Goal: Contribute content: Contribute content

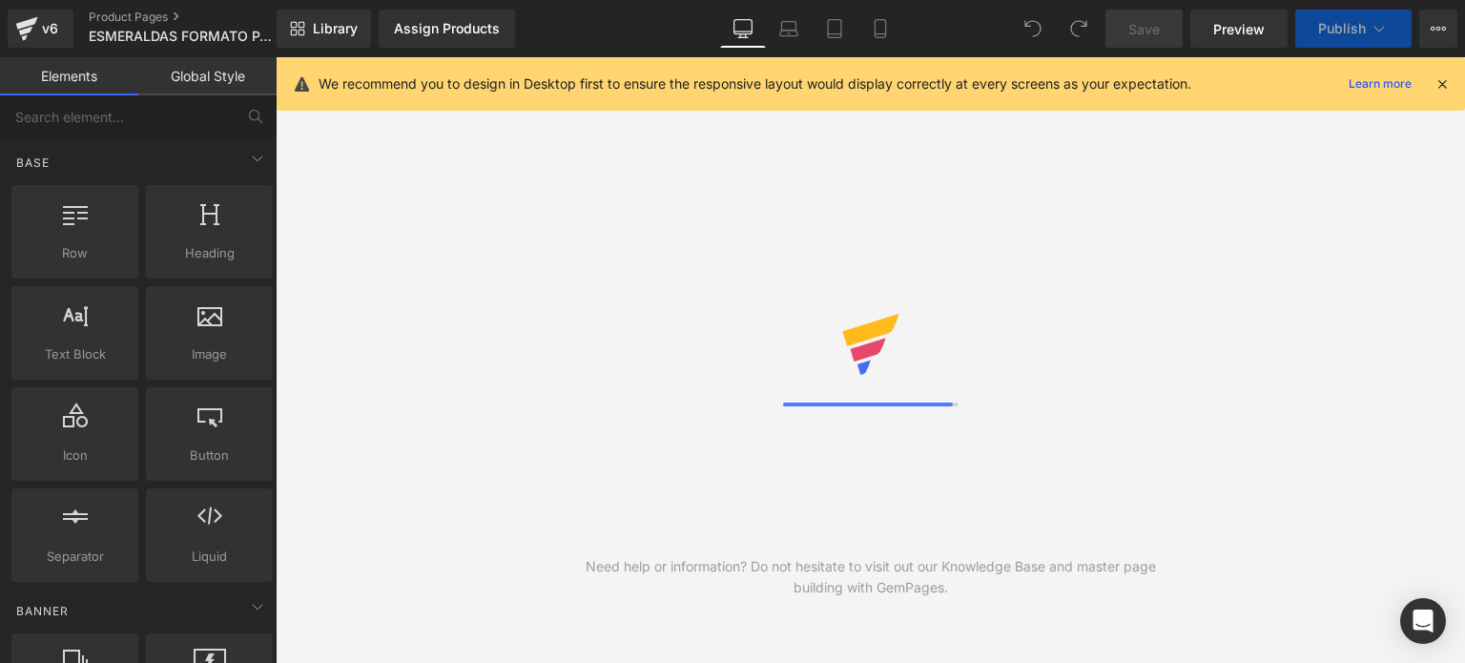
click at [1442, 84] on icon at bounding box center [1441, 83] width 17 height 17
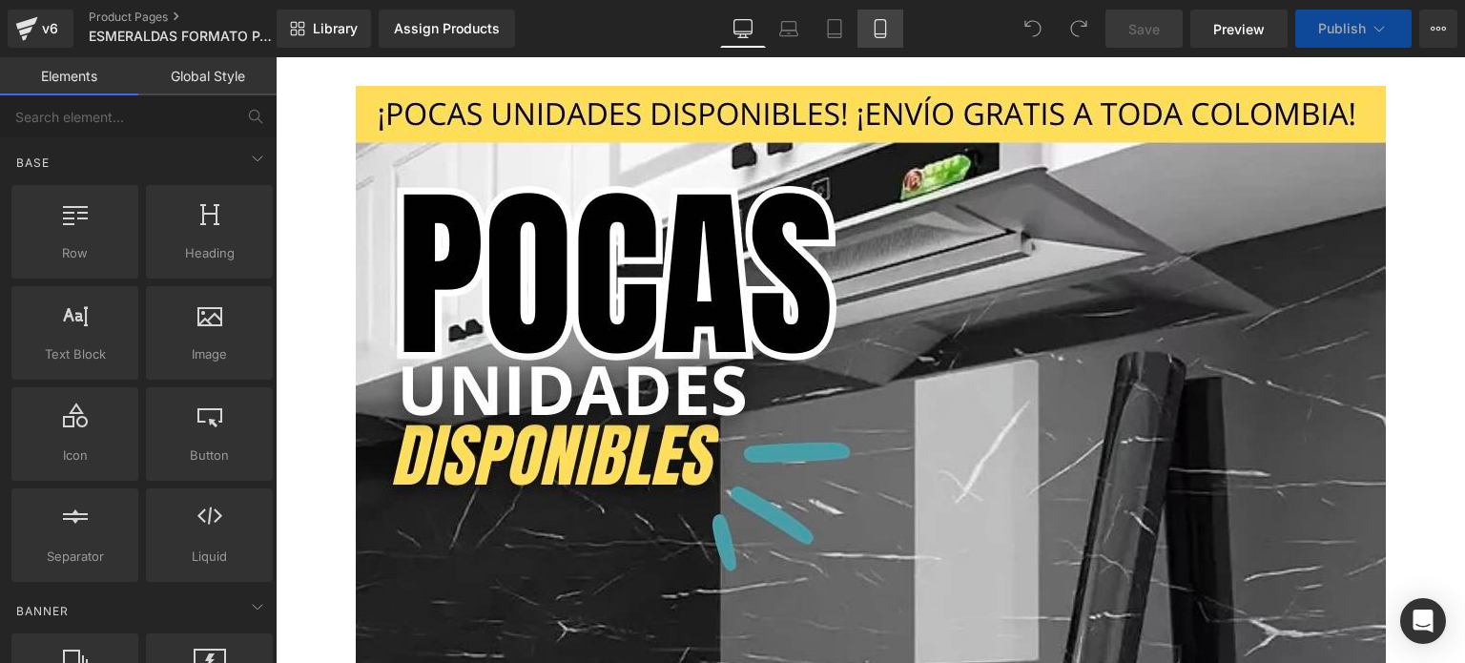
click at [866, 12] on link "Mobile" at bounding box center [880, 29] width 46 height 38
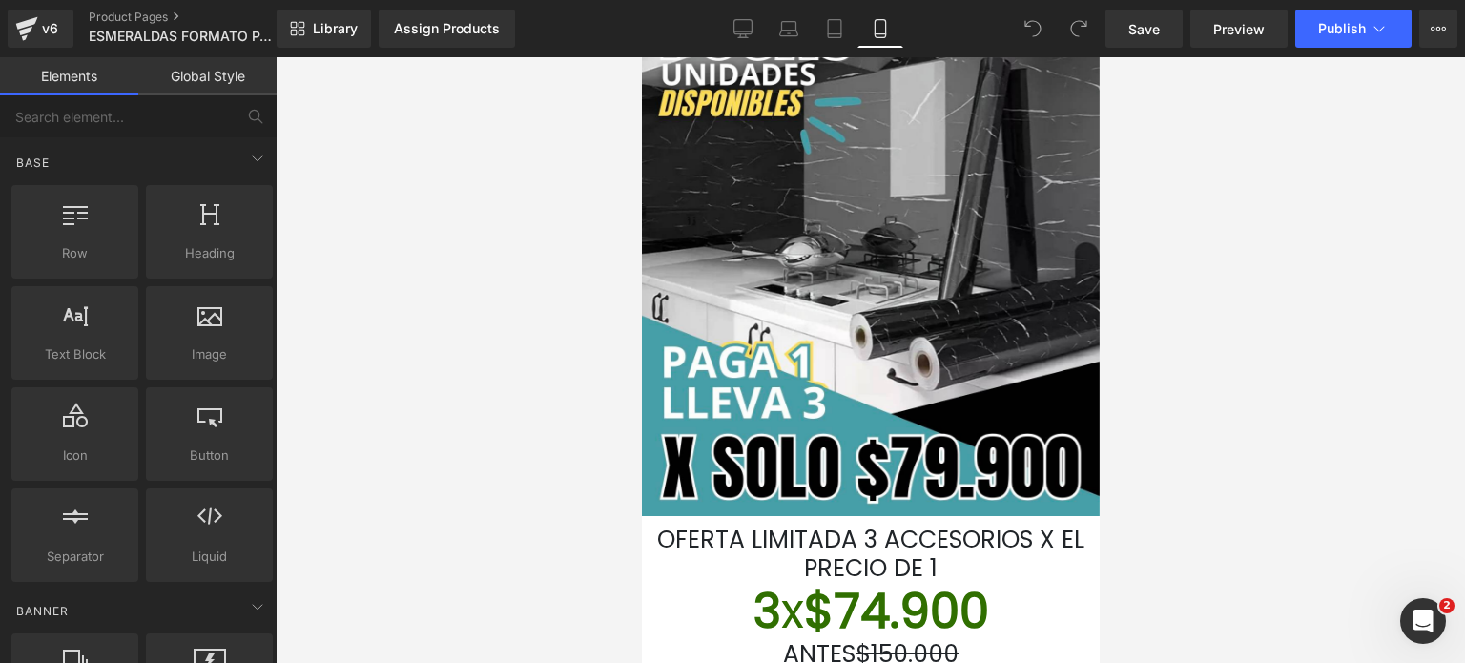
scroll to position [286, 0]
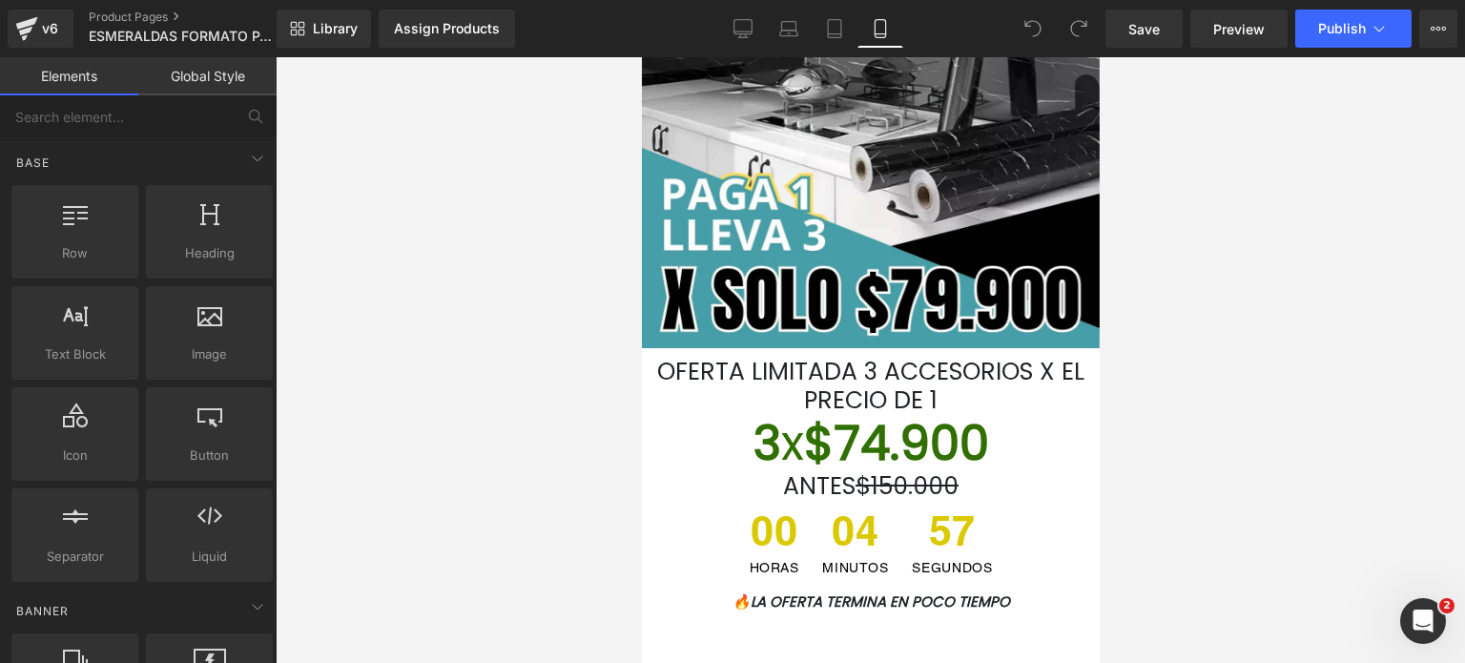
click at [971, 420] on font "3 x $74.900" at bounding box center [870, 443] width 236 height 68
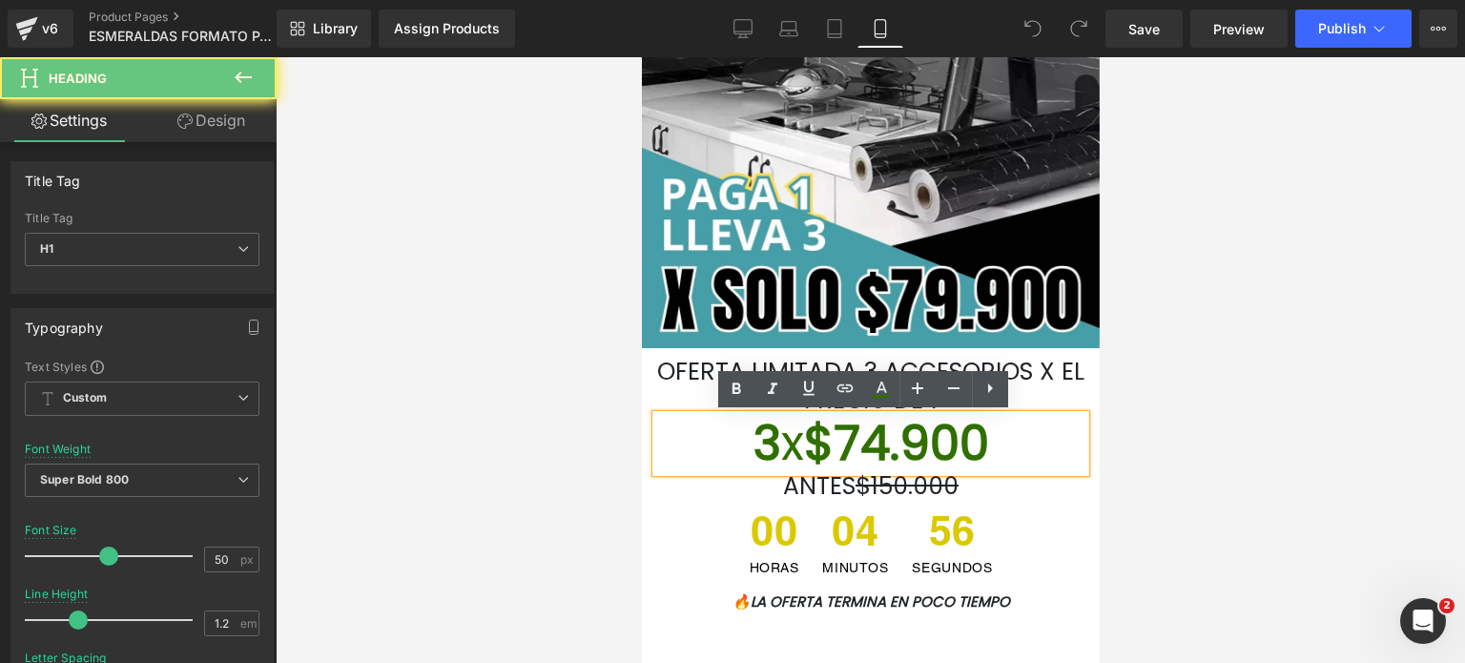
click at [988, 415] on font "3 x $74.900" at bounding box center [870, 443] width 236 height 68
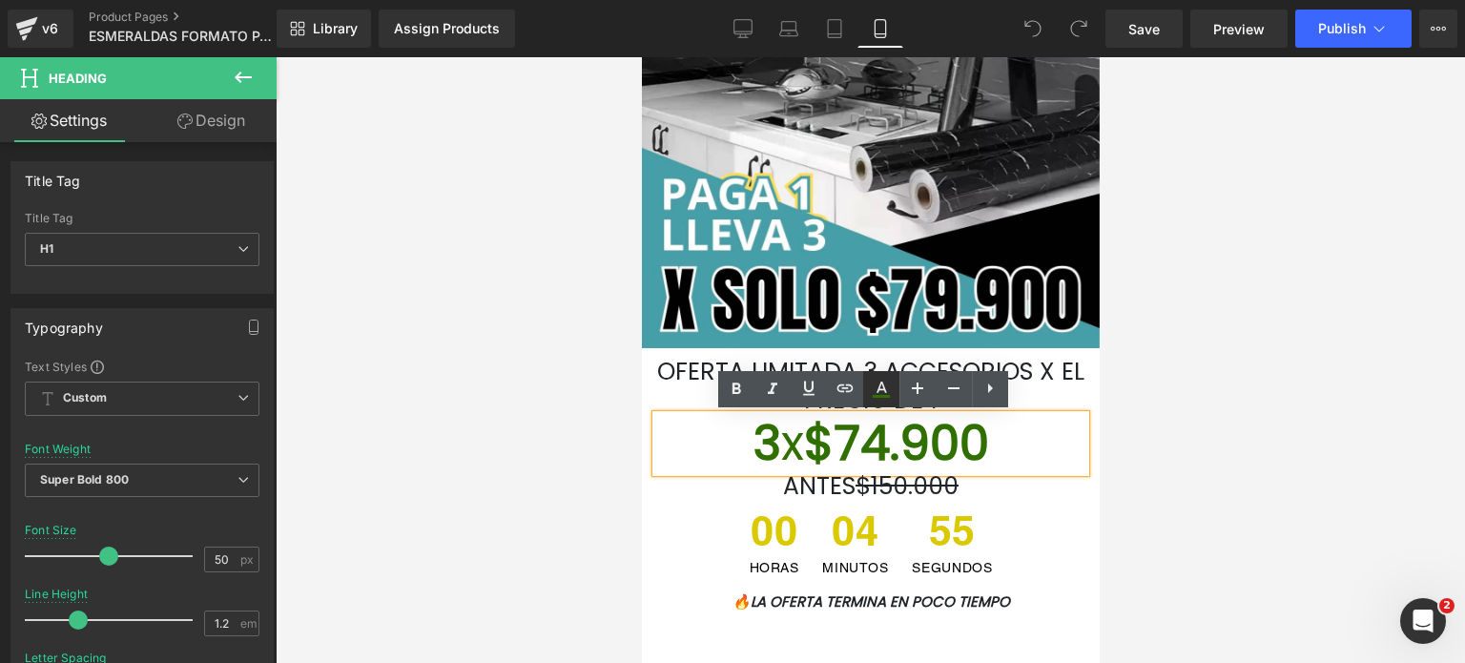
click at [885, 391] on icon at bounding box center [881, 386] width 10 height 11
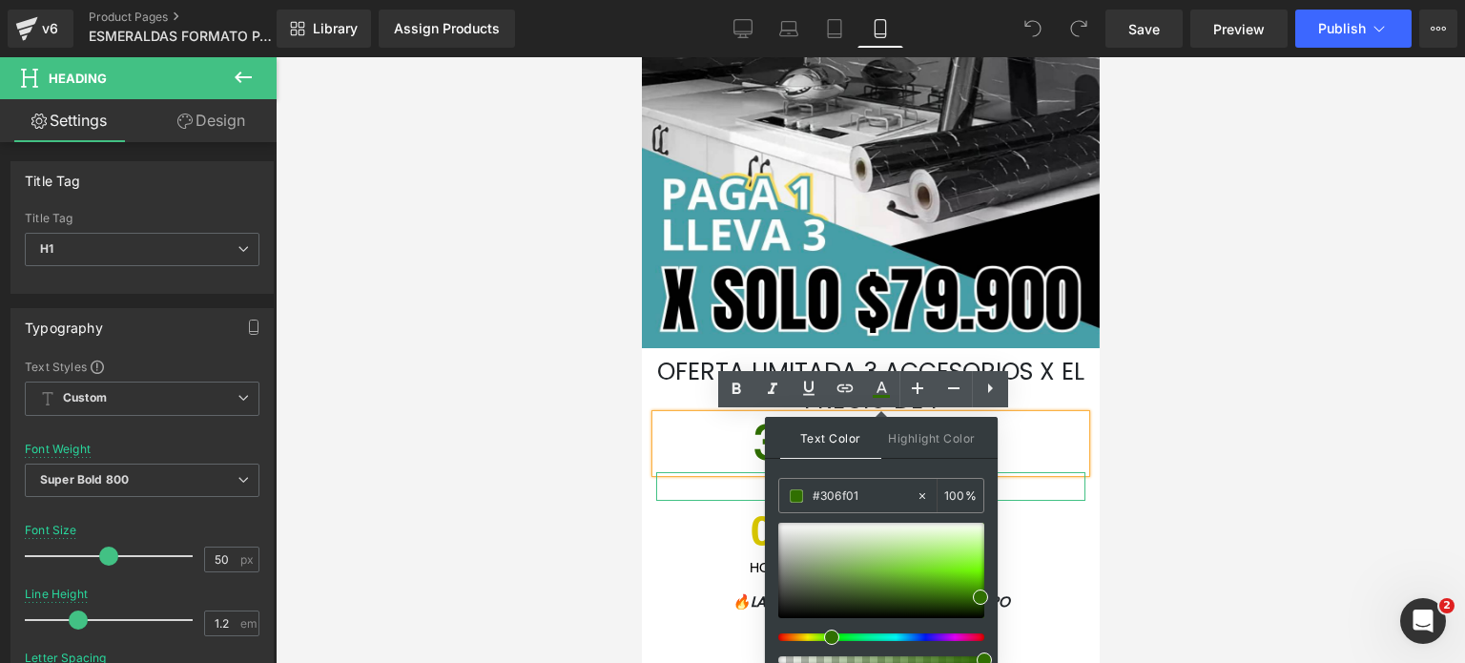
drag, startPoint x: 1506, startPoint y: 548, endPoint x: 756, endPoint y: 496, distance: 751.3
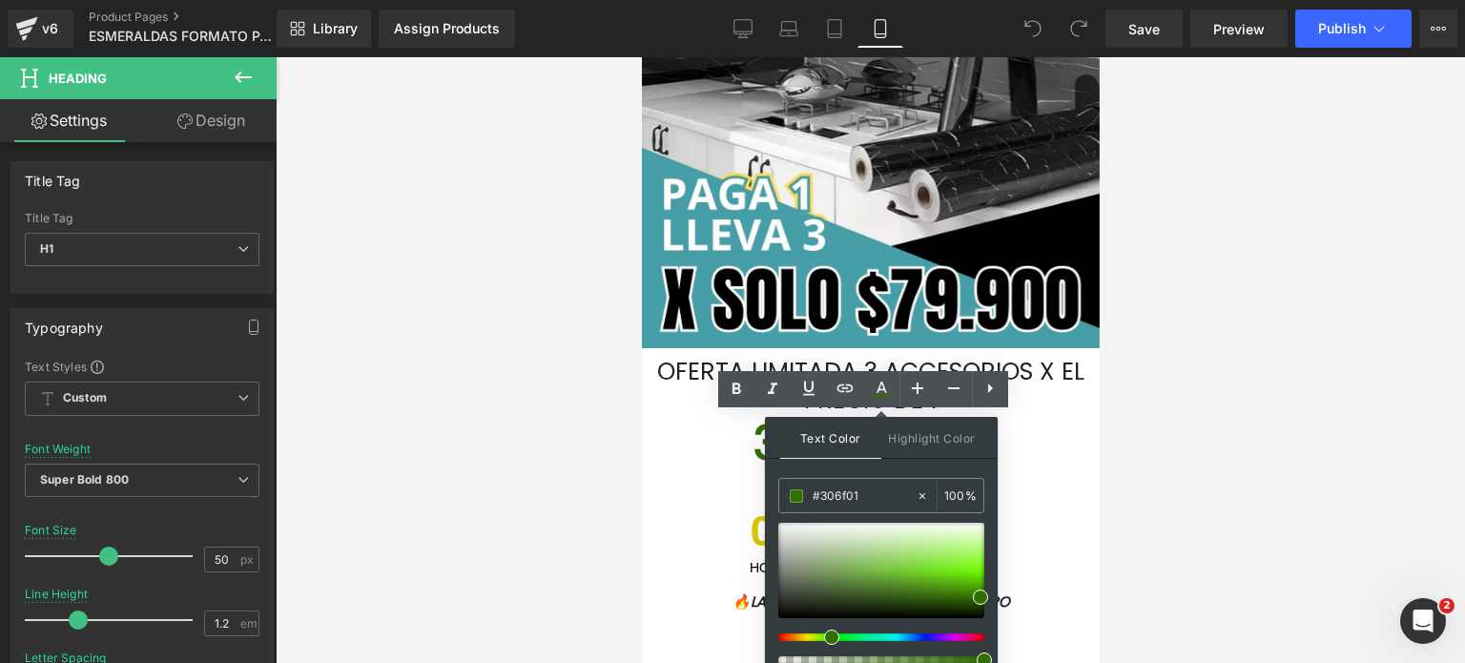
click at [1220, 348] on div at bounding box center [870, 359] width 1189 height 605
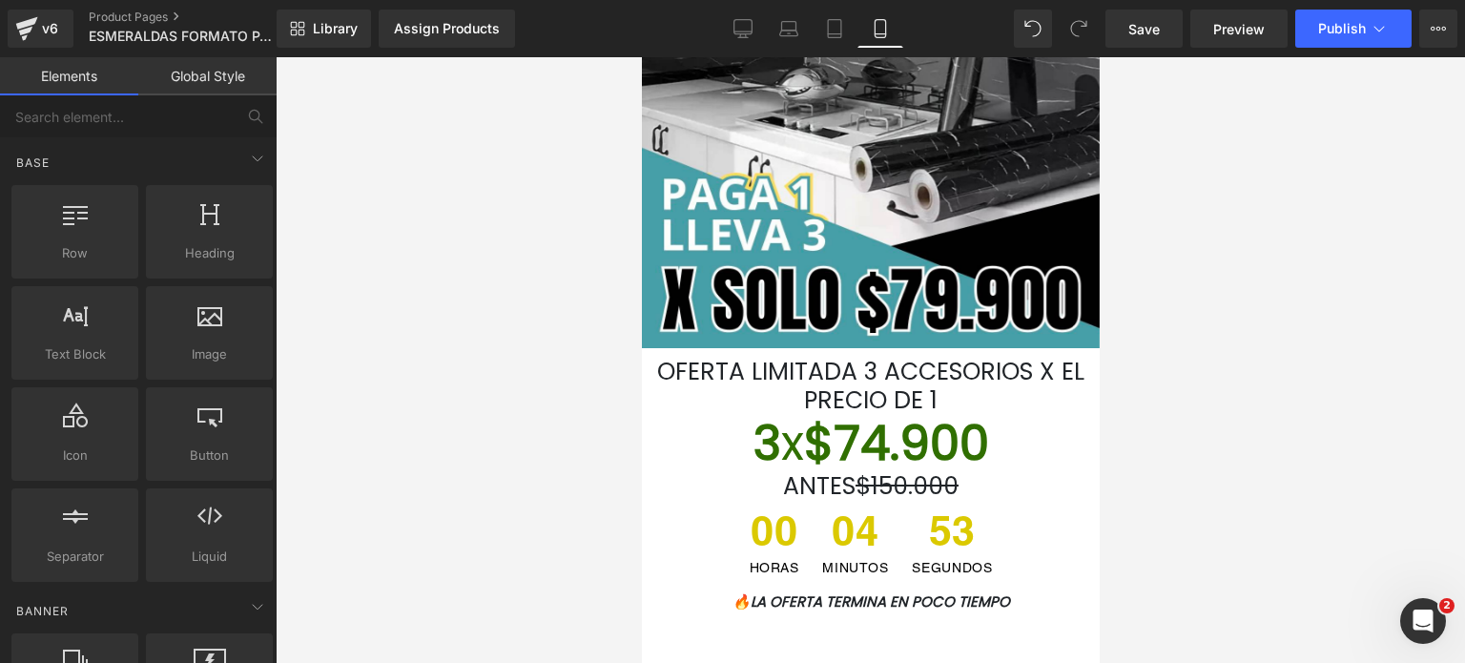
click at [1220, 348] on div at bounding box center [870, 359] width 1189 height 605
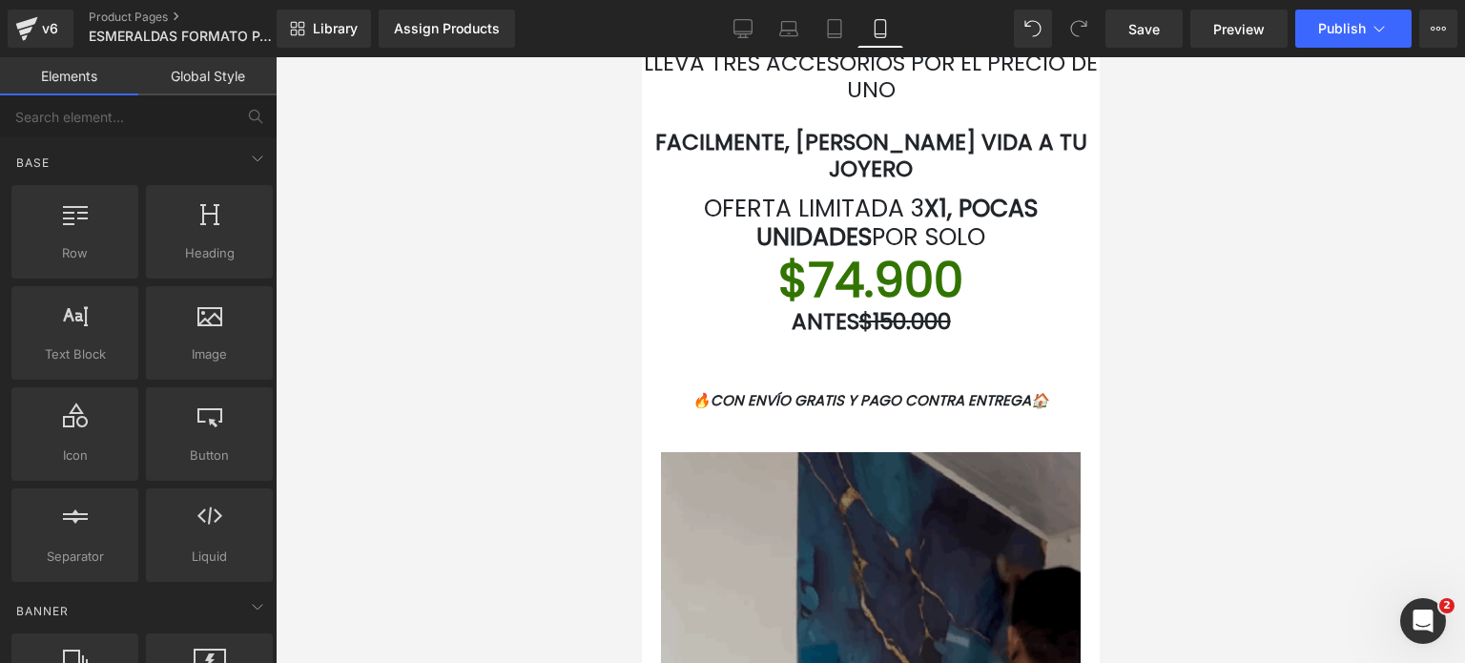
scroll to position [4100, 0]
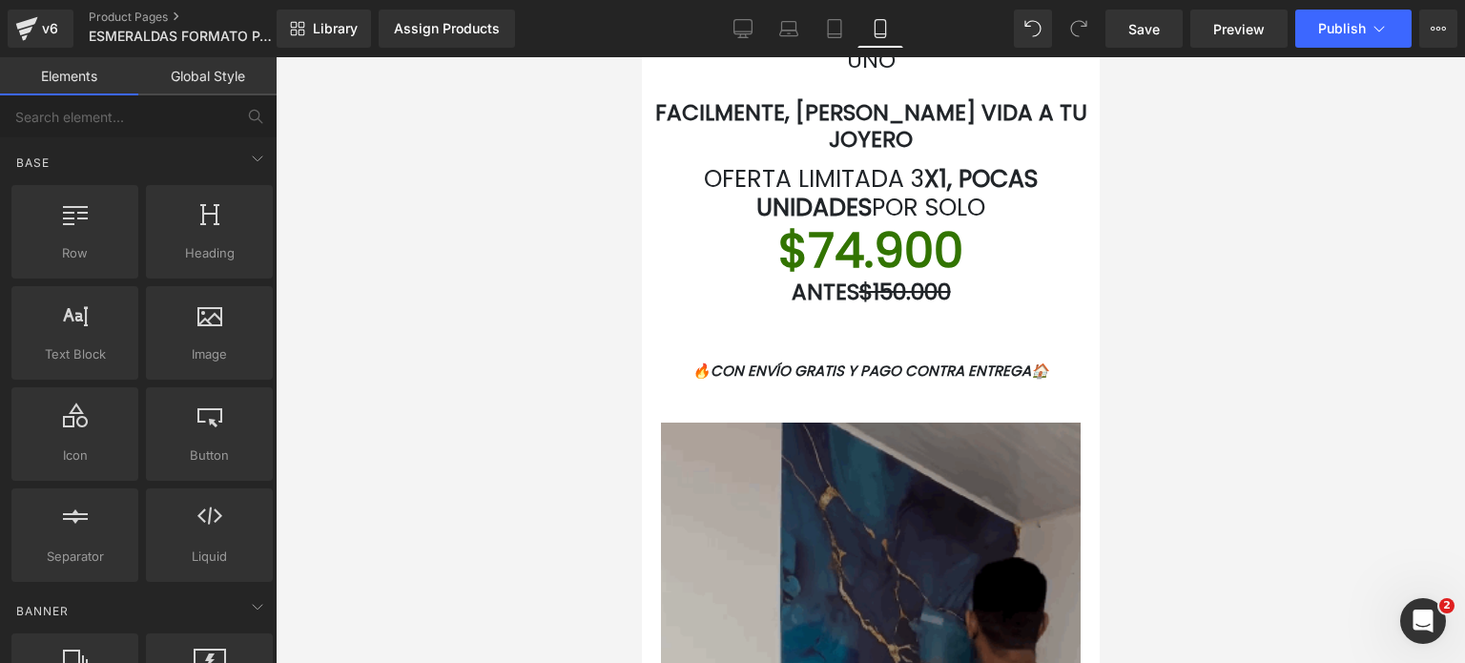
click at [920, 216] on font "$74.900" at bounding box center [869, 250] width 185 height 68
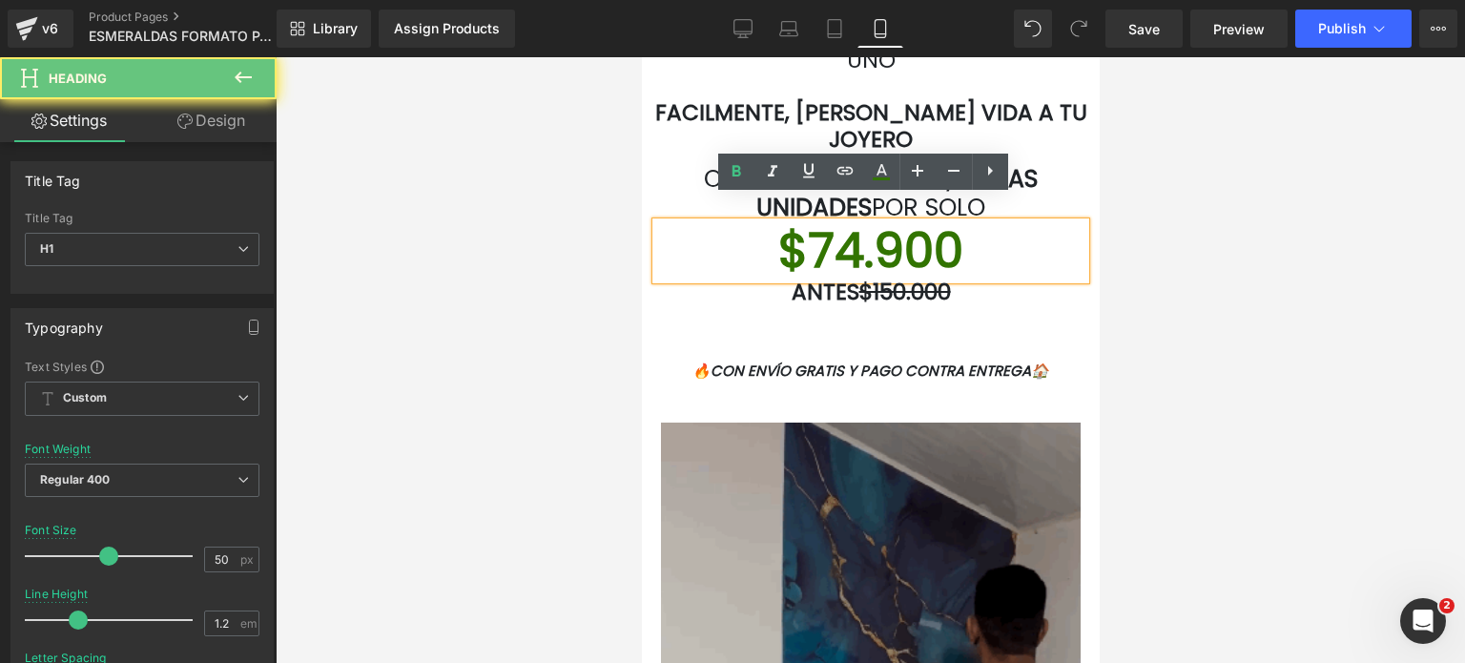
click at [946, 216] on font "$74.900" at bounding box center [869, 250] width 185 height 68
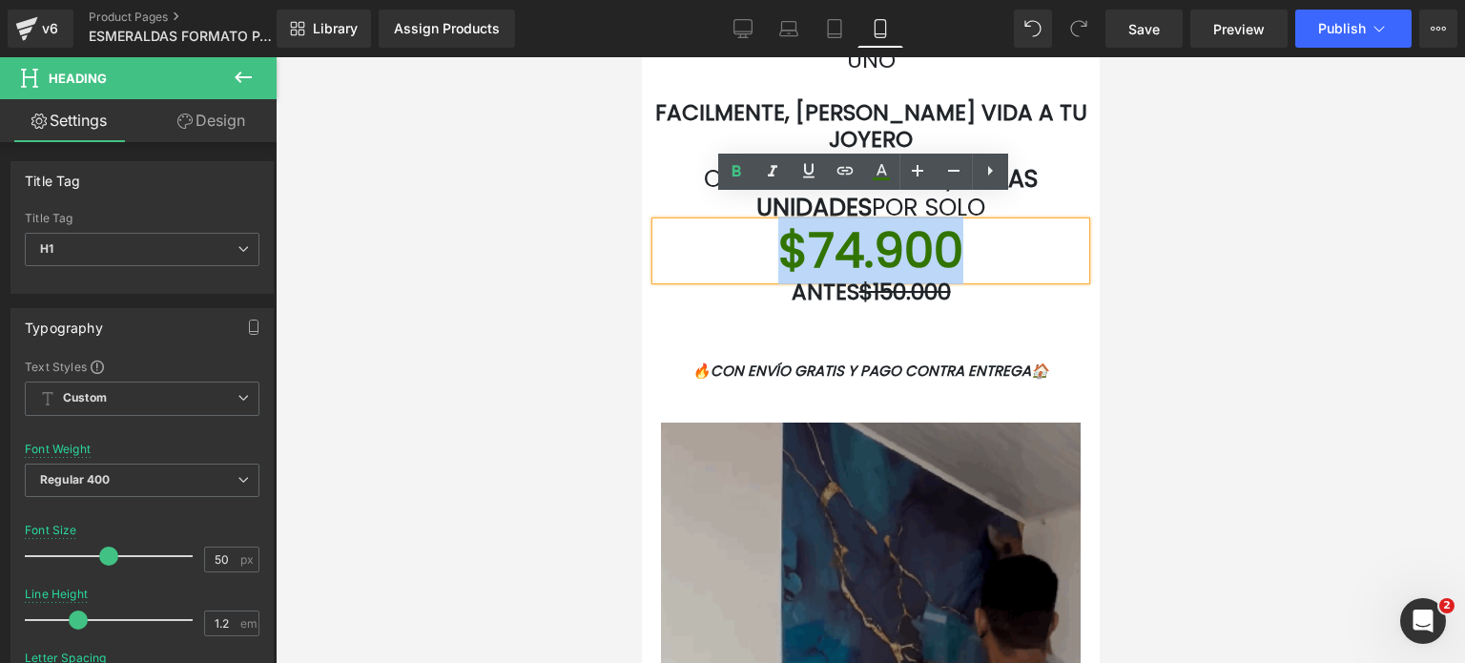
drag, startPoint x: 953, startPoint y: 213, endPoint x: 712, endPoint y: 231, distance: 241.0
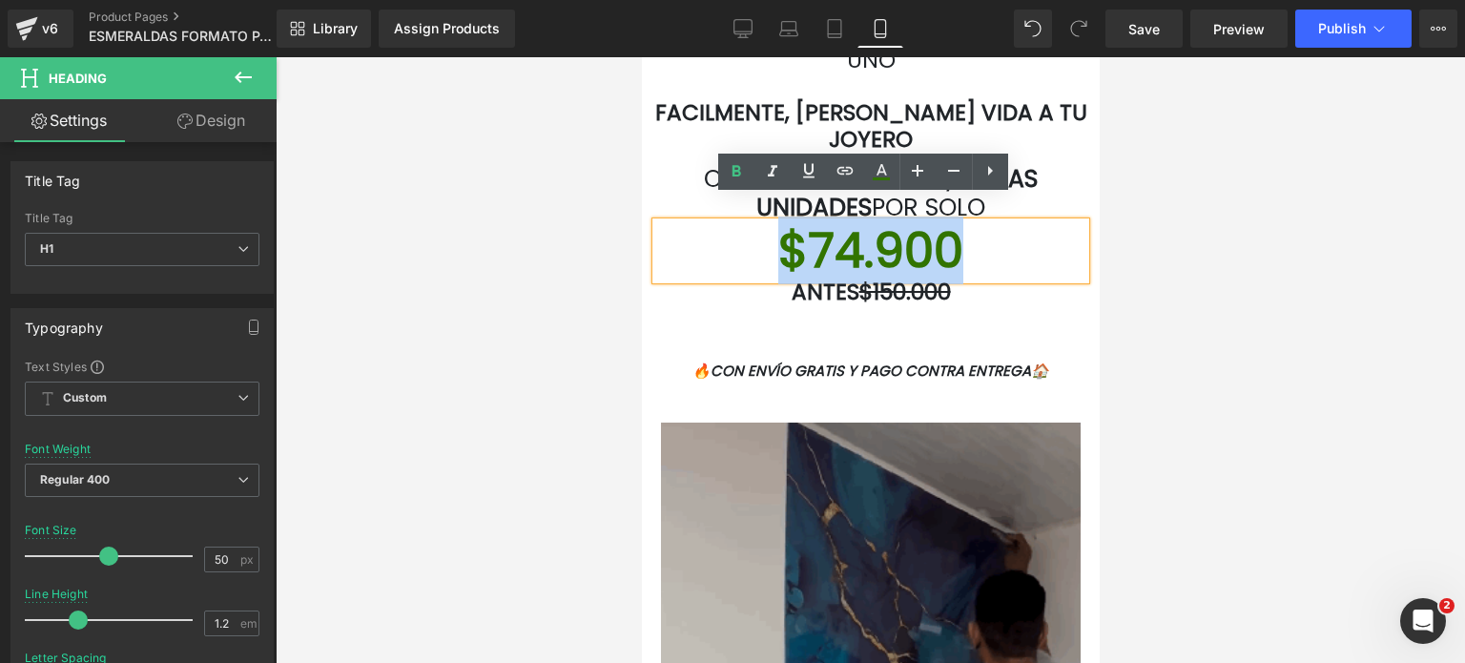
click at [712, 231] on h1 "$74.900" at bounding box center [869, 250] width 429 height 57
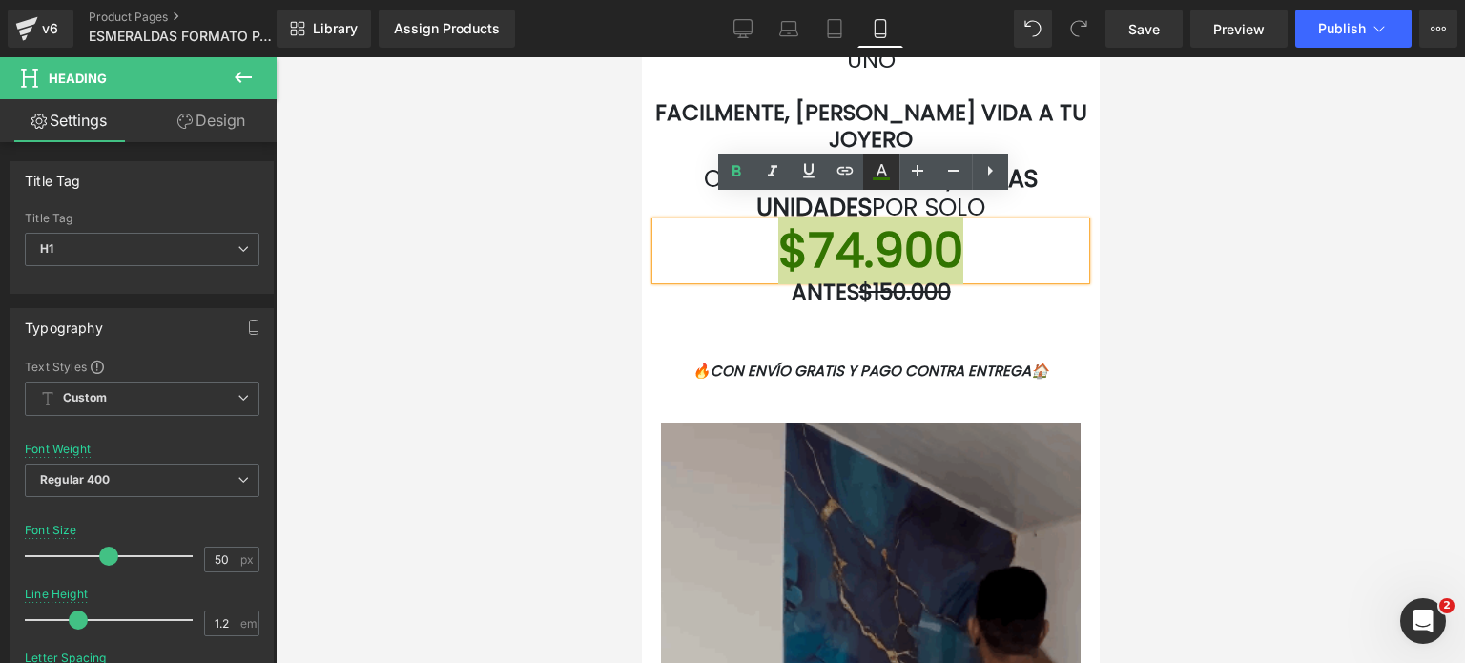
click at [893, 171] on link at bounding box center [881, 172] width 36 height 36
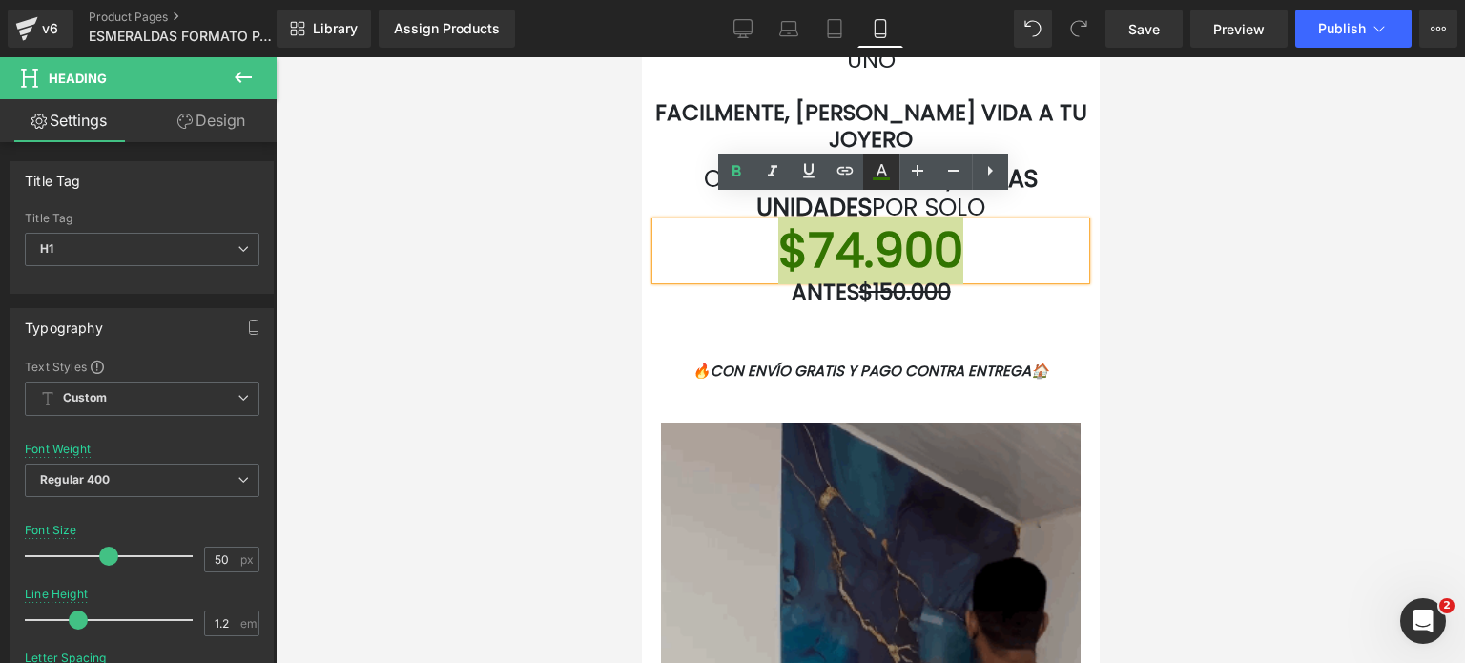
type input "#327401"
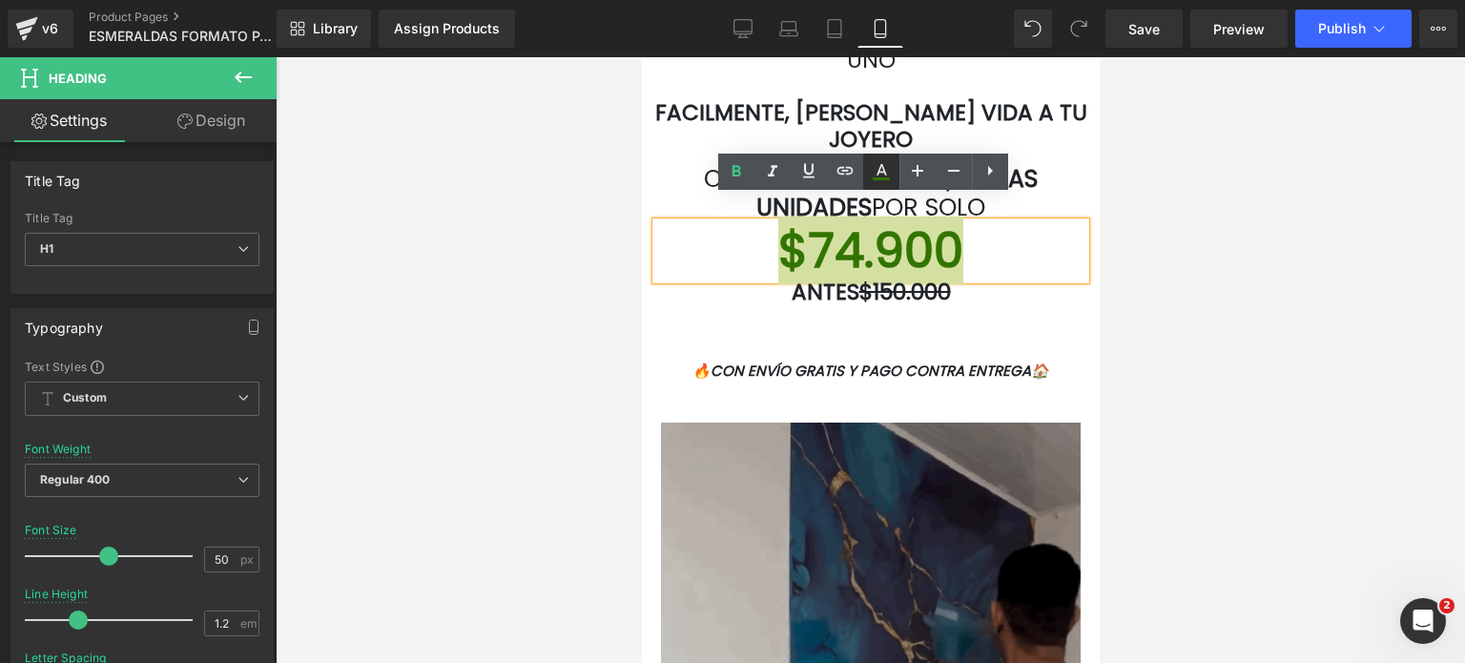
type input "100"
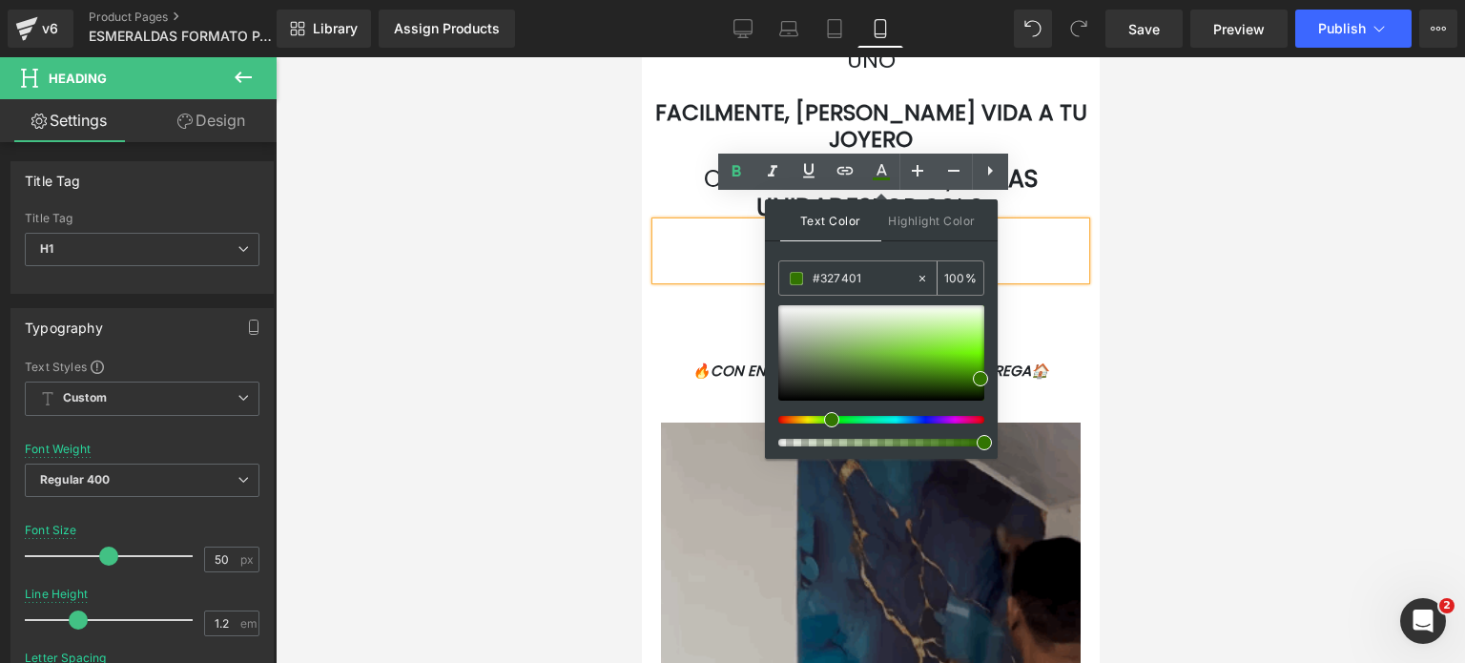
click at [873, 283] on input "#327401" at bounding box center [863, 278] width 103 height 21
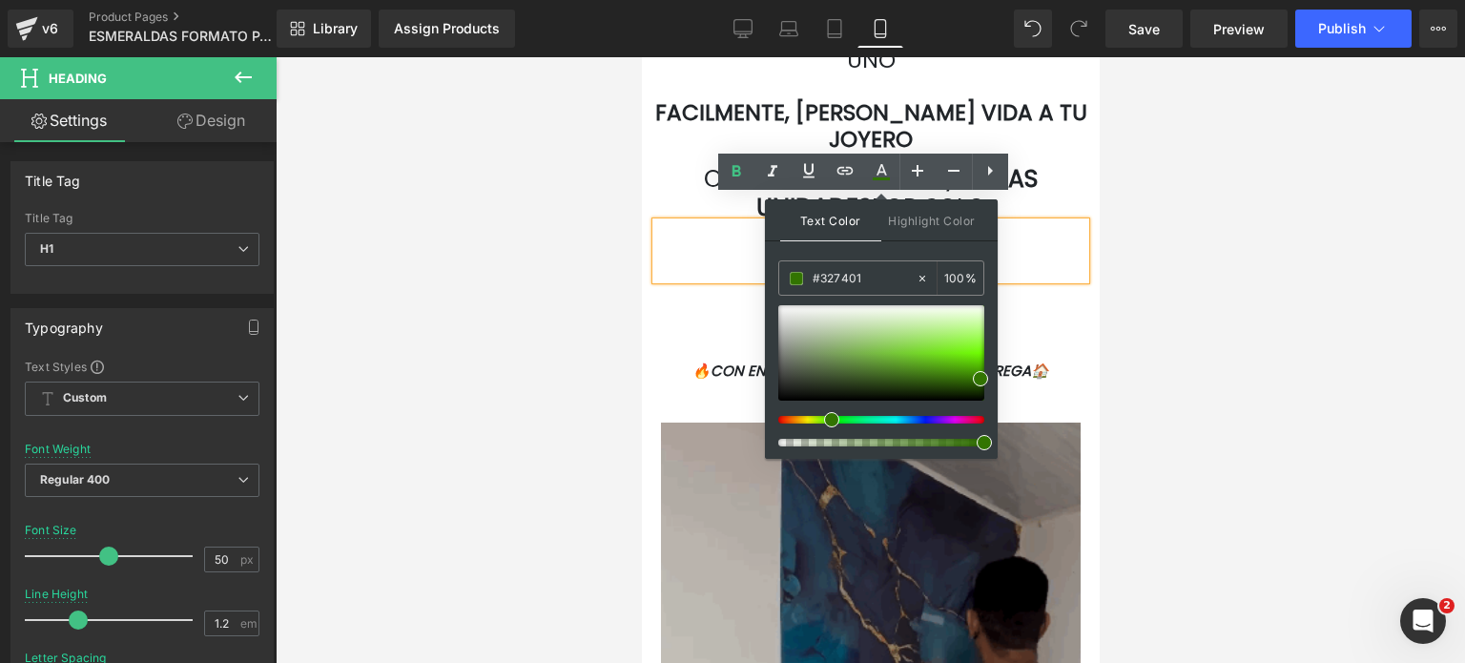
drag, startPoint x: 873, startPoint y: 283, endPoint x: 777, endPoint y: 287, distance: 96.4
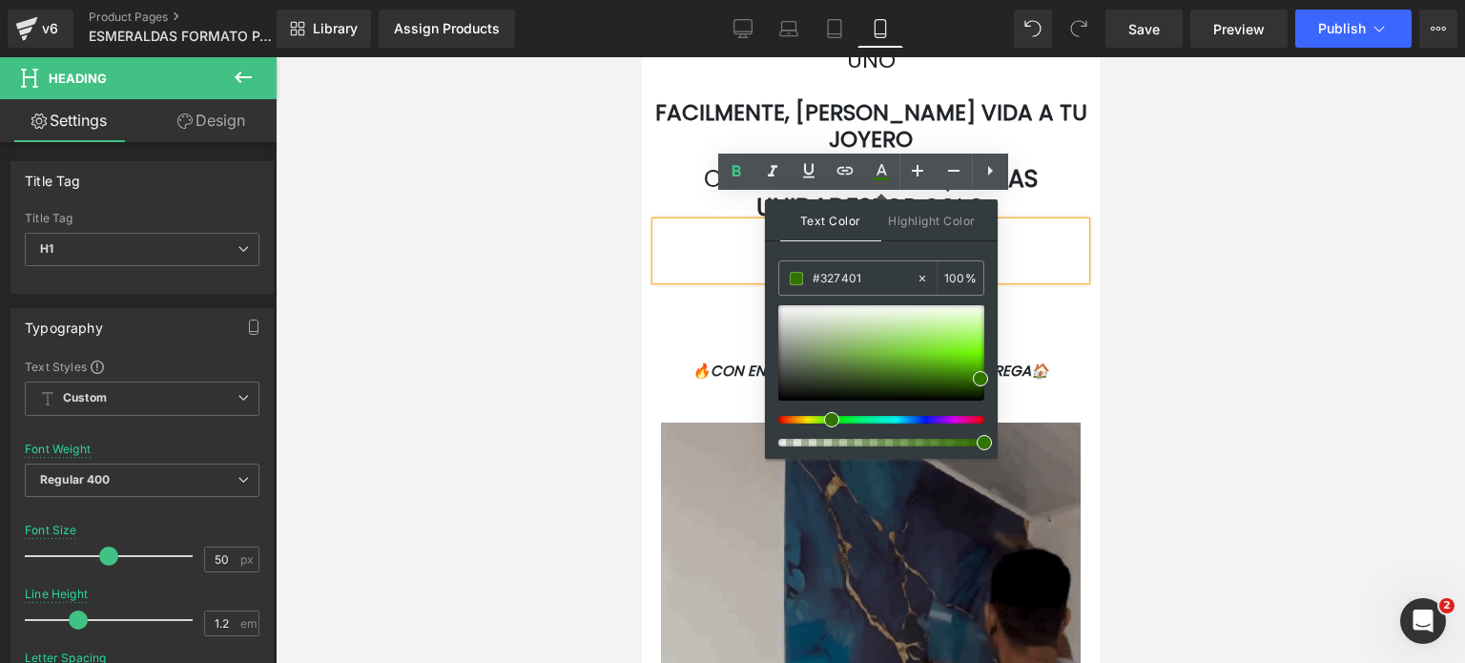
click at [779, 287] on div "#327401" at bounding box center [847, 277] width 136 height 33
paste input "06f"
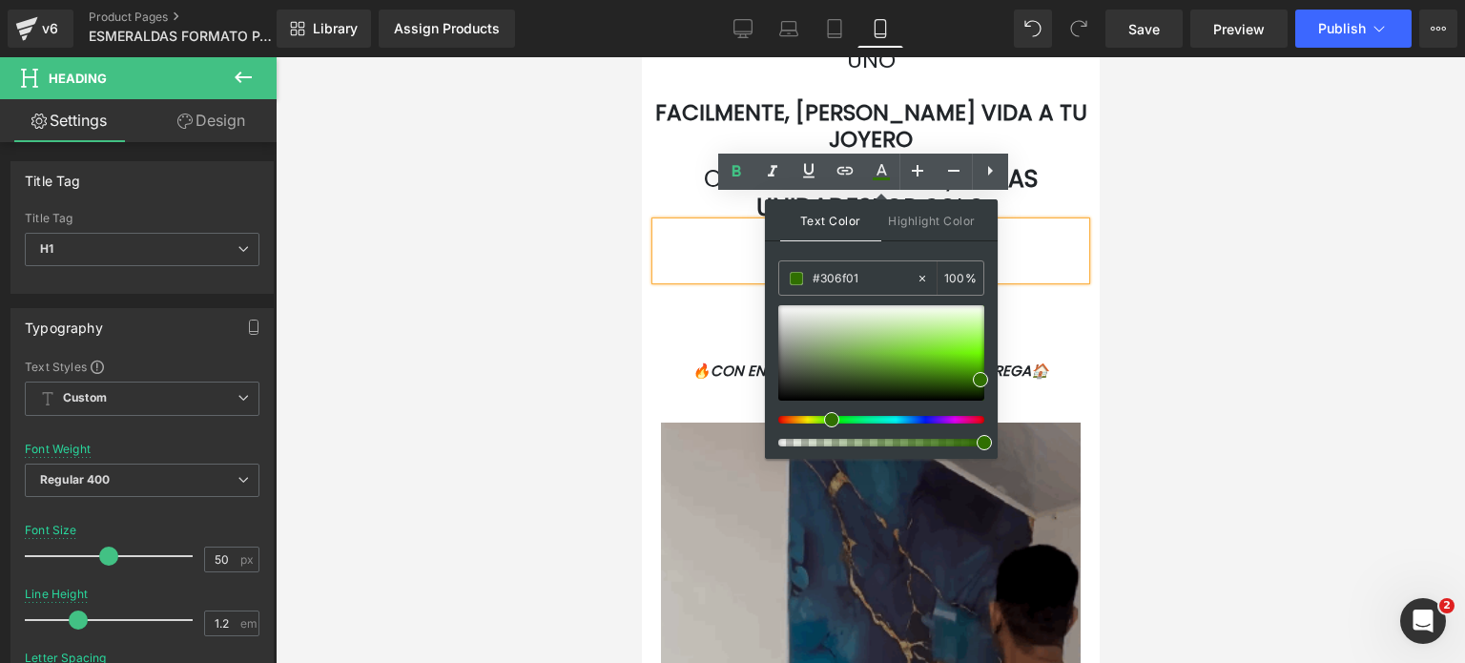
type input "#306f01"
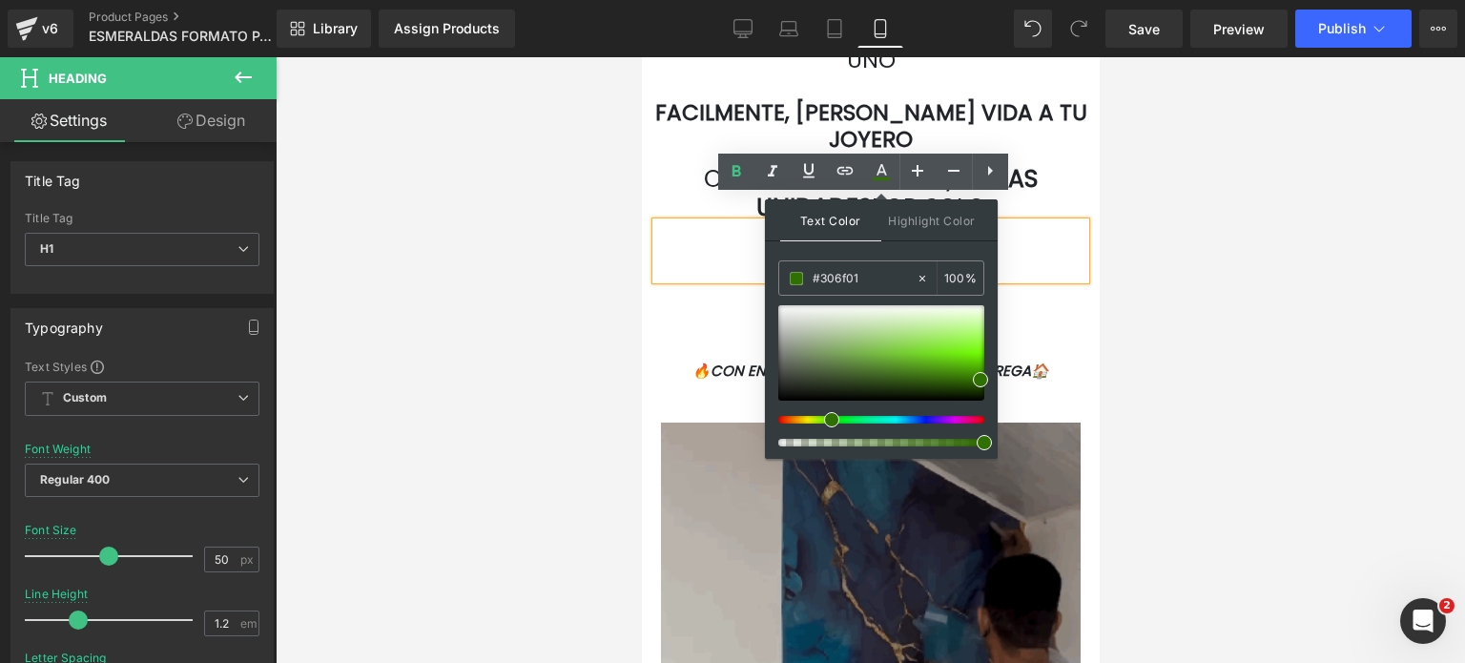
click at [1032, 222] on h1 "$74.900" at bounding box center [869, 250] width 429 height 57
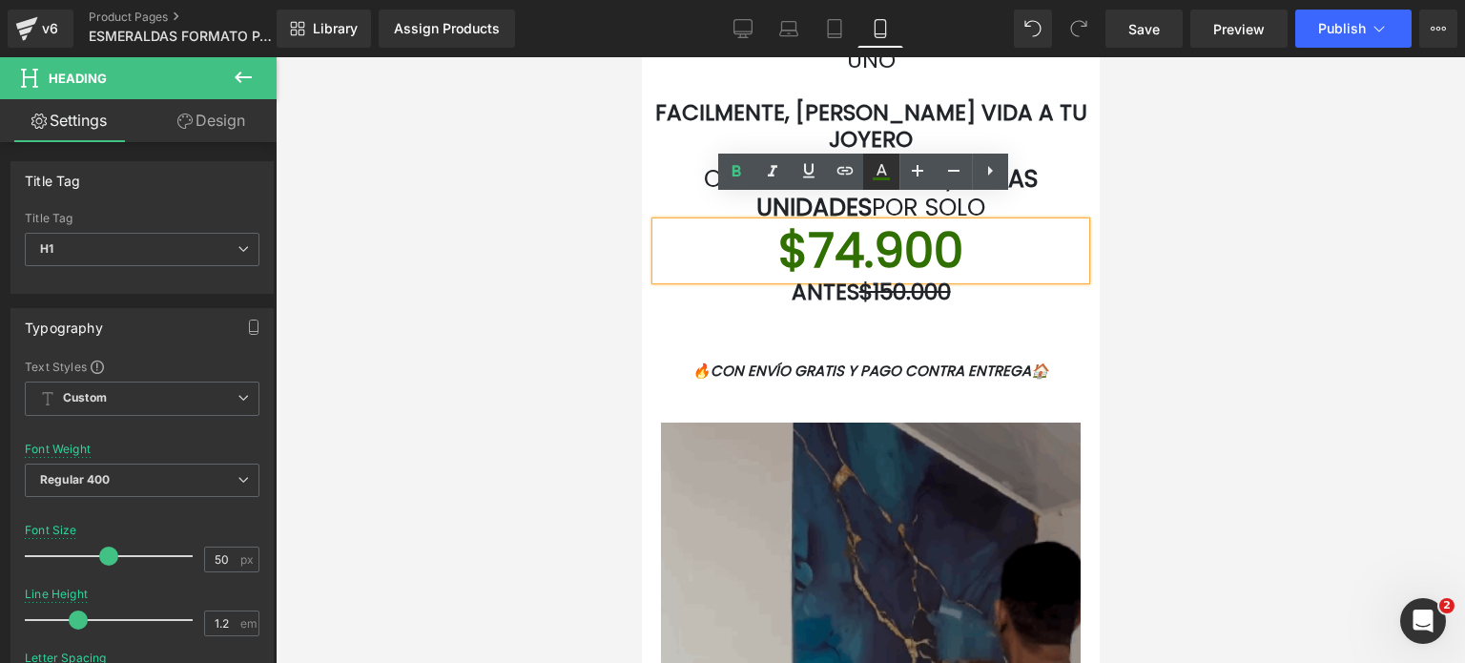
click at [877, 175] on icon at bounding box center [881, 171] width 23 height 23
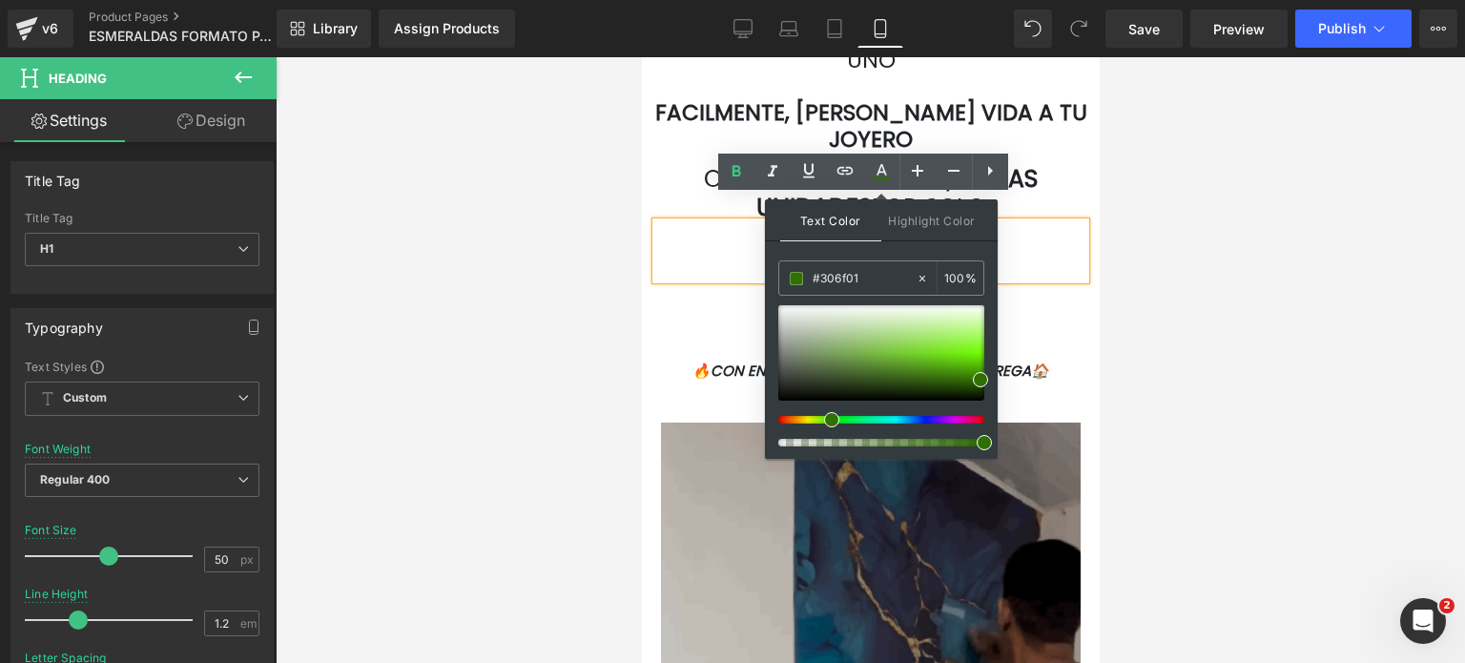
click at [1054, 243] on h1 "$74.900" at bounding box center [869, 250] width 429 height 57
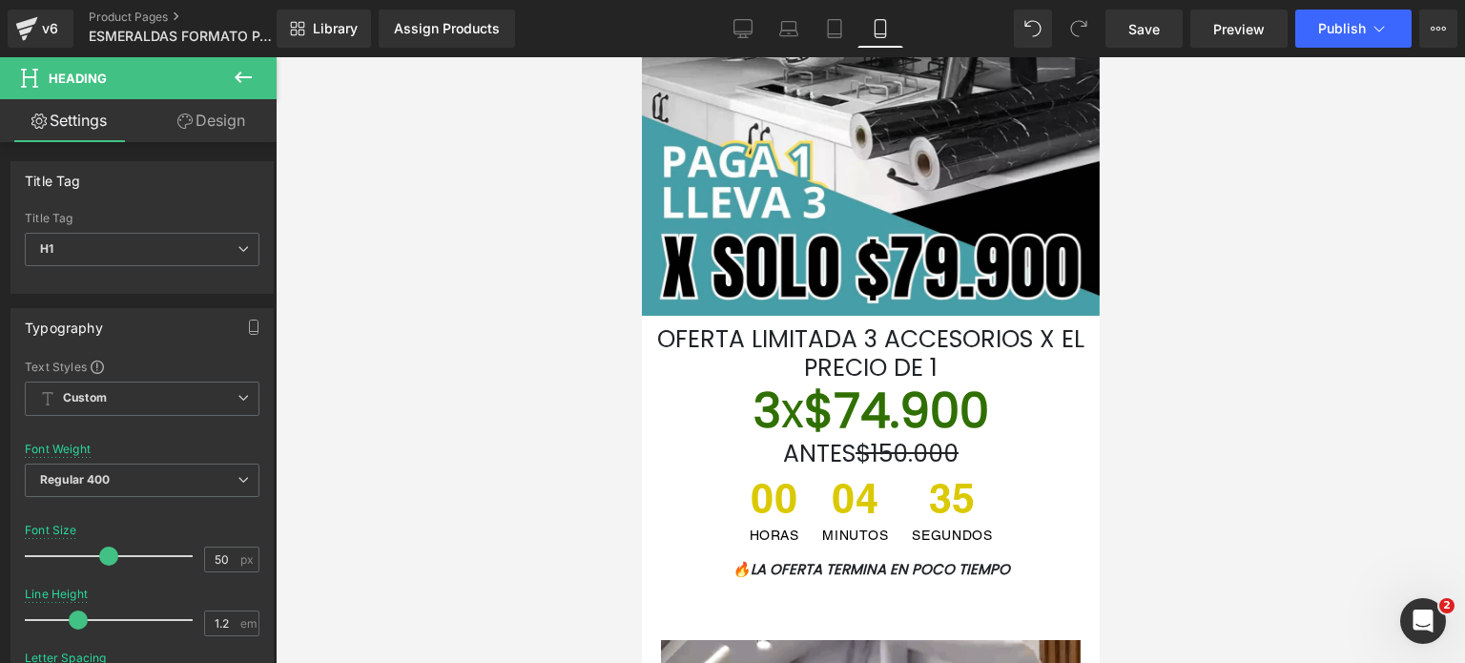
scroll to position [286, 0]
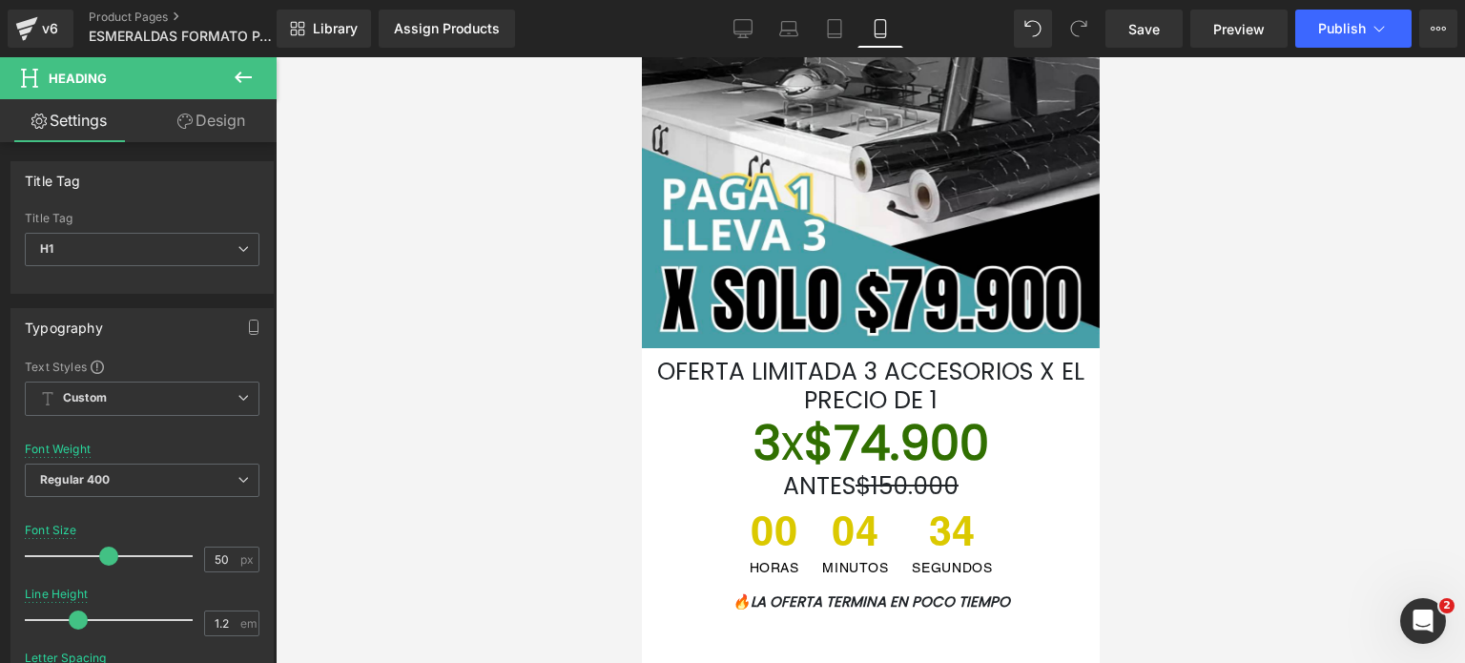
click at [897, 461] on font "3 x $74.900" at bounding box center [870, 443] width 236 height 68
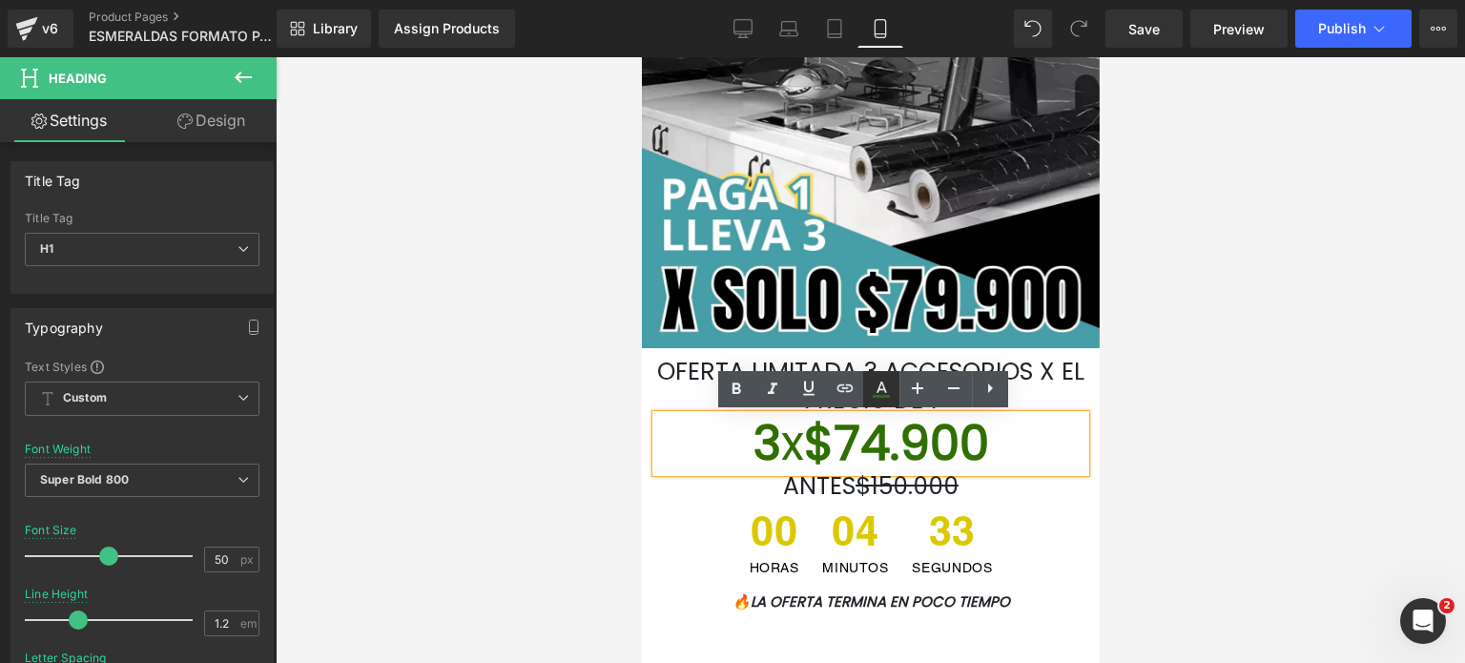
click at [875, 377] on link at bounding box center [881, 389] width 36 height 36
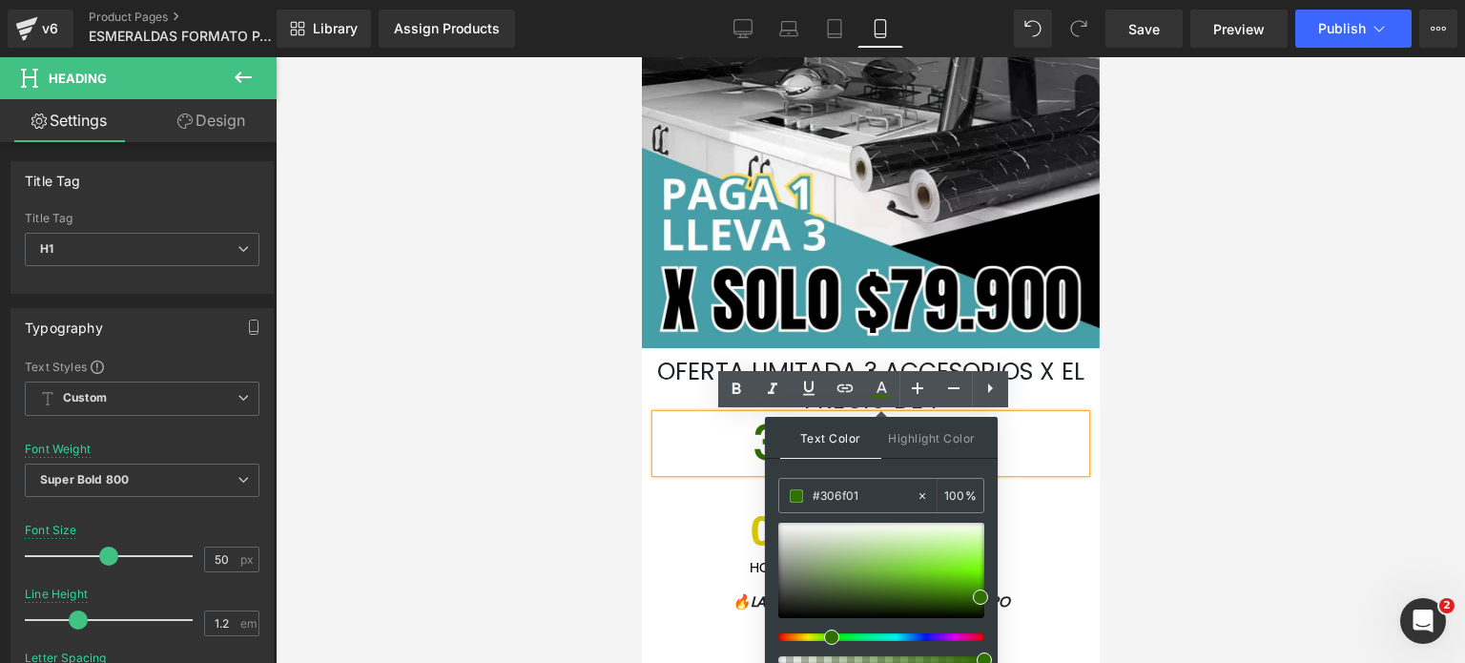
click at [1168, 402] on div at bounding box center [870, 359] width 1189 height 605
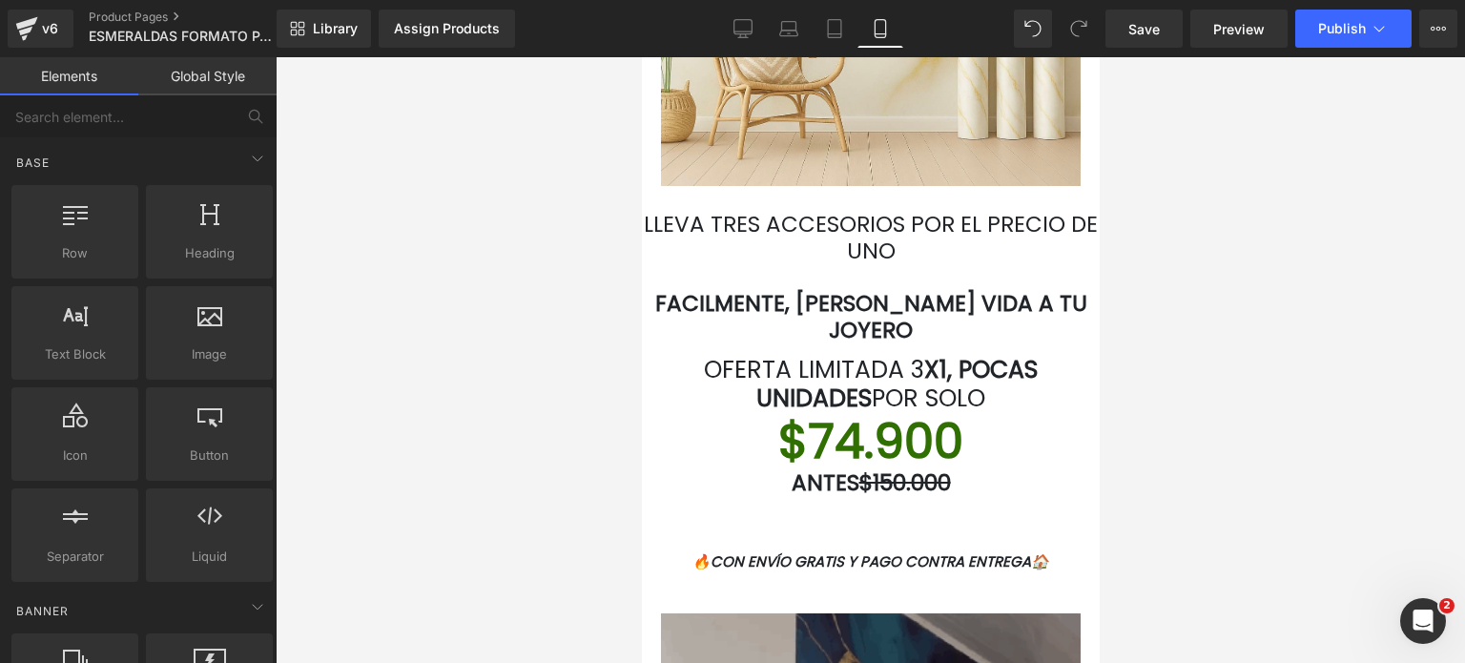
click at [899, 430] on link at bounding box center [908, 441] width 20 height 23
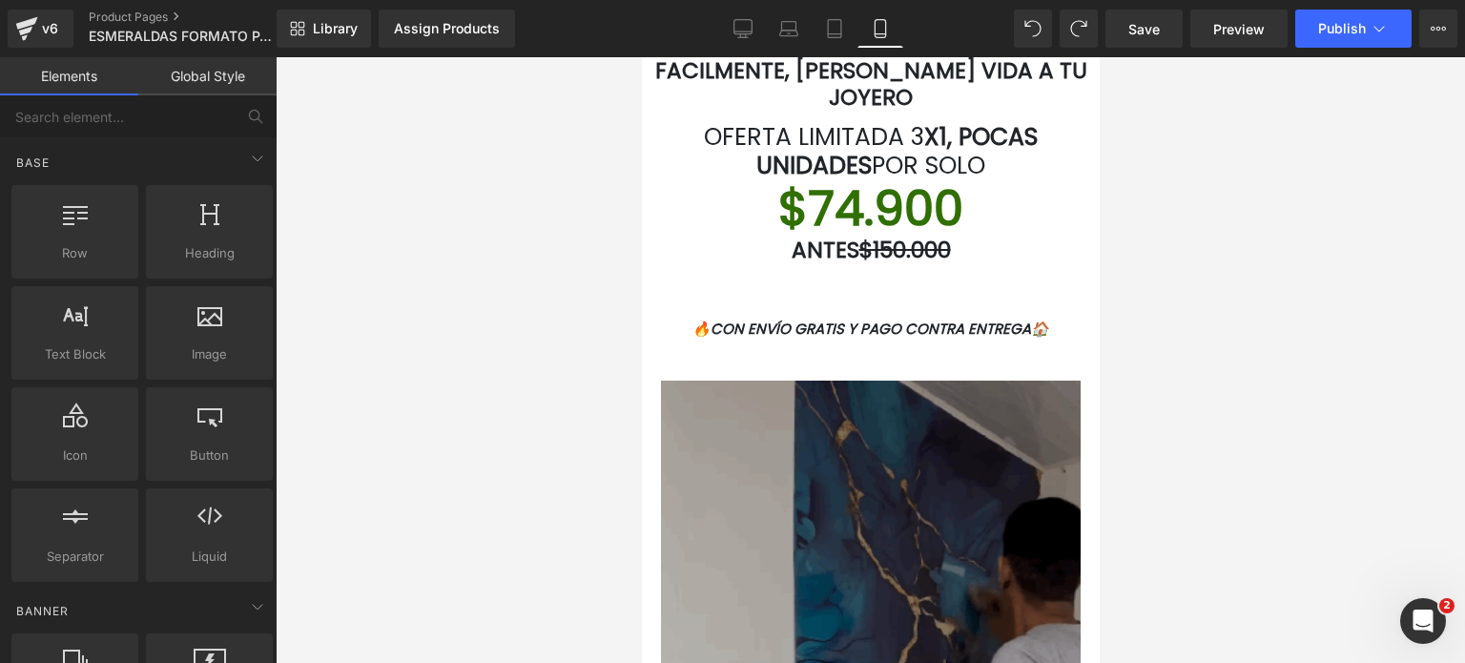
scroll to position [3967, 0]
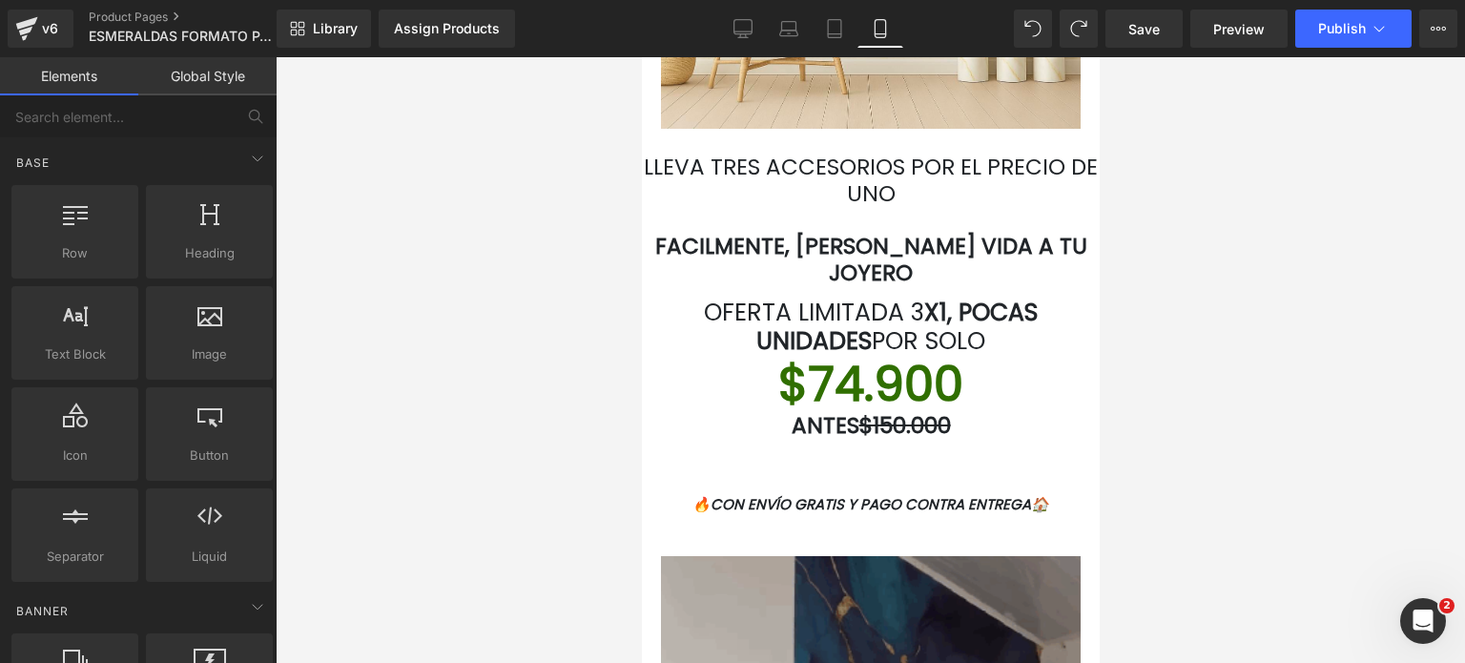
click at [944, 356] on div "$74.900 Heading" at bounding box center [869, 384] width 429 height 57
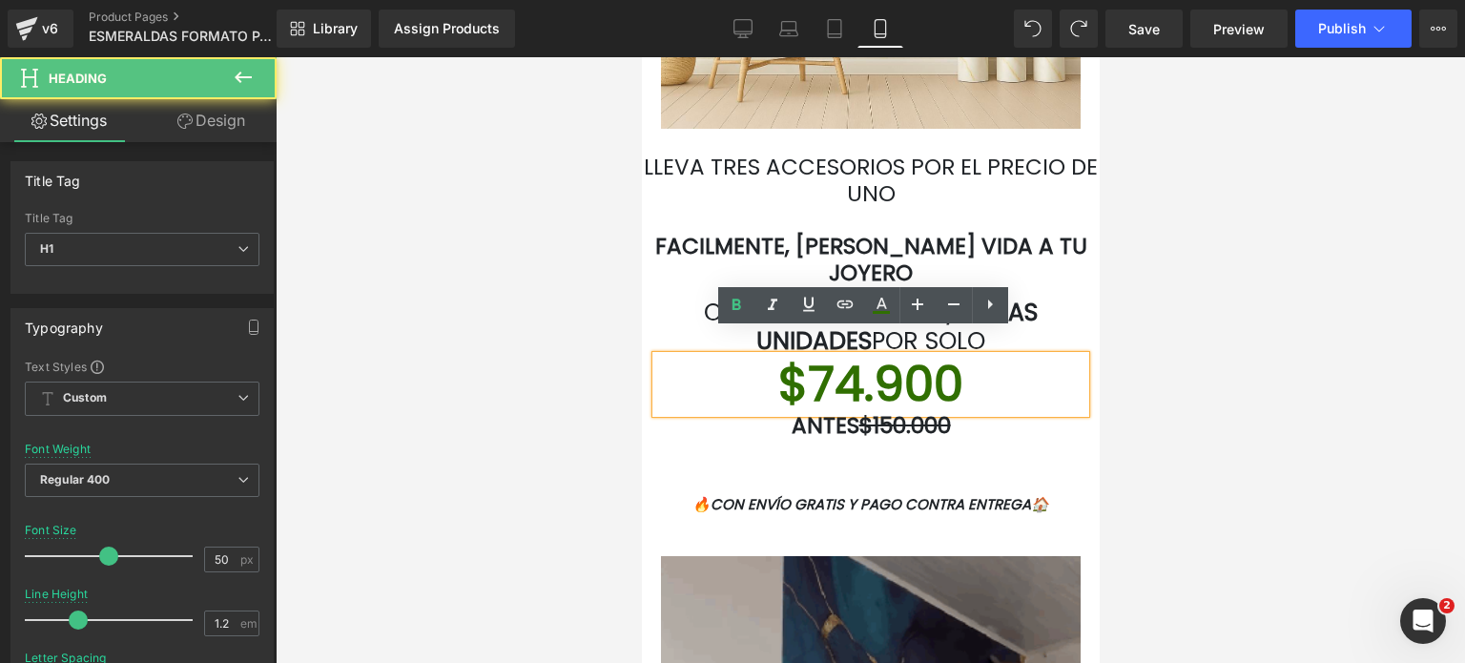
click at [954, 356] on h1 "$74.900" at bounding box center [869, 384] width 429 height 57
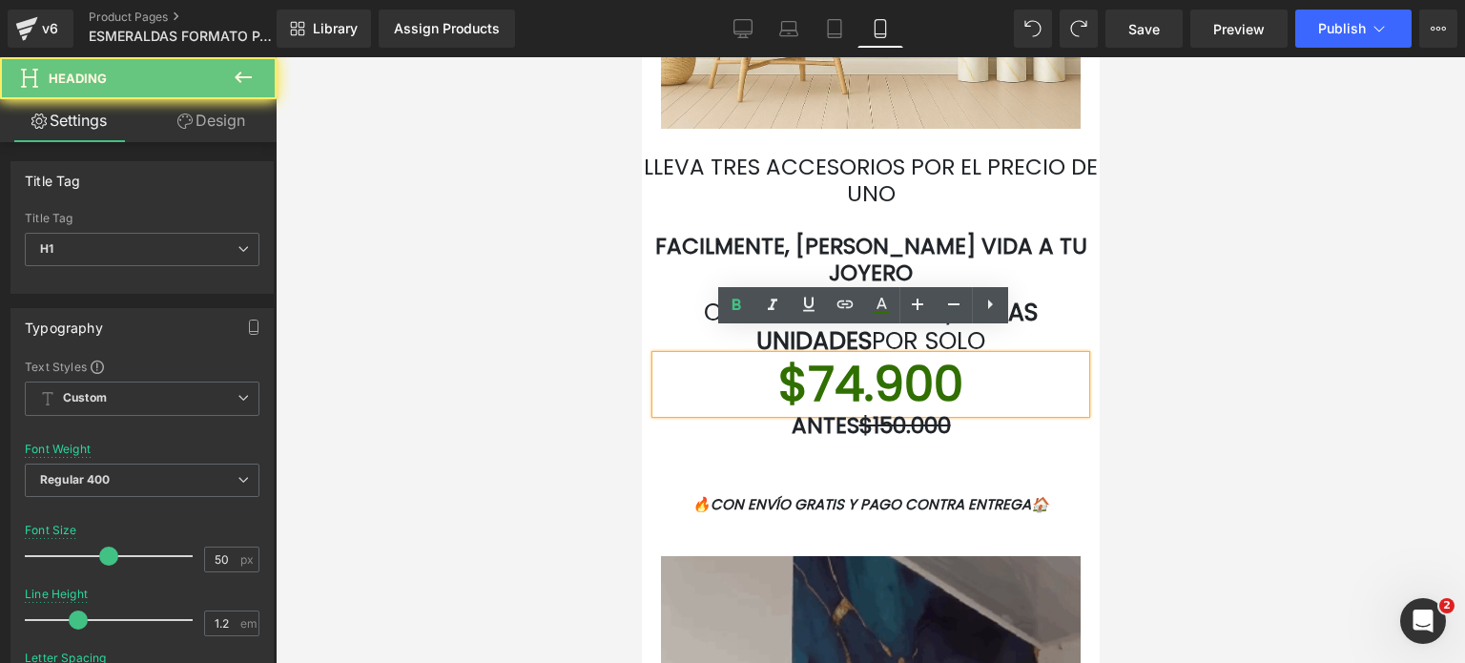
click at [955, 356] on h1 "$74.900" at bounding box center [869, 384] width 429 height 57
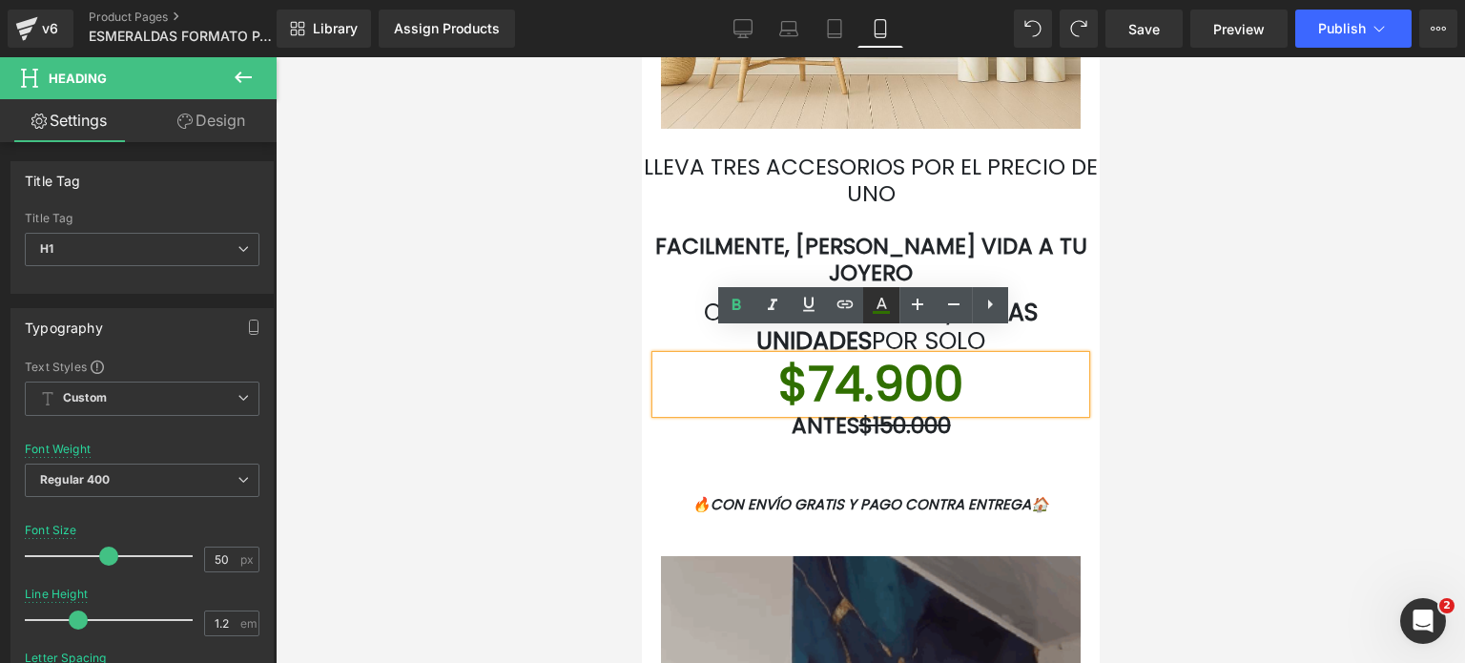
click at [885, 304] on icon at bounding box center [881, 305] width 23 height 23
type input "100"
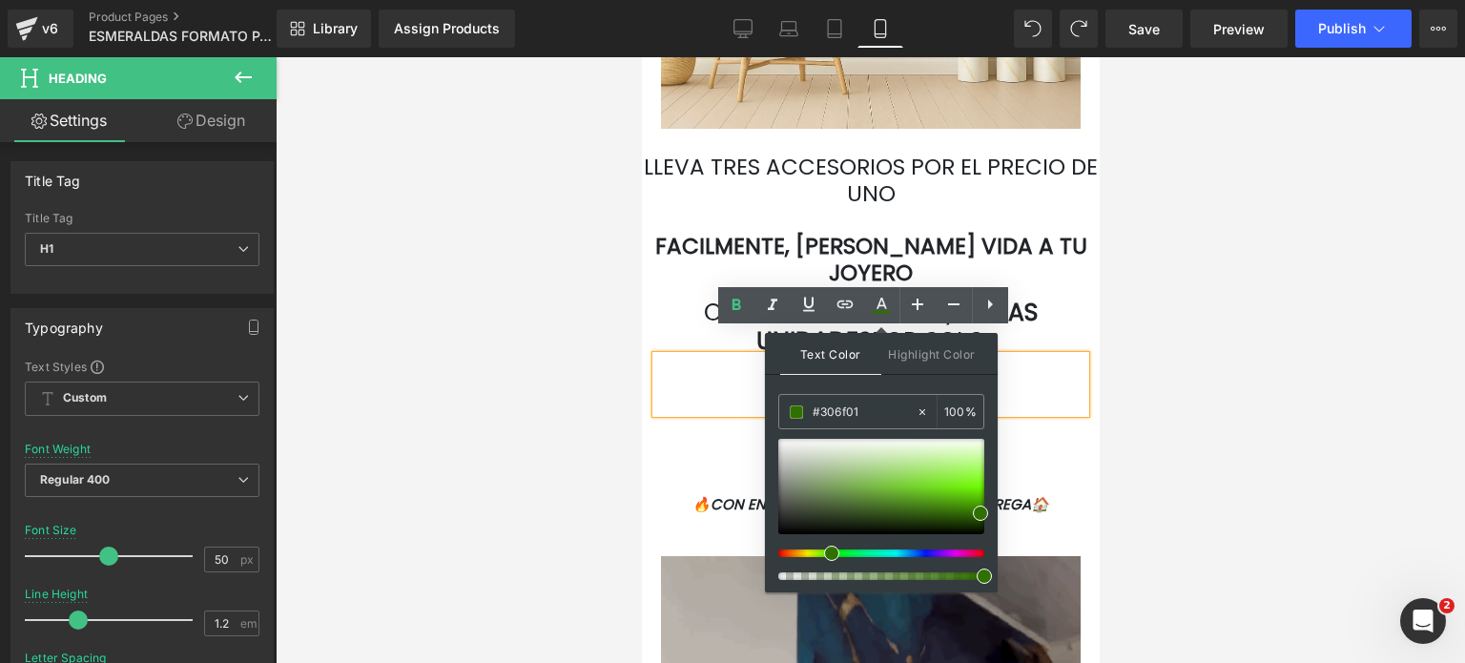
click at [1009, 356] on h1 "$74.900" at bounding box center [869, 384] width 429 height 57
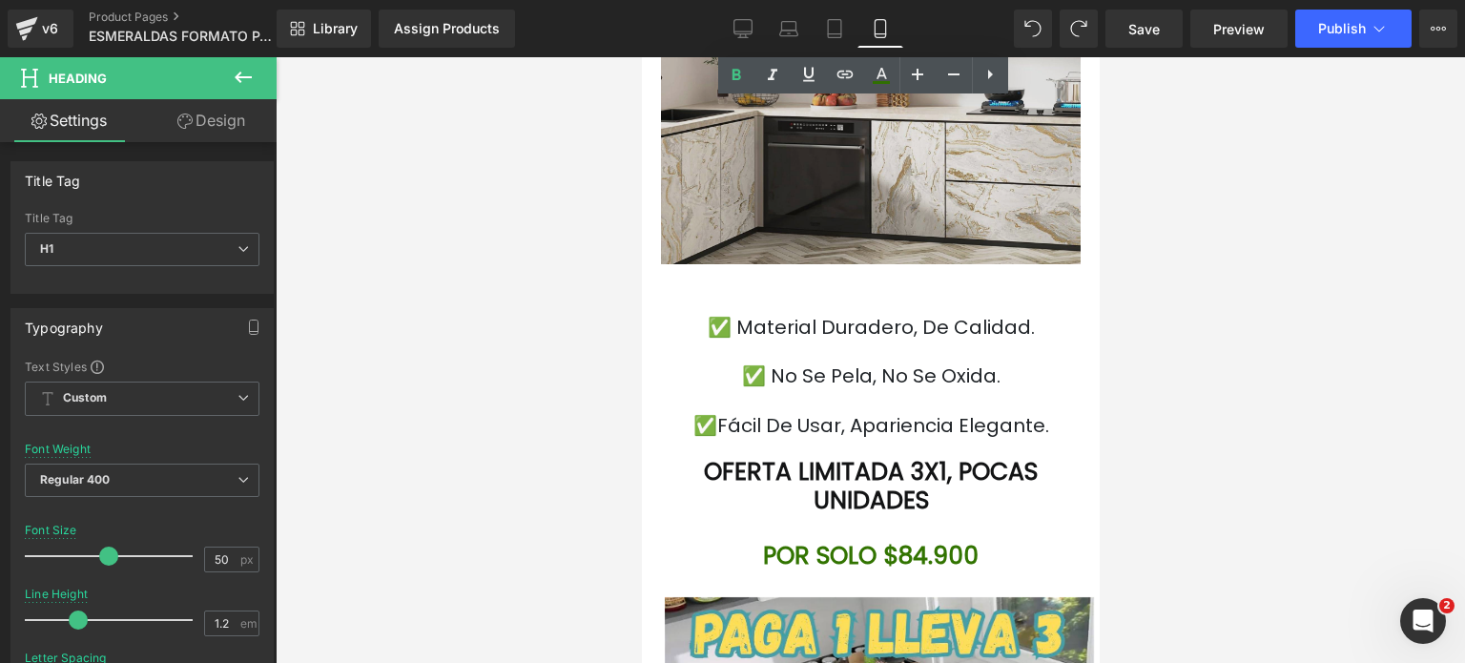
scroll to position [5778, 0]
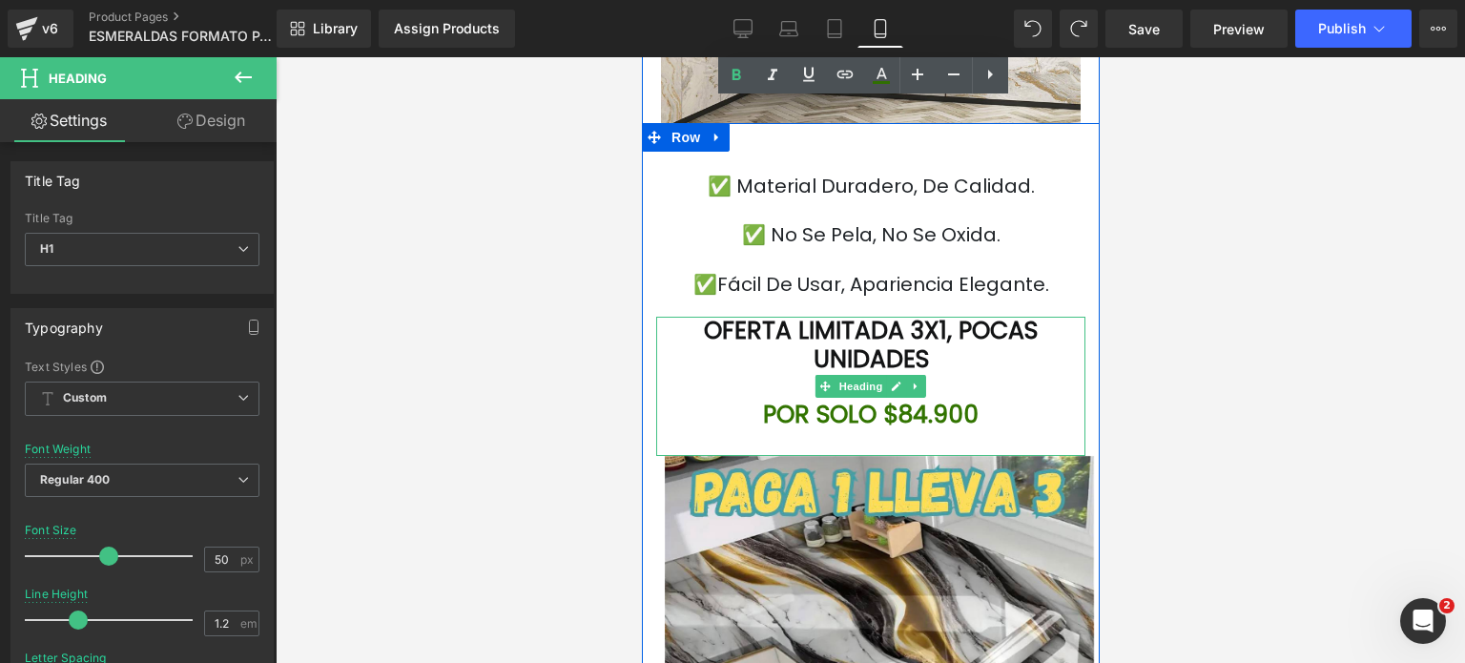
click at [938, 398] on font "POR SOLO $84.900" at bounding box center [869, 414] width 215 height 33
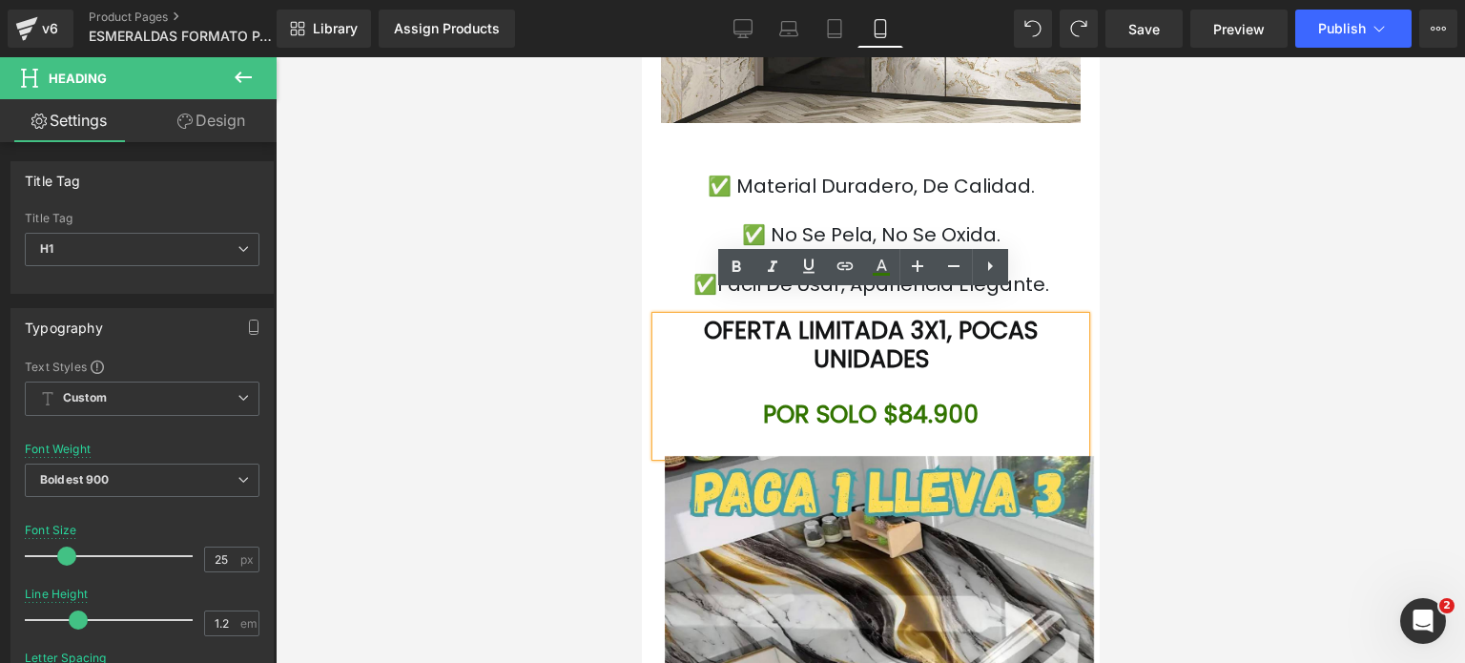
click at [993, 400] on h1 "POR SOLO $84.900" at bounding box center [869, 414] width 429 height 29
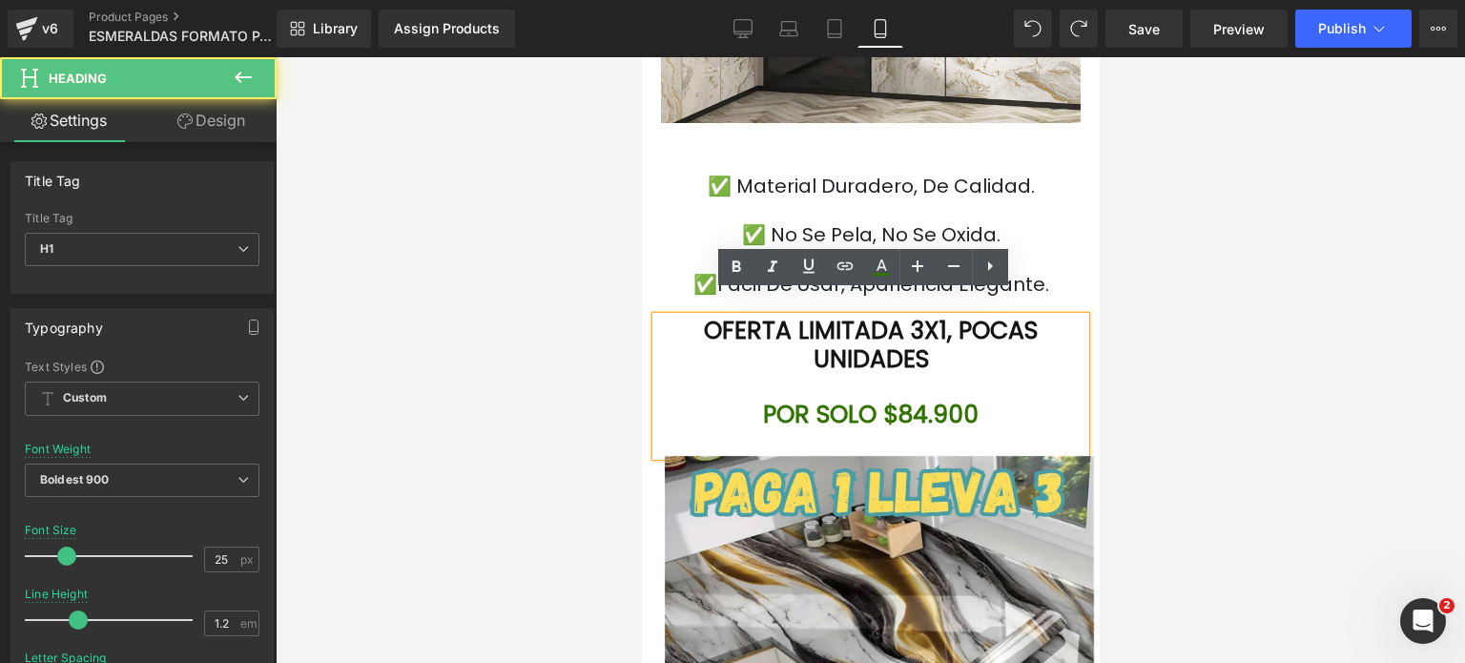
drag, startPoint x: 993, startPoint y: 385, endPoint x: 983, endPoint y: 392, distance: 11.6
click at [983, 400] on h1 "POR SOLO $84.900" at bounding box center [869, 414] width 429 height 29
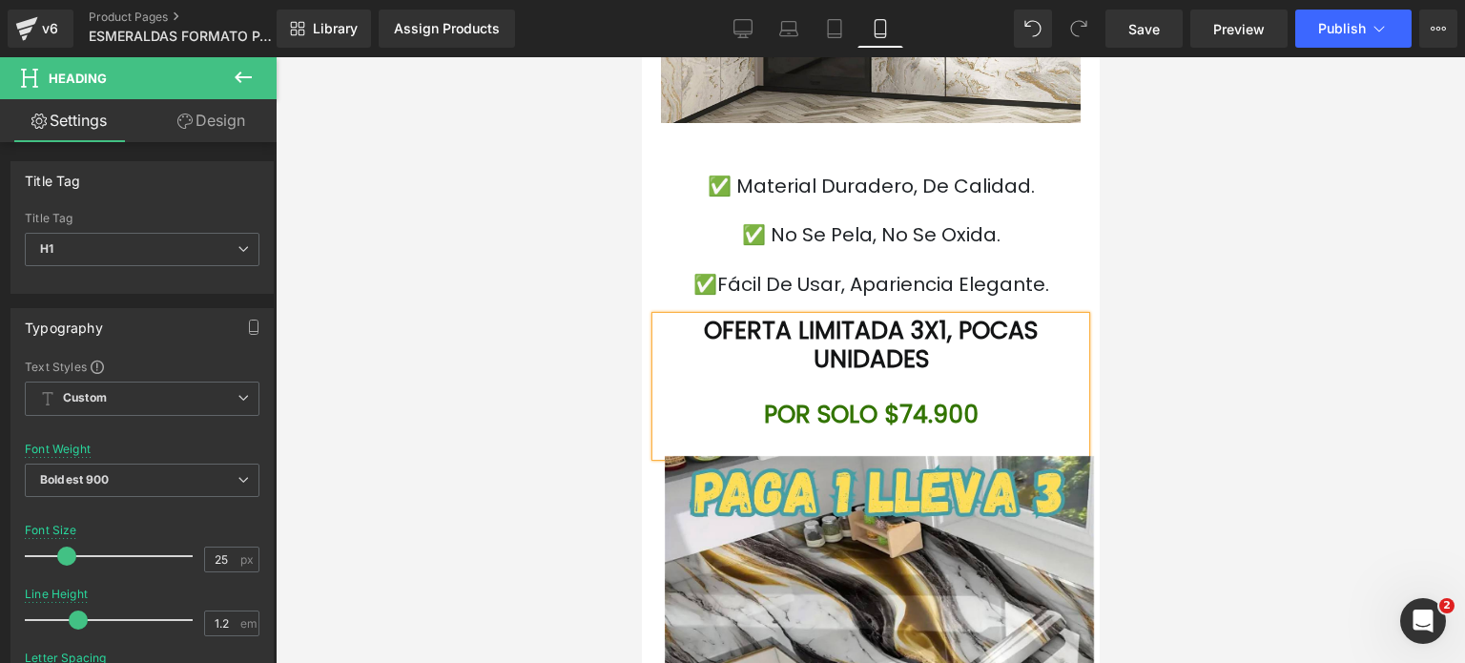
click at [1004, 429] on div at bounding box center [869, 442] width 429 height 27
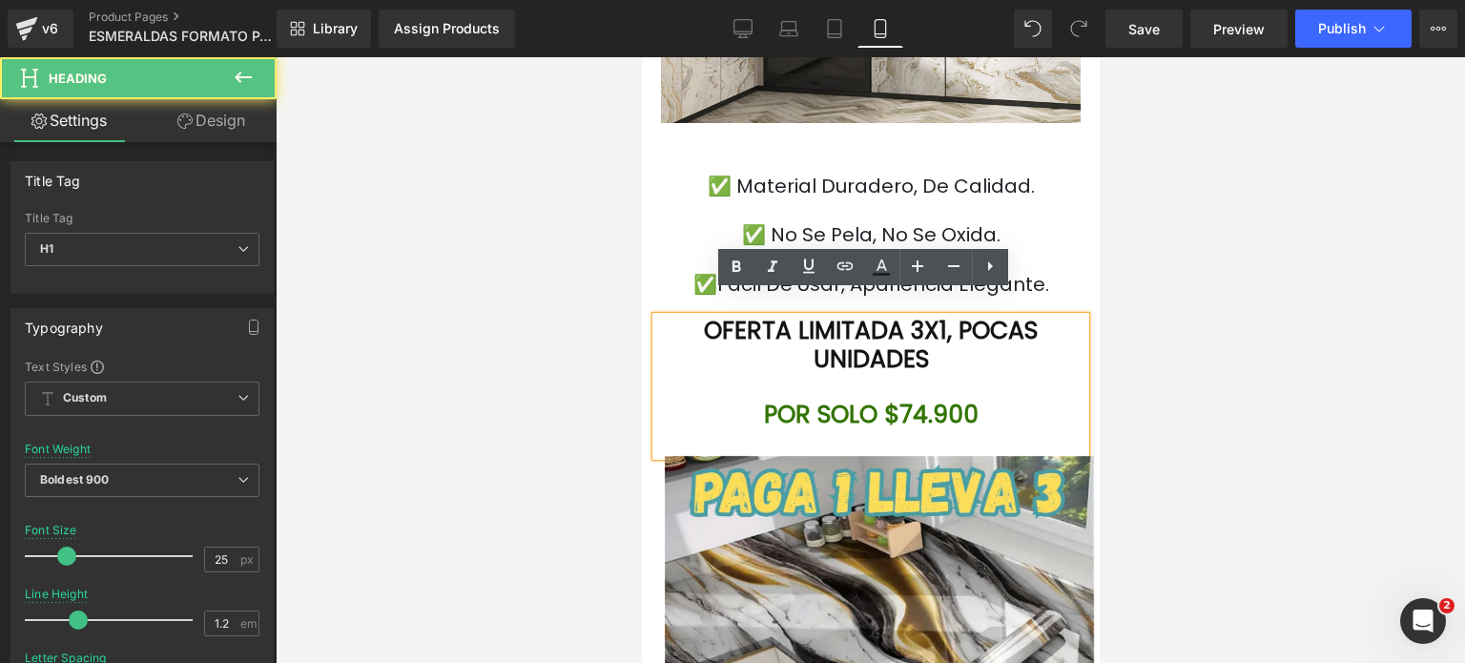
click at [1026, 400] on h1 "POR SOLO $74.900" at bounding box center [869, 414] width 429 height 29
drag, startPoint x: 1072, startPoint y: 352, endPoint x: 1011, endPoint y: 359, distance: 61.5
click at [1011, 374] on div at bounding box center [869, 387] width 429 height 27
drag, startPoint x: 998, startPoint y: 390, endPoint x: 711, endPoint y: 398, distance: 287.1
click at [711, 400] on h1 "POR SOLO $74.900" at bounding box center [869, 414] width 429 height 29
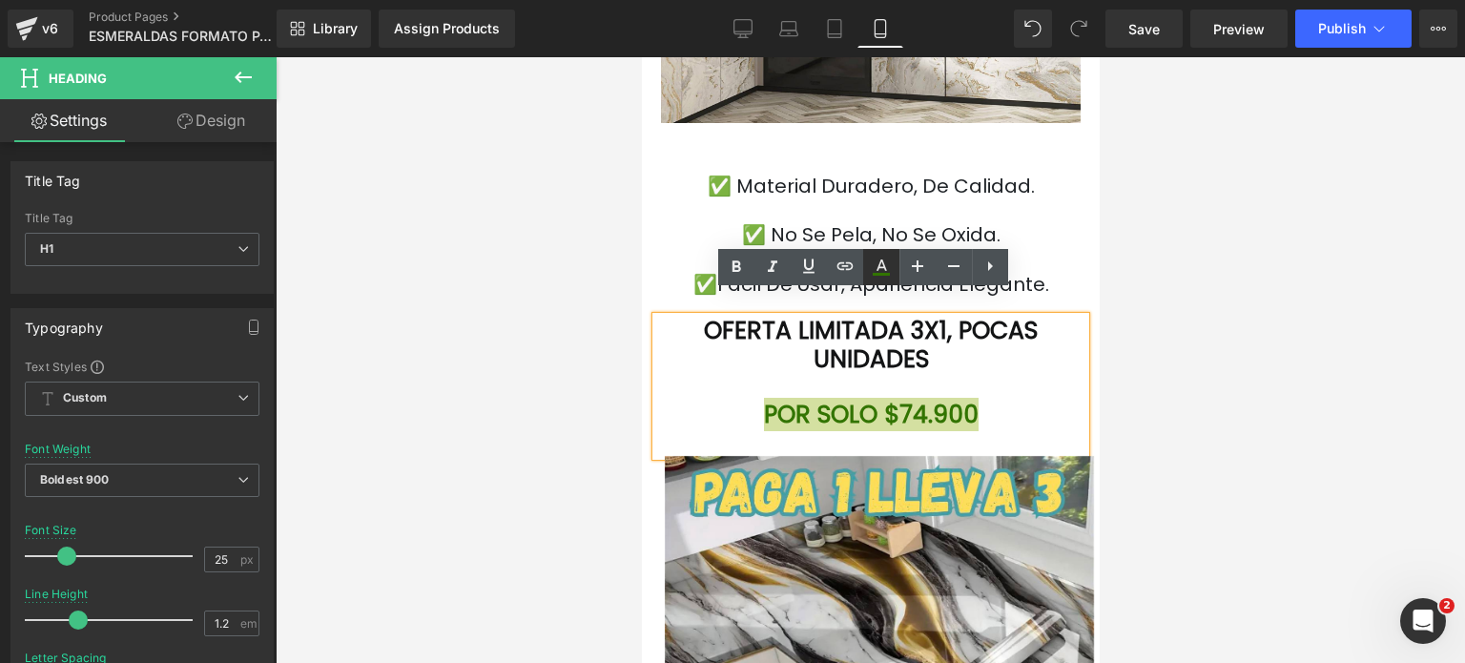
click at [872, 258] on icon at bounding box center [881, 267] width 23 height 23
type input "#327401"
type input "100"
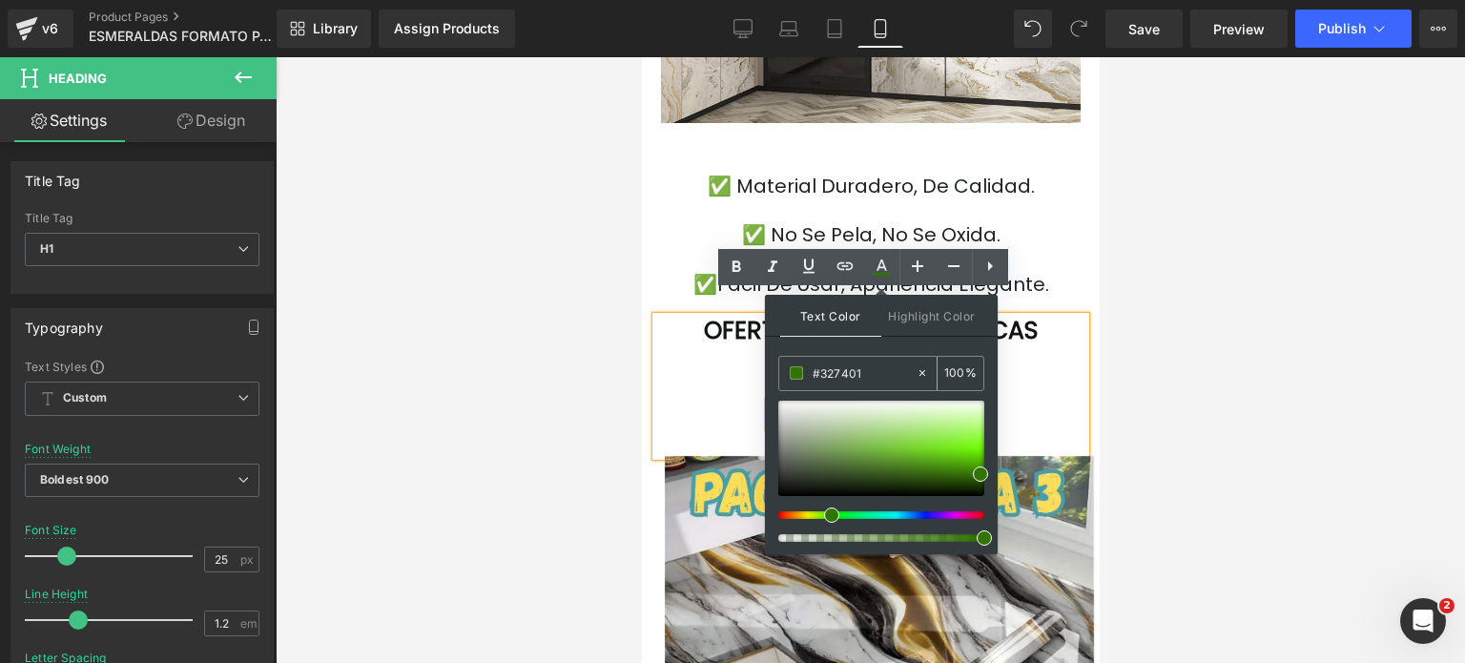
drag, startPoint x: 892, startPoint y: 380, endPoint x: 892, endPoint y: 370, distance: 10.5
click at [892, 379] on input "#327401" at bounding box center [863, 372] width 103 height 21
click at [892, 370] on input "#327401" at bounding box center [863, 372] width 103 height 21
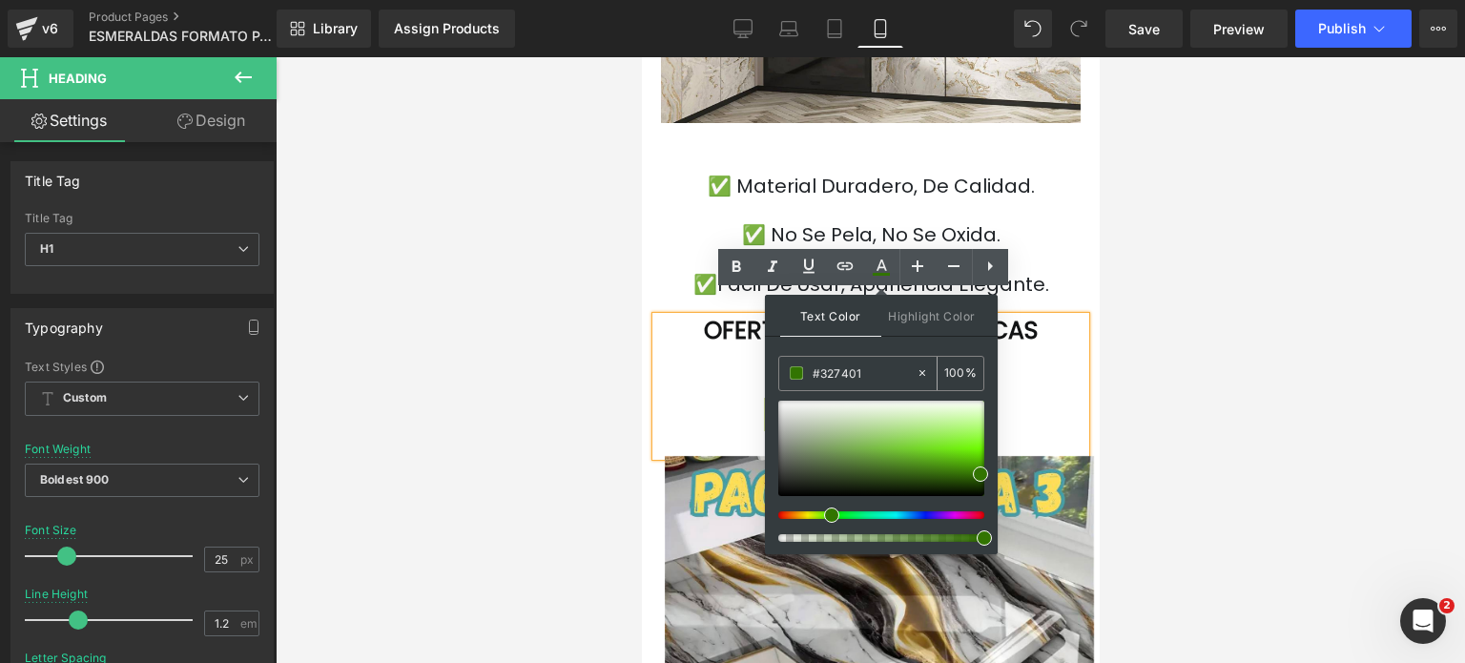
paste input "06f"
type input "#306f01"
click at [1031, 400] on h1 "POR SOLO $74.900" at bounding box center [869, 414] width 429 height 29
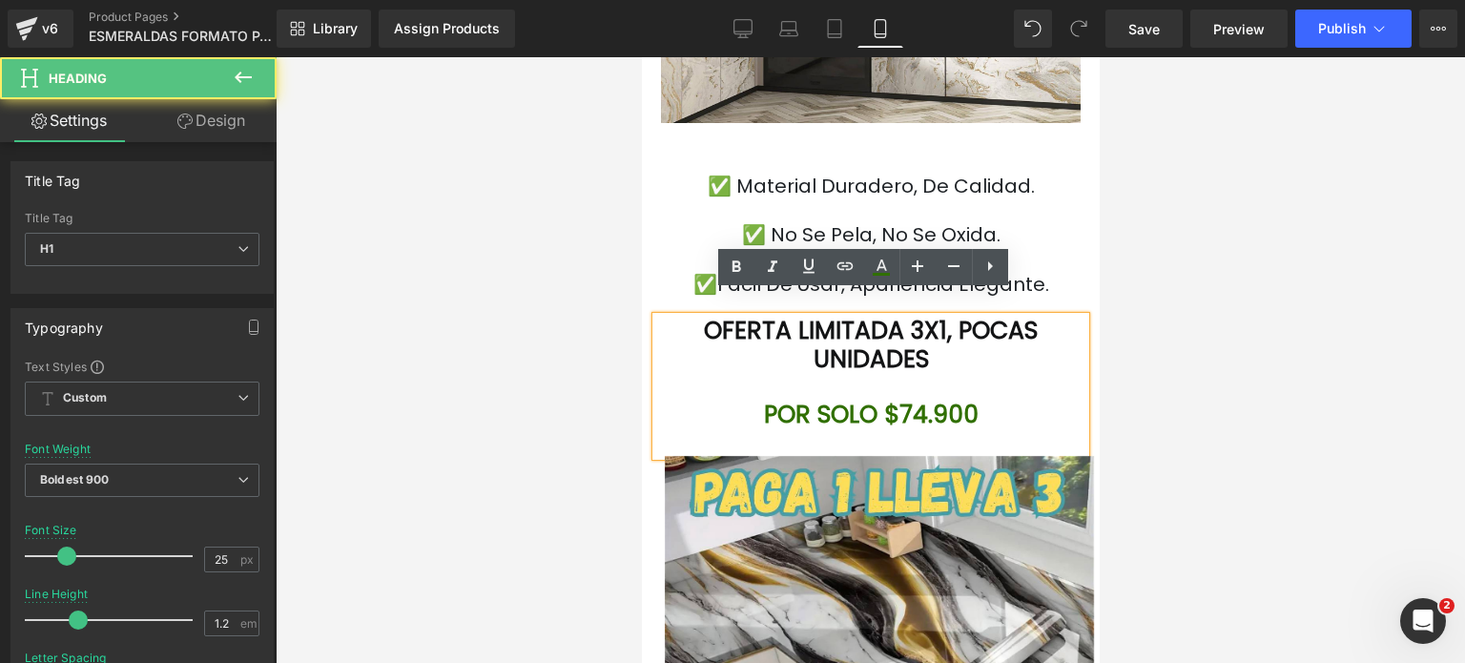
click at [952, 429] on div at bounding box center [869, 442] width 429 height 27
click at [938, 398] on font "POR SOLO $74.900" at bounding box center [870, 414] width 215 height 33
click at [881, 273] on icon at bounding box center [880, 274] width 17 height 3
type input "100"
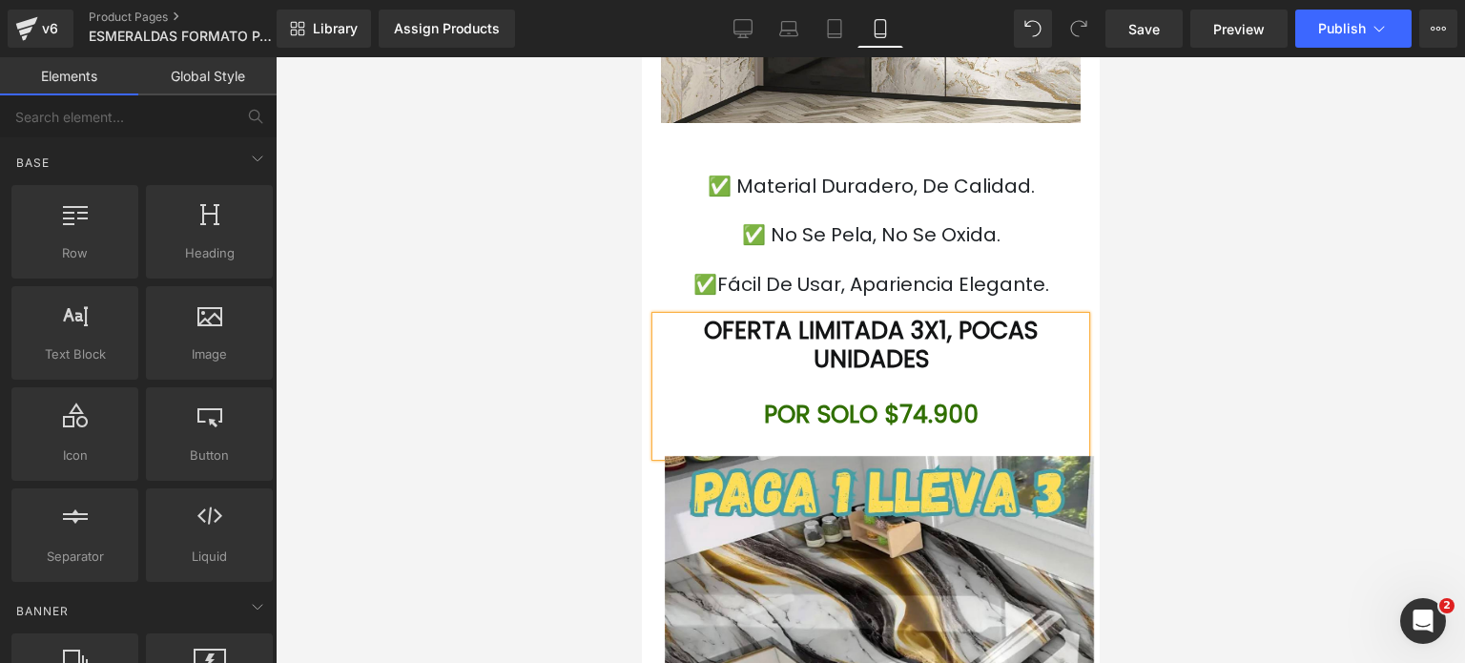
click at [1167, 338] on div at bounding box center [870, 359] width 1189 height 605
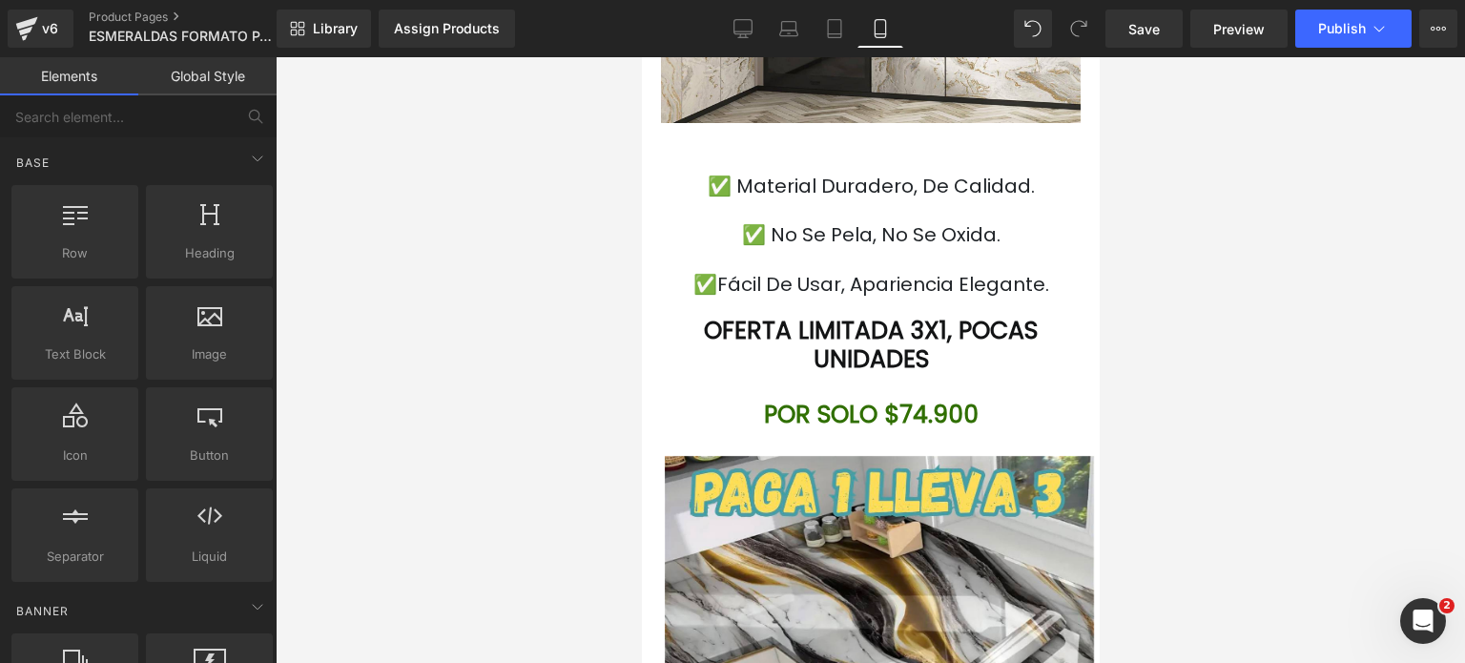
click at [1167, 338] on div at bounding box center [870, 359] width 1189 height 605
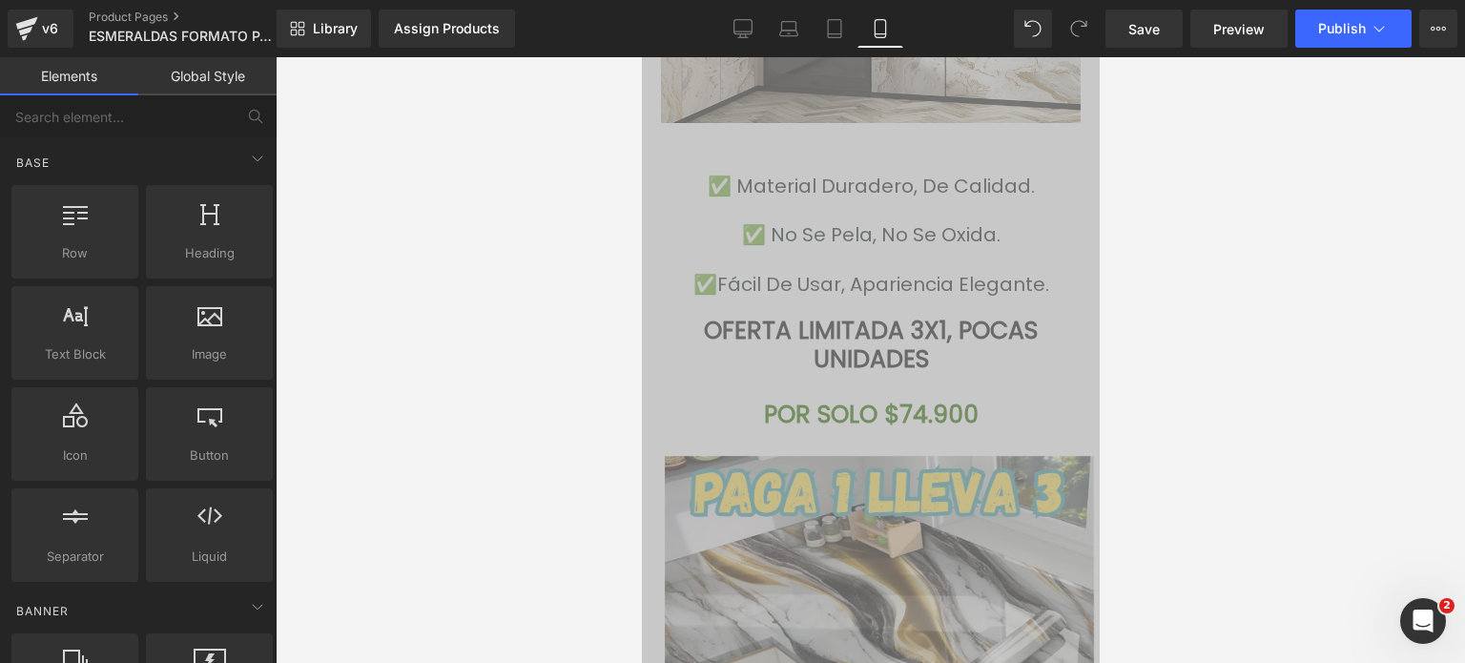
click at [931, 346] on font "X1, POCAS UNIDADES" at bounding box center [924, 345] width 225 height 62
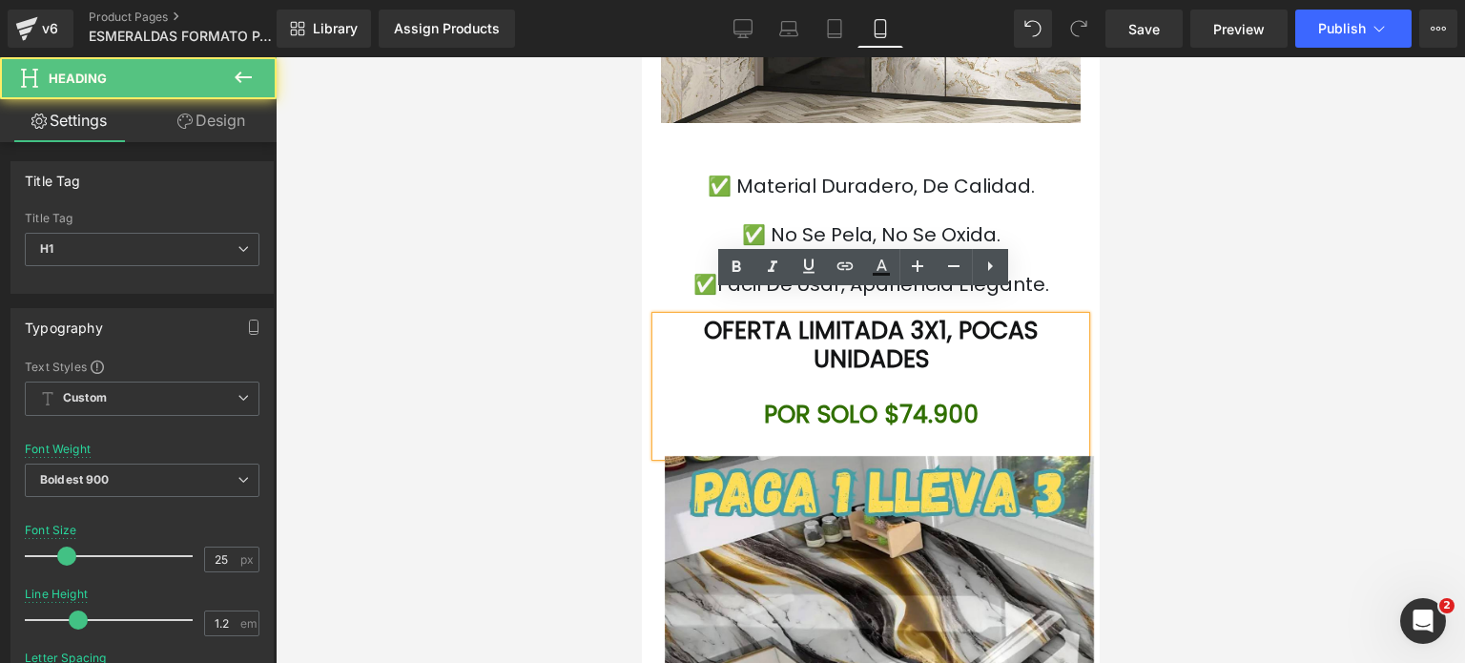
click at [922, 314] on font "OFERTA LIMITADA 3" at bounding box center [813, 330] width 220 height 33
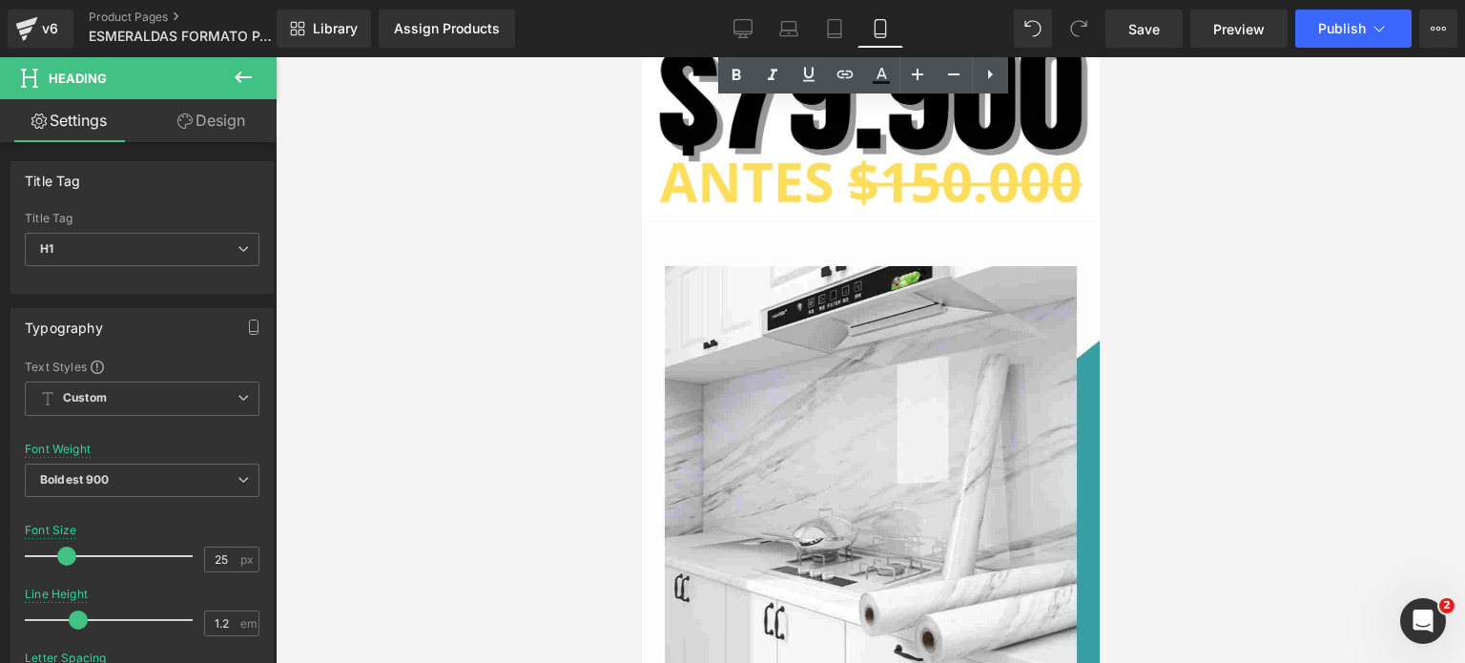
scroll to position [6446, 0]
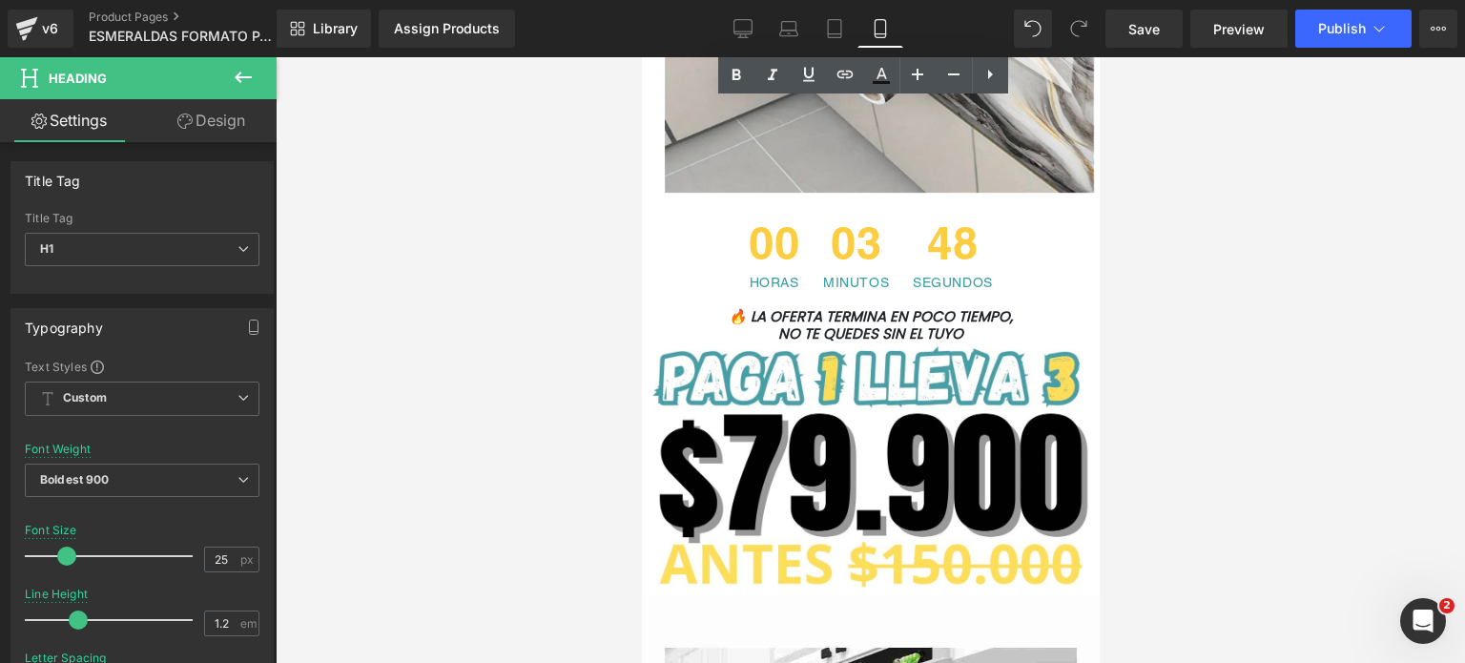
click at [641, 57] on div at bounding box center [641, 57] width 0 height 0
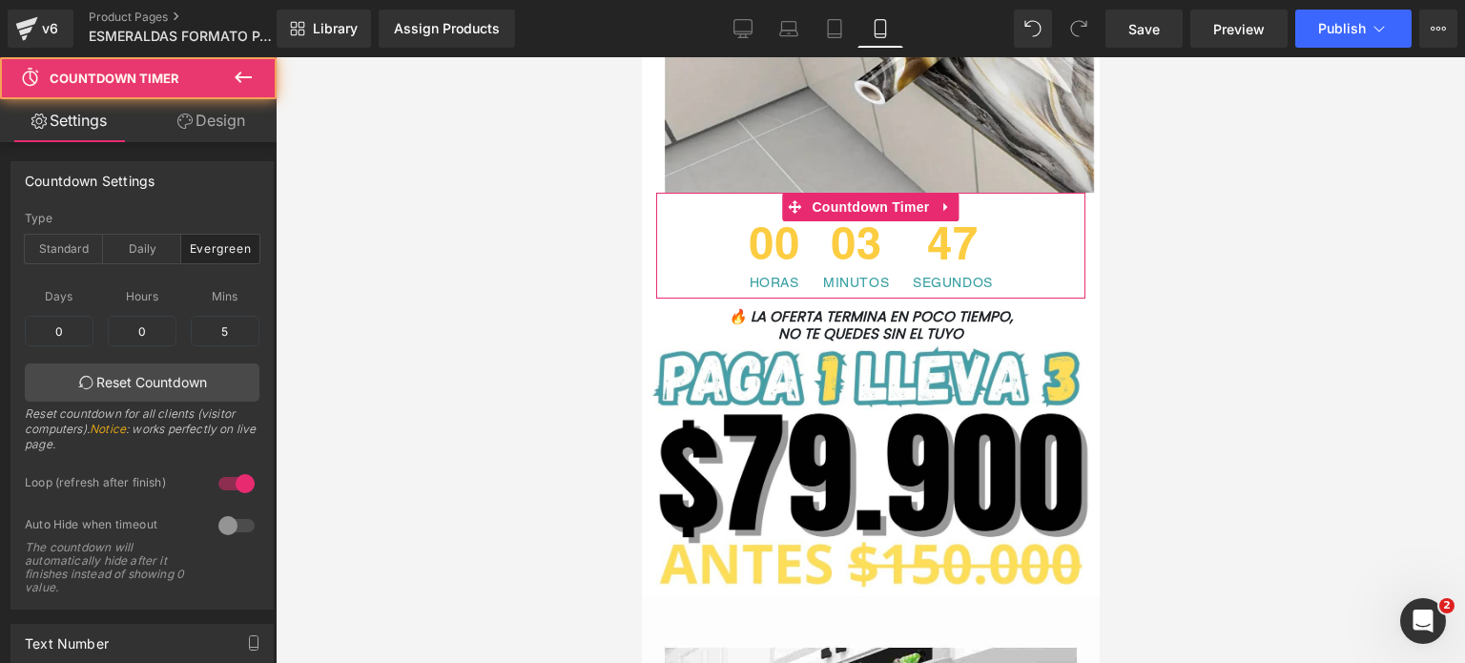
click at [926, 276] on span "SEGUNDOS" at bounding box center [952, 282] width 80 height 13
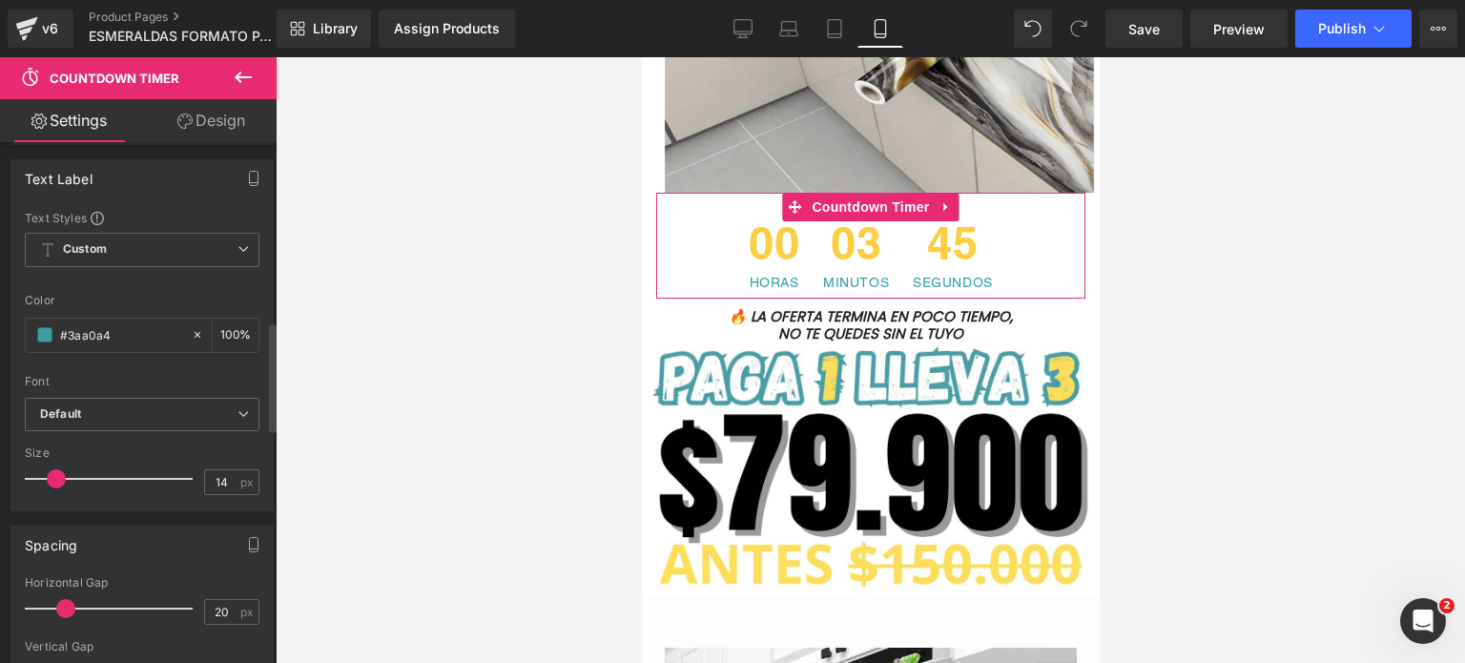
scroll to position [858, 0]
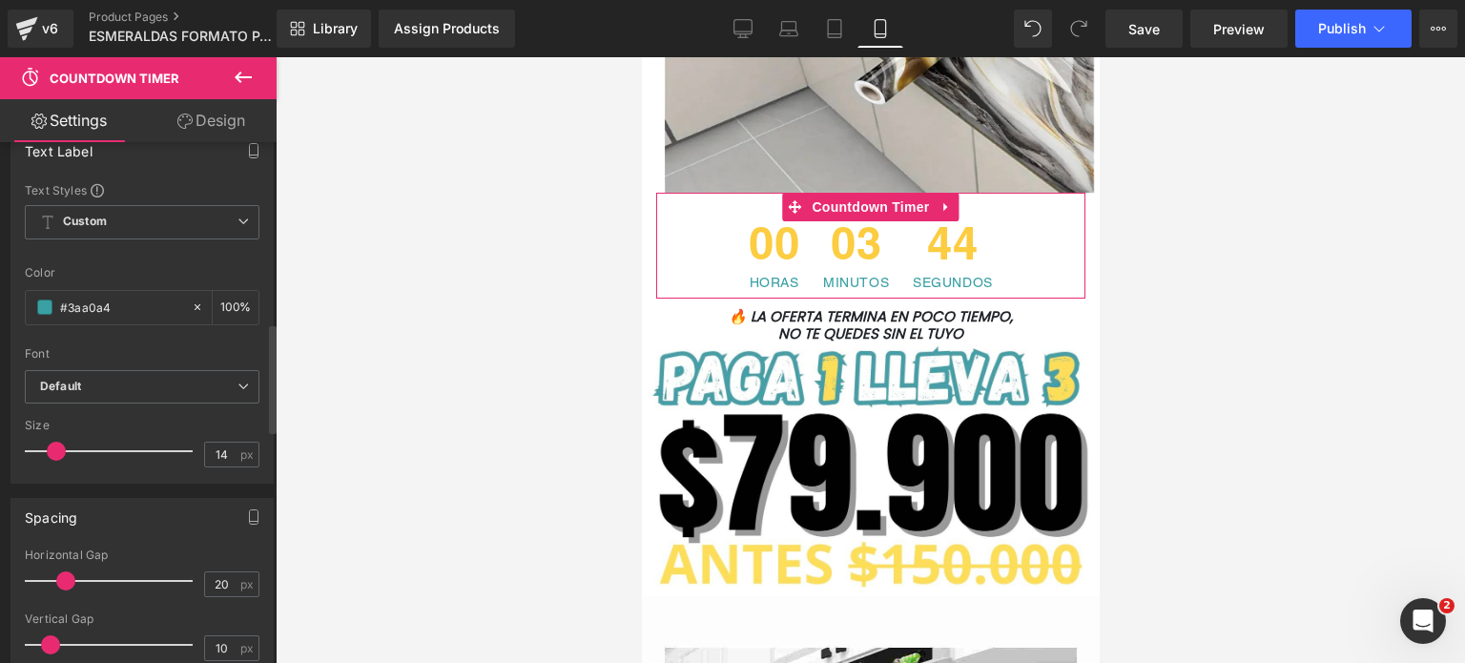
drag, startPoint x: 145, startPoint y: 301, endPoint x: 0, endPoint y: 306, distance: 145.0
click at [0, 306] on div "Text Label Text Styles Custom Custom Setup Global Style Custom Setup Global Sty…" at bounding box center [142, 300] width 285 height 366
paste input "06f01"
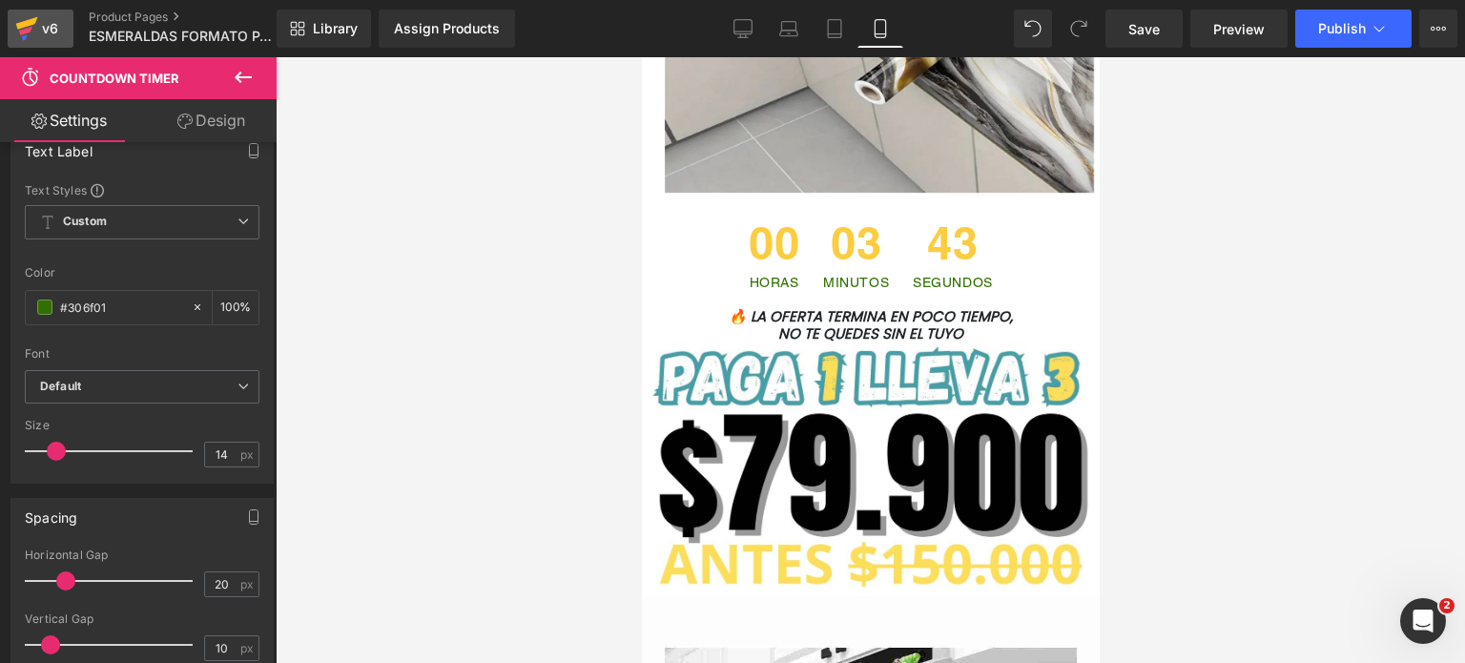
type input "#306f01"
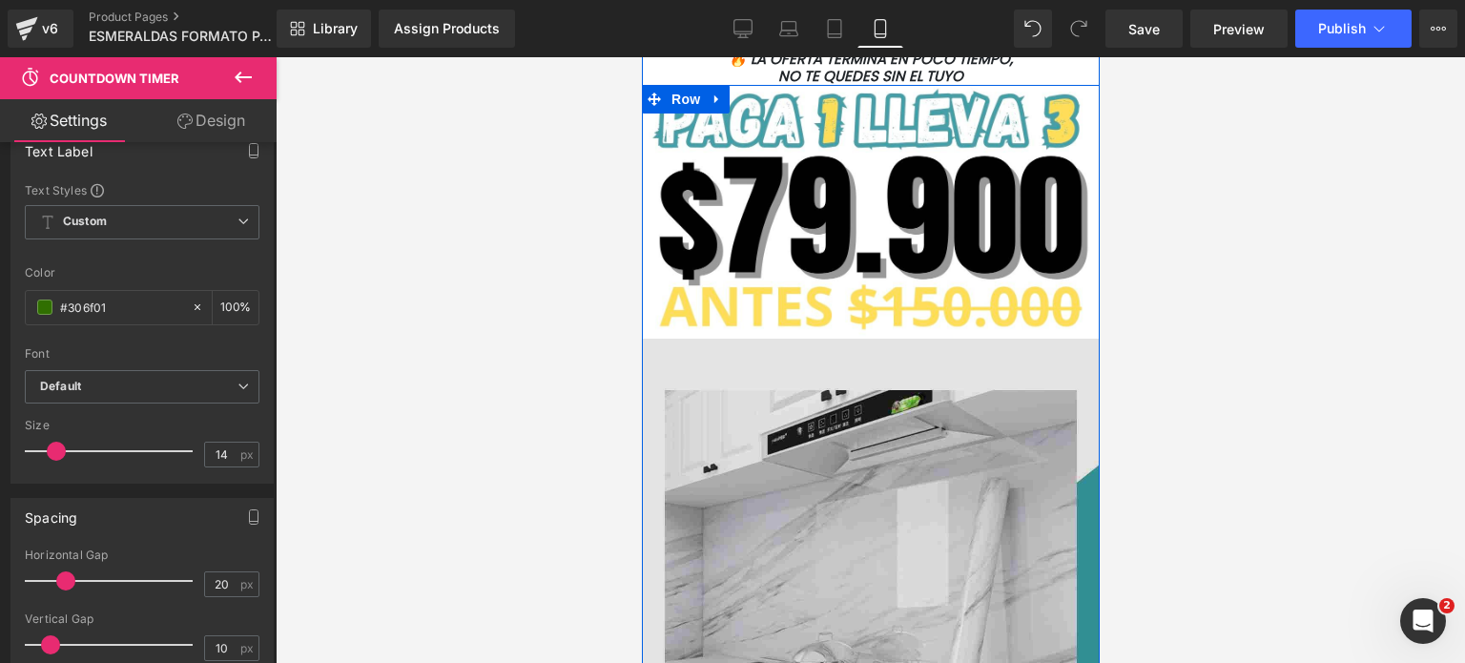
scroll to position [6255, 0]
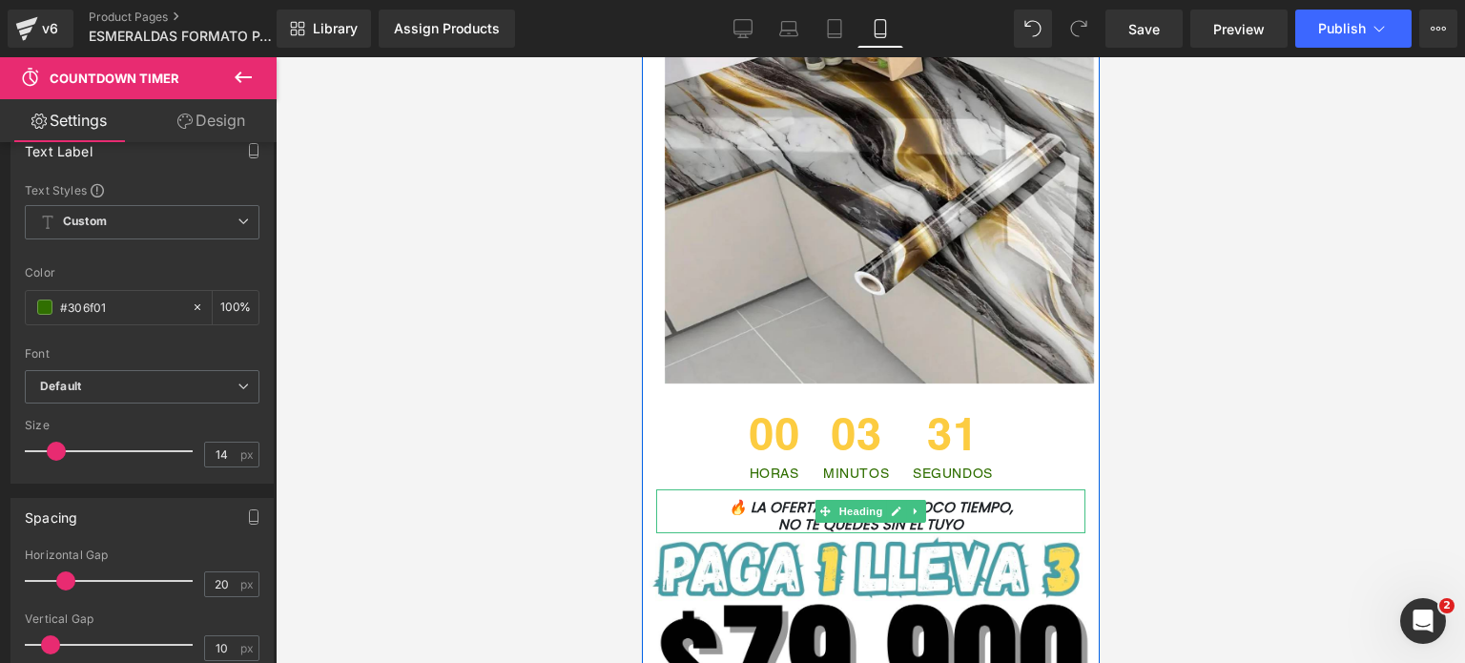
click at [968, 497] on font "🔥 LA OFERTA TERMINA EN POCO TIEMPO," at bounding box center [870, 507] width 284 height 20
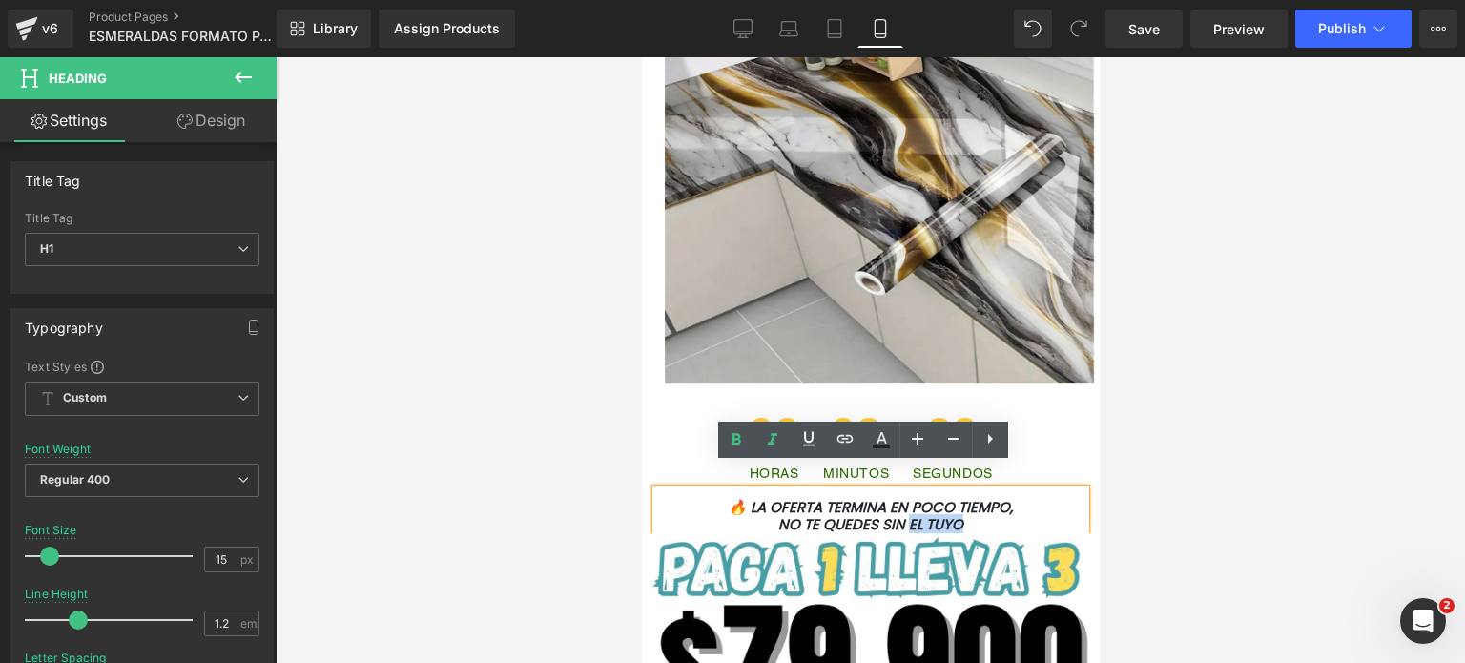
drag, startPoint x: 966, startPoint y: 499, endPoint x: 900, endPoint y: 505, distance: 66.1
click at [900, 516] on h1 "NO TE QUEDES SIN EL TUYO" at bounding box center [869, 524] width 429 height 17
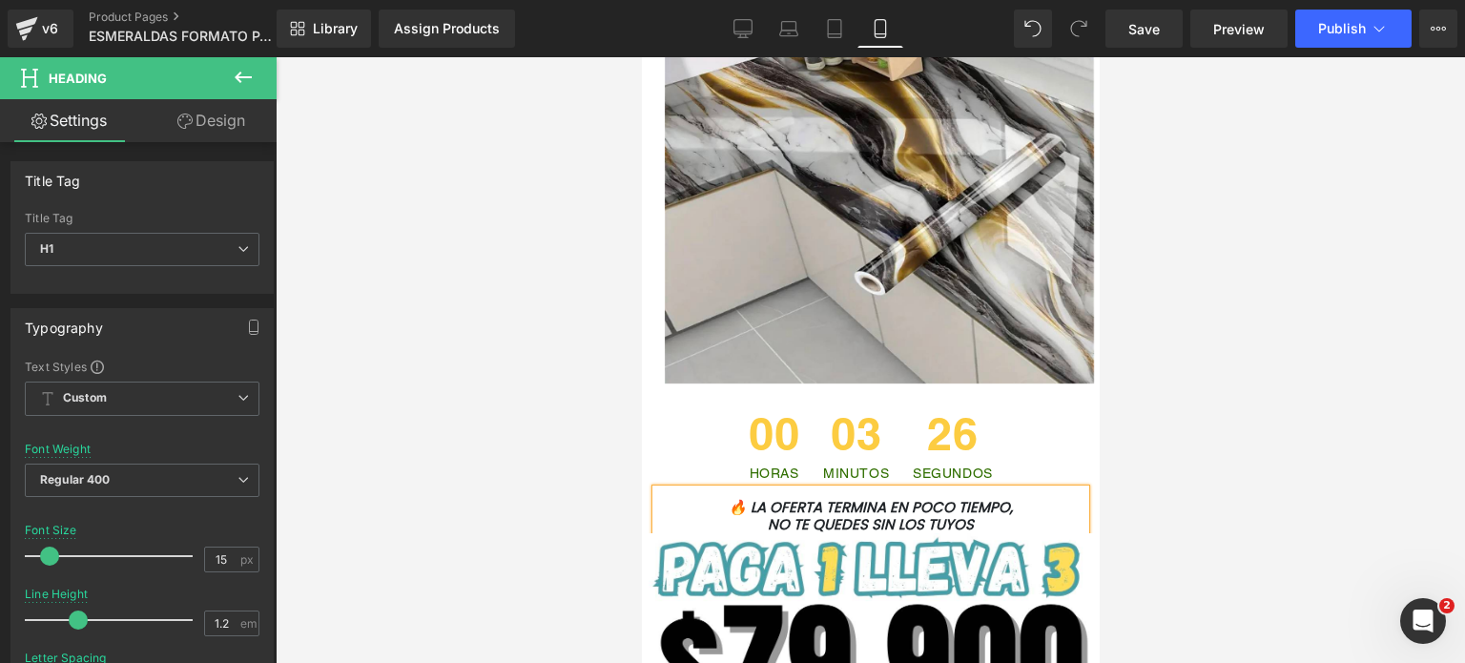
click at [967, 426] on span "26" at bounding box center [952, 439] width 80 height 54
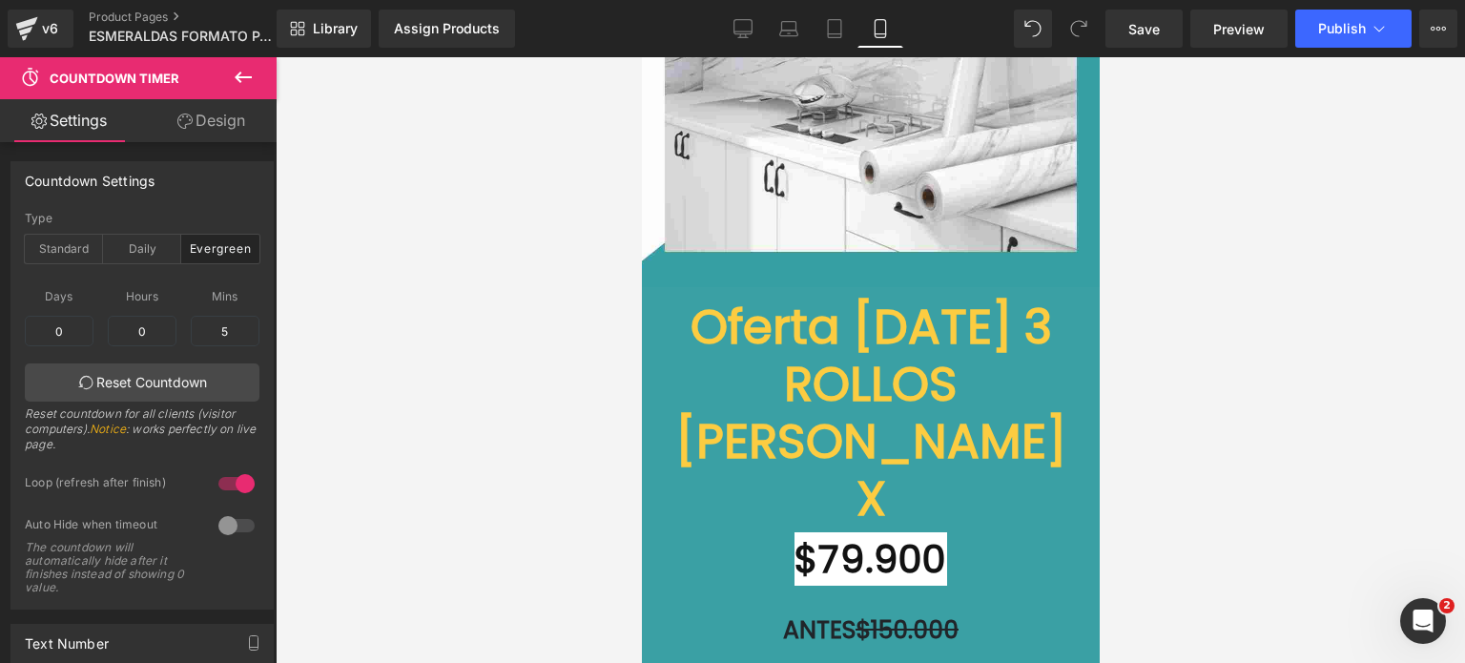
scroll to position [7304, 0]
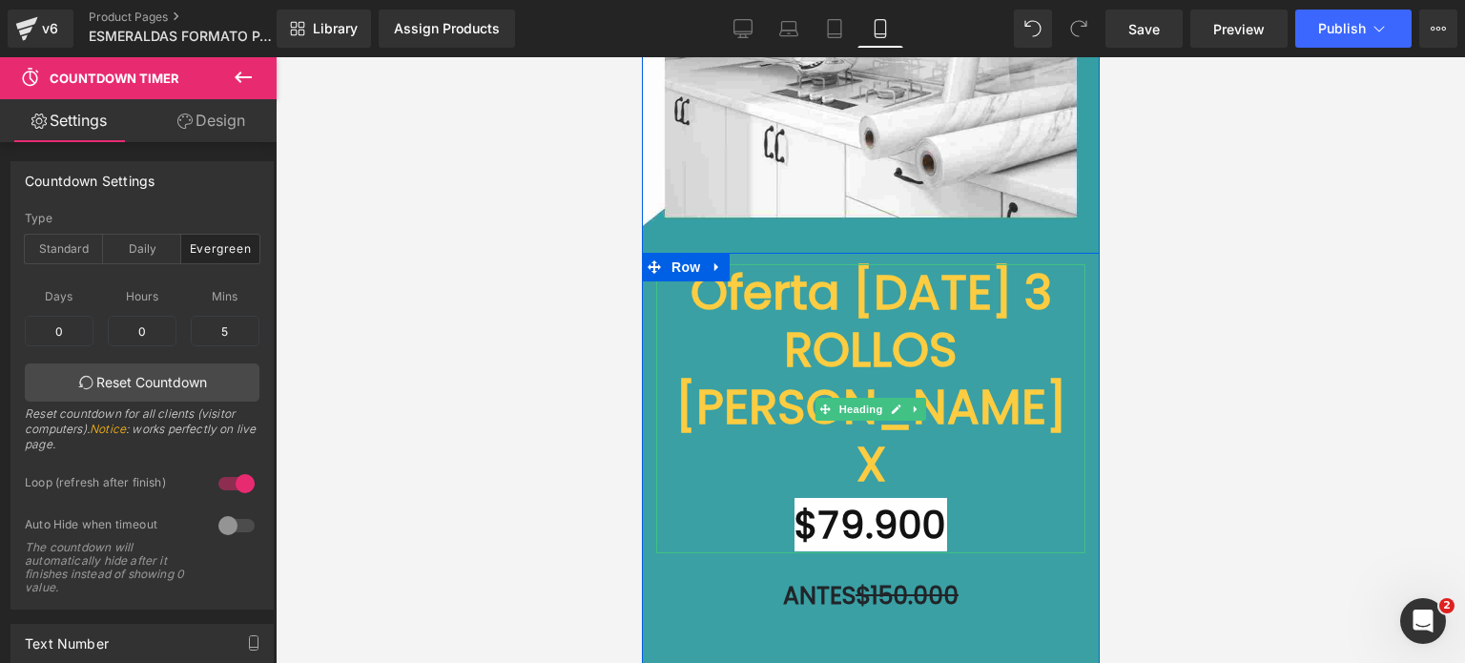
click at [905, 398] on link at bounding box center [915, 409] width 20 height 23
click at [971, 325] on font "Oferta [DATE] 3 ROLLOS [PERSON_NAME] X" at bounding box center [869, 377] width 391 height 239
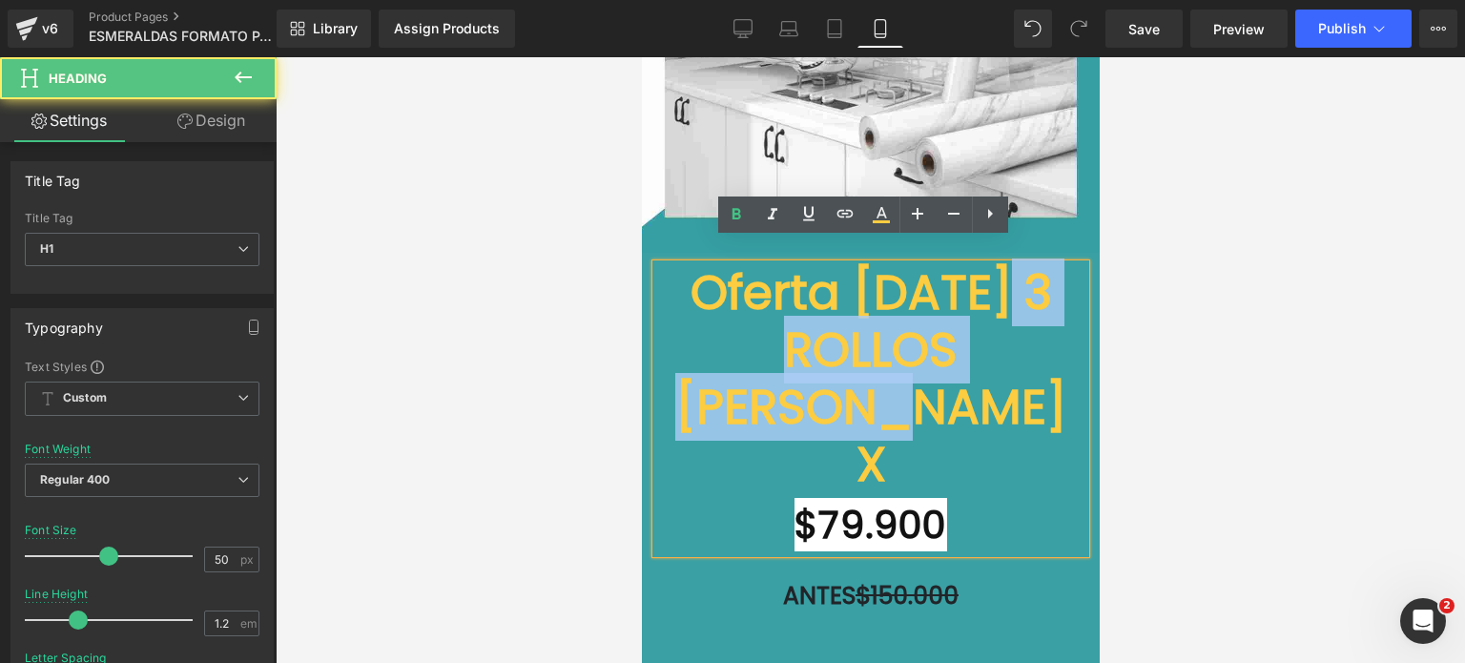
drag, startPoint x: 992, startPoint y: 392, endPoint x: 703, endPoint y: 328, distance: 295.9
click at [703, 328] on h1 "Oferta [DATE] 3 ROLLOS [PERSON_NAME] X" at bounding box center [869, 378] width 429 height 229
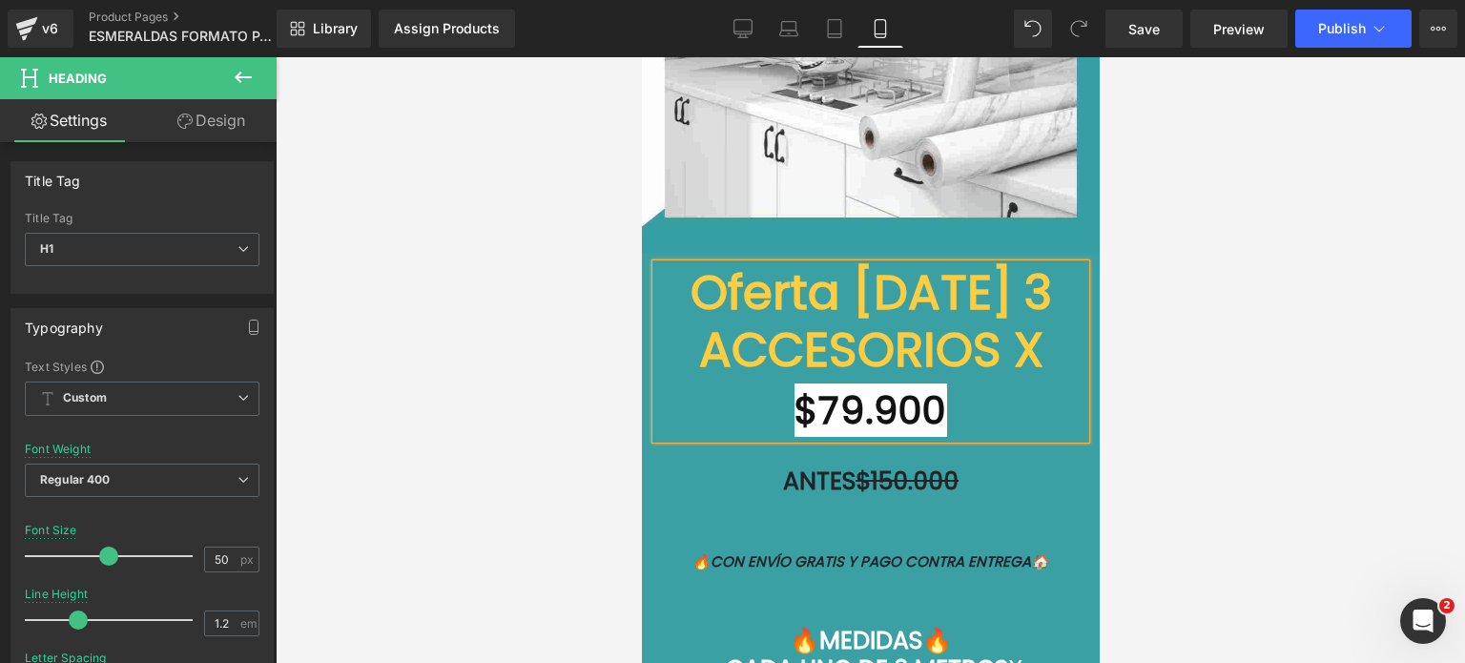
click at [856, 390] on font "$79.900" at bounding box center [869, 409] width 153 height 53
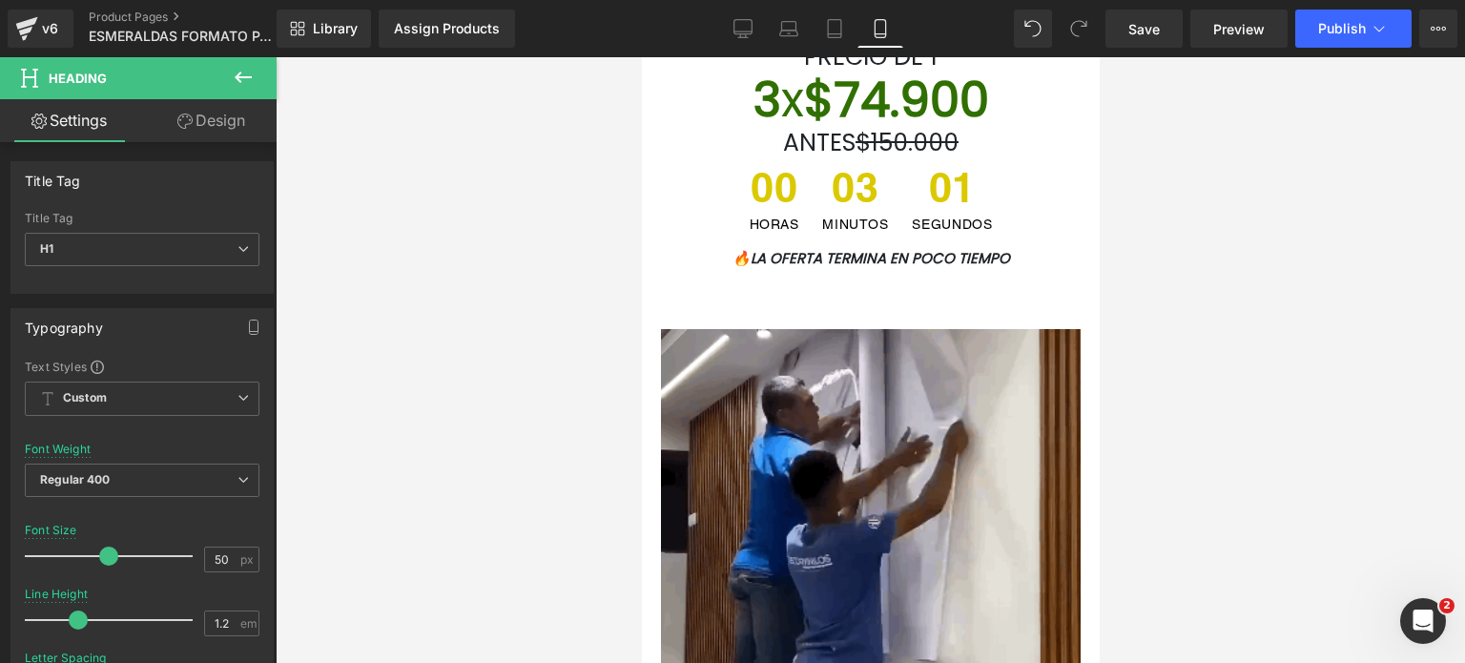
scroll to position [0, 0]
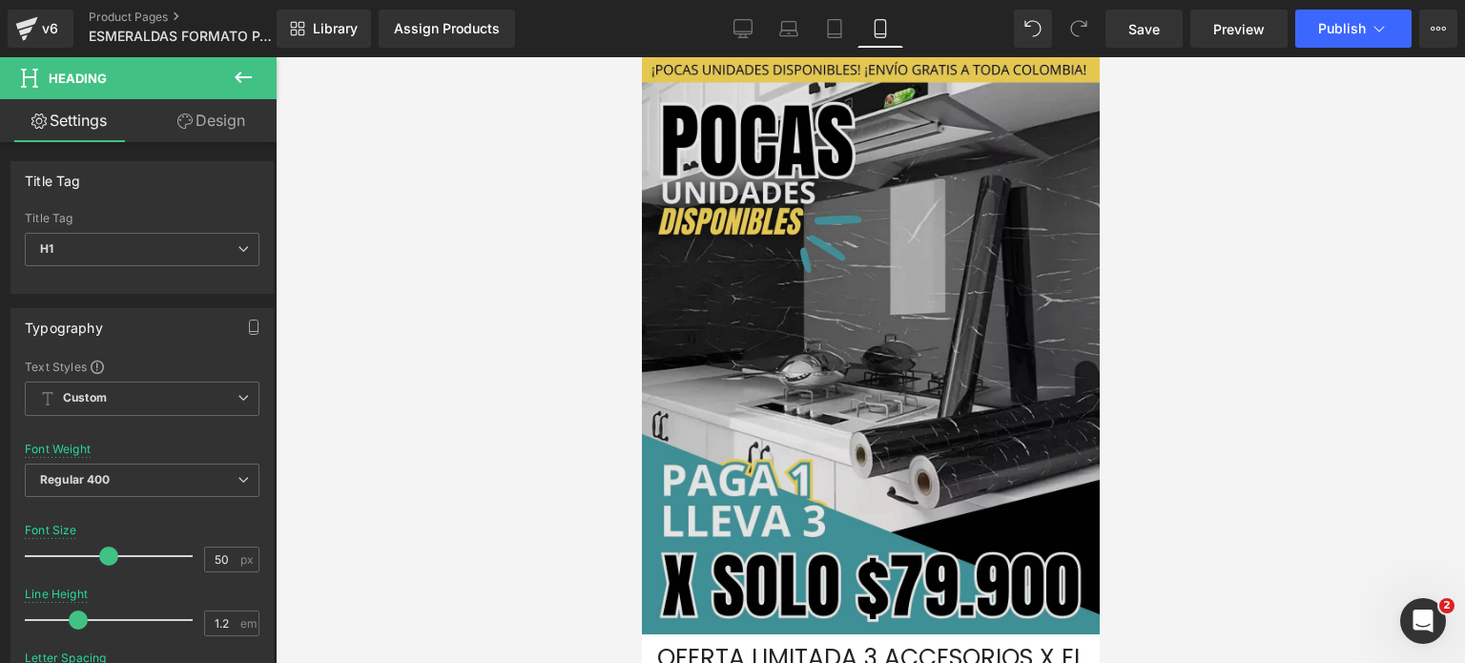
click at [878, 267] on img at bounding box center [870, 345] width 458 height 577
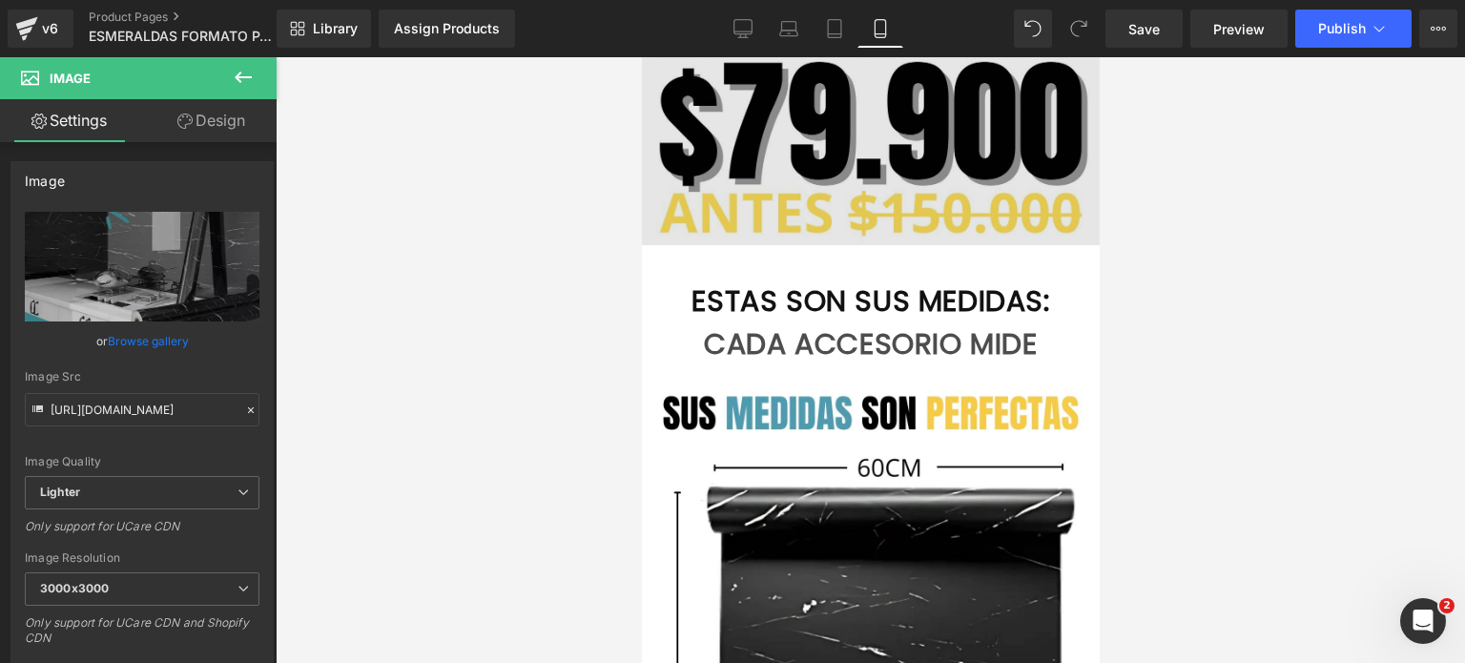
scroll to position [1335, 0]
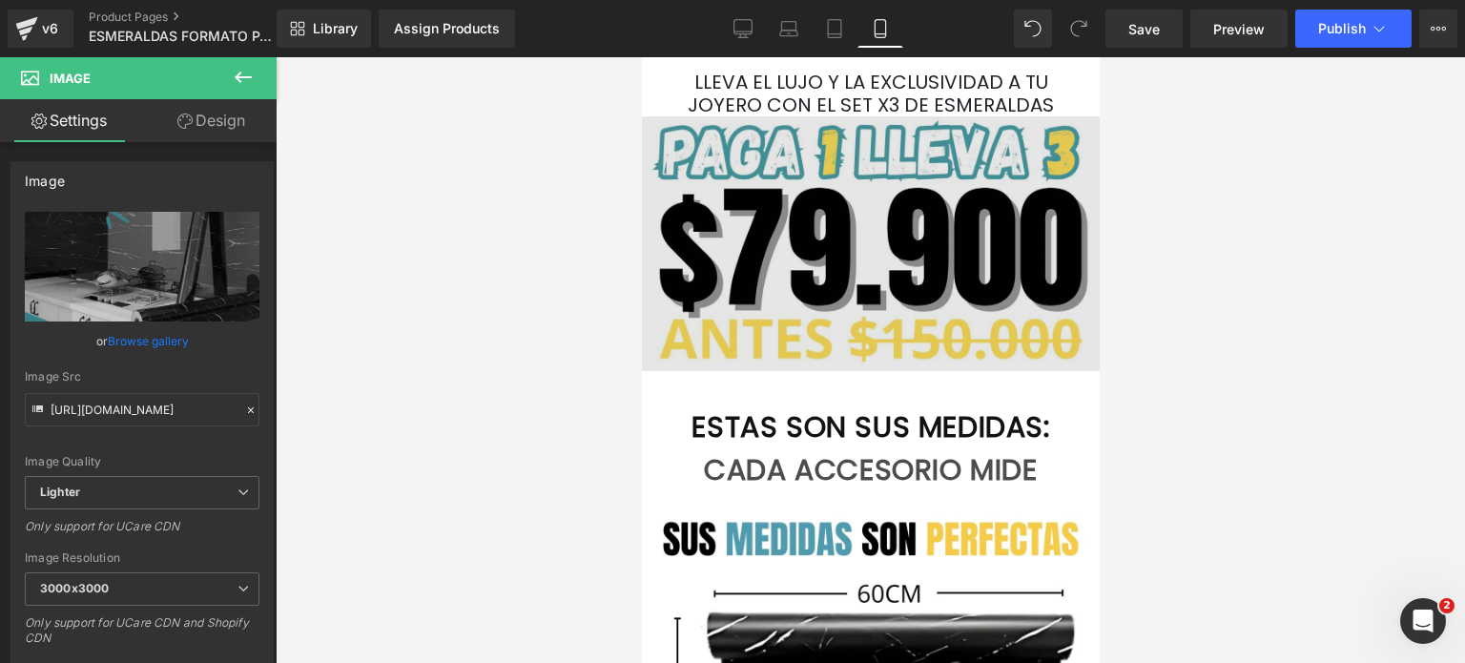
click at [958, 331] on img at bounding box center [870, 243] width 458 height 254
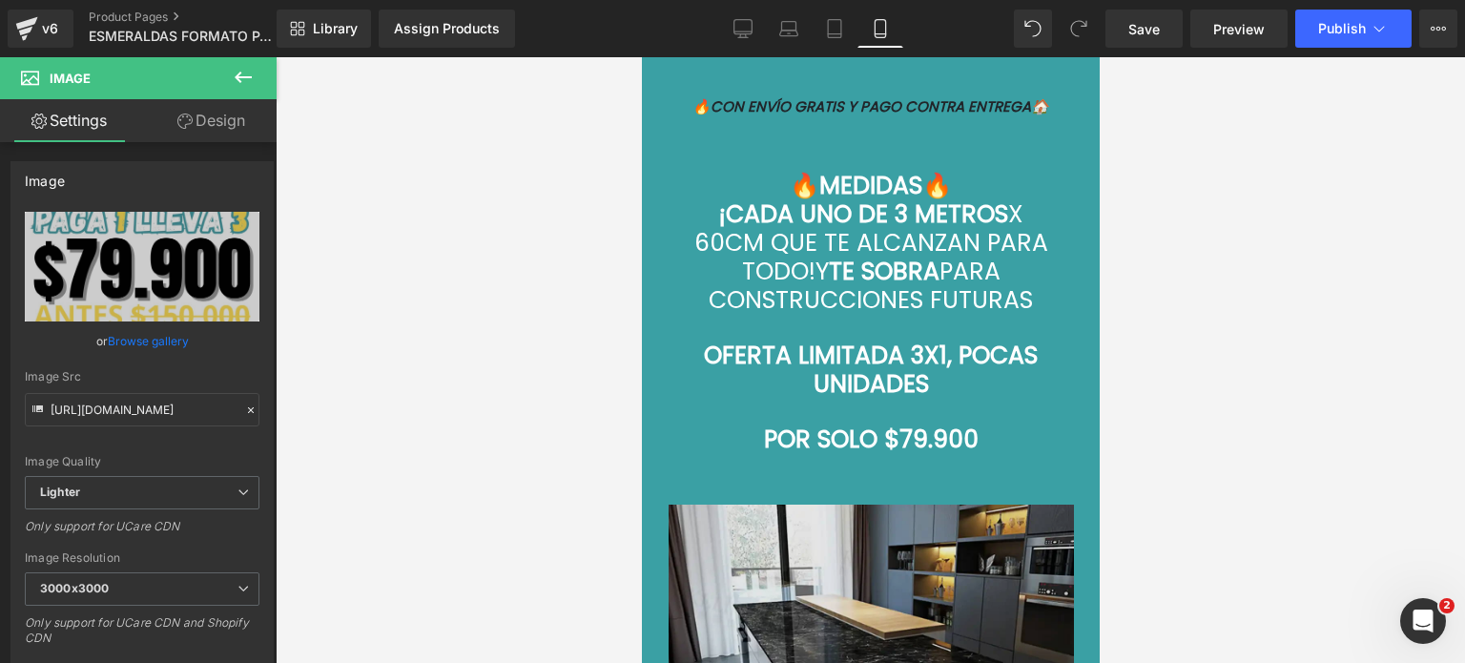
scroll to position [7437, 0]
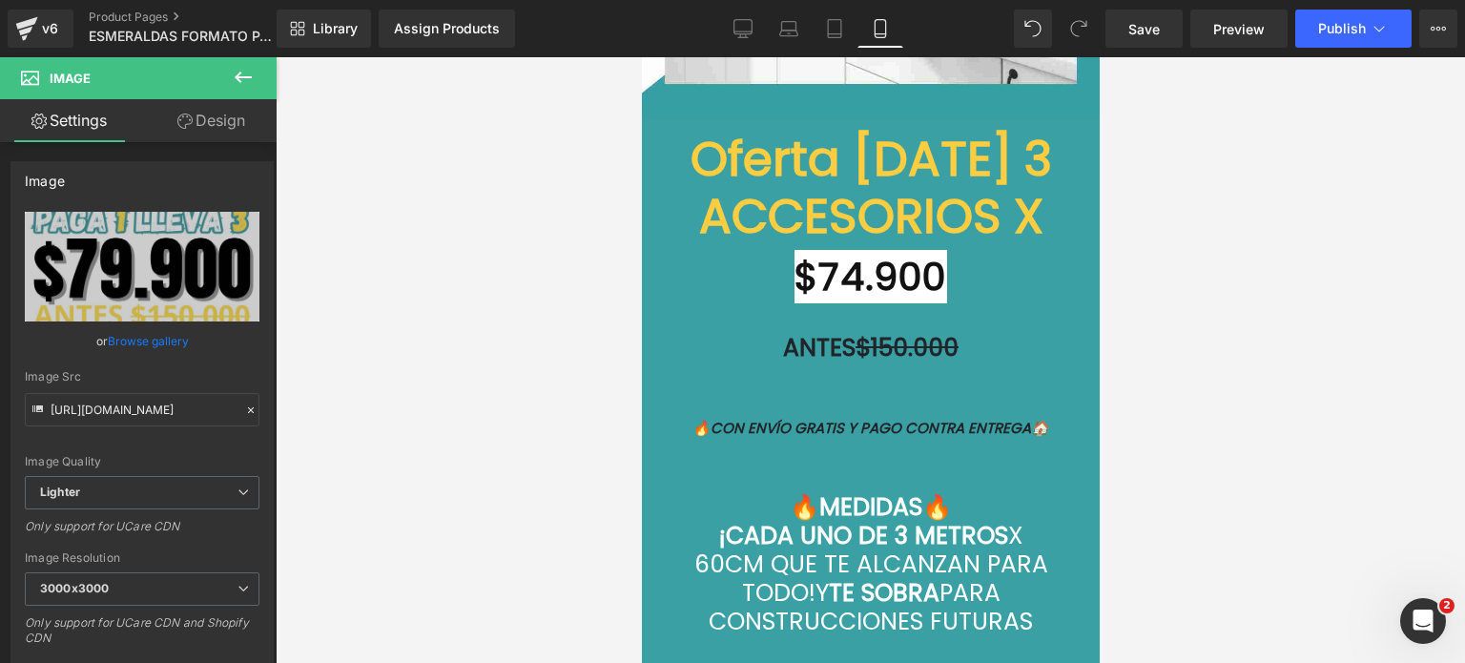
click at [878, 207] on link at bounding box center [885, 218] width 20 height 23
click at [870, 157] on font "Oferta [DATE] 3 ACCESORIOS X" at bounding box center [869, 187] width 361 height 125
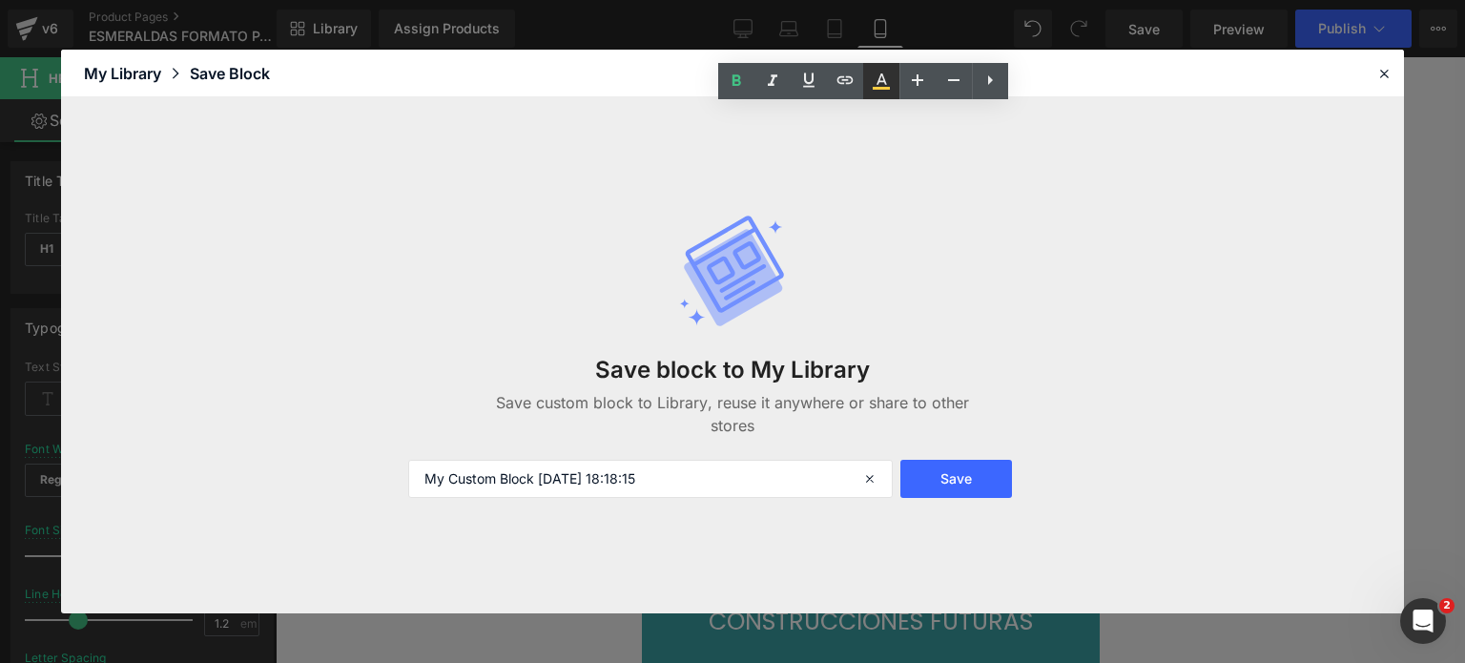
click at [879, 91] on icon at bounding box center [881, 81] width 23 height 23
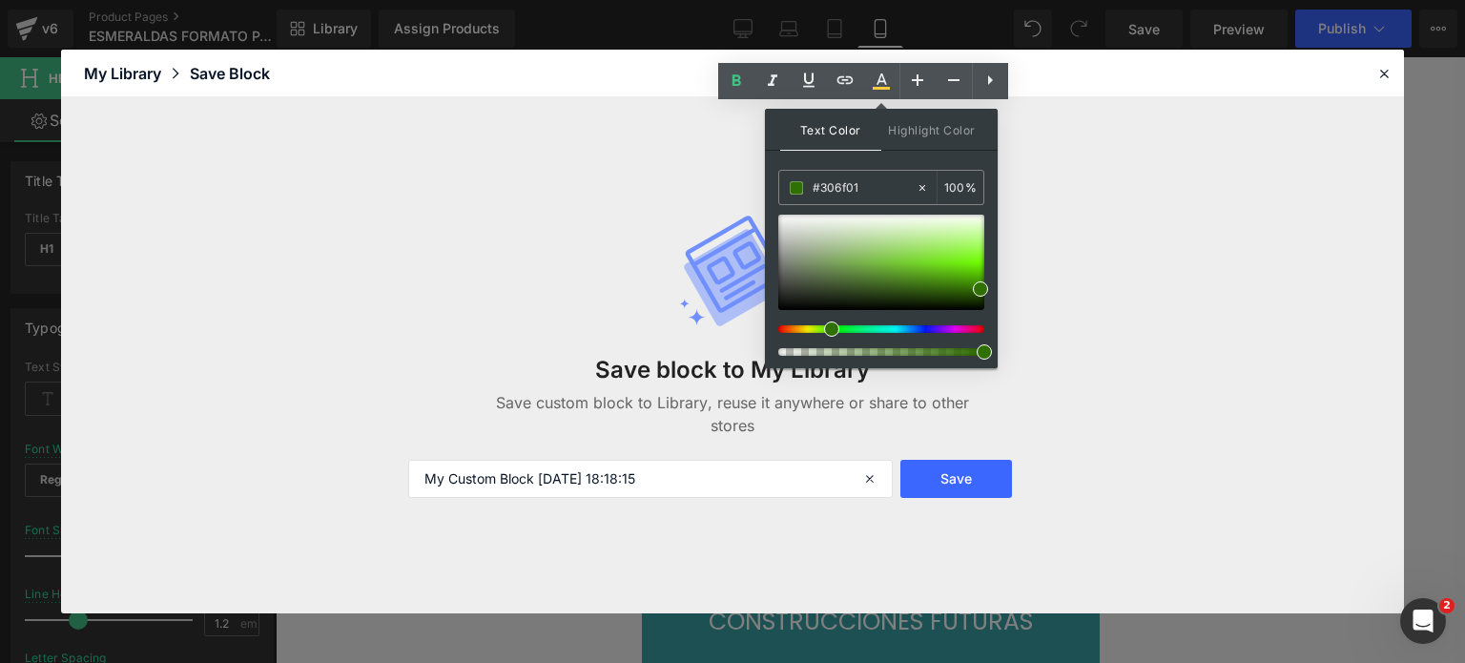
click at [1396, 72] on header "Library Elements Blocks Templates Saved Library My Library Save Block" at bounding box center [732, 74] width 1343 height 48
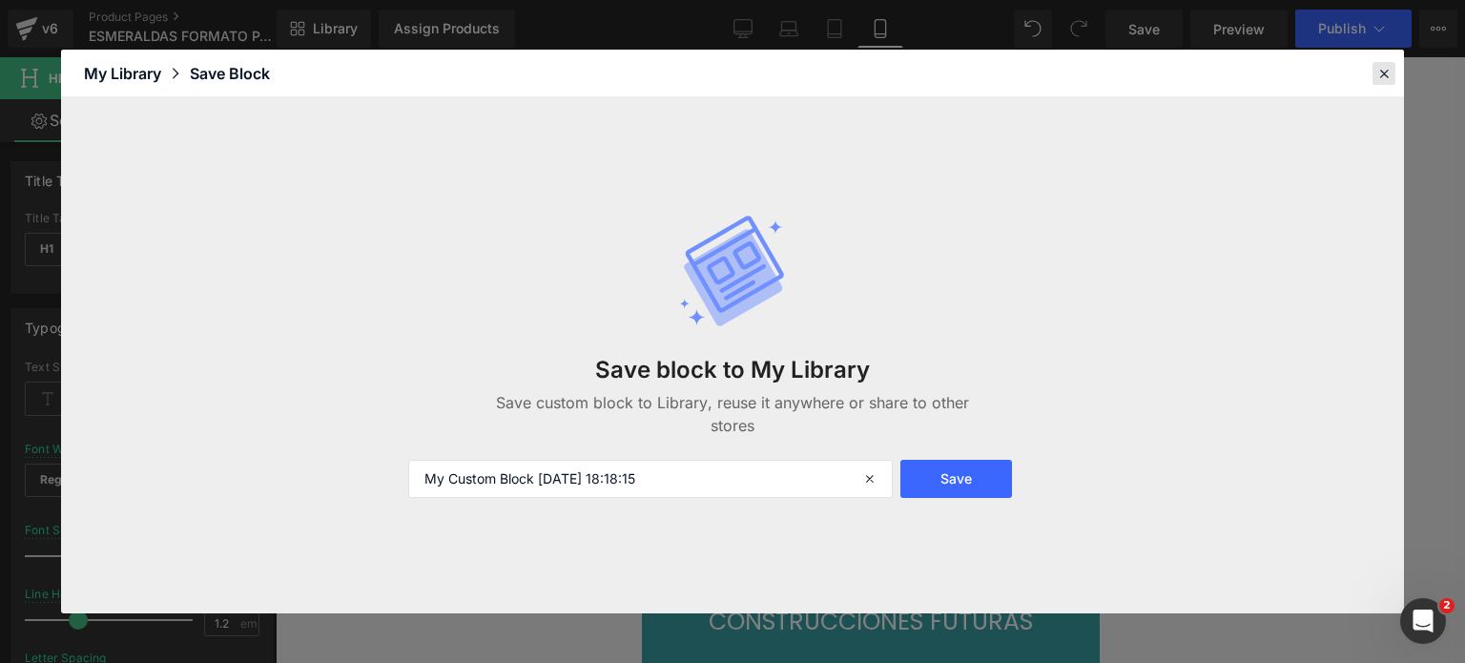
click at [1387, 72] on icon at bounding box center [1383, 73] width 17 height 17
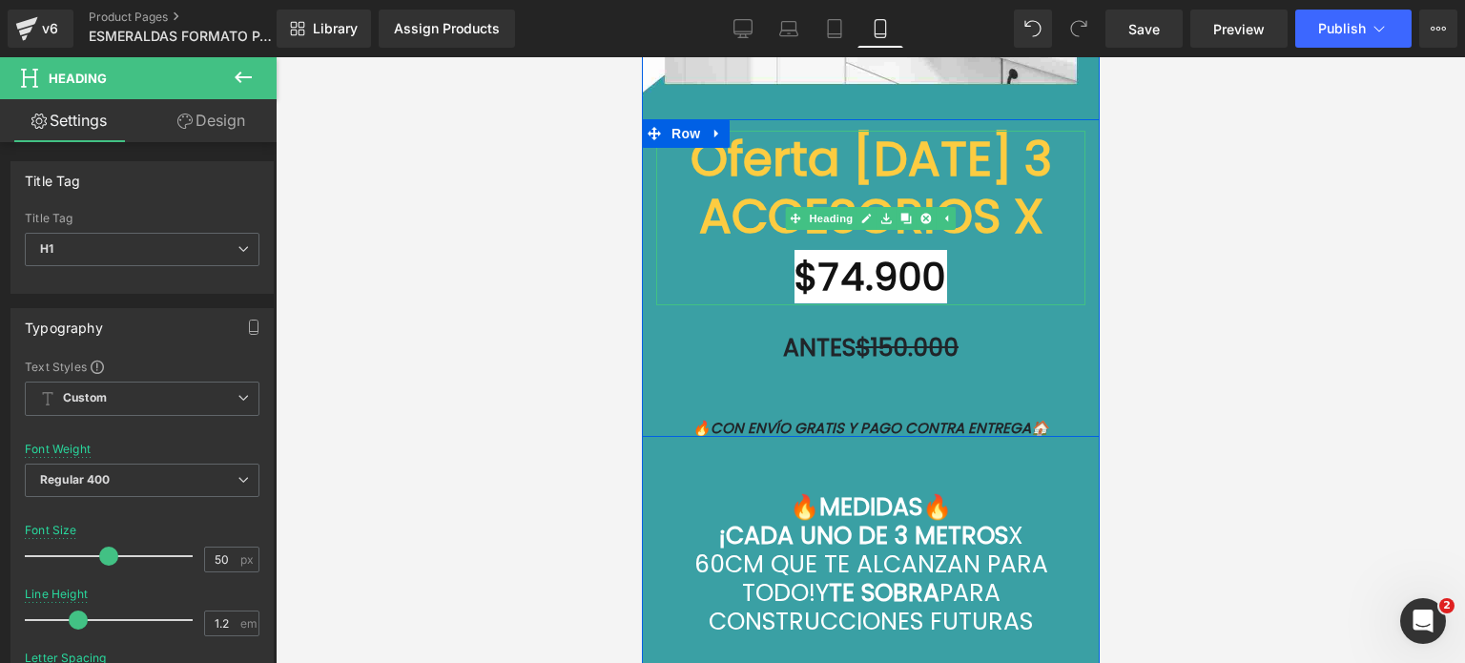
click at [953, 140] on font "Oferta [DATE] 3 ACCESORIOS X" at bounding box center [869, 187] width 361 height 125
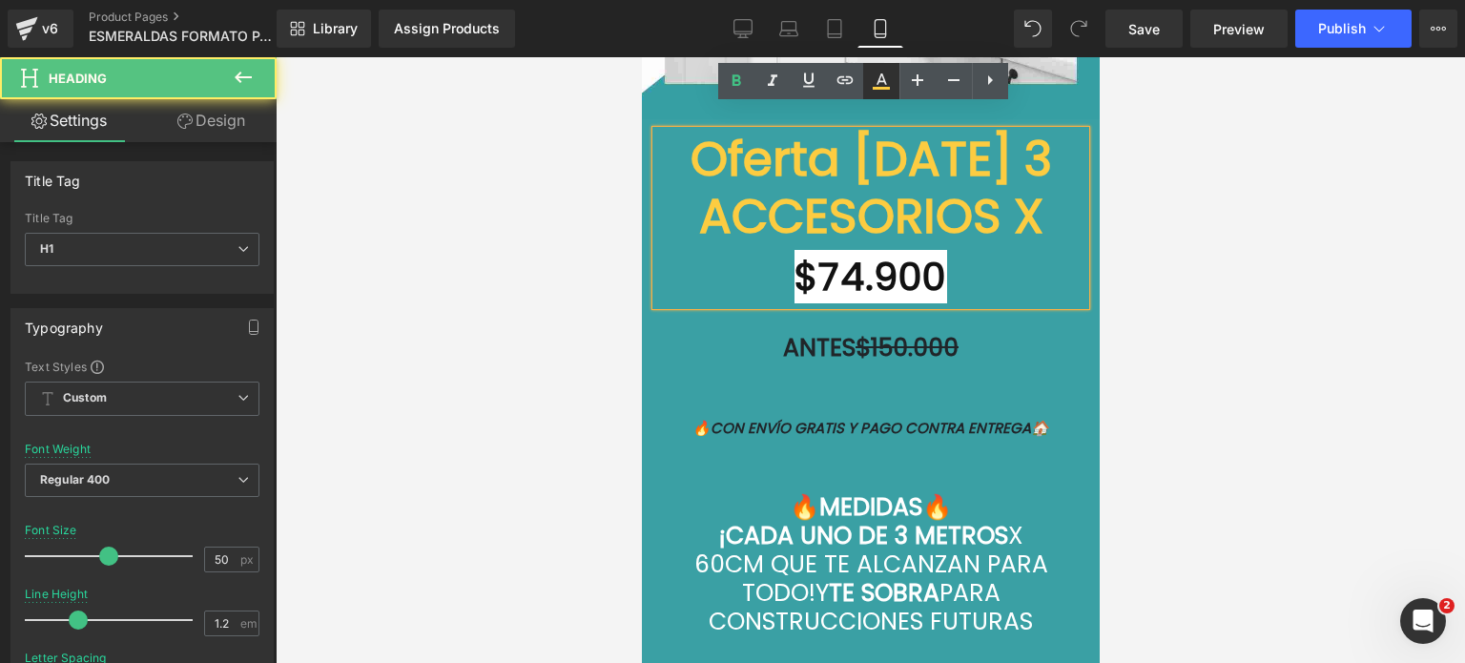
click at [886, 84] on icon at bounding box center [881, 78] width 10 height 11
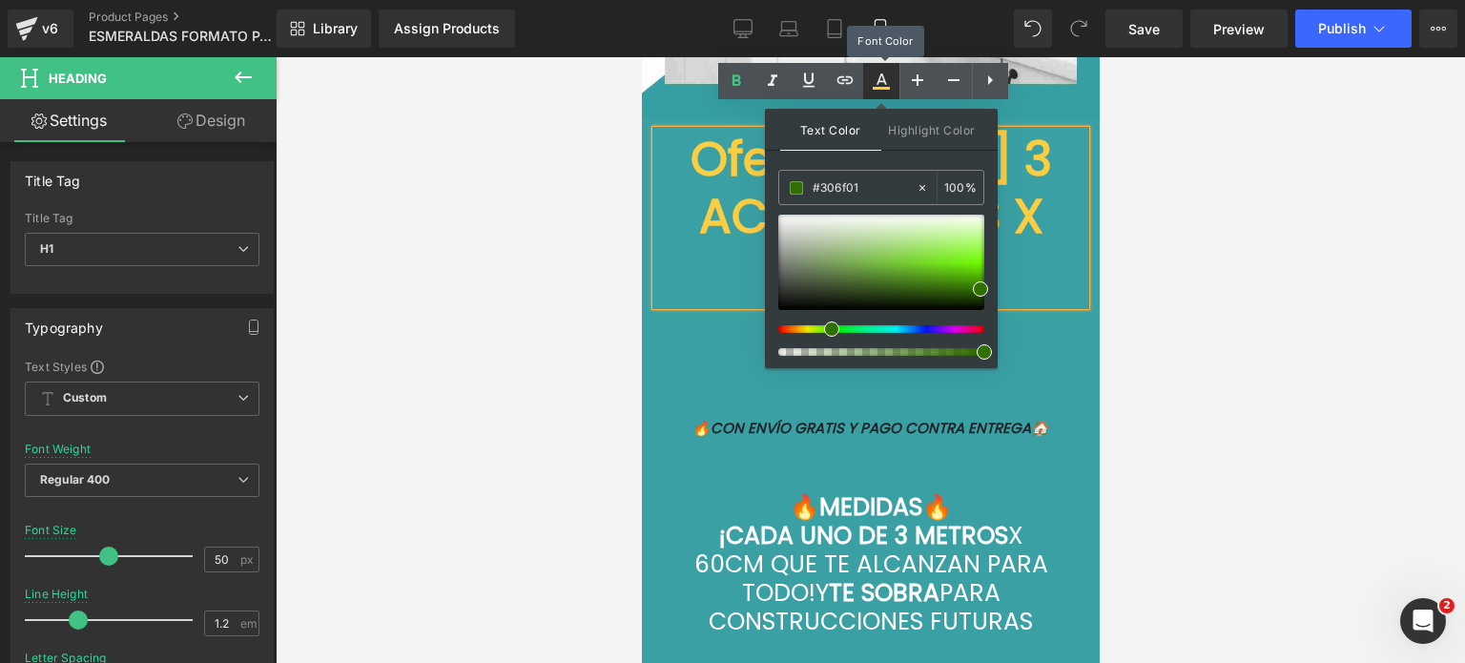
click at [876, 83] on icon at bounding box center [881, 81] width 23 height 23
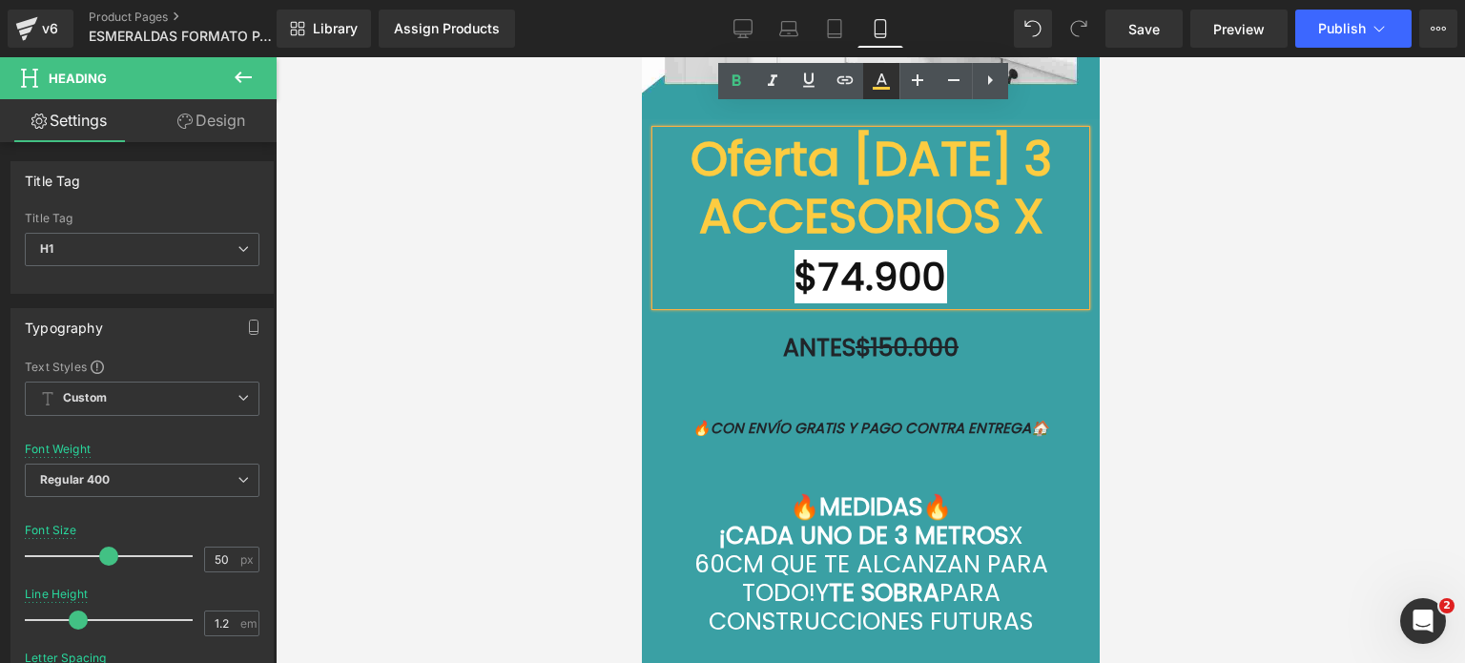
click at [877, 83] on icon at bounding box center [881, 78] width 10 height 11
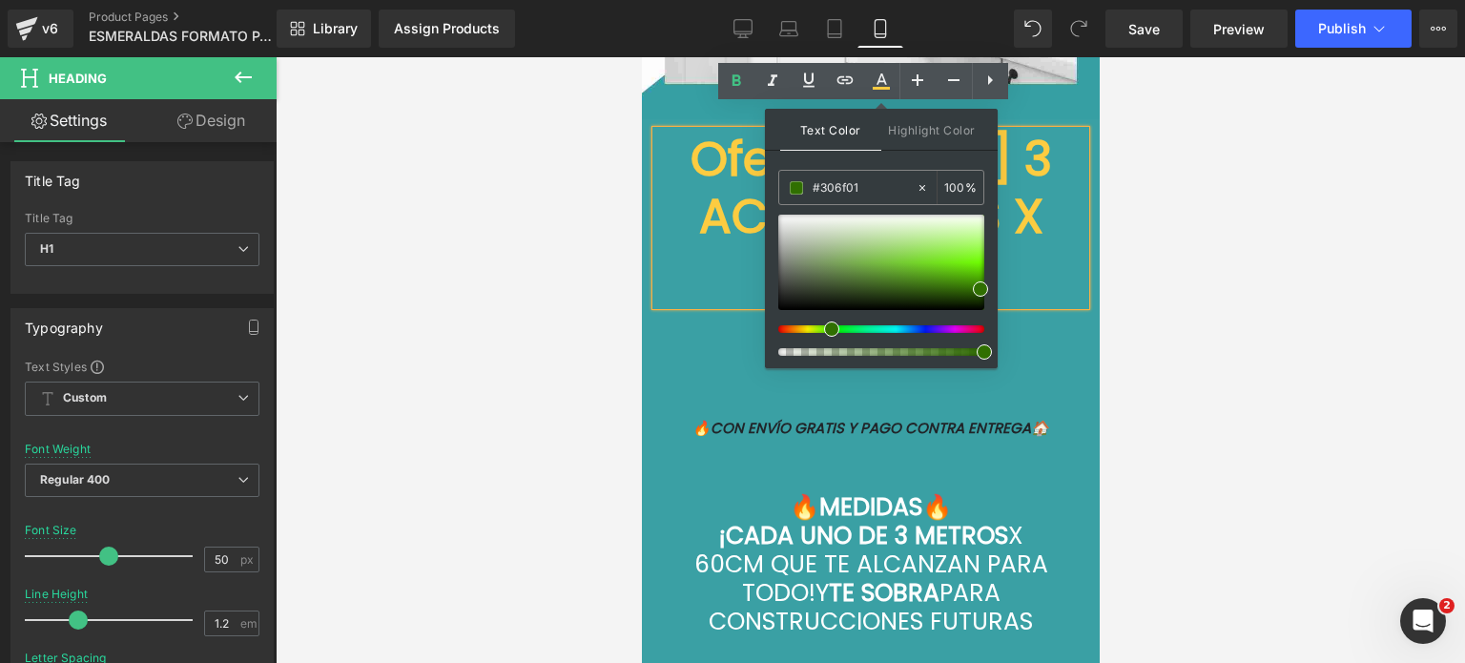
click at [1020, 174] on font "Oferta [DATE] 3 ACCESORIOS X" at bounding box center [869, 187] width 361 height 125
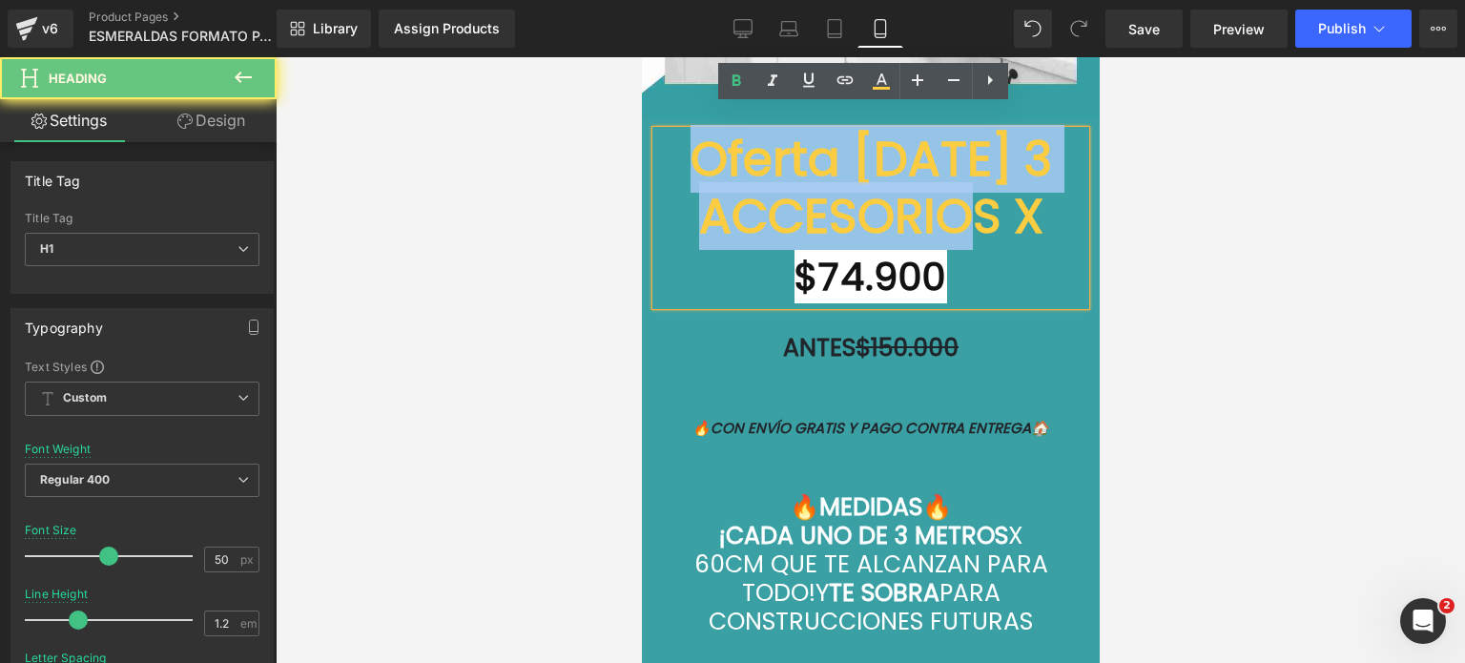
drag, startPoint x: 1039, startPoint y: 182, endPoint x: 687, endPoint y: 126, distance: 357.3
click at [687, 131] on h1 "Oferta [DATE] 3 ACCESORIOS X" at bounding box center [869, 188] width 429 height 114
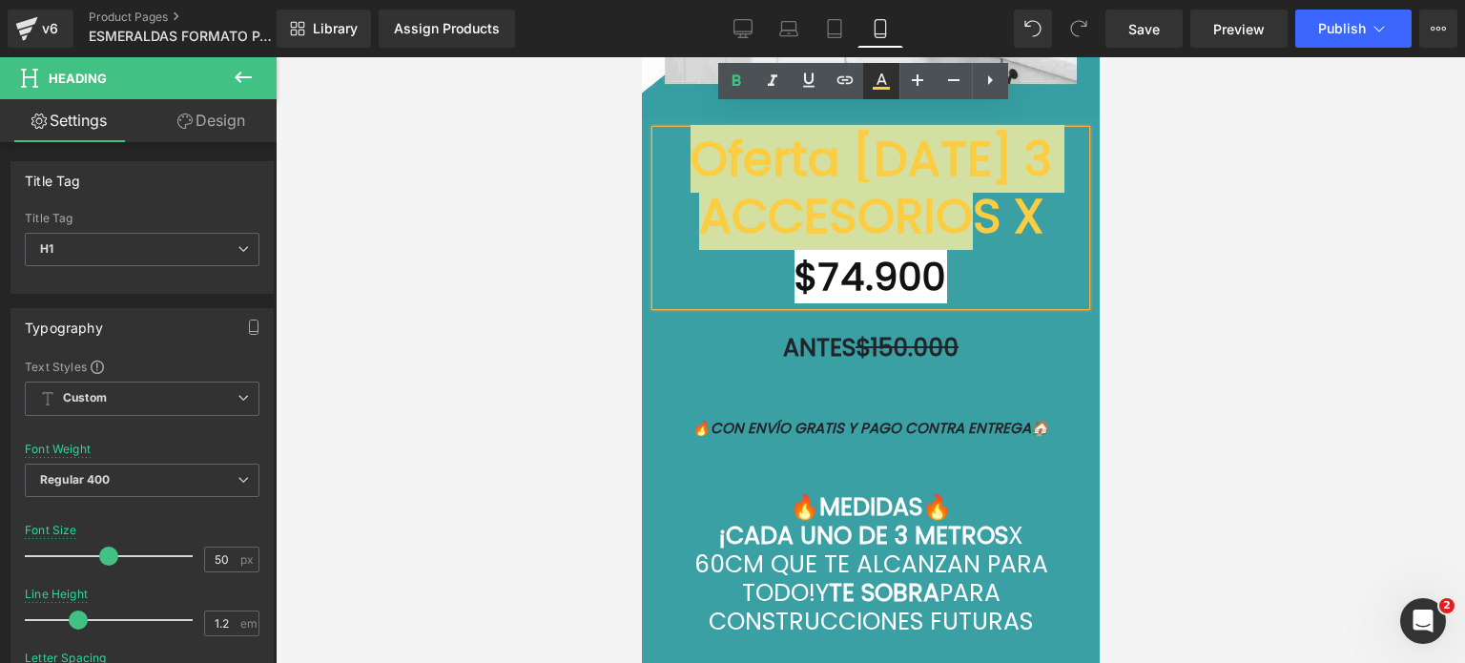
click at [885, 96] on link at bounding box center [881, 81] width 36 height 36
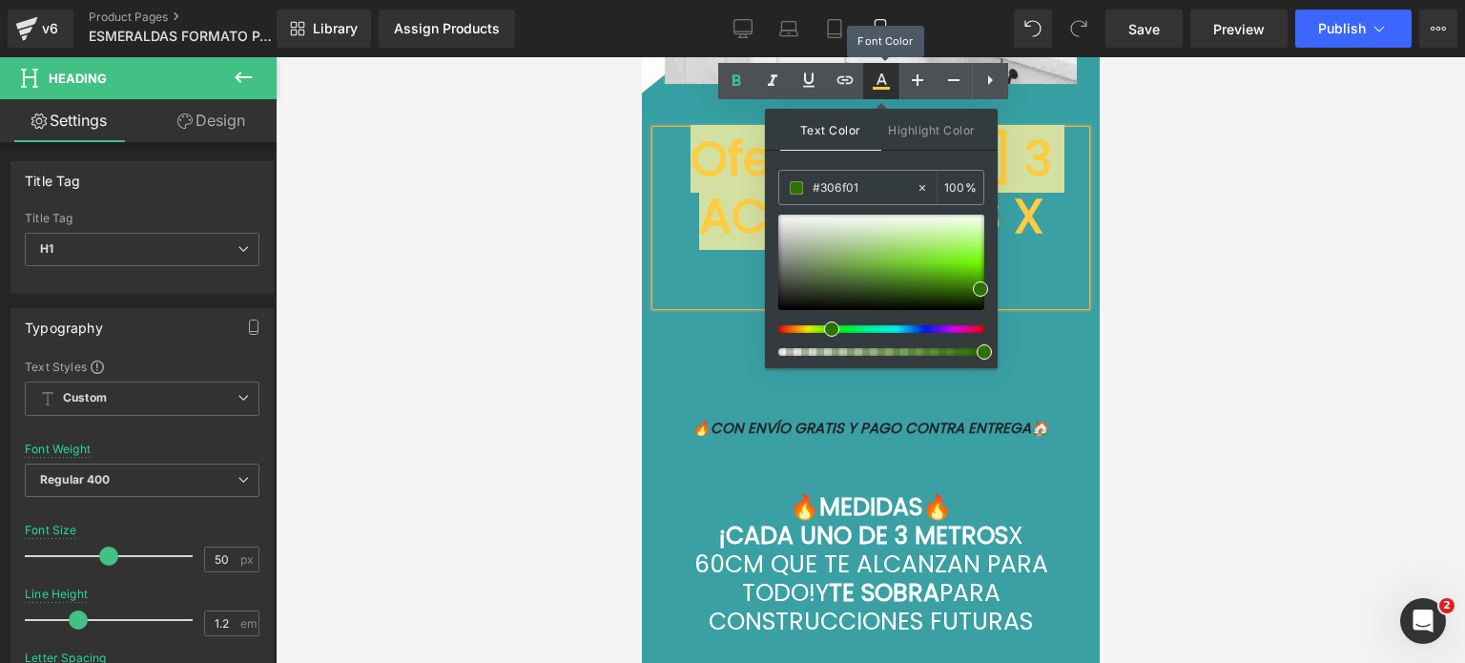
click at [885, 96] on link at bounding box center [881, 81] width 36 height 36
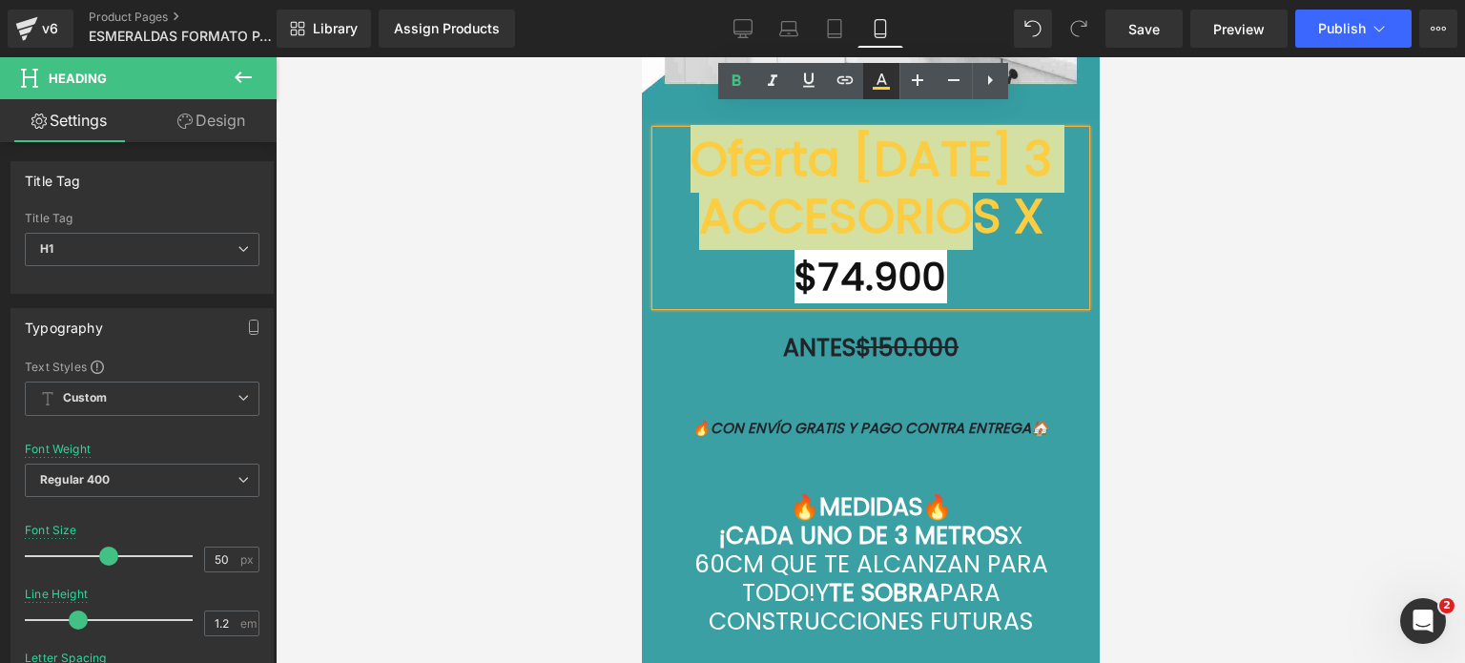
click at [881, 89] on icon at bounding box center [880, 88] width 17 height 3
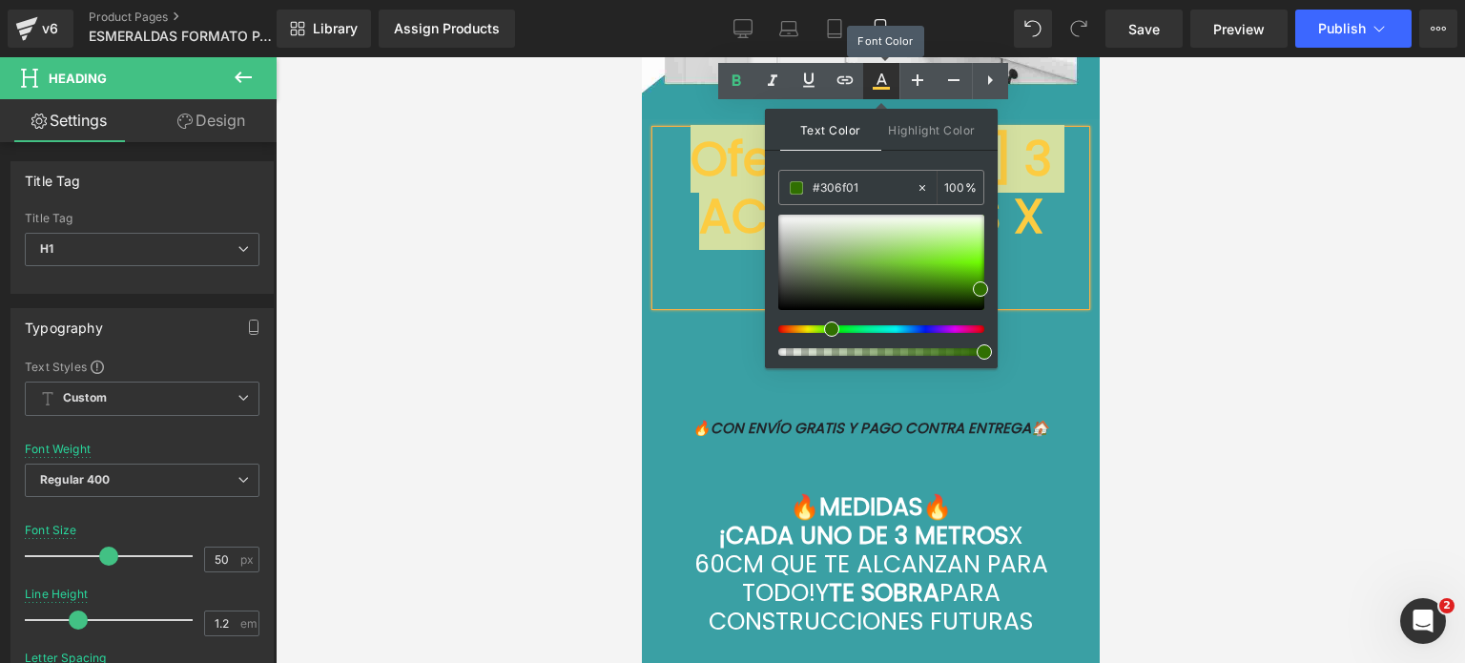
click at [881, 89] on icon at bounding box center [880, 88] width 17 height 3
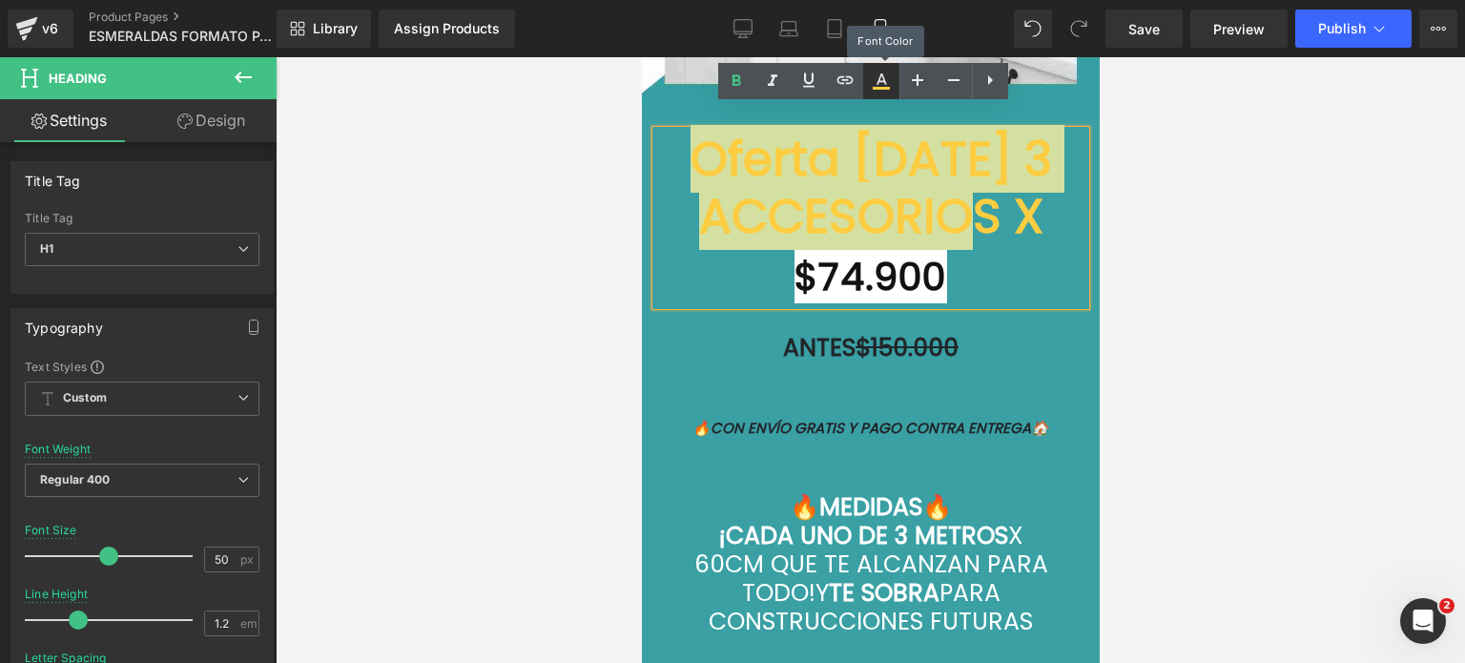
click at [881, 89] on icon at bounding box center [880, 88] width 17 height 3
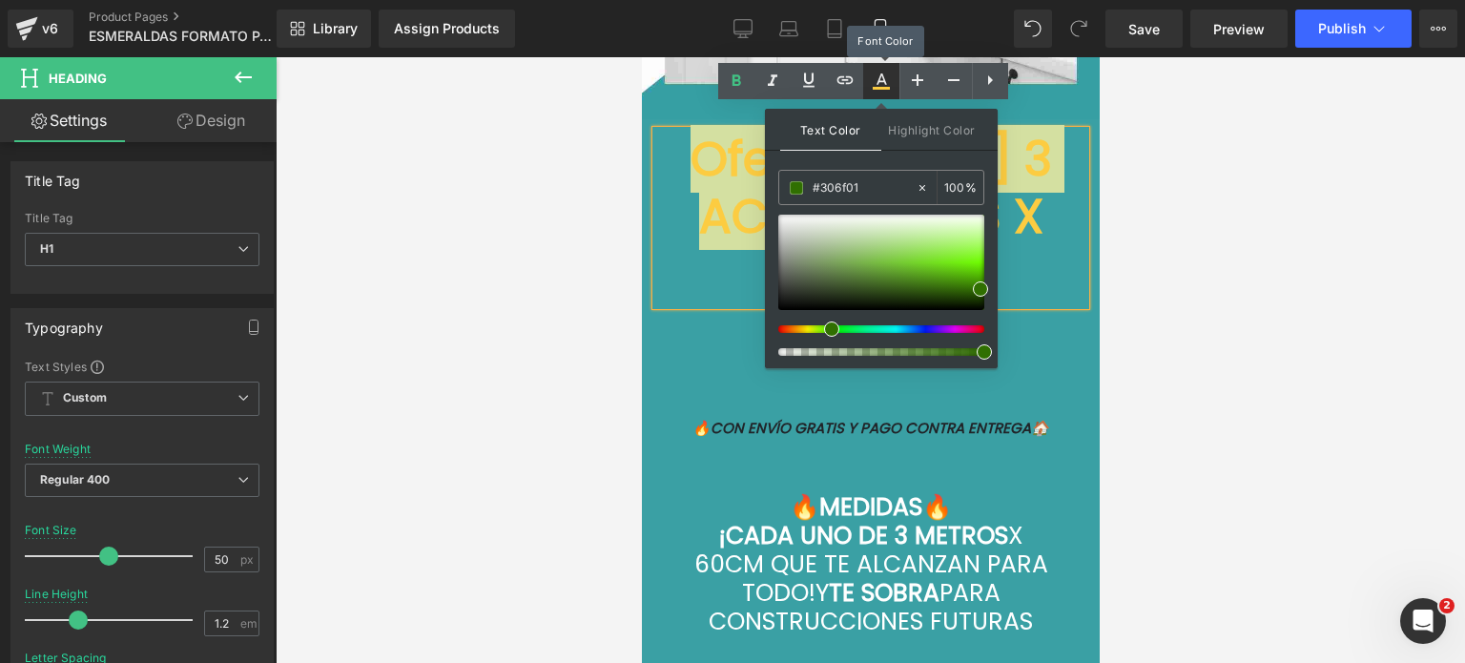
click at [881, 89] on icon at bounding box center [880, 88] width 17 height 3
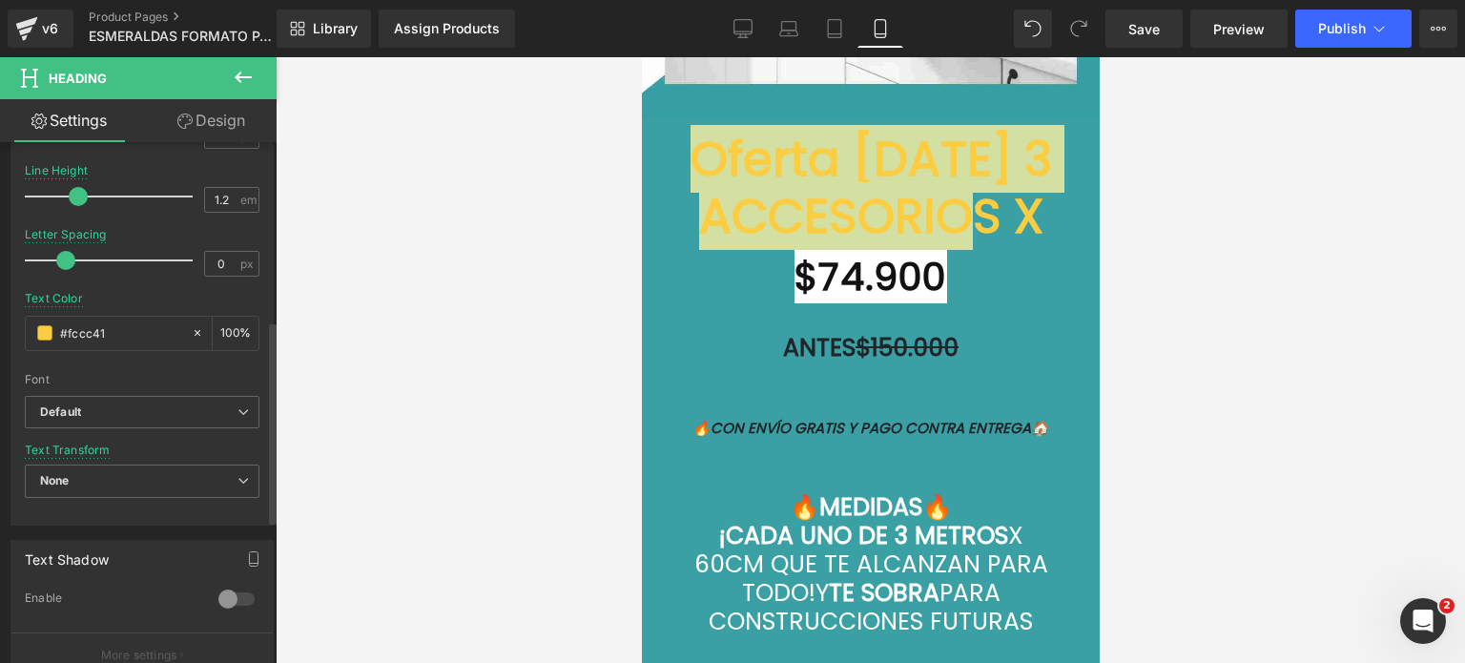
scroll to position [477, 0]
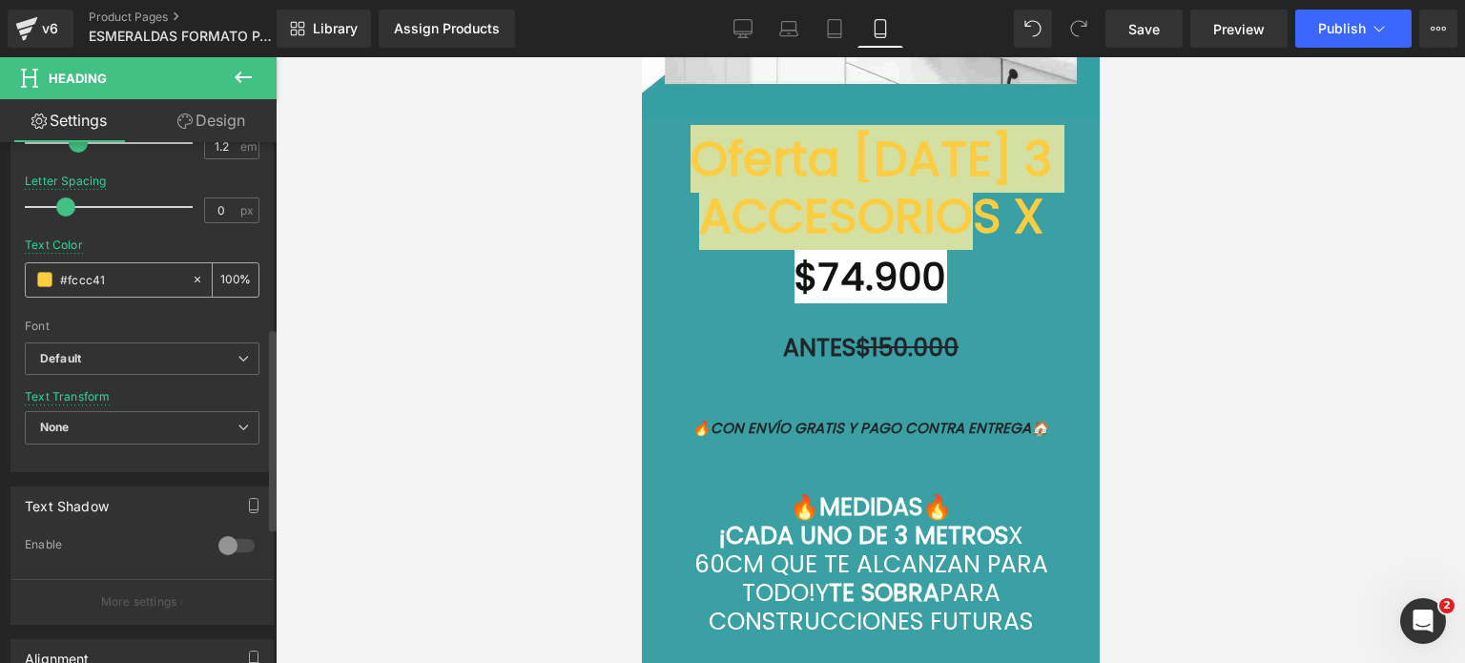
click at [136, 275] on input "#fccc41" at bounding box center [121, 279] width 122 height 21
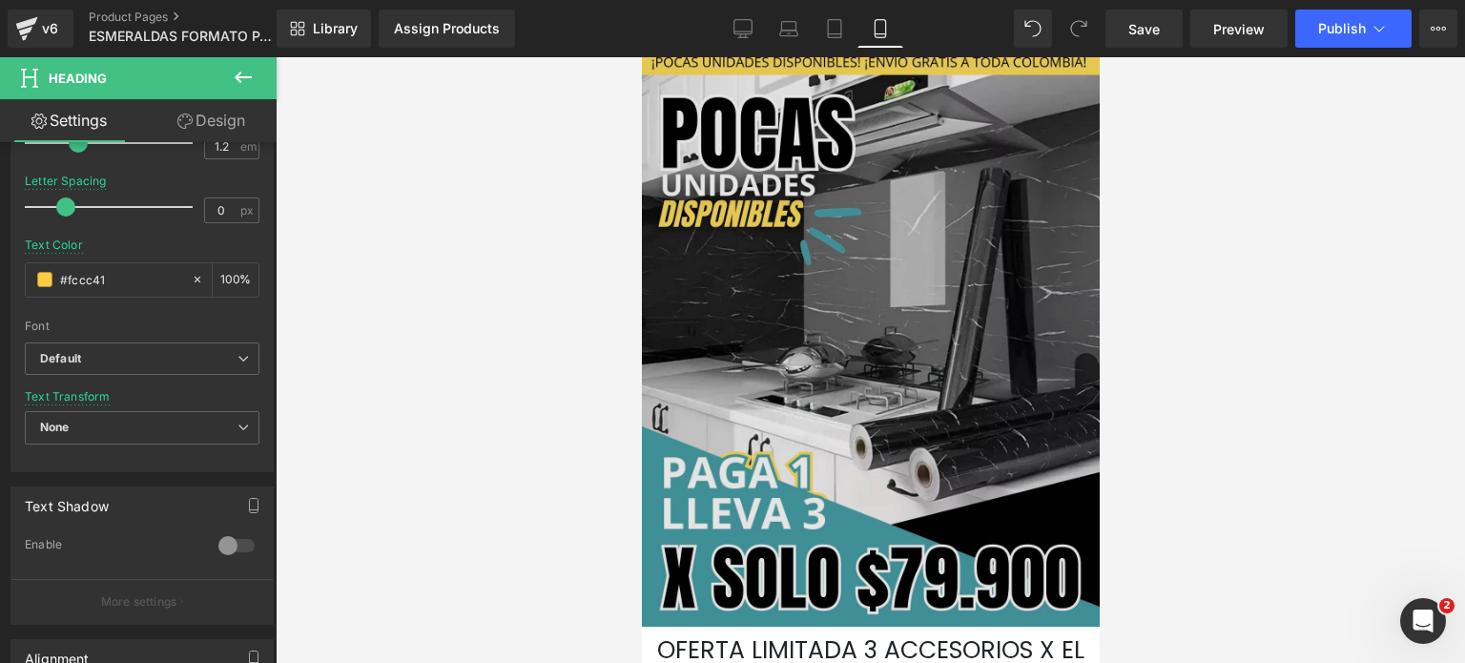
scroll to position [0, 0]
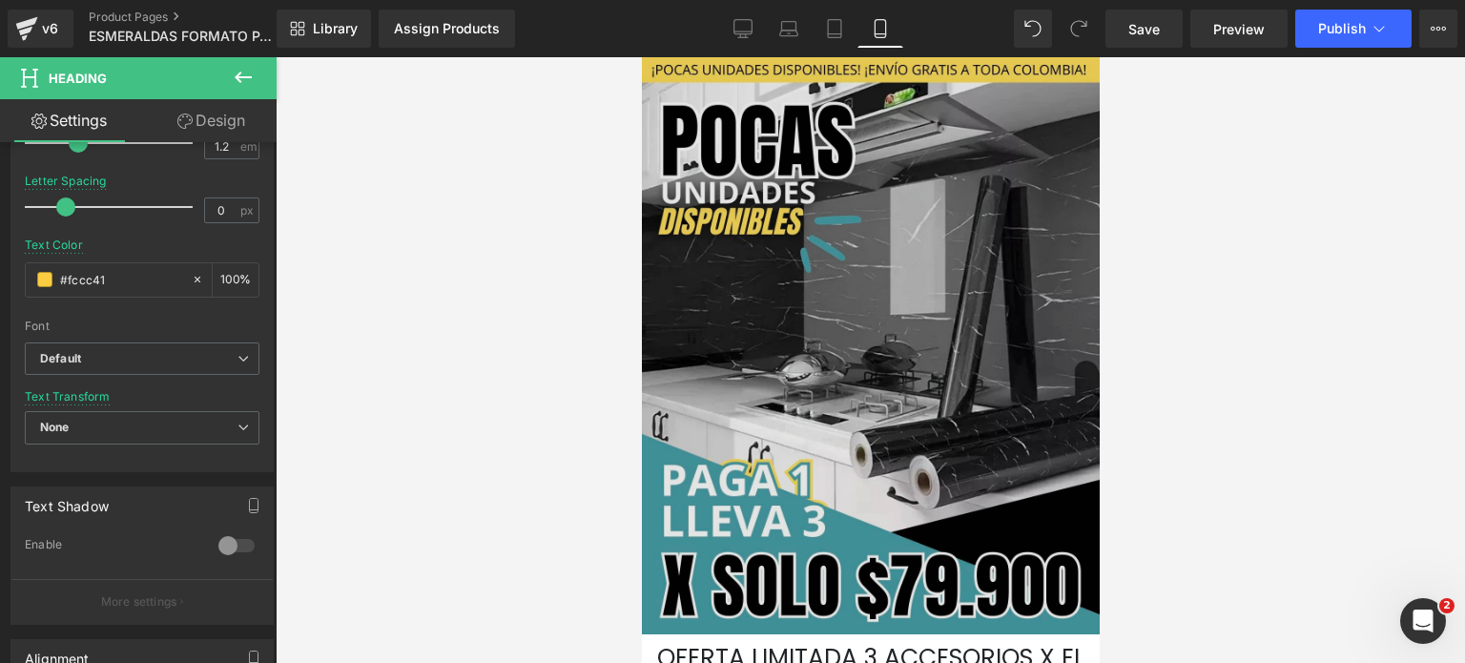
click at [907, 343] on img at bounding box center [870, 345] width 458 height 577
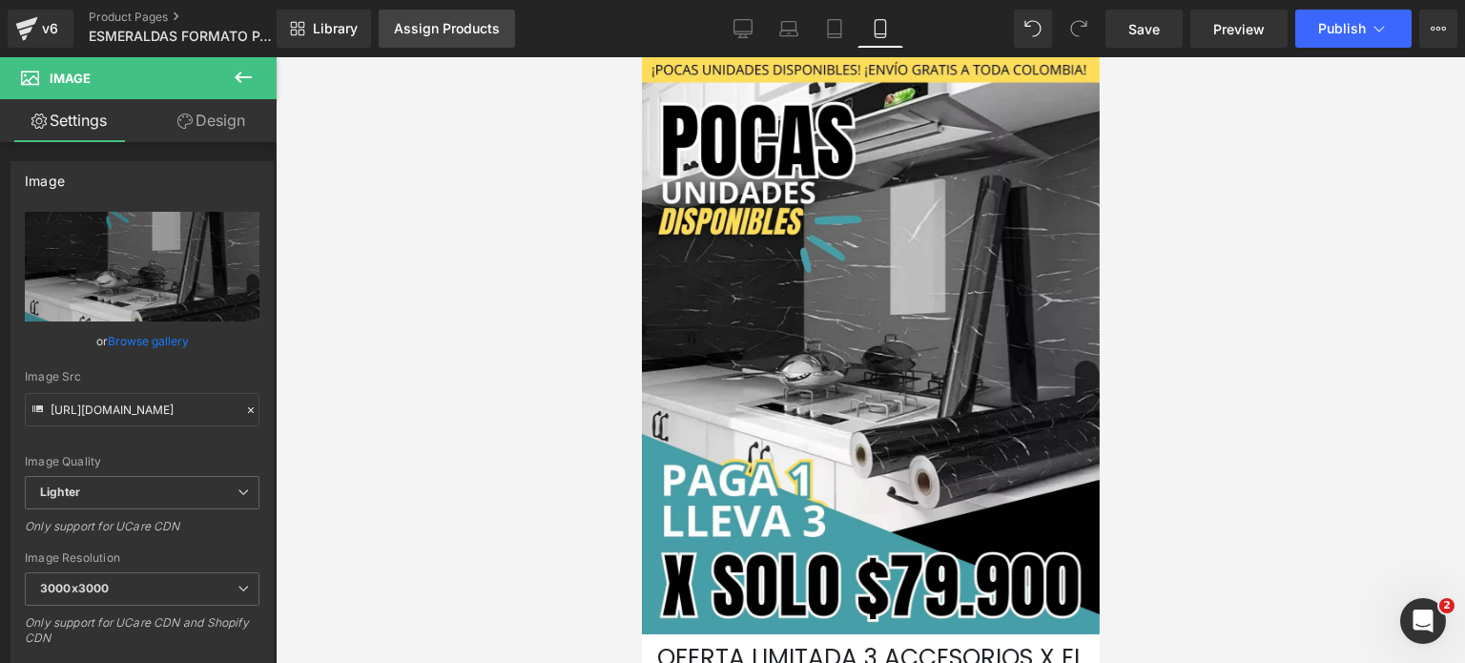
click at [442, 37] on link "Assign Products" at bounding box center [447, 29] width 136 height 38
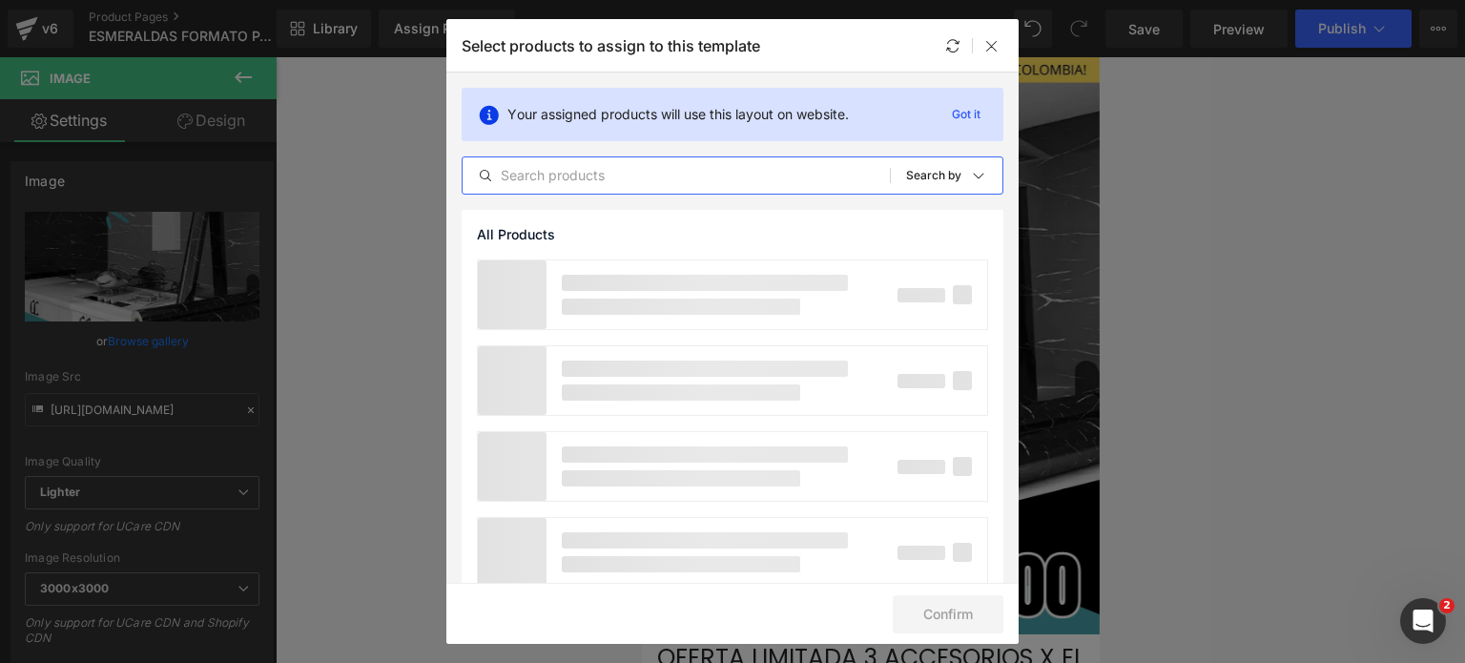
click at [534, 172] on input "text" at bounding box center [675, 175] width 427 height 23
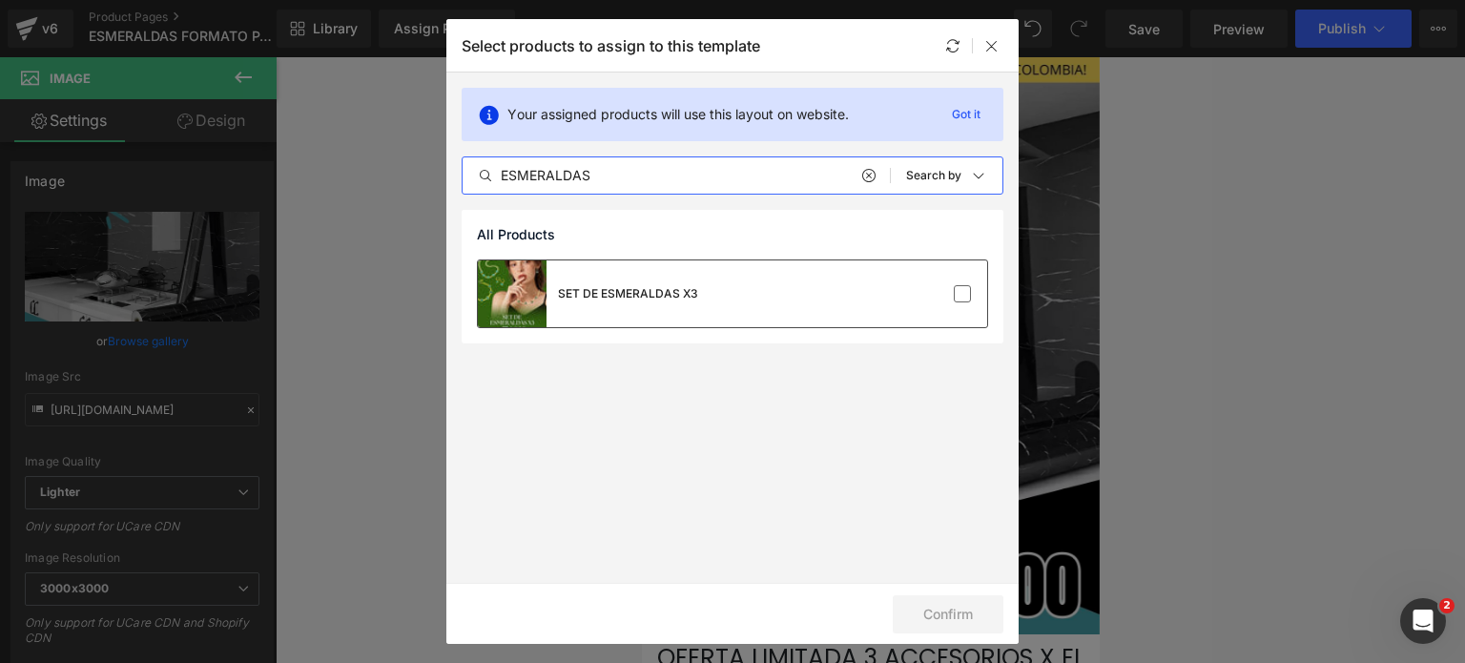
type input "ESMERALDAS"
click at [826, 288] on div "SET DE ESMERALDAS X3" at bounding box center [732, 293] width 509 height 67
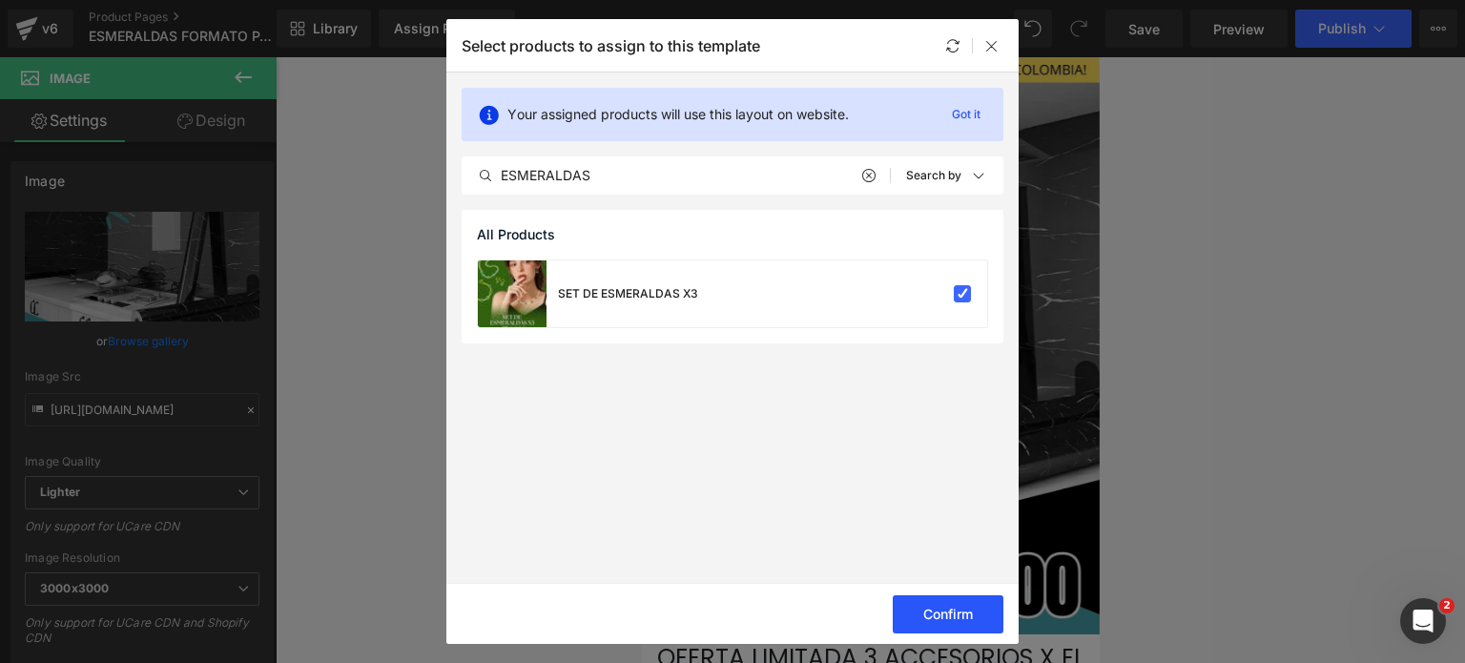
click at [978, 612] on button "Confirm" at bounding box center [947, 614] width 111 height 38
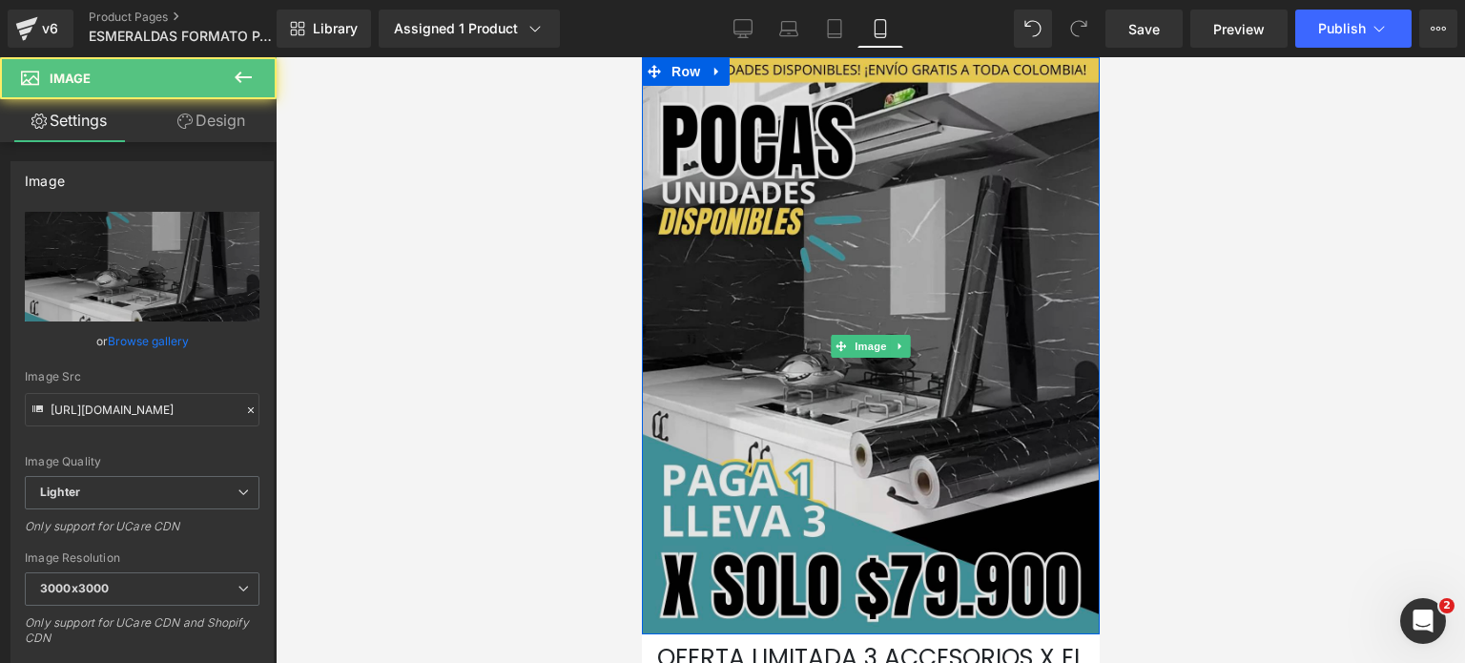
click at [843, 297] on img at bounding box center [870, 345] width 458 height 577
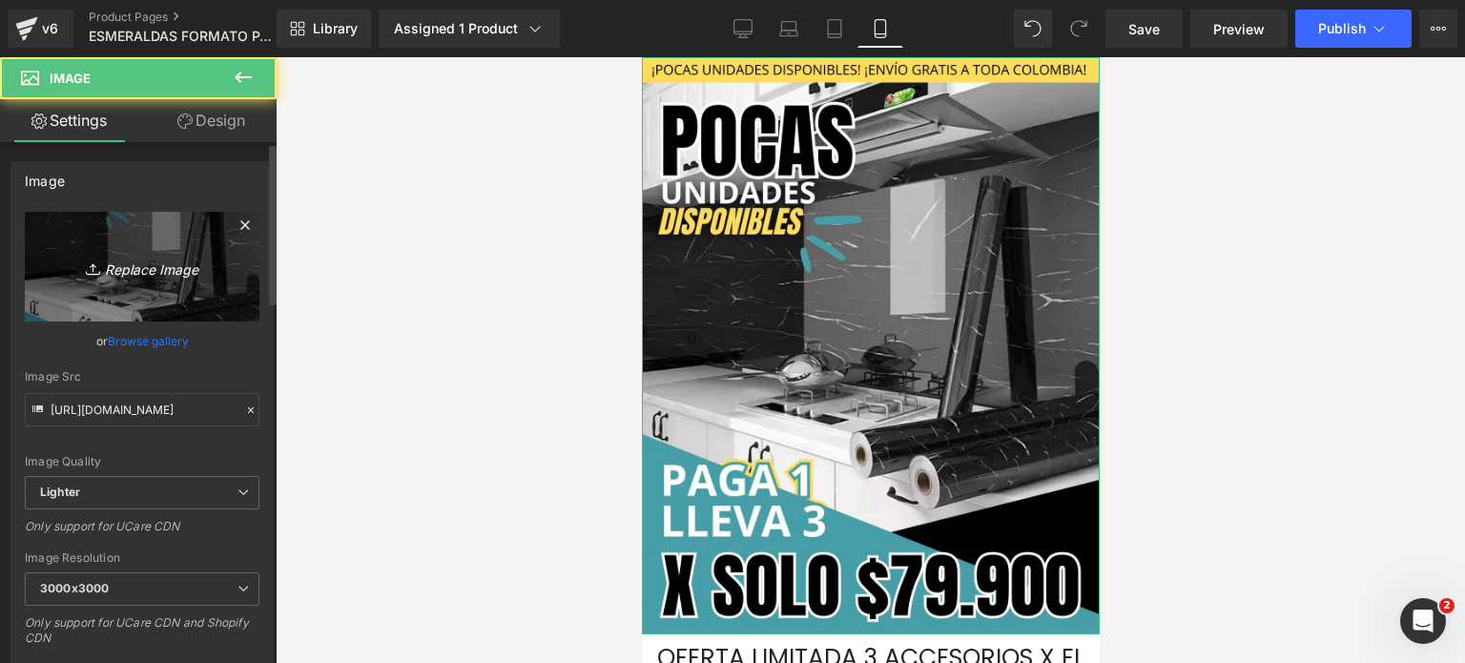
click at [208, 270] on icon "Replace Image" at bounding box center [142, 267] width 153 height 24
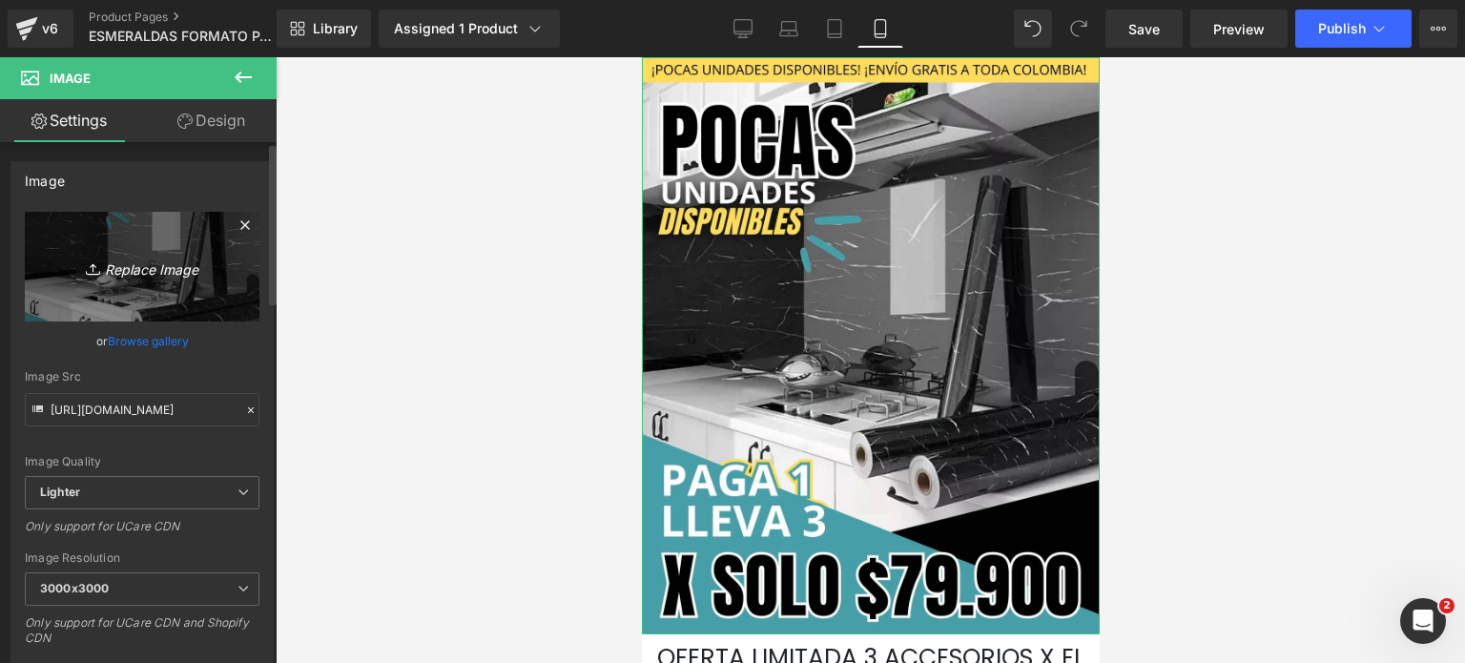
type input "C:\fakepath\LANDING ESMERALDAS FORMATO NUEVO.png (2).png"
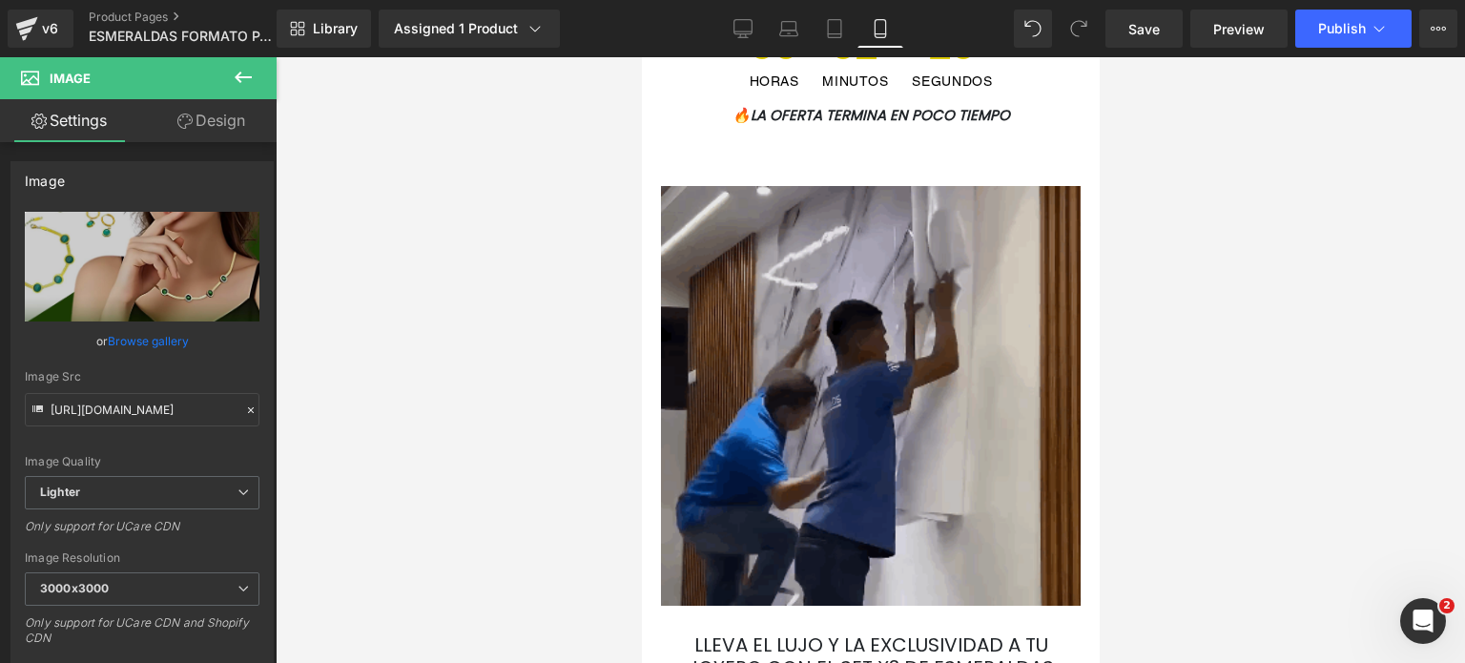
scroll to position [763, 0]
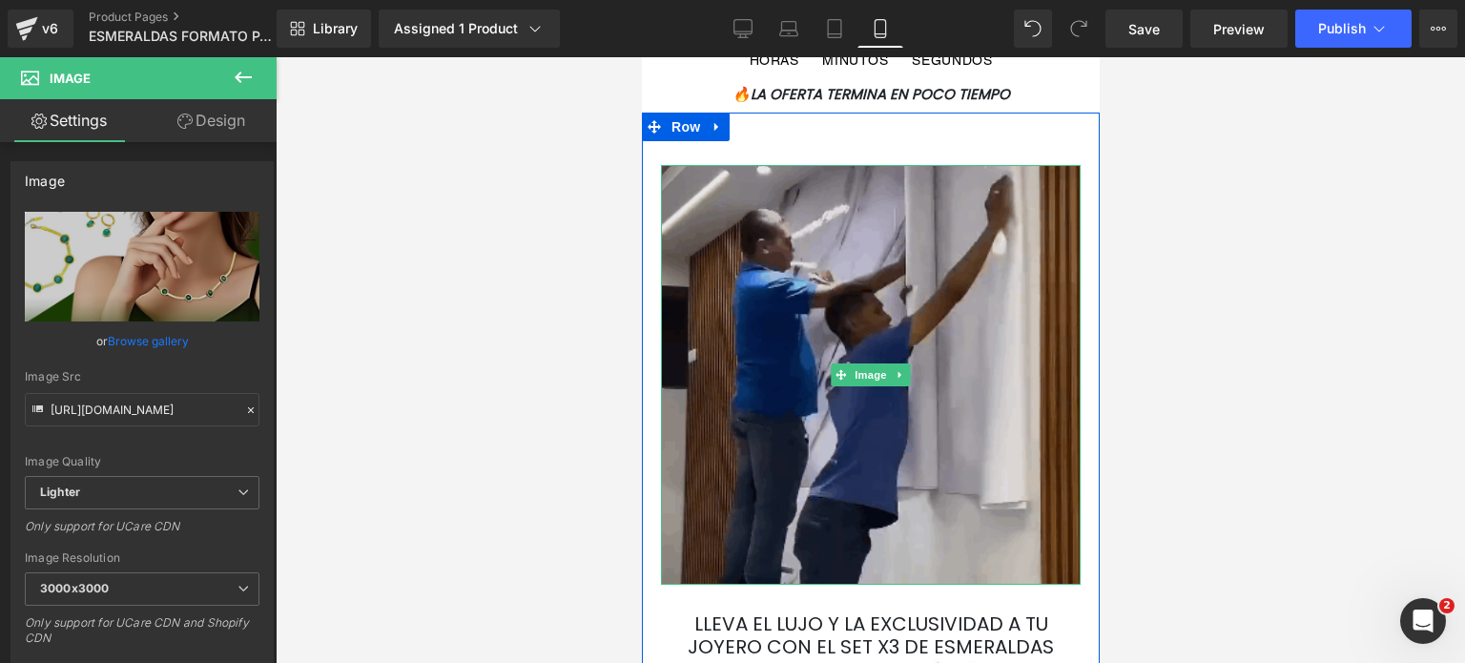
click at [734, 346] on img at bounding box center [870, 375] width 420 height 420
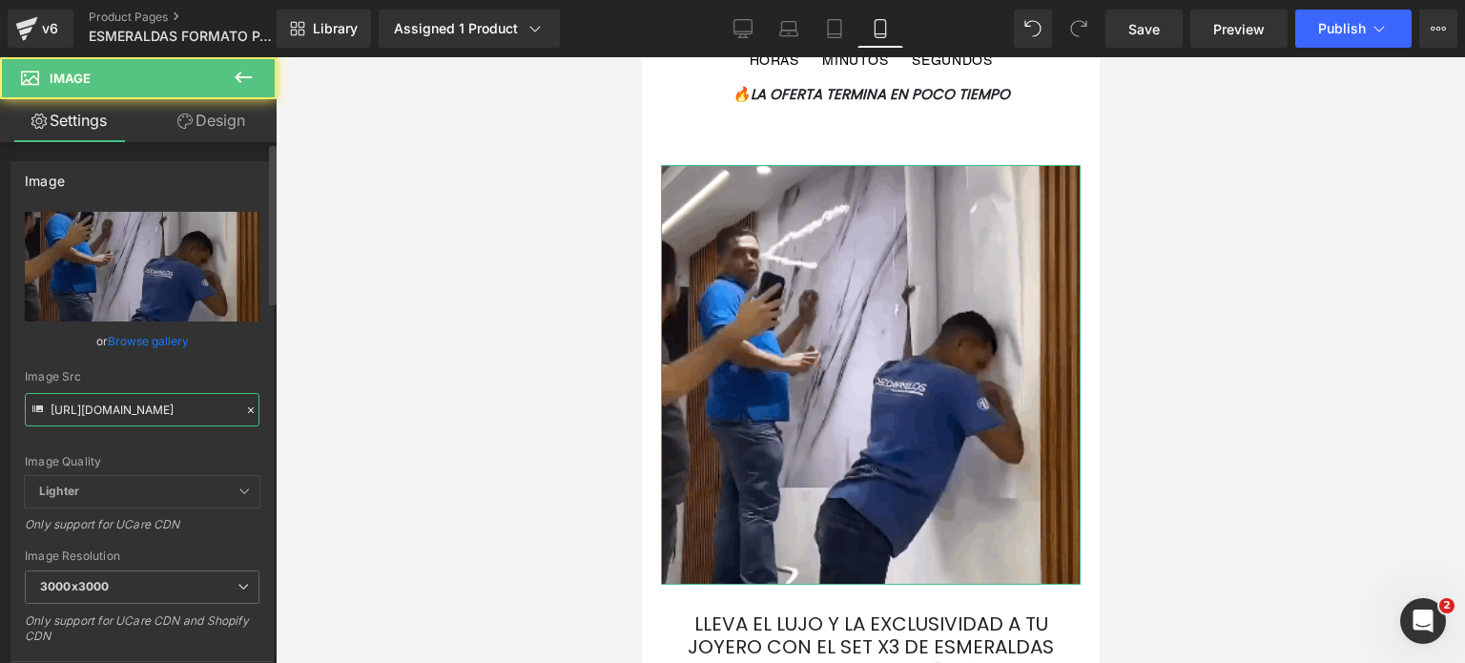
click at [111, 403] on input "[URL][DOMAIN_NAME]" at bounding box center [142, 409] width 235 height 33
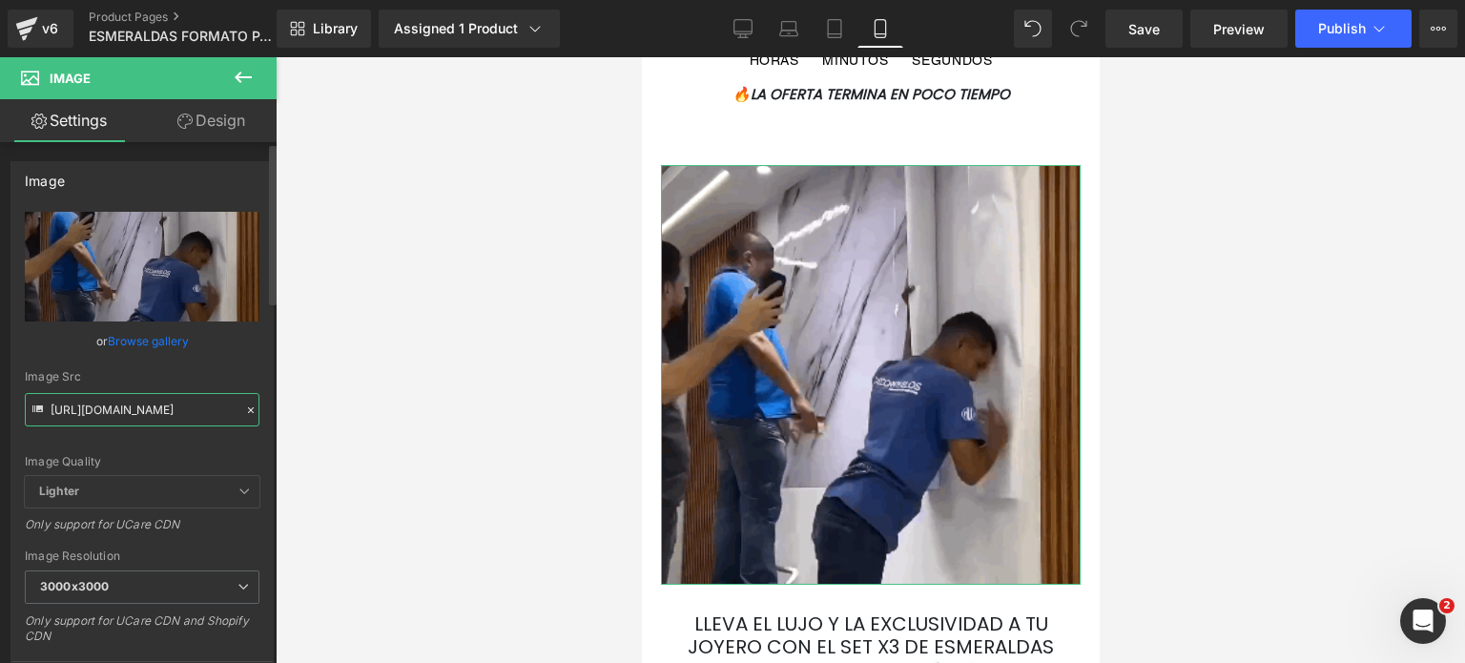
click at [112, 403] on input "[URL][DOMAIN_NAME]" at bounding box center [142, 409] width 235 height 33
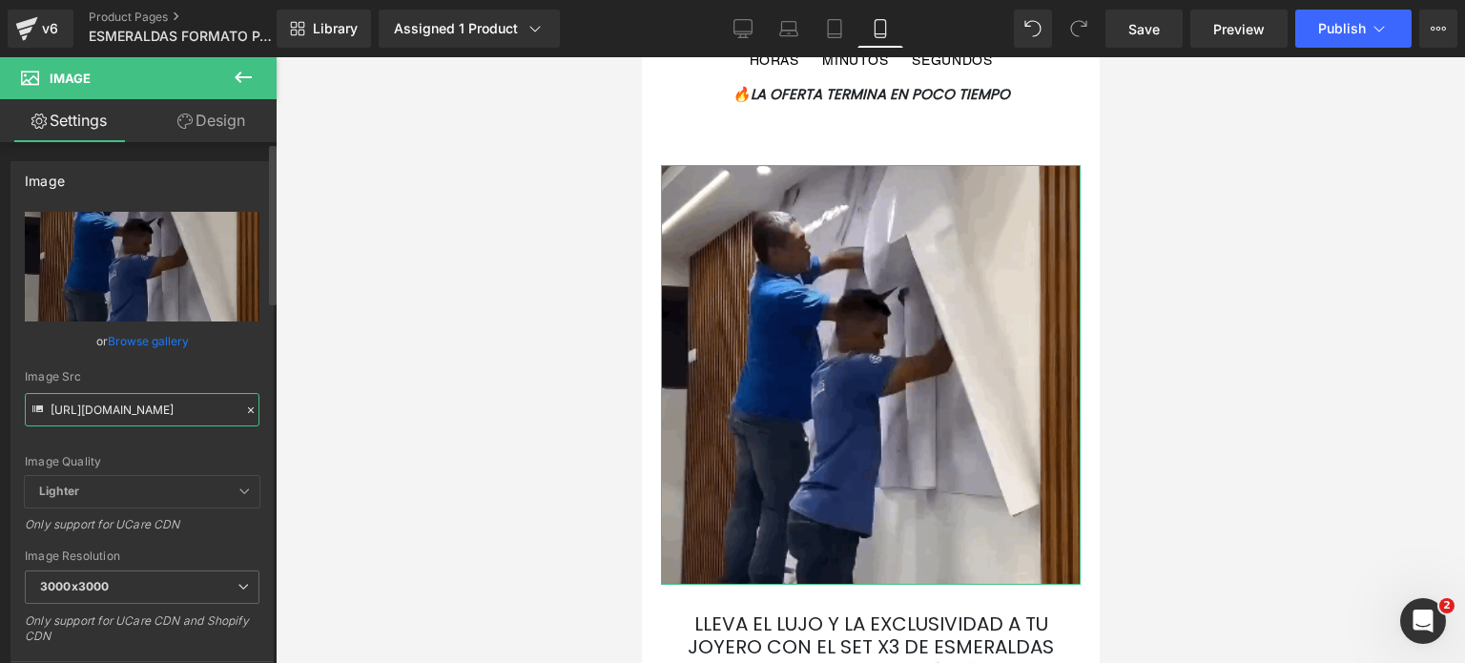
click at [112, 403] on input "[URL][DOMAIN_NAME]" at bounding box center [142, 409] width 235 height 33
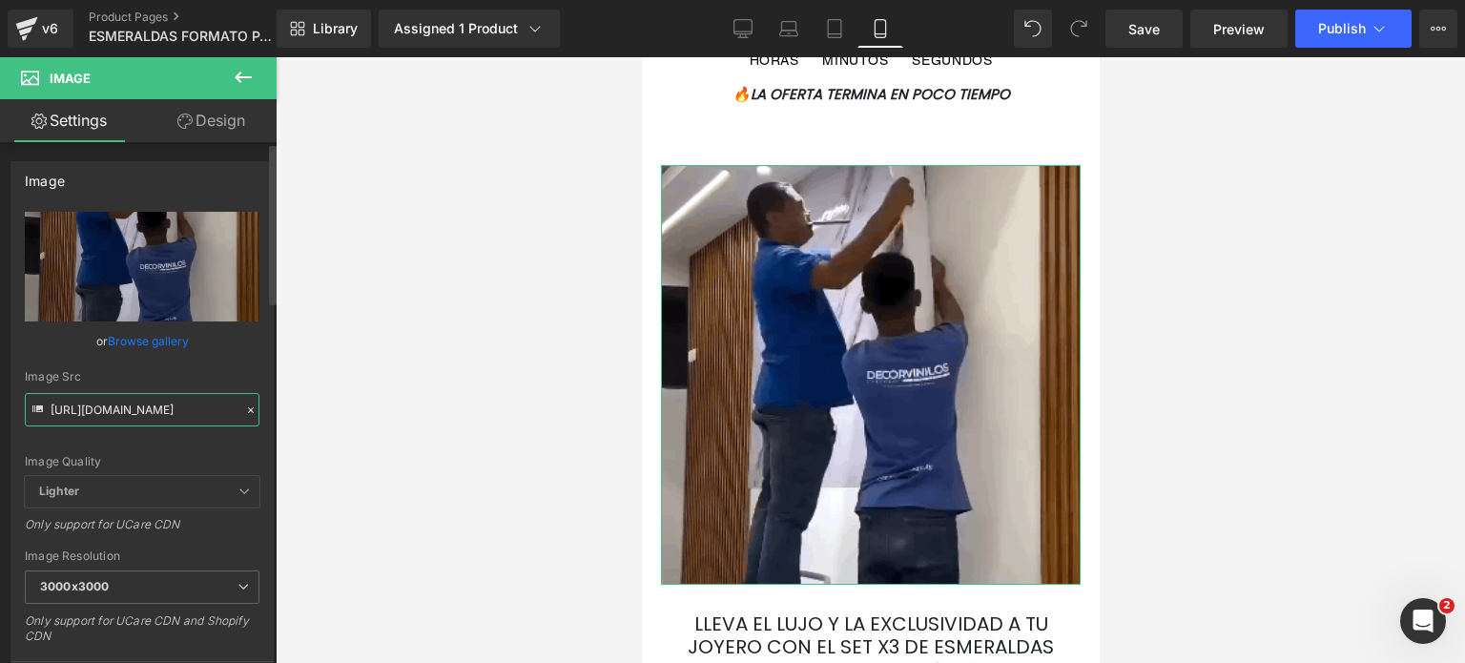
paste input "[DOMAIN_NAME][URL]"
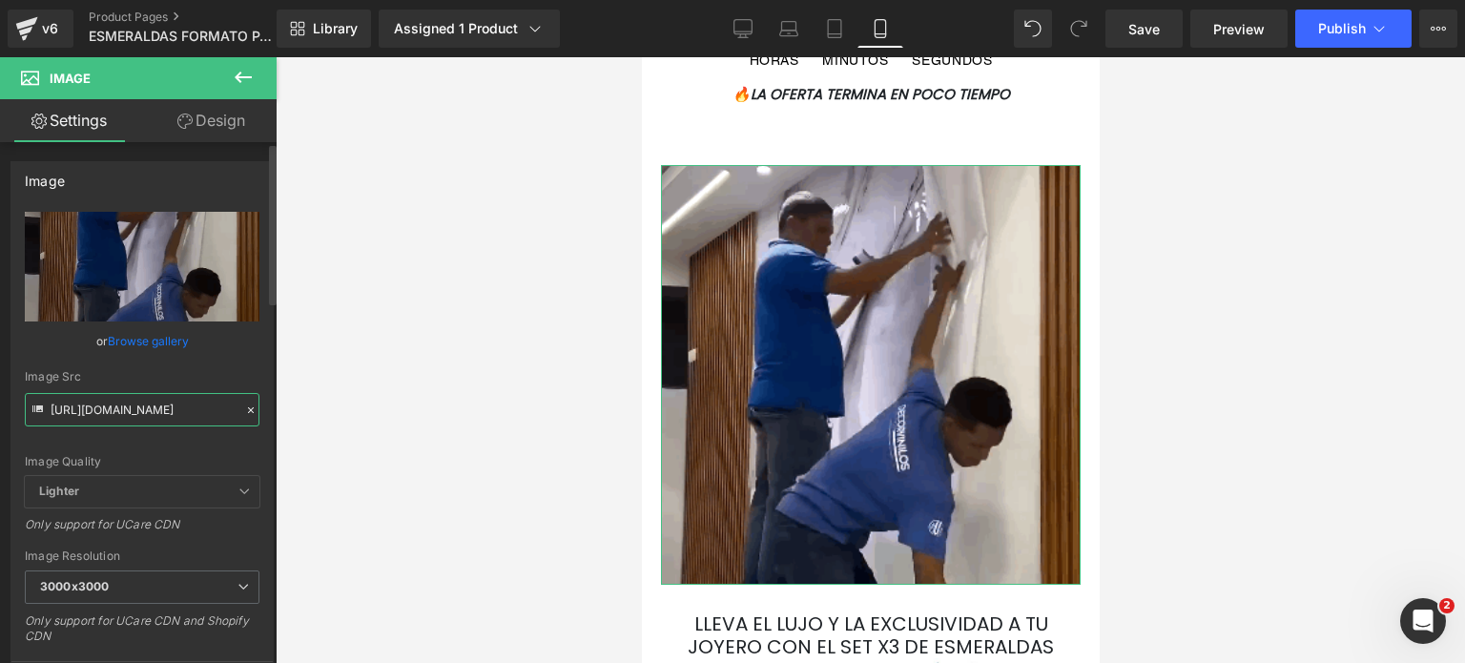
scroll to position [0, 461]
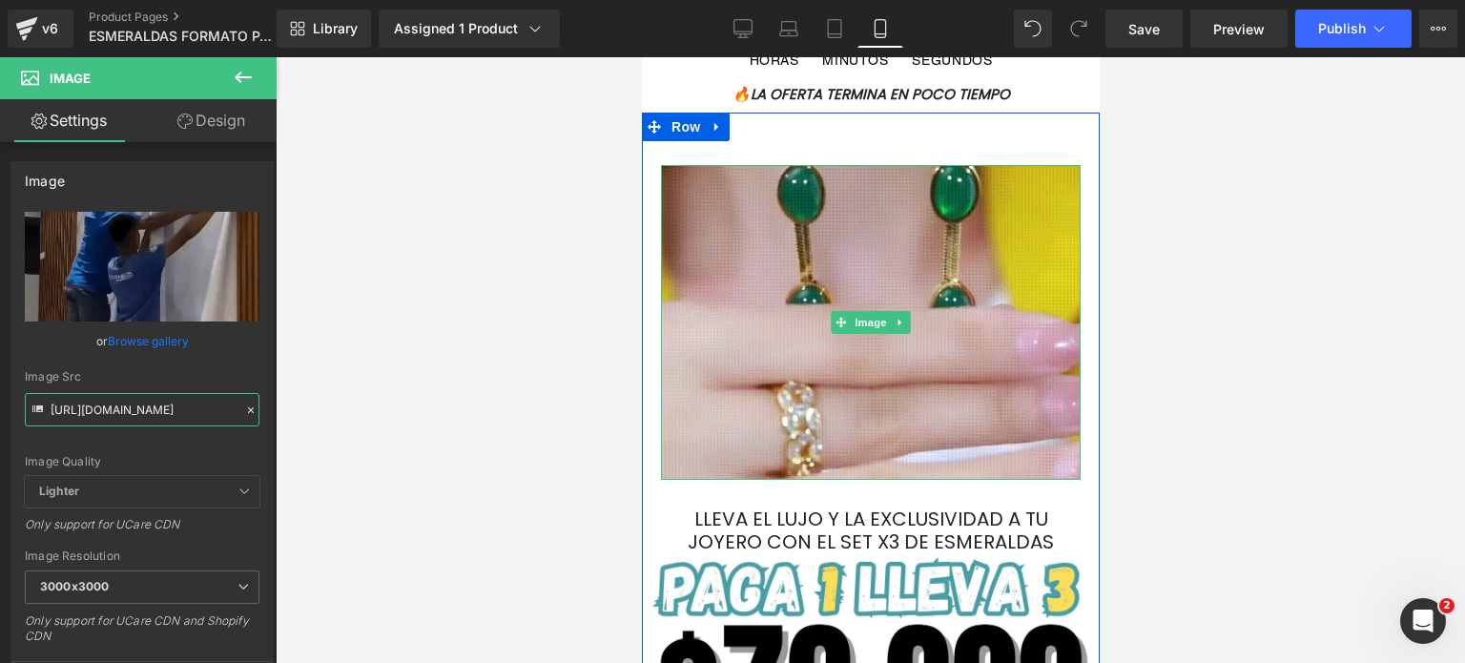
type input "[URL][DOMAIN_NAME]"
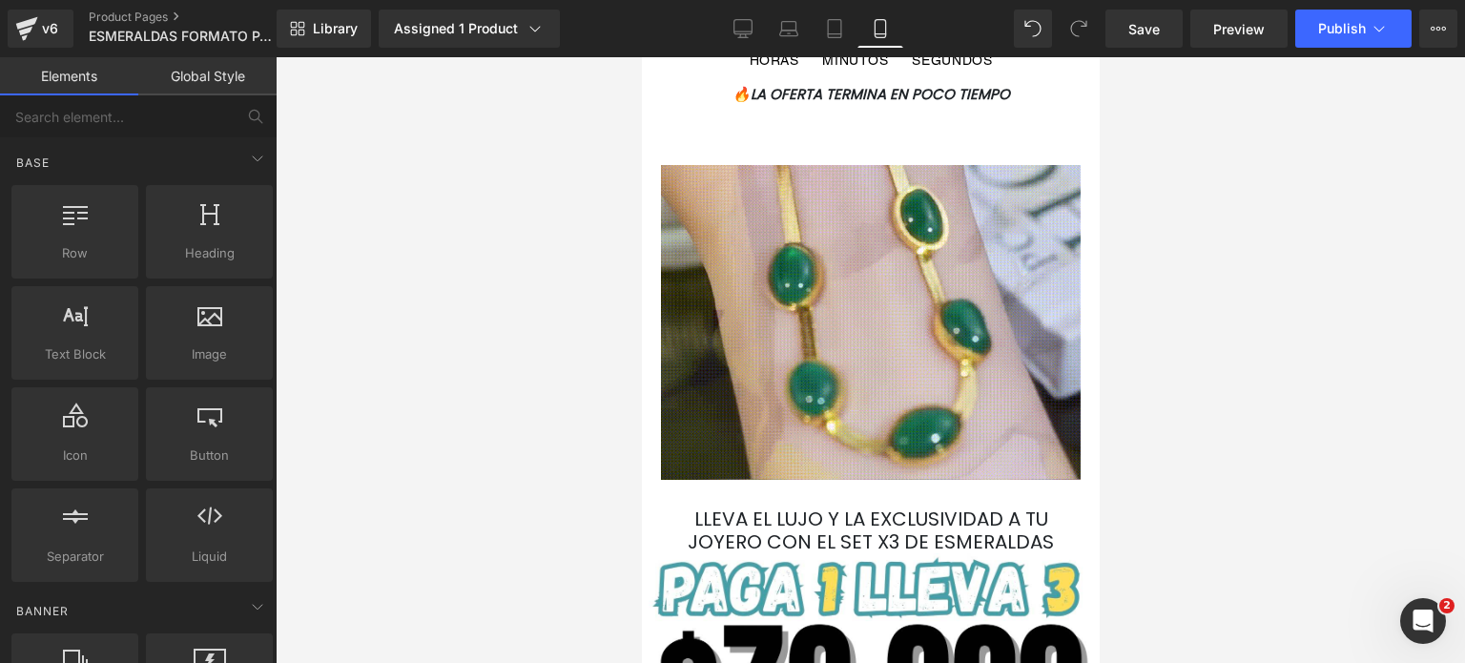
click at [1161, 274] on div at bounding box center [870, 359] width 1189 height 605
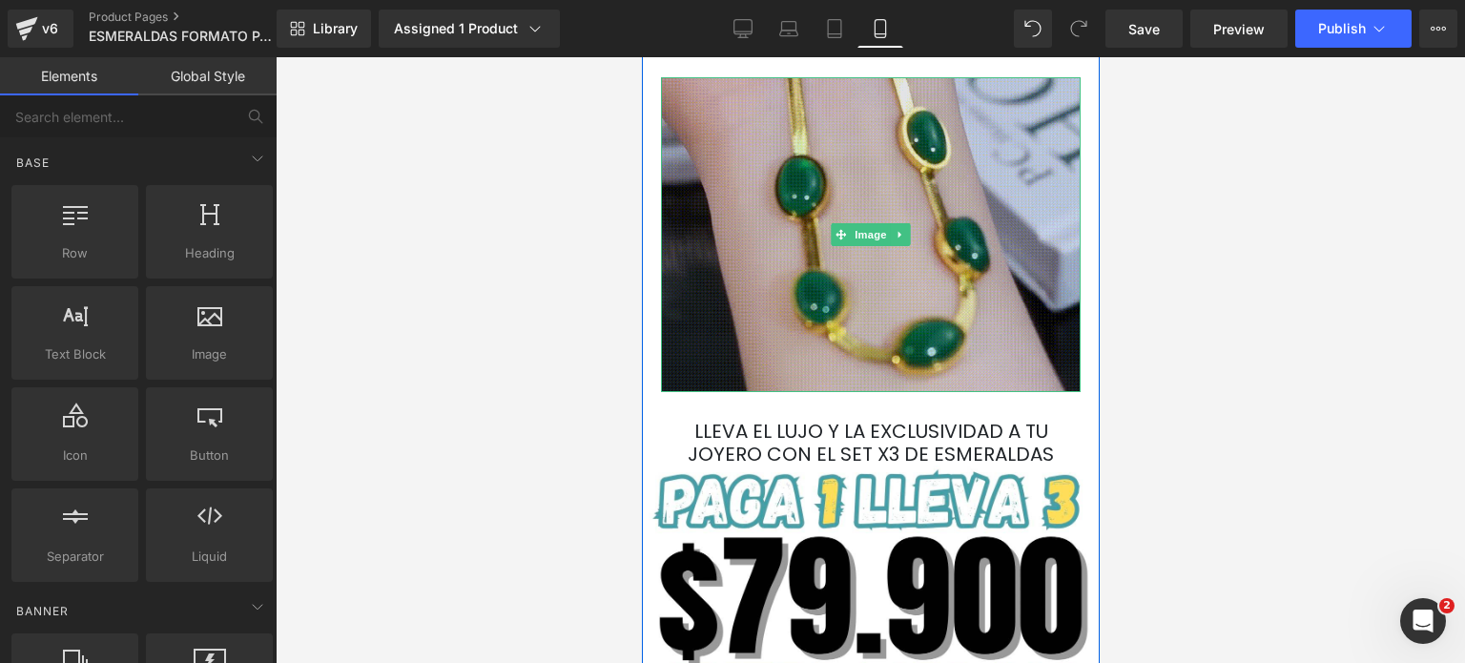
scroll to position [954, 0]
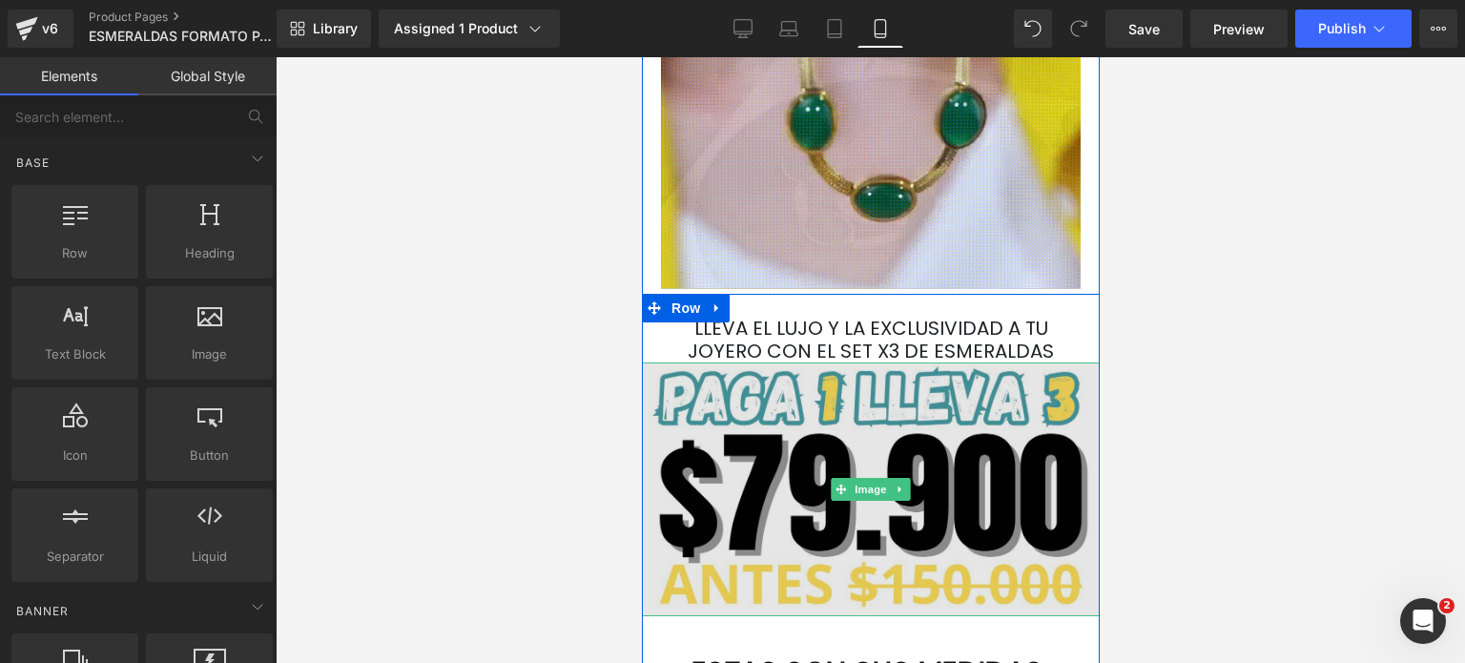
click at [968, 446] on img at bounding box center [870, 489] width 458 height 254
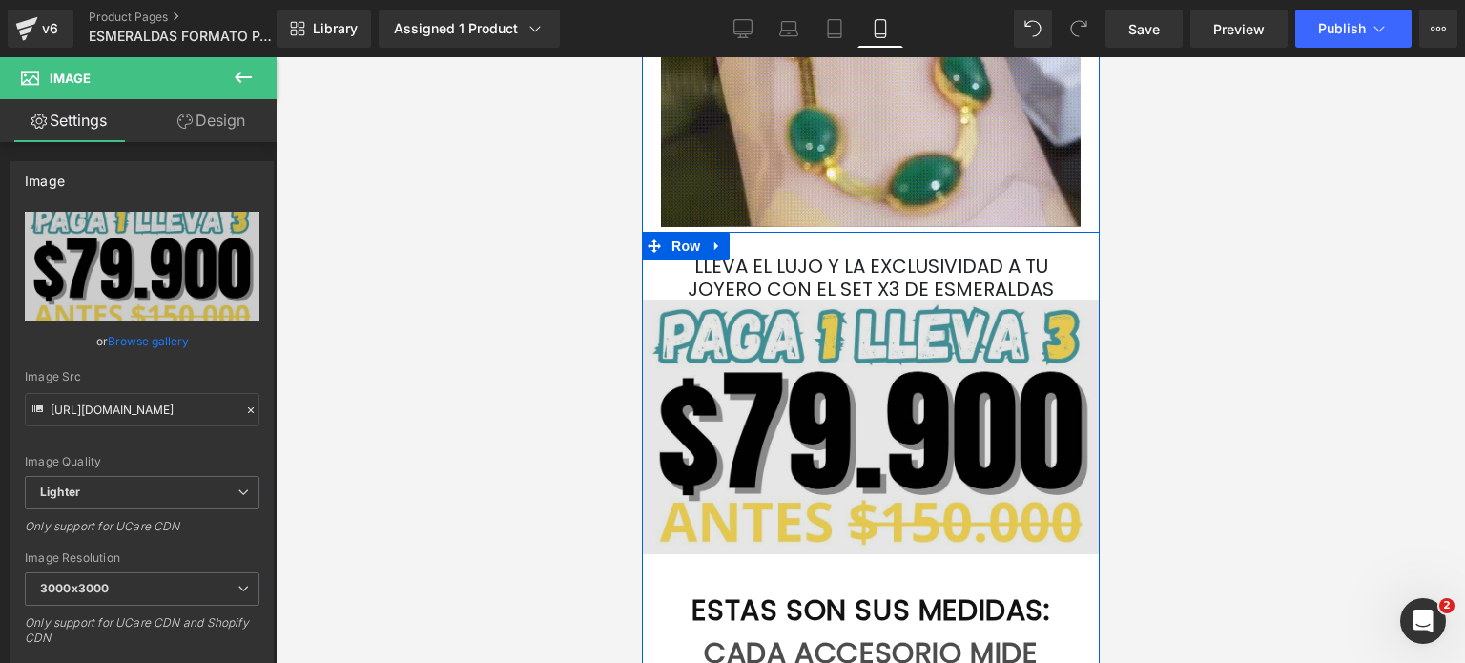
scroll to position [1049, 0]
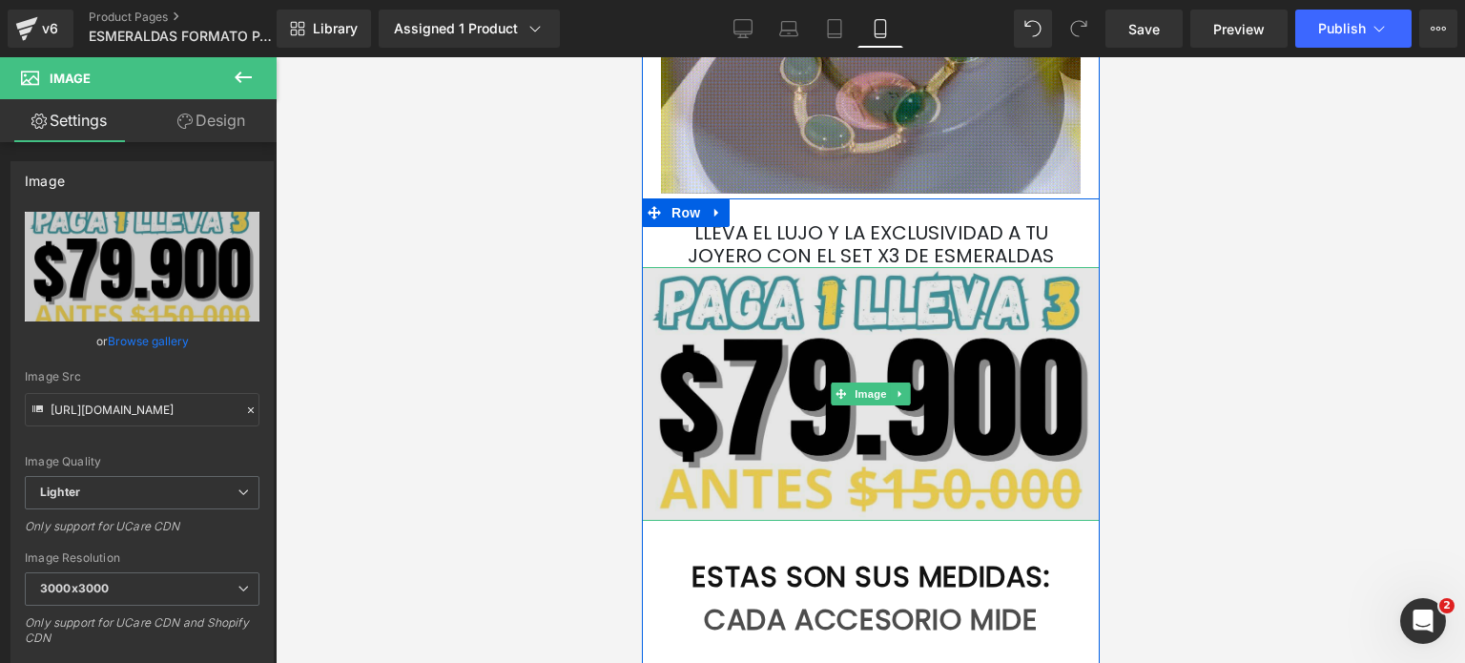
click at [863, 316] on img at bounding box center [870, 394] width 458 height 254
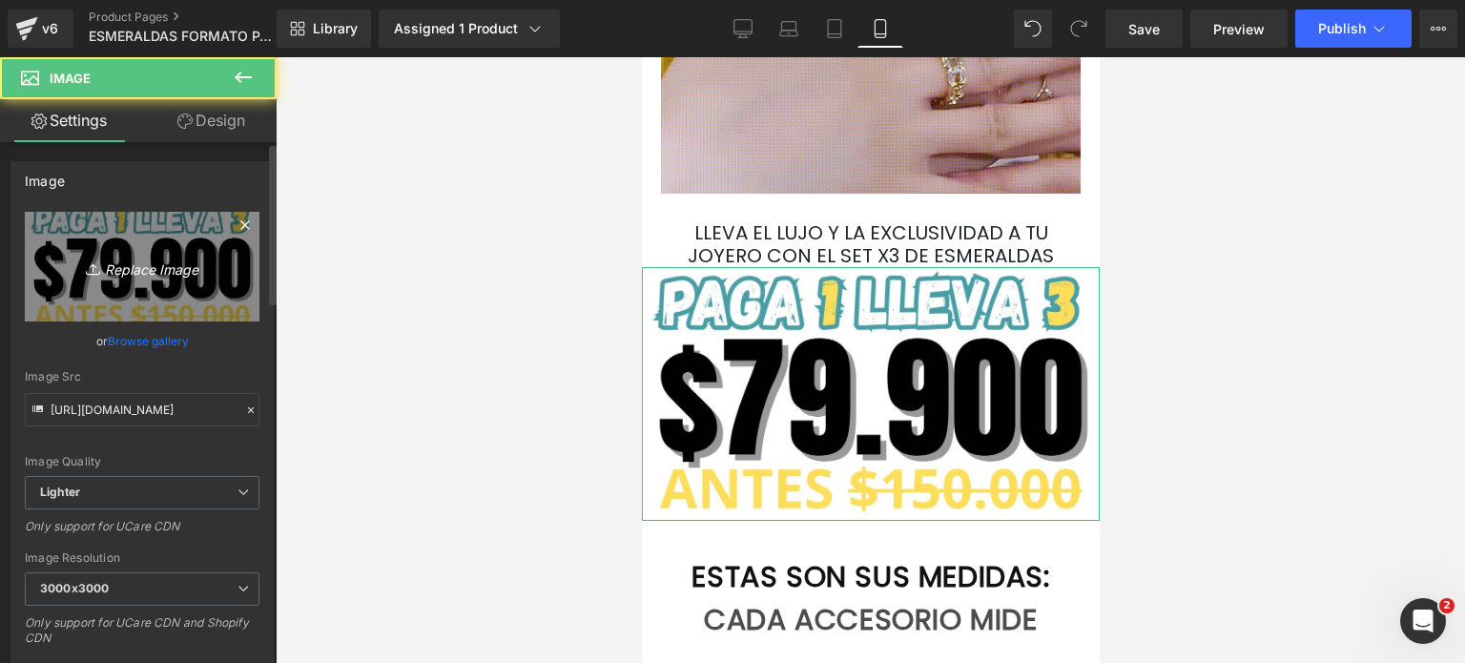
click at [193, 257] on icon "Replace Image" at bounding box center [142, 267] width 153 height 24
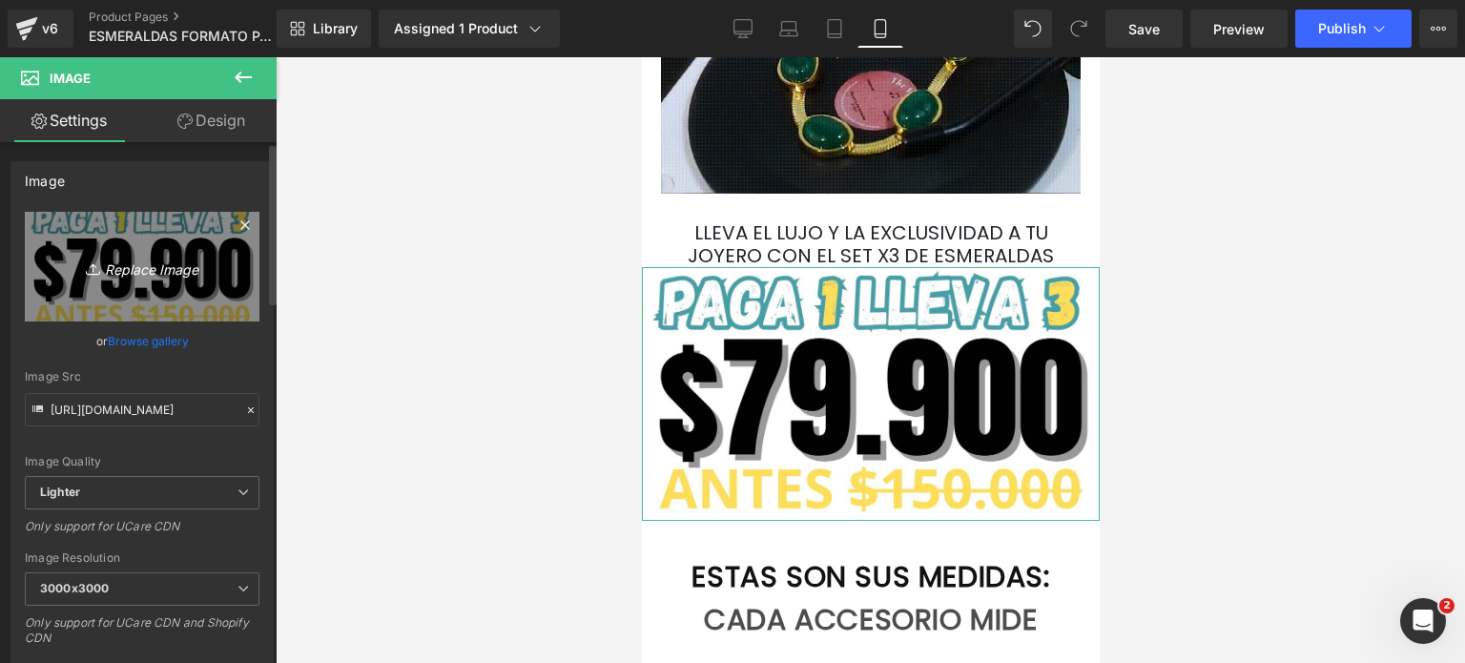
type input "C:\fakepath\LANDING ESMERALDAS FORMATO NUEVO.png"
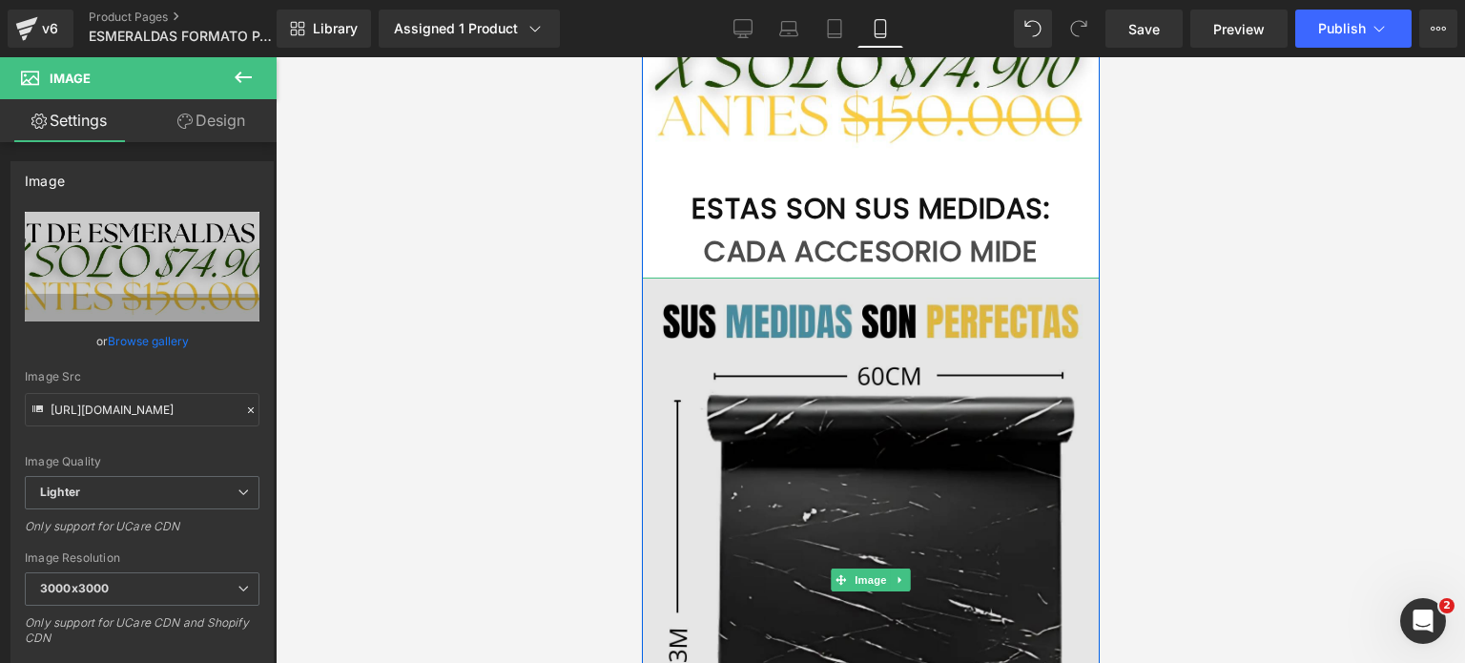
scroll to position [1335, 0]
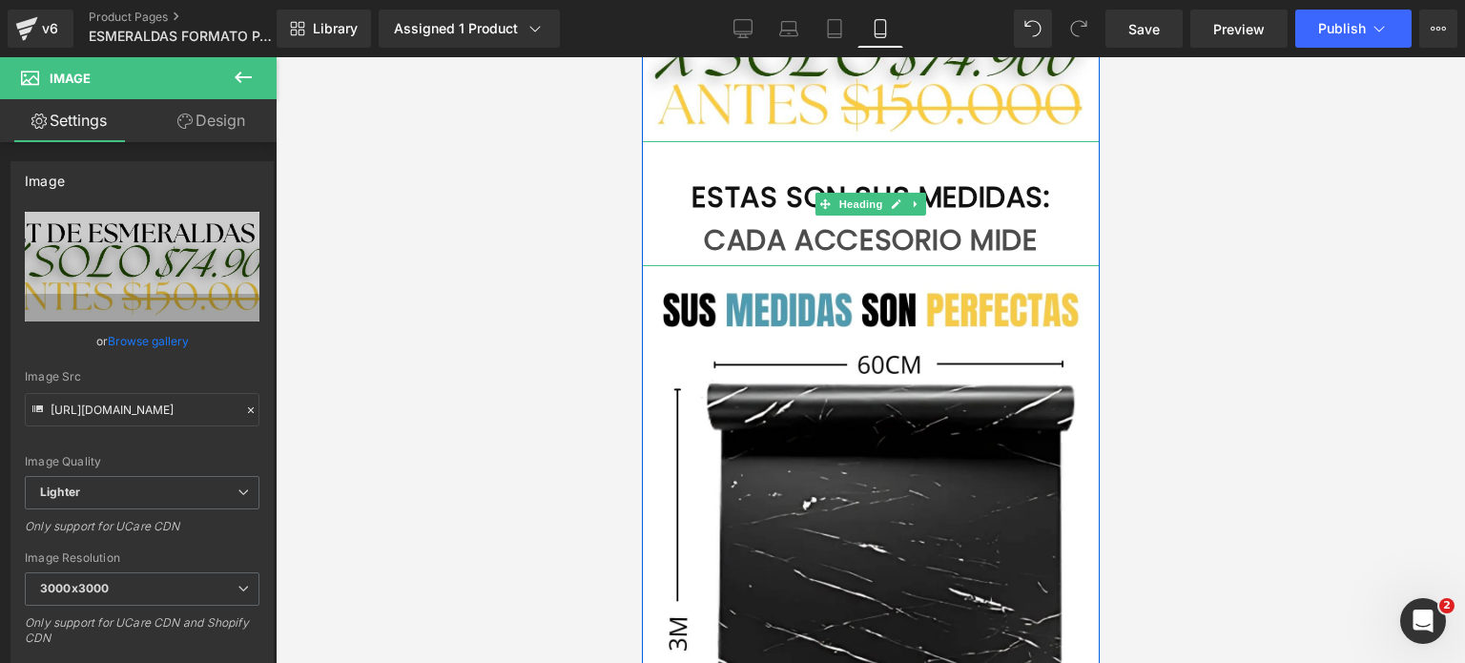
click at [1042, 241] on div "CADA ACCESORIO MIDE" at bounding box center [870, 240] width 458 height 51
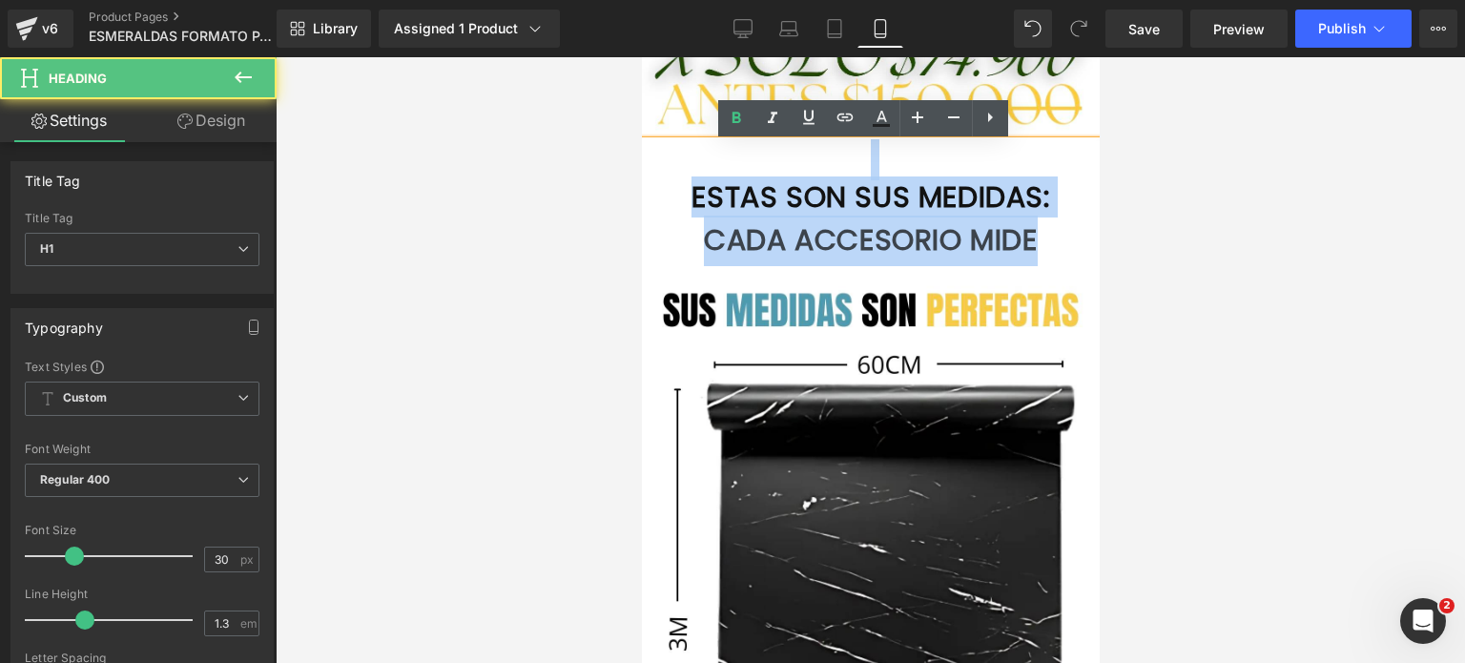
drag, startPoint x: 1047, startPoint y: 240, endPoint x: 657, endPoint y: 170, distance: 396.3
click at [657, 170] on div "ESTA S SON SUS MEDIDAS: CADA ACCESORIO MIDE" at bounding box center [870, 203] width 458 height 125
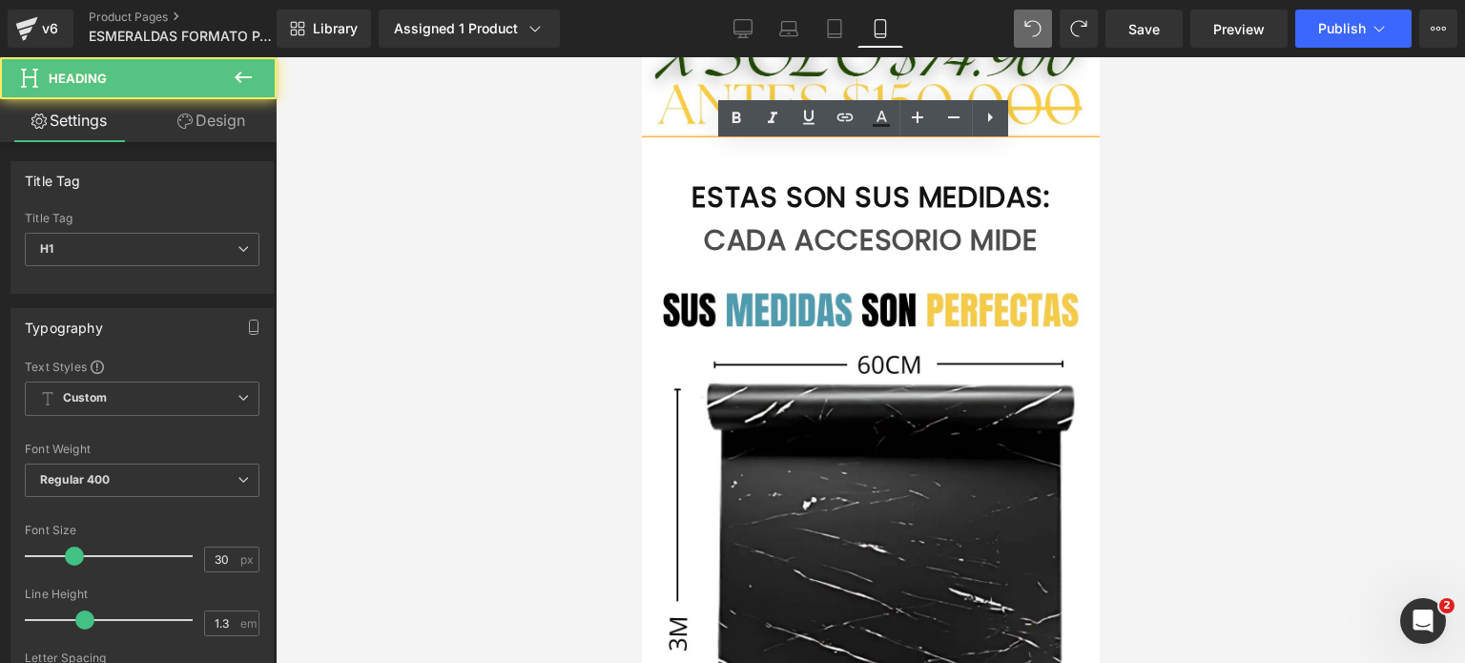
click at [1023, 220] on div "CADA ACCESORIO MIDE" at bounding box center [870, 240] width 458 height 51
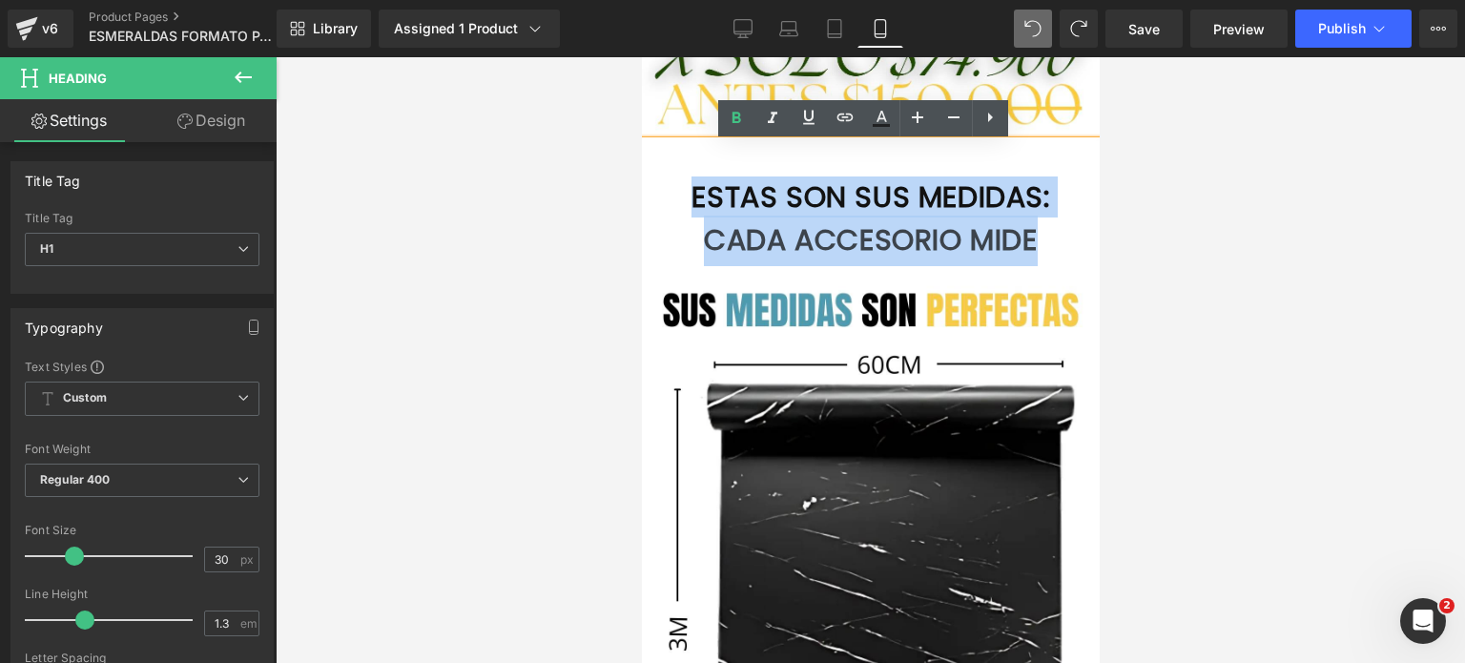
drag, startPoint x: 1040, startPoint y: 250, endPoint x: 650, endPoint y: 192, distance: 394.3
click at [650, 192] on div "ESTA S SON SUS MEDIDAS: CADA ACCESORIO MIDE" at bounding box center [870, 203] width 458 height 125
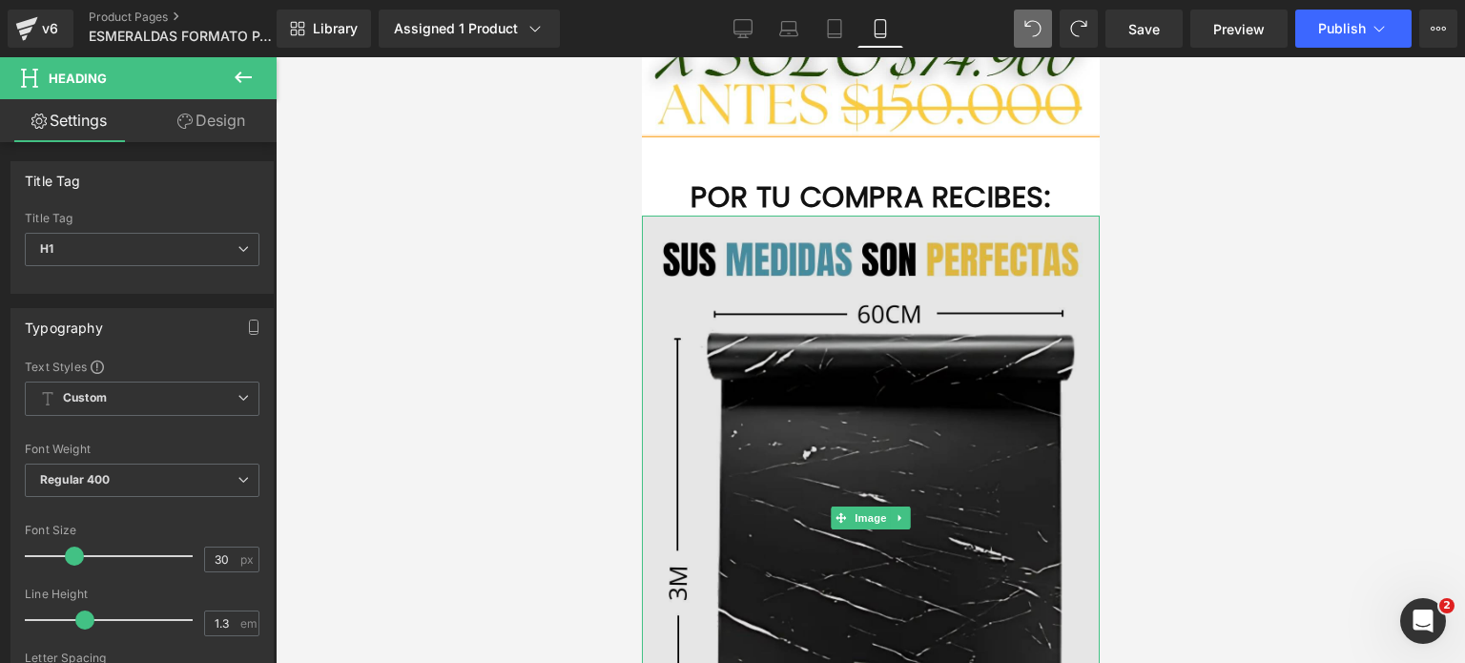
click at [797, 378] on img at bounding box center [870, 517] width 458 height 605
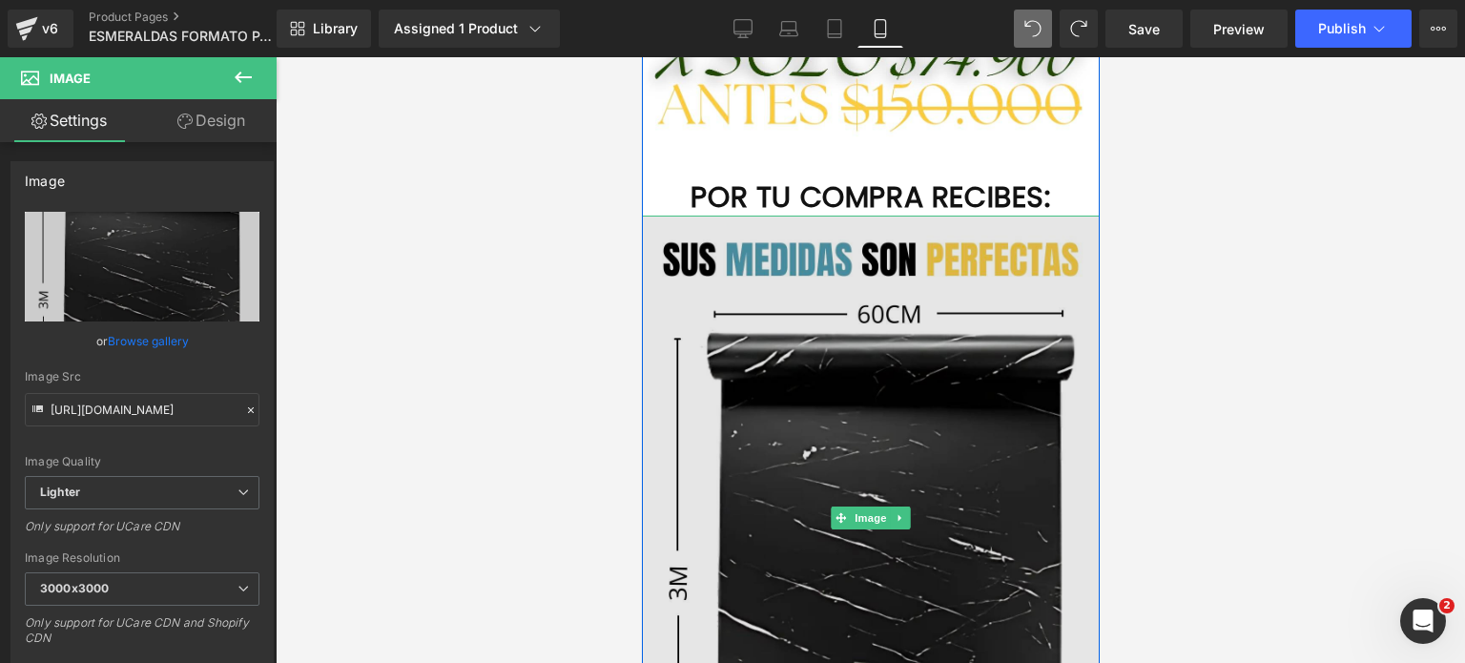
click at [920, 392] on img at bounding box center [870, 517] width 458 height 605
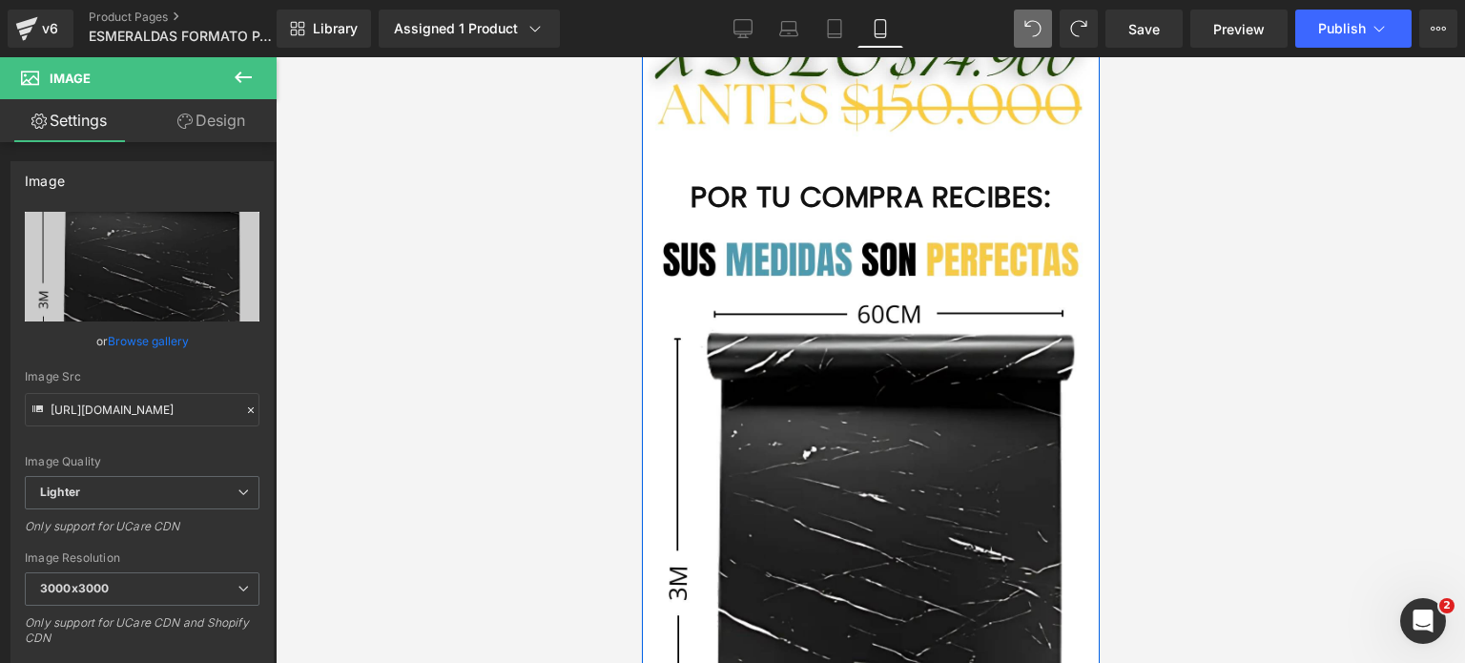
click at [1044, 210] on span "POR TU COMPRA RECIBES:" at bounding box center [868, 196] width 359 height 41
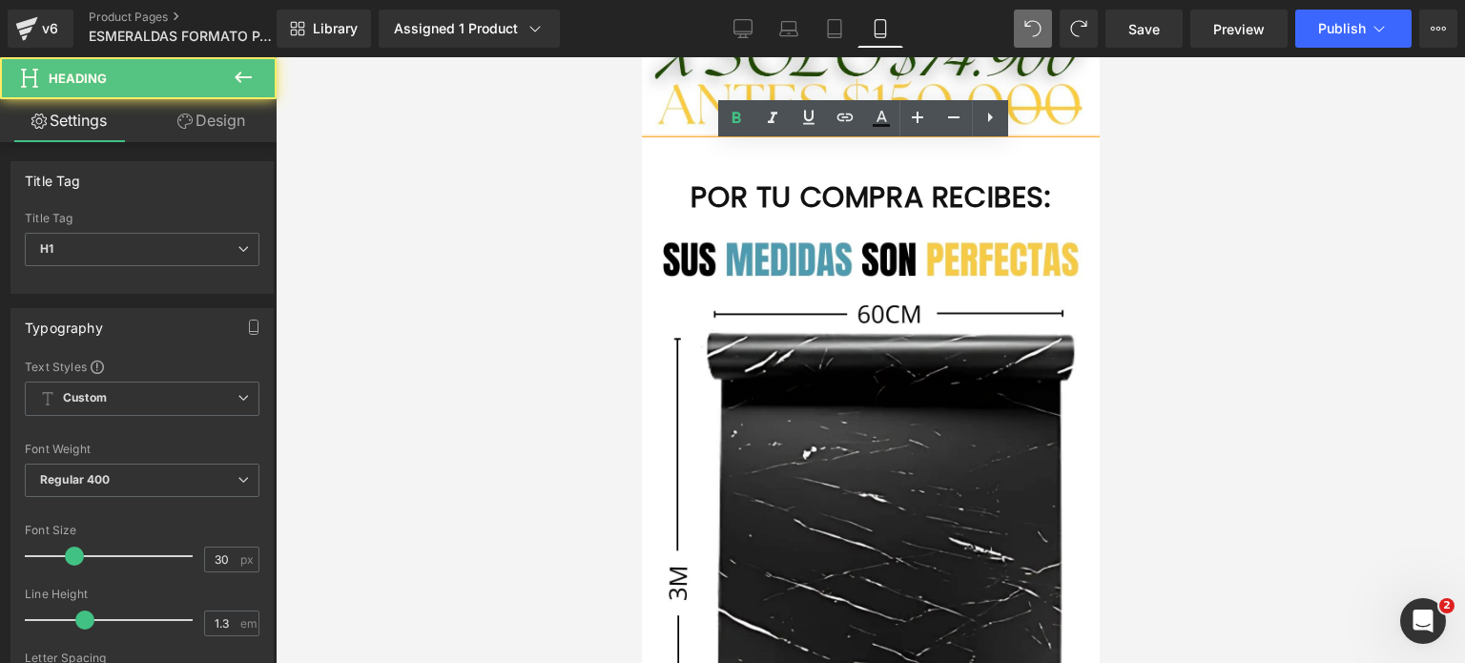
click at [1062, 200] on h1 "POR TU COMPRA RECIBES:" at bounding box center [870, 196] width 458 height 37
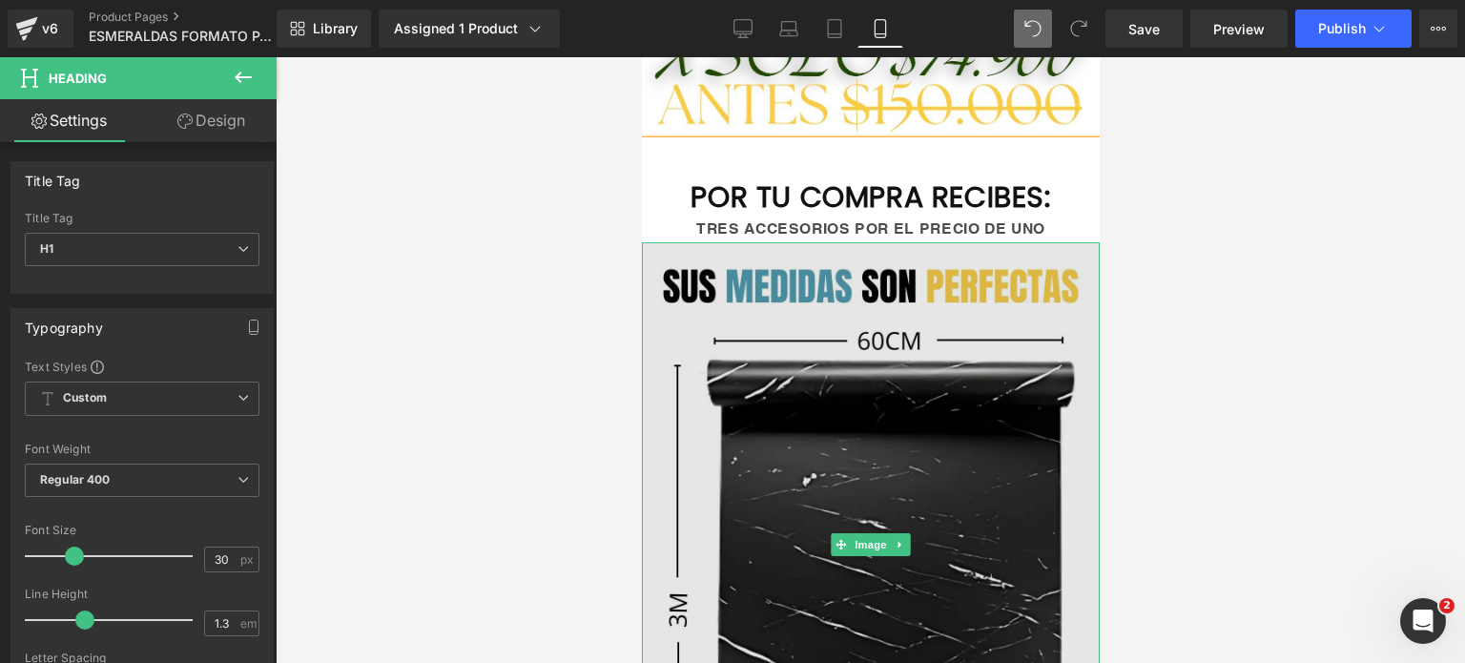
click at [949, 406] on img at bounding box center [870, 544] width 458 height 605
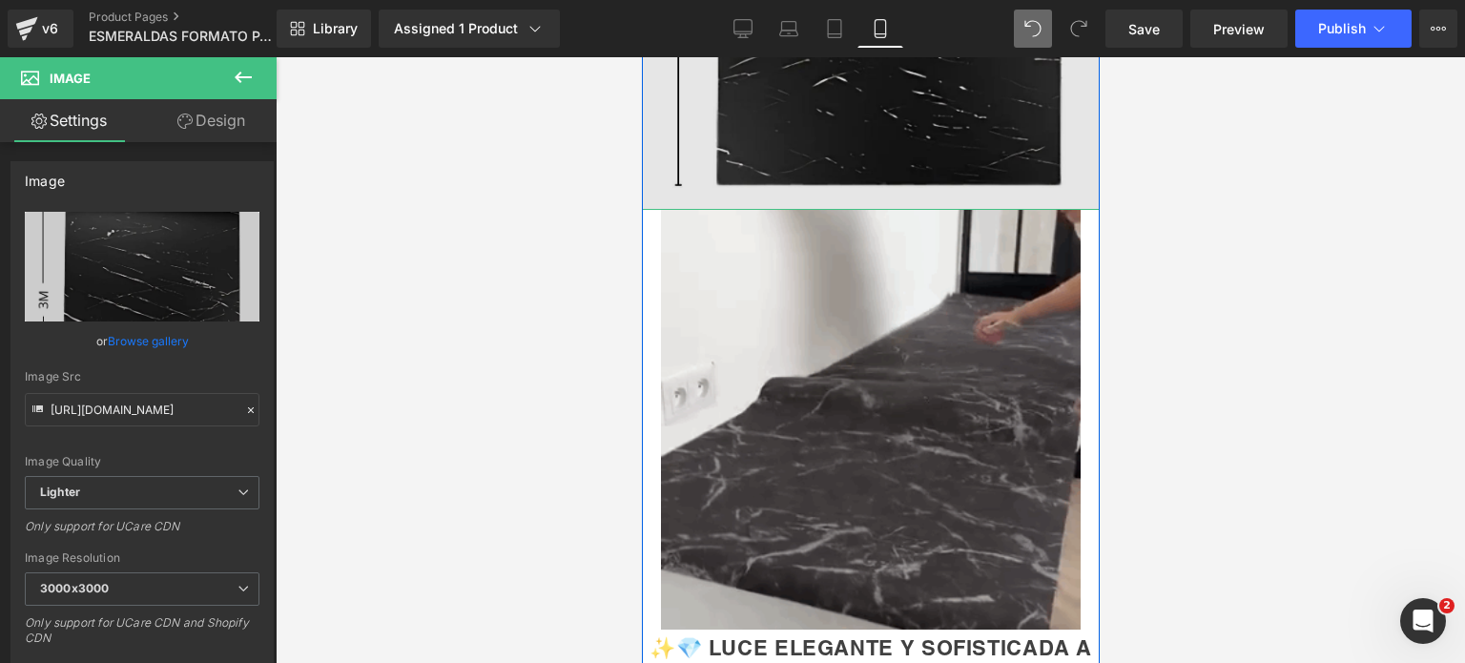
scroll to position [2098, 0]
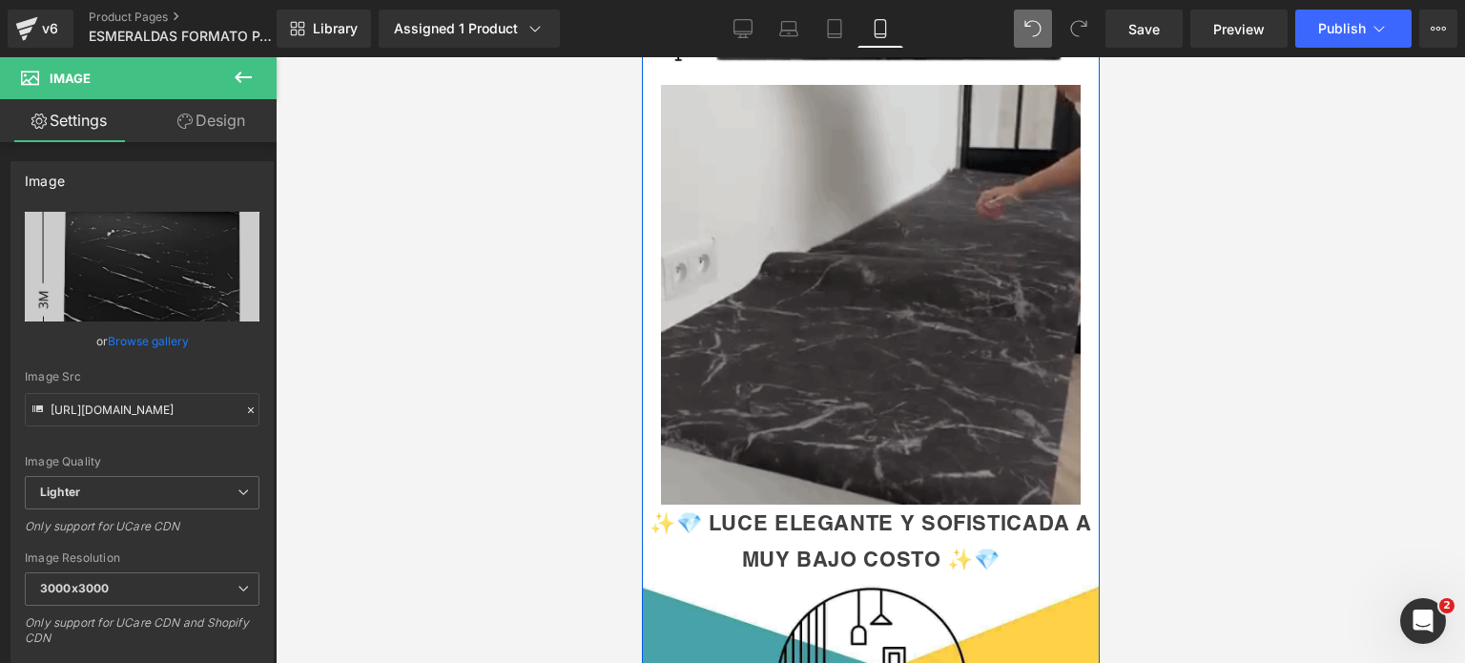
click at [902, 289] on img at bounding box center [870, 295] width 420 height 420
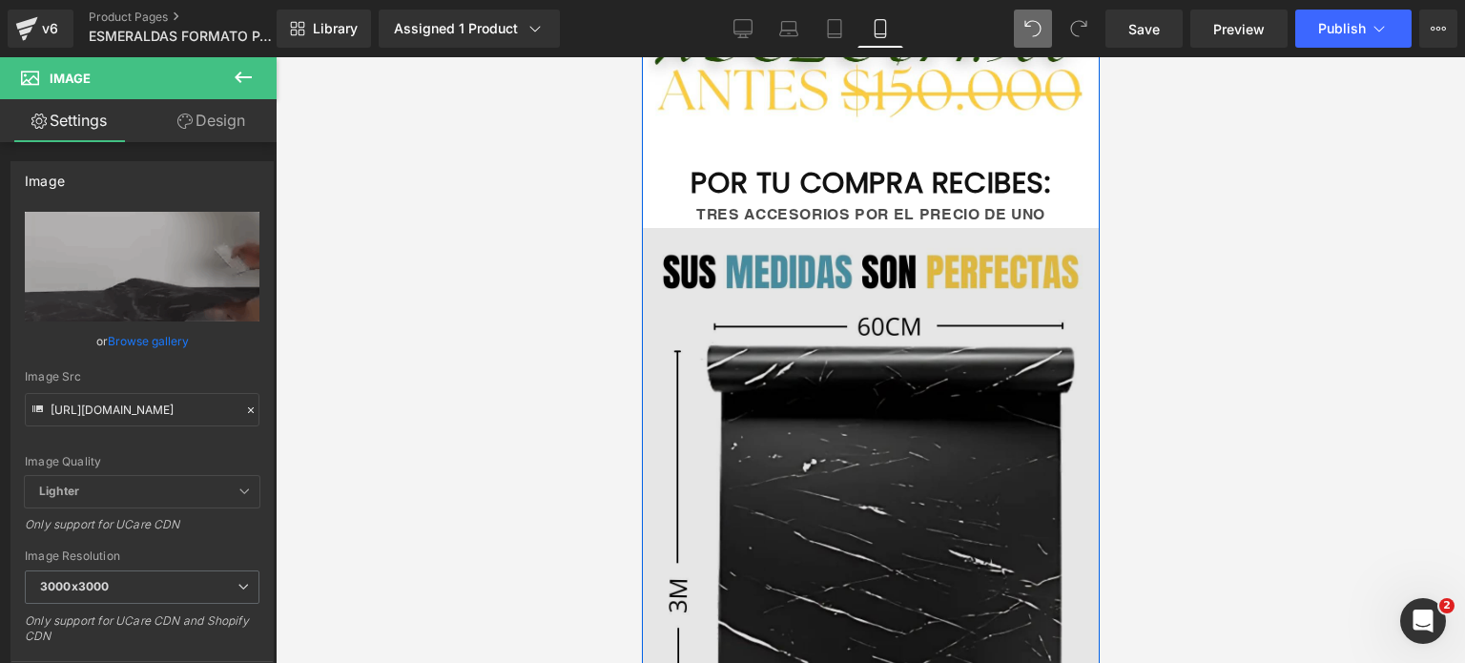
scroll to position [1335, 0]
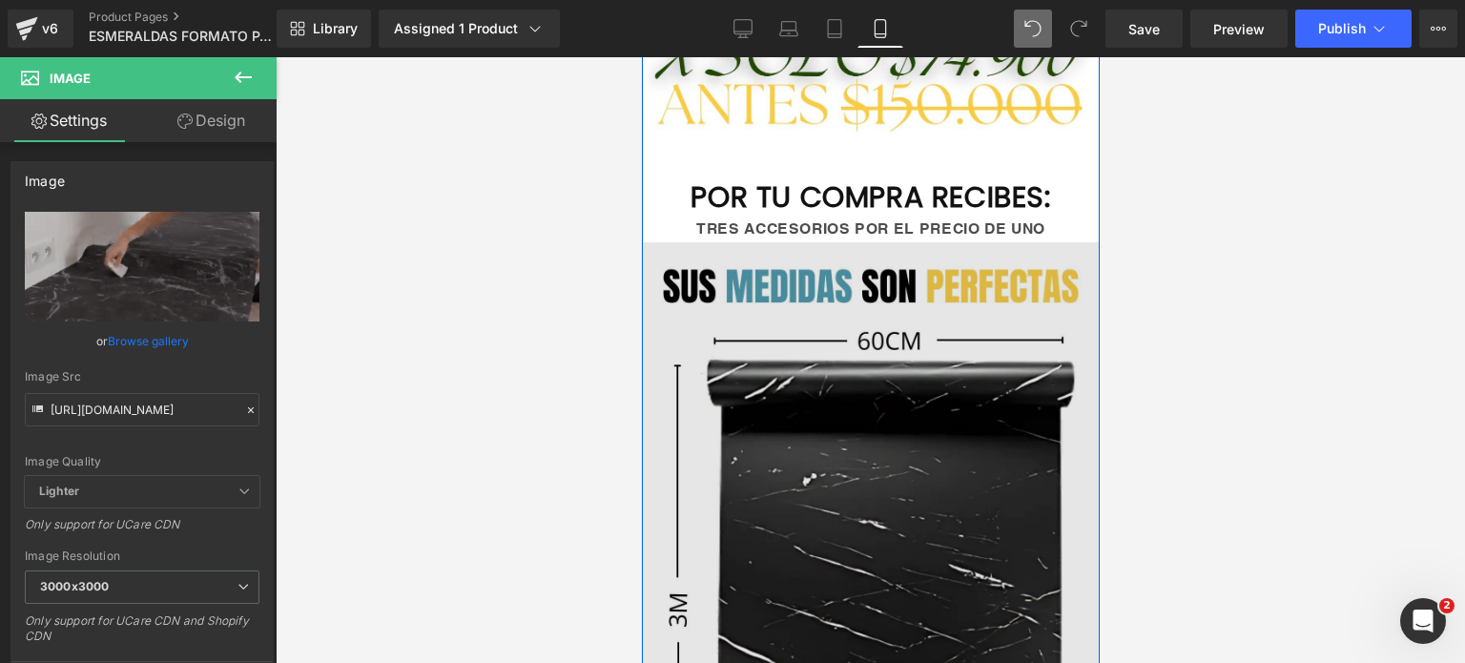
click at [917, 398] on img at bounding box center [870, 544] width 458 height 605
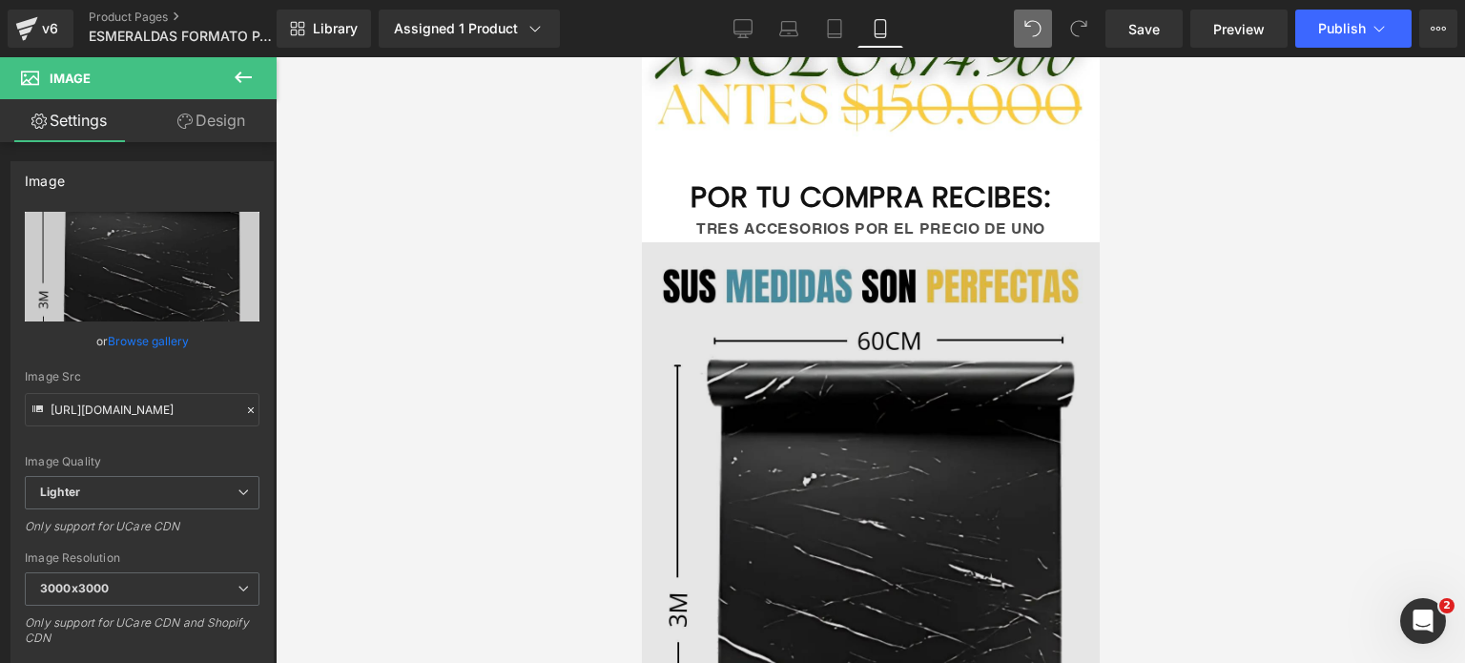
click at [845, 396] on img at bounding box center [870, 544] width 458 height 605
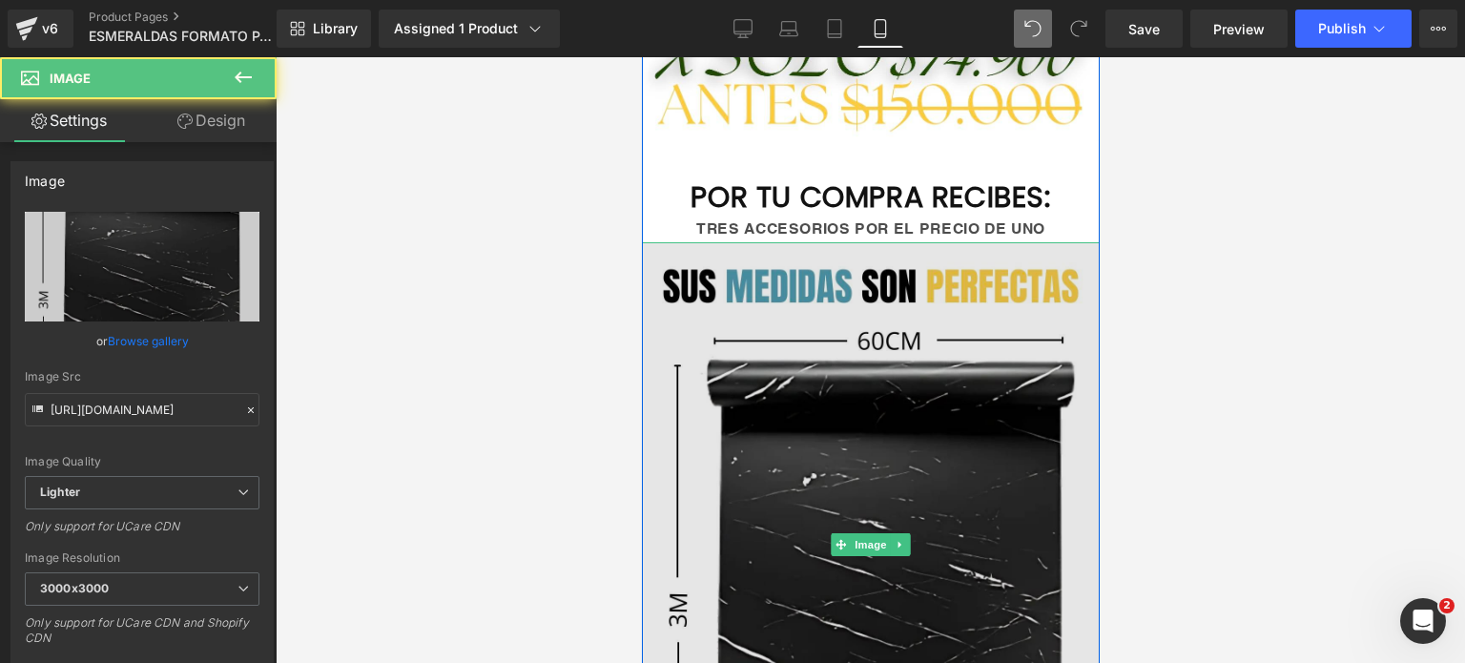
click at [840, 389] on img at bounding box center [870, 544] width 458 height 605
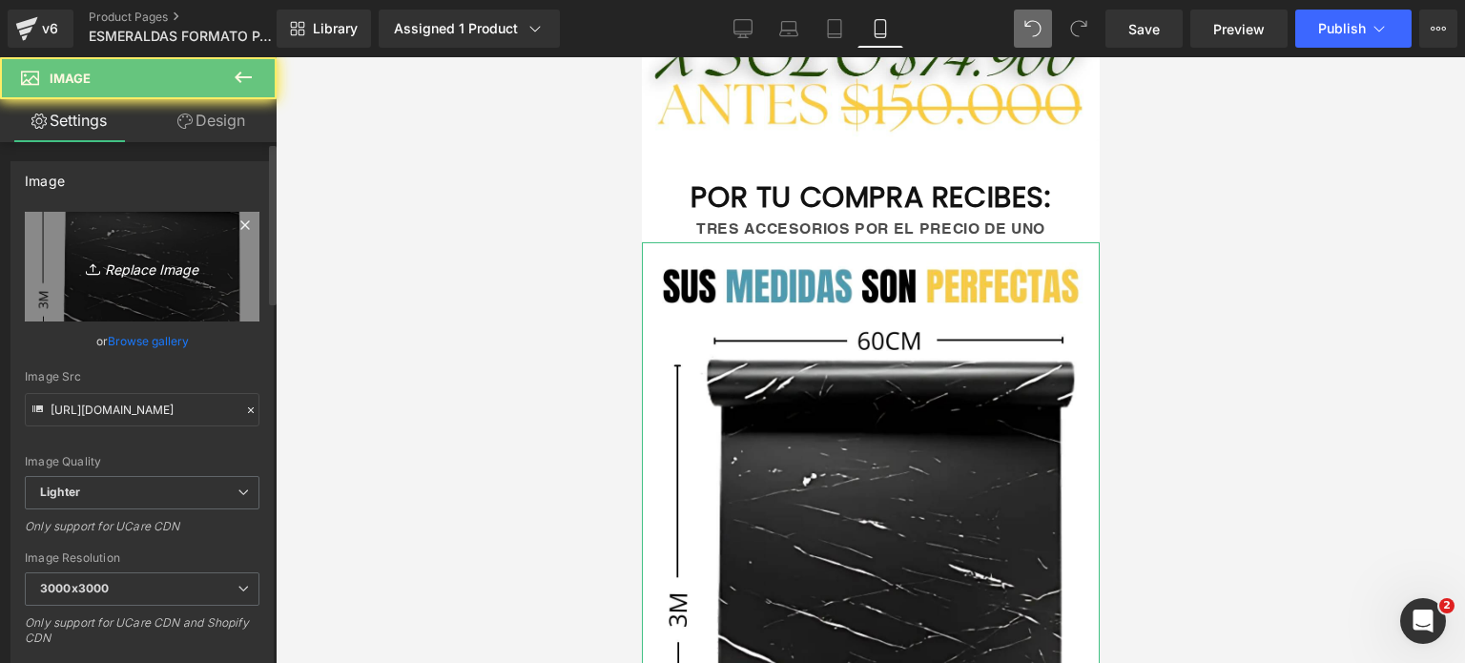
click at [173, 263] on icon "Replace Image" at bounding box center [142, 267] width 153 height 24
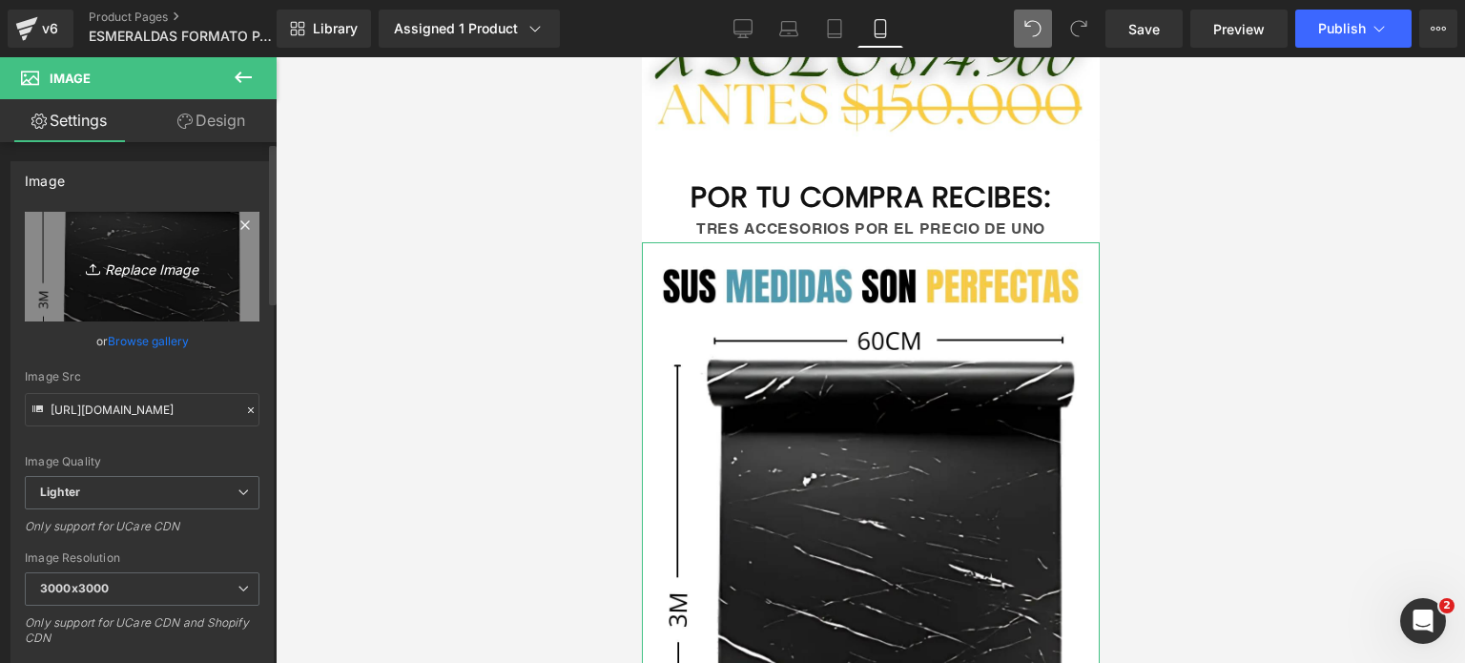
type input "C:\fakepath\Copia de ¡ENVÍOS GRATIS! 🚚 ¡PAGO CONTRAENTREGA! 💰.zip - 2 (1).png"
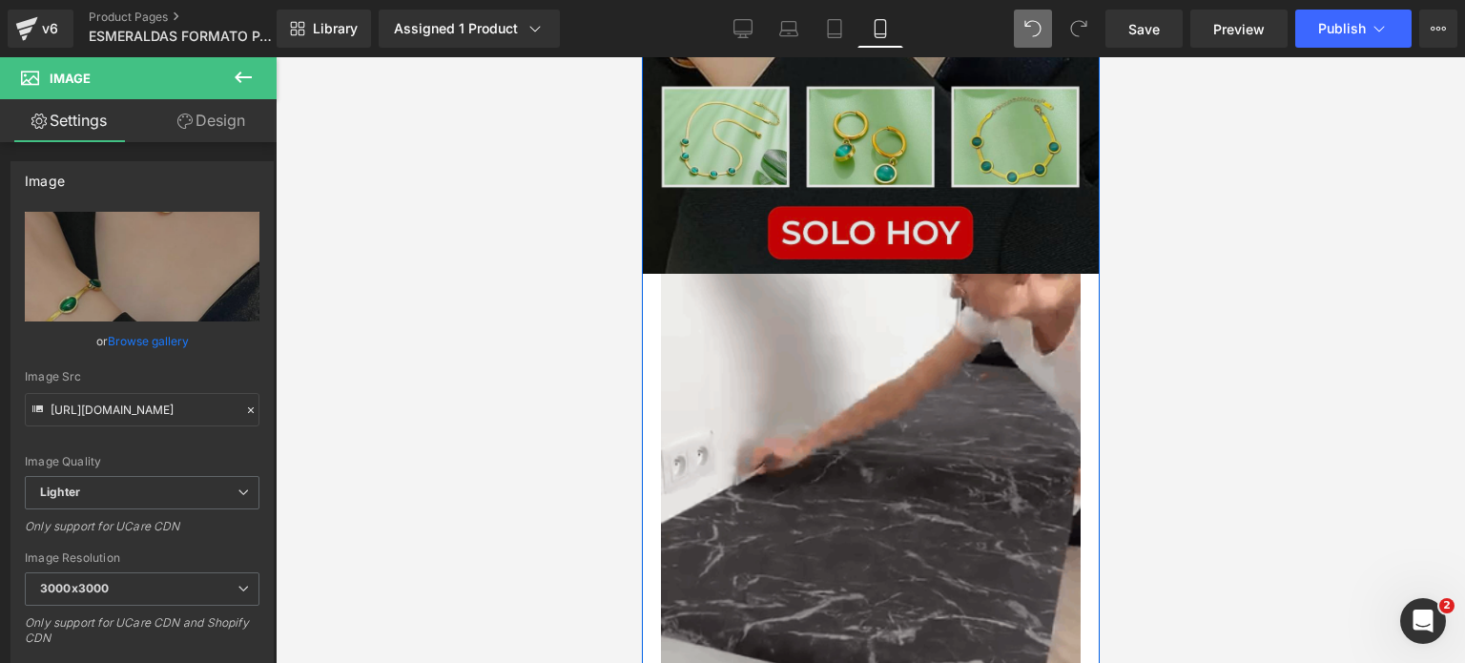
scroll to position [2098, 0]
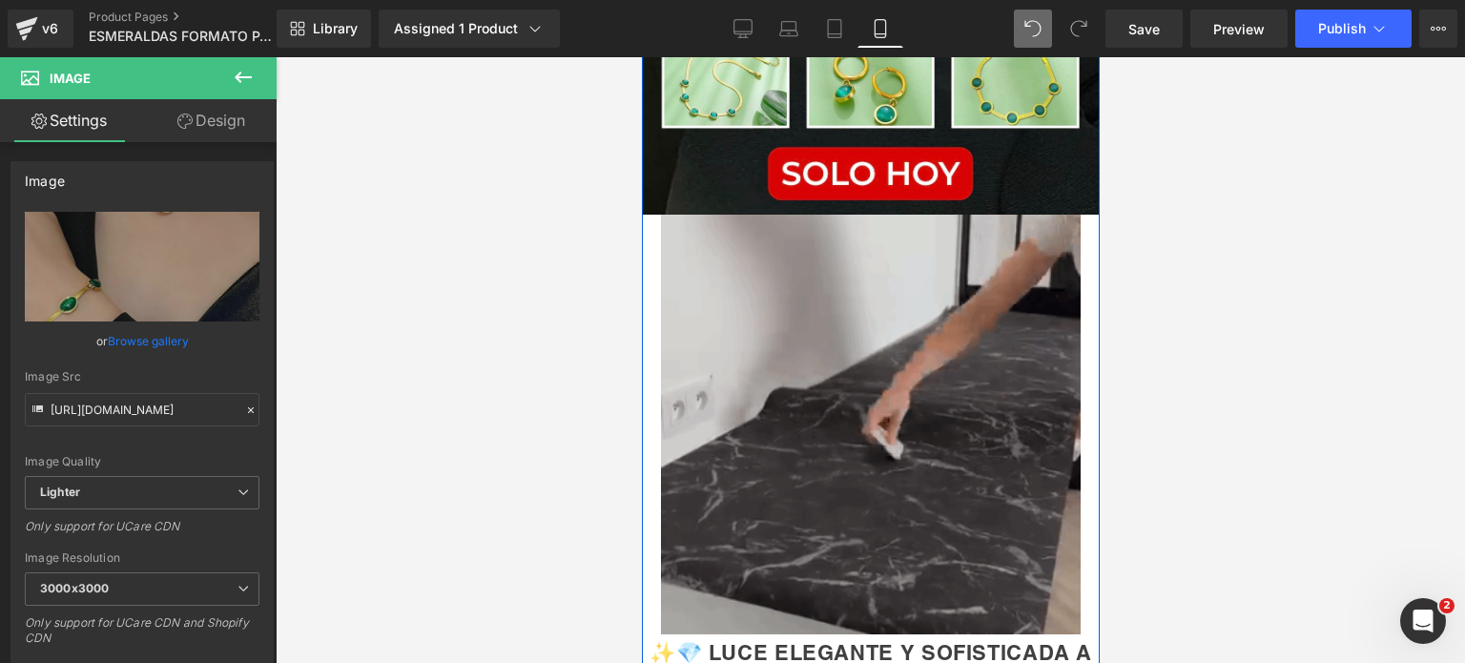
click at [892, 419] on div "Image" at bounding box center [870, 425] width 420 height 420
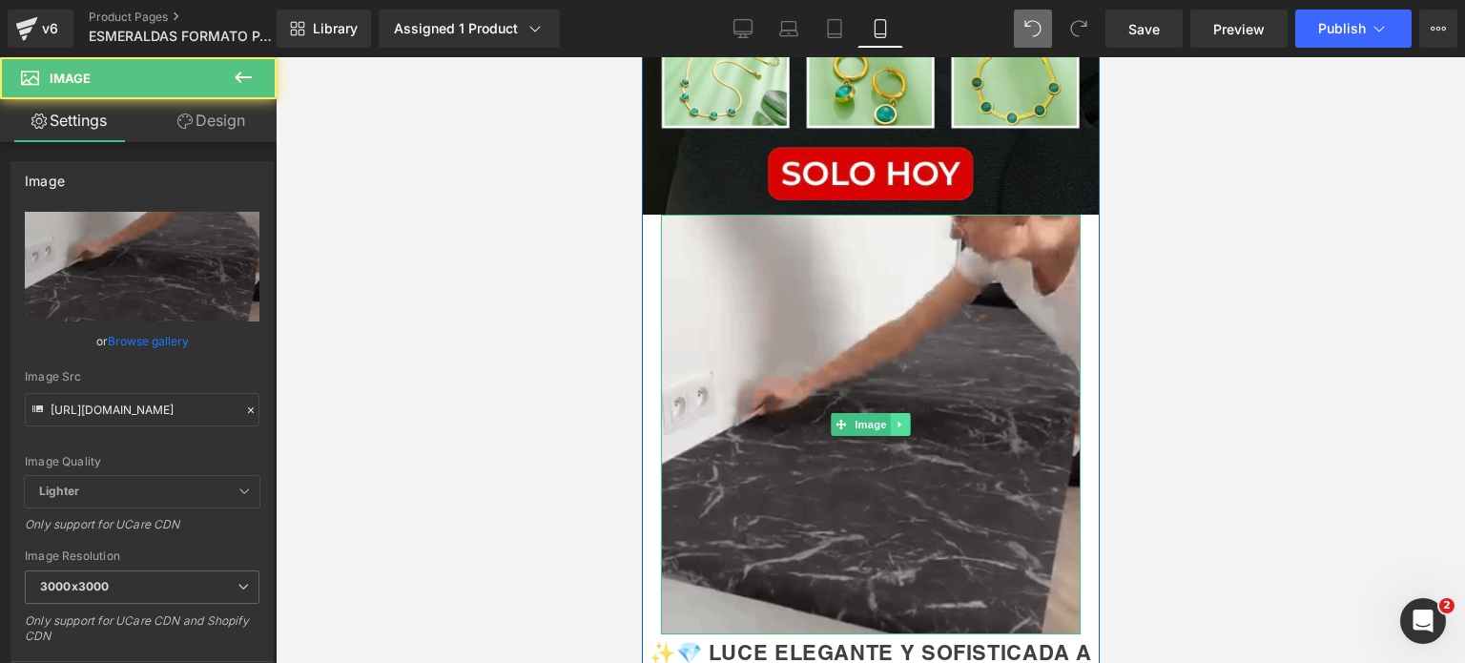
click at [895, 430] on icon at bounding box center [899, 424] width 10 height 11
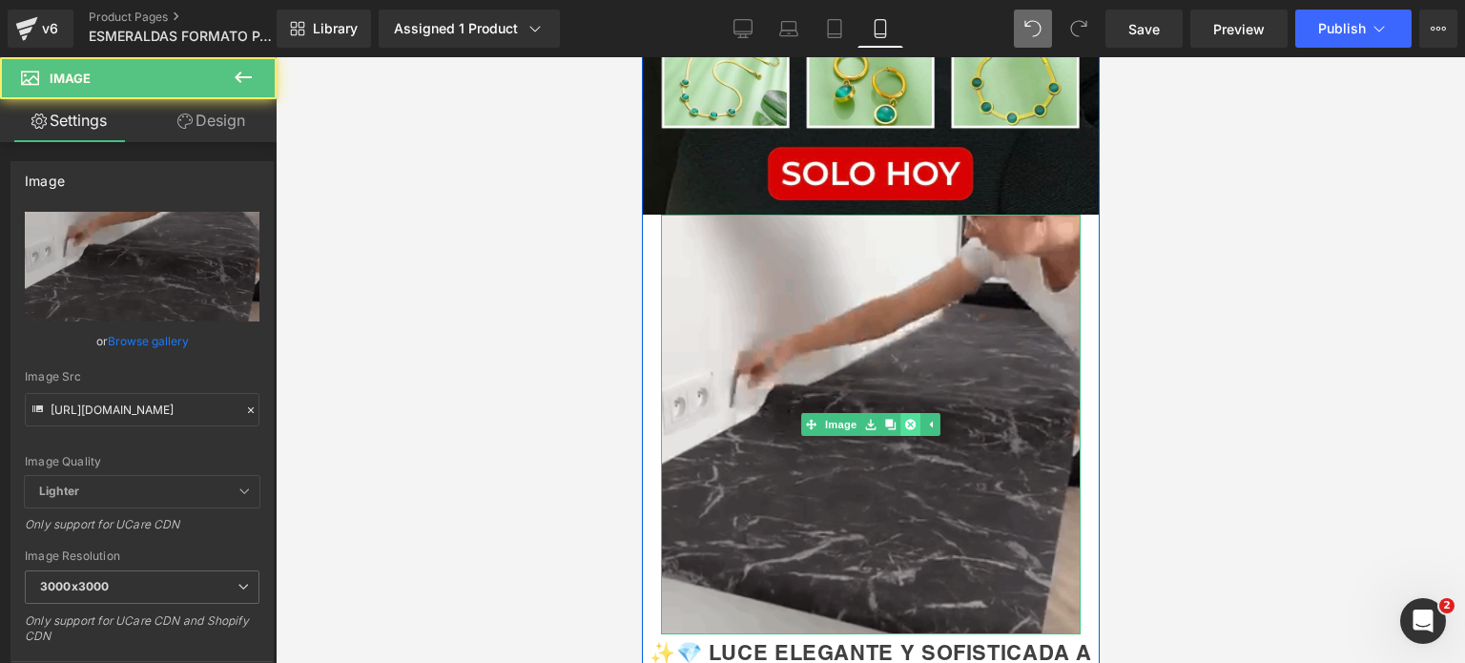
click at [904, 427] on icon at bounding box center [909, 425] width 10 height 10
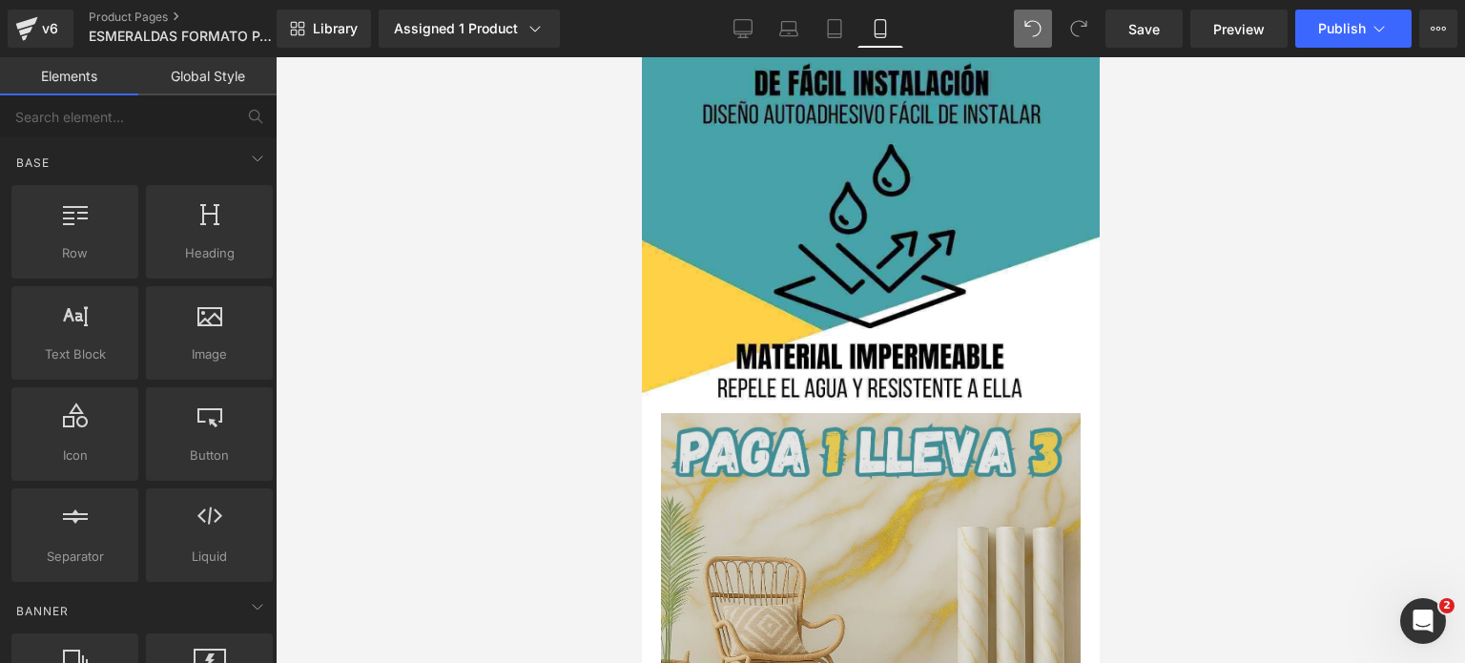
scroll to position [2956, 0]
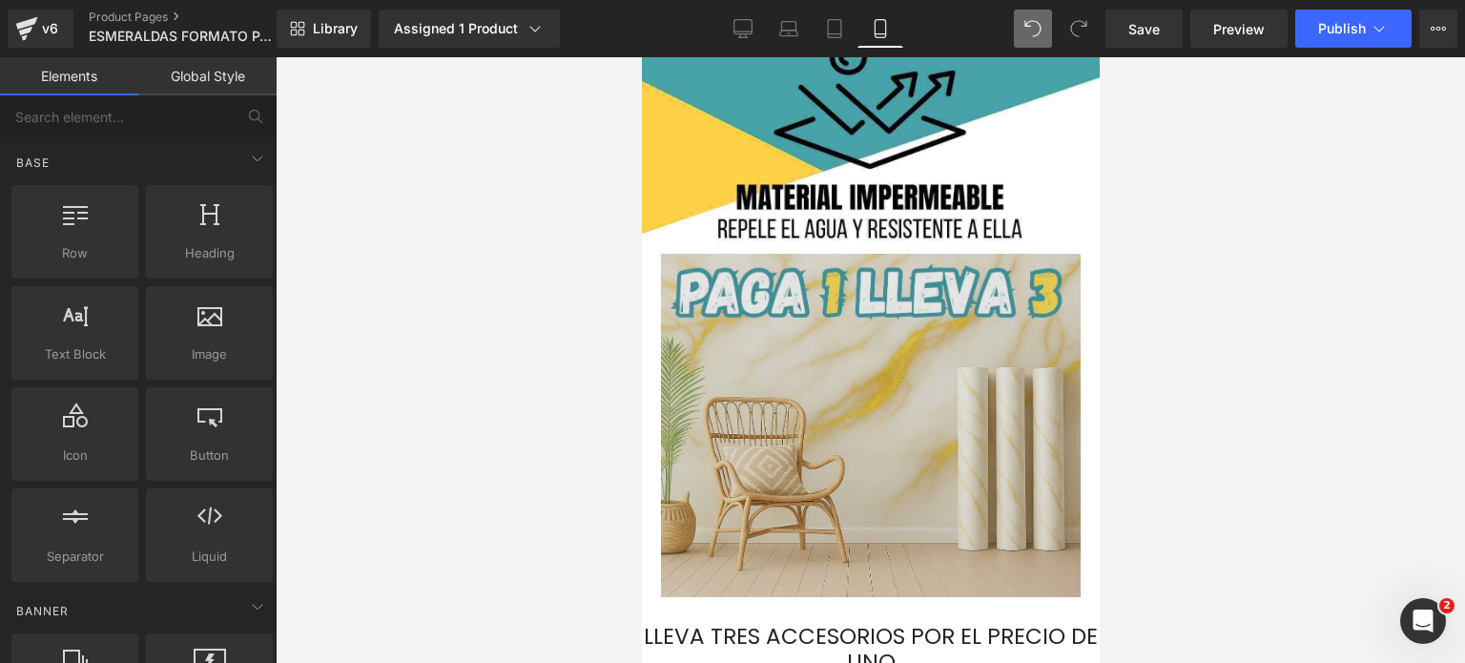
click at [914, 416] on img at bounding box center [870, 425] width 420 height 343
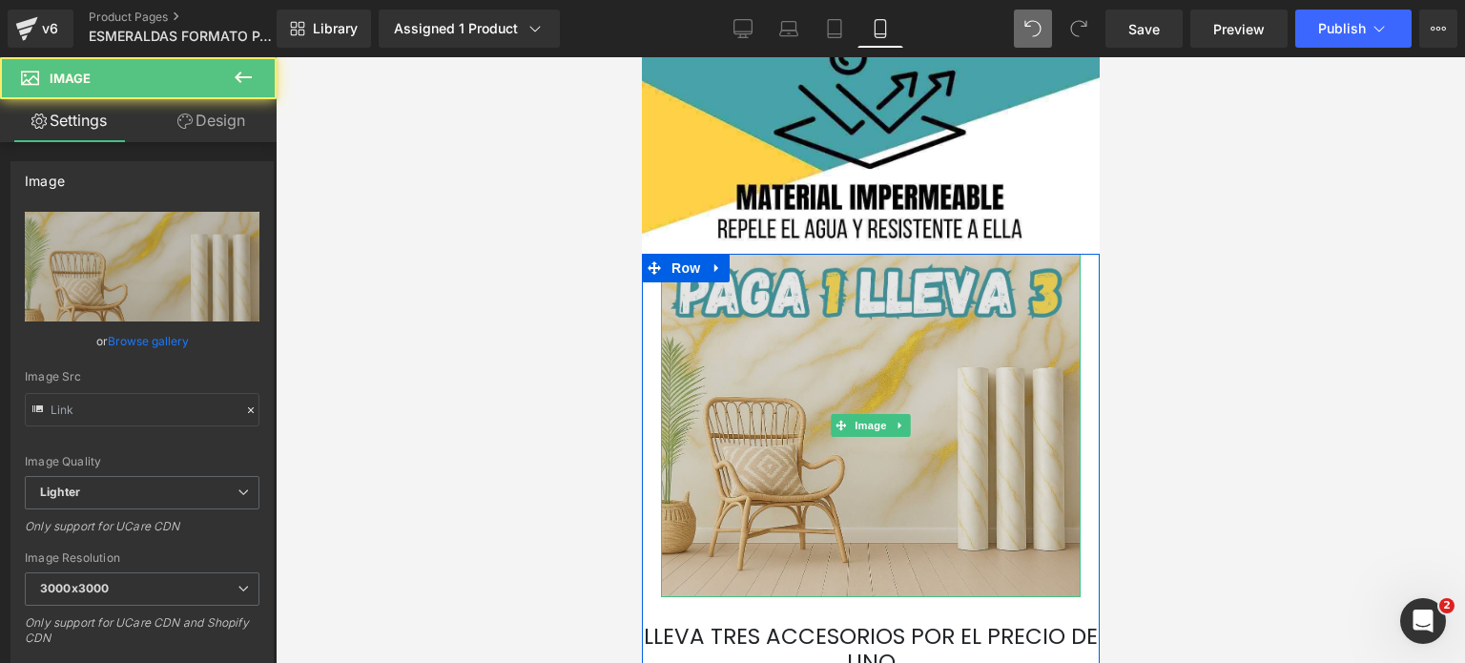
click at [935, 373] on img at bounding box center [870, 425] width 420 height 343
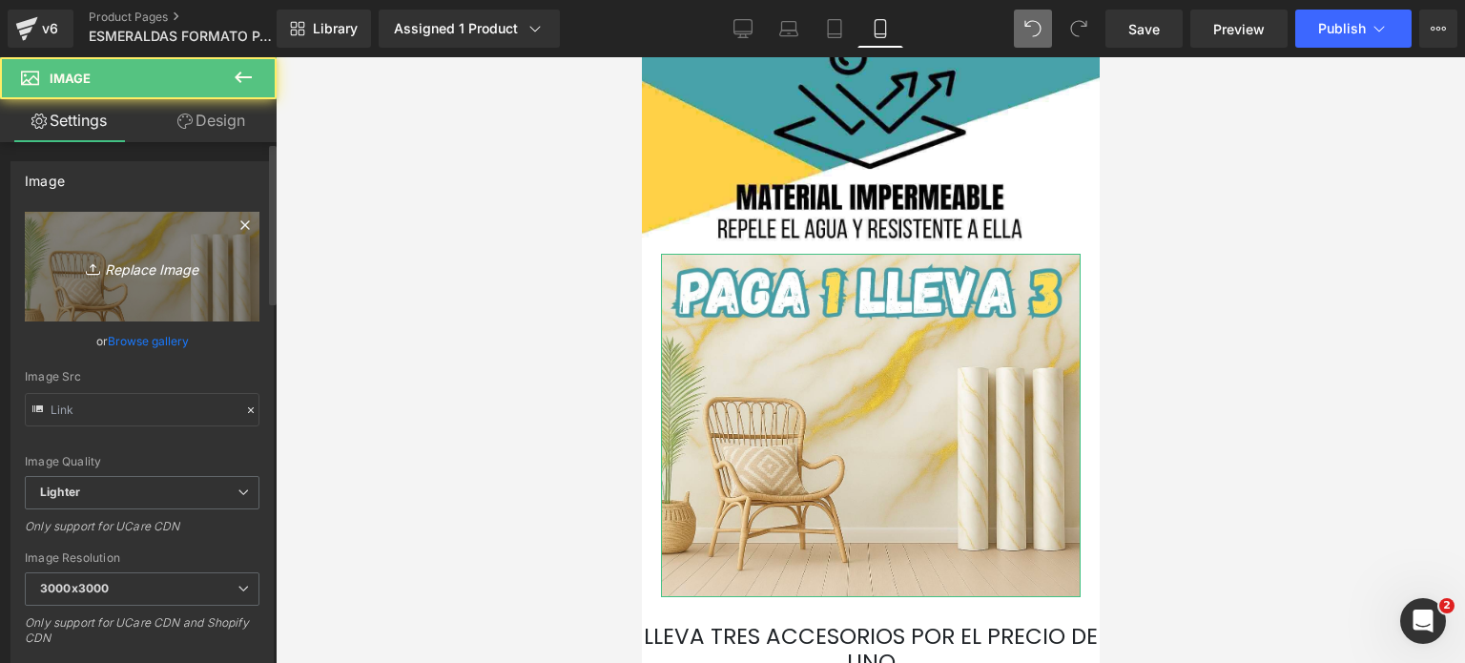
click at [145, 266] on icon "Replace Image" at bounding box center [142, 267] width 153 height 24
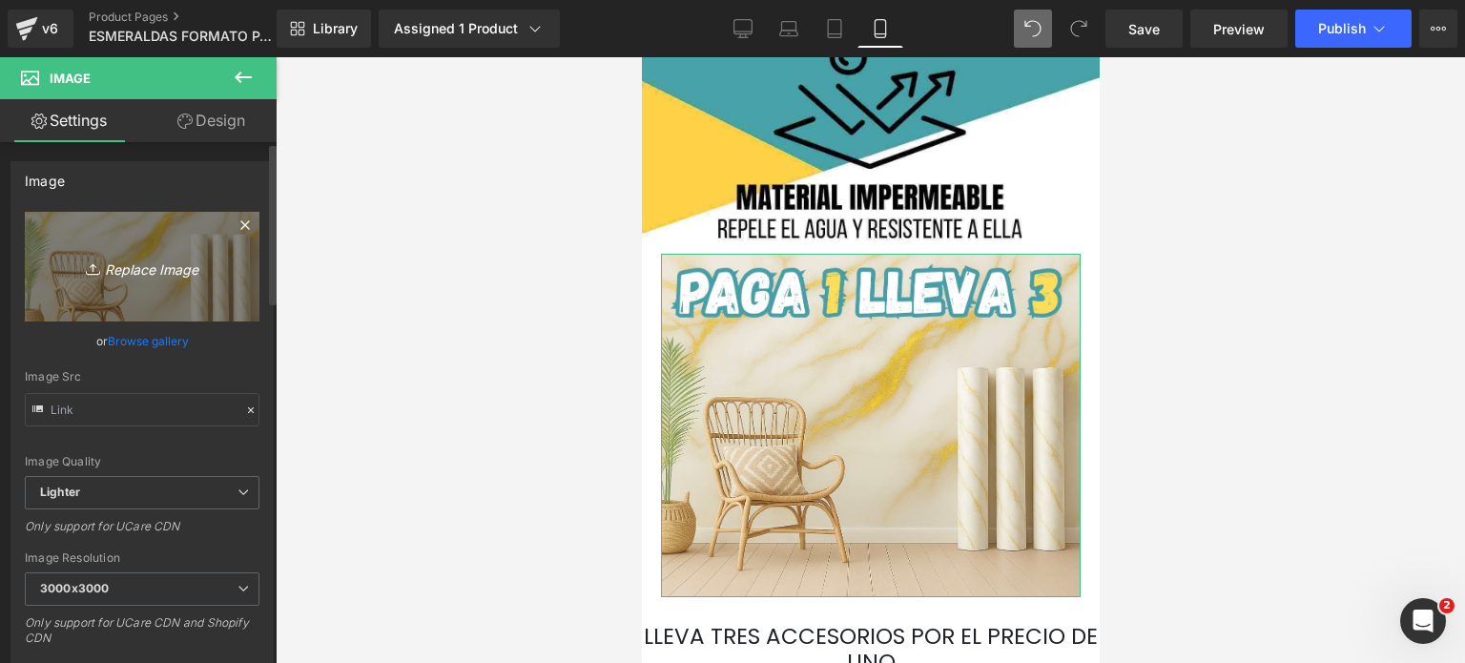
type input "C:\fakepath\Captura de pantalla [DATE] 182528.png"
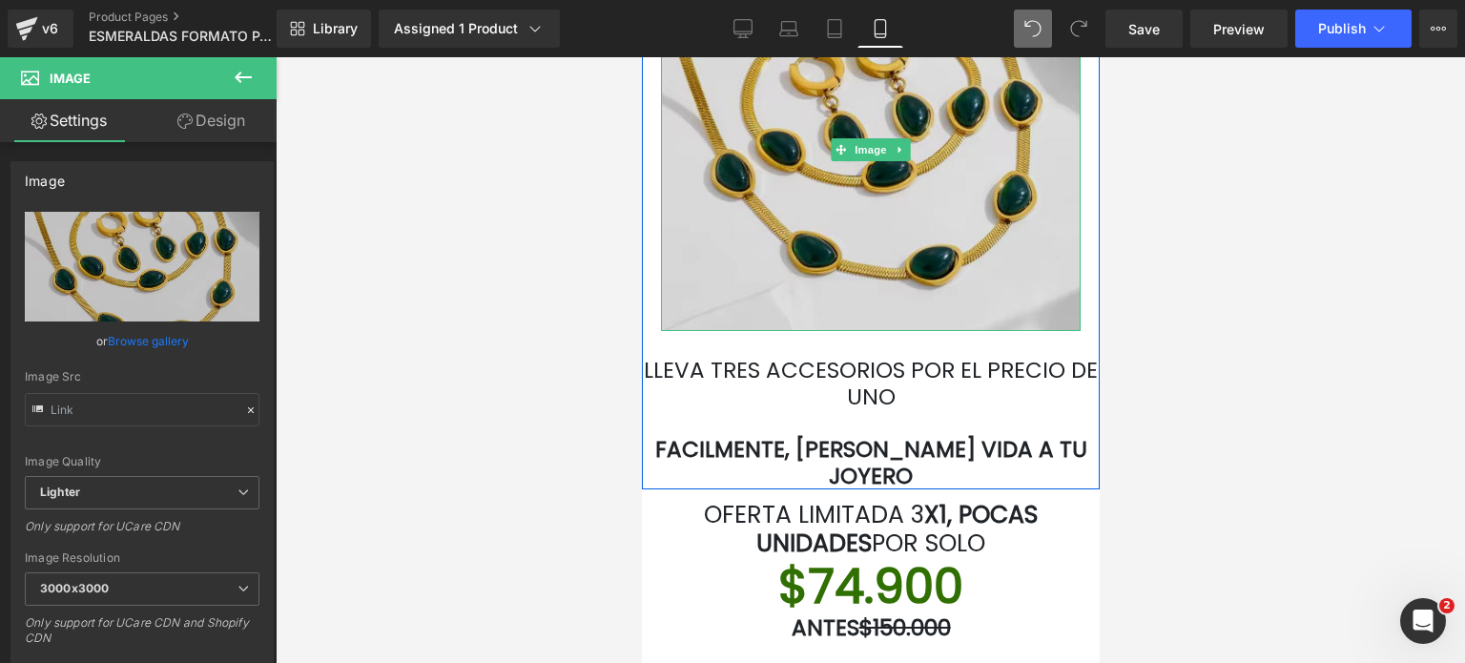
scroll to position [3337, 0]
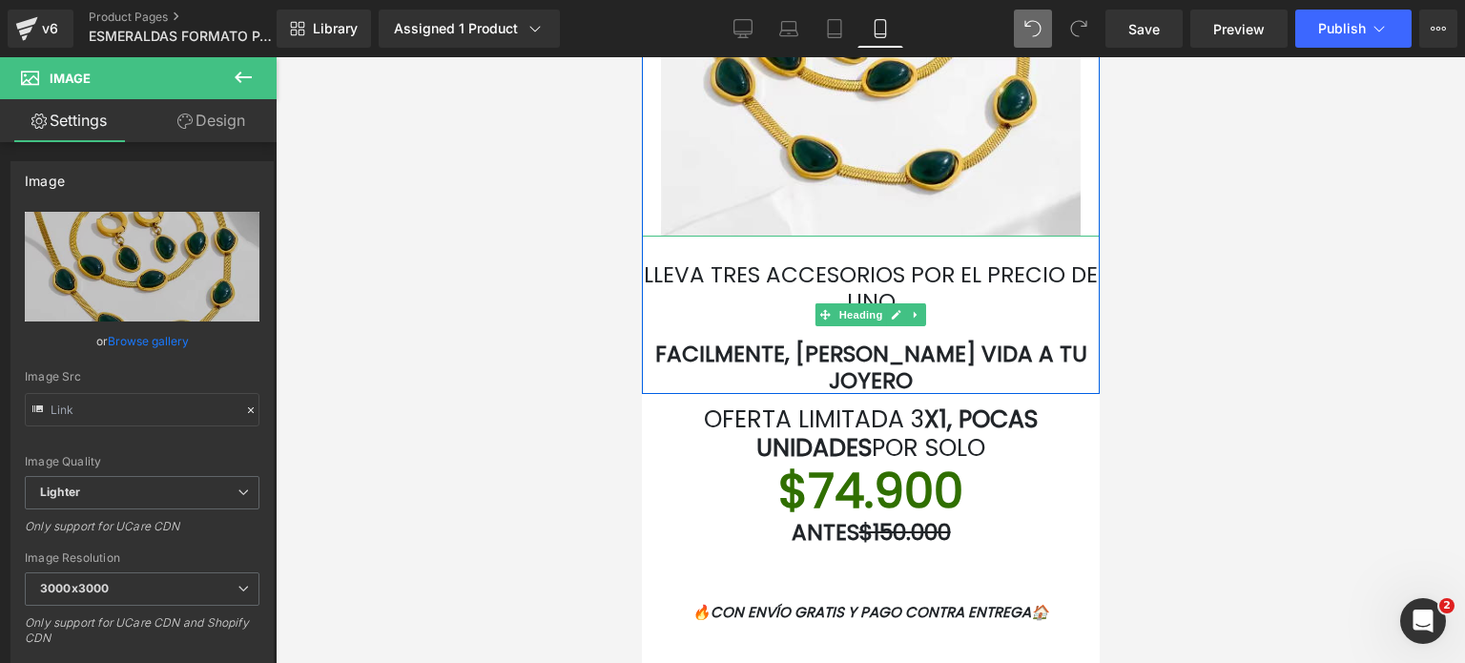
click at [697, 265] on font "LLEVA TRES ACCESORIOS POR EL PRECIO DE UNO" at bounding box center [870, 287] width 454 height 57
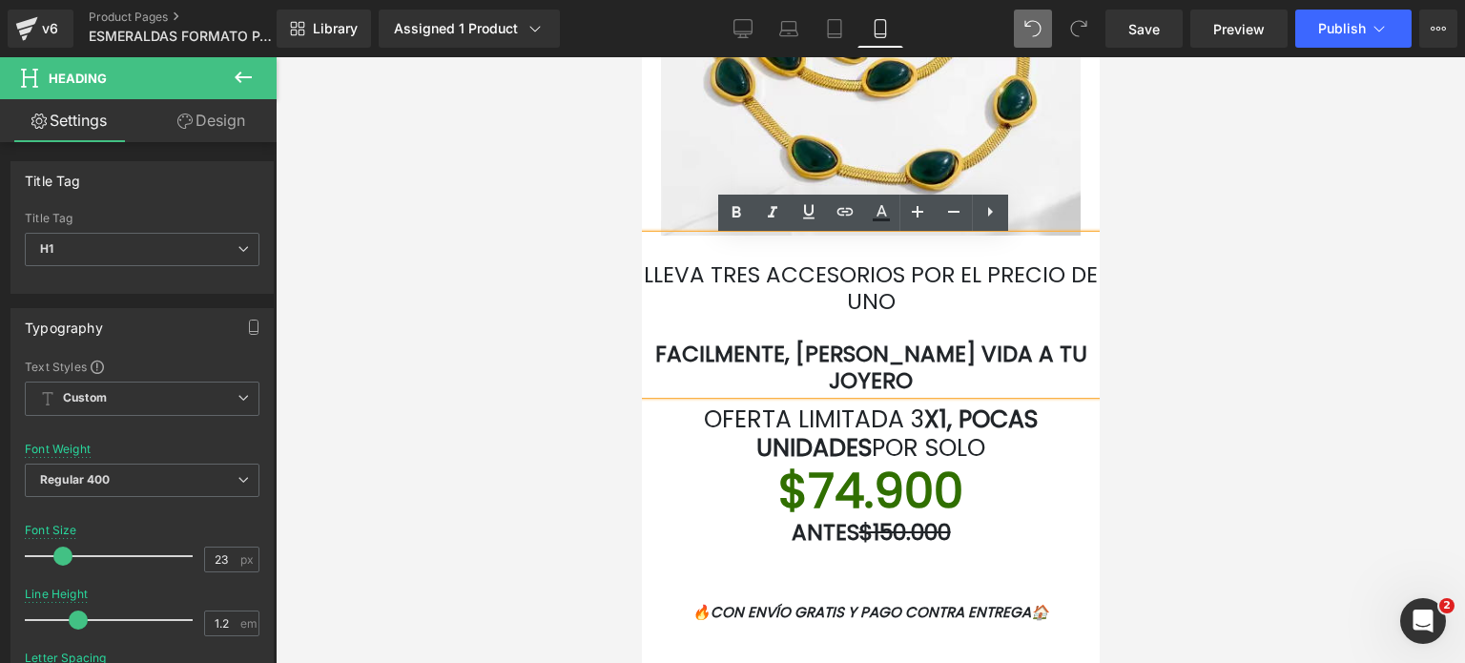
click at [643, 278] on font "LLEVA TRES ACCESORIOS POR EL PRECIO DE UNO" at bounding box center [870, 287] width 454 height 57
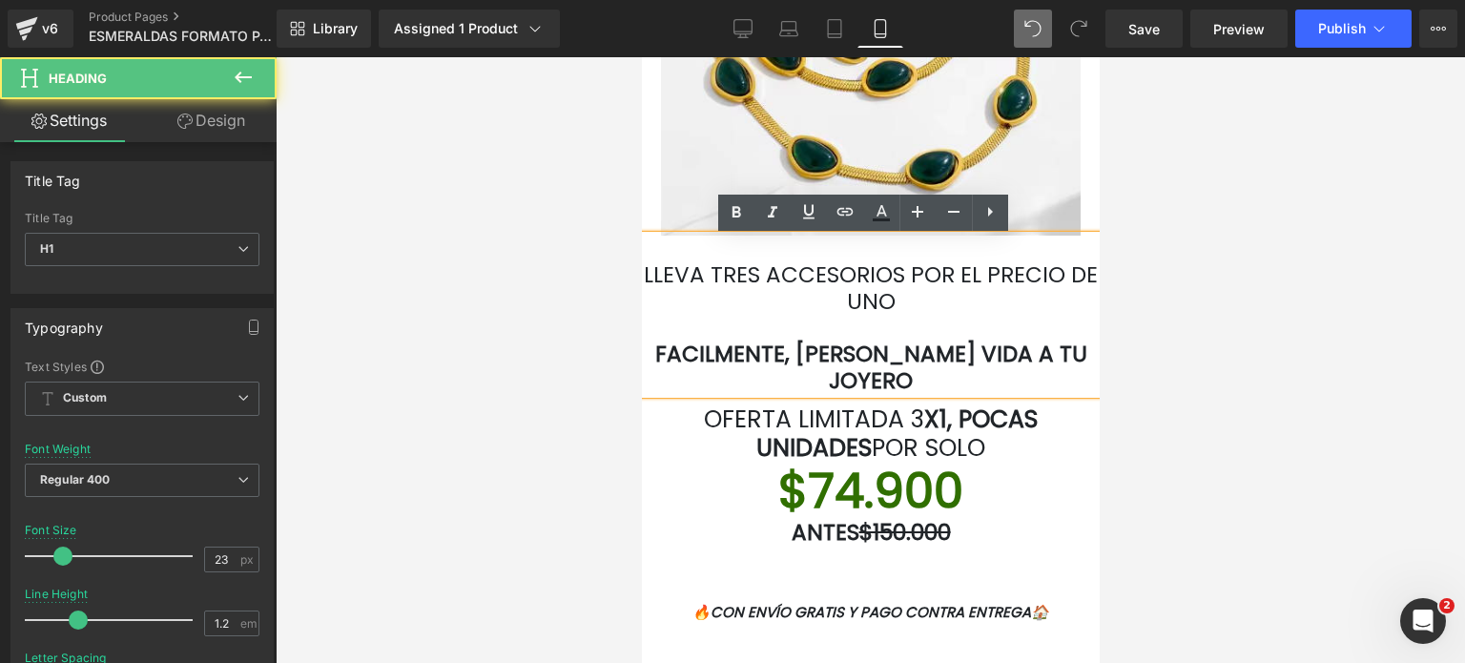
click at [639, 280] on div at bounding box center [870, 359] width 1189 height 605
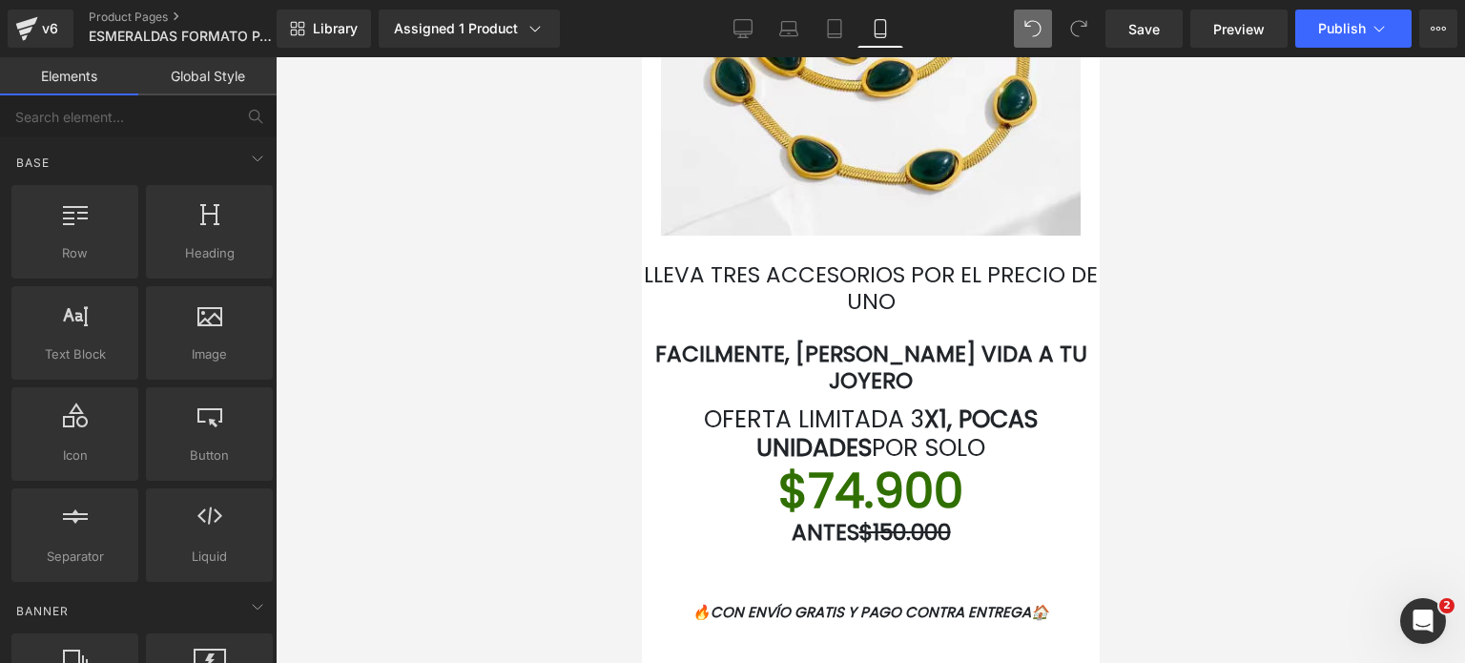
click at [646, 277] on font "LLEVA TRES ACCESORIOS POR EL PRECIO DE UNO" at bounding box center [870, 287] width 454 height 57
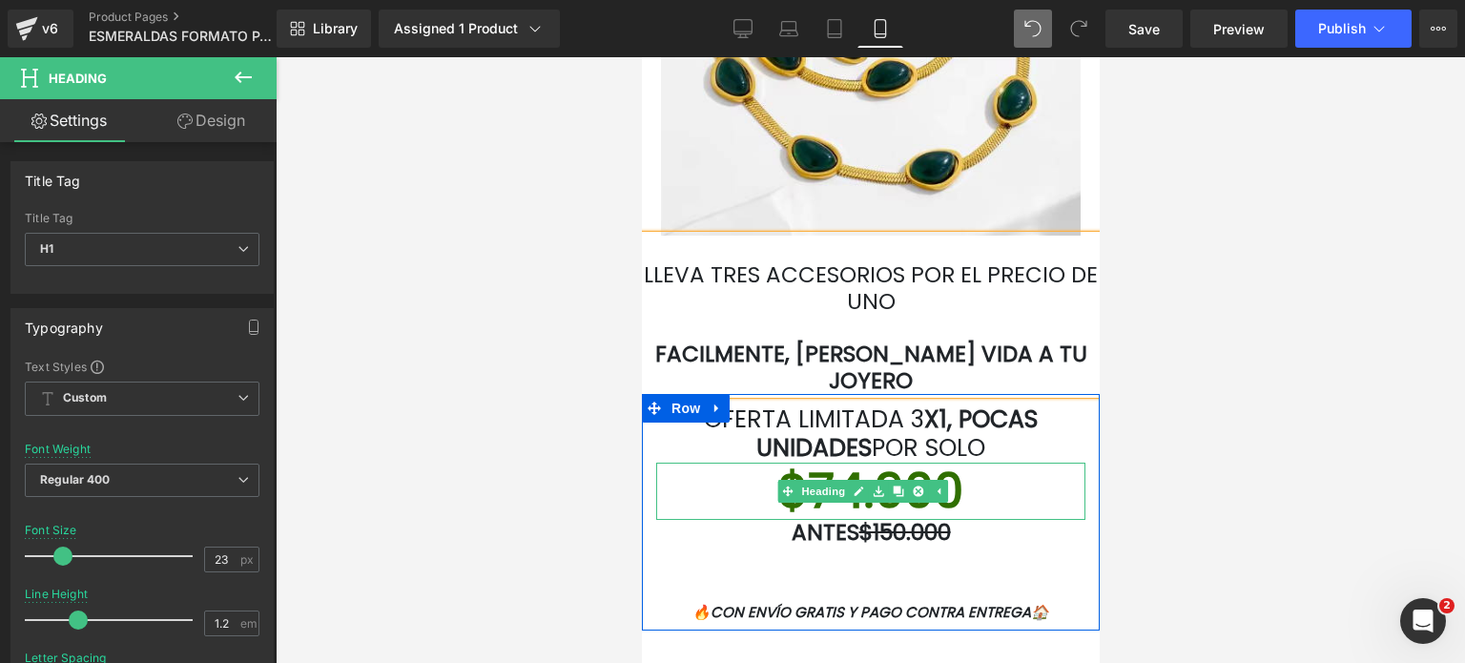
click at [946, 480] on link at bounding box center [938, 491] width 20 height 23
click at [949, 464] on h1 "$74.900" at bounding box center [869, 490] width 429 height 57
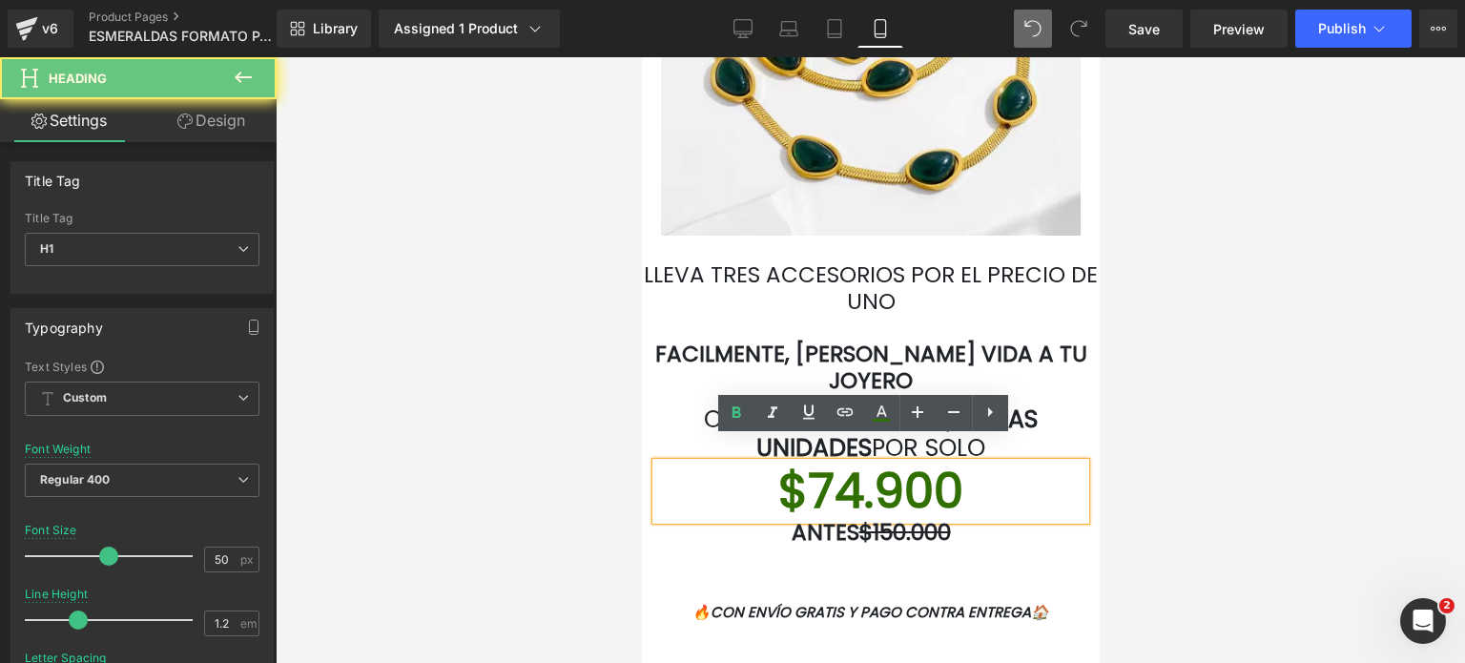
click at [949, 464] on h1 "$74.900" at bounding box center [869, 490] width 429 height 57
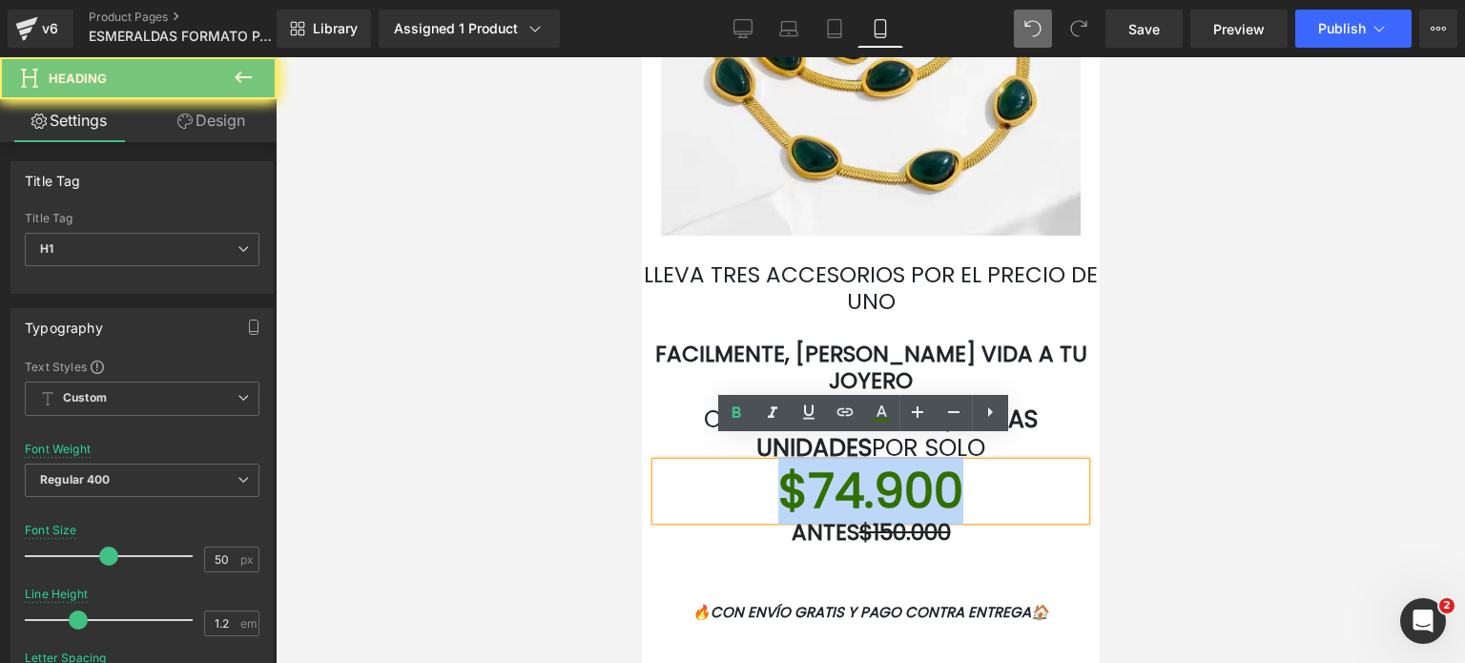
click at [949, 464] on h1 "$74.900" at bounding box center [869, 490] width 429 height 57
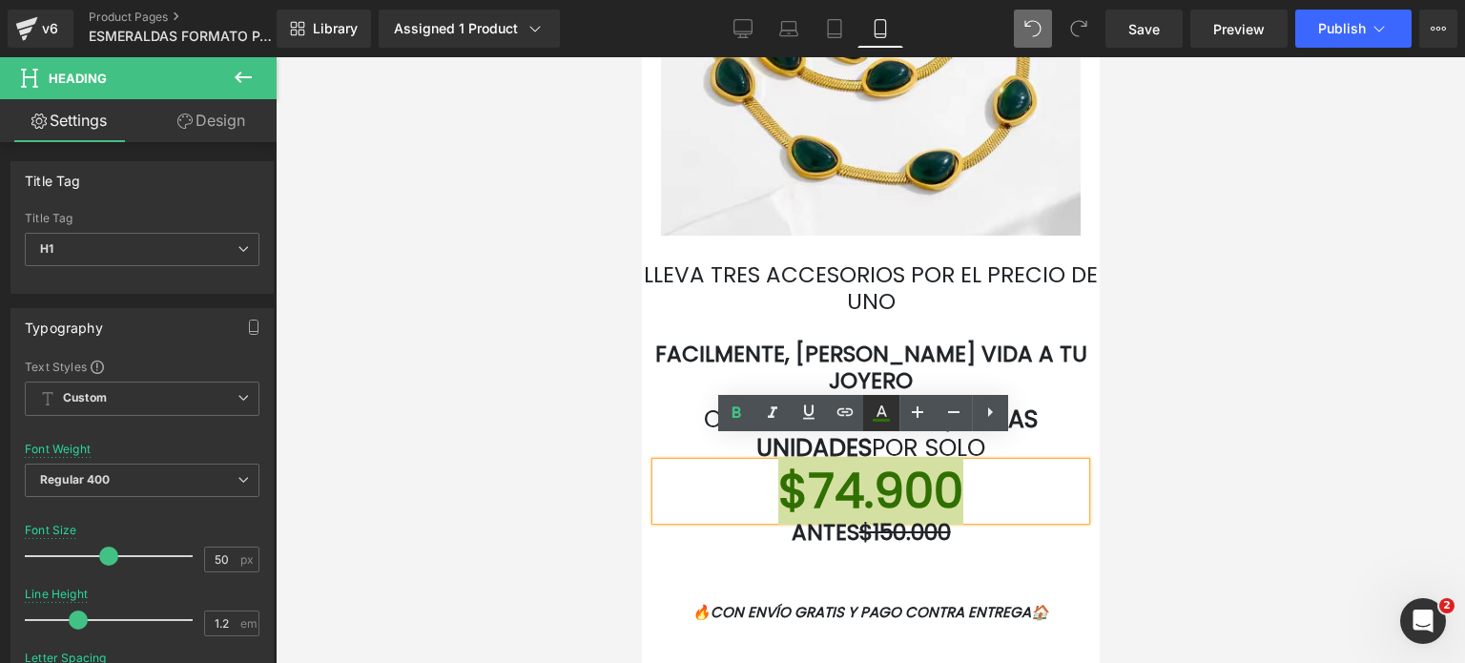
click at [885, 420] on icon at bounding box center [880, 420] width 17 height 3
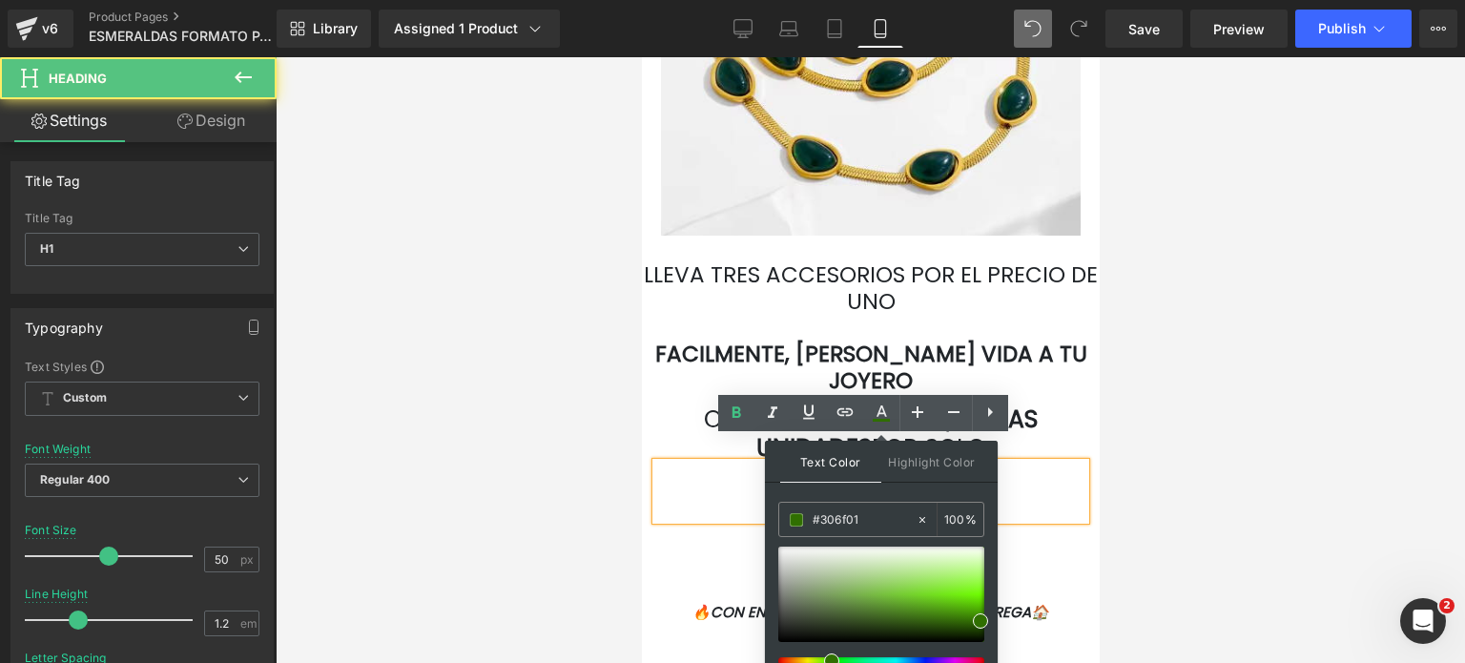
click at [1013, 462] on h1 "$74.900" at bounding box center [869, 490] width 429 height 57
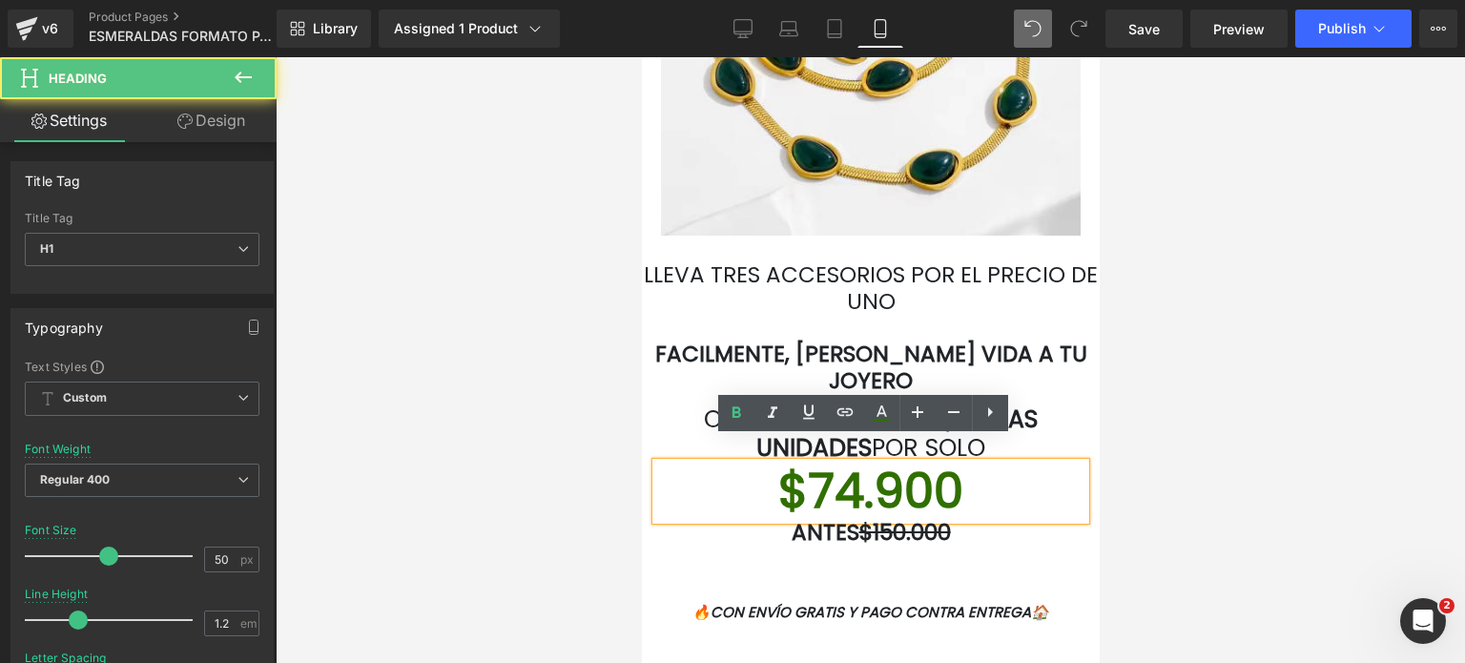
click at [1036, 546] on div "Add To Cart (P) Cart Button" at bounding box center [870, 570] width 410 height 48
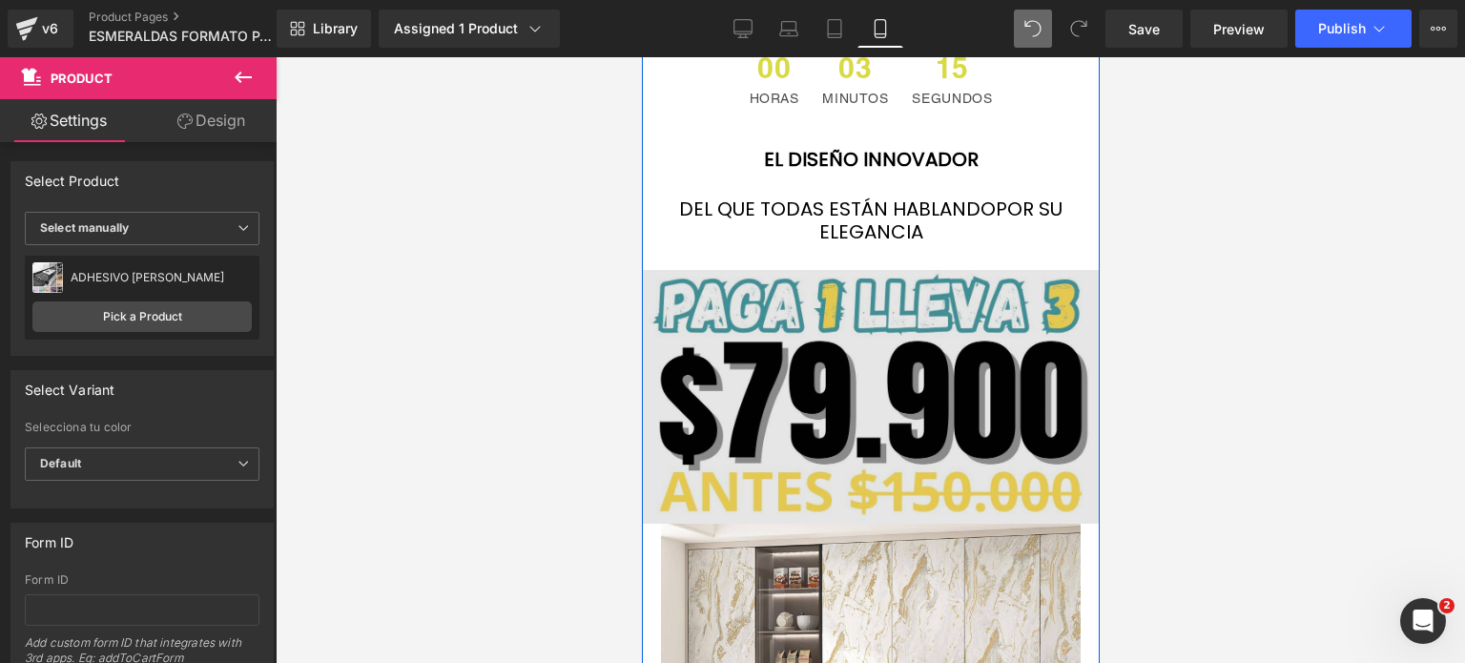
scroll to position [4481, 0]
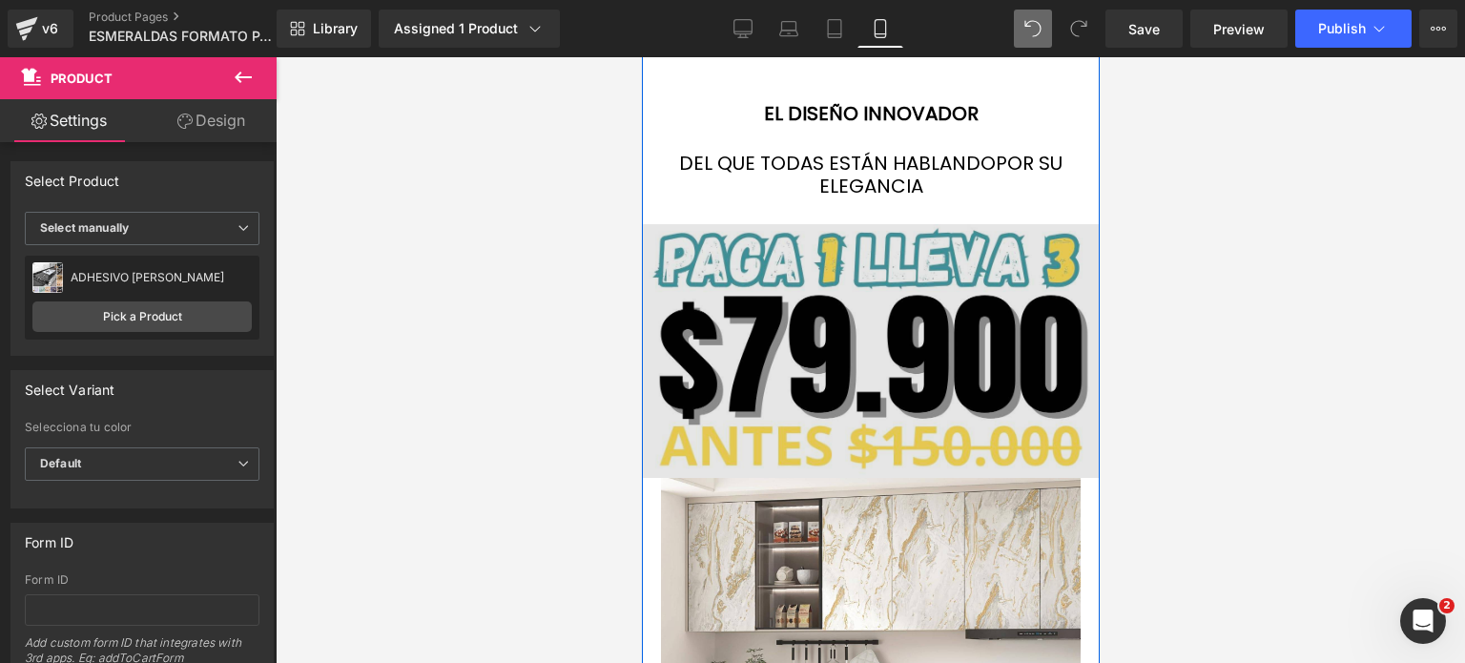
click at [791, 318] on img at bounding box center [870, 351] width 458 height 254
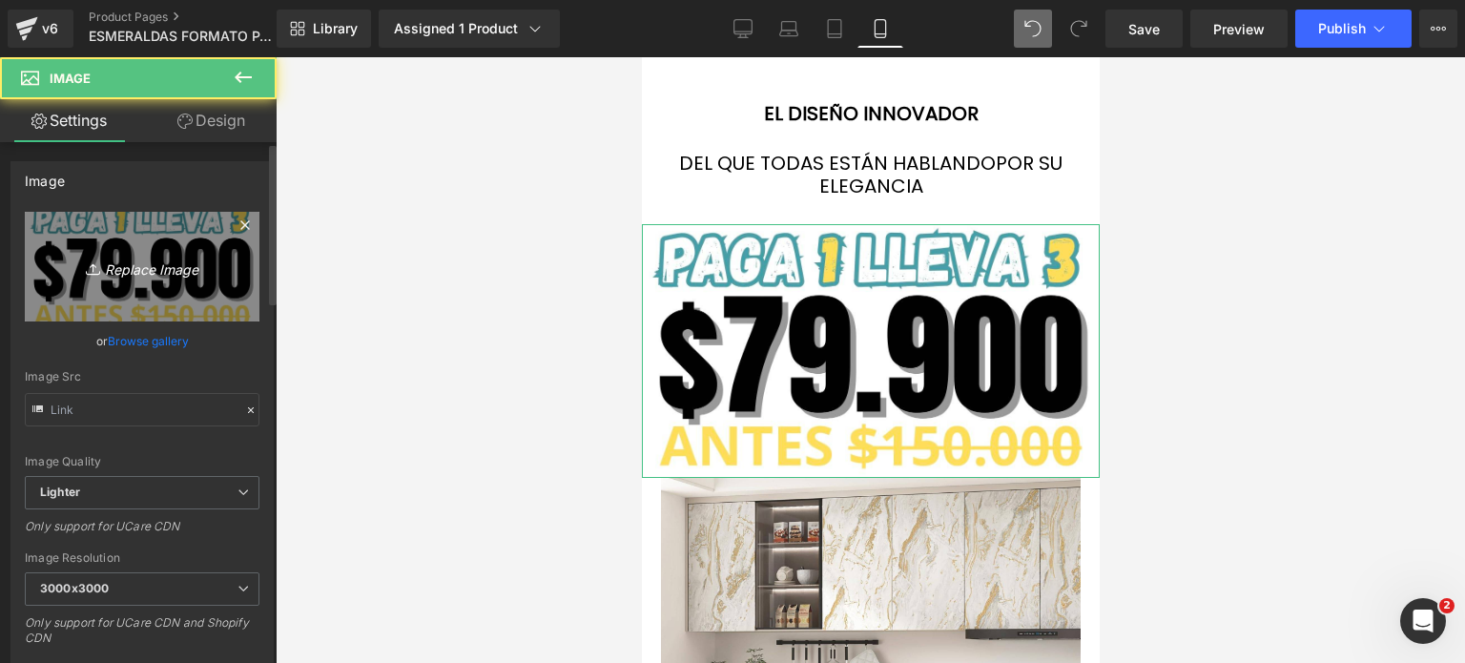
click at [144, 259] on icon "Replace Image" at bounding box center [142, 267] width 153 height 24
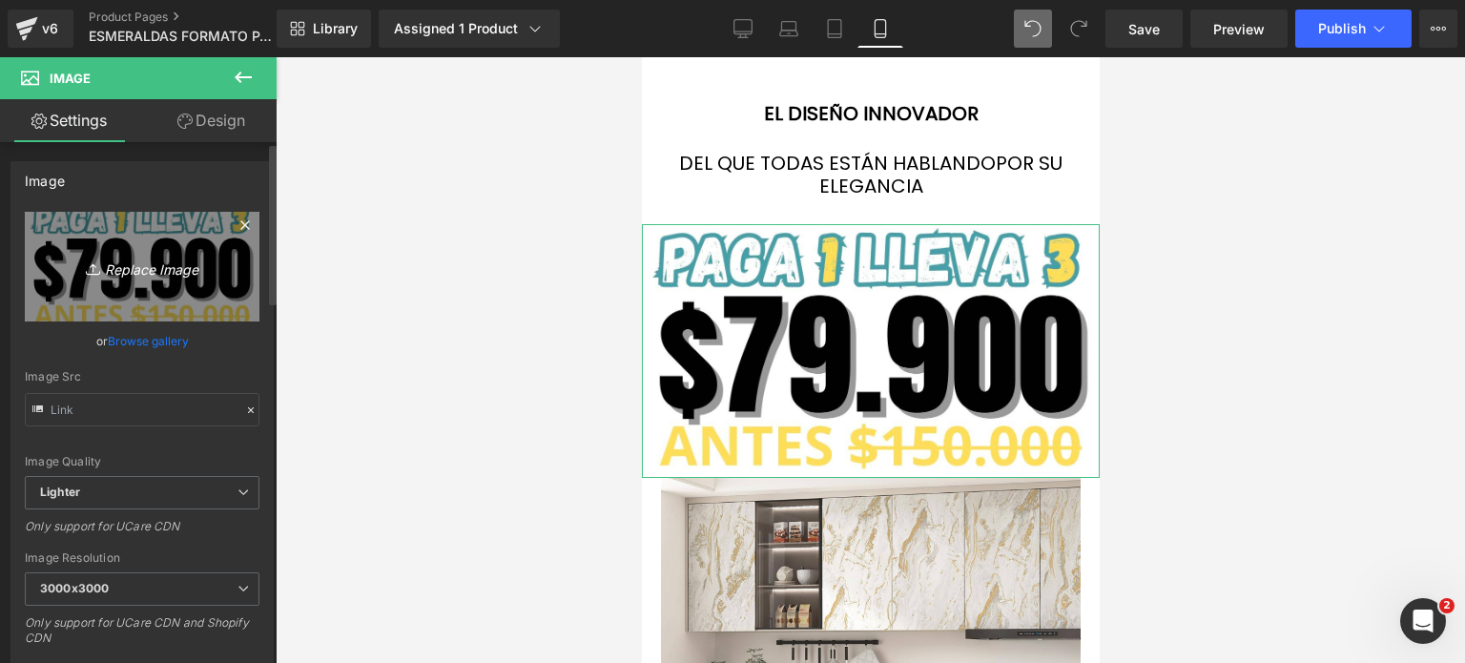
type input "C:\fakepath\LANDING ESMERALDAS FORMATO NUEVO.png"
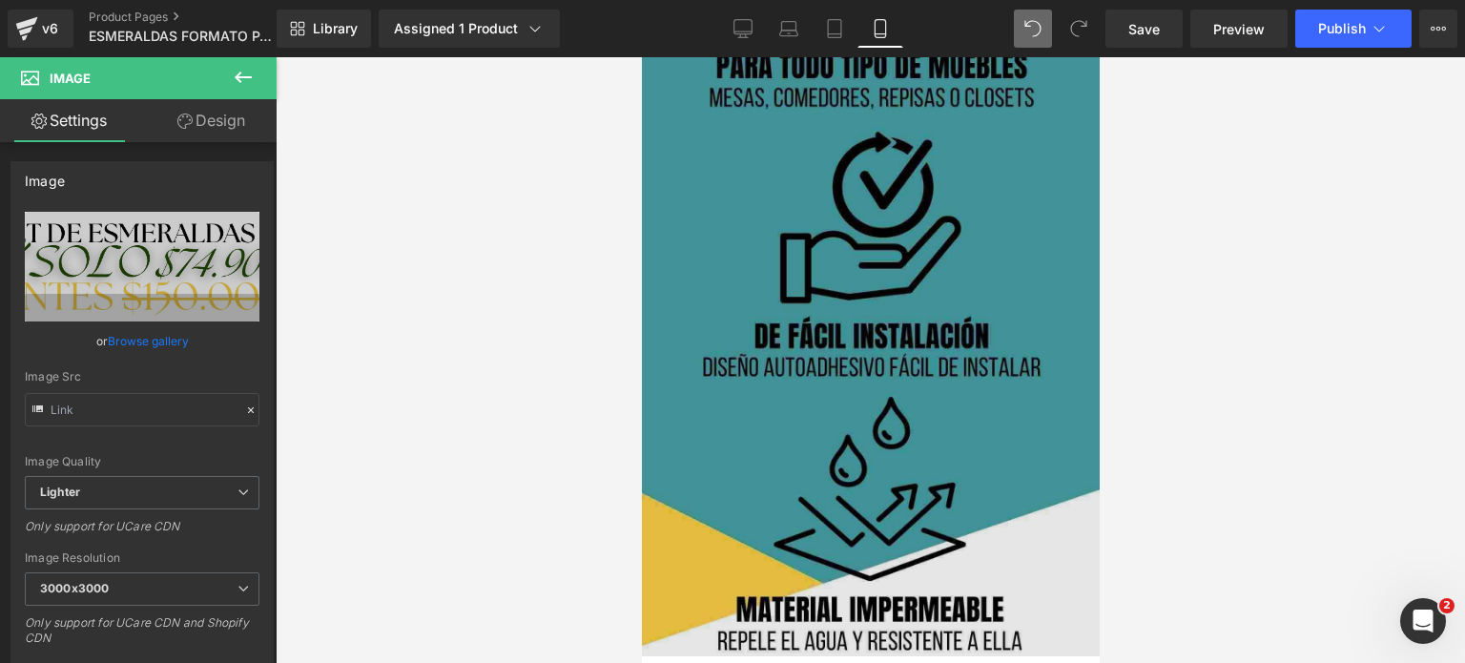
scroll to position [2384, 0]
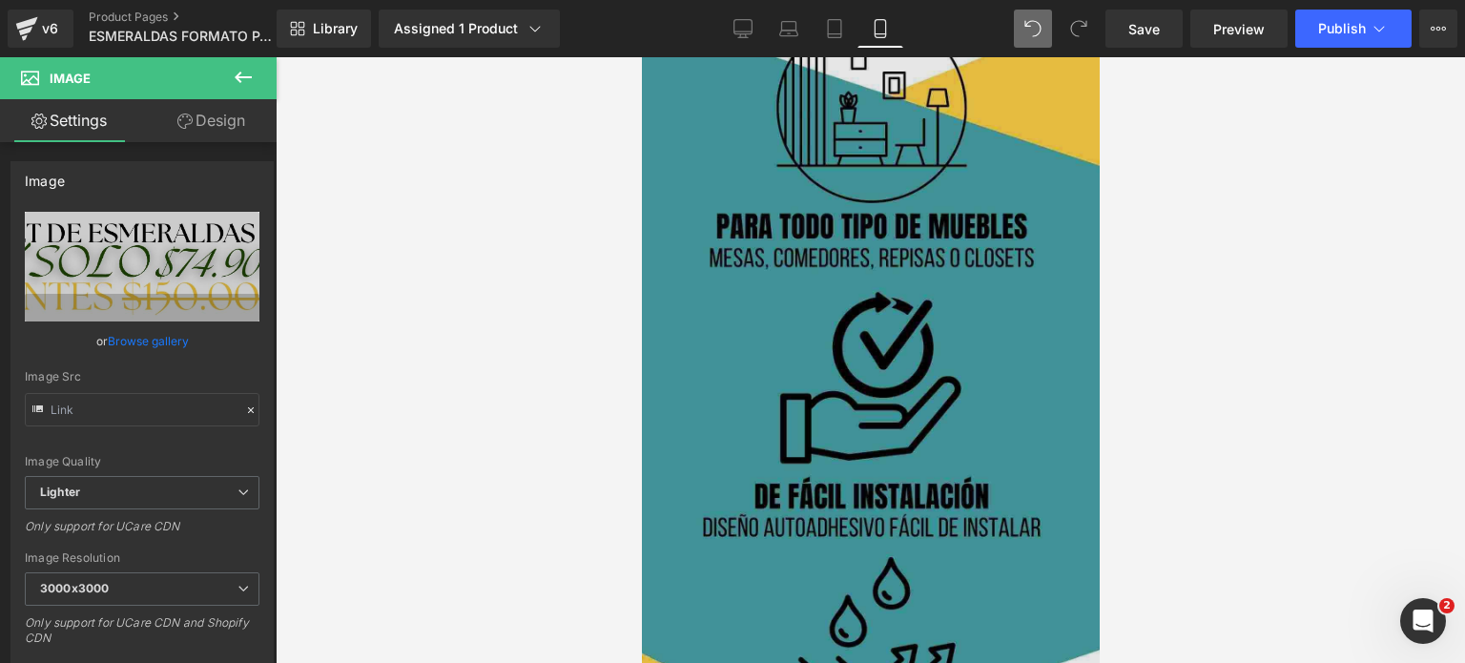
click at [872, 350] on img at bounding box center [870, 409] width 458 height 813
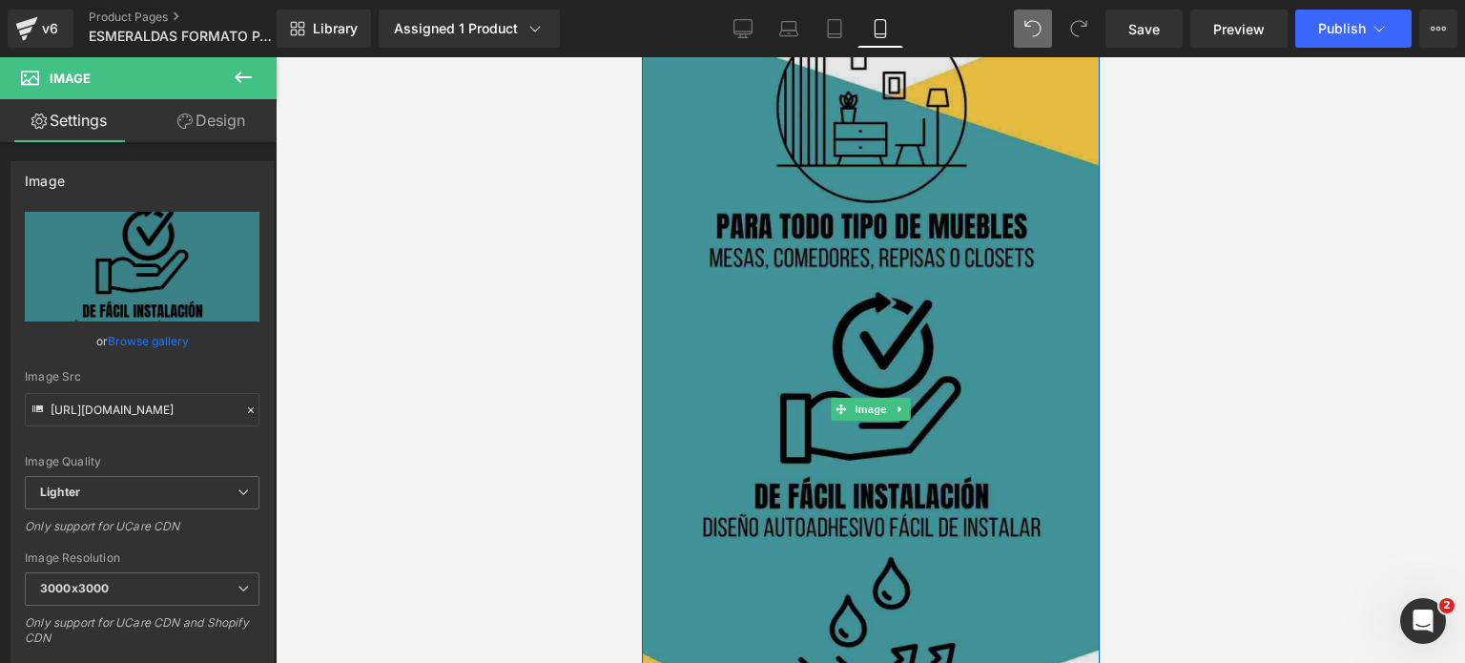
click at [790, 218] on img at bounding box center [870, 409] width 458 height 813
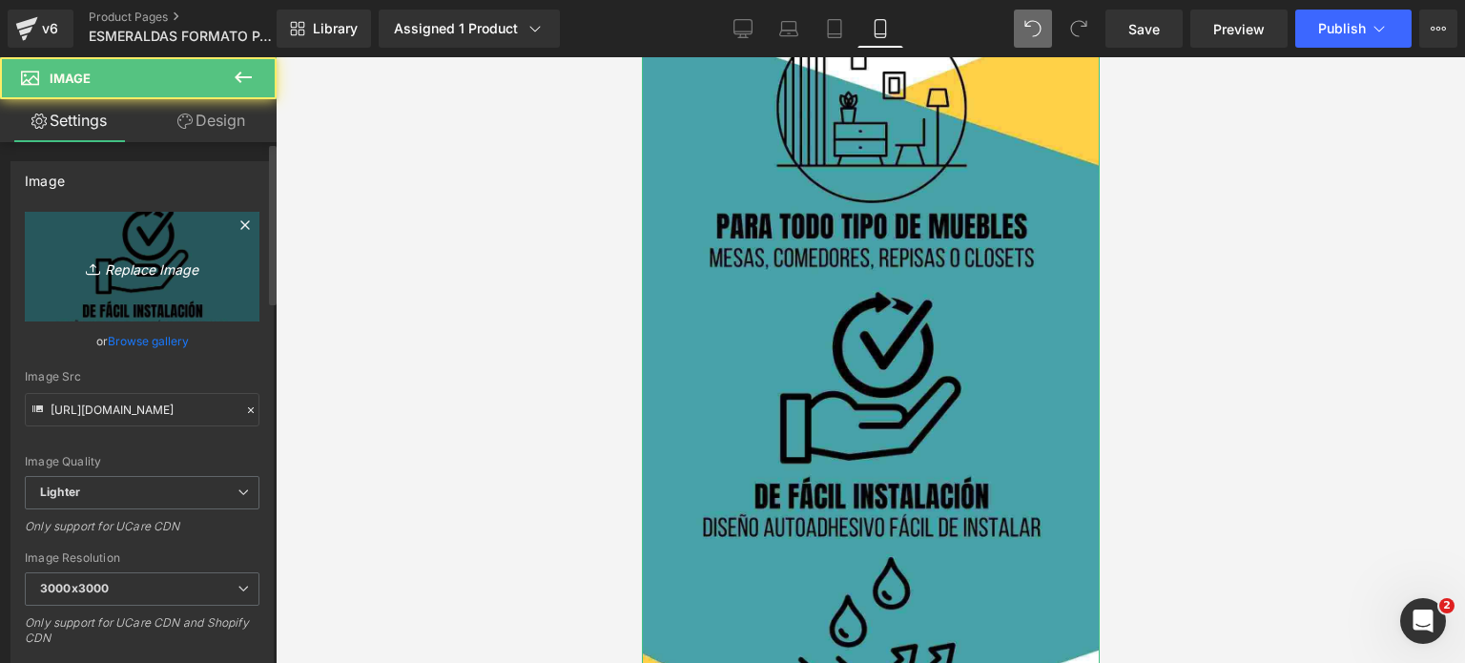
click at [138, 276] on icon "Replace Image" at bounding box center [142, 267] width 153 height 24
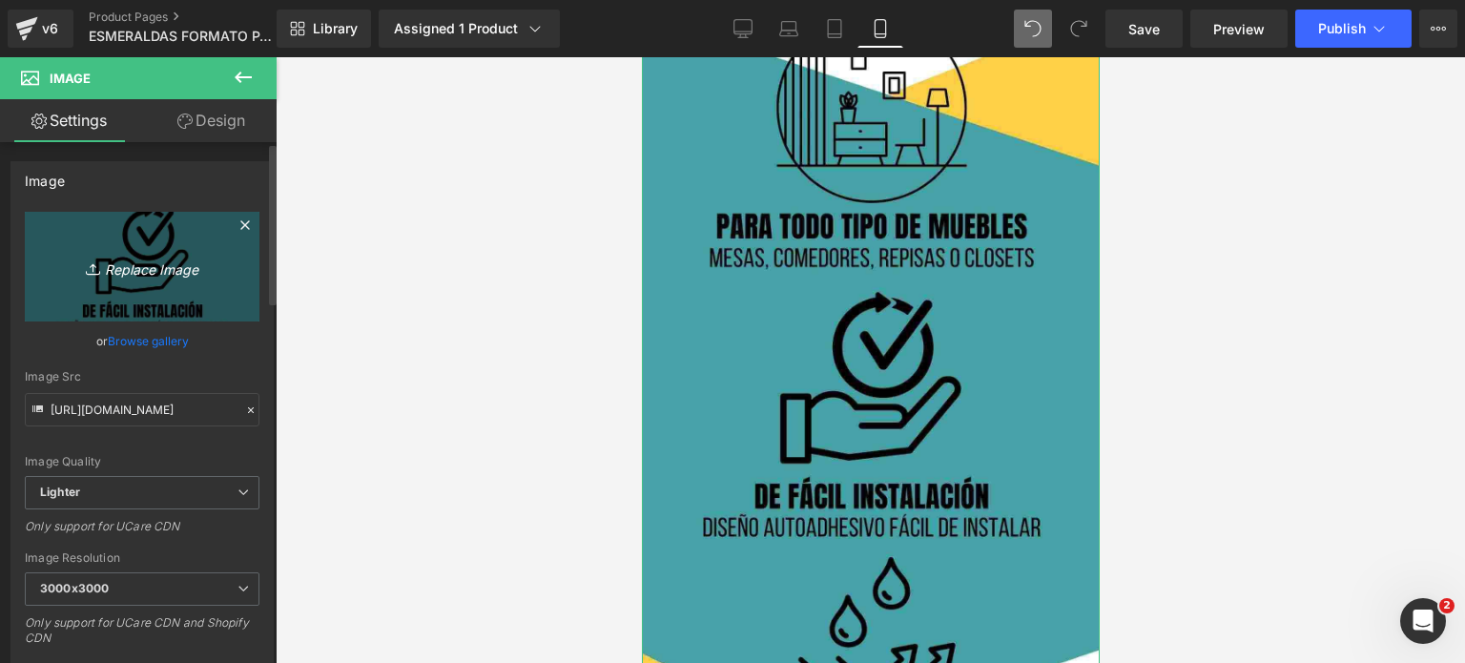
type input "C:\fakepath\LANDING ESMERALDAS FORMATO NUEVO (1).png"
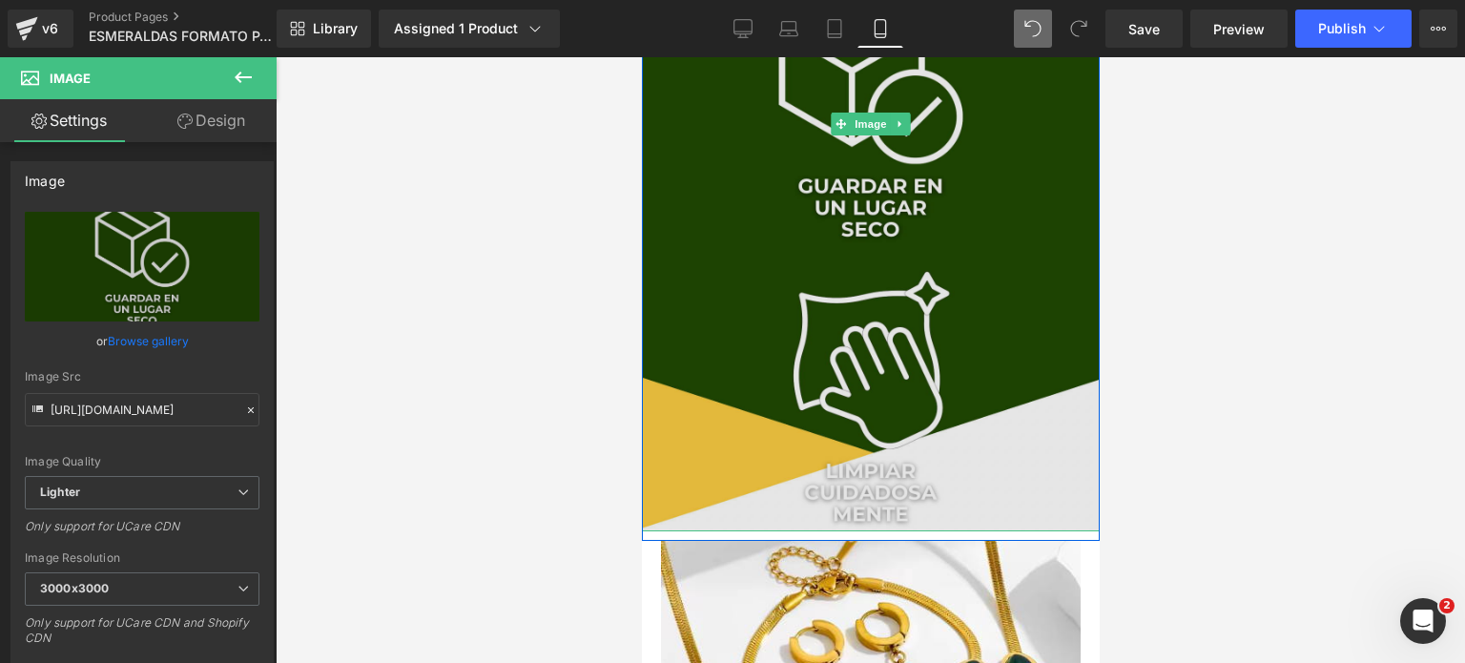
scroll to position [2670, 0]
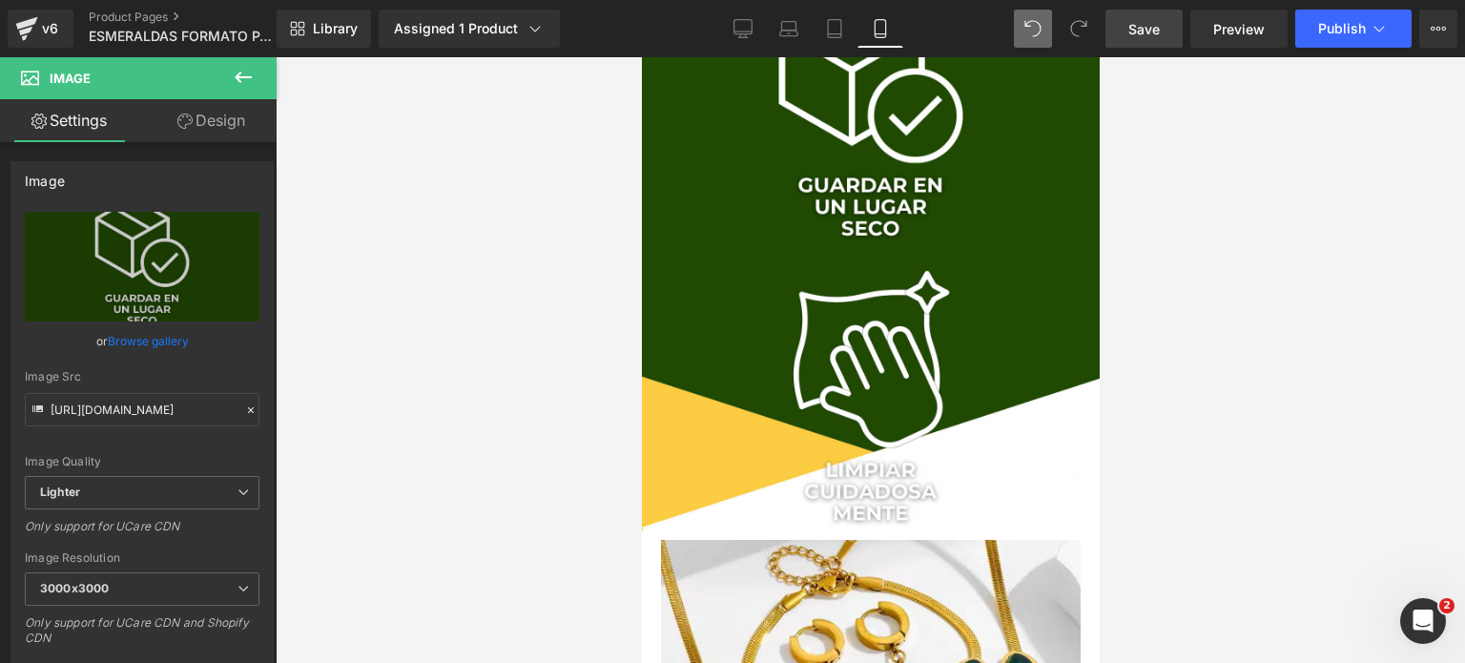
drag, startPoint x: 1132, startPoint y: 21, endPoint x: 326, endPoint y: 161, distance: 817.8
click at [1132, 21] on span "Save" at bounding box center [1143, 29] width 31 height 20
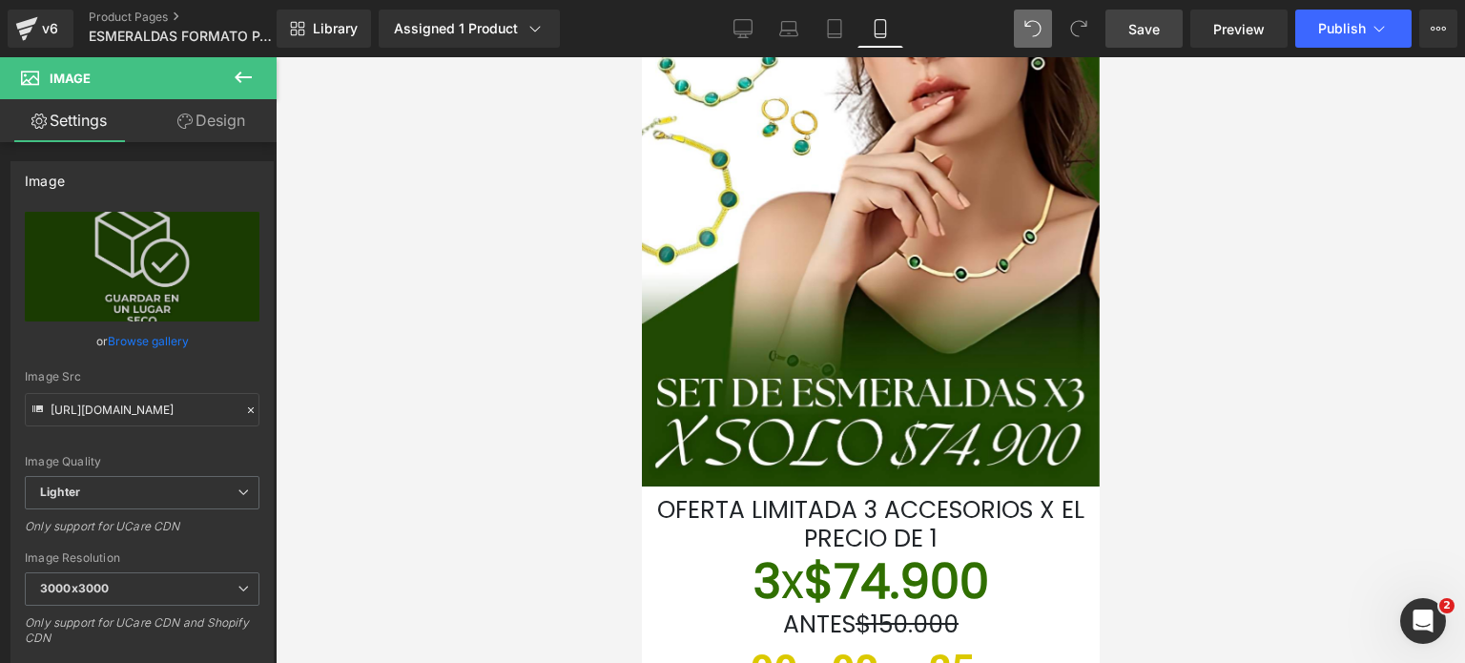
scroll to position [286, 0]
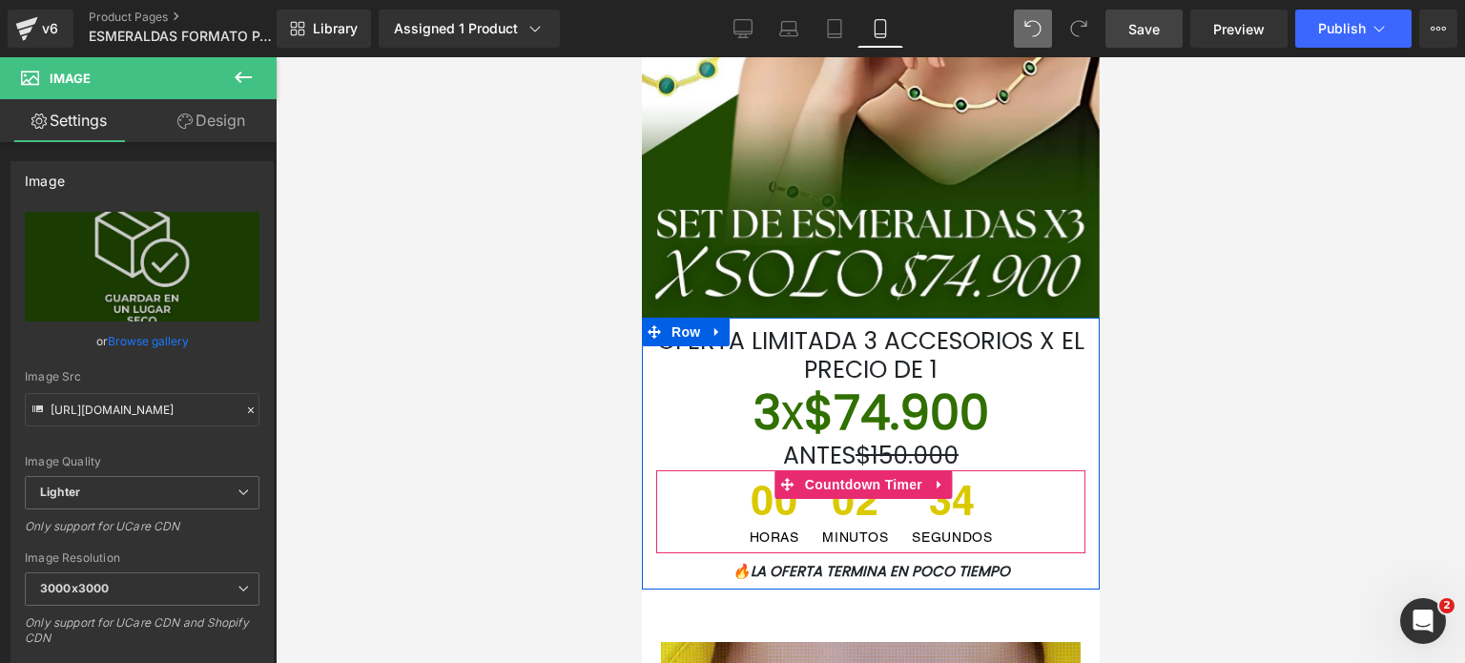
click at [962, 495] on span "34" at bounding box center [951, 505] width 80 height 51
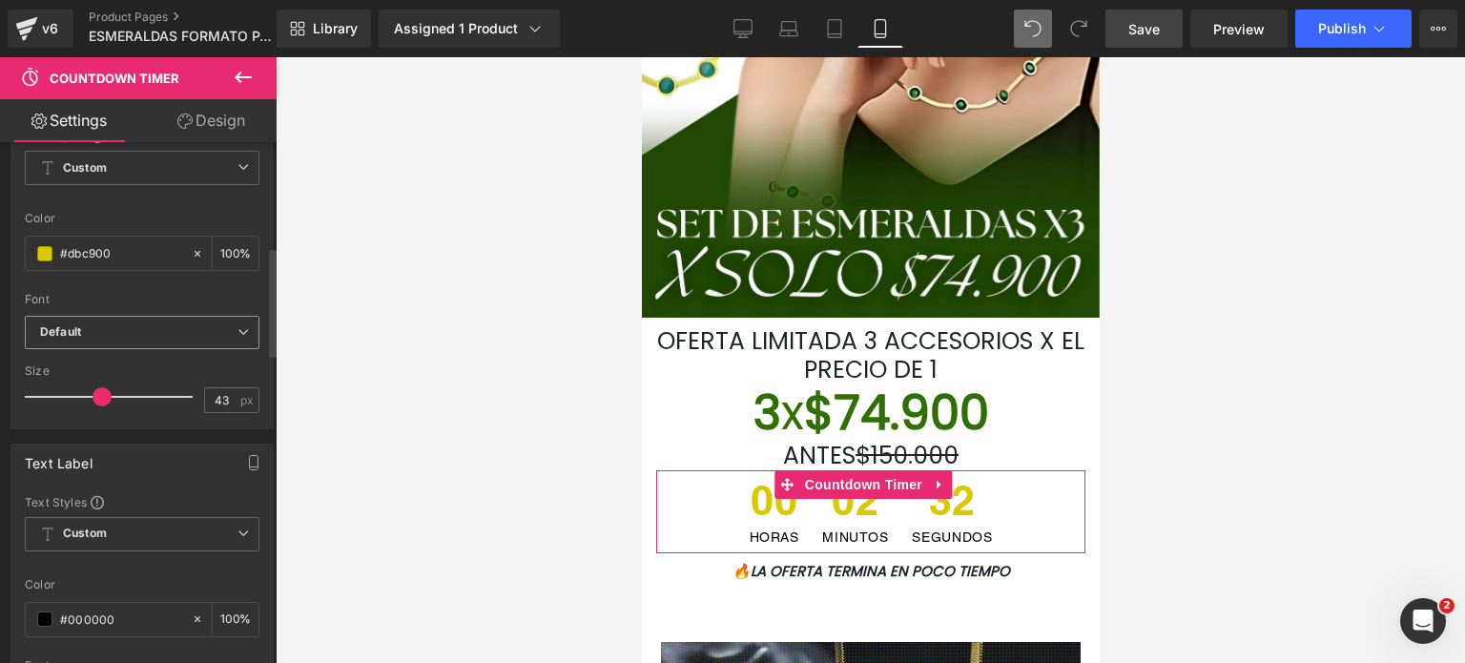
scroll to position [572, 0]
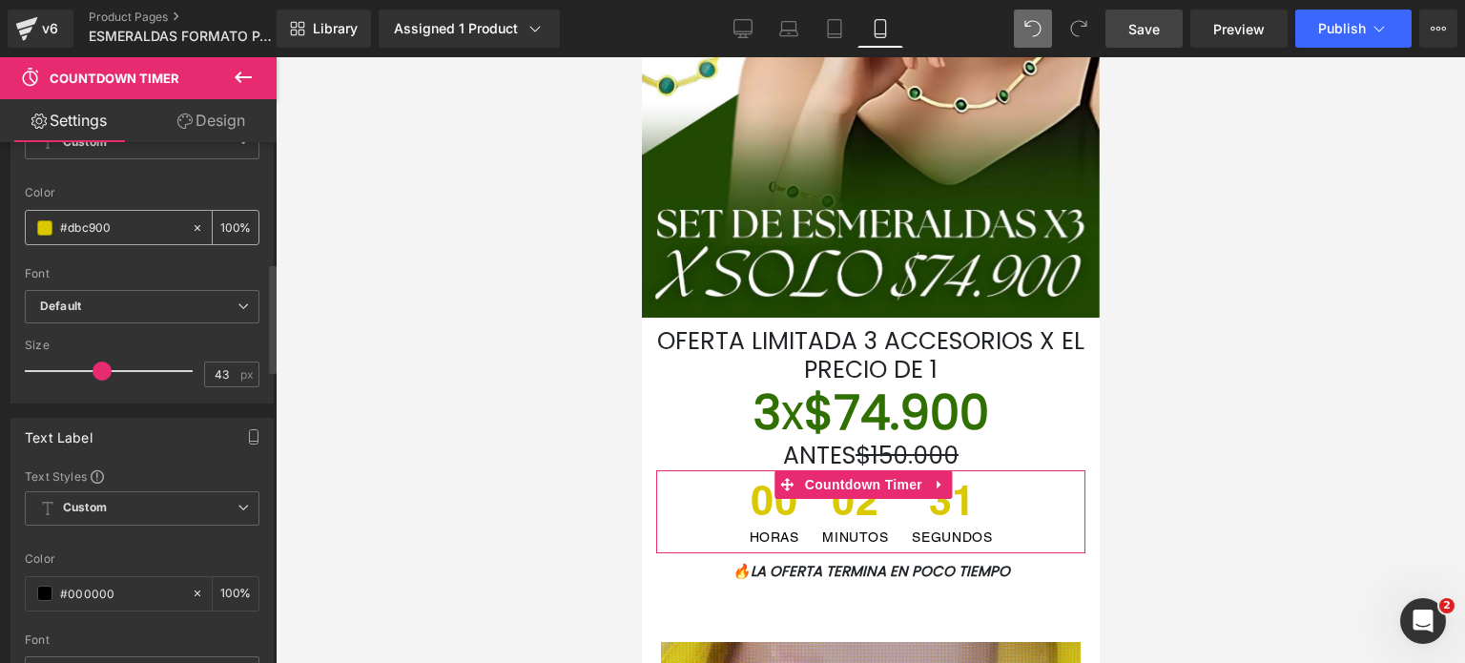
drag, startPoint x: 131, startPoint y: 219, endPoint x: 63, endPoint y: 230, distance: 68.5
click at [63, 230] on input "#dbc900" at bounding box center [121, 227] width 122 height 21
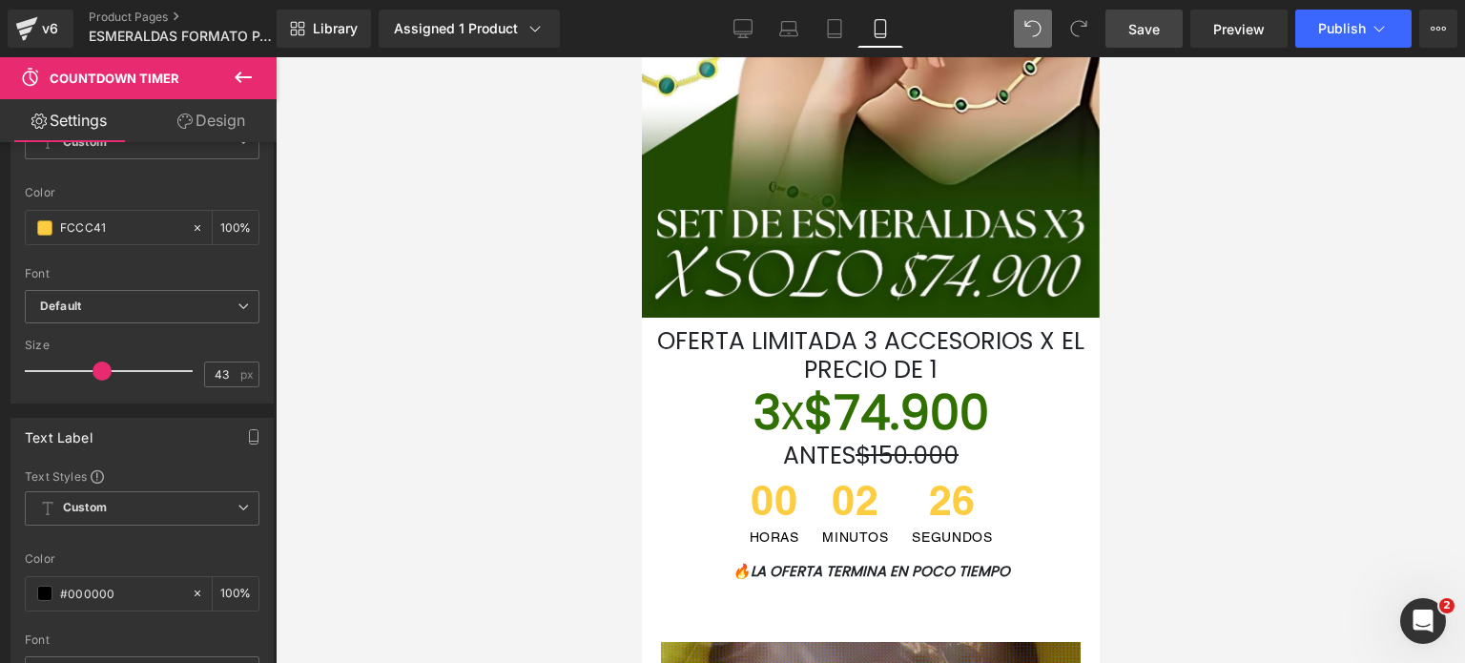
type input "FCCC41"
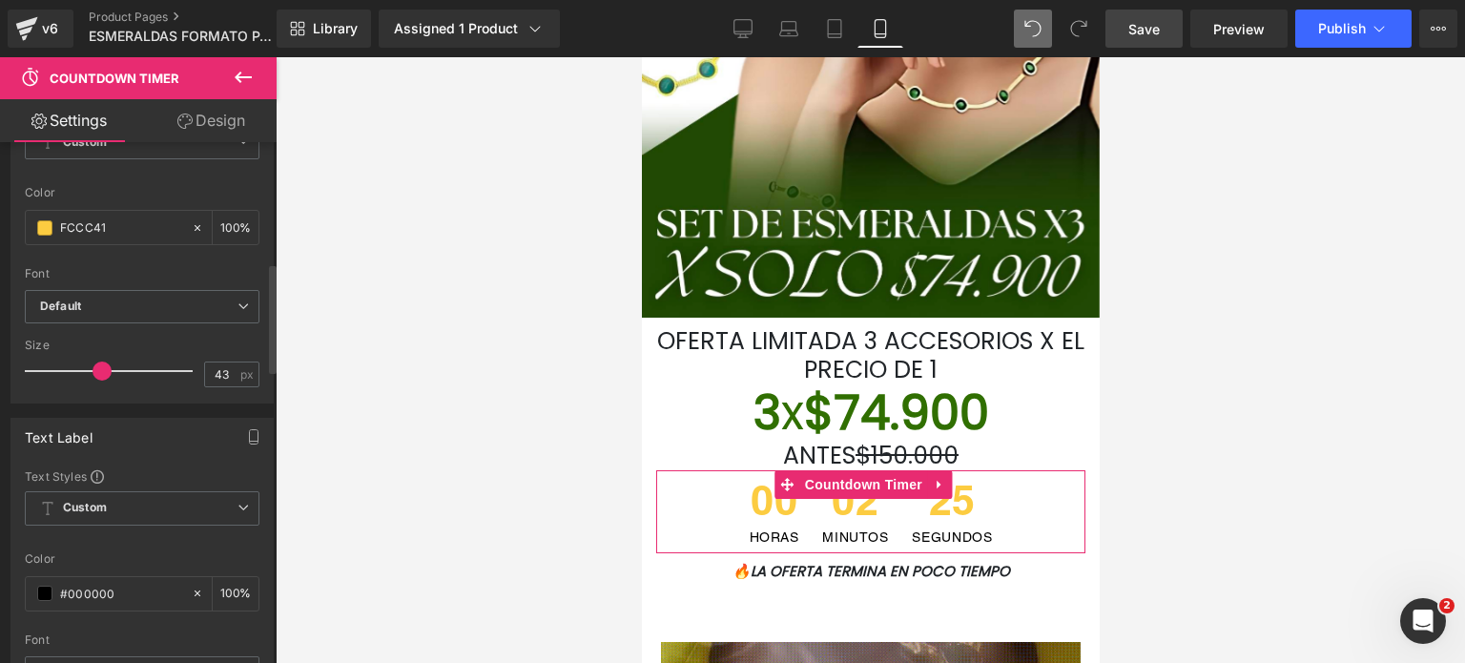
drag, startPoint x: 121, startPoint y: 221, endPoint x: 0, endPoint y: 204, distance: 122.3
click at [0, 204] on div "Text Number Text Styles Custom Custom Setup Global Style Custom Setup Global St…" at bounding box center [142, 220] width 285 height 366
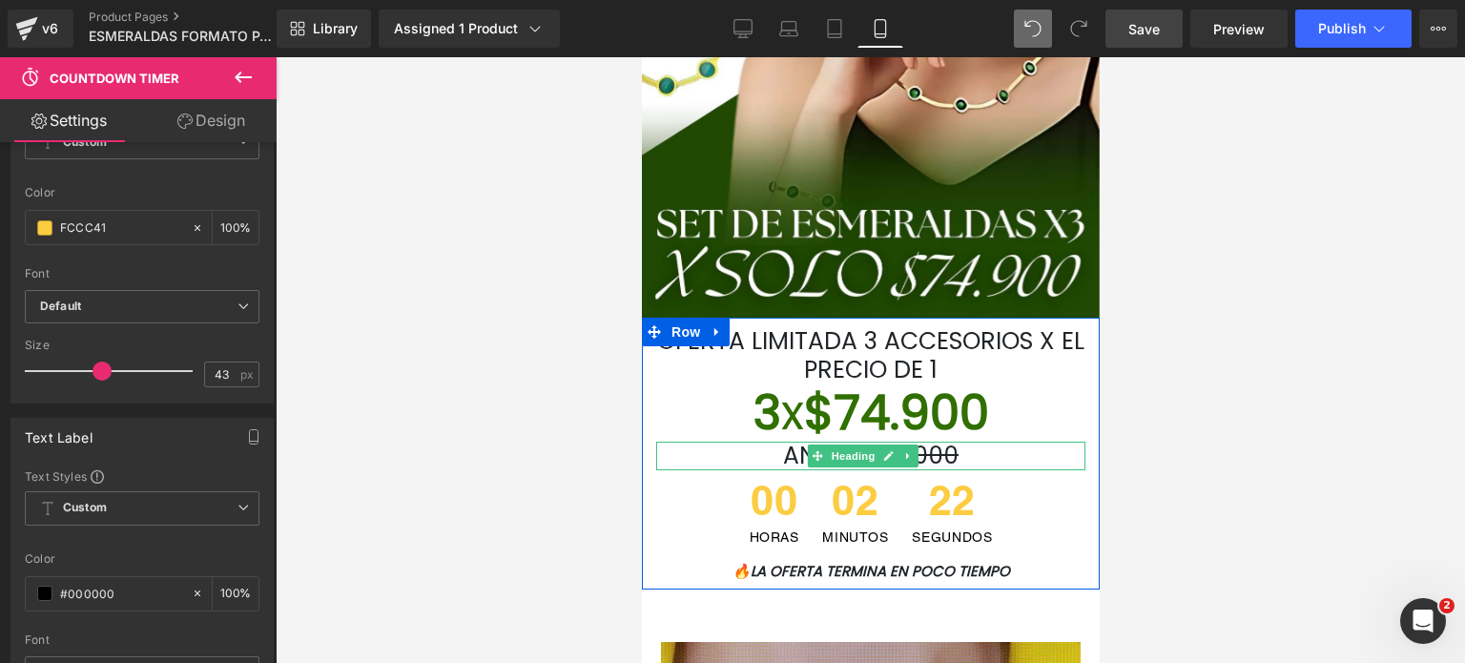
click at [954, 457] on h1 "ANTES $150.000" at bounding box center [869, 455] width 429 height 29
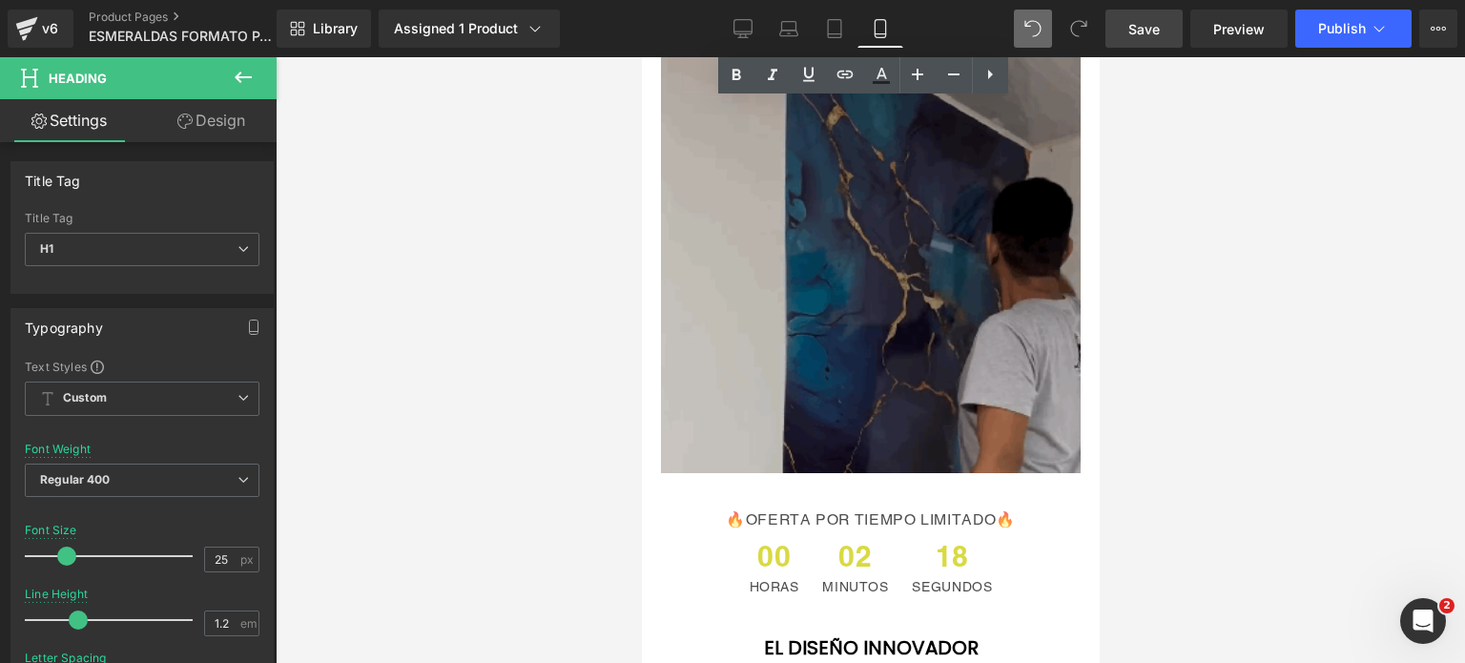
scroll to position [4005, 0]
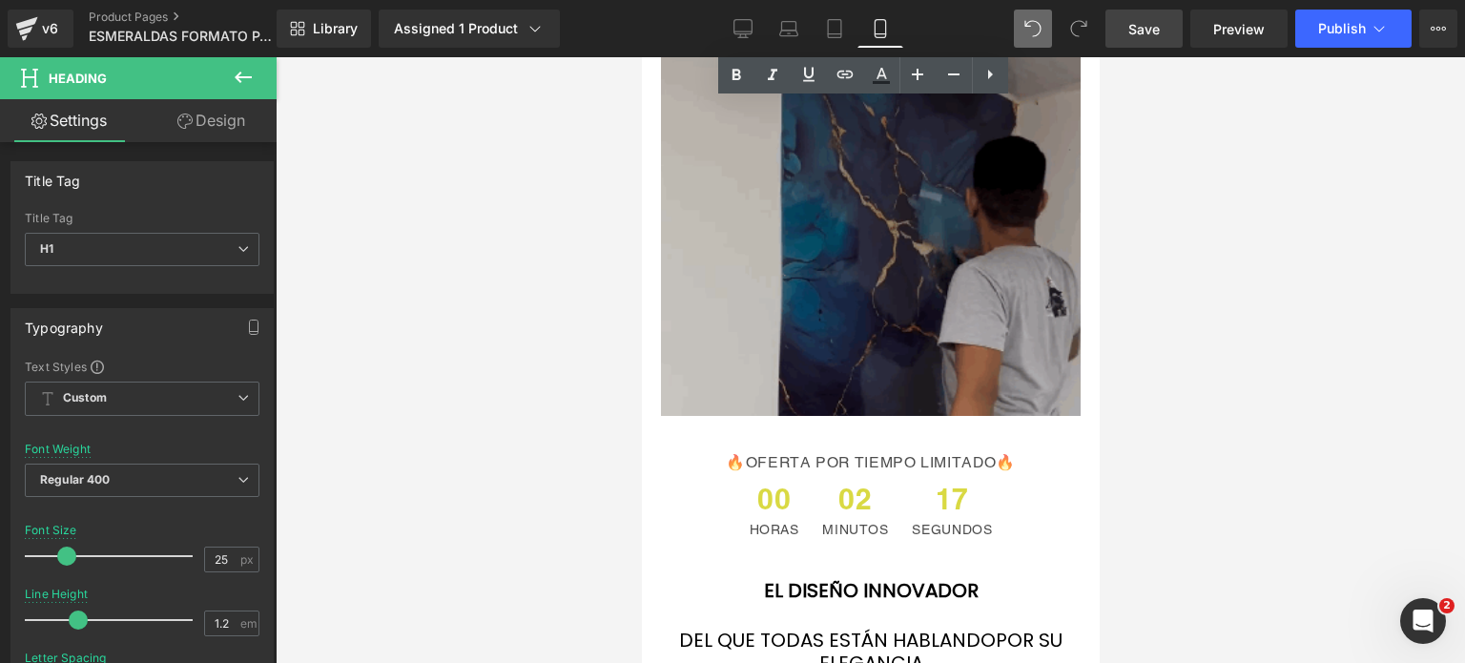
click at [924, 484] on span "17" at bounding box center [951, 503] width 80 height 38
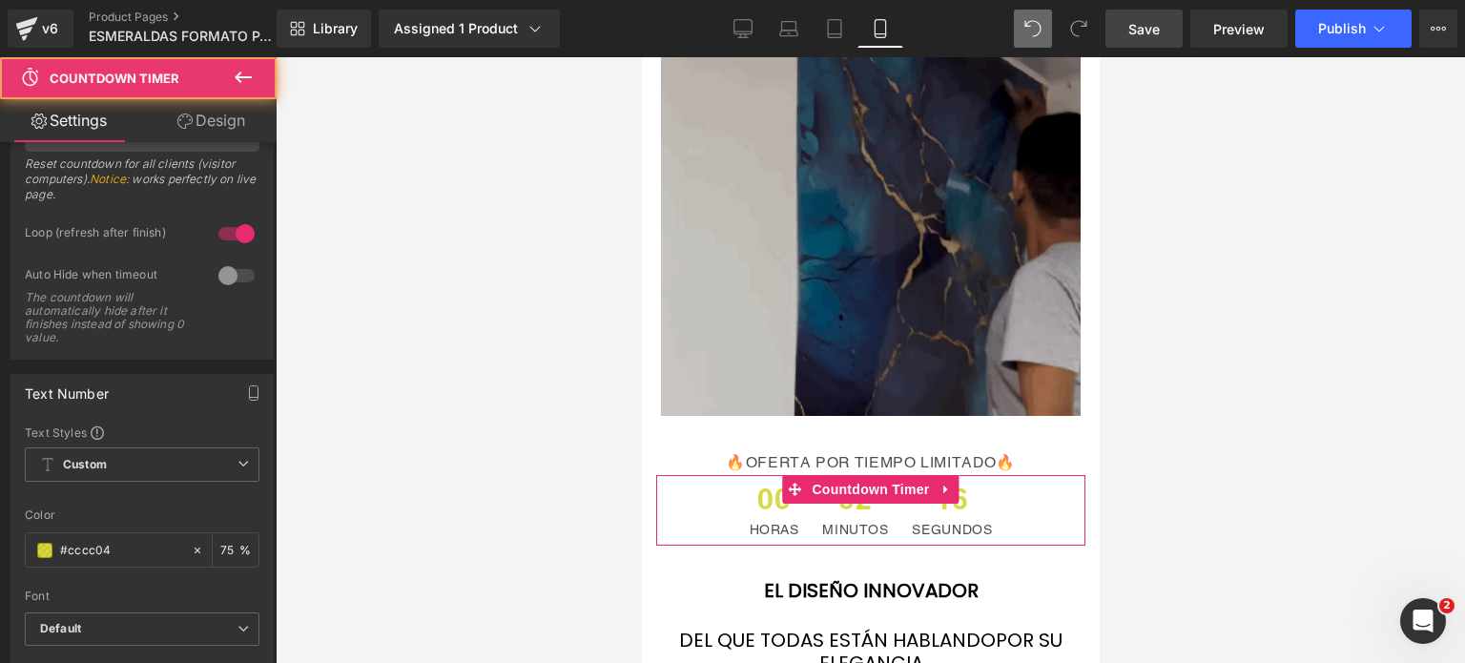
scroll to position [286, 0]
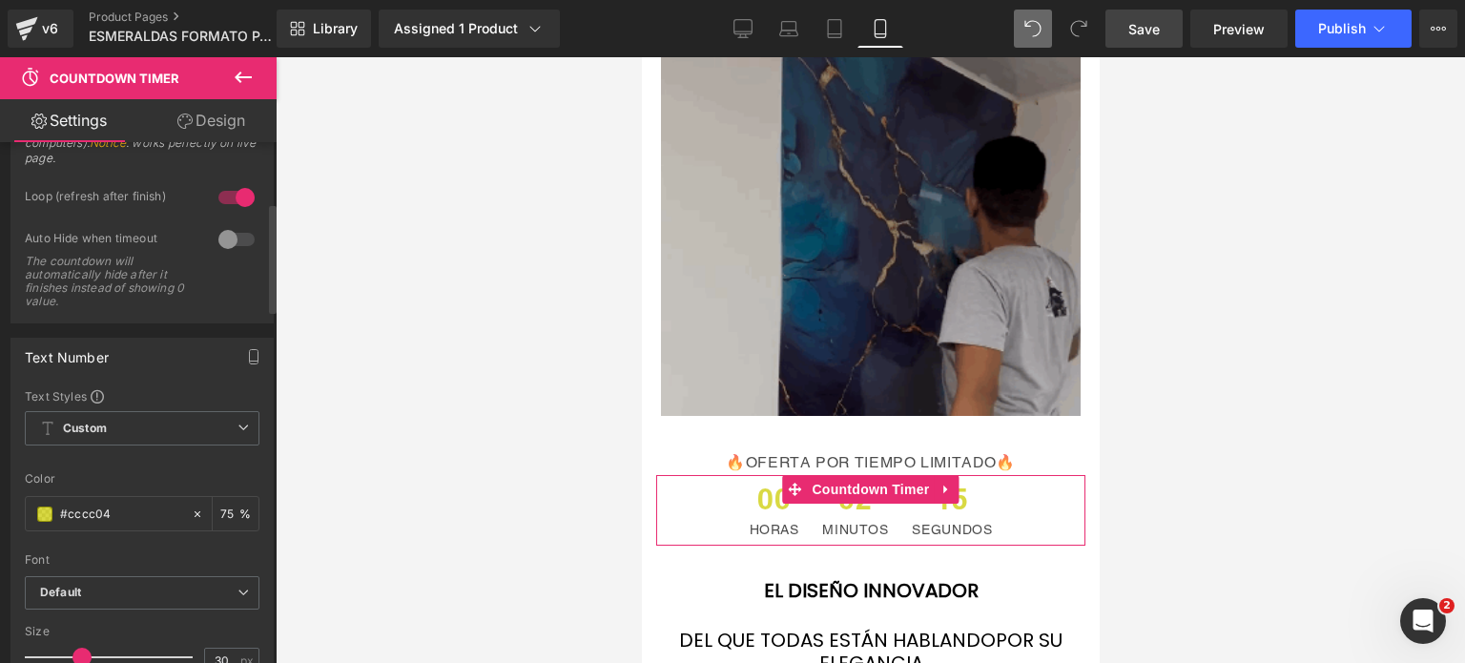
drag, startPoint x: 133, startPoint y: 515, endPoint x: 10, endPoint y: 527, distance: 122.7
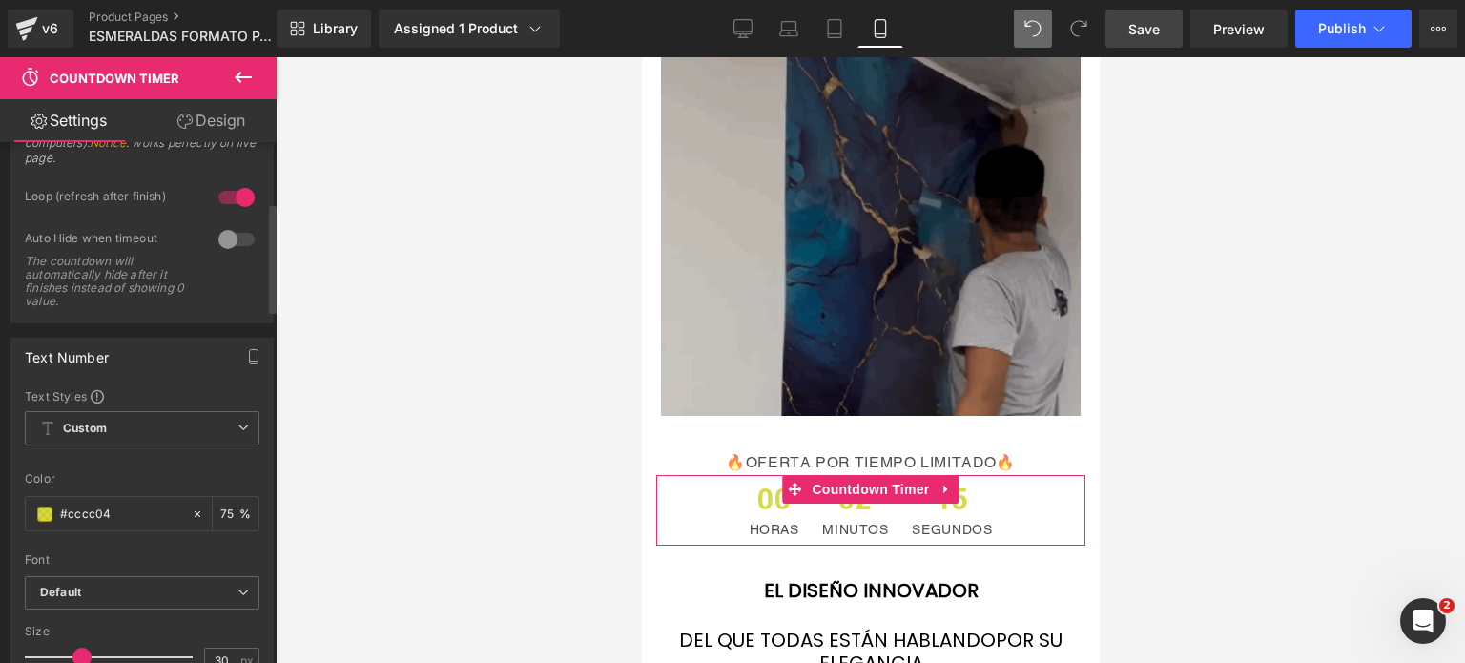
click at [11, 527] on div "Text Styles Custom Custom Setup Global Style Custom Setup Global Style rgba(204…" at bounding box center [141, 538] width 261 height 300
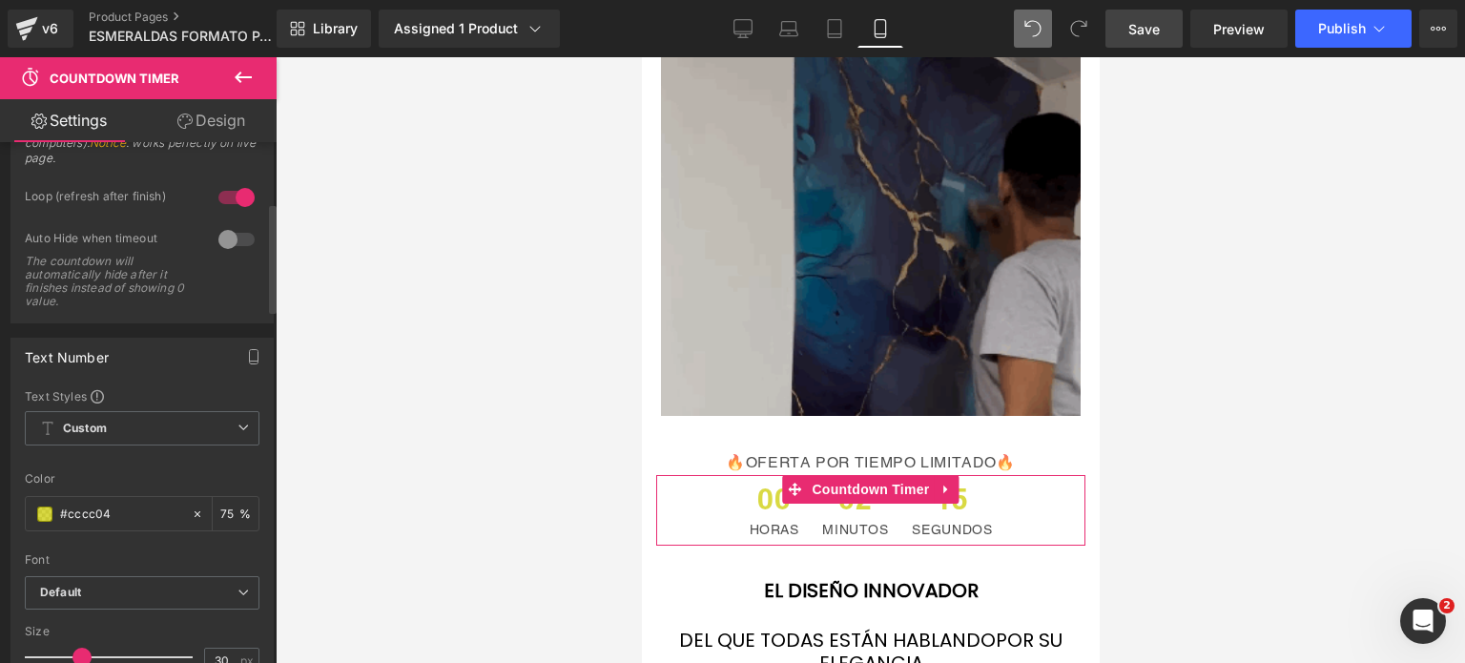
paste input "FCCC41"
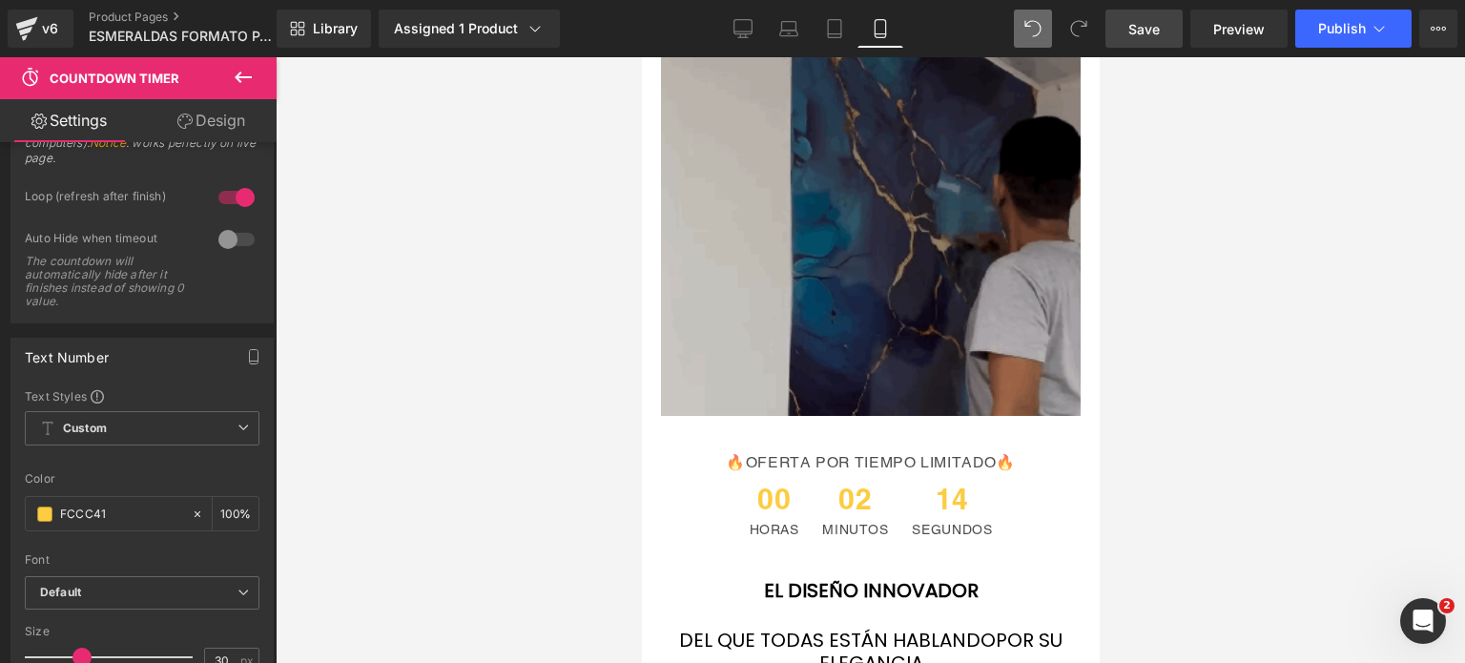
type input "FCCC41"
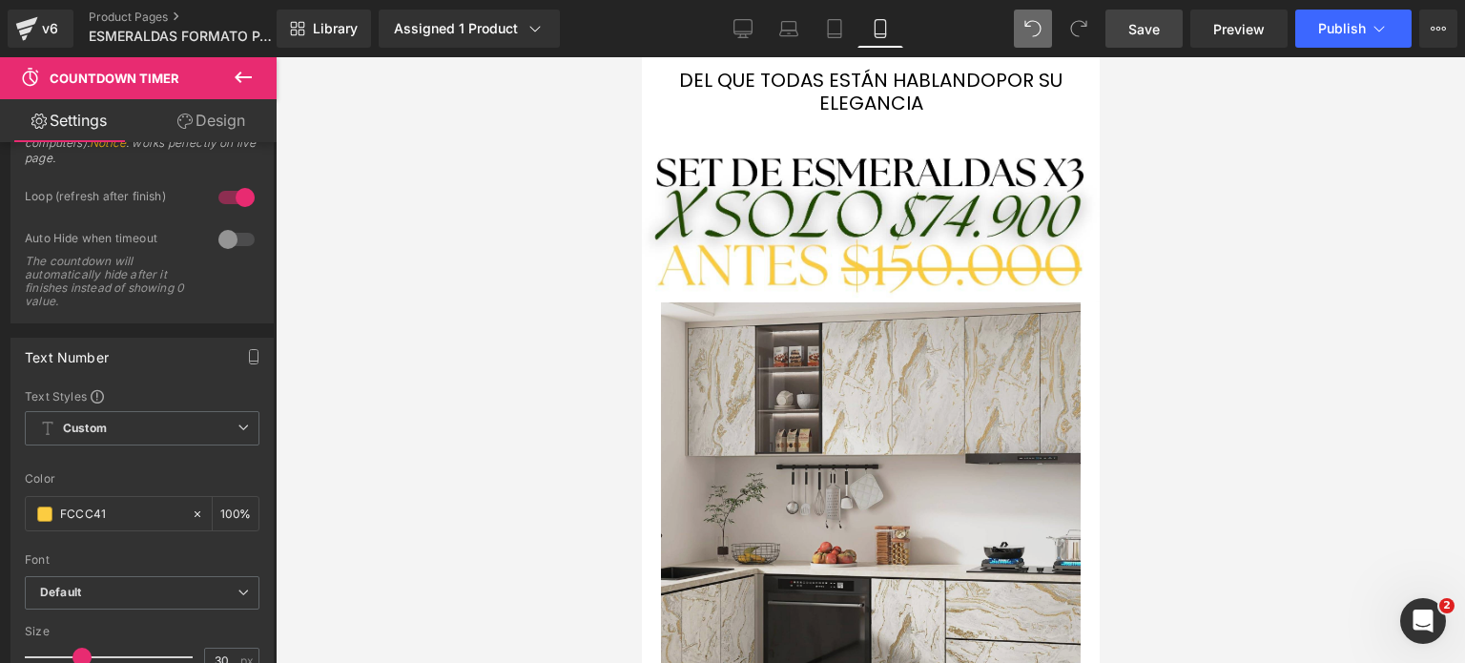
scroll to position [4577, 0]
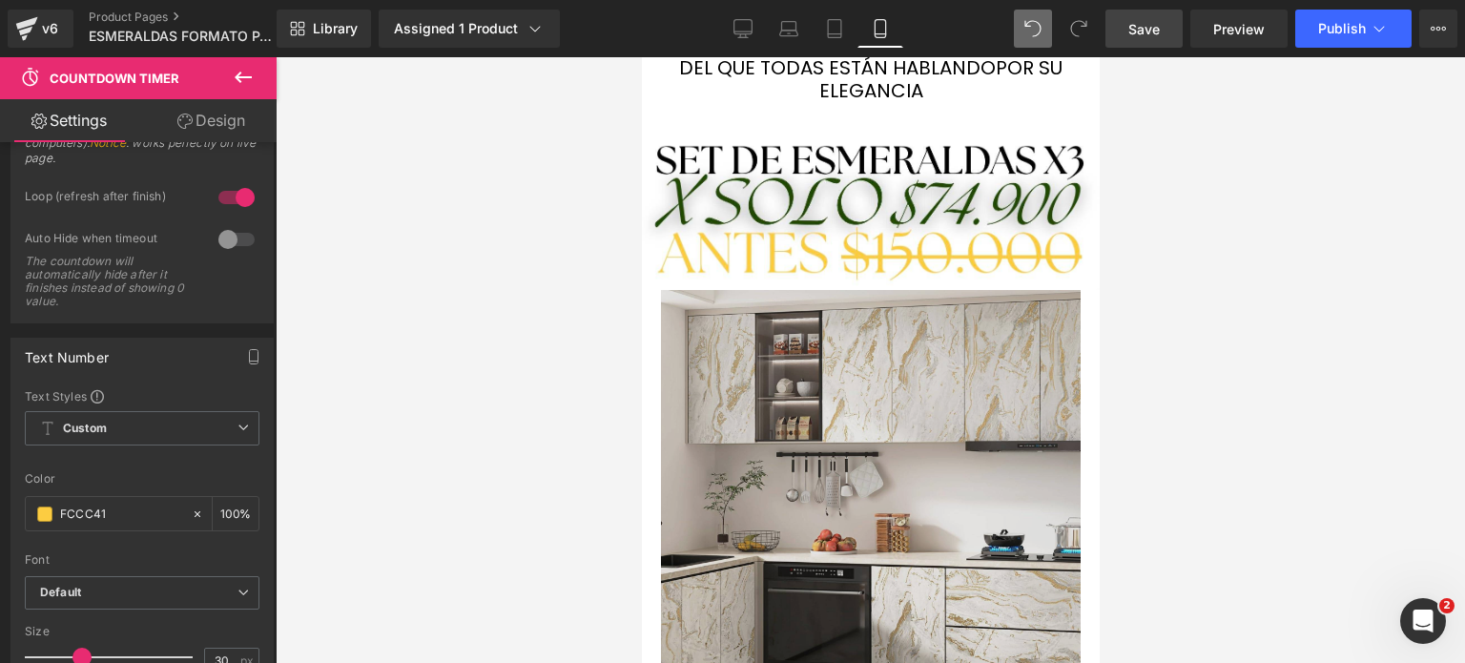
click at [898, 373] on img at bounding box center [870, 500] width 420 height 420
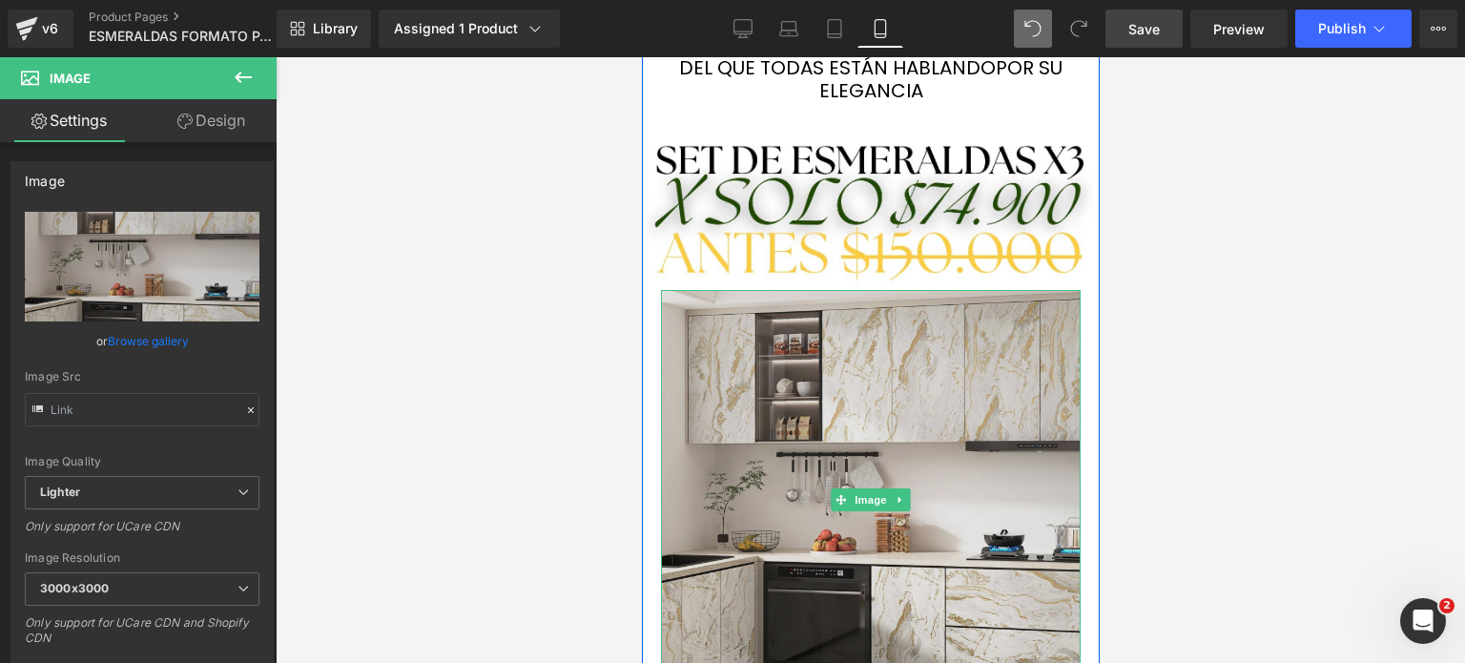
click at [869, 426] on img at bounding box center [870, 500] width 420 height 420
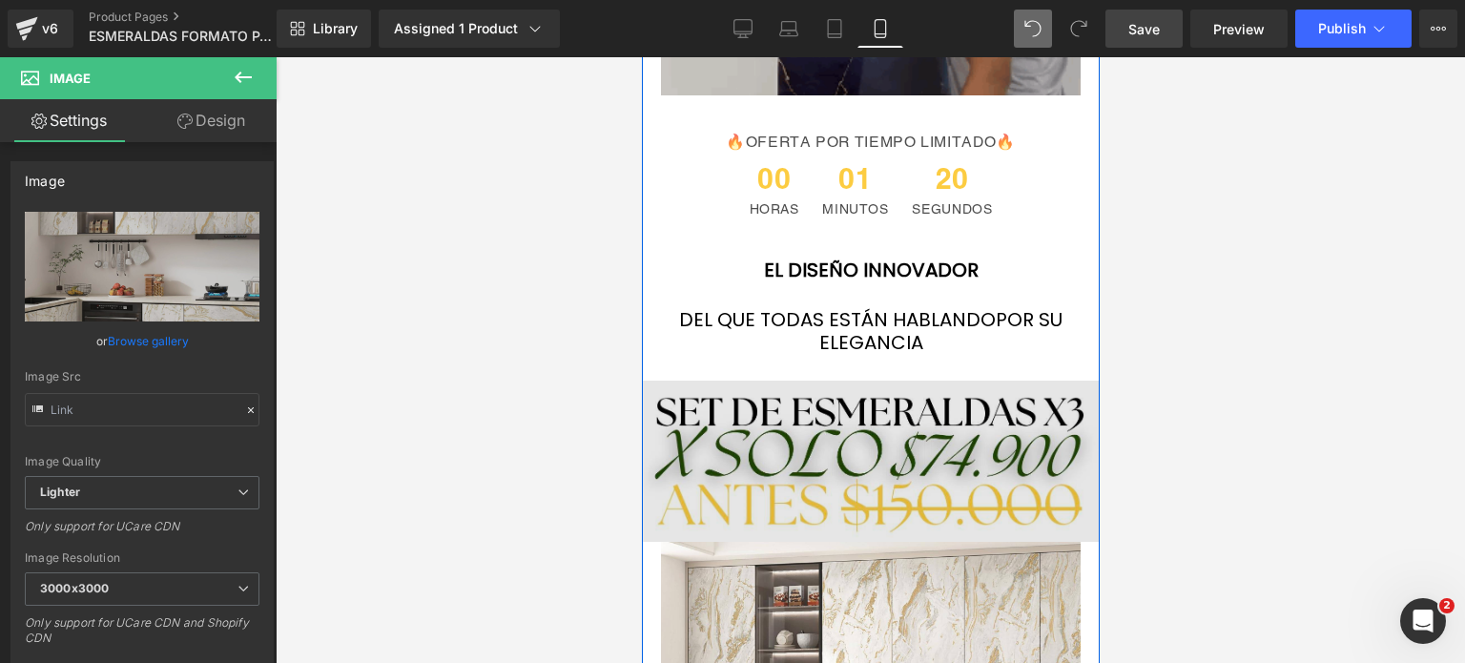
scroll to position [4386, 0]
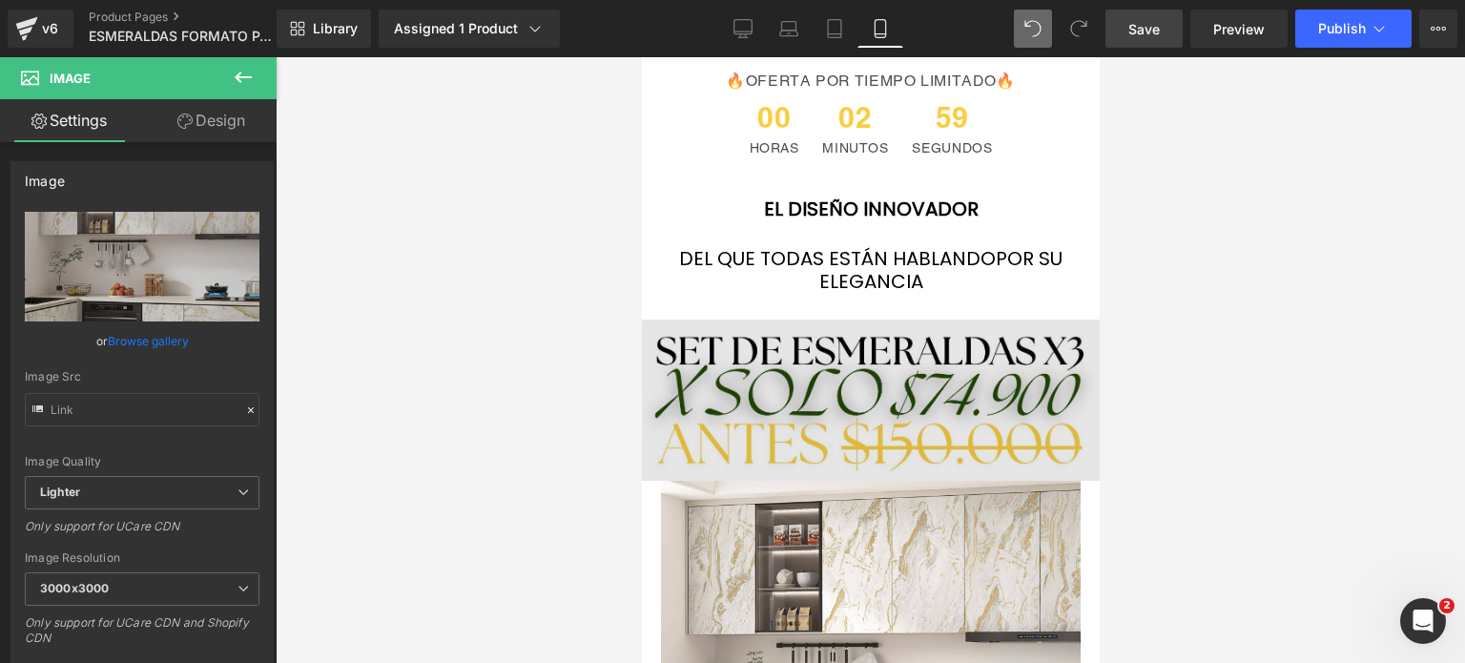
click at [871, 319] on img at bounding box center [870, 399] width 458 height 161
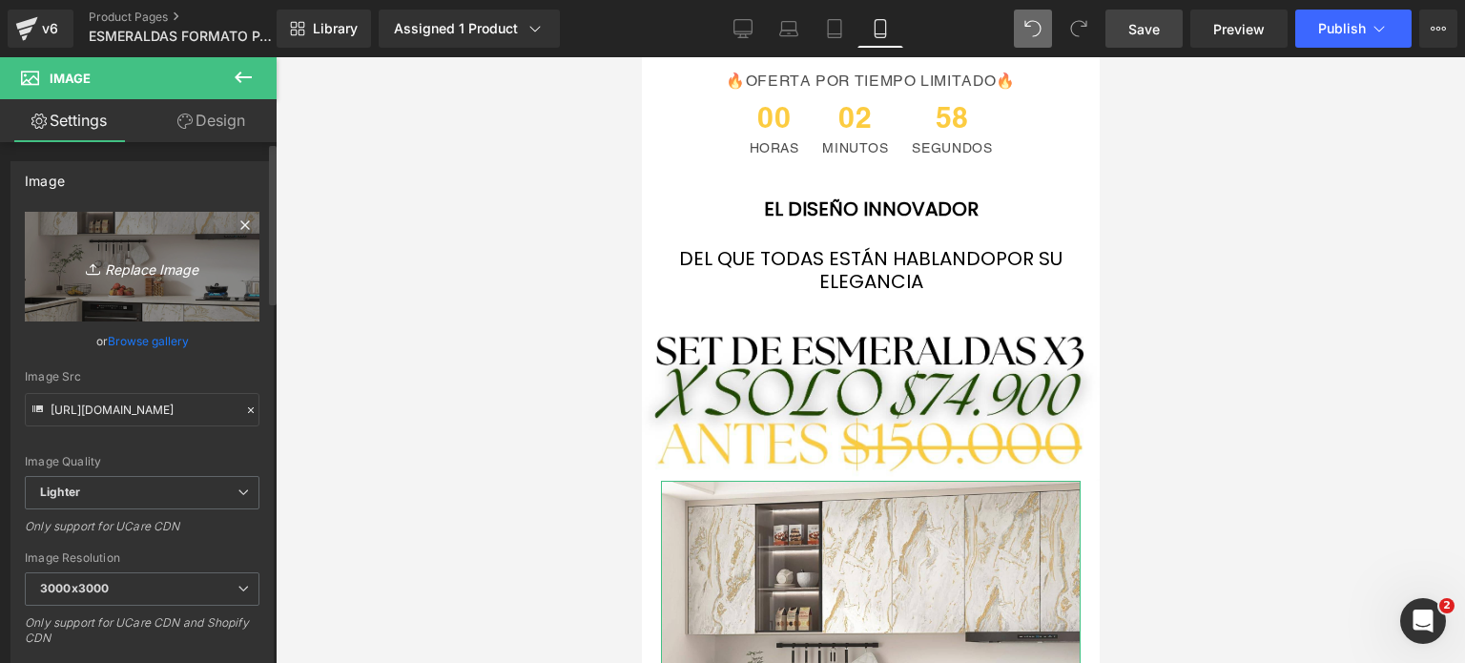
click at [206, 284] on link "Replace Image" at bounding box center [142, 267] width 235 height 110
type input "C:\fakepath\SET [PERSON_NAME].zip - 4.png"
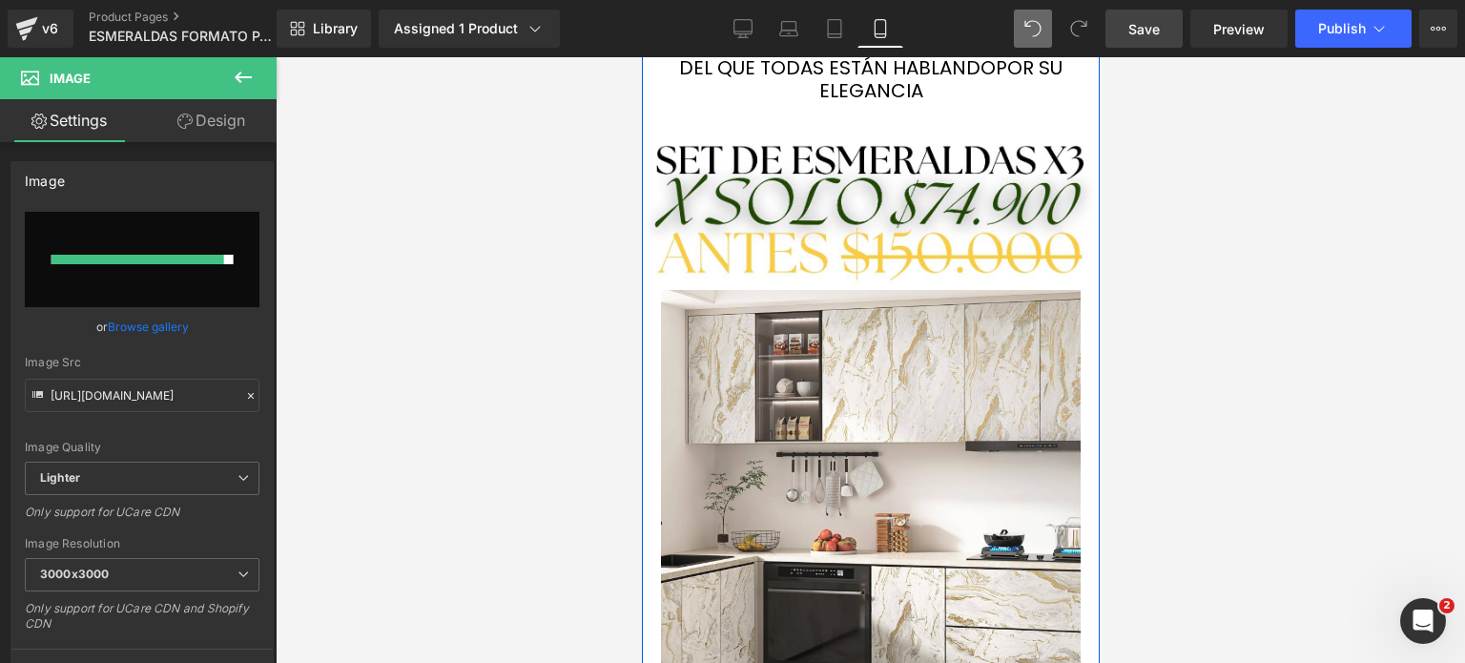
scroll to position [4195, 0]
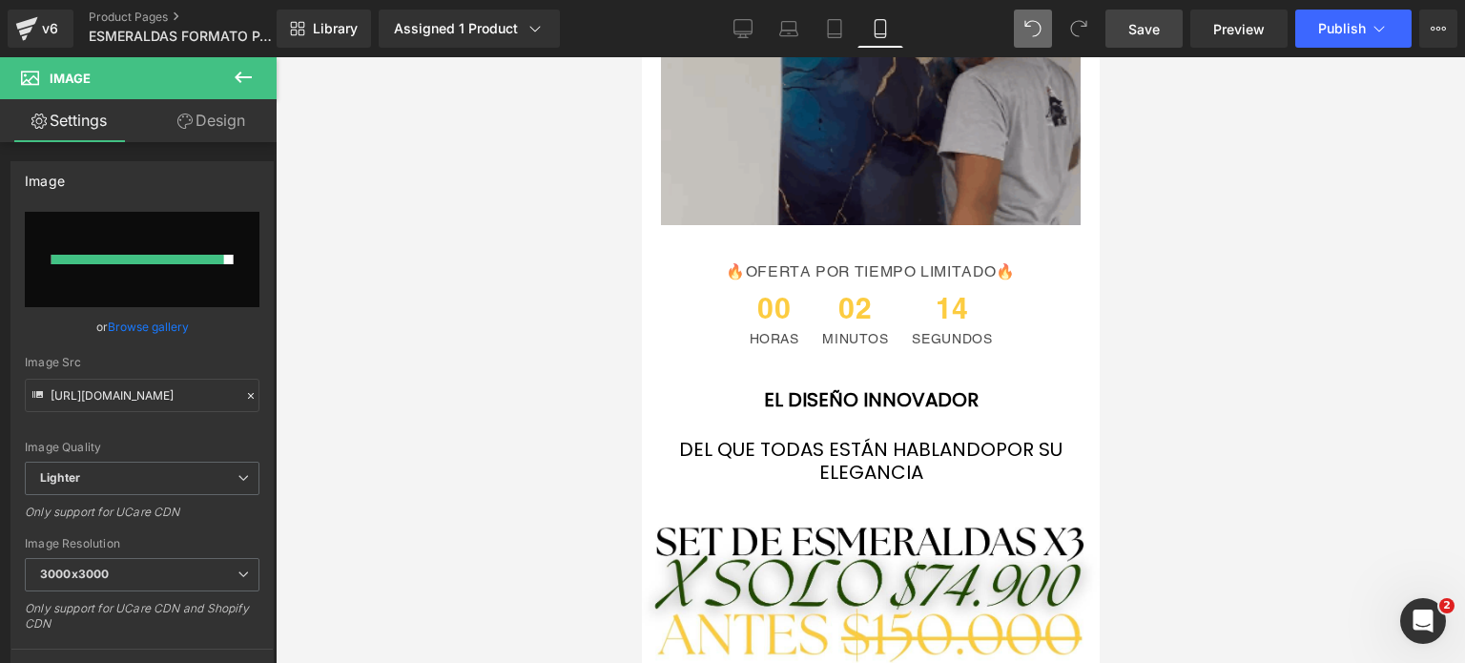
click at [1340, 302] on div at bounding box center [870, 359] width 1189 height 605
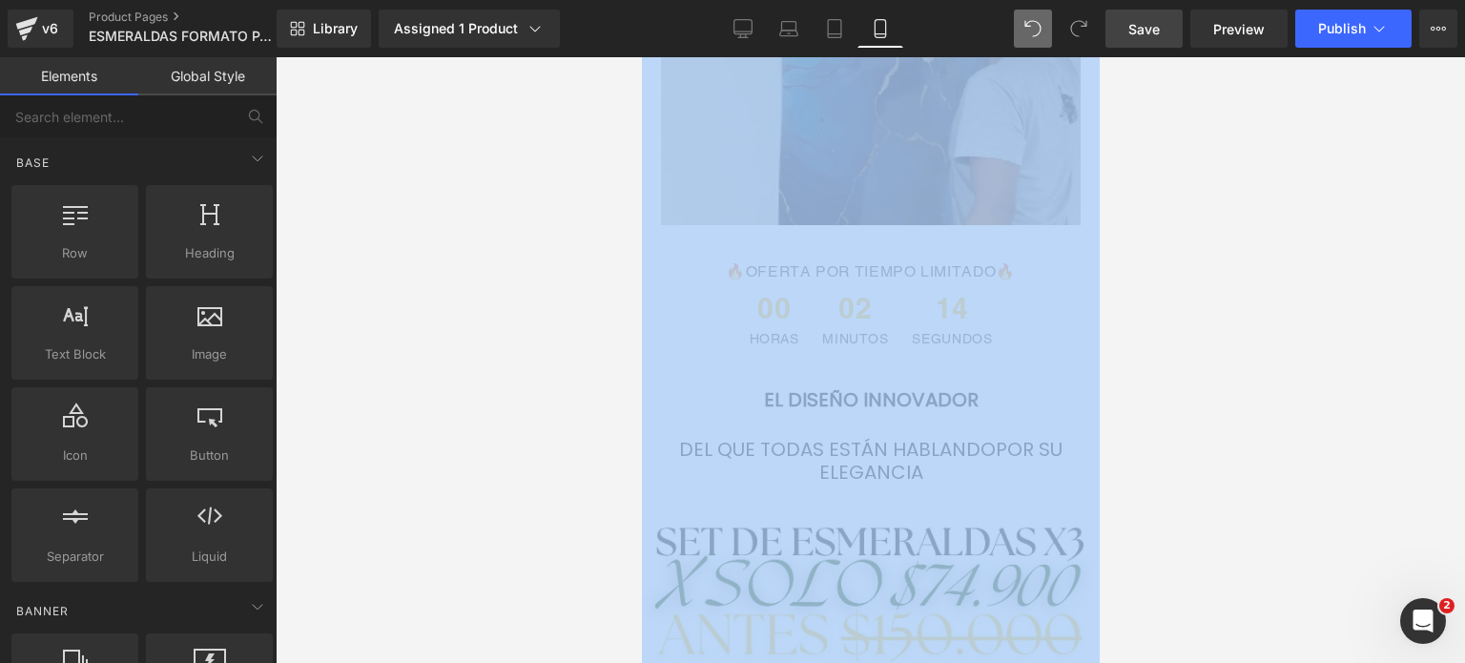
click at [1340, 302] on div at bounding box center [870, 359] width 1189 height 605
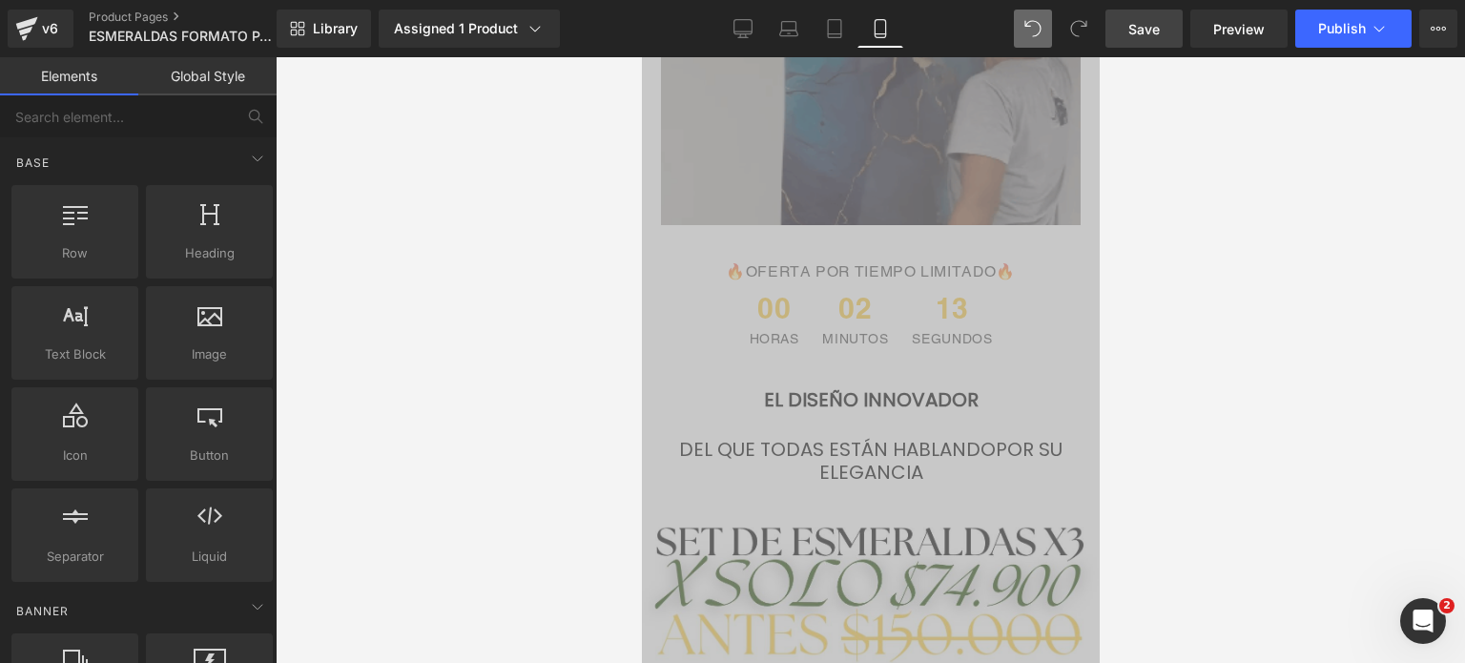
click at [890, 185] on img at bounding box center [870, 15] width 420 height 420
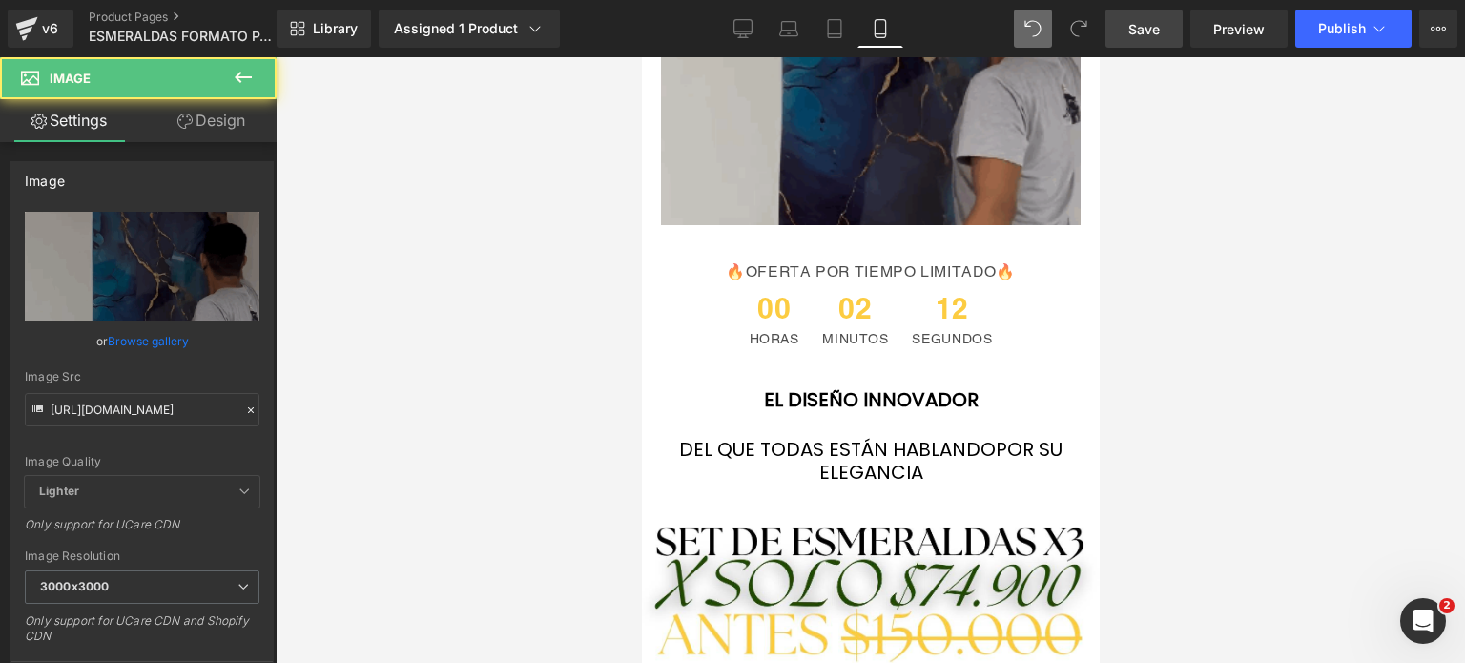
click at [1133, 19] on span "Save" at bounding box center [1143, 29] width 31 height 20
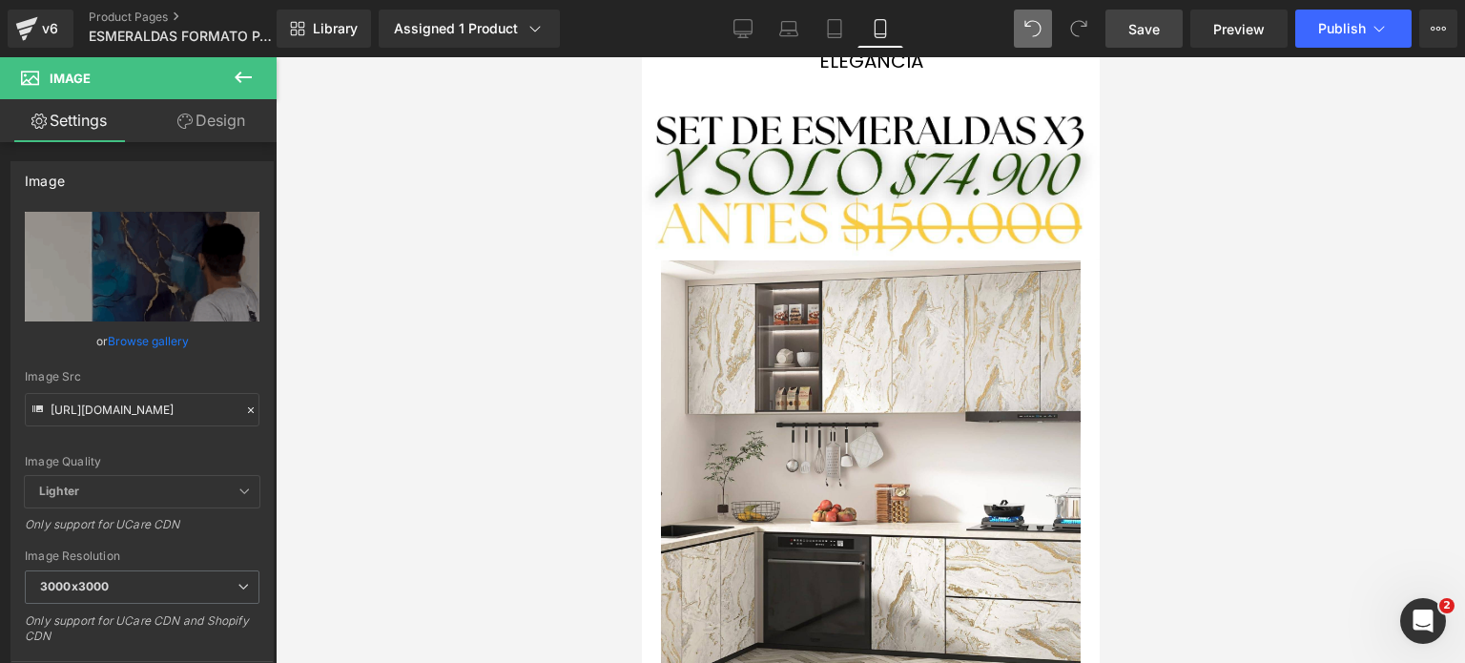
scroll to position [4672, 0]
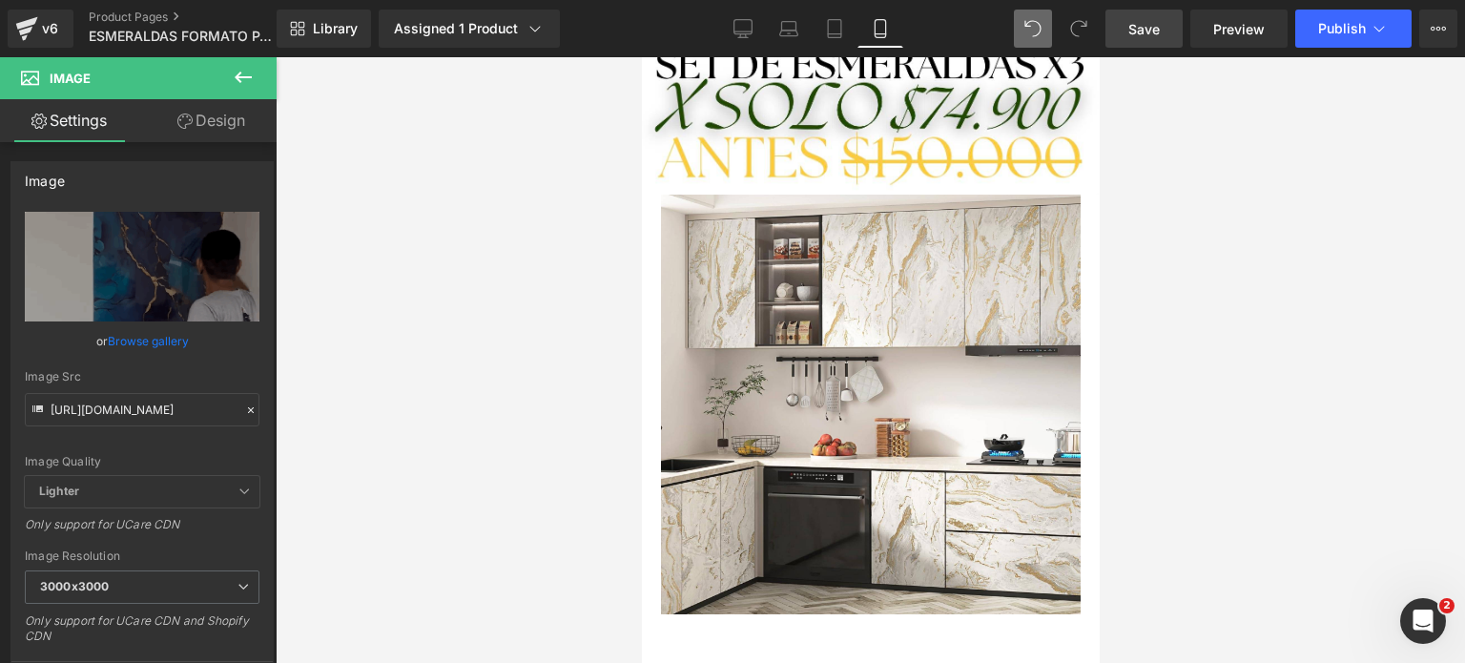
click at [884, 296] on img at bounding box center [870, 405] width 420 height 420
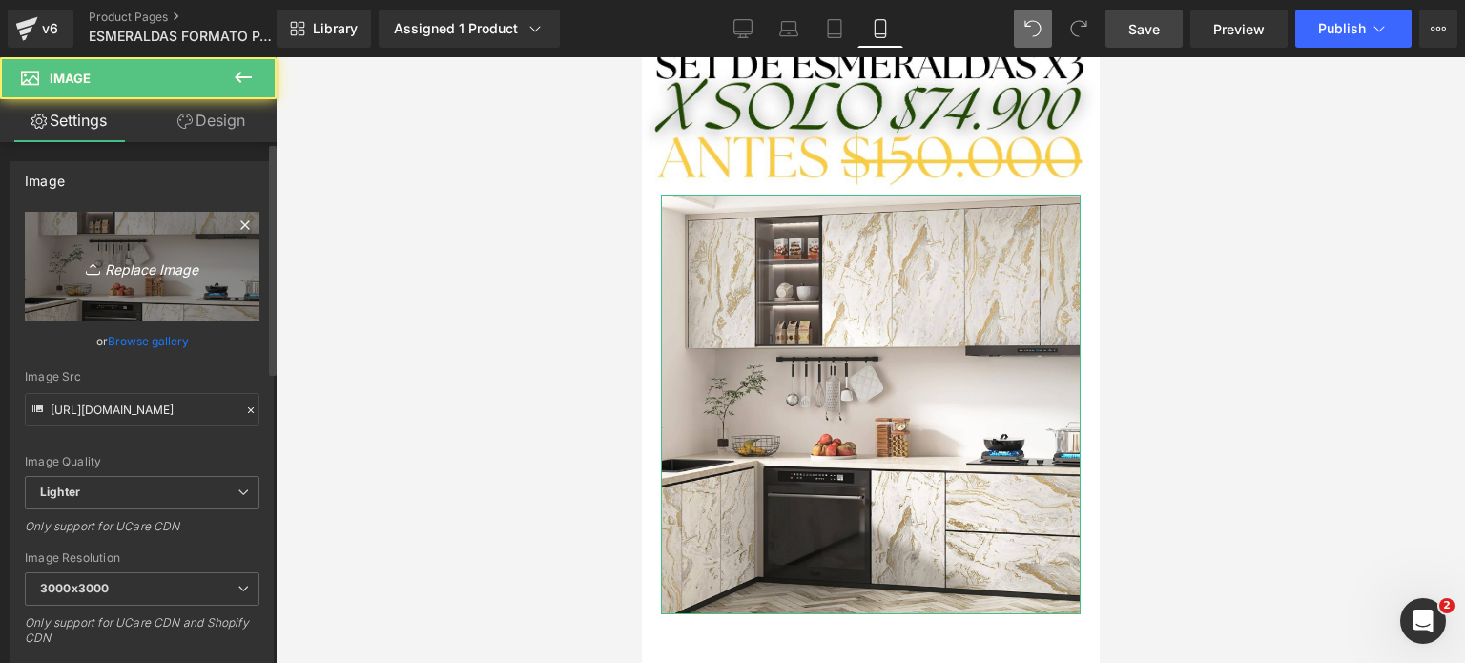
click at [189, 274] on icon "Replace Image" at bounding box center [142, 267] width 153 height 24
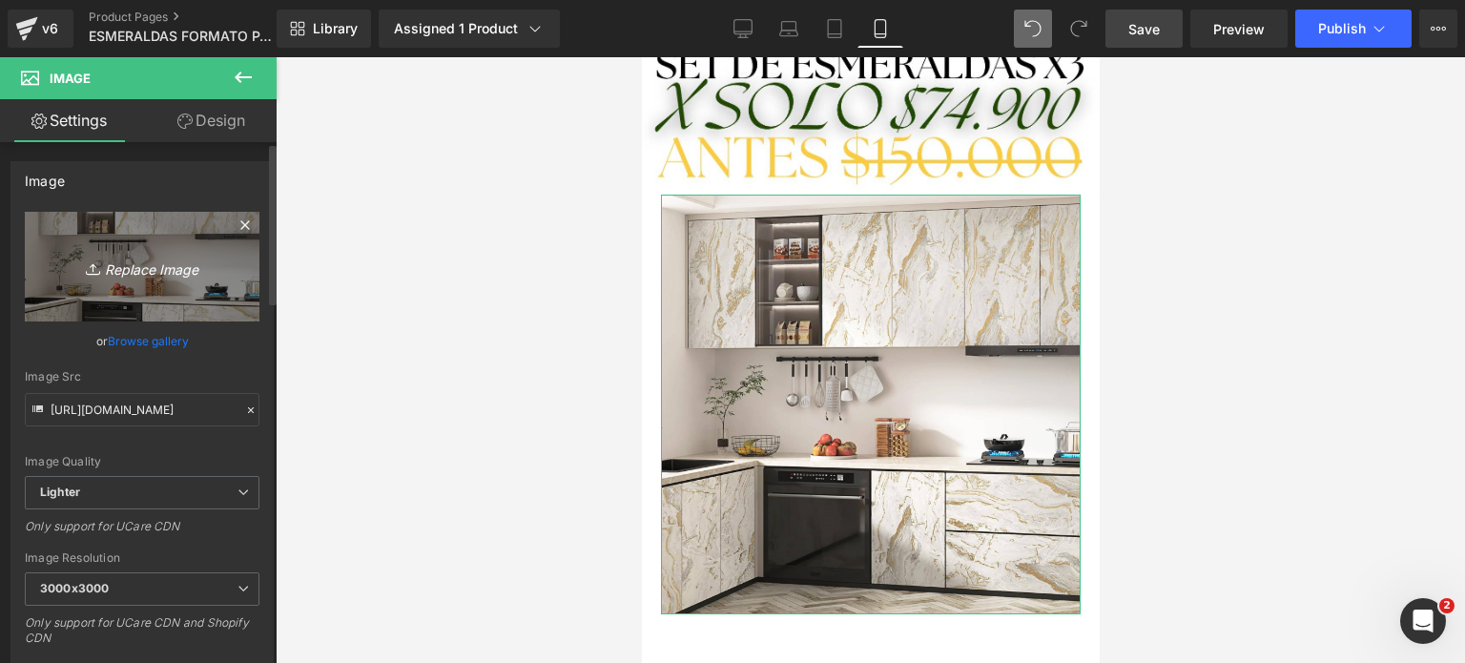
type input "C:\fakepath\SET [PERSON_NAME].zip - 4.png"
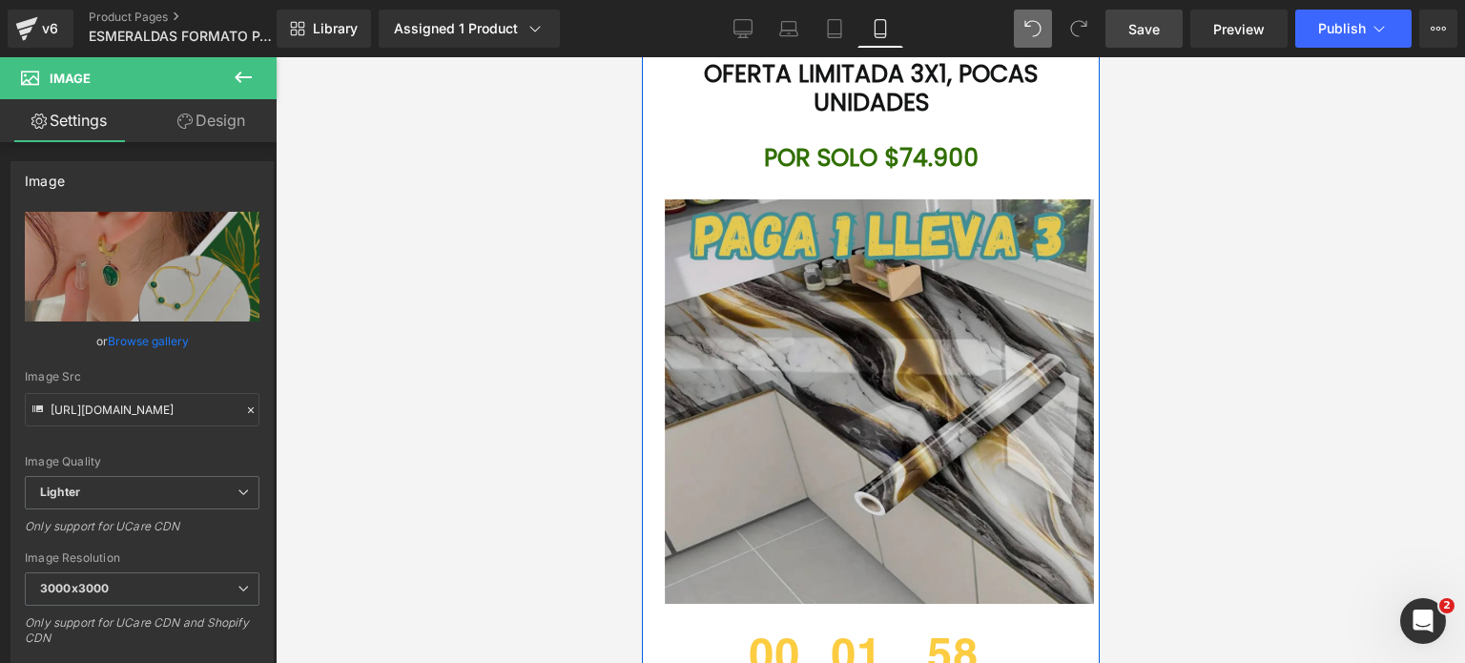
scroll to position [5435, 0]
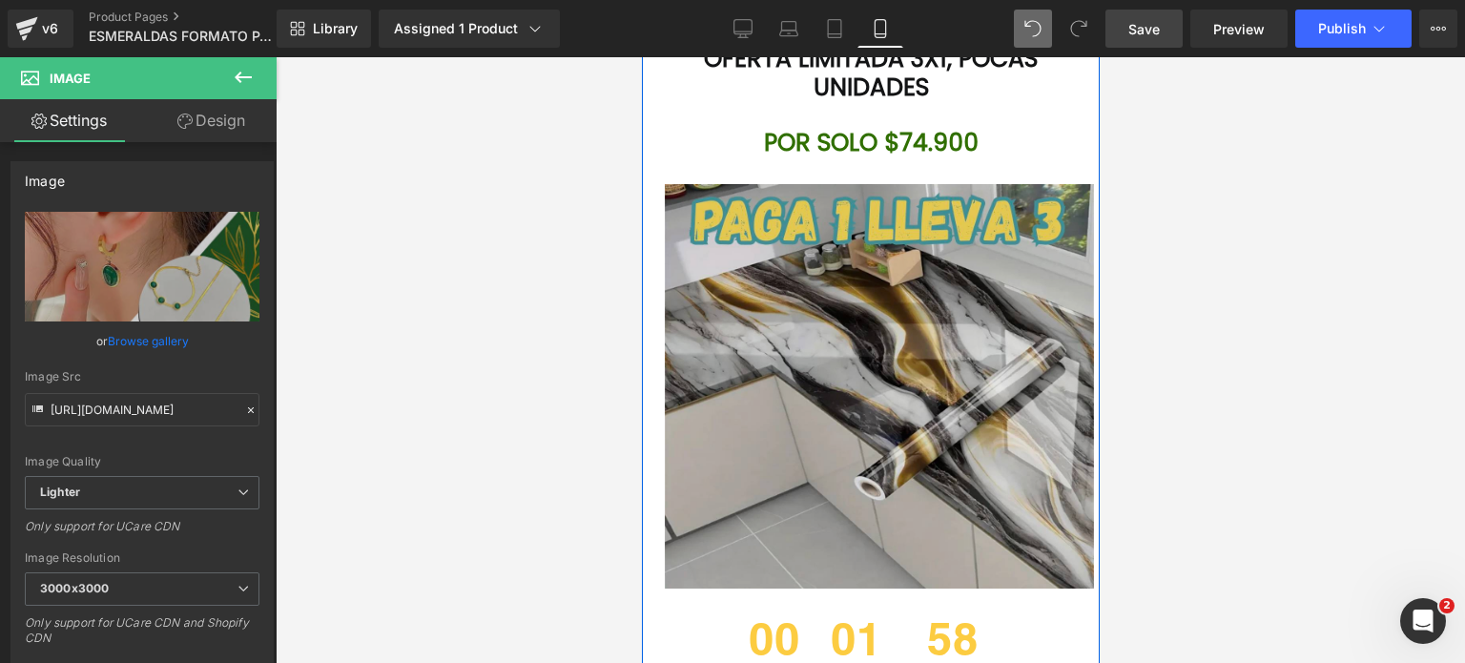
click at [863, 311] on img at bounding box center [869, 386] width 446 height 405
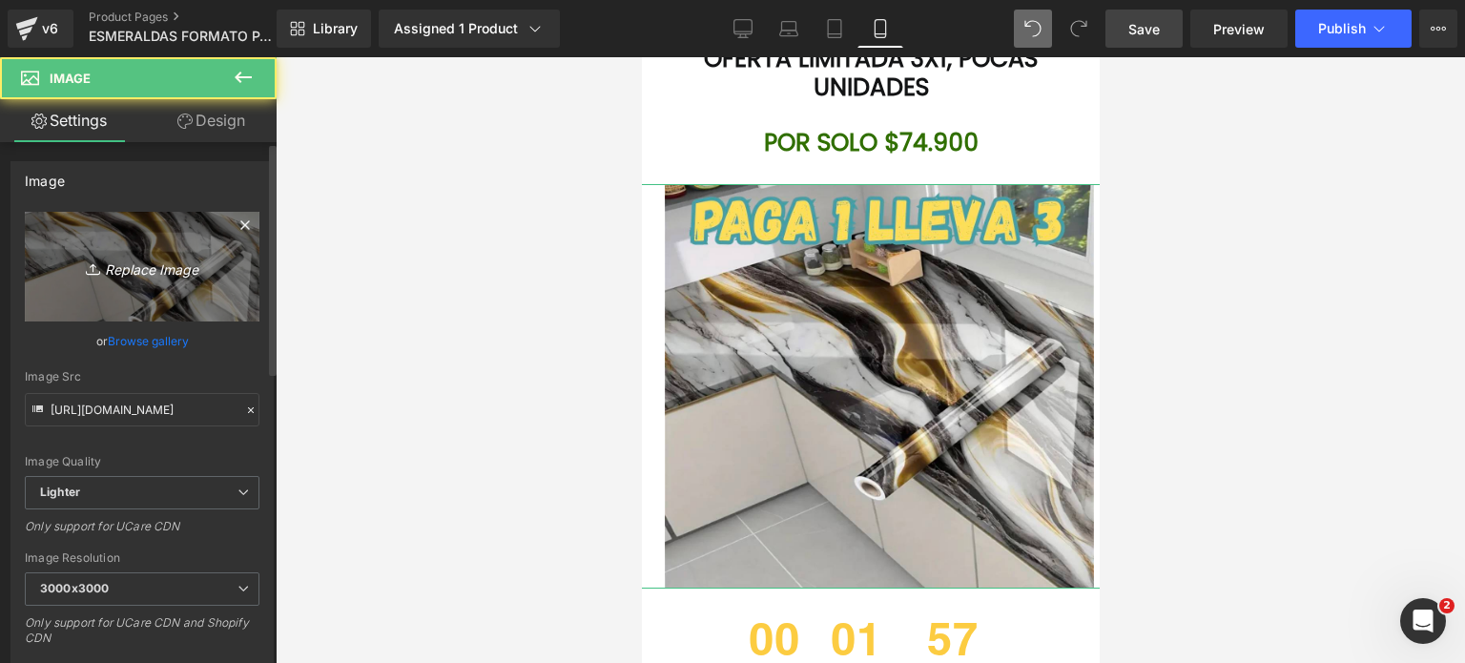
click at [138, 264] on icon "Replace Image" at bounding box center [142, 267] width 153 height 24
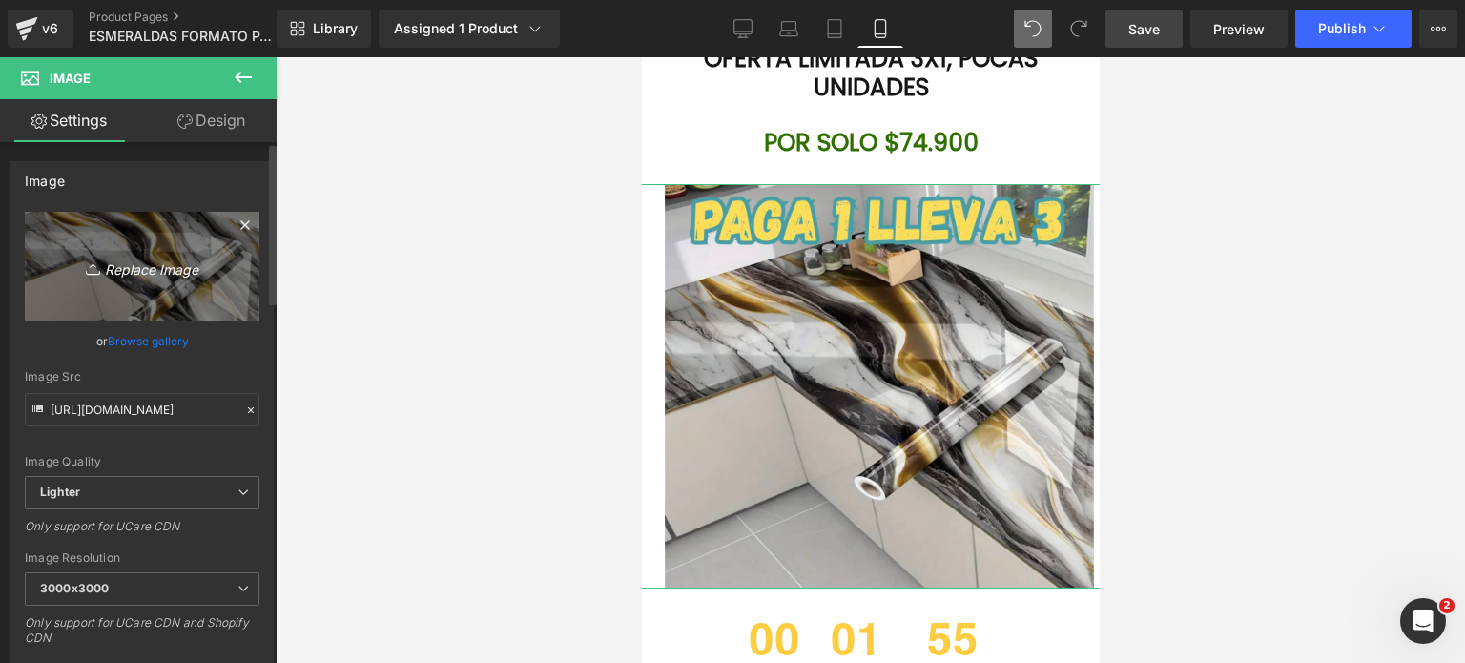
type input "C:\fakepath\SET [PERSON_NAME].zip - 3.png"
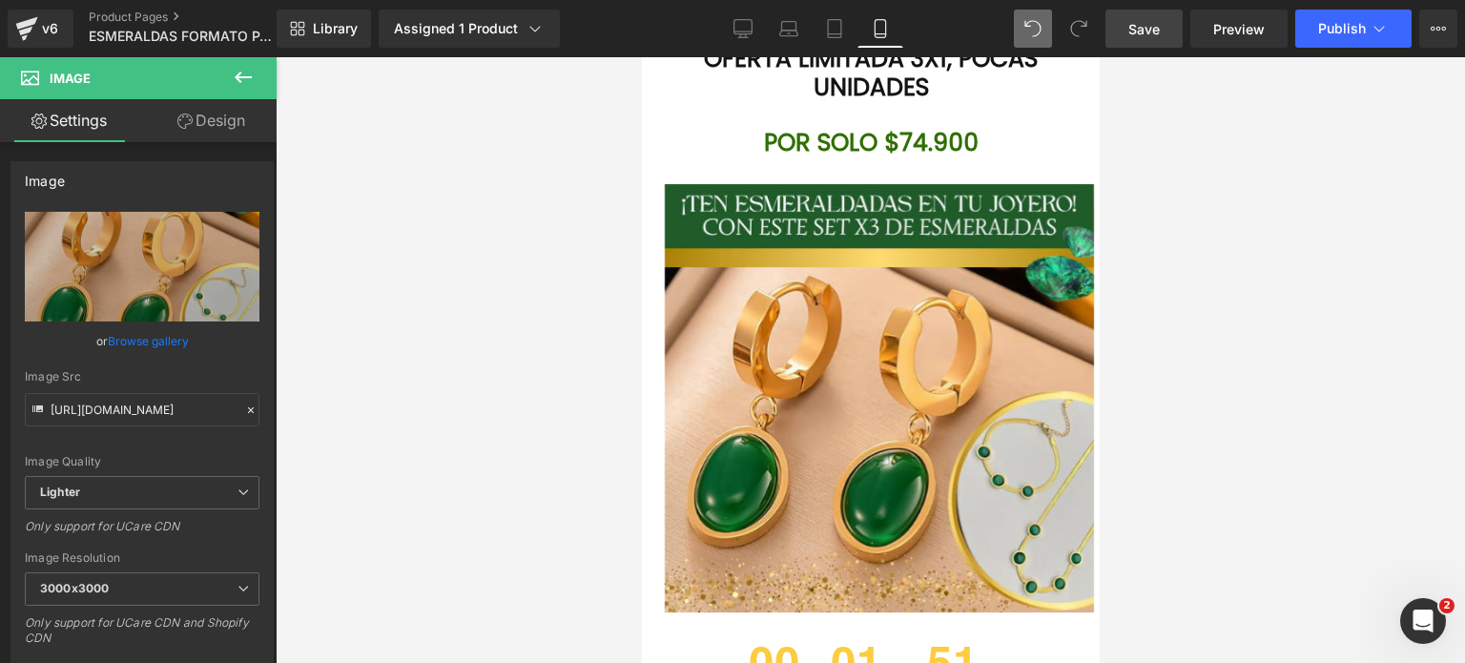
drag, startPoint x: 1146, startPoint y: 22, endPoint x: 273, endPoint y: 260, distance: 905.4
click at [1146, 22] on span "Save" at bounding box center [1143, 29] width 31 height 20
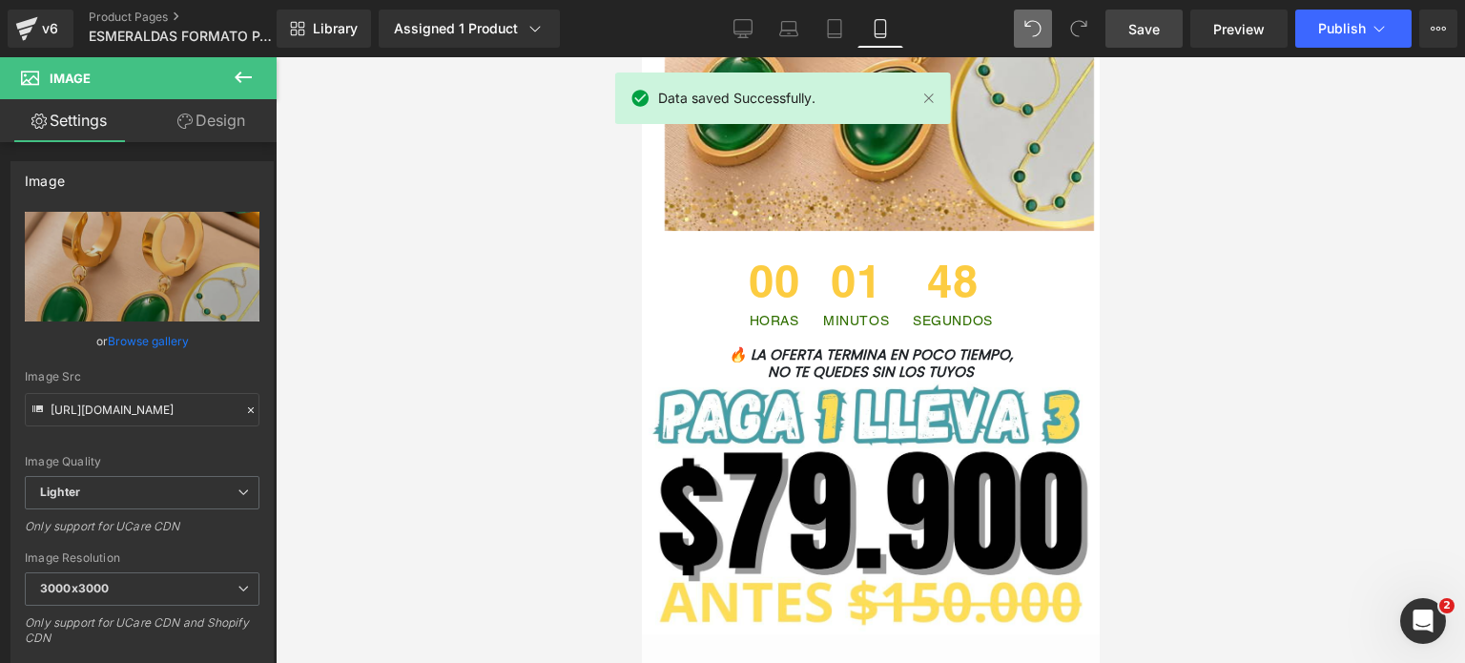
scroll to position [5912, 0]
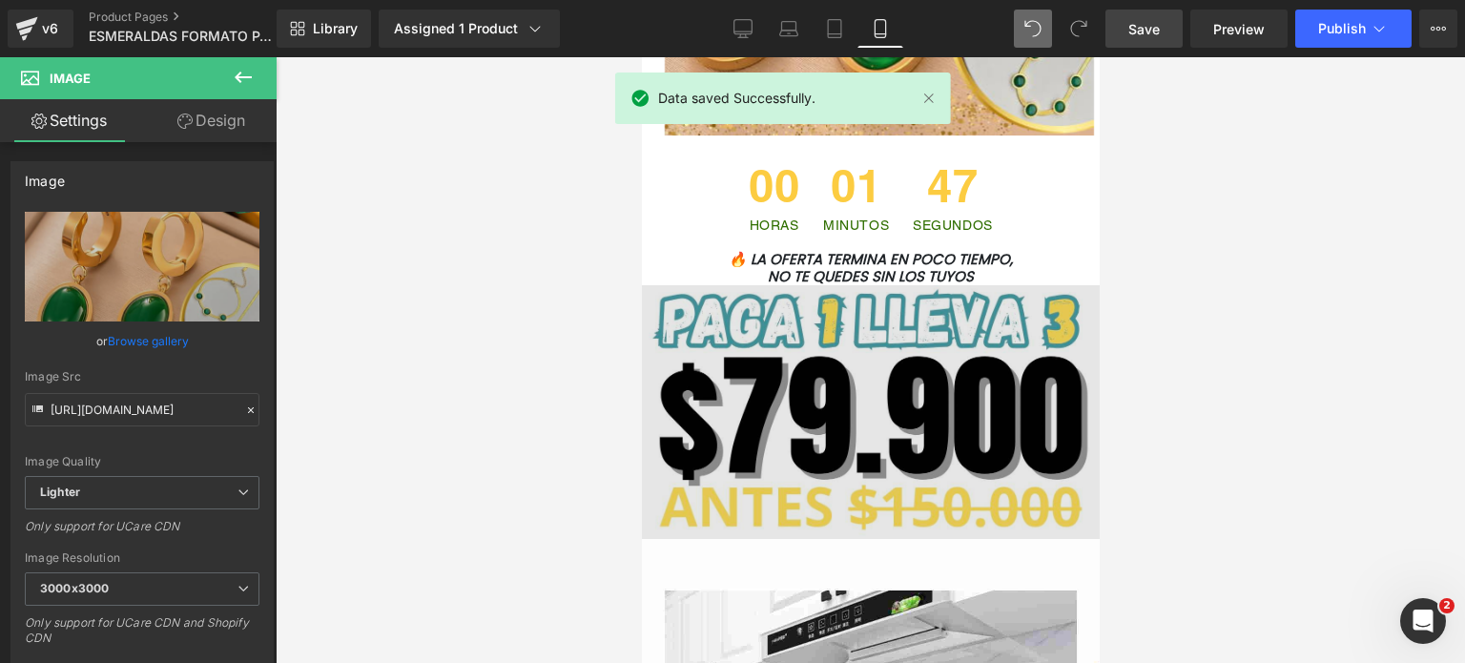
click at [781, 364] on img at bounding box center [870, 412] width 458 height 254
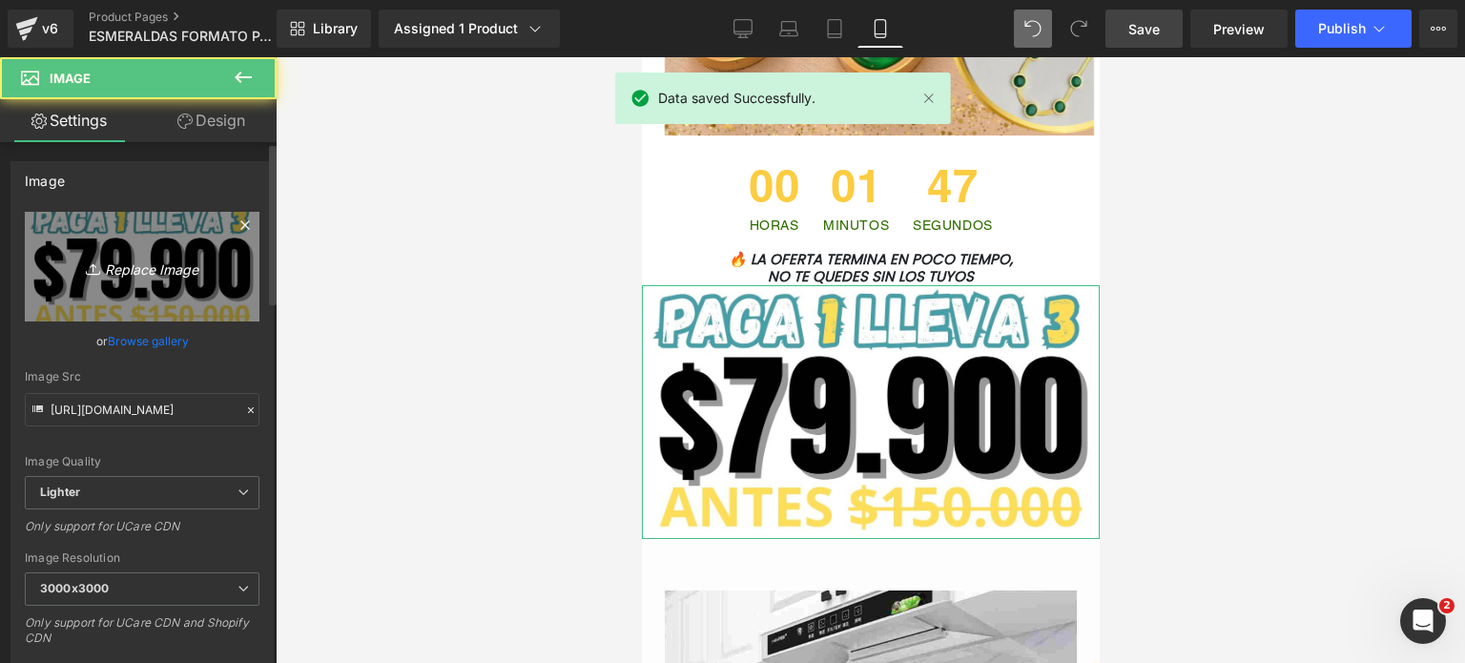
click at [95, 262] on icon at bounding box center [95, 268] width 19 height 19
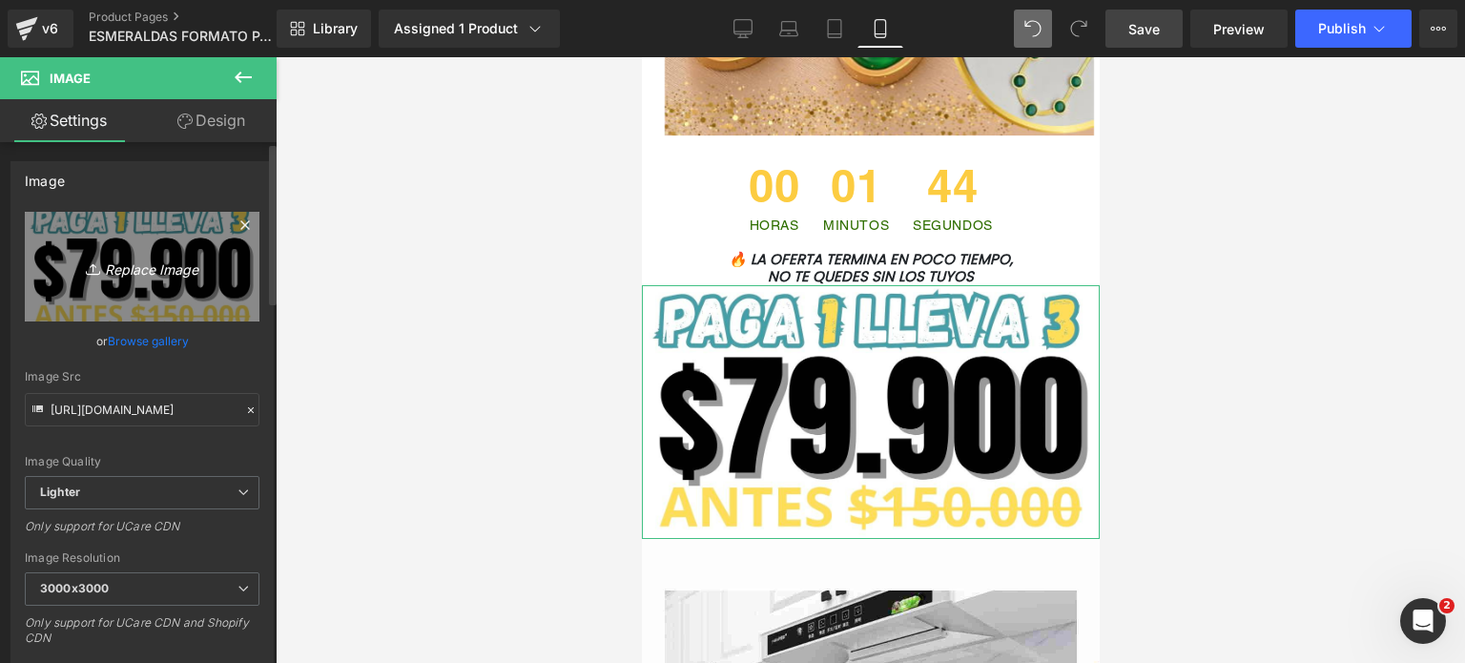
type input "C:\fakepath\LANDING ESMERALDAS FORMATO NUEVO.png"
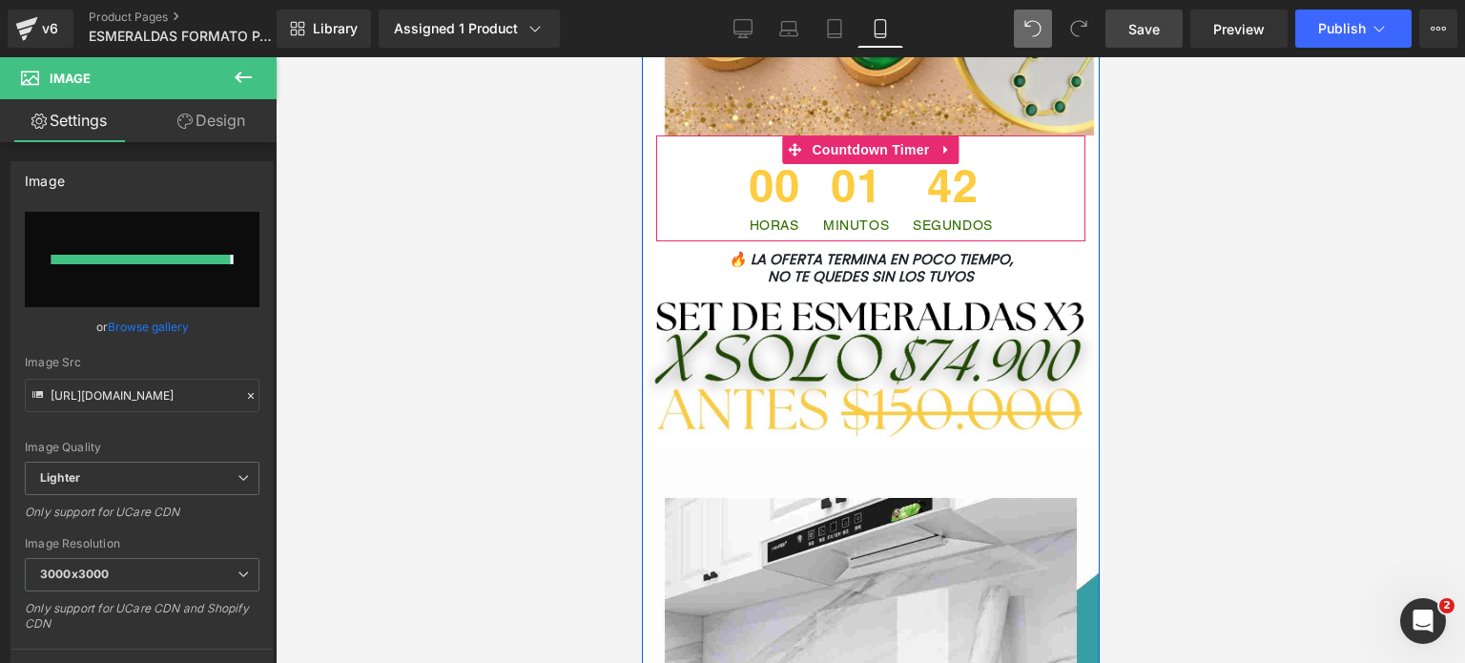
click at [933, 166] on span "42" at bounding box center [952, 191] width 80 height 54
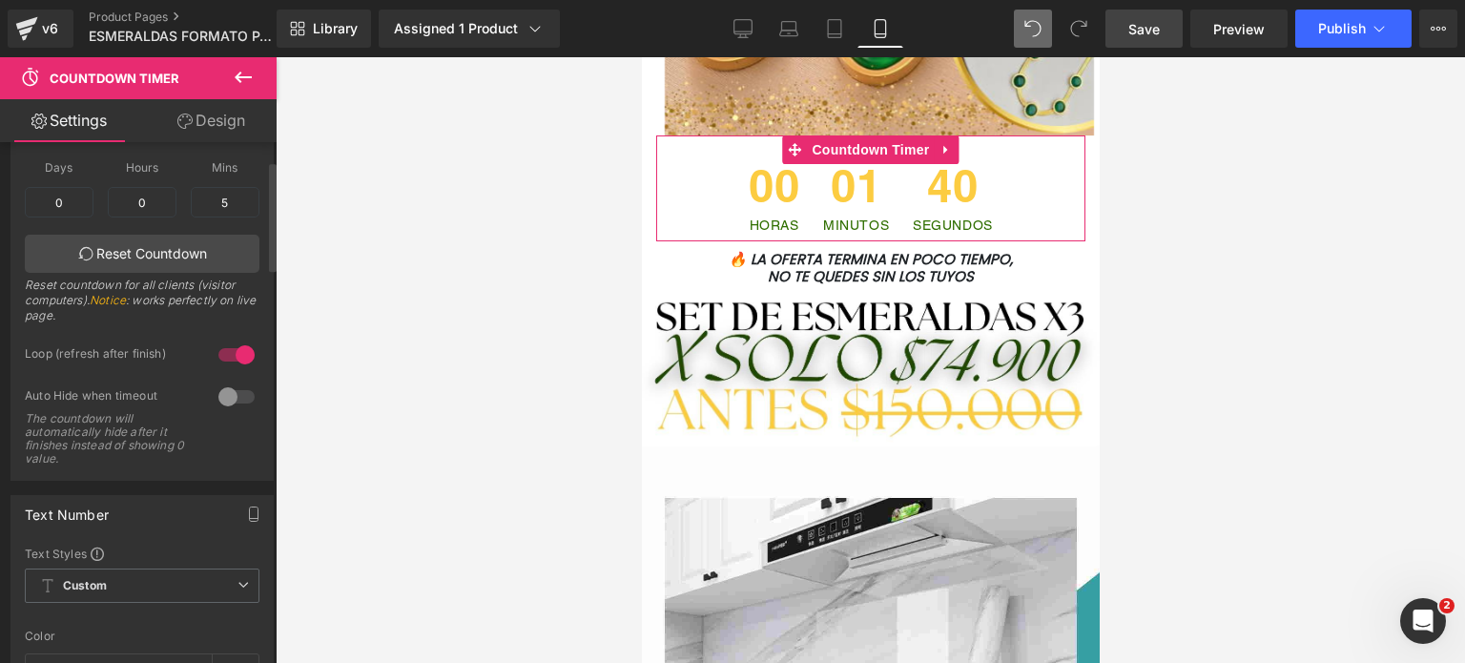
scroll to position [286, 0]
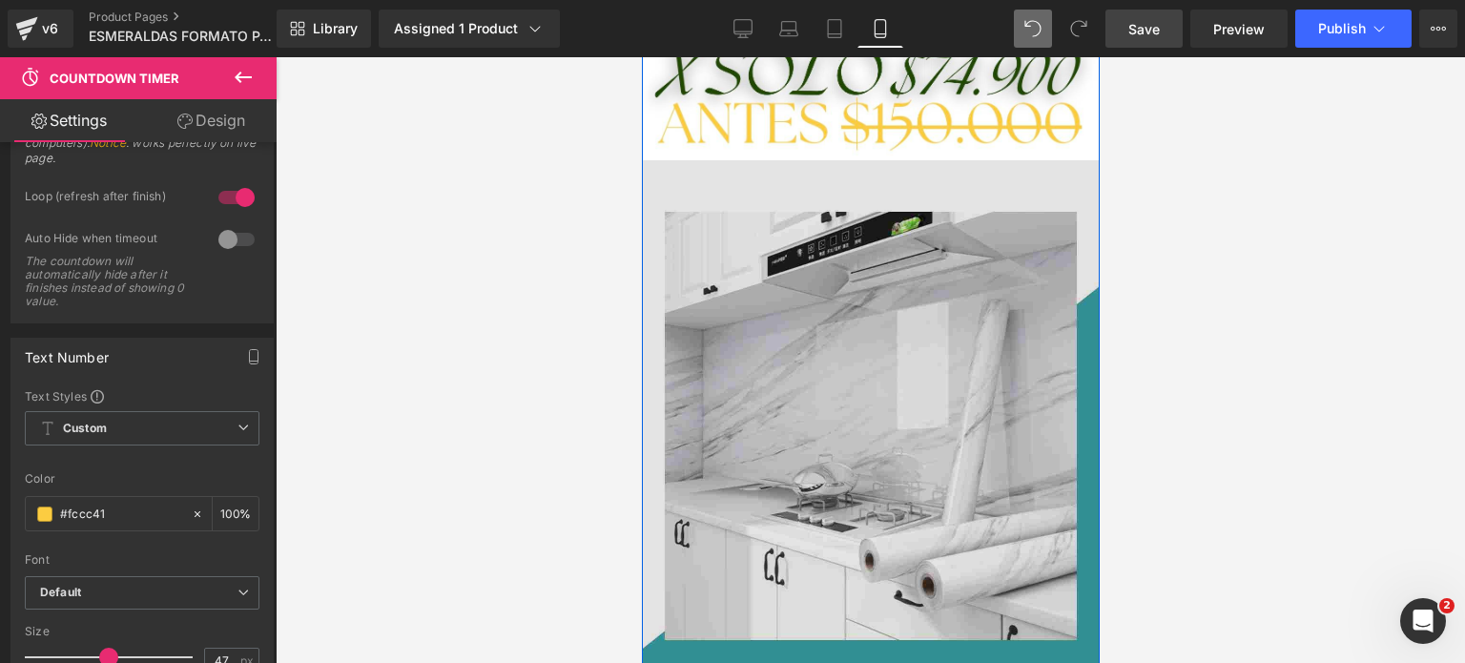
click at [854, 297] on img at bounding box center [869, 417] width 515 height 515
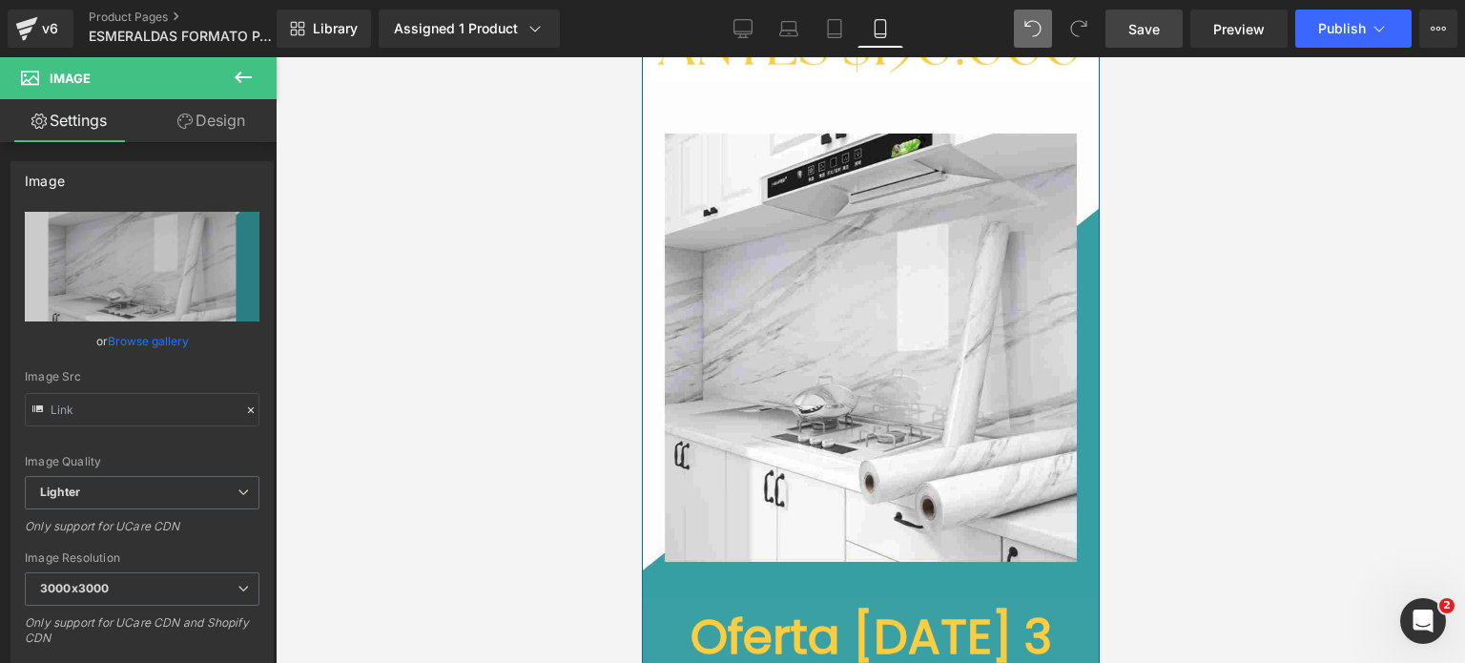
scroll to position [6198, 0]
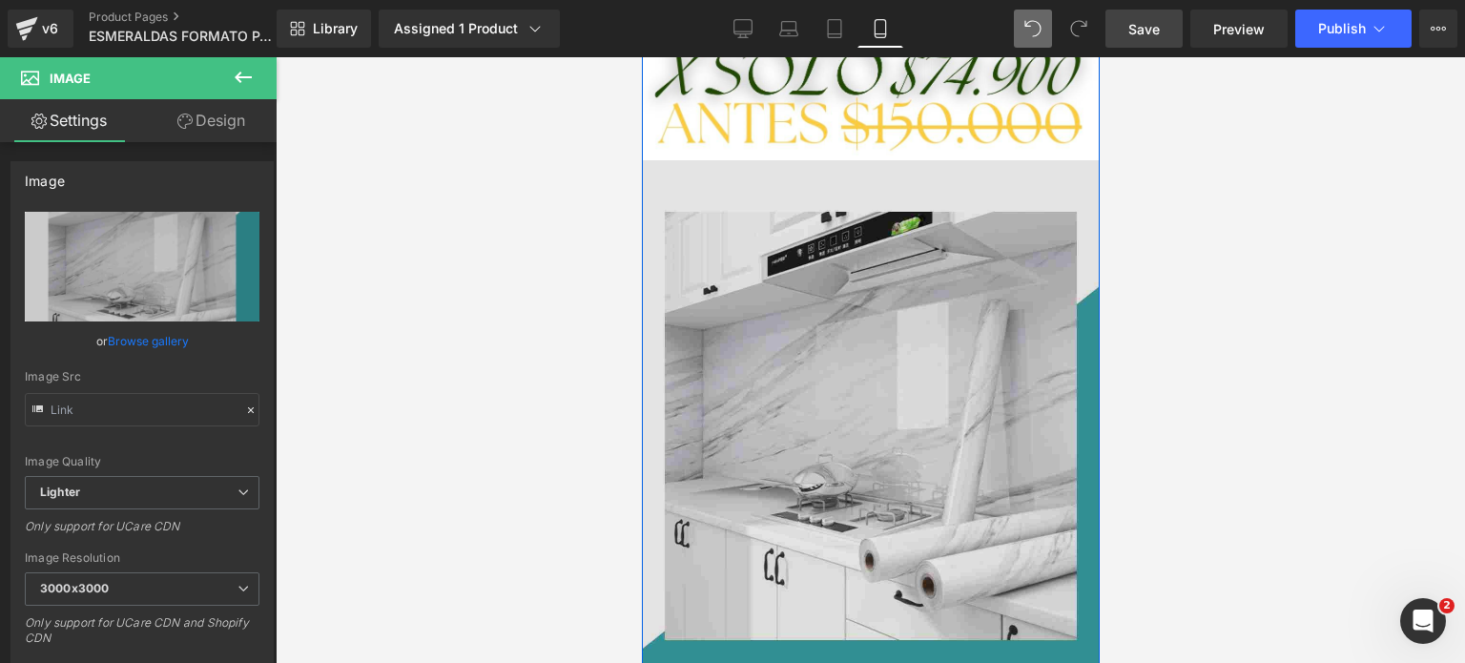
click at [887, 359] on img at bounding box center [869, 417] width 515 height 515
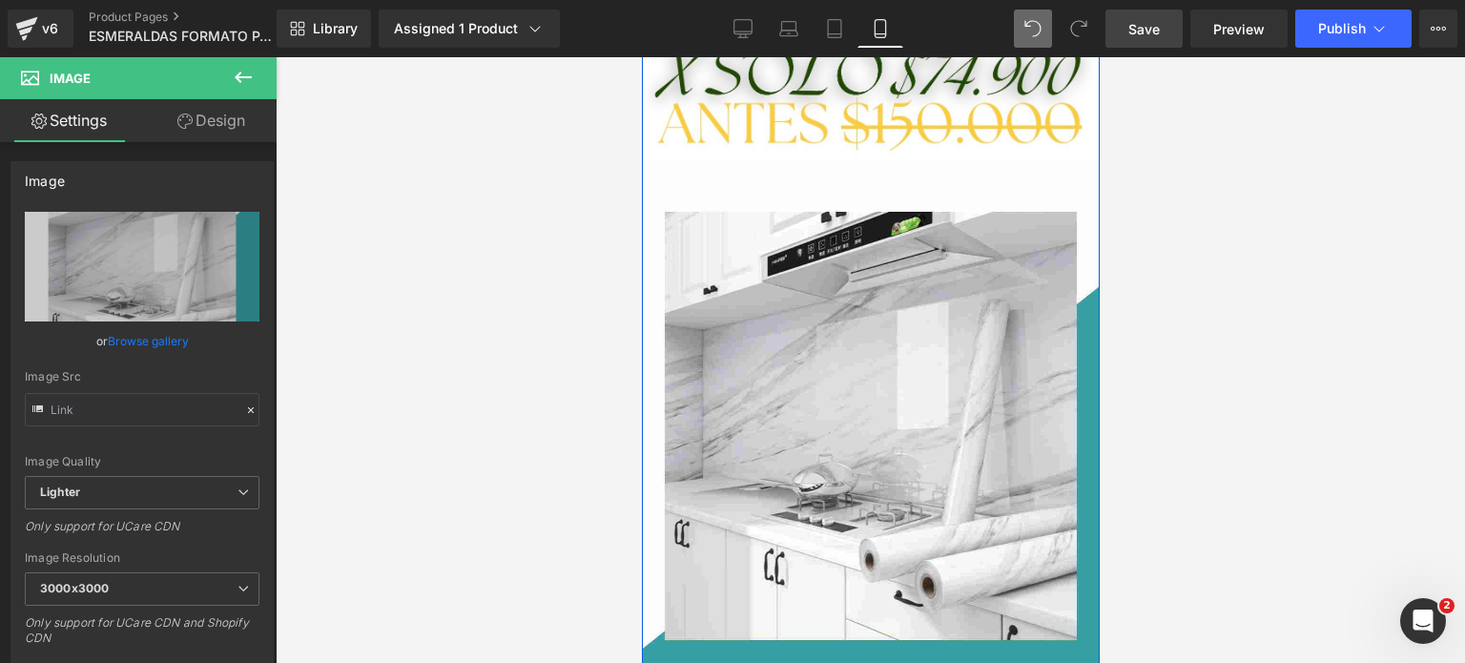
click at [891, 358] on img at bounding box center [869, 417] width 515 height 515
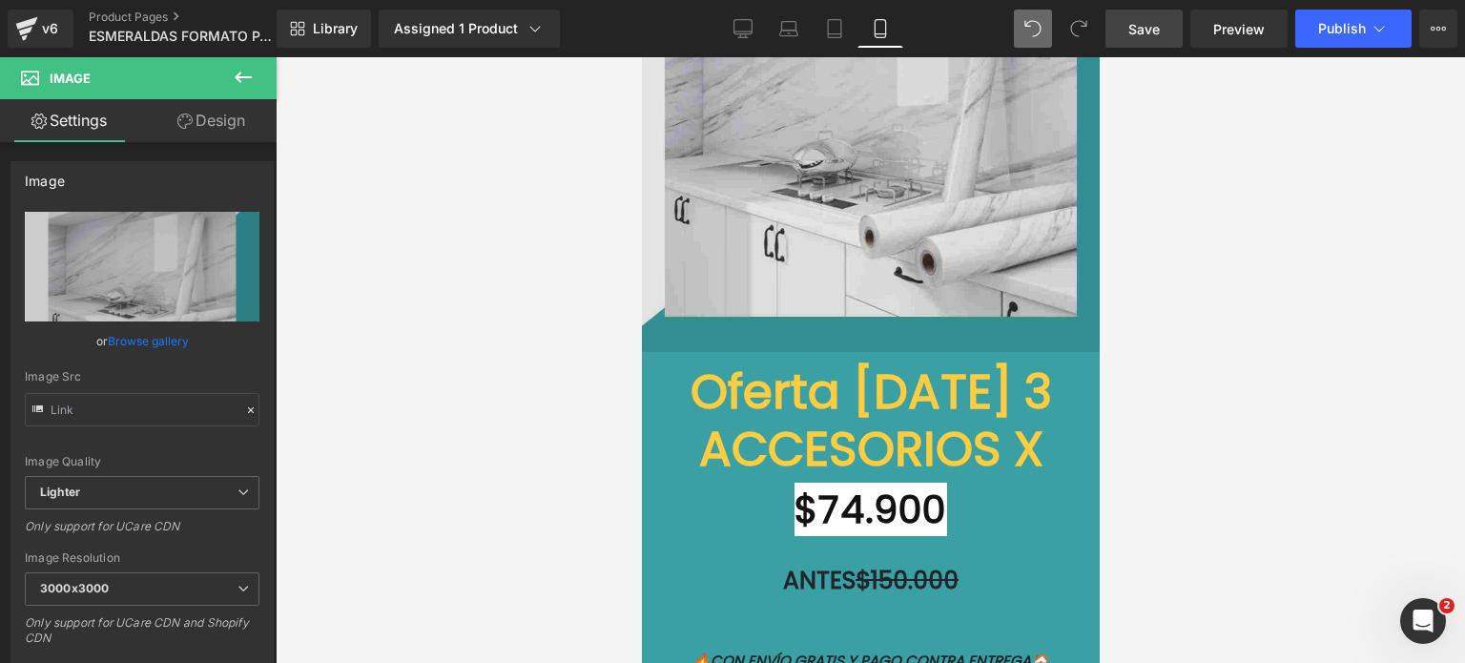
scroll to position [6389, 0]
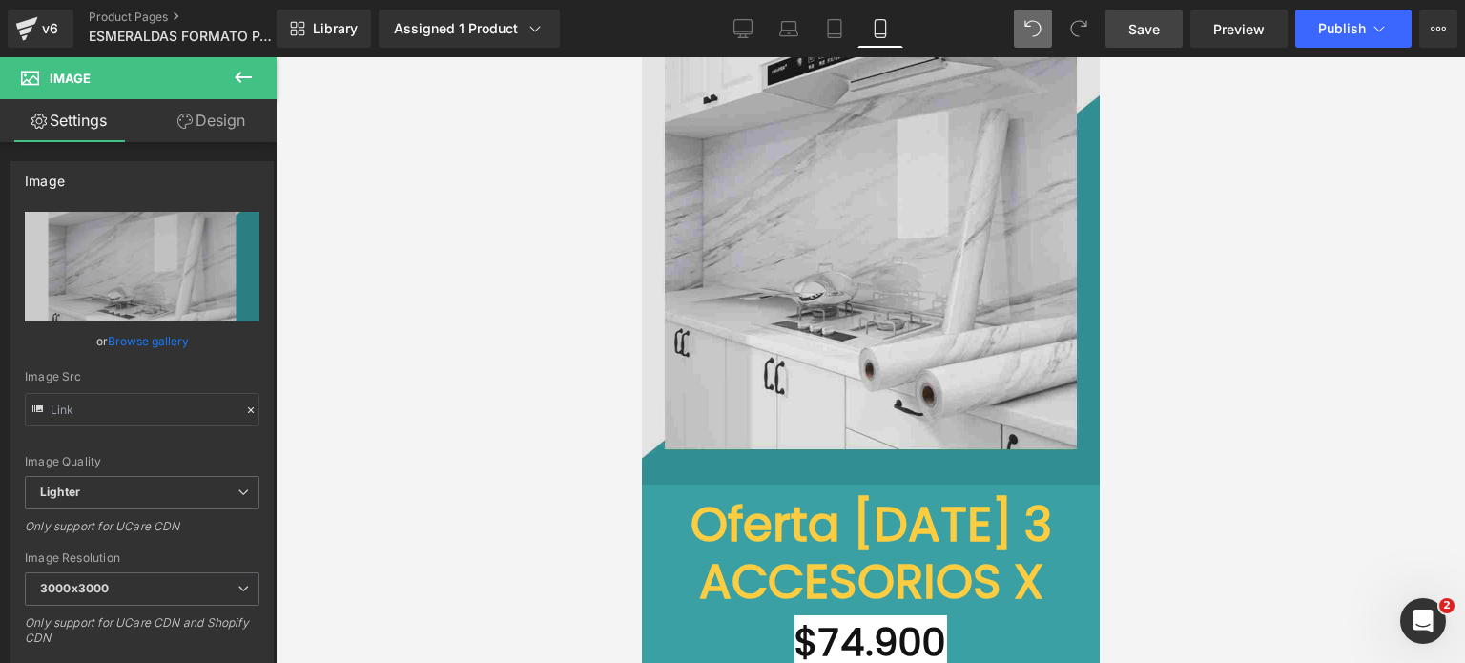
click at [846, 290] on img at bounding box center [869, 226] width 515 height 515
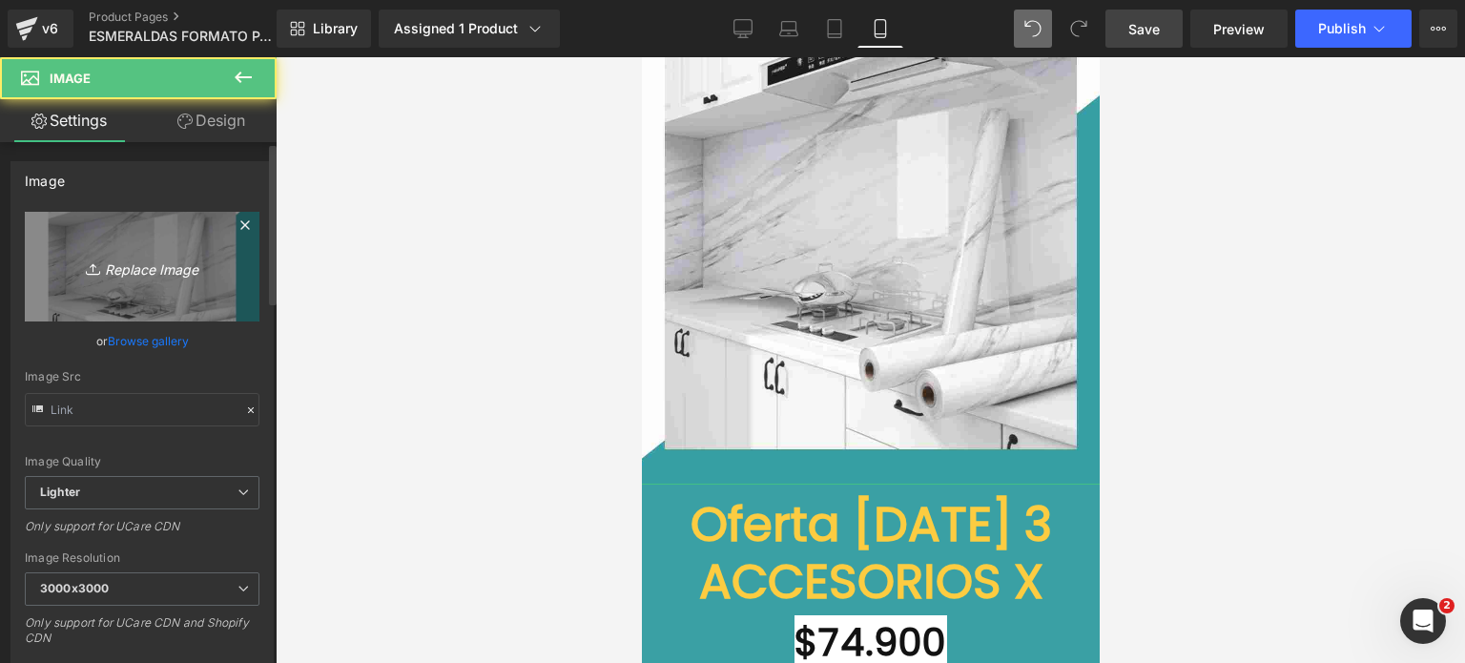
click at [183, 274] on icon "Replace Image" at bounding box center [142, 267] width 153 height 24
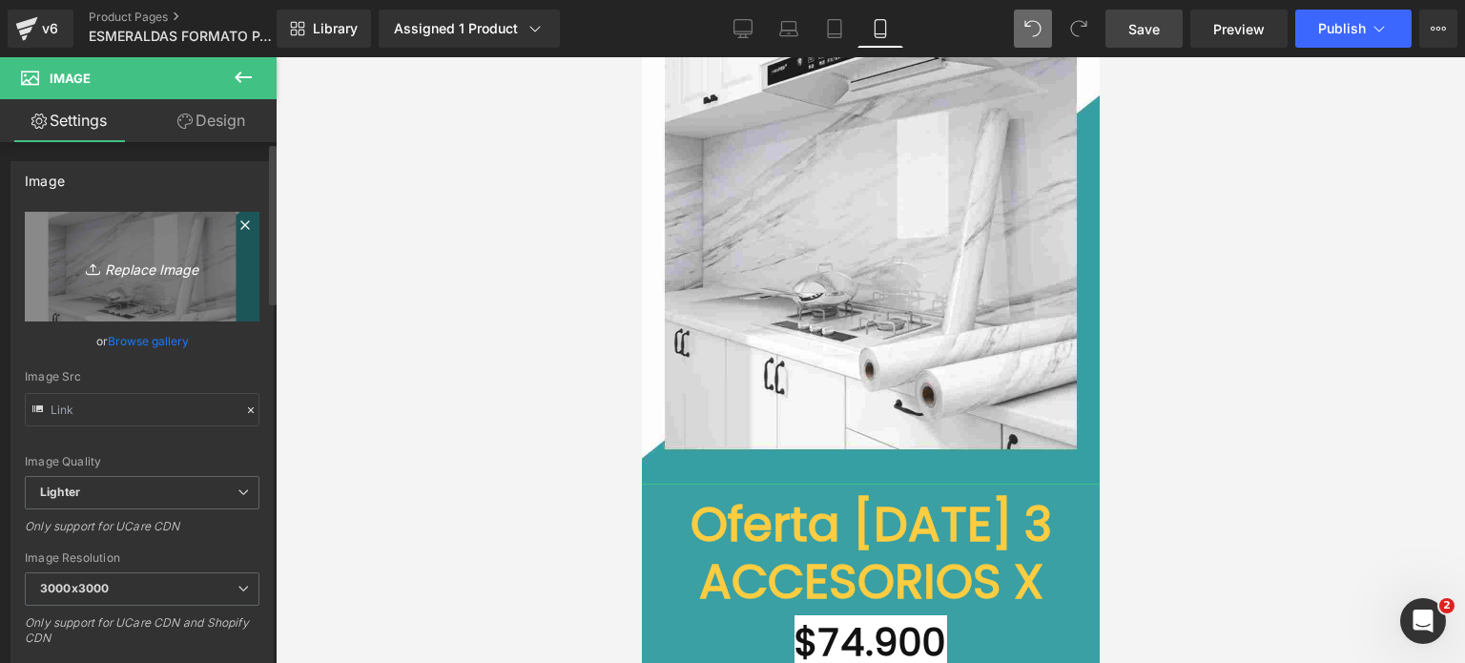
type input "C:\fakepath\LANDING ESMERALDAS FORMATO NUEVO.png (3).png"
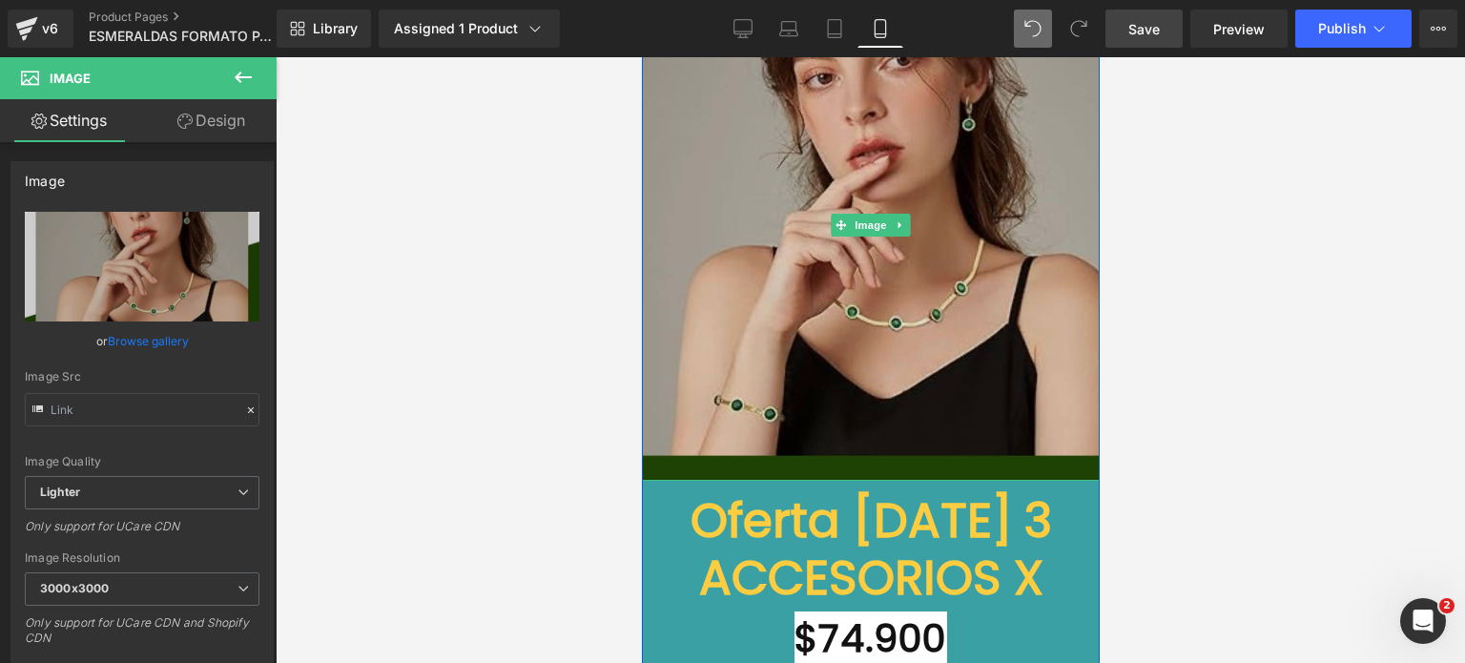
scroll to position [6484, 0]
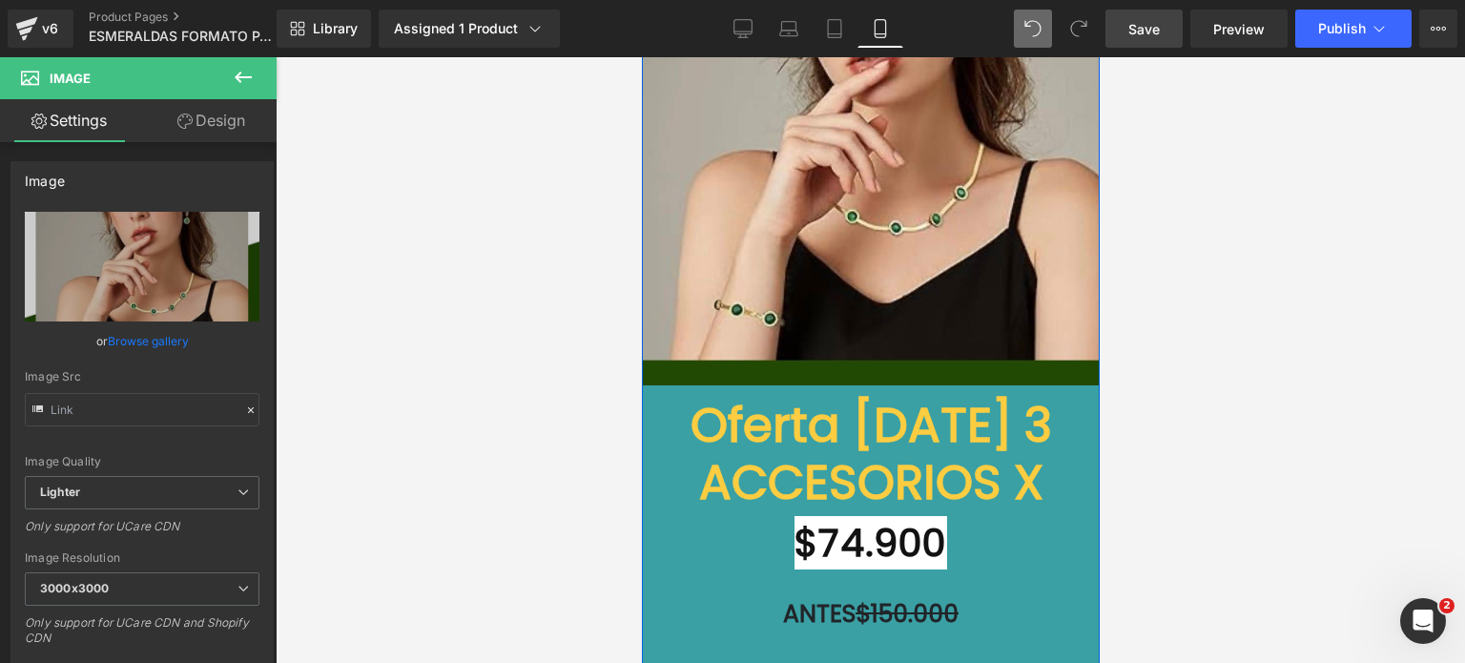
click at [721, 403] on font "Oferta [DATE] 3 ACCESORIOS X" at bounding box center [869, 453] width 361 height 125
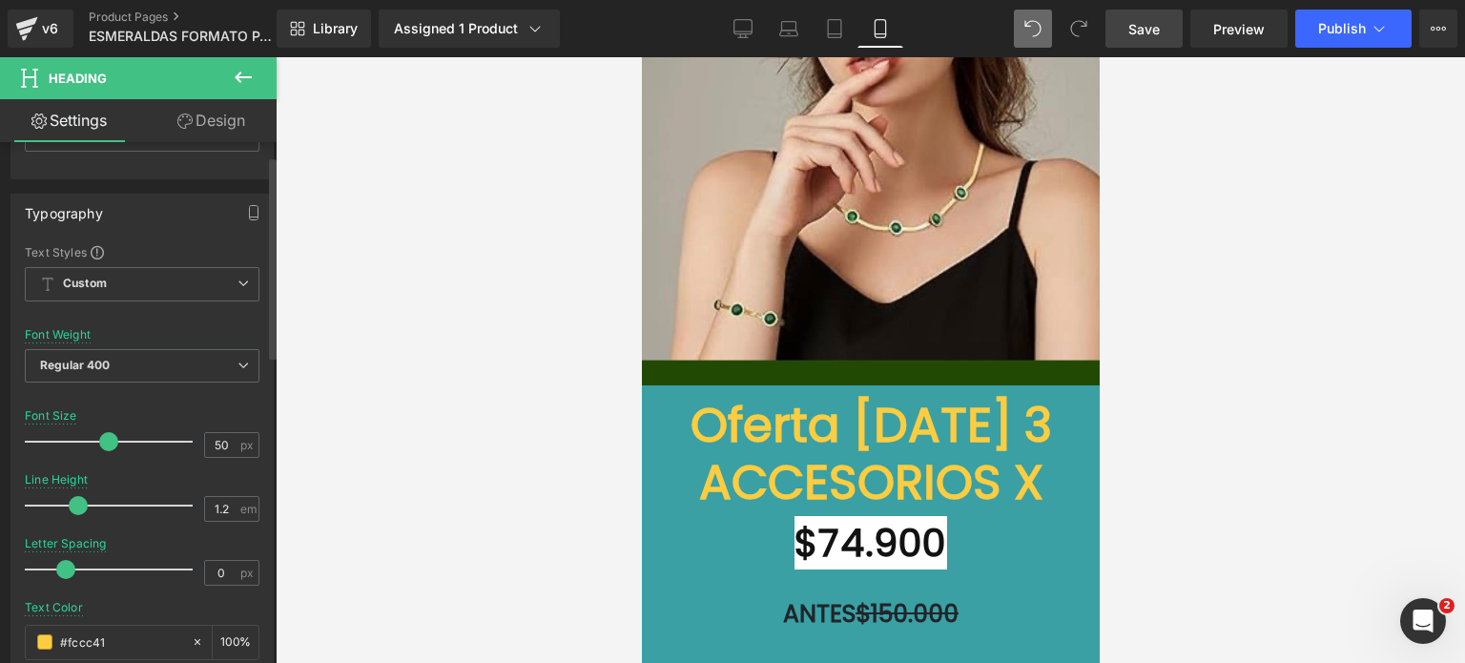
scroll to position [286, 0]
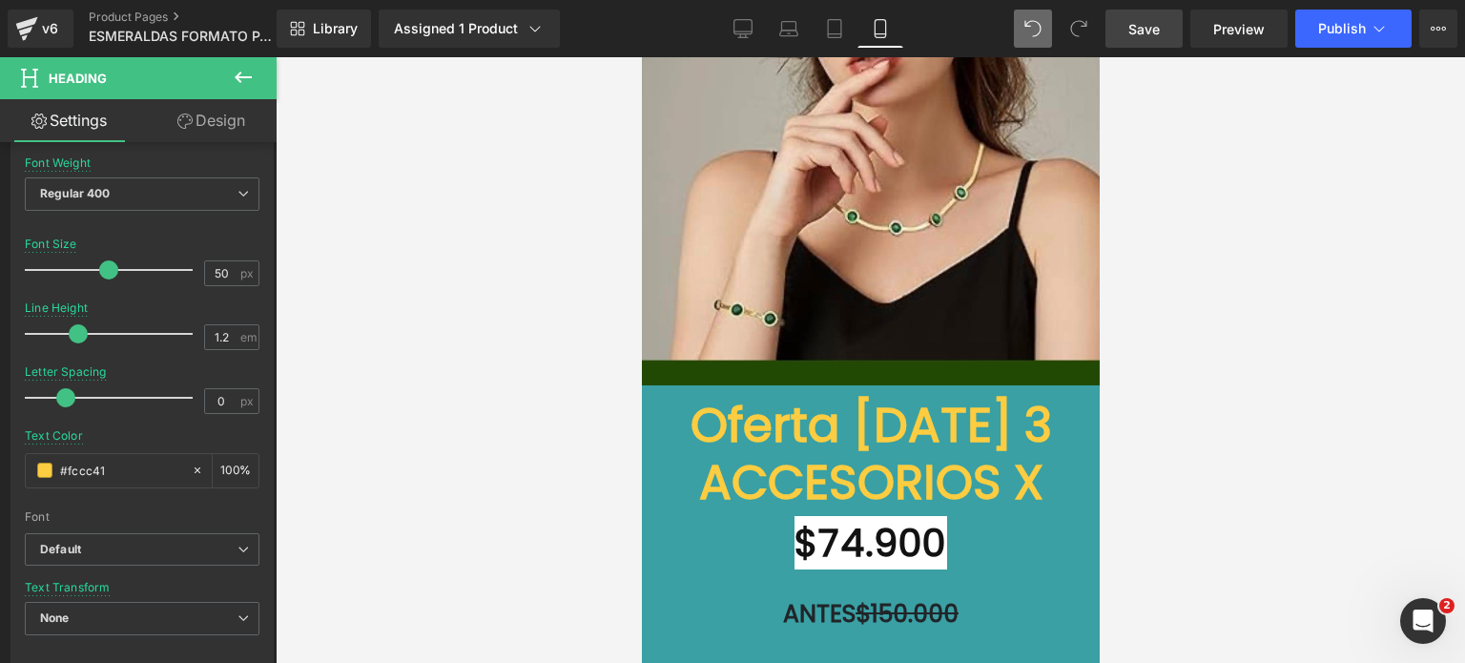
drag, startPoint x: 20, startPoint y: 530, endPoint x: 40, endPoint y: 505, distance: 31.9
click at [695, 592] on div "Rendering Content" at bounding box center [732, 587] width 117 height 21
click at [675, 386] on span "Row" at bounding box center [685, 400] width 38 height 29
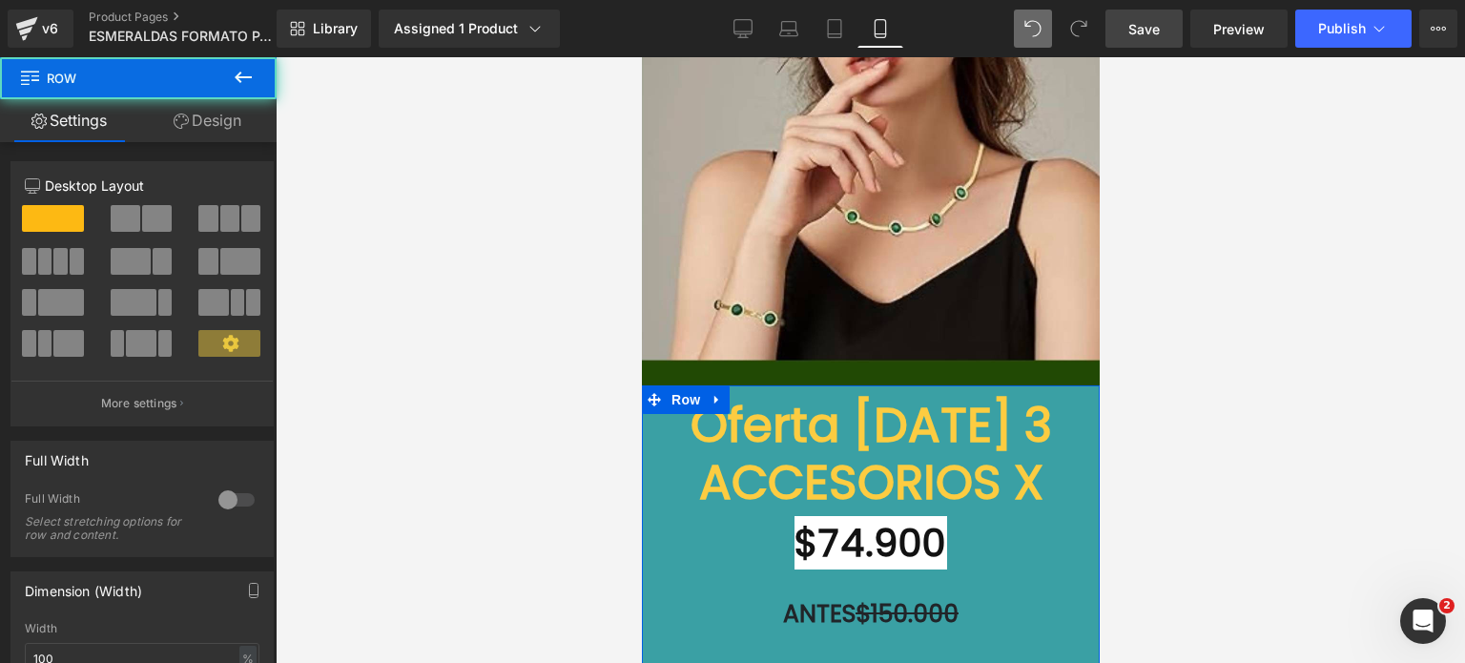
click at [197, 125] on link "Design" at bounding box center [207, 120] width 138 height 43
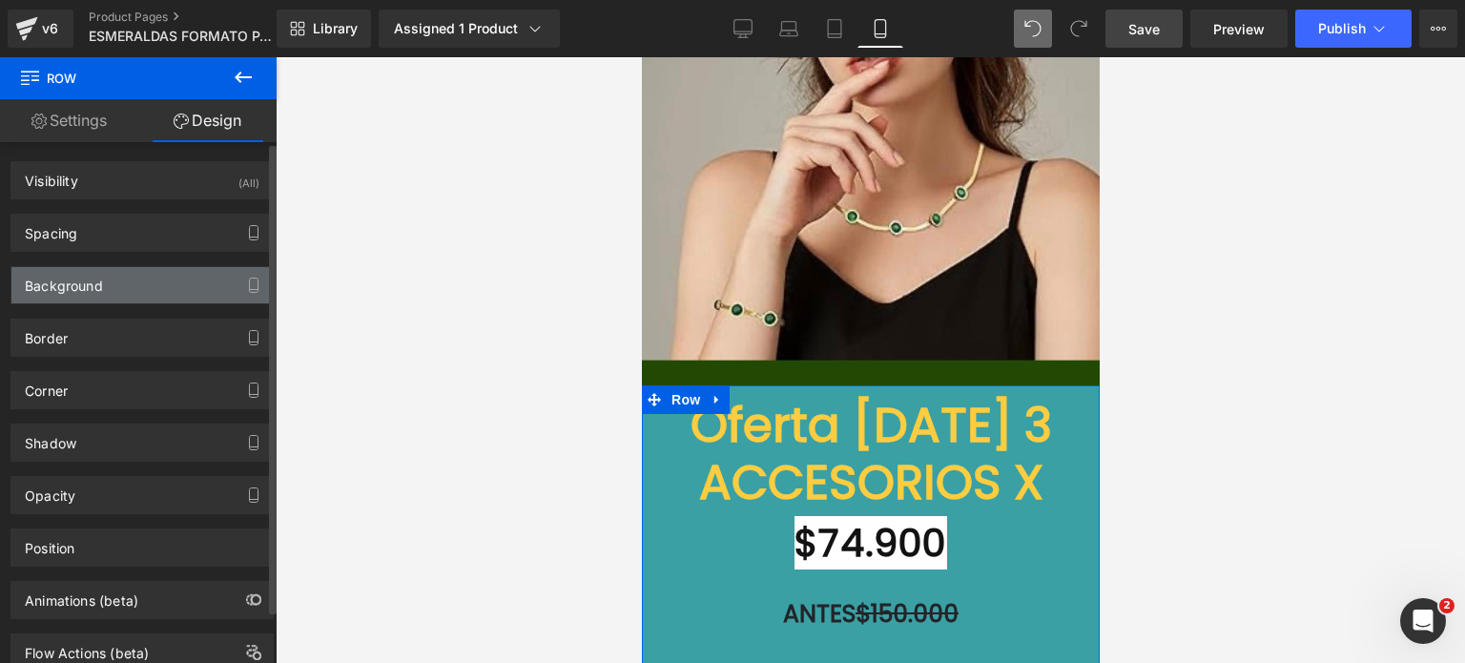
click at [137, 282] on div "Background" at bounding box center [141, 285] width 261 height 36
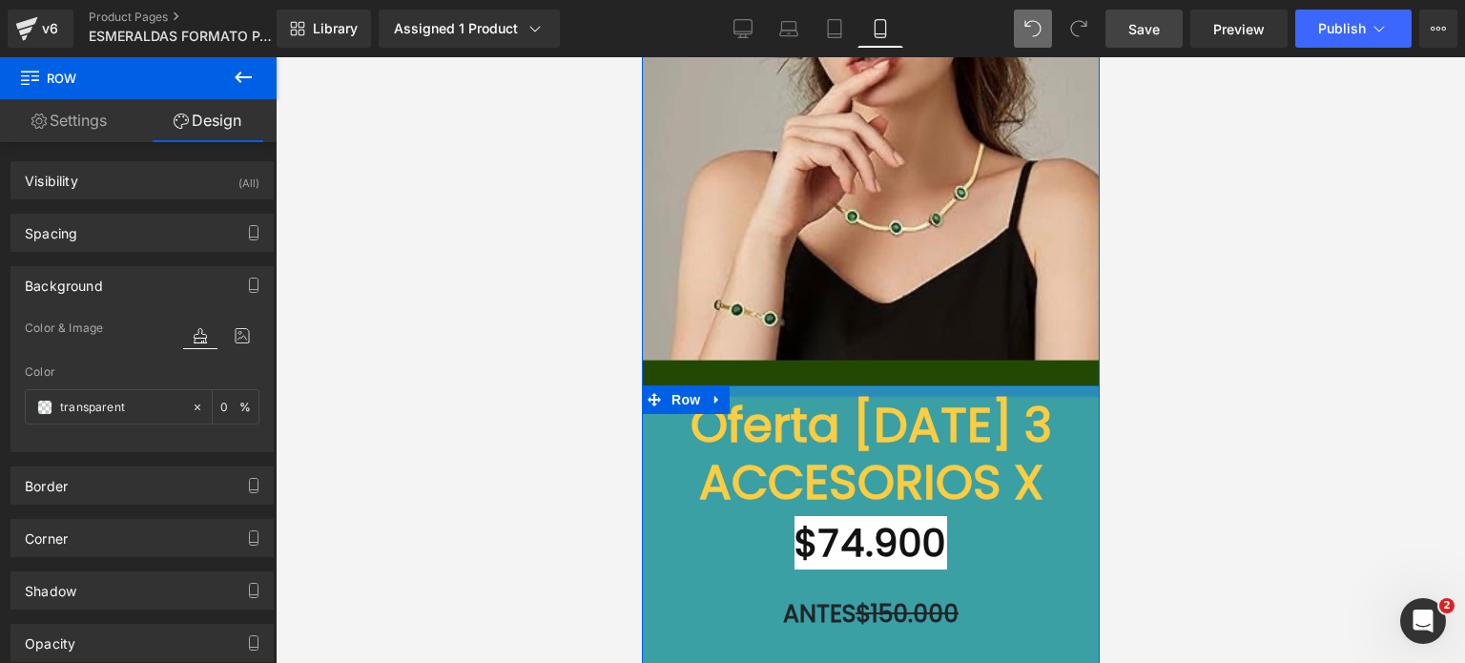
click at [912, 385] on div at bounding box center [870, 390] width 458 height 11
click at [837, 437] on font "Oferta [DATE] 3 ACCESORIOS X" at bounding box center [869, 453] width 361 height 125
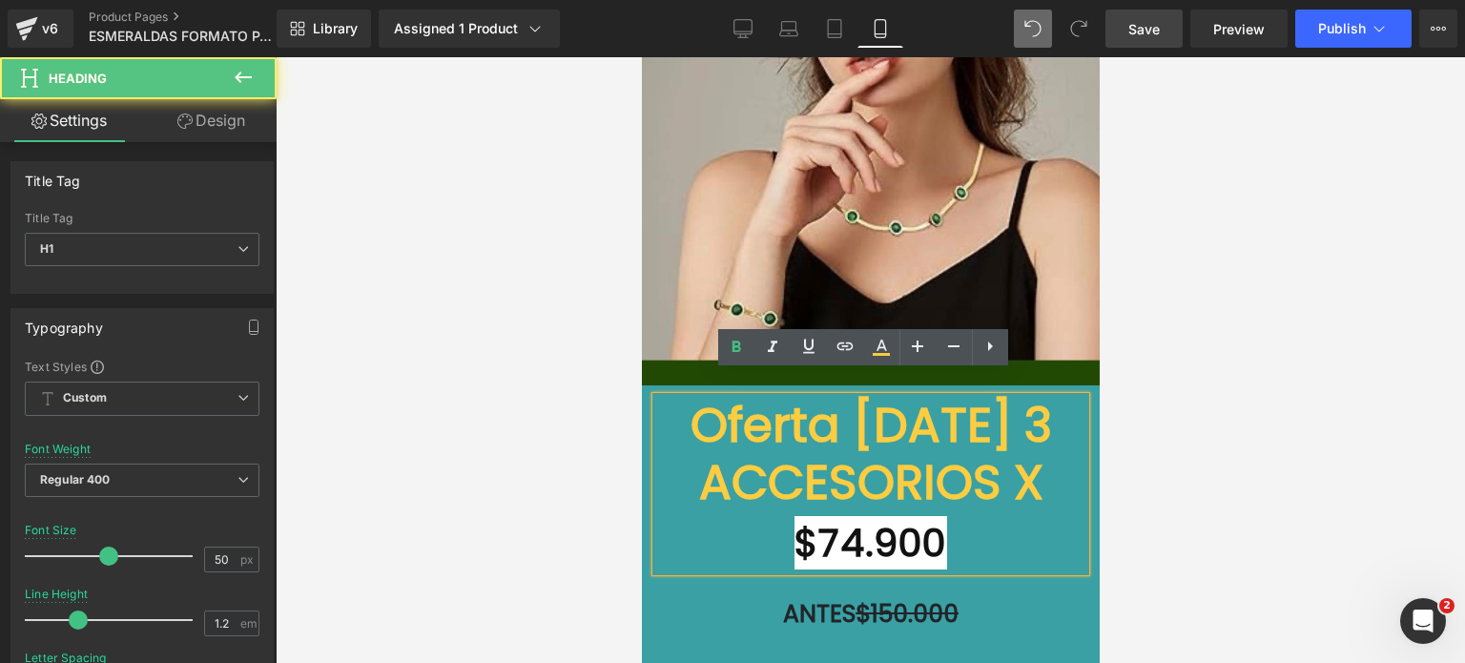
click at [740, 600] on div "ANTES $150.000 Heading" at bounding box center [869, 599] width 429 height 57
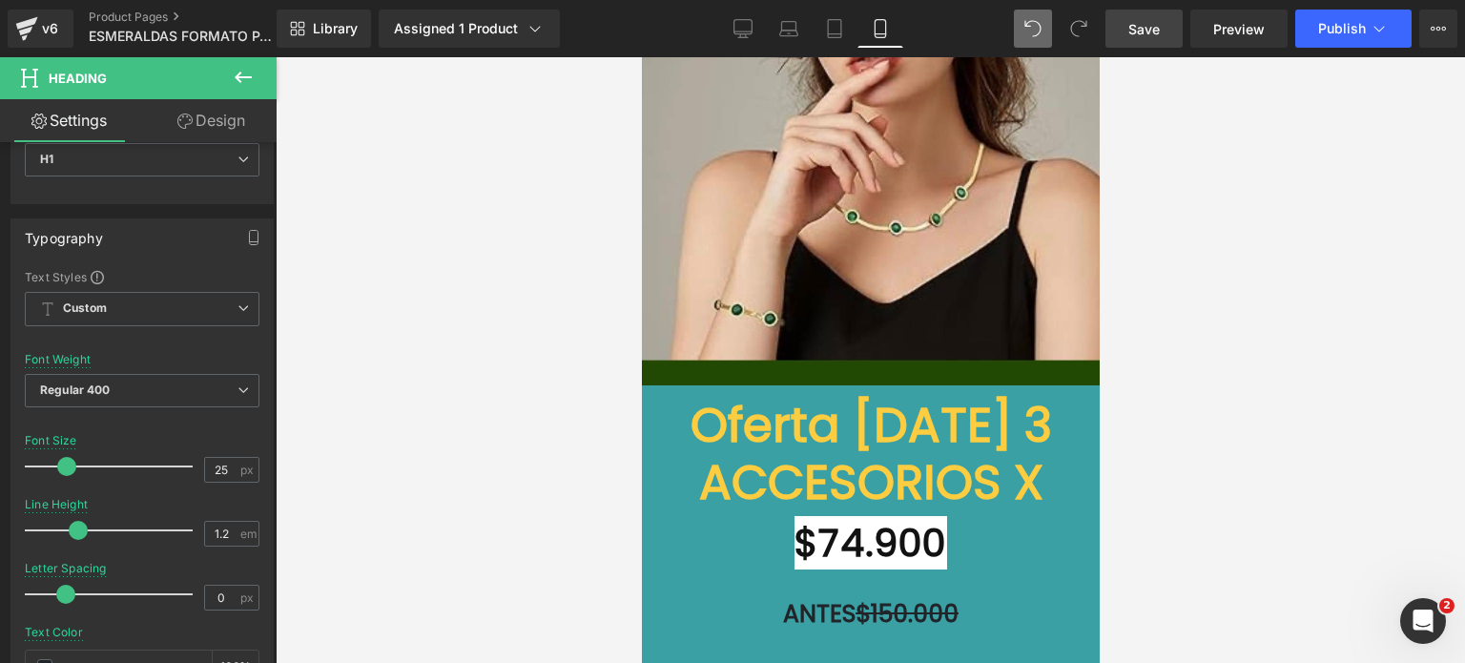
scroll to position [0, 0]
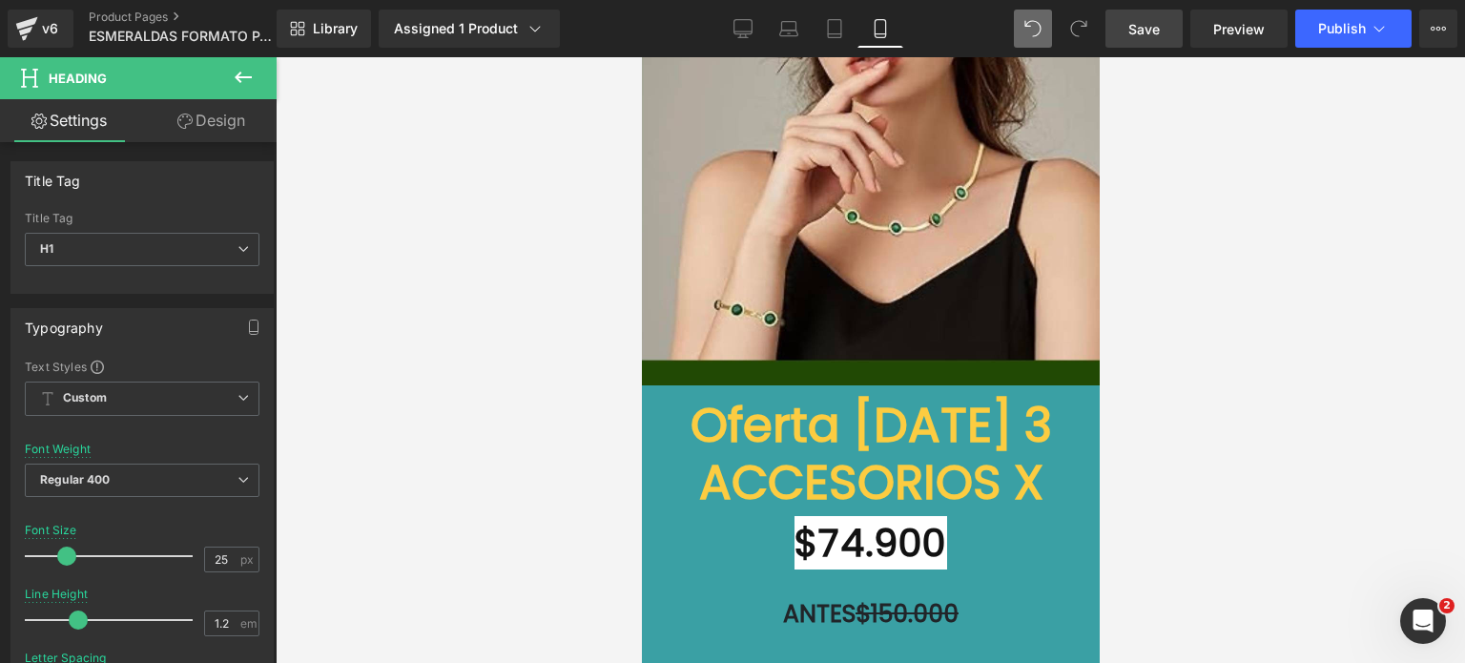
click at [1019, 385] on div "Oferta [DATE] 3 ACCESORIOS X $74.900 Heading ANTES $150.000 Heading Add To Cart…" at bounding box center [870, 544] width 458 height 318
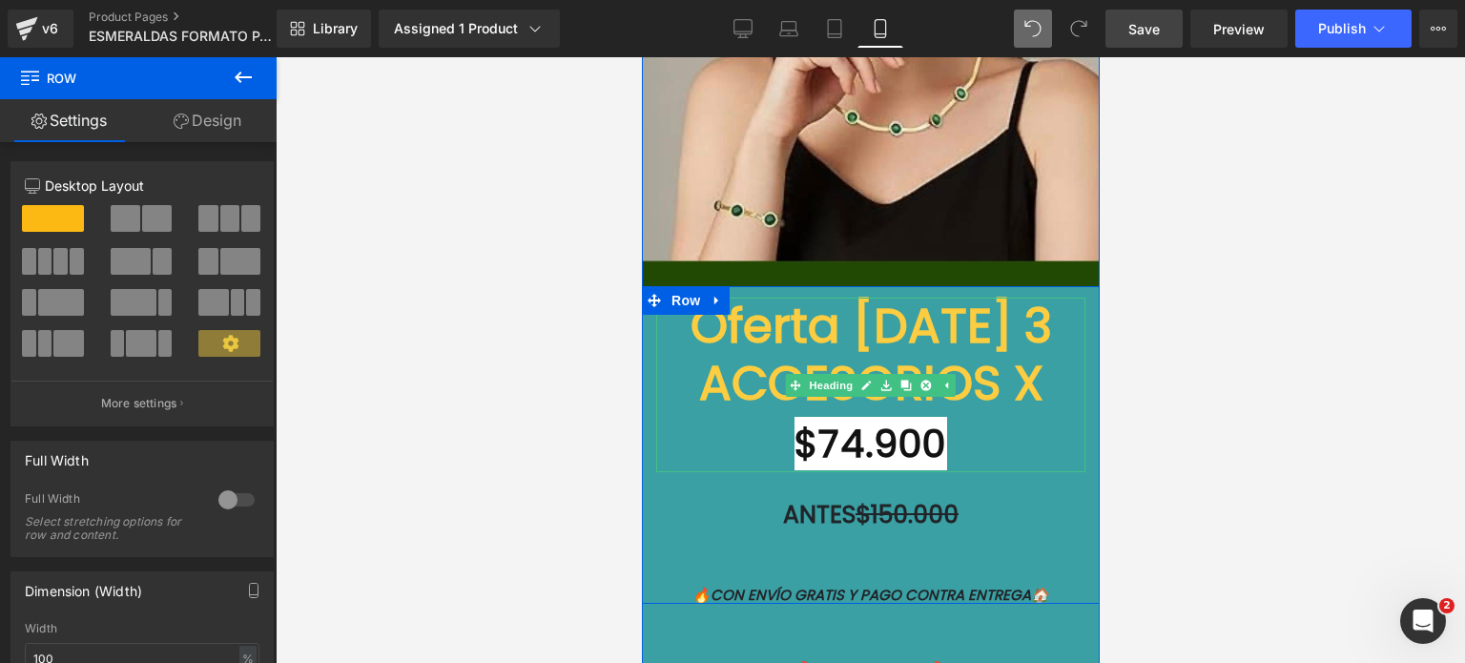
scroll to position [6579, 0]
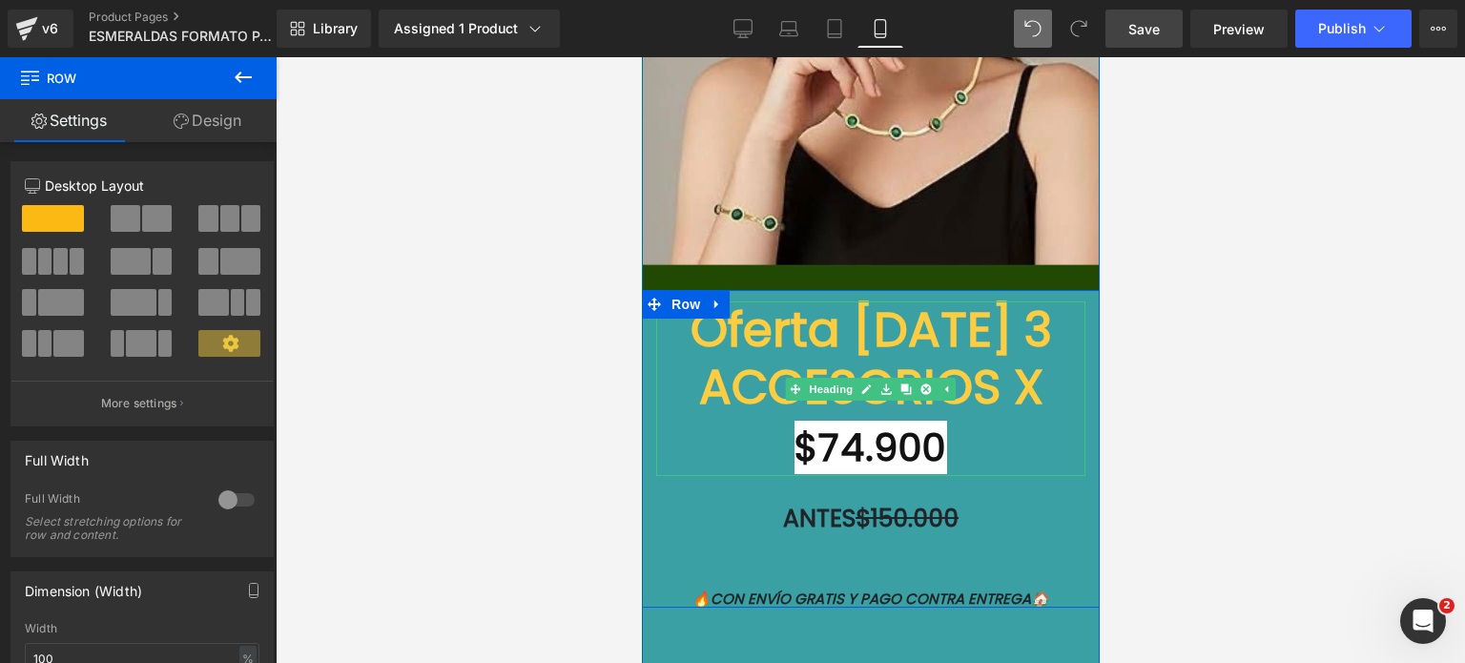
click at [1042, 314] on h1 "Oferta [DATE] 3 ACCESORIOS X" at bounding box center [869, 358] width 429 height 114
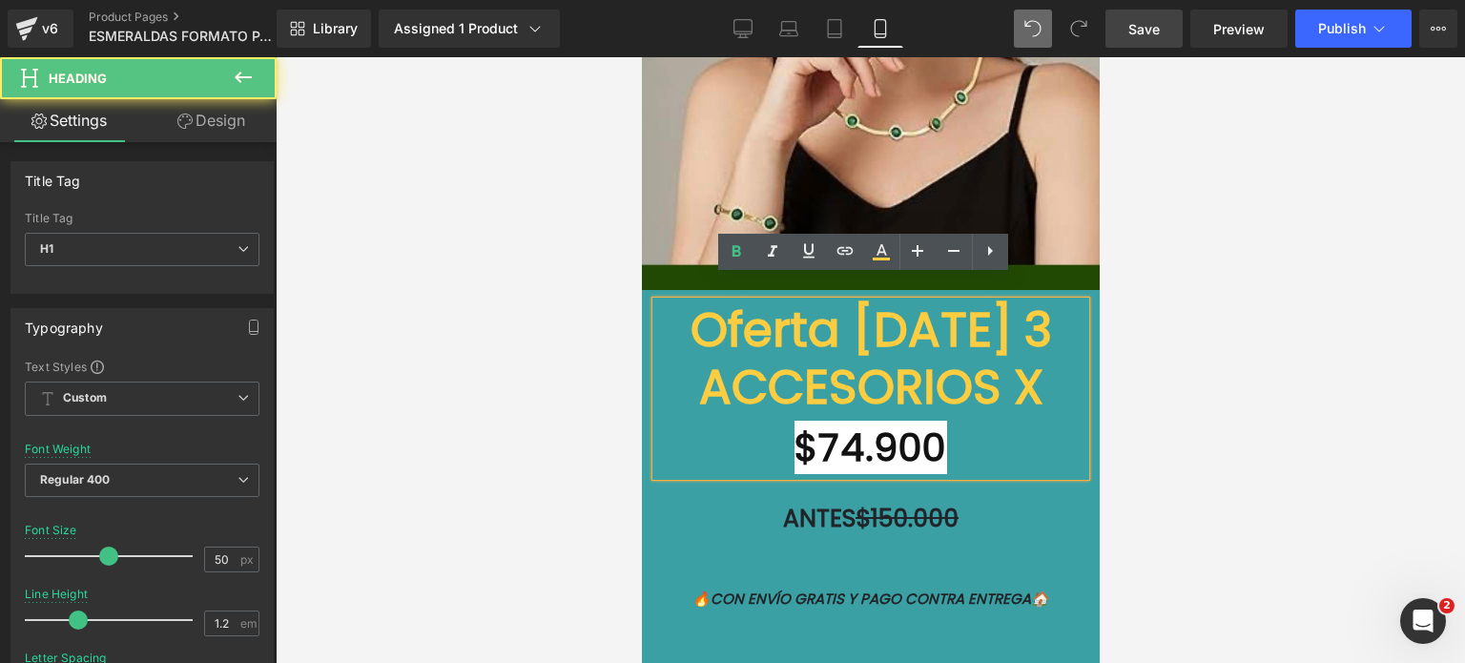
click at [1061, 301] on div "Oferta [DATE] 3 ACCESORIOS X $74.900" at bounding box center [869, 388] width 429 height 174
click at [1069, 290] on div "Oferta [DATE] 3 ACCESORIOS X $74.900 Heading ANTES $150.000 Heading Add To Cart…" at bounding box center [870, 449] width 458 height 318
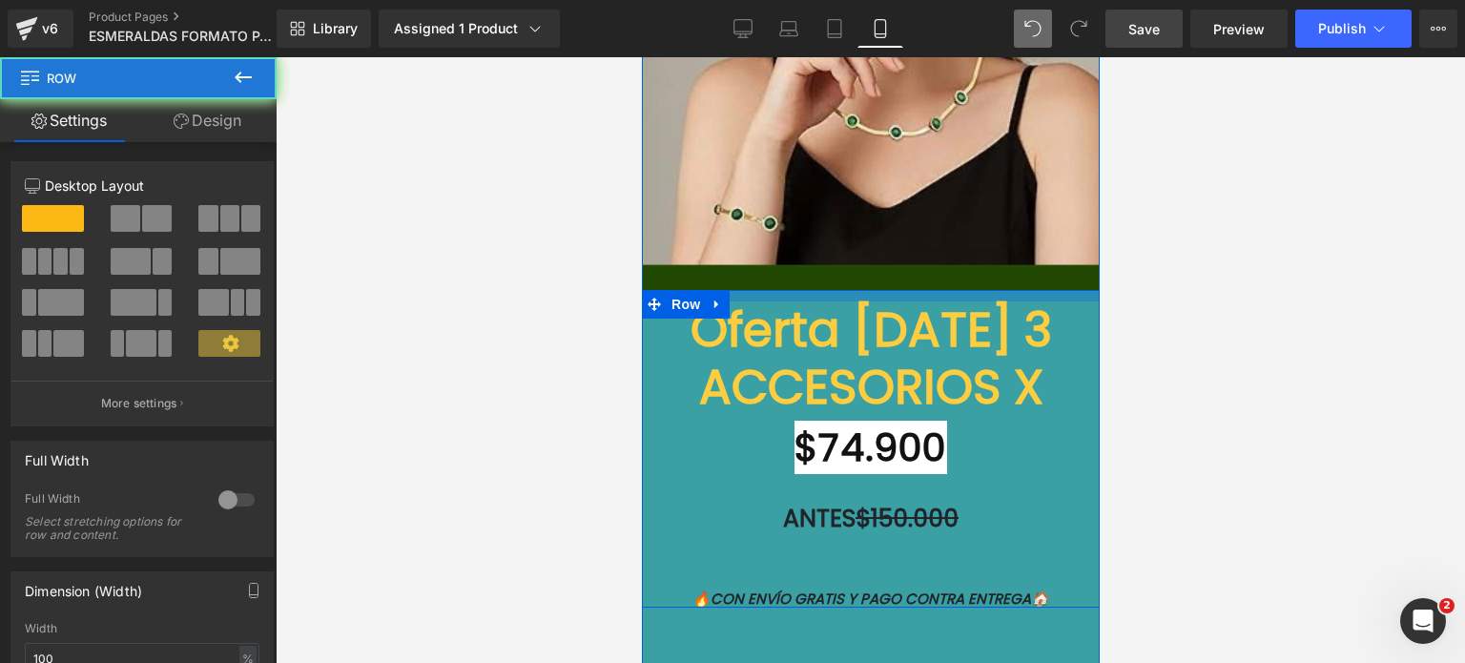
click at [1069, 290] on div "Oferta [DATE] 3 ACCESORIOS X $74.900 Heading ANTES $150.000 Heading Add To Cart…" at bounding box center [870, 449] width 458 height 318
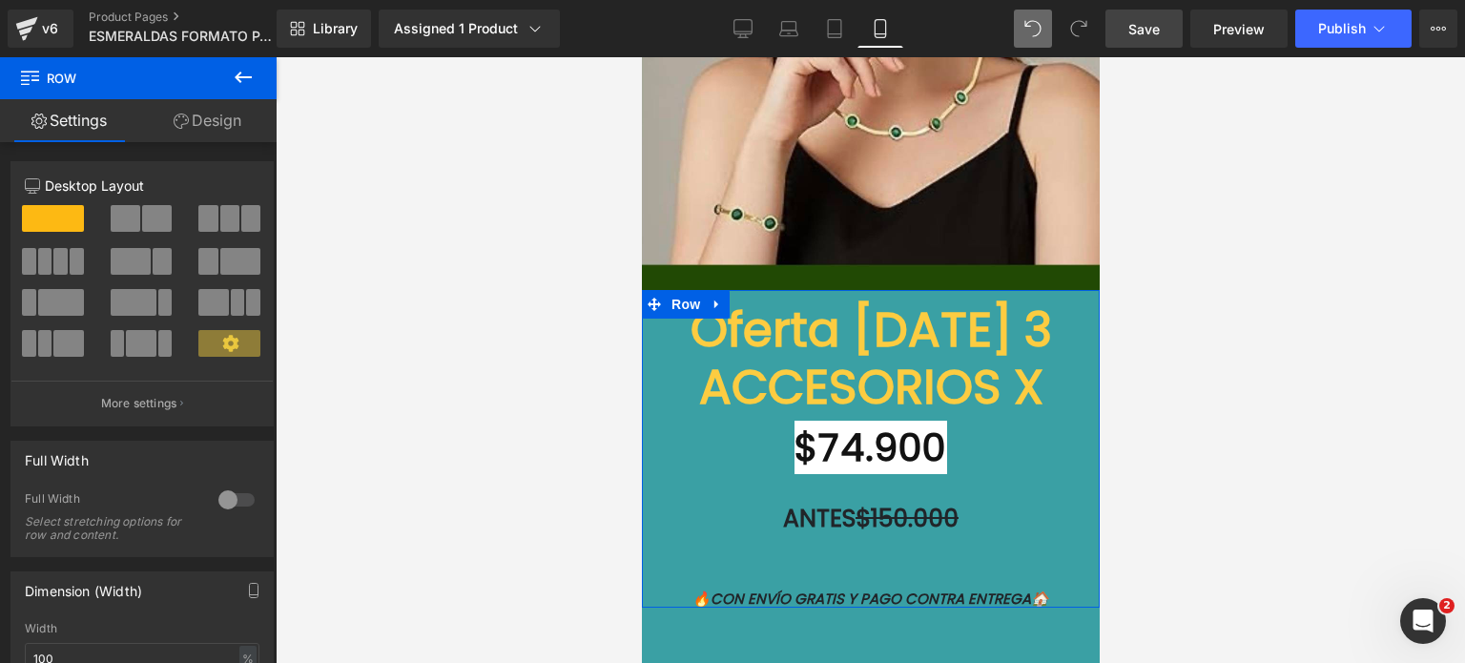
drag, startPoint x: 198, startPoint y: 109, endPoint x: 179, endPoint y: 296, distance: 187.9
click at [198, 109] on link "Design" at bounding box center [207, 120] width 138 height 43
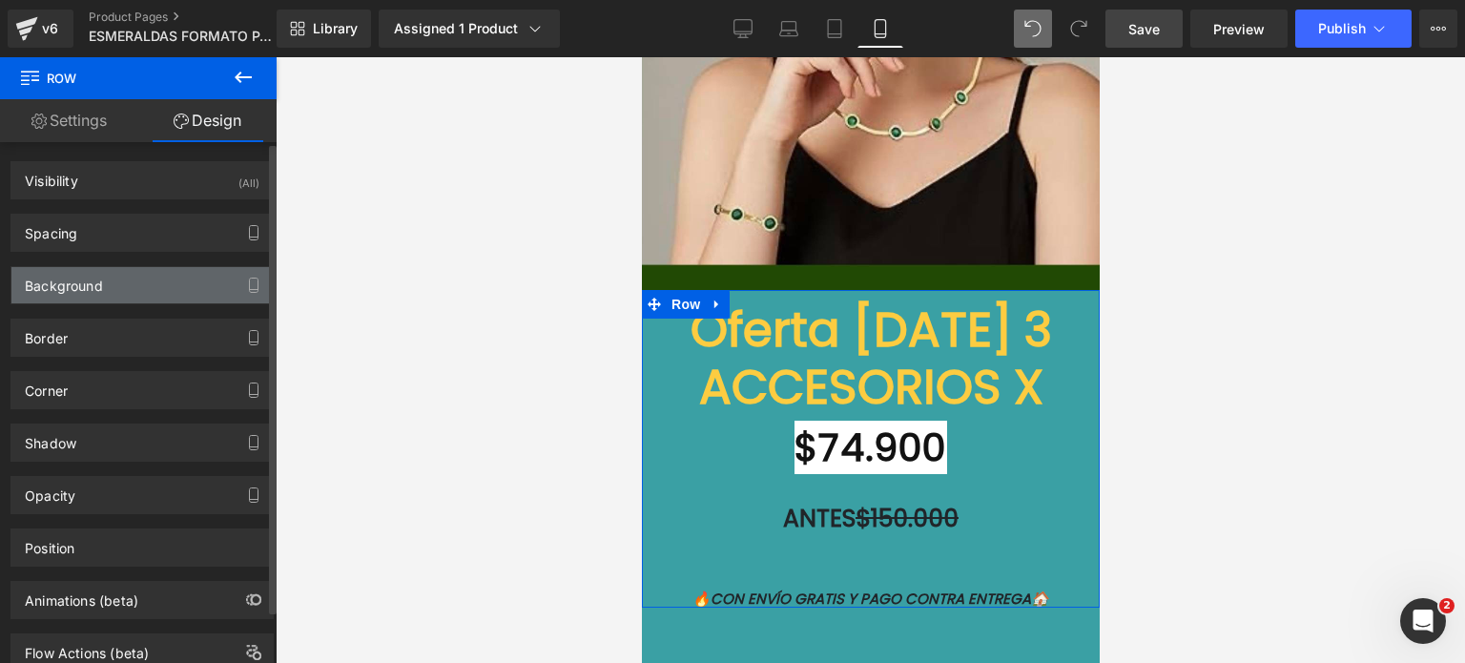
click at [179, 287] on div "Background" at bounding box center [141, 285] width 261 height 36
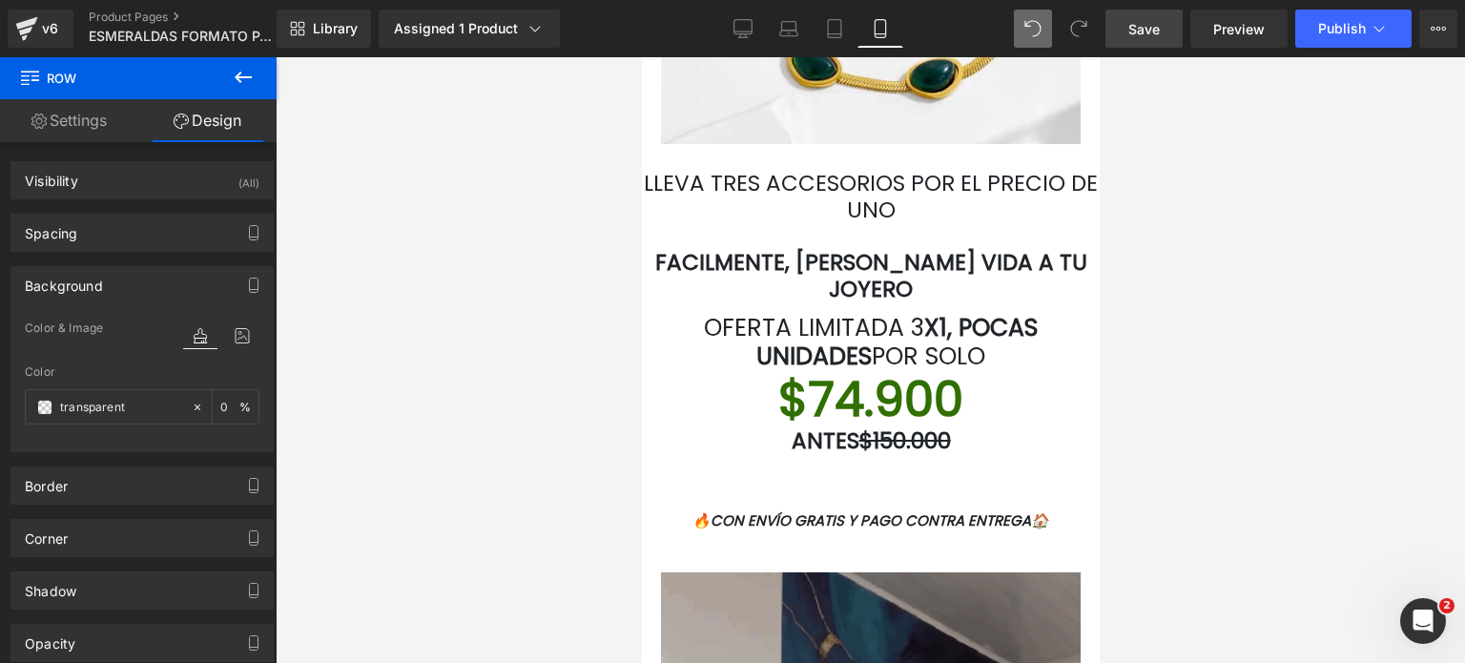
scroll to position [3528, 0]
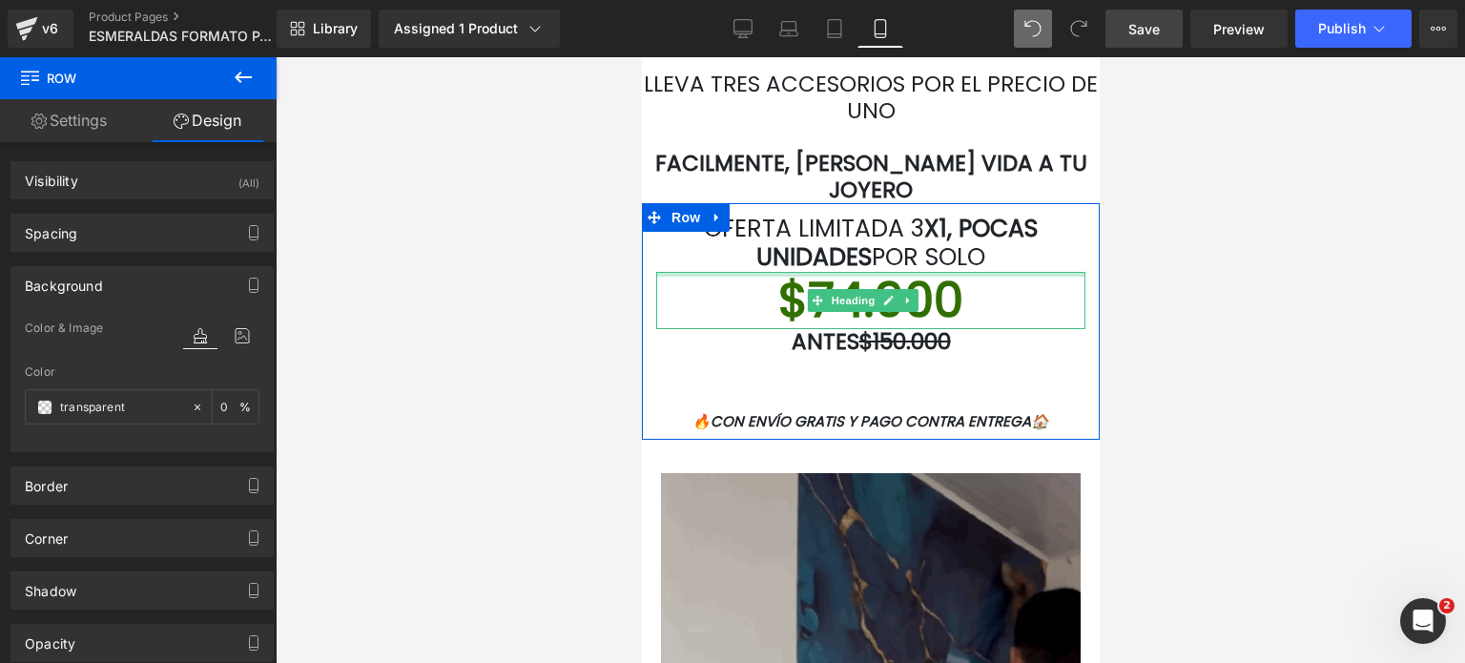
click at [885, 272] on div at bounding box center [869, 274] width 429 height 5
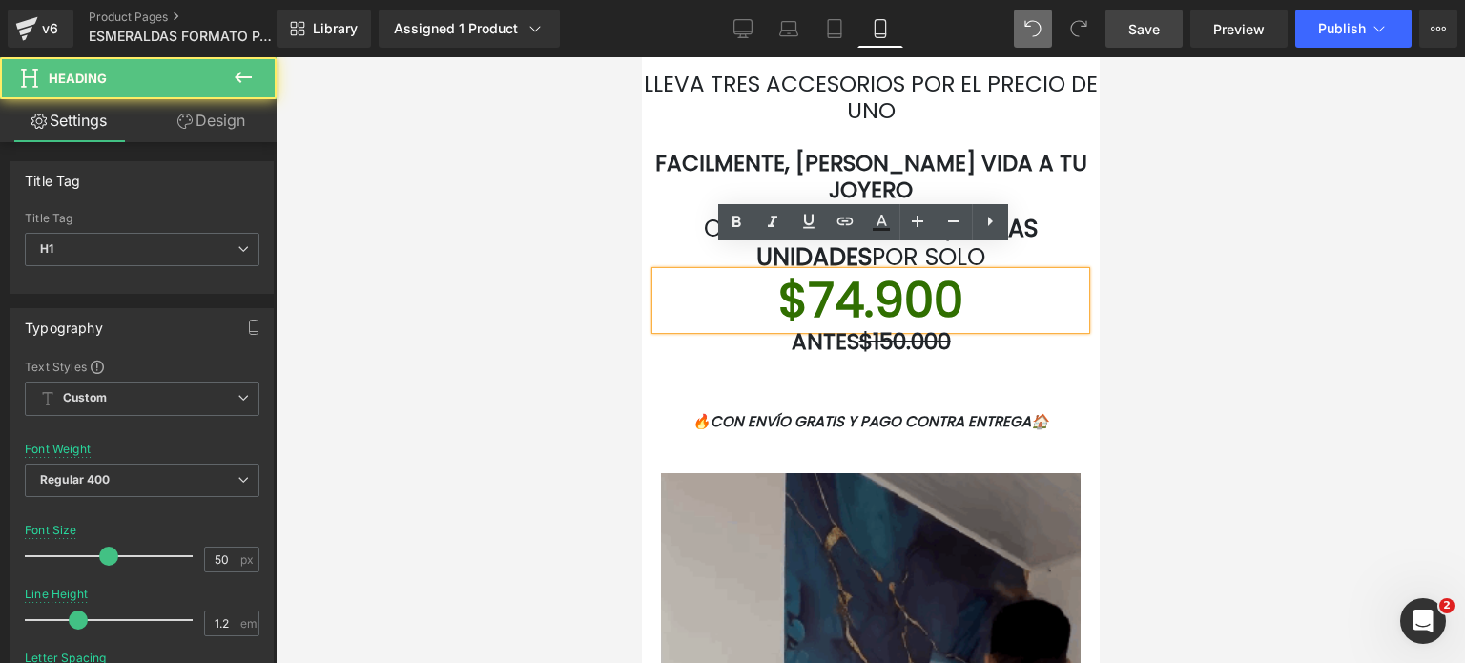
click at [922, 266] on font "$74.900" at bounding box center [869, 300] width 185 height 68
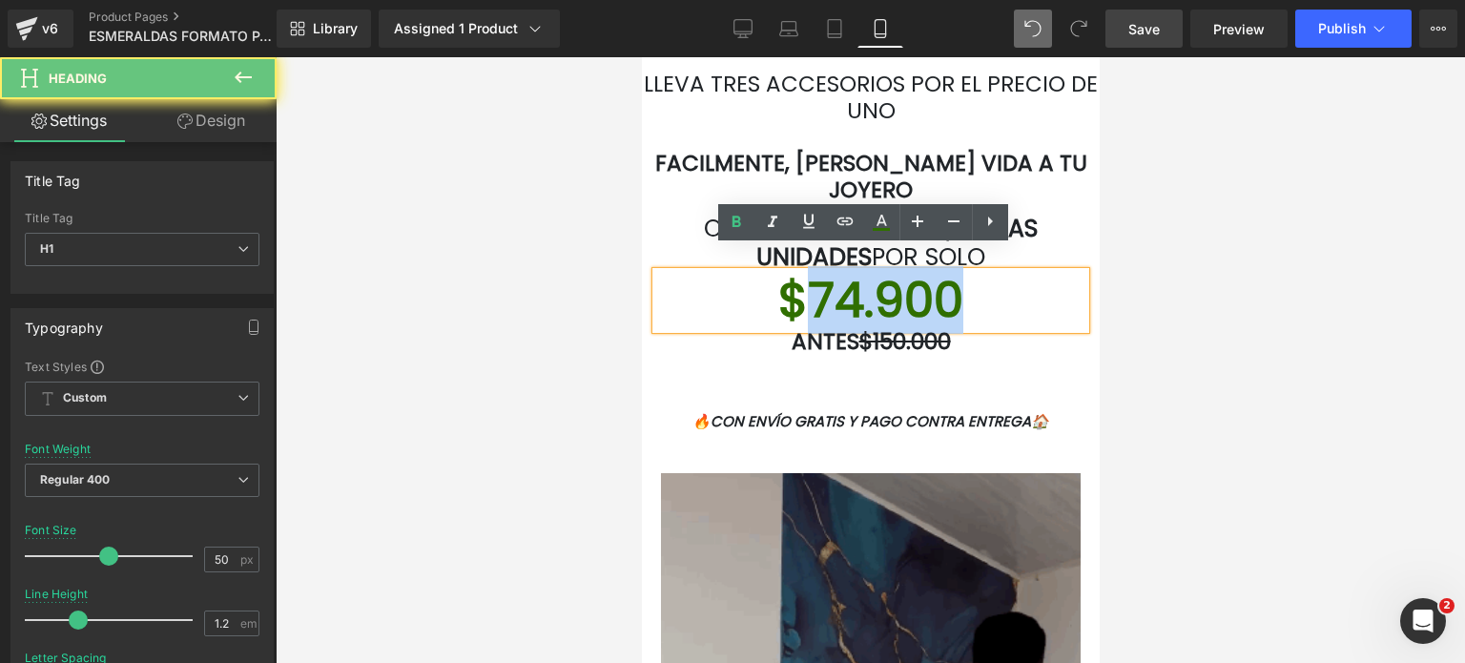
click at [922, 266] on font "$74.900" at bounding box center [869, 300] width 185 height 68
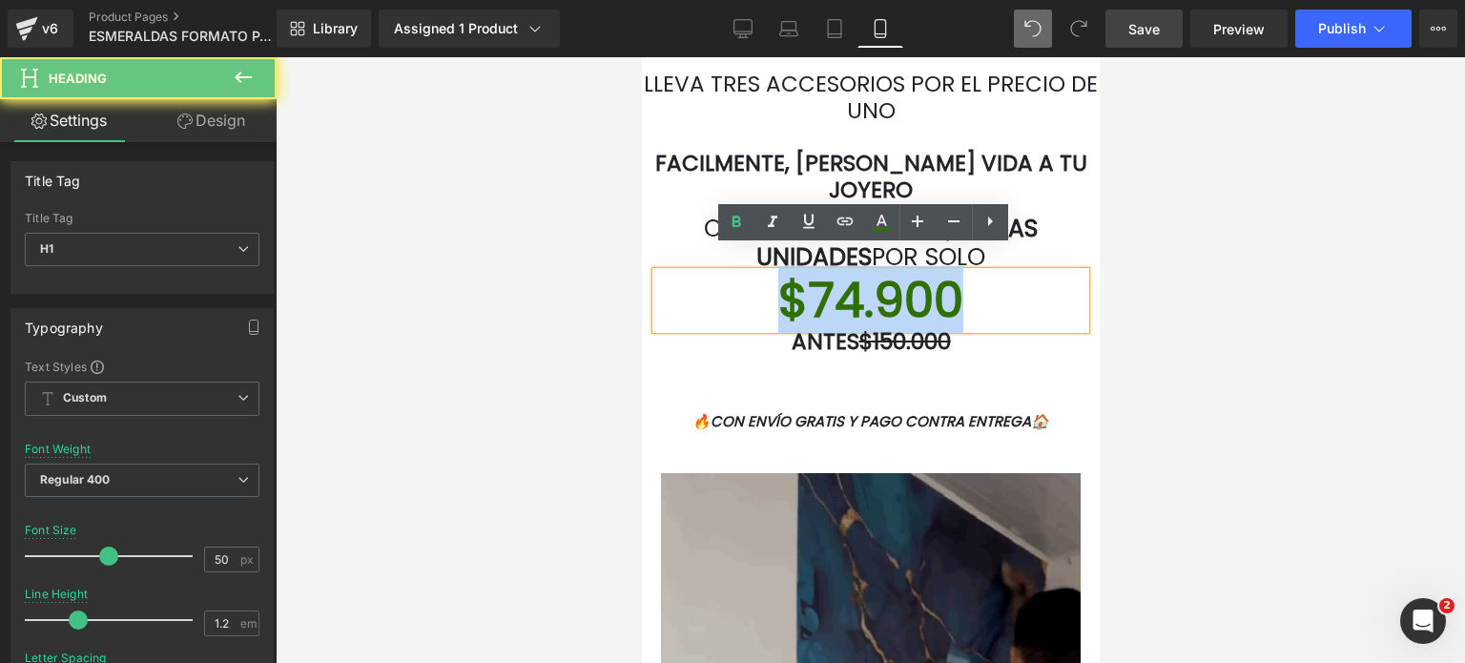
click at [922, 266] on font "$74.900" at bounding box center [869, 300] width 185 height 68
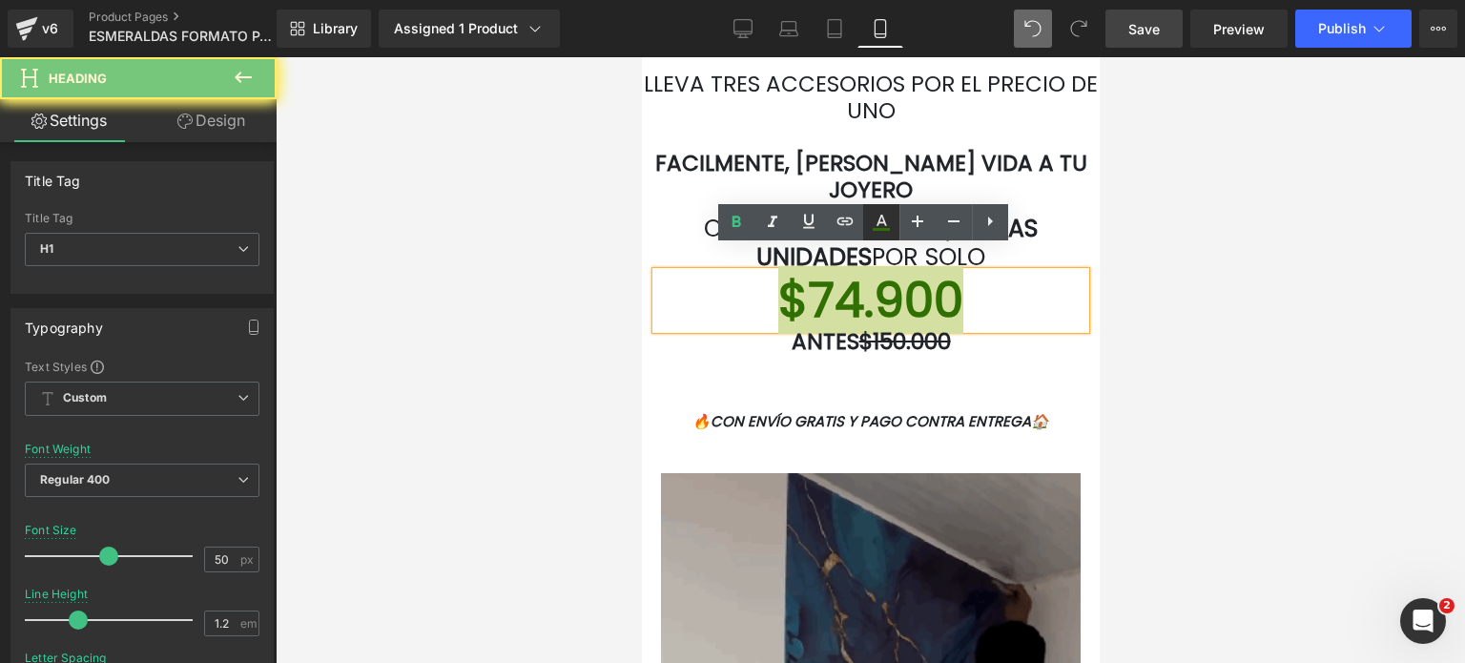
click at [890, 232] on icon at bounding box center [881, 222] width 23 height 23
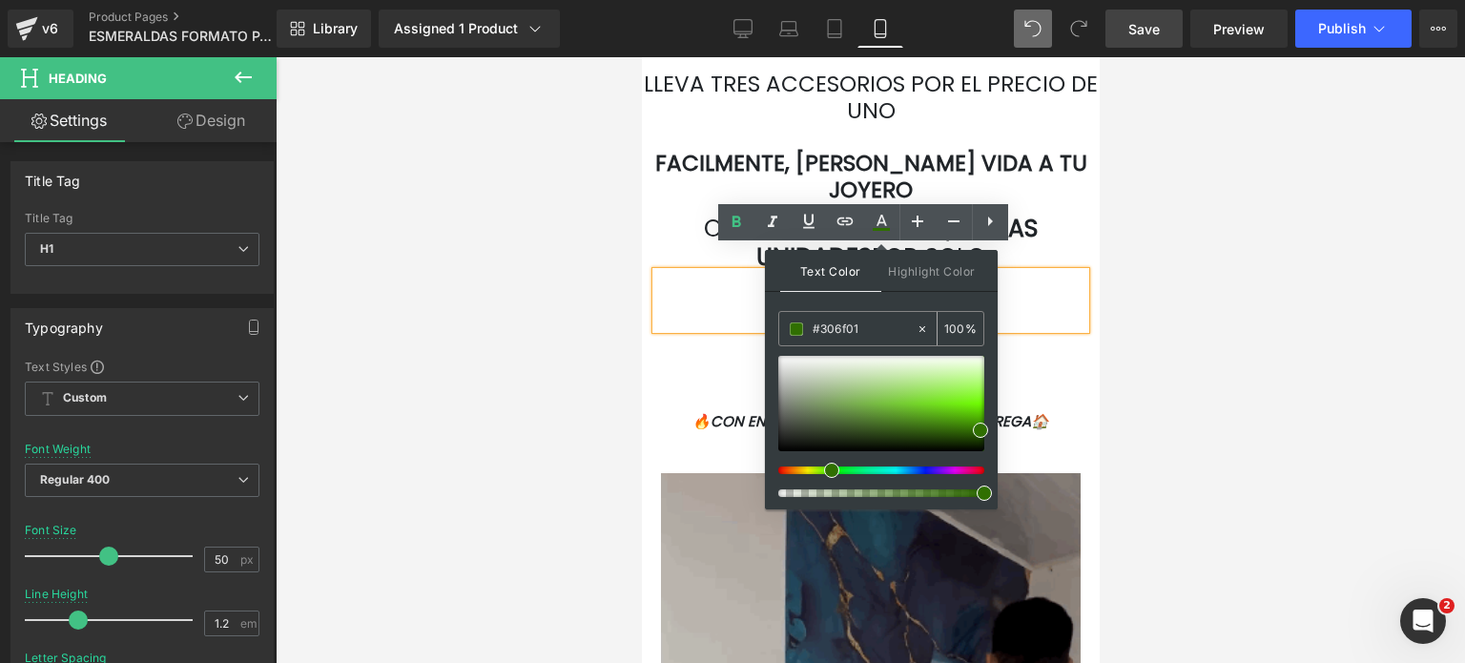
click at [848, 319] on input "#306f01" at bounding box center [863, 328] width 103 height 21
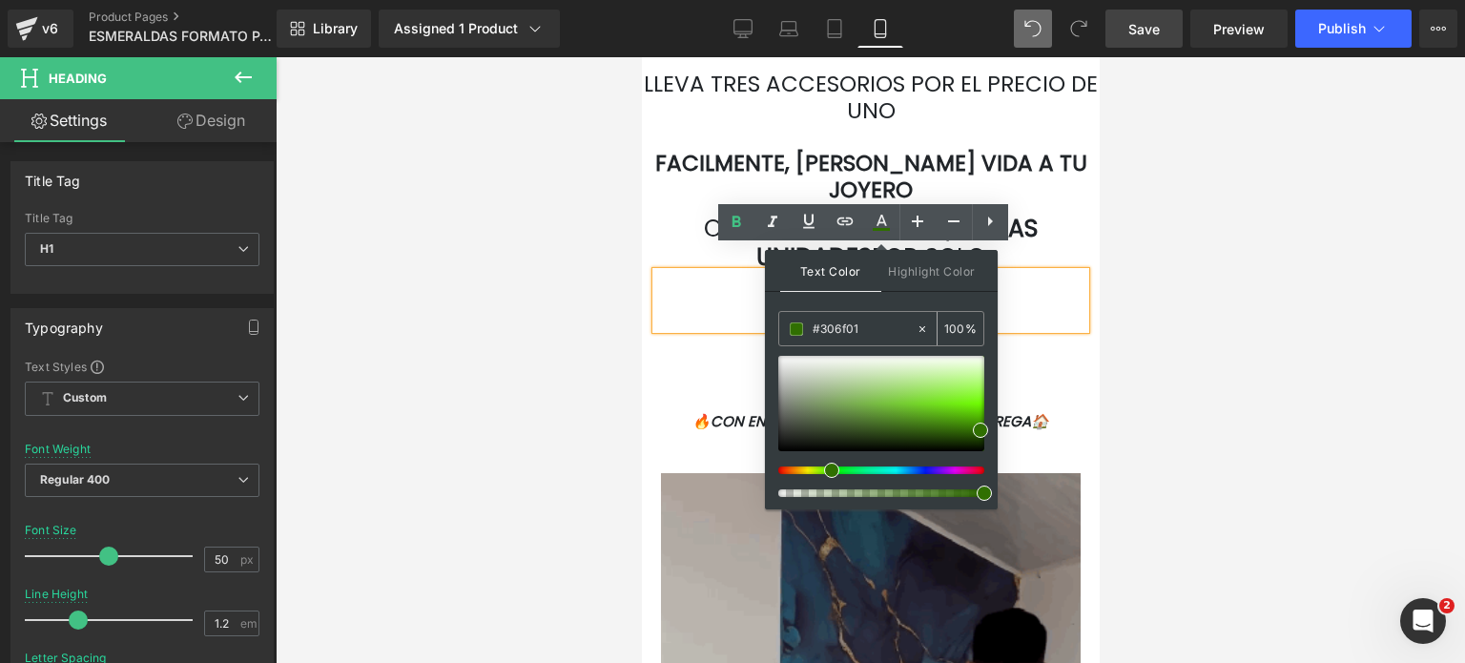
click at [848, 319] on input "#306f01" at bounding box center [863, 328] width 103 height 21
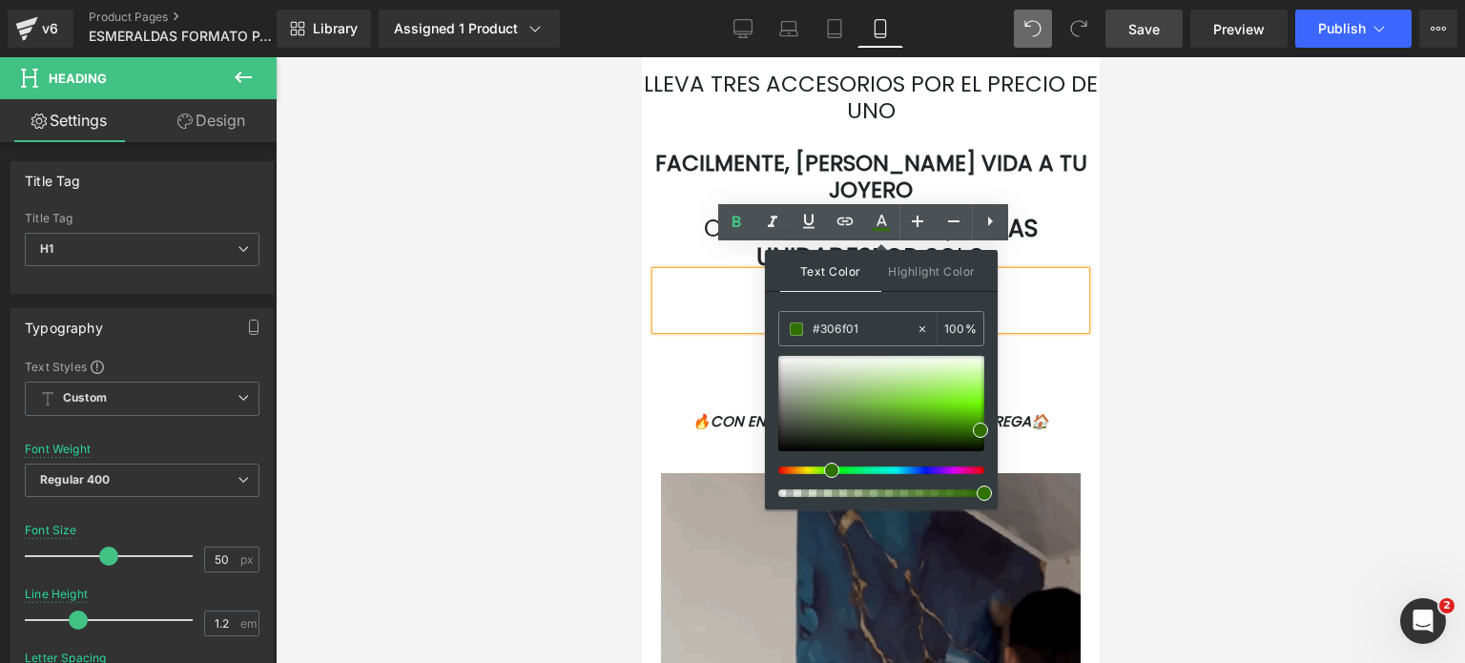
click at [1142, 327] on div at bounding box center [870, 359] width 1189 height 605
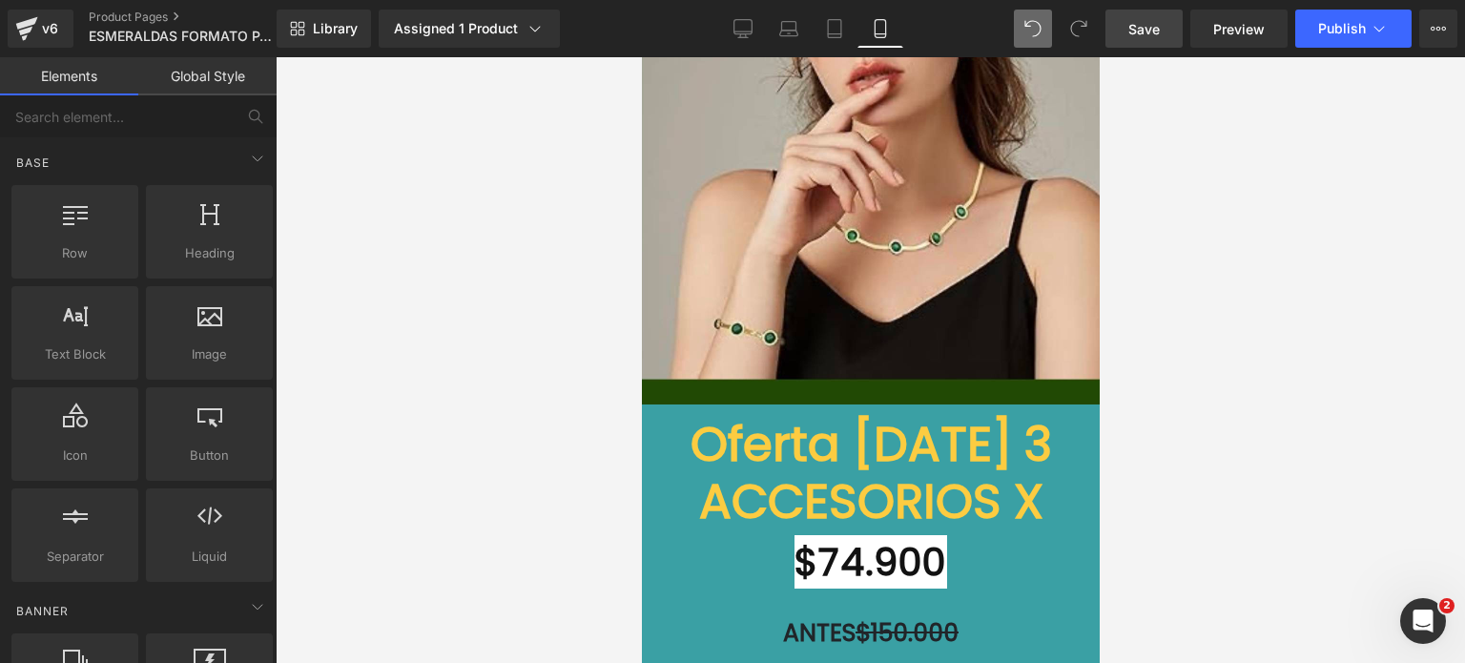
scroll to position [6579, 0]
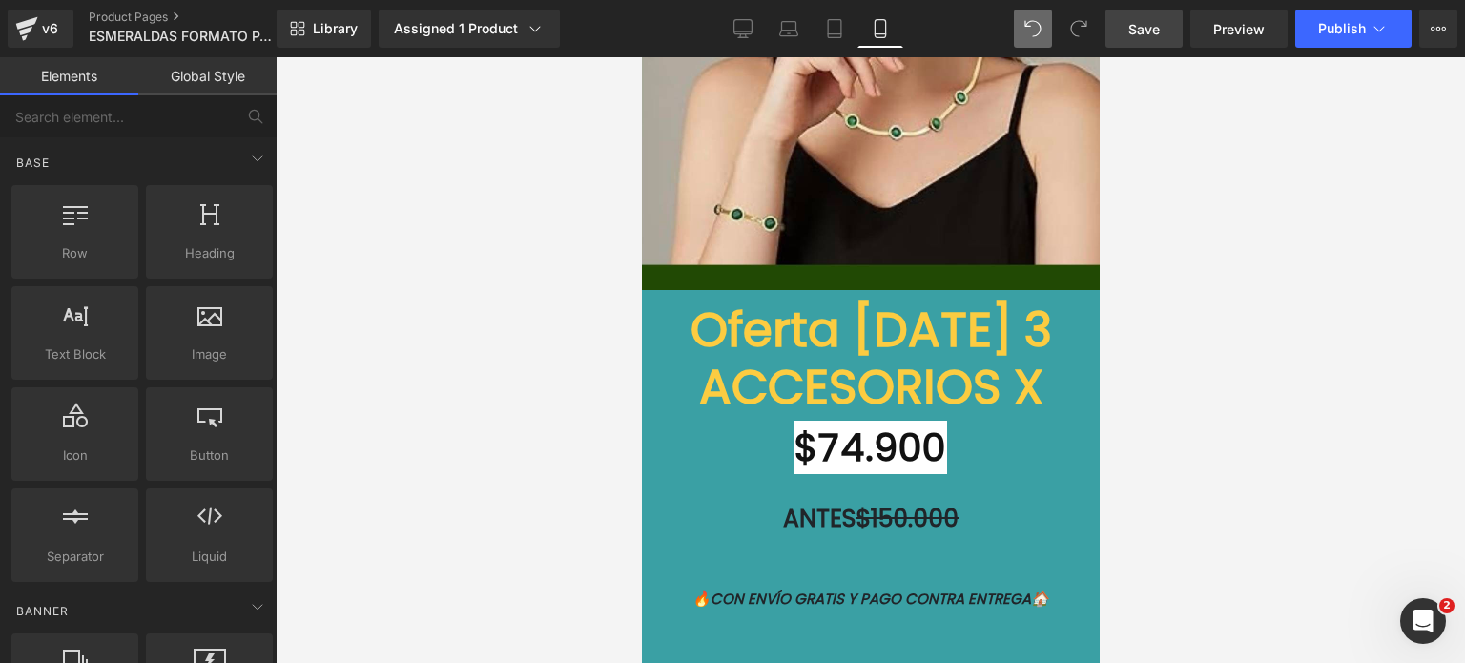
click at [768, 350] on font "Oferta [DATE] 3 ACCESORIOS X" at bounding box center [869, 358] width 361 height 125
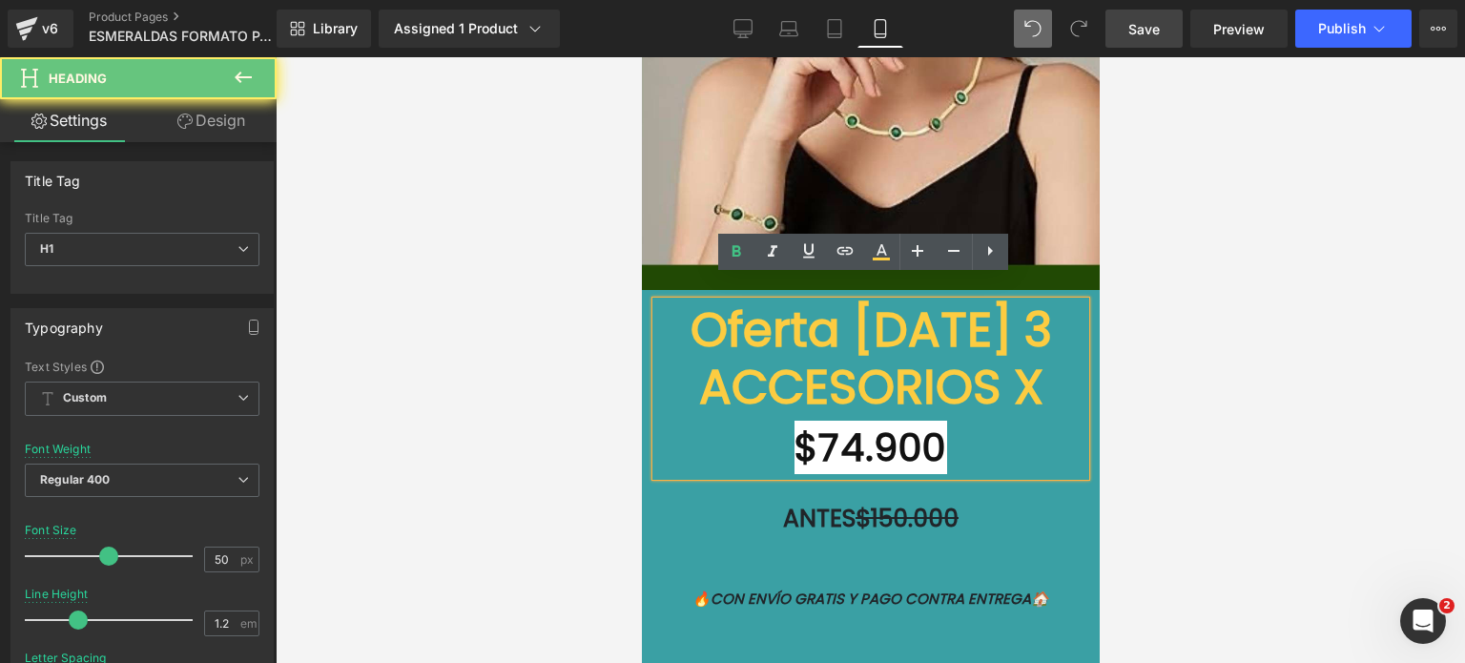
click at [671, 301] on h1 "Oferta [DATE] 3 ACCESORIOS X" at bounding box center [869, 358] width 429 height 114
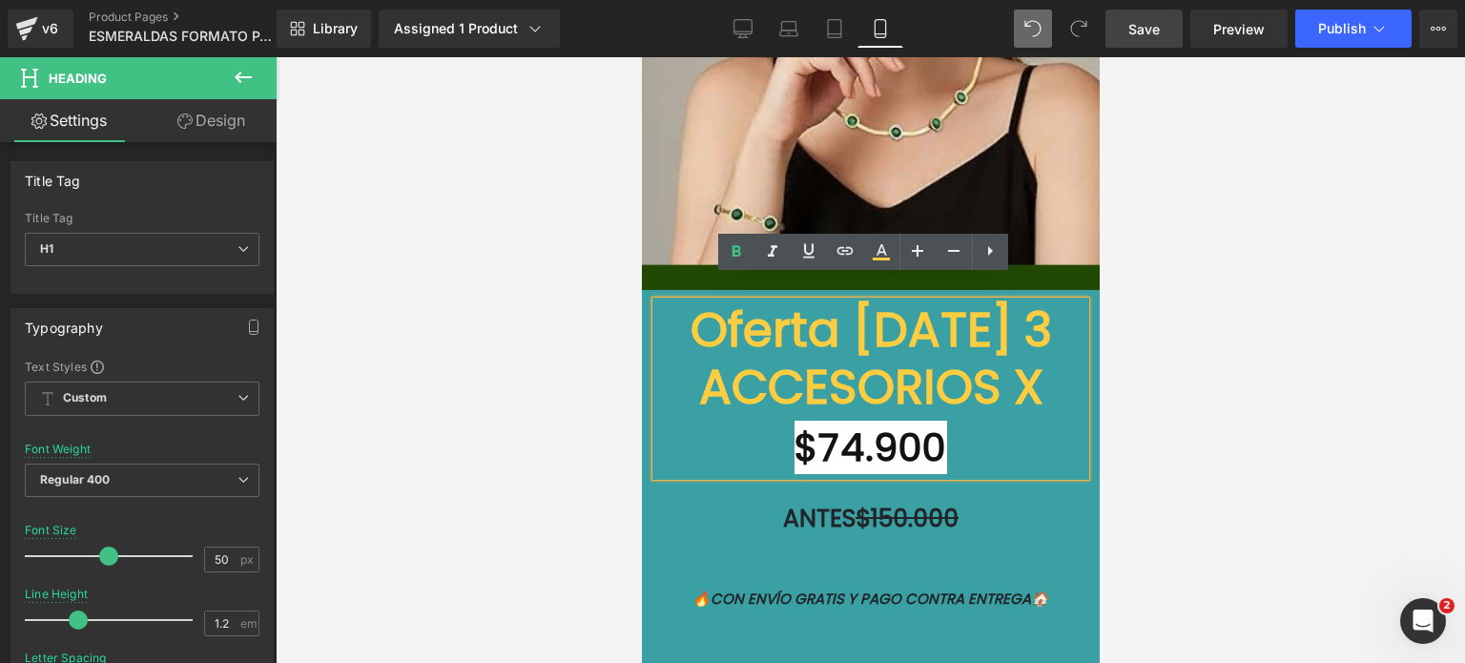
click at [649, 290] on div "Oferta [DATE] 3 ACCESORIOS X $74.900 Heading ANTES $150.000 Heading Add To Cart…" at bounding box center [870, 449] width 458 height 318
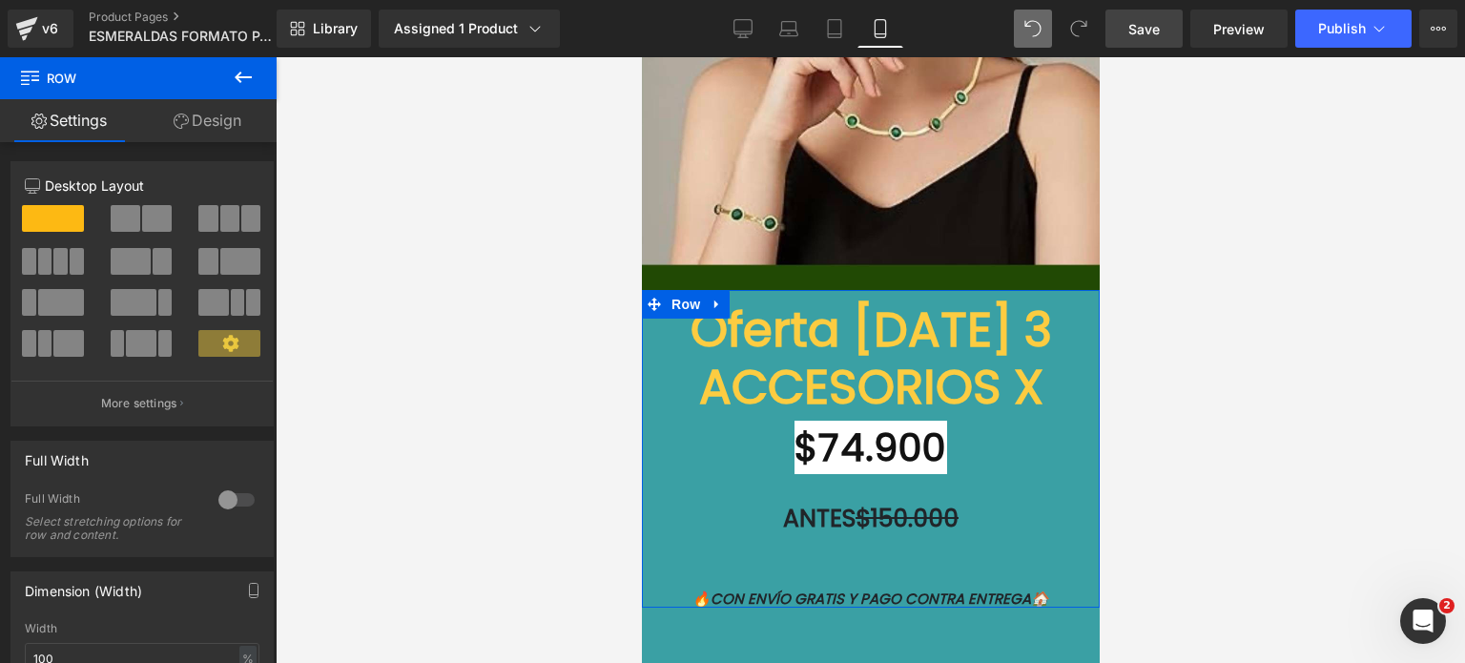
click at [219, 119] on link "Design" at bounding box center [207, 120] width 138 height 43
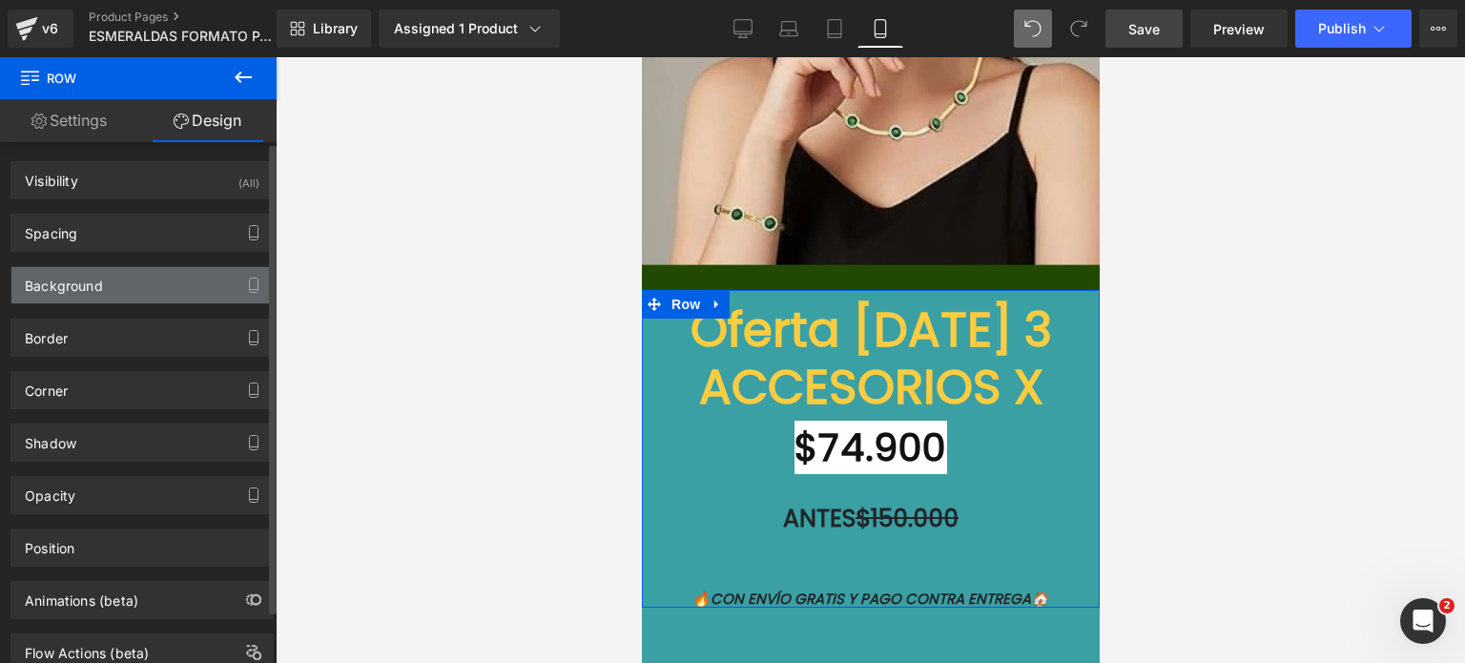
click at [126, 277] on div "Background" at bounding box center [141, 285] width 261 height 36
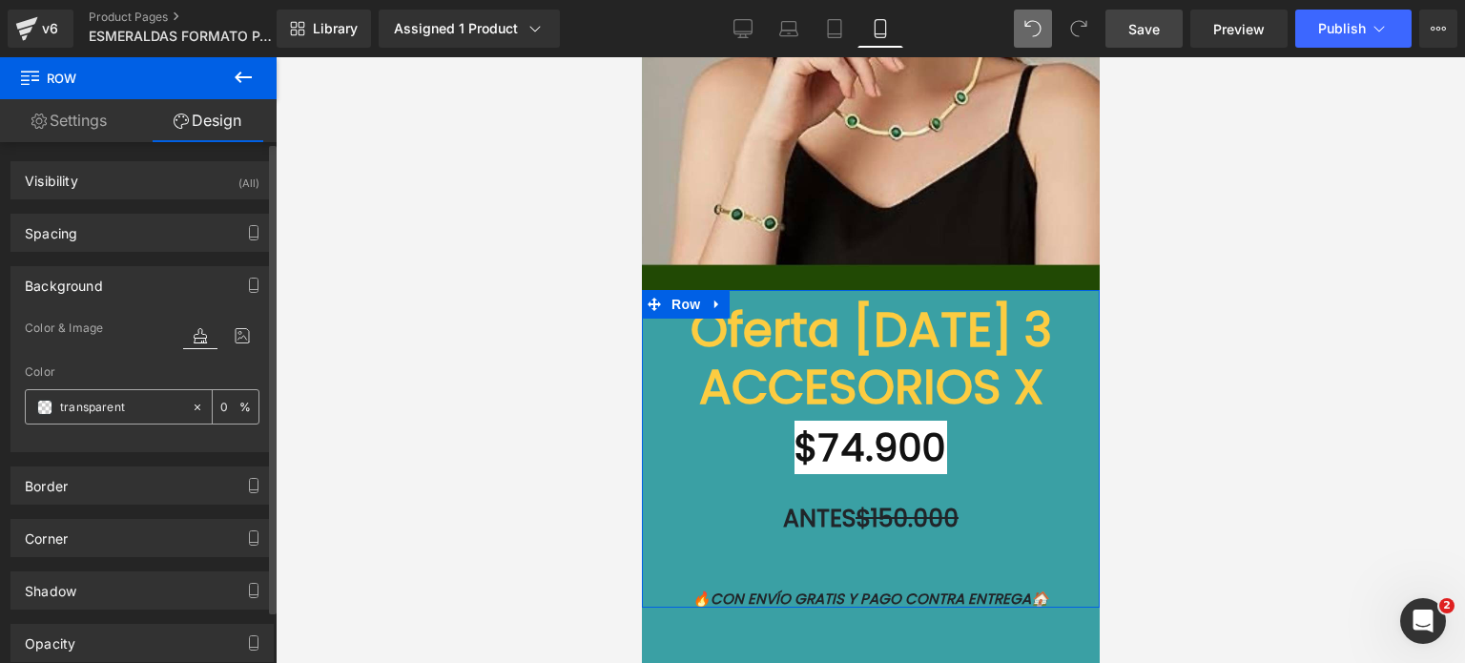
click at [126, 402] on input "transparent" at bounding box center [121, 407] width 122 height 21
paste input "#306f01"
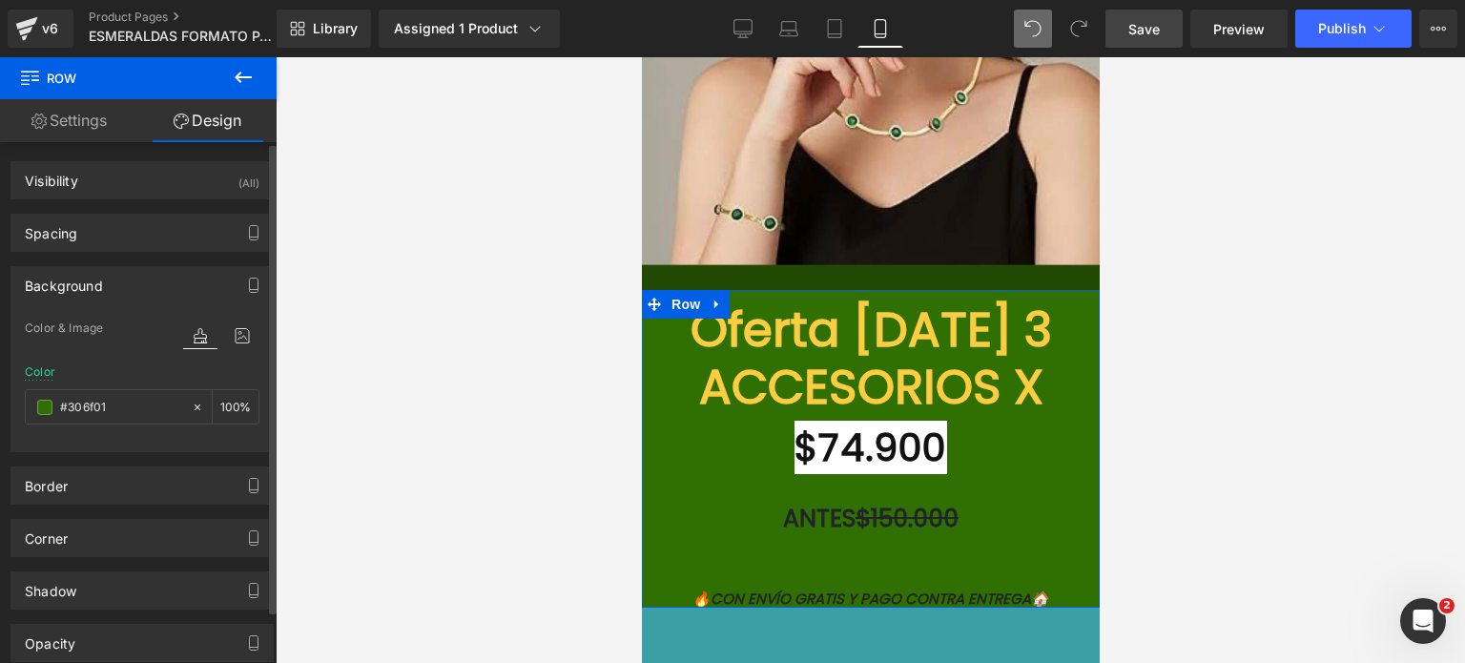
drag, startPoint x: 152, startPoint y: 397, endPoint x: 0, endPoint y: 365, distance: 154.8
click at [0, 365] on div "Background Color & Image color Color #306f01 0 % Image Replace Image Upload ima…" at bounding box center [142, 352] width 285 height 200
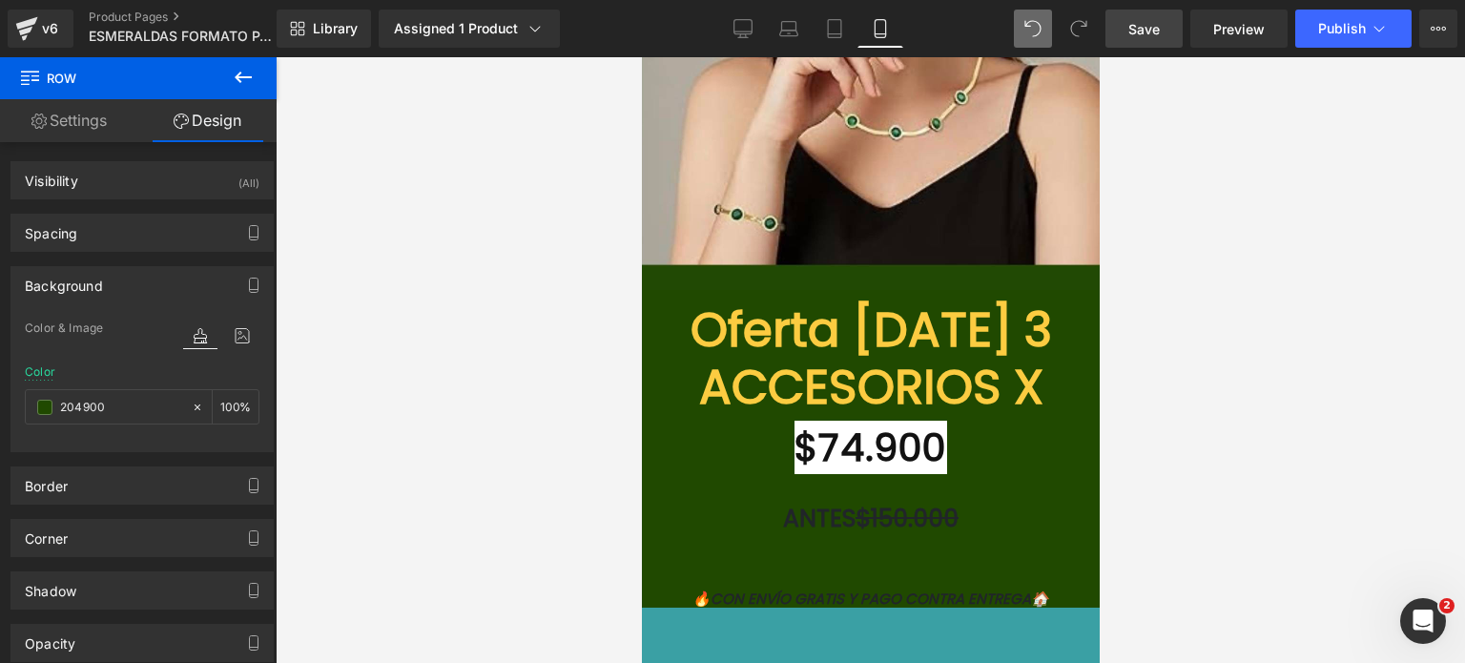
type input "2049001"
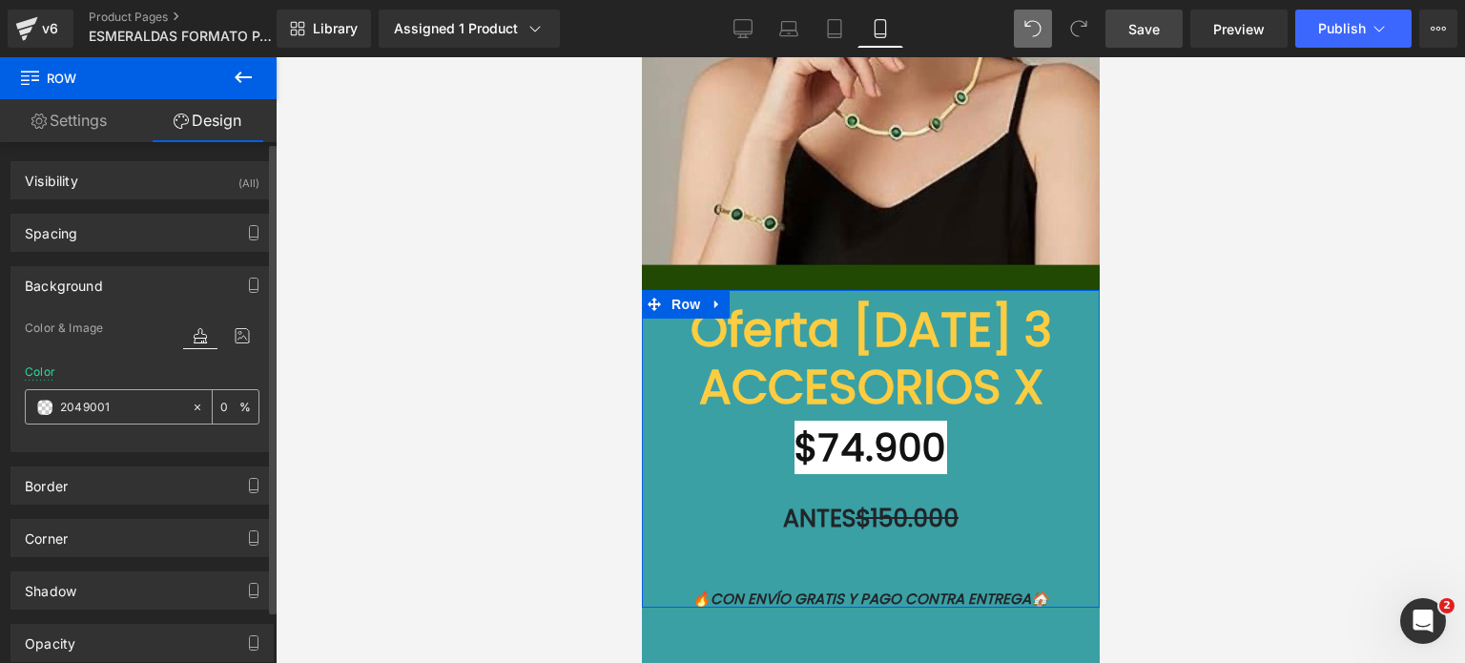
click at [120, 398] on input "2049001" at bounding box center [121, 407] width 122 height 21
click at [833, 296] on font "Oferta [DATE] 3 ACCESORIOS X" at bounding box center [869, 358] width 361 height 125
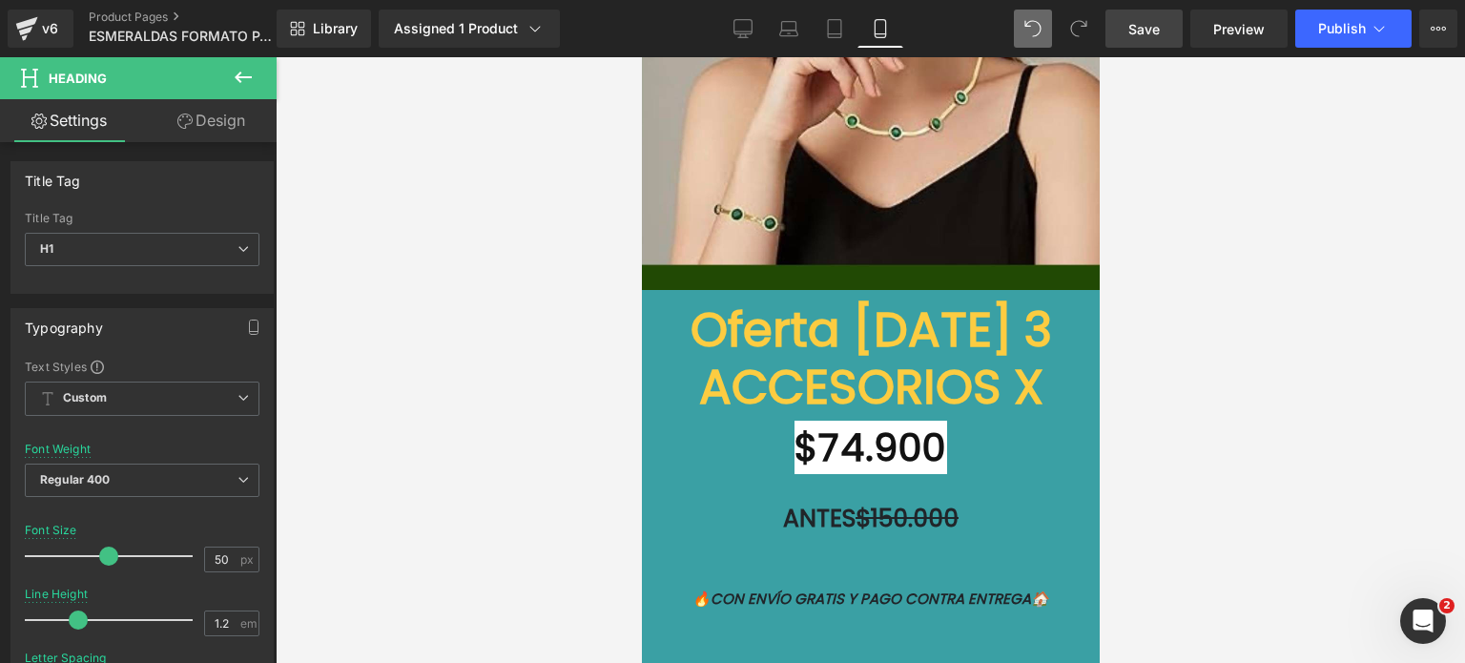
click at [229, 117] on link "Design" at bounding box center [211, 120] width 138 height 43
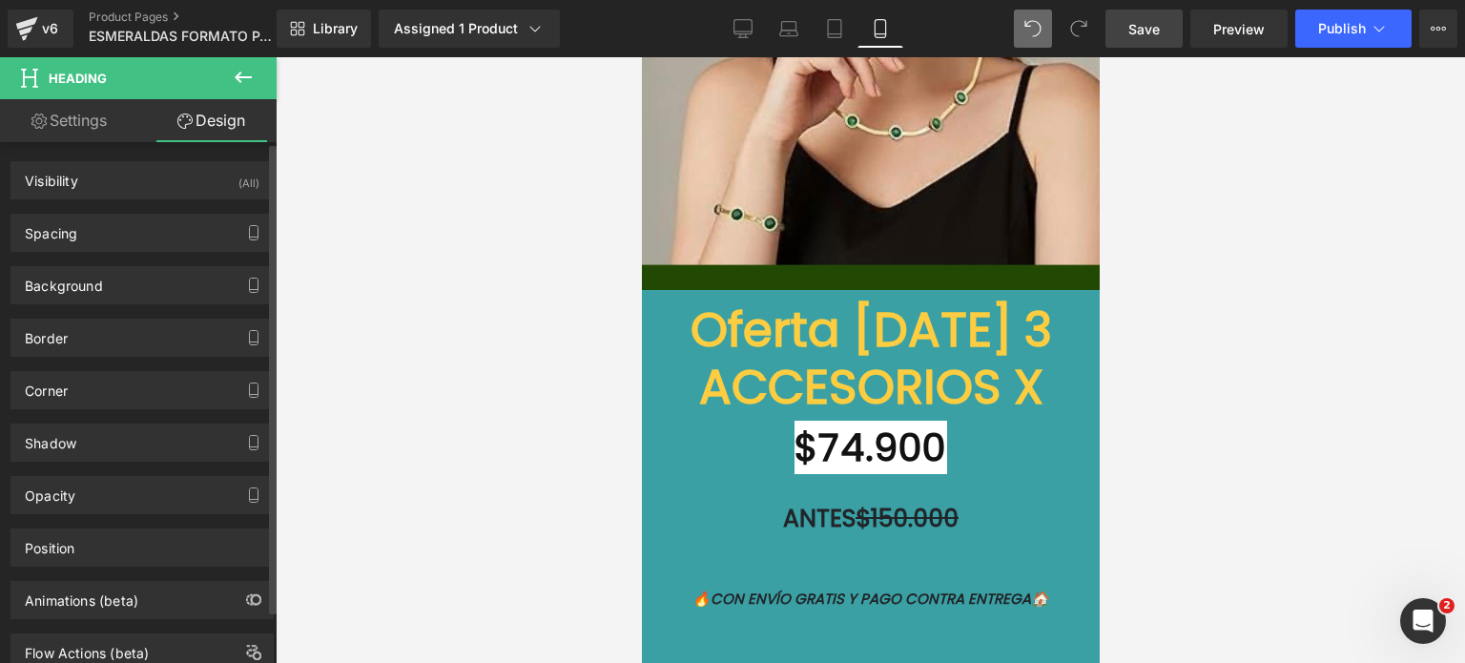
click at [123, 304] on div "Border Border Style Custom Custom Setup Global Style Custom Setup Global Style …" at bounding box center [142, 330] width 285 height 52
click at [138, 277] on div "Background" at bounding box center [141, 285] width 261 height 36
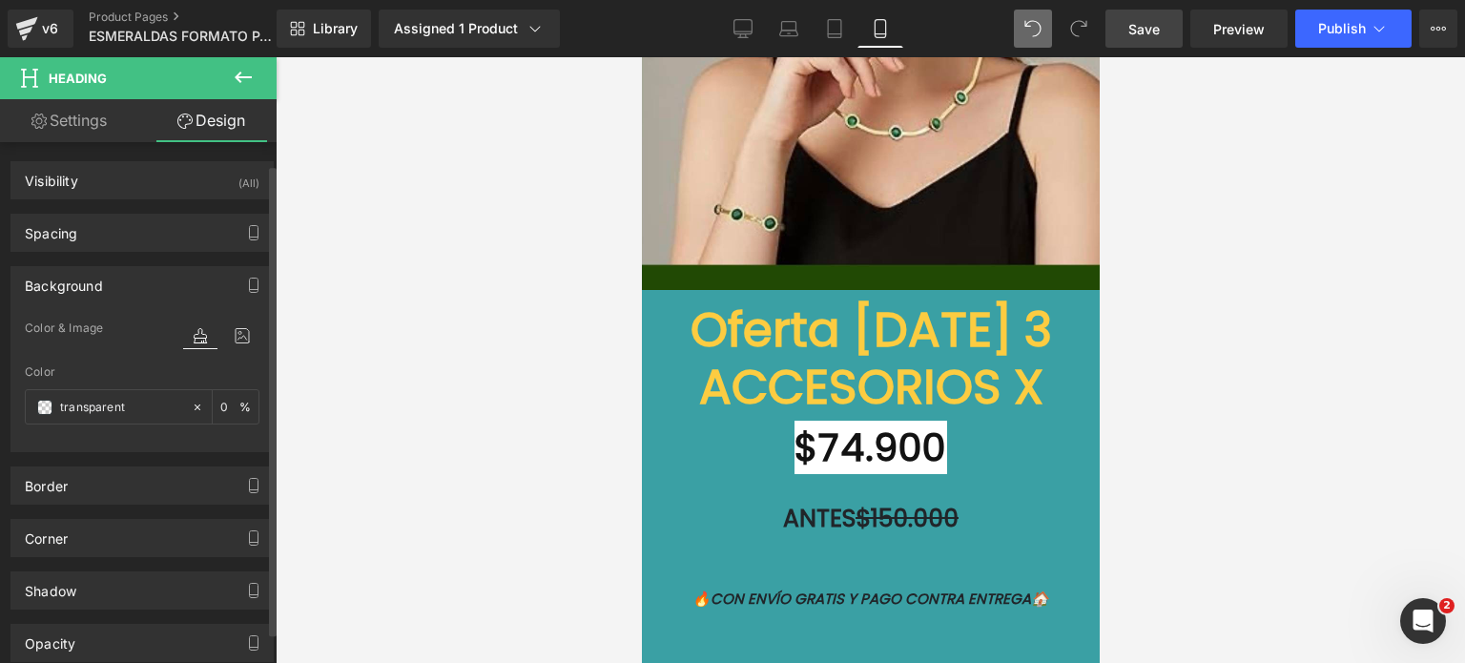
scroll to position [206, 0]
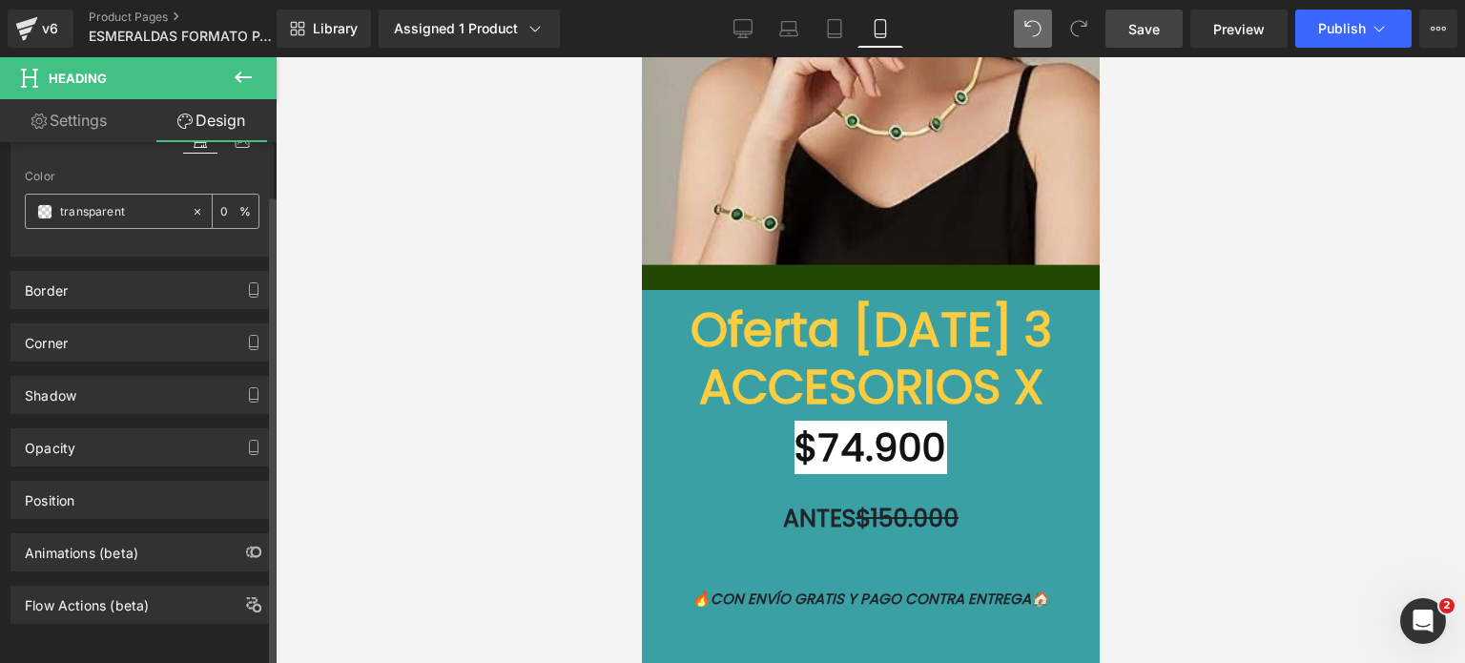
click at [147, 201] on input "text" at bounding box center [121, 211] width 122 height 21
paste input "2049001"
type input "204901"
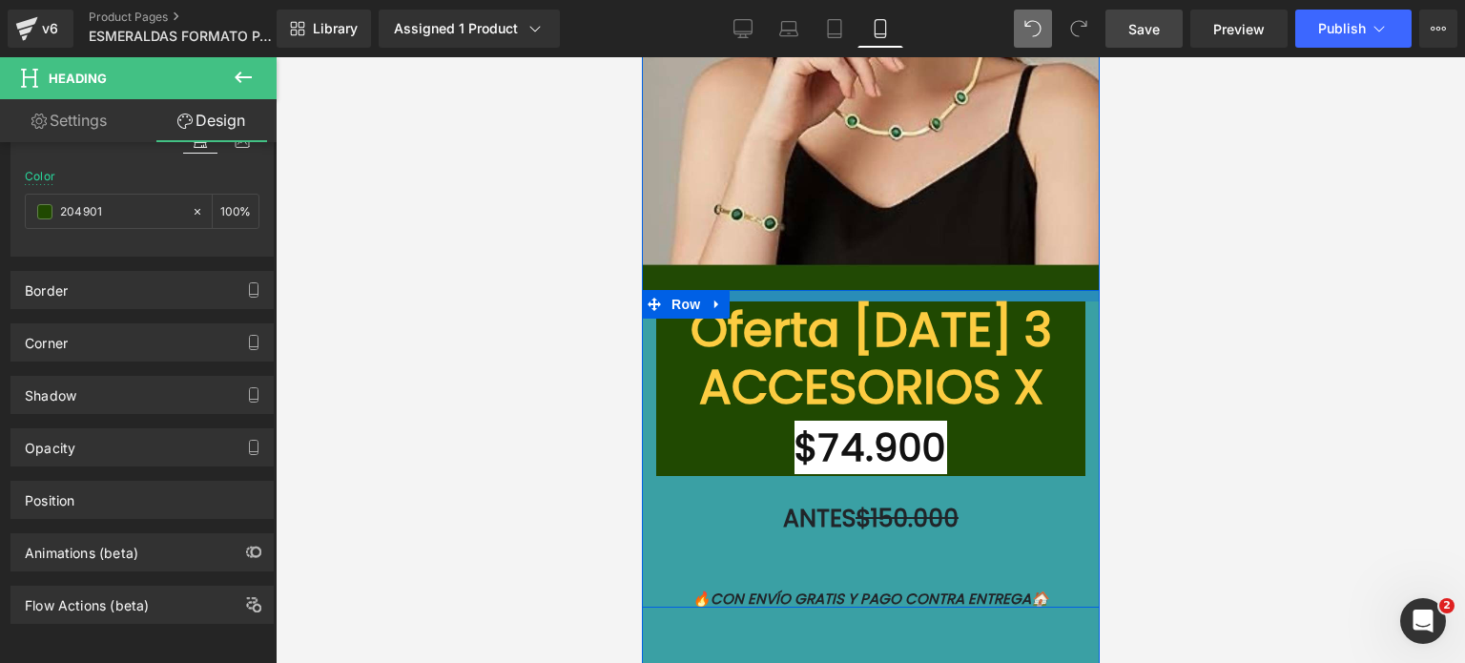
click at [970, 290] on div at bounding box center [870, 295] width 458 height 11
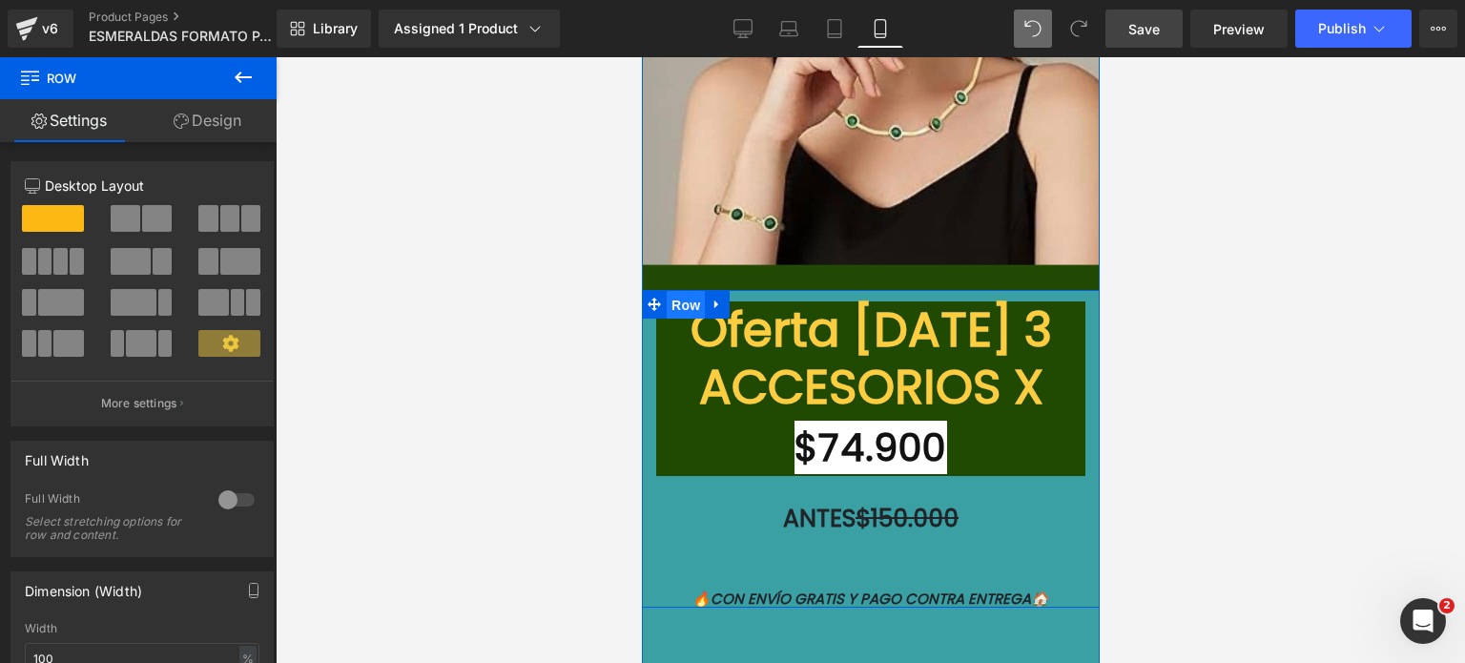
click at [679, 291] on span "Row" at bounding box center [685, 305] width 38 height 29
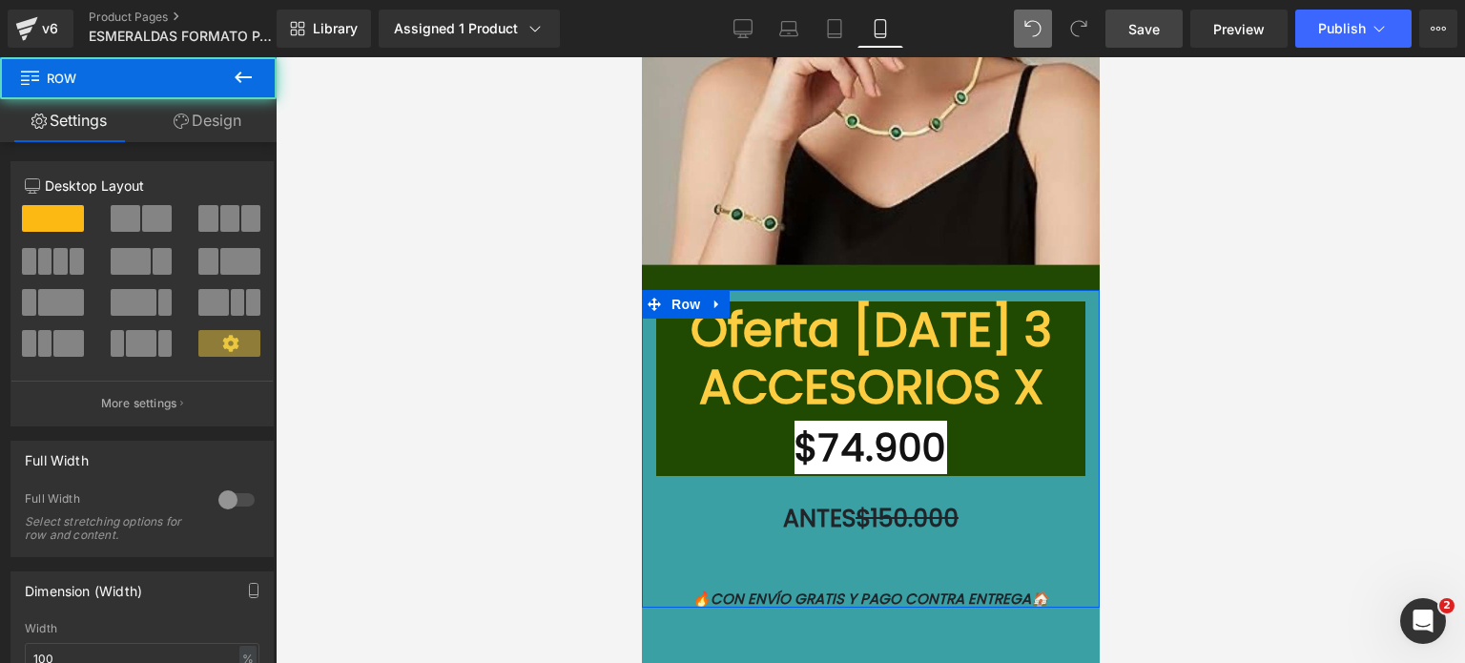
drag, startPoint x: 177, startPoint y: 114, endPoint x: 178, endPoint y: 124, distance: 9.6
click at [177, 114] on icon at bounding box center [181, 120] width 15 height 15
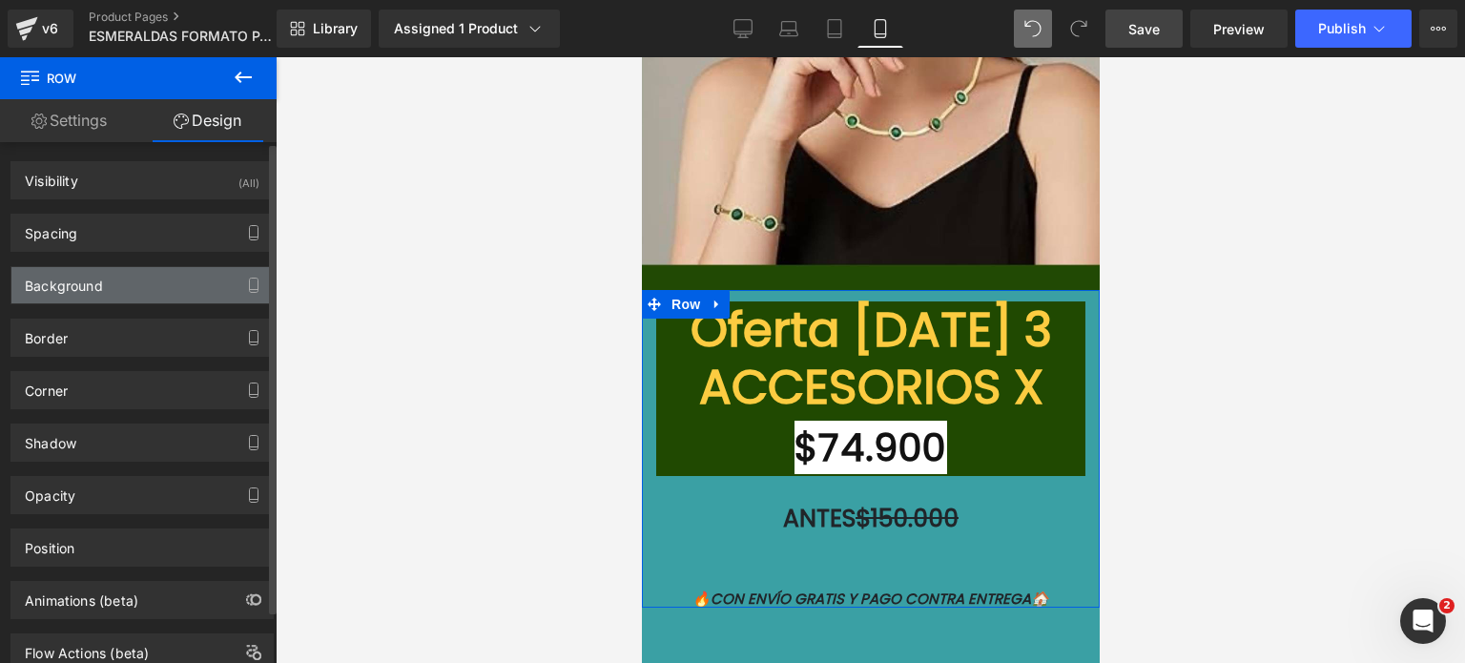
click at [141, 285] on div "Background" at bounding box center [141, 285] width 261 height 36
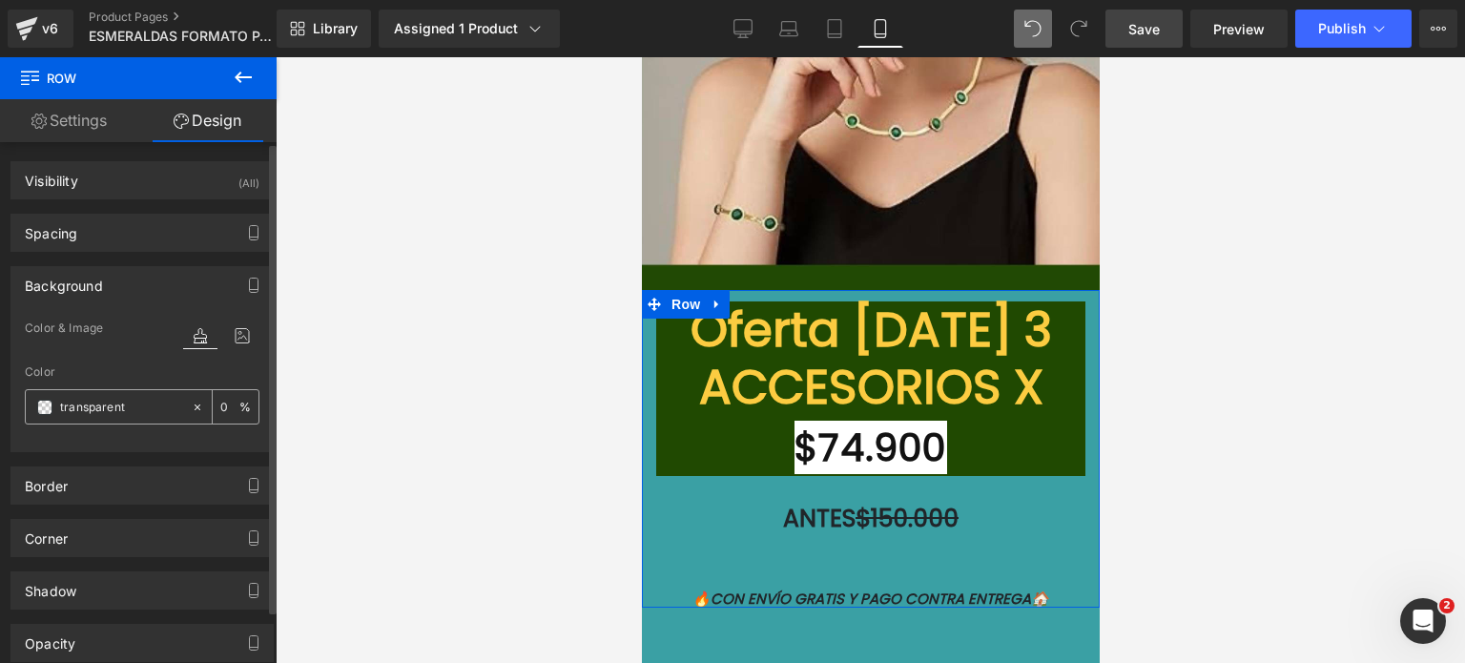
click at [122, 408] on input "text" at bounding box center [121, 407] width 122 height 21
paste input "2049001"
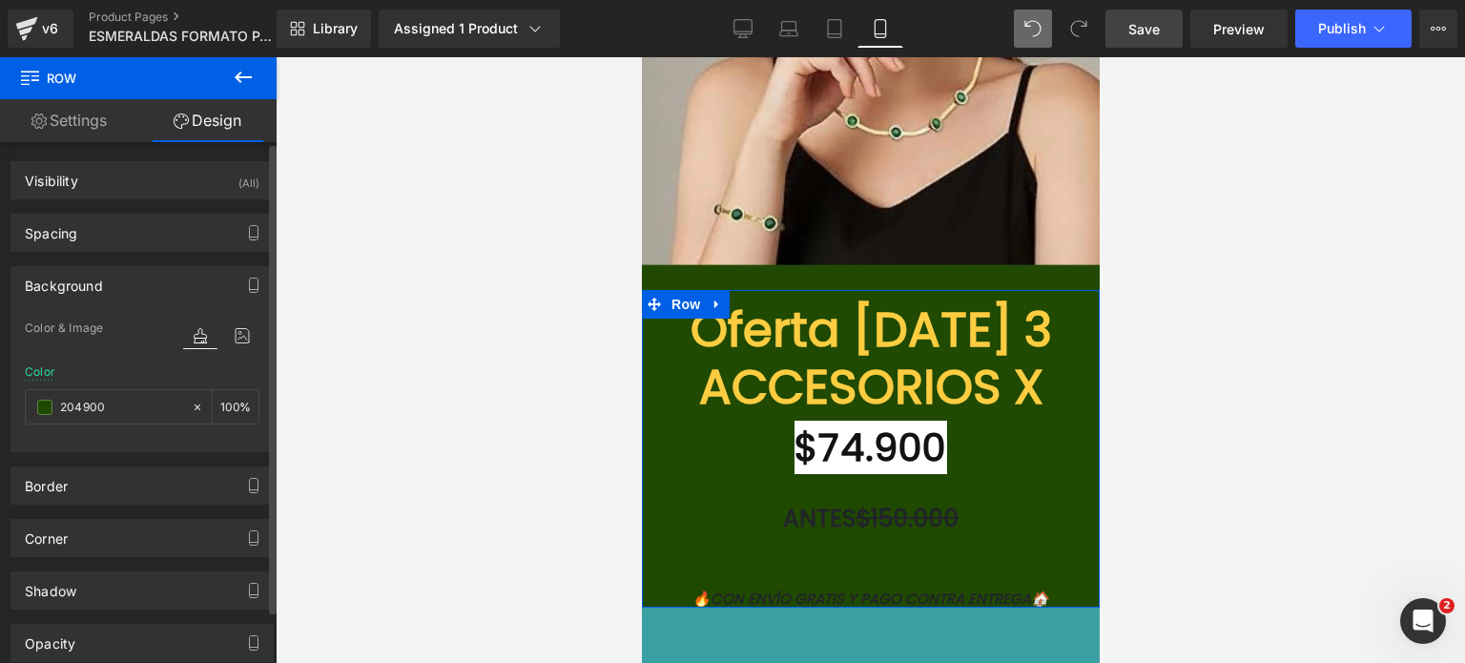
drag, startPoint x: 150, startPoint y: 403, endPoint x: 0, endPoint y: 405, distance: 149.7
click at [0, 405] on div "Background Color & Image color Color 204900 % Image Replace Image Upload image …" at bounding box center [142, 352] width 285 height 200
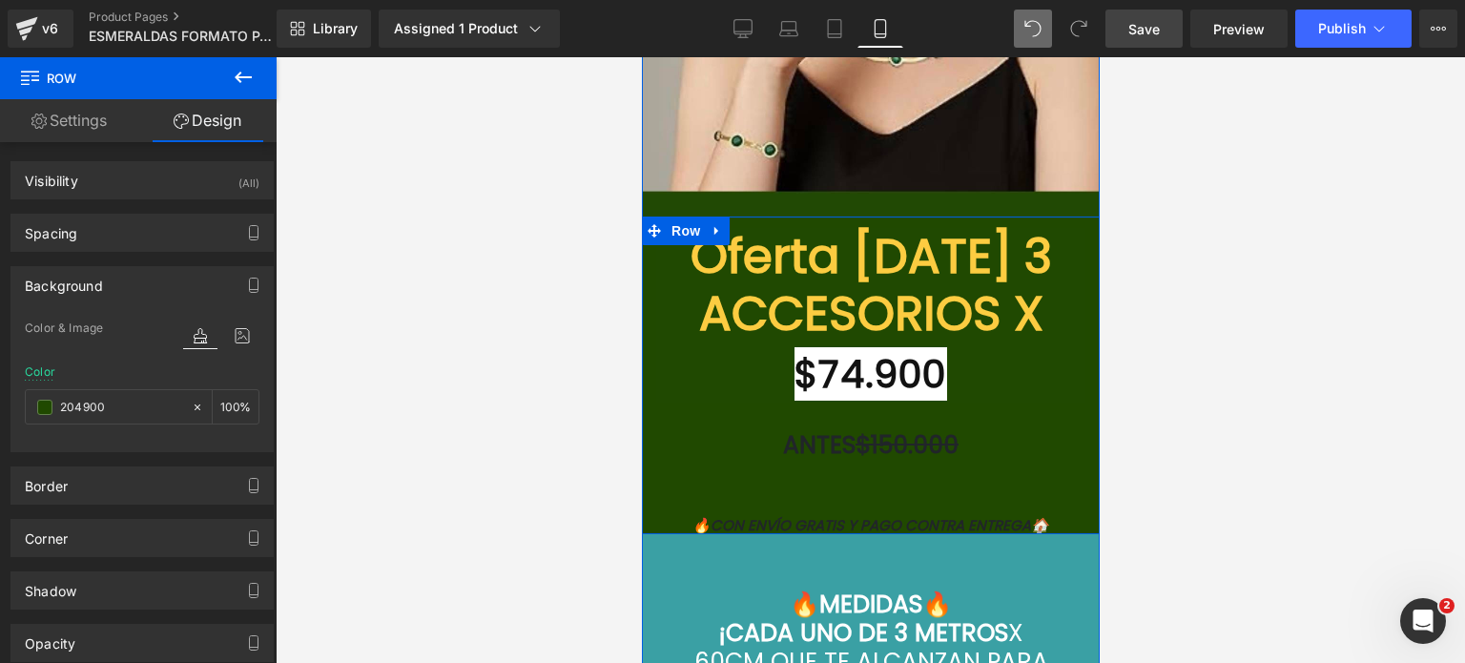
scroll to position [6675, 0]
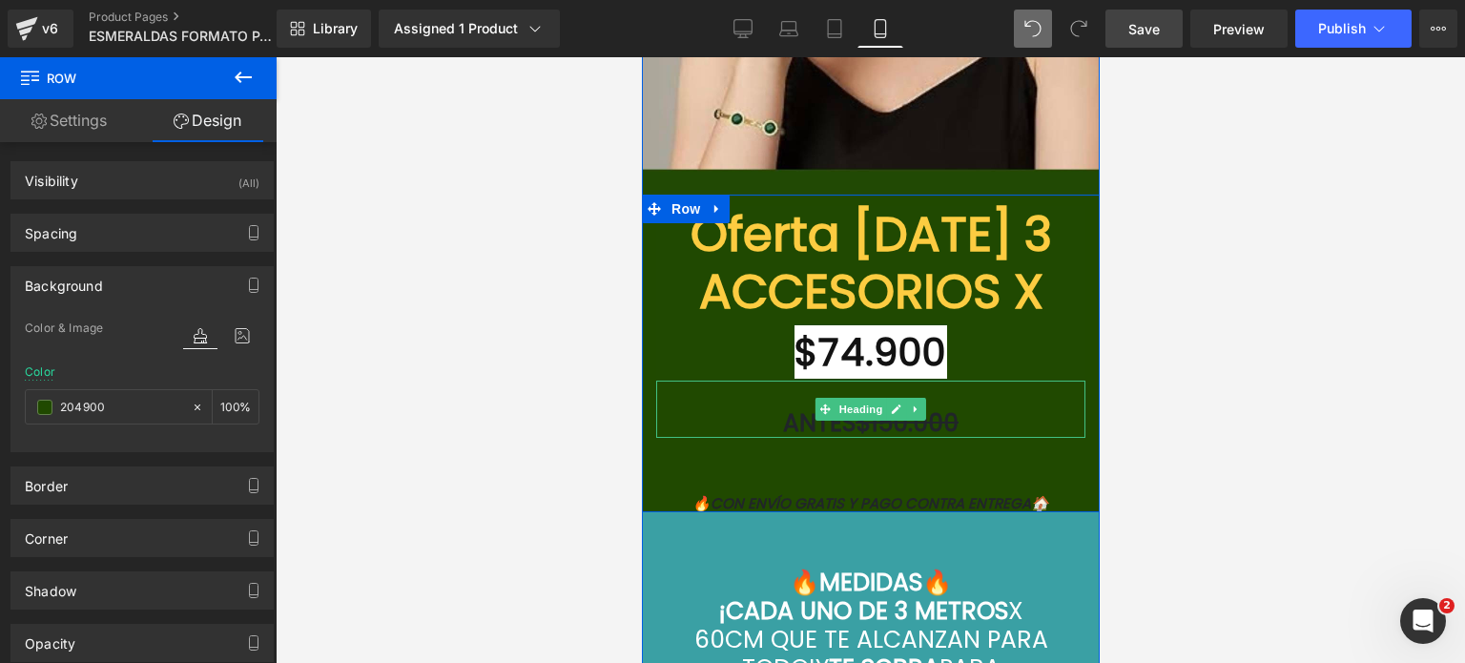
type input "204900"
click at [905, 398] on link at bounding box center [915, 409] width 20 height 23
click at [959, 409] on h1 "ANTES $150.000" at bounding box center [869, 423] width 429 height 29
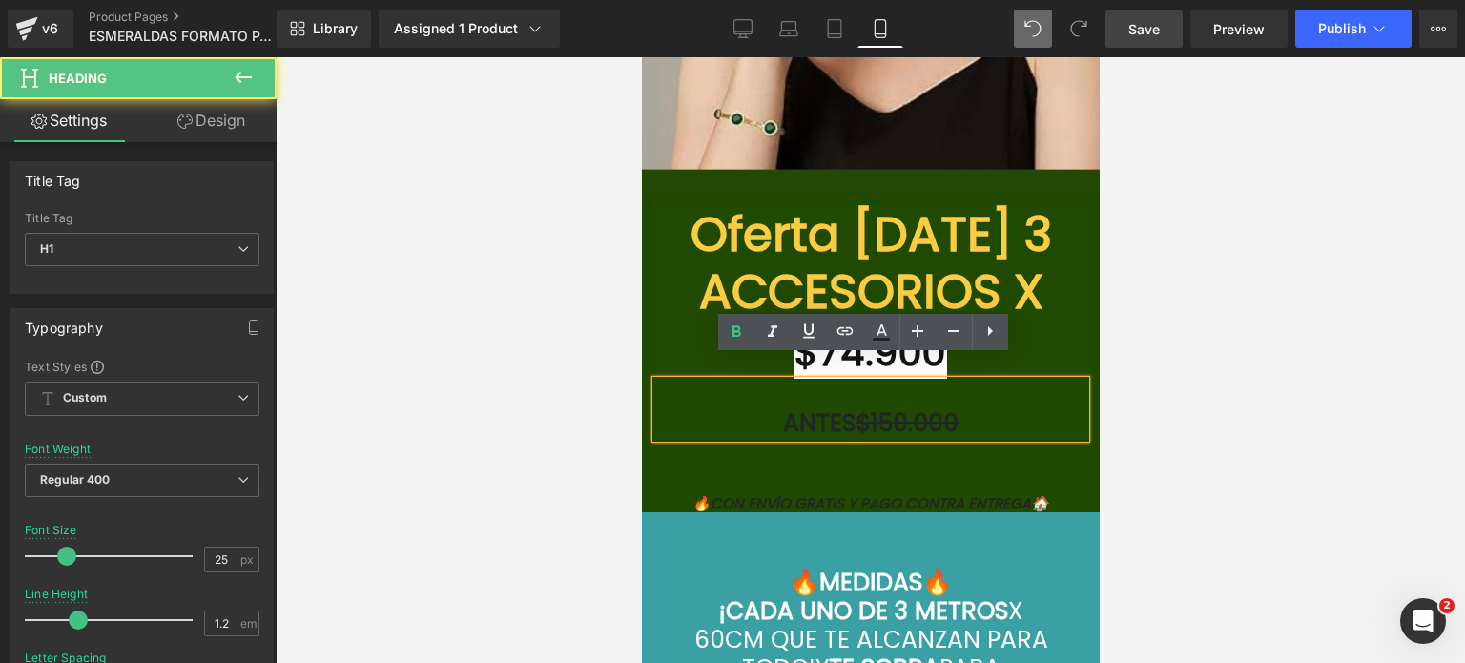
click at [959, 409] on h1 "ANTES $150.000" at bounding box center [869, 423] width 429 height 29
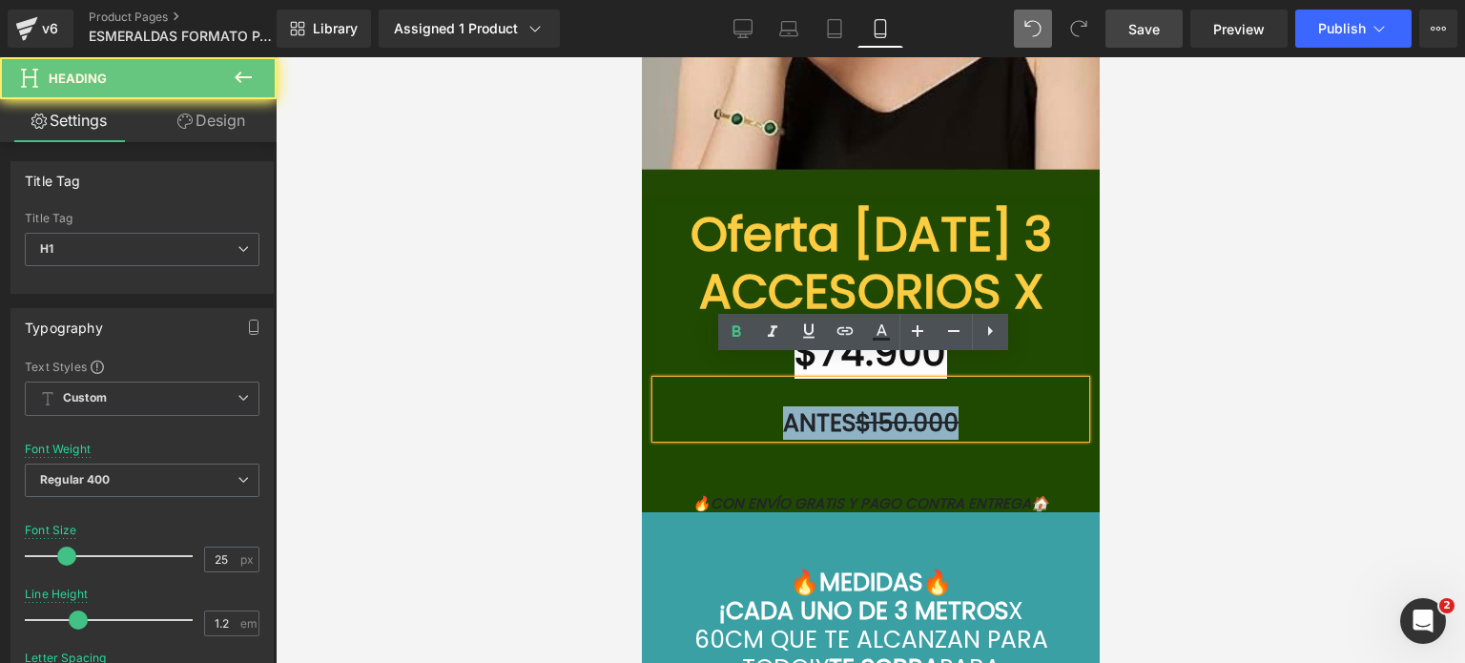
click at [959, 409] on h1 "ANTES $150.000" at bounding box center [869, 423] width 429 height 29
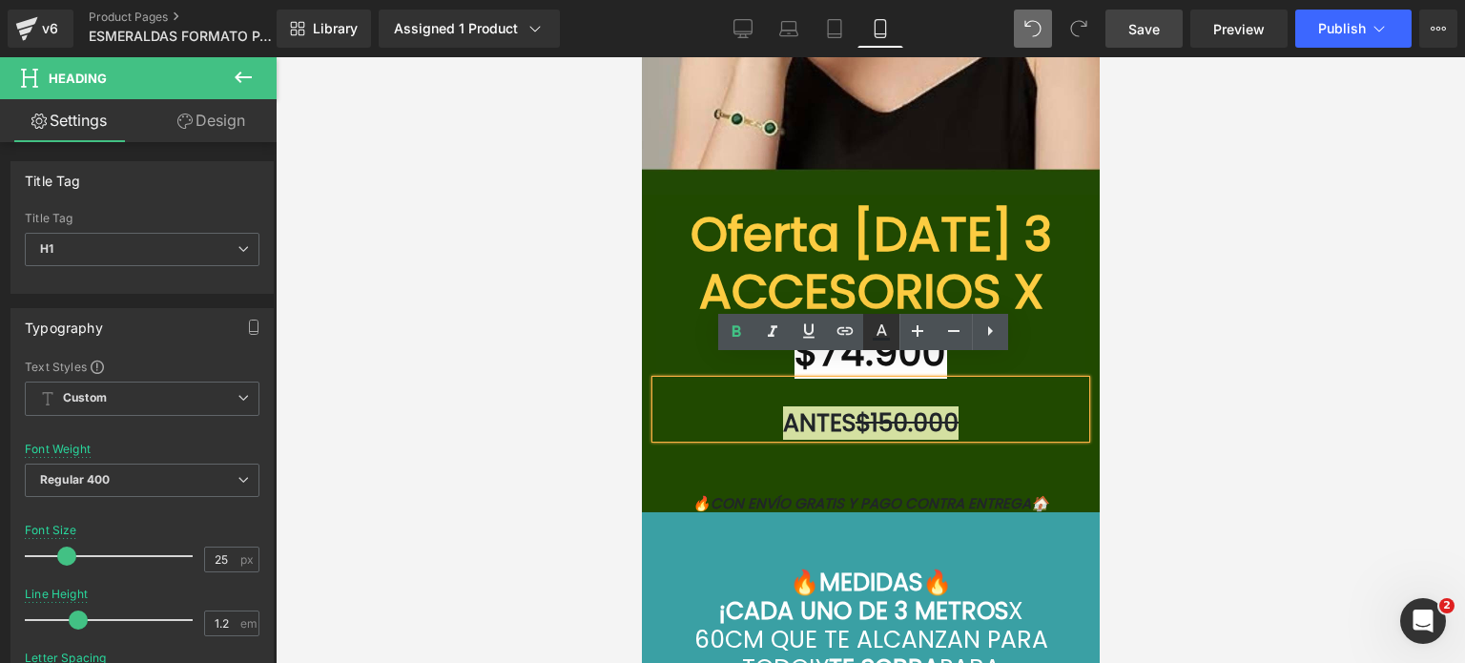
click at [877, 328] on icon at bounding box center [881, 331] width 23 height 23
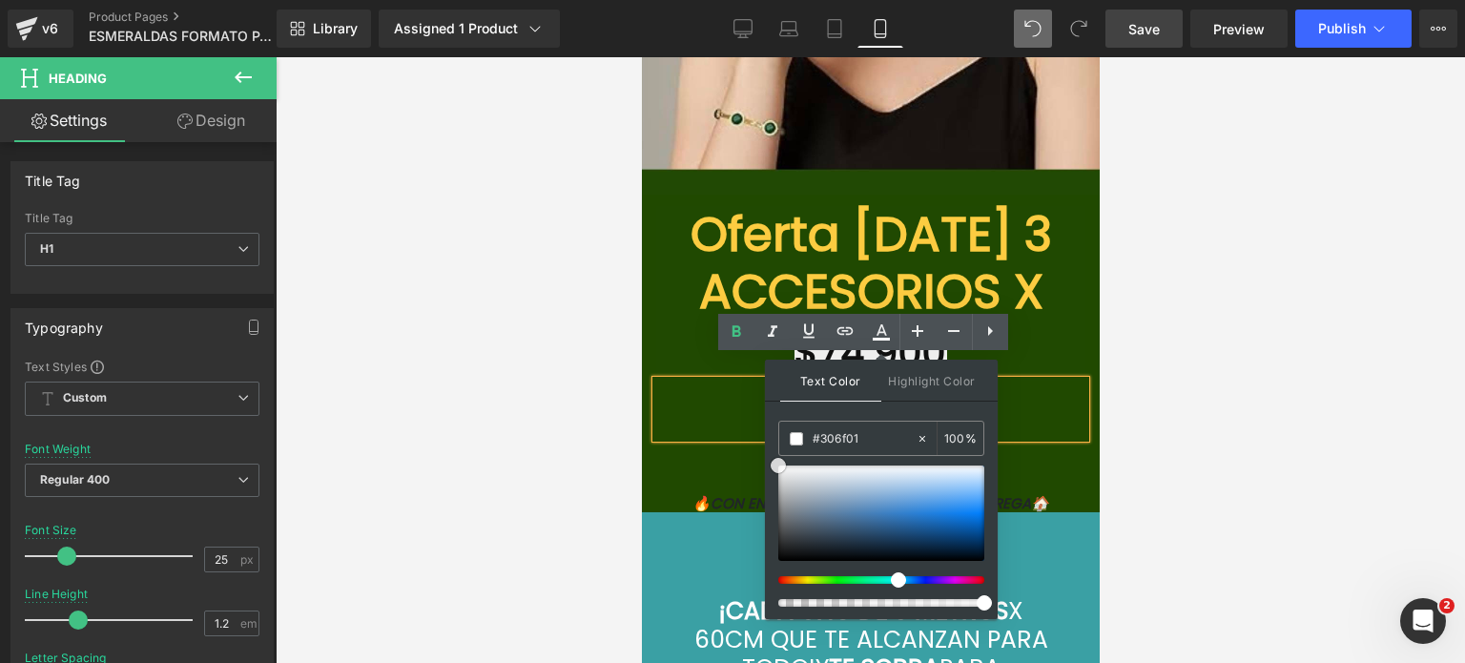
drag, startPoint x: 1428, startPoint y: 535, endPoint x: 739, endPoint y: 426, distance: 697.9
click at [1248, 336] on div at bounding box center [870, 359] width 1189 height 605
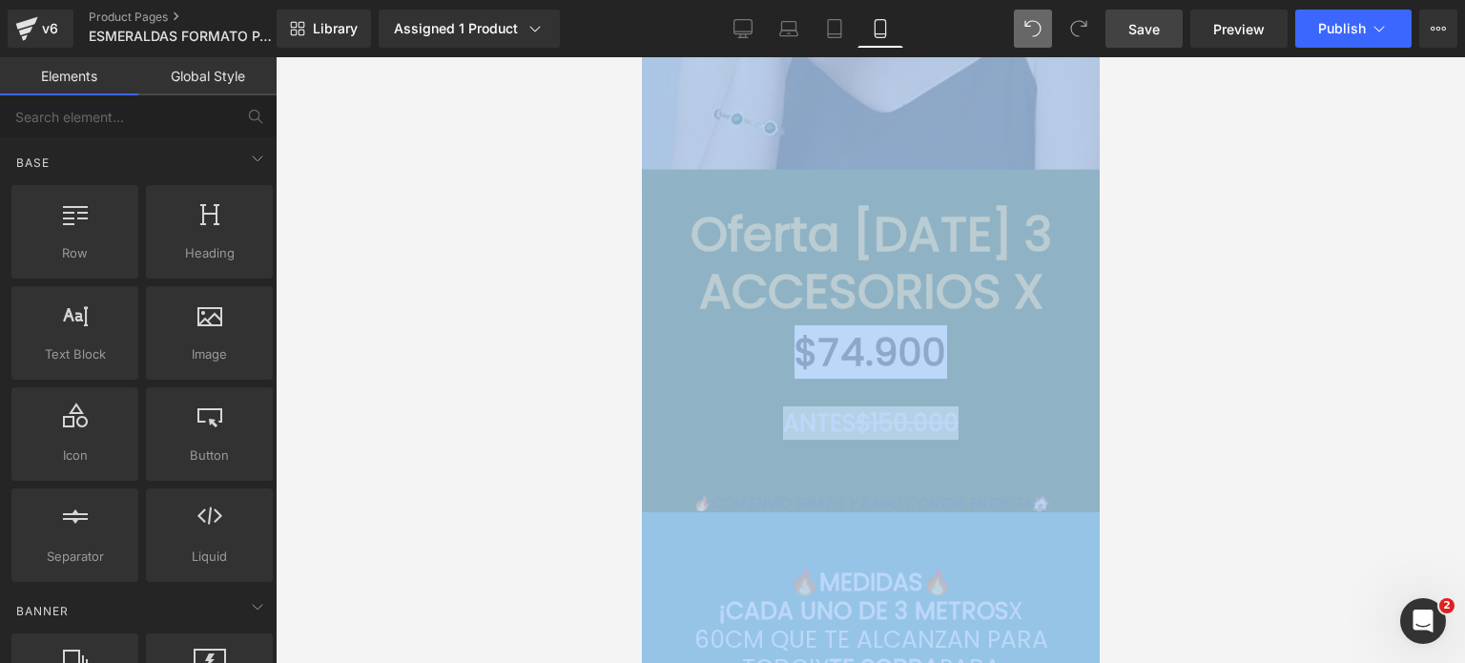
click at [1248, 336] on div at bounding box center [870, 359] width 1189 height 605
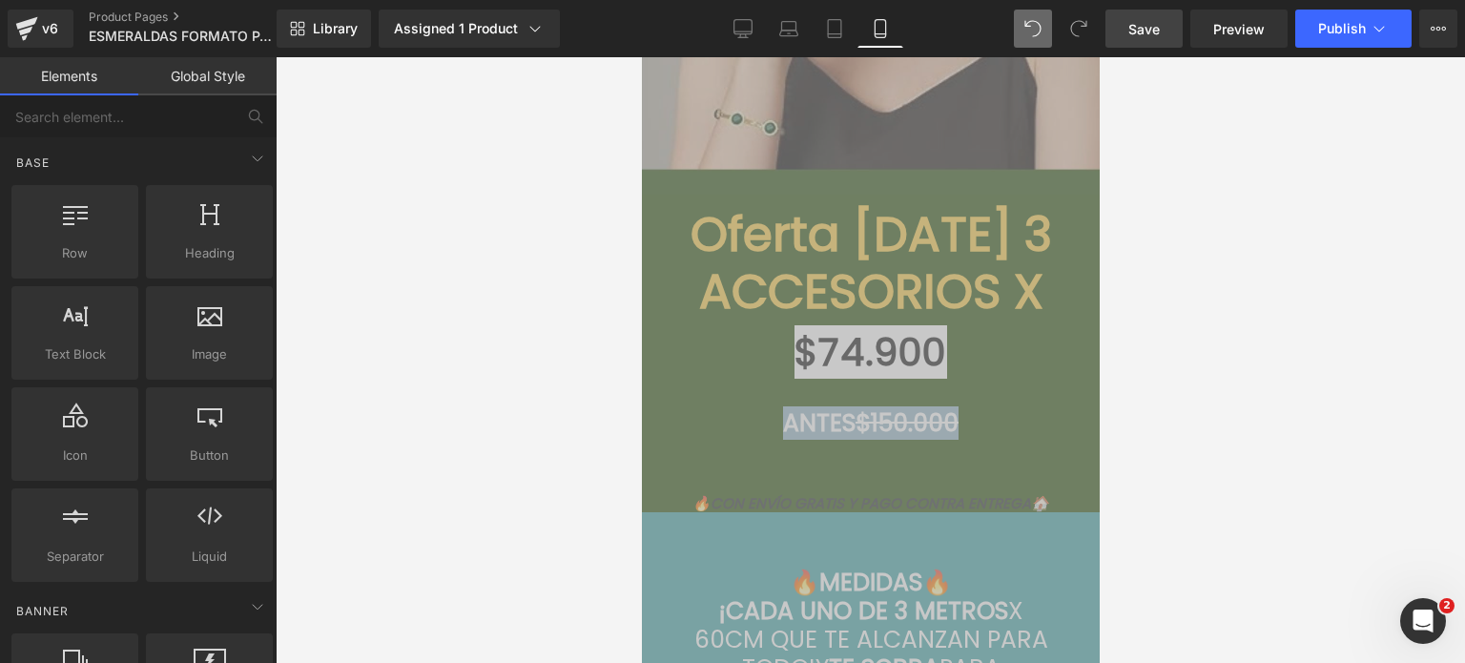
click at [981, 380] on h1 at bounding box center [869, 394] width 429 height 29
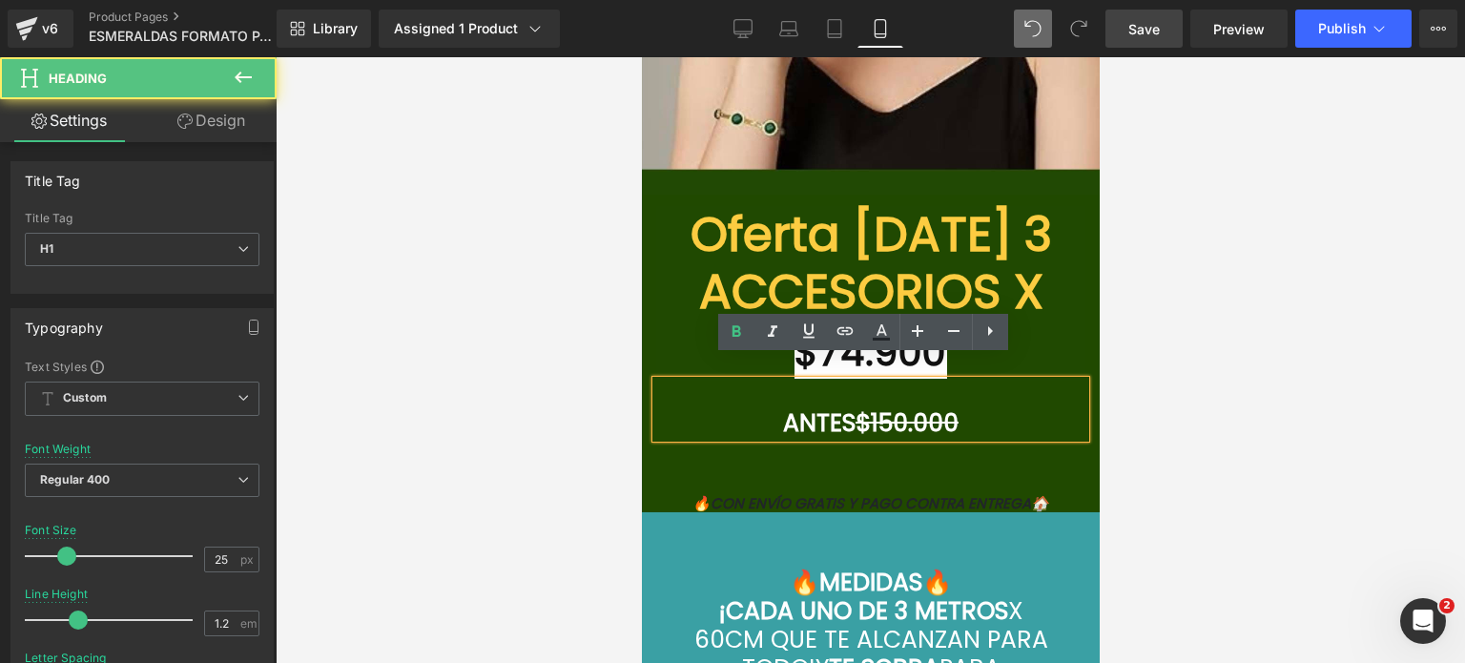
click at [932, 493] on font "🔥CON ENVÍO GRATIS Y PAGO CONTRA ENTREGA🏠" at bounding box center [869, 503] width 357 height 20
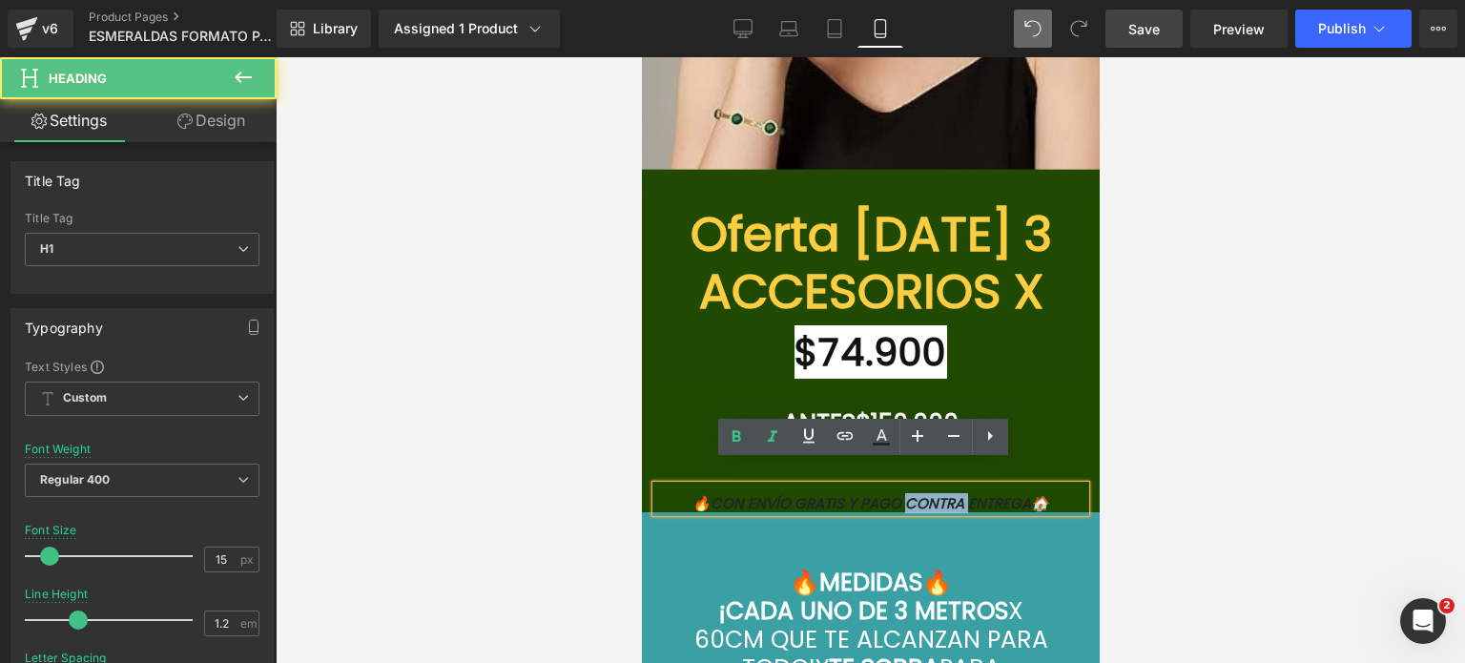
click at [932, 493] on font "🔥CON ENVÍO GRATIS Y PAGO CONTRA ENTREGA🏠" at bounding box center [869, 503] width 357 height 20
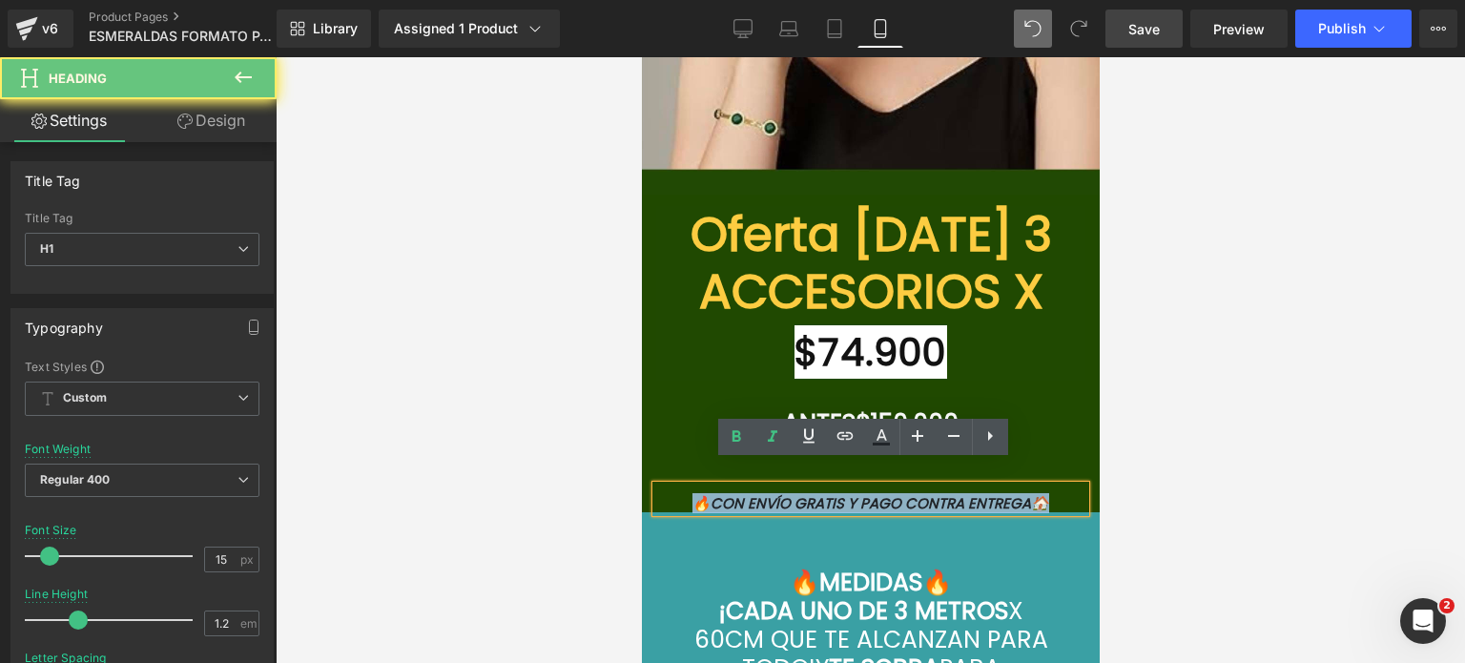
click at [932, 493] on font "🔥CON ENVÍO GRATIS Y PAGO CONTRA ENTREGA🏠" at bounding box center [869, 503] width 357 height 20
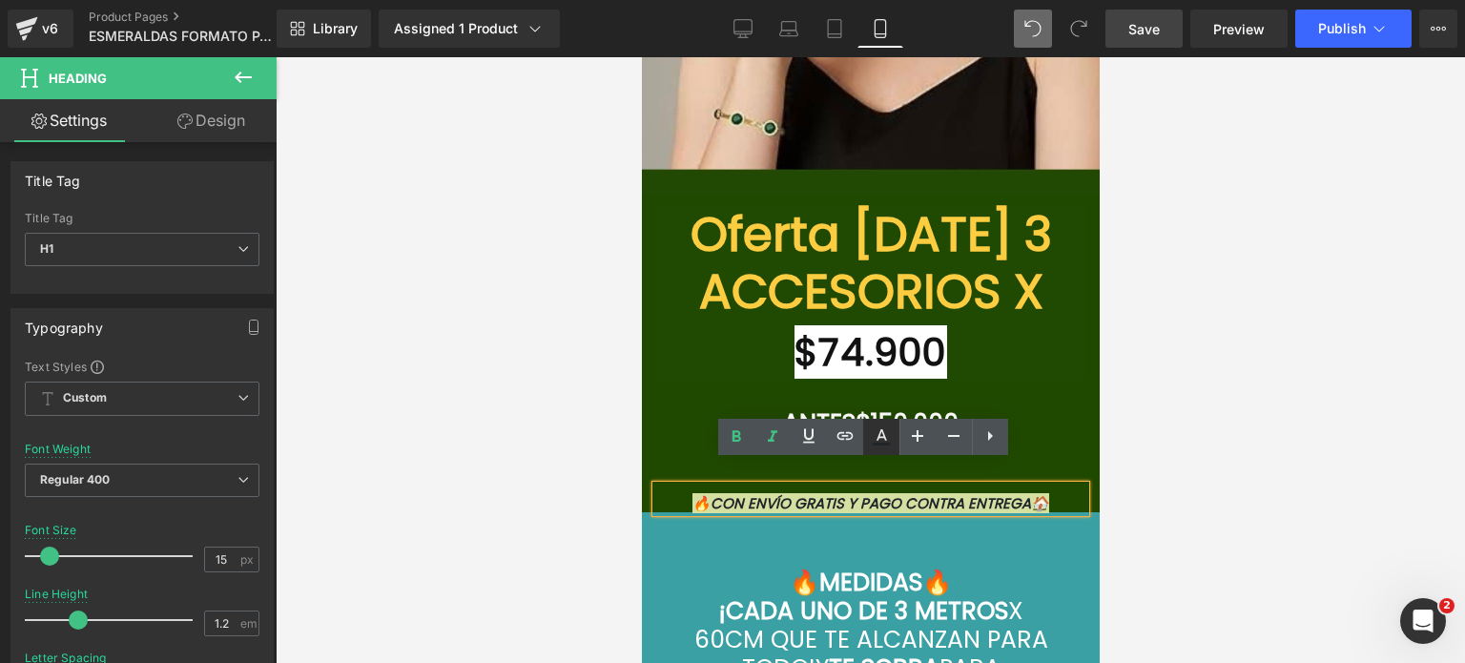
click at [885, 445] on icon at bounding box center [881, 436] width 23 height 23
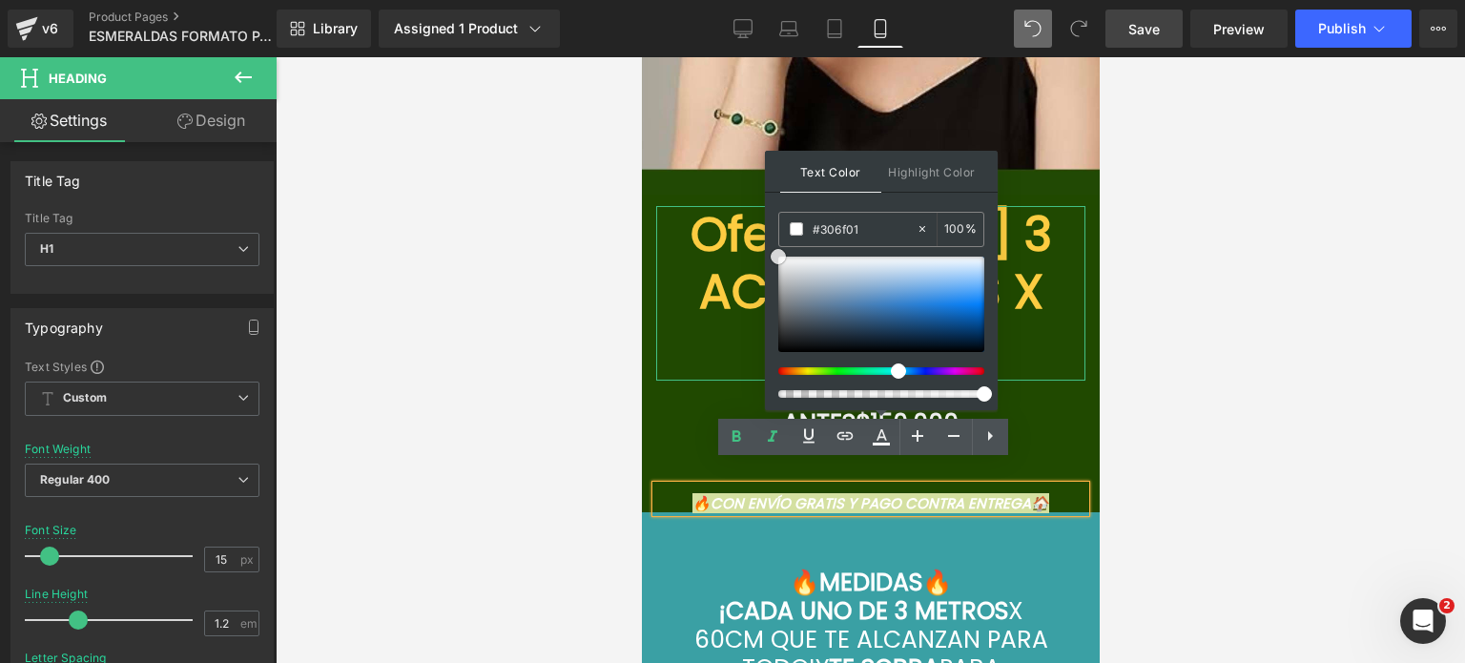
drag, startPoint x: 1415, startPoint y: 315, endPoint x: 737, endPoint y: 228, distance: 683.5
click at [1259, 428] on div at bounding box center [870, 359] width 1189 height 605
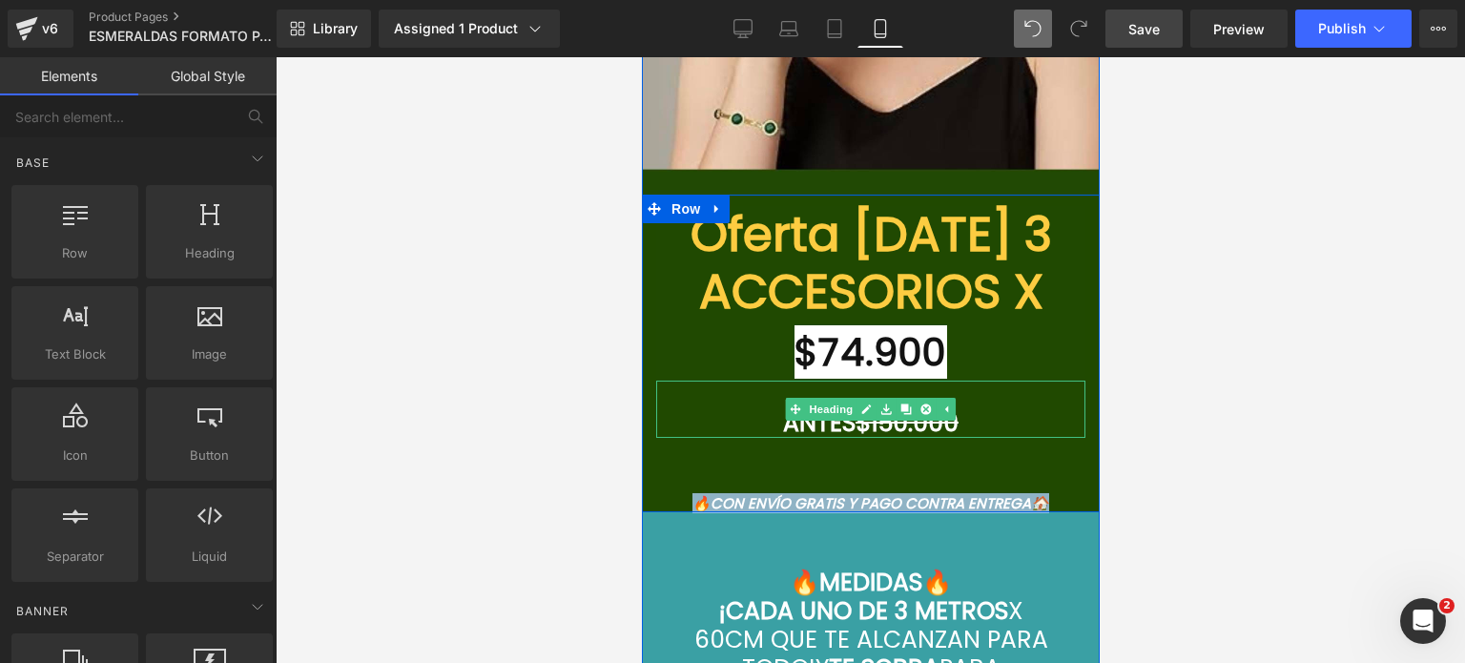
click at [954, 380] on h1 at bounding box center [869, 394] width 429 height 29
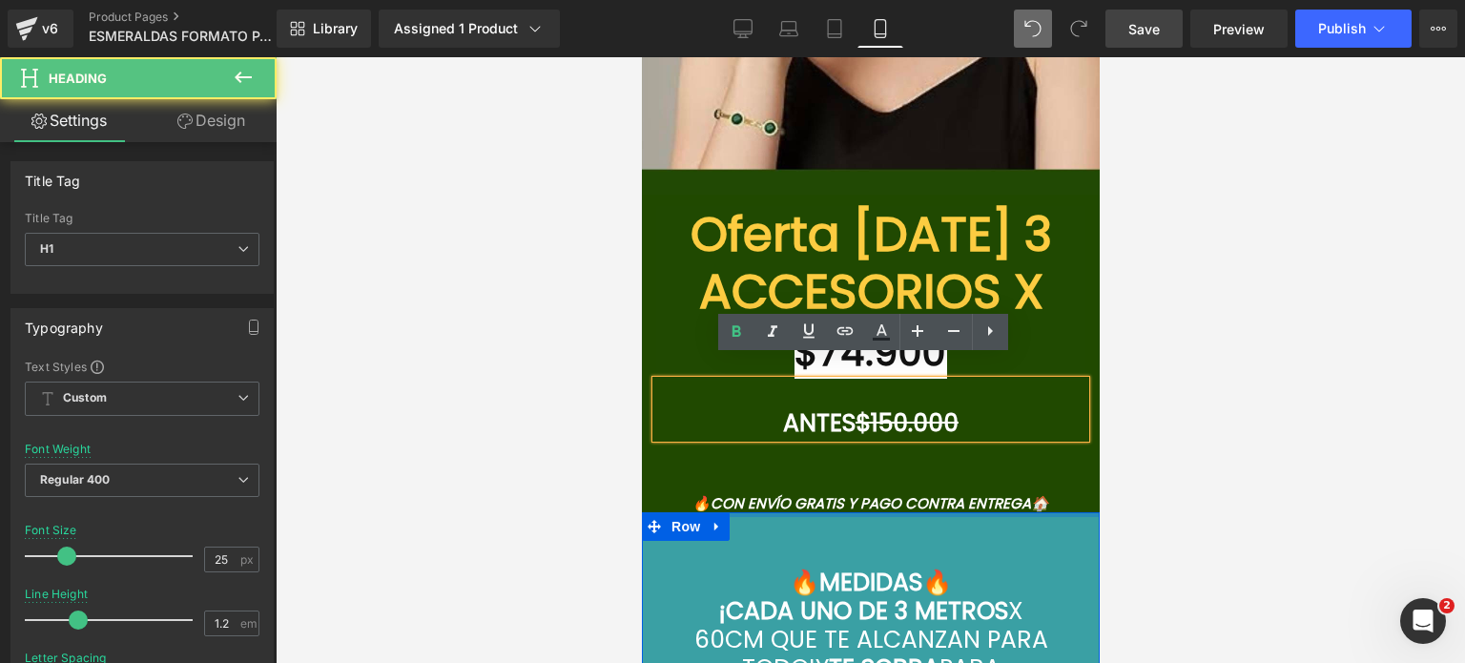
click at [996, 512] on div "🔥MEDIDAS🔥 ¡CADA UNO DE 3 METROS X 60CM QUE TE ALCANZAN PARA TODO! Y TE SOBRA PA…" at bounding box center [870, 625] width 372 height 226
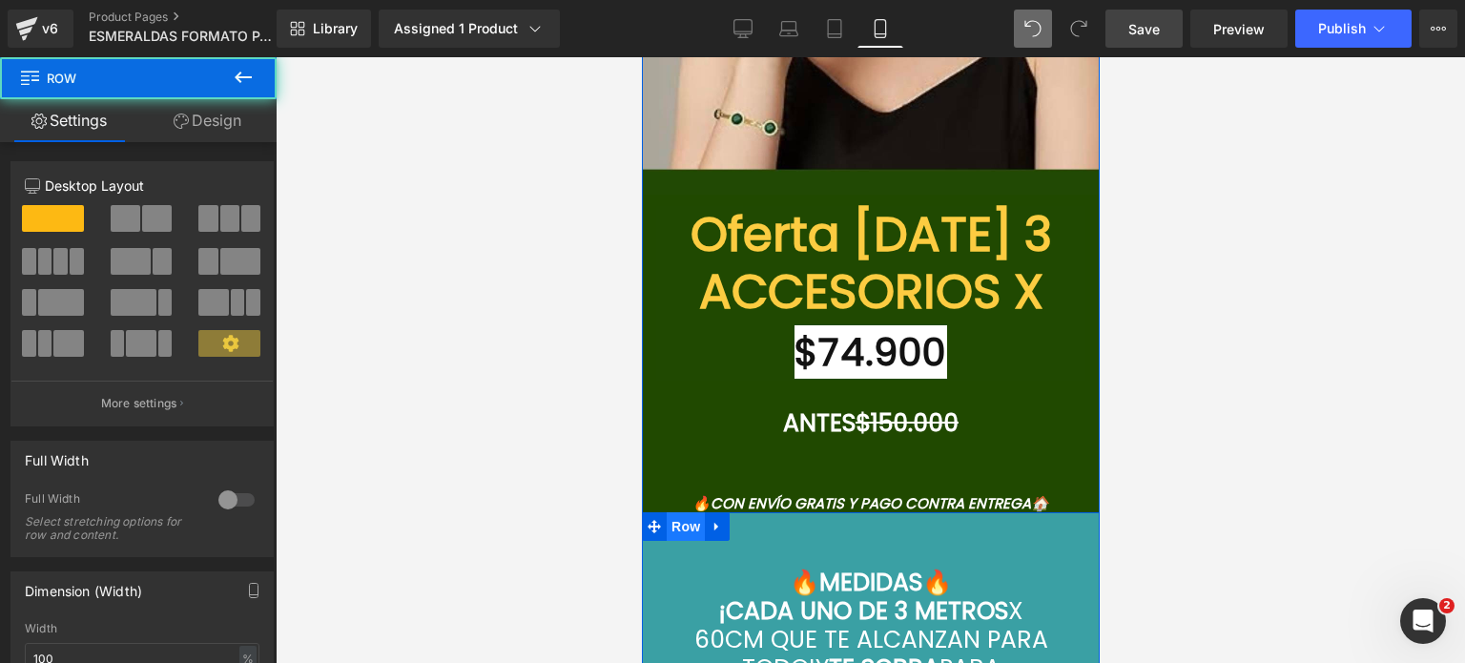
click at [675, 512] on span "Row" at bounding box center [685, 526] width 38 height 29
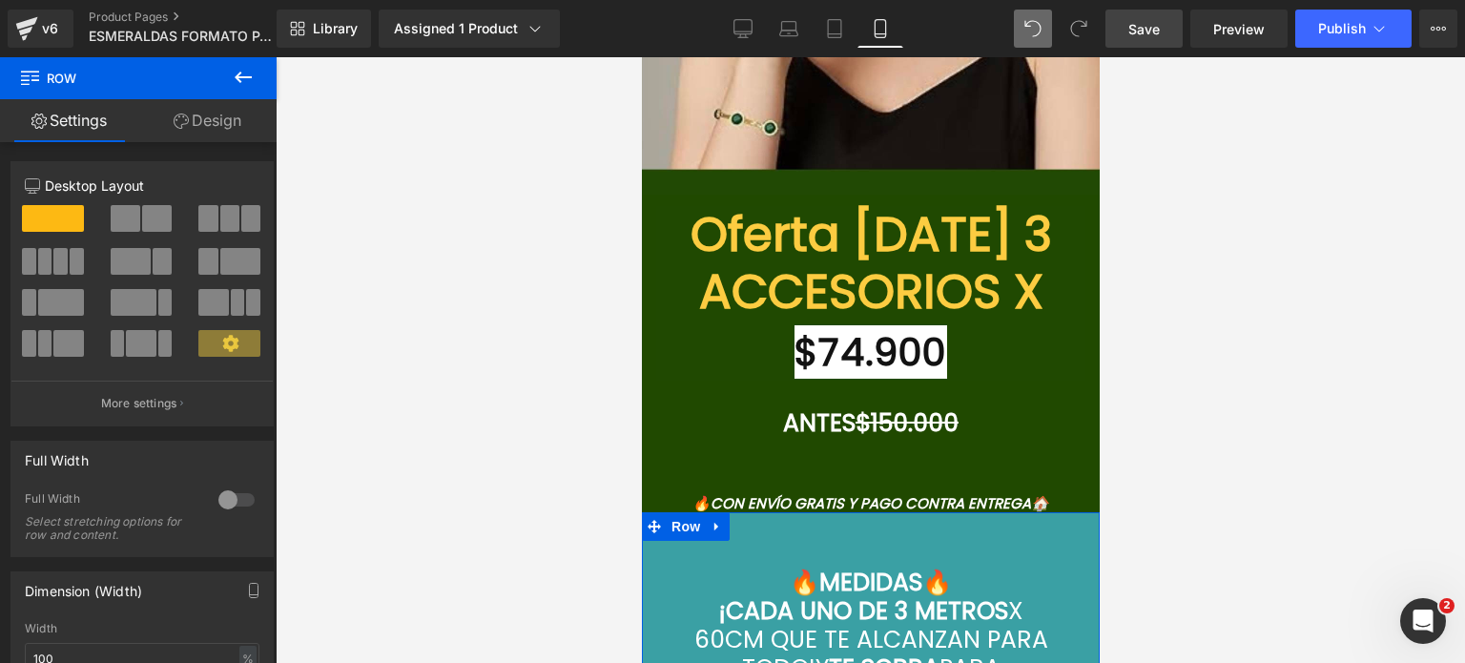
click at [219, 129] on link "Design" at bounding box center [207, 120] width 138 height 43
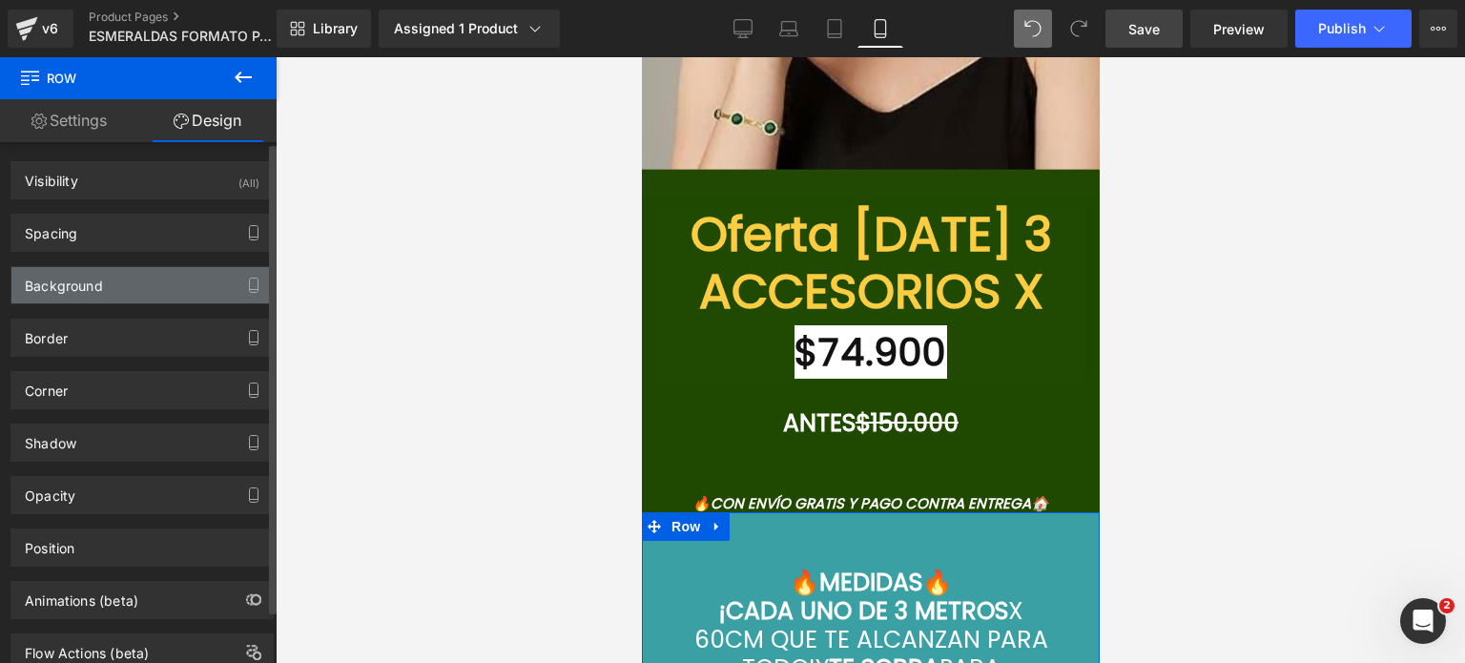
click at [172, 279] on div "Background" at bounding box center [141, 285] width 261 height 36
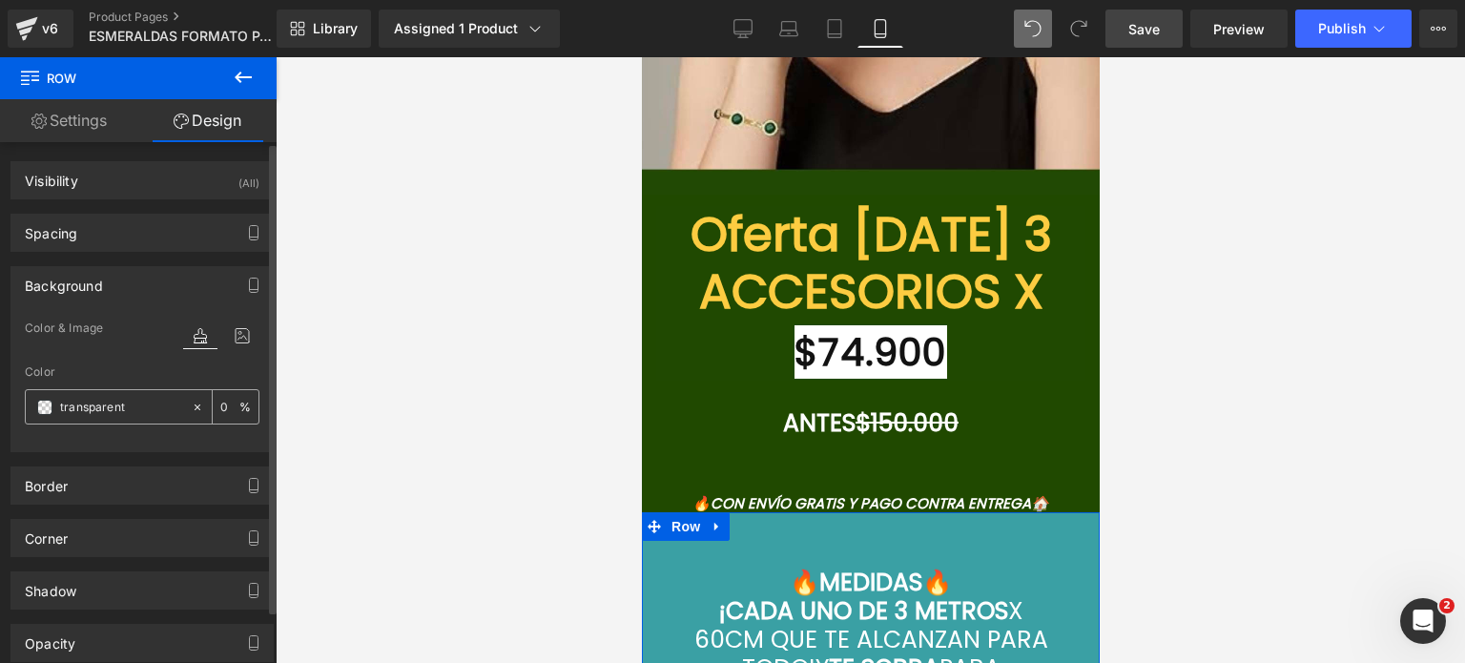
click at [140, 397] on input "text" at bounding box center [121, 407] width 122 height 21
paste input "204900"
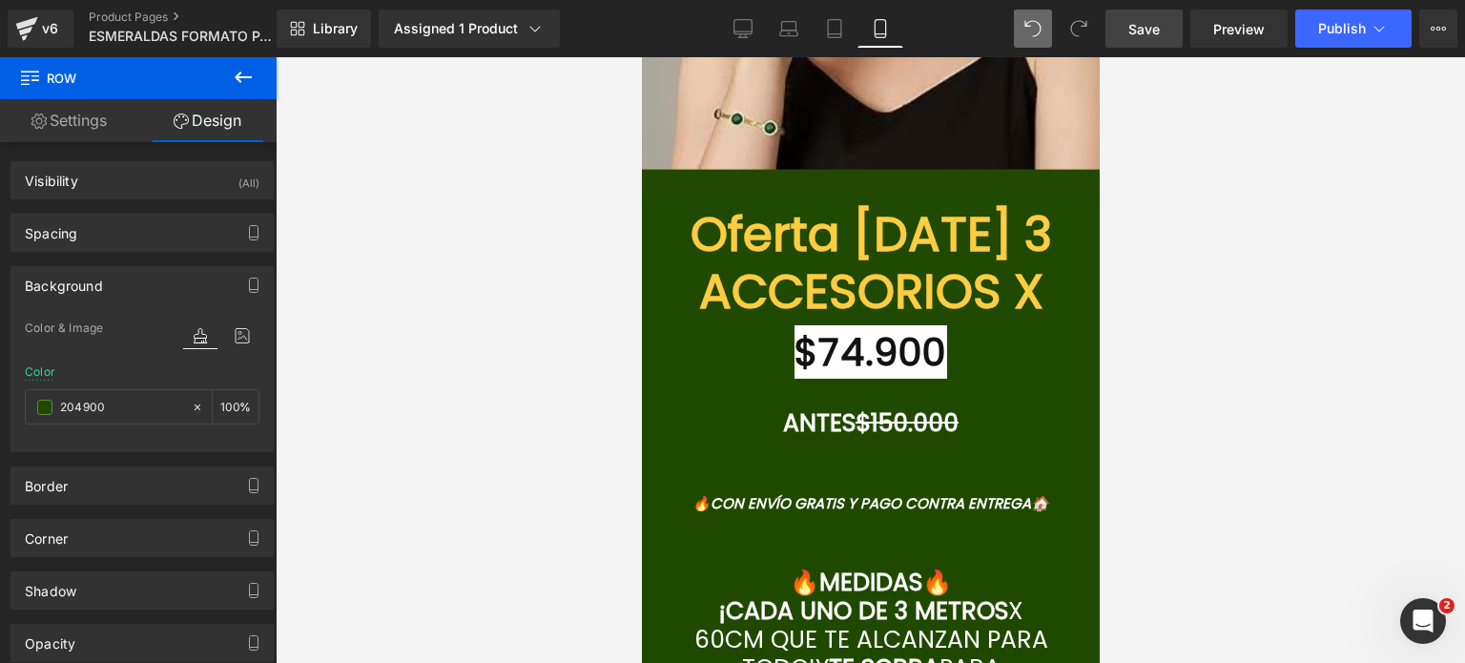
type input "204900"
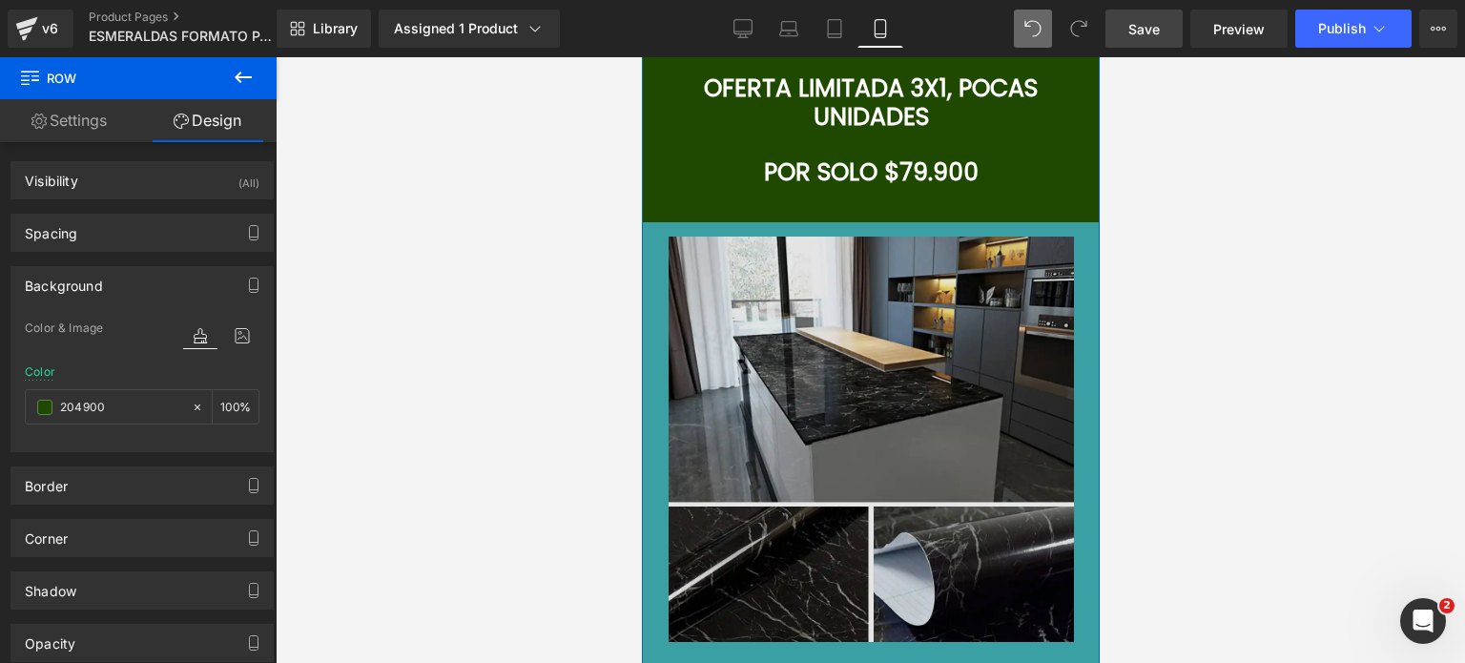
scroll to position [7342, 0]
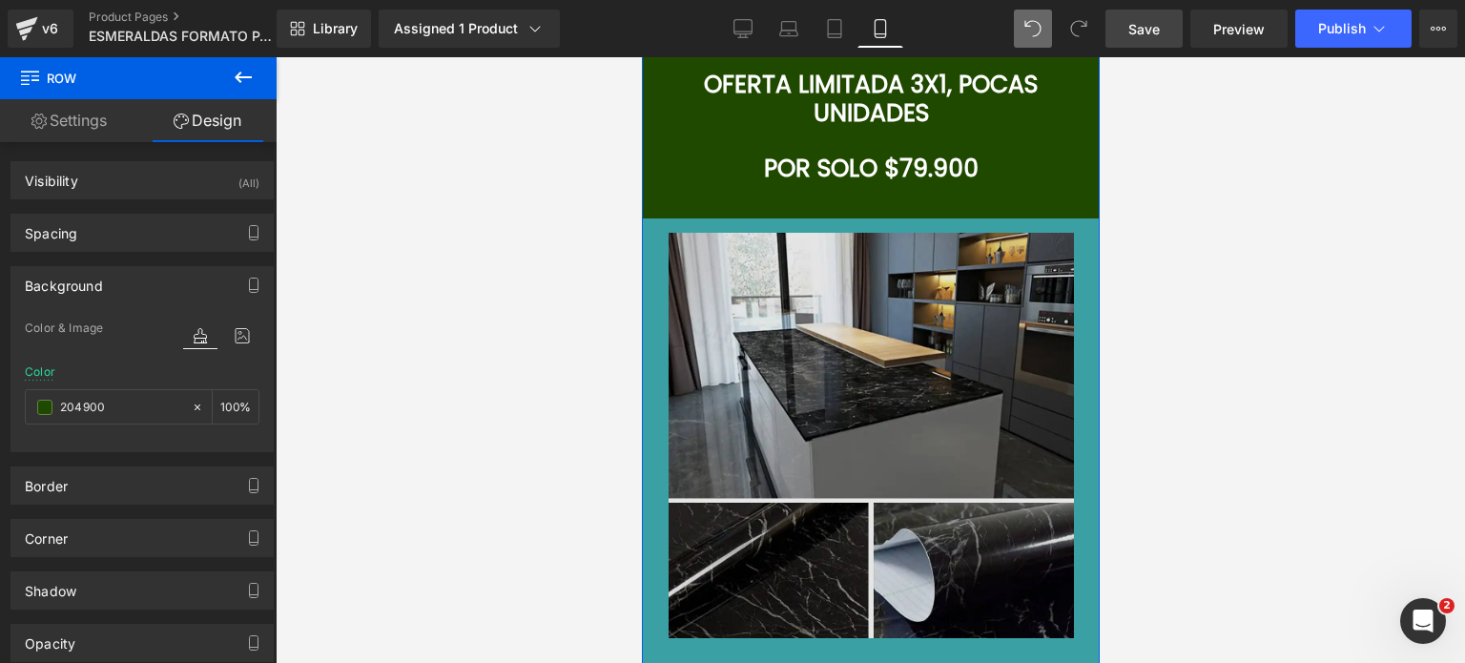
click at [913, 312] on img at bounding box center [869, 428] width 405 height 420
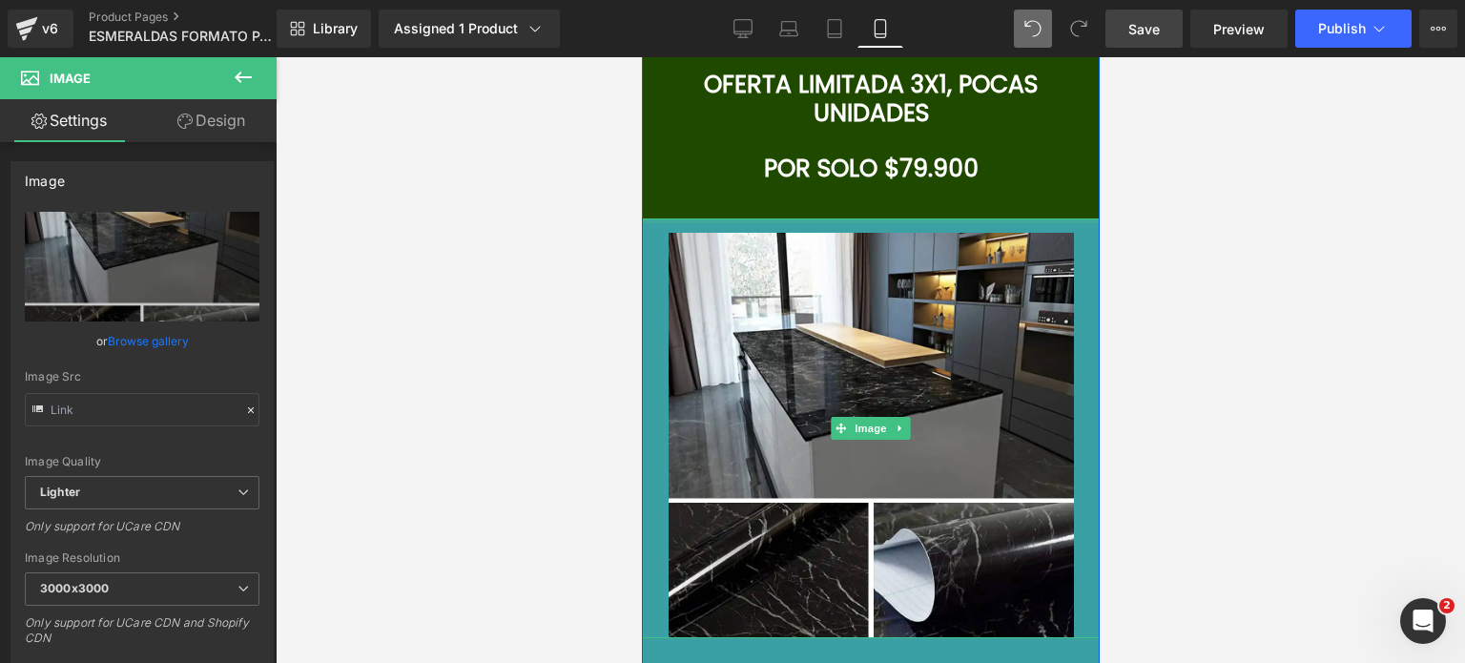
click at [667, 218] on div at bounding box center [869, 220] width 477 height 5
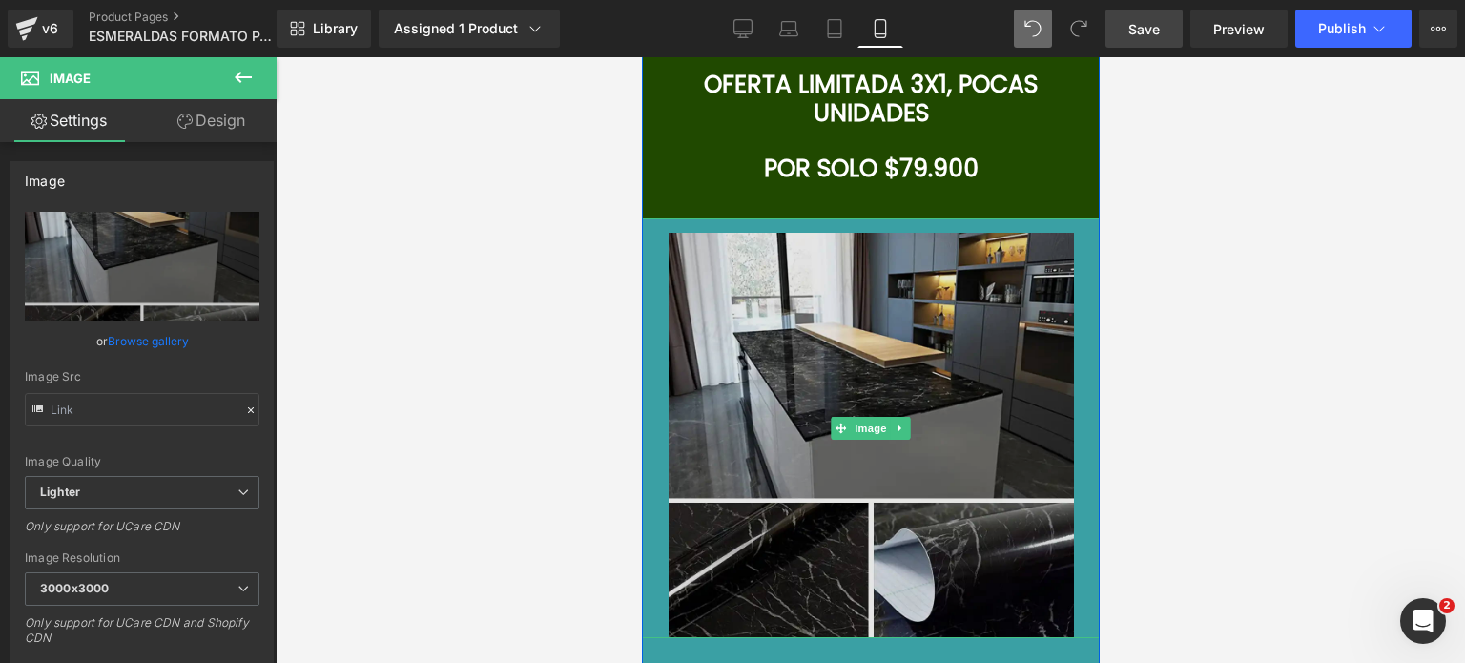
click at [799, 306] on img at bounding box center [869, 428] width 405 height 420
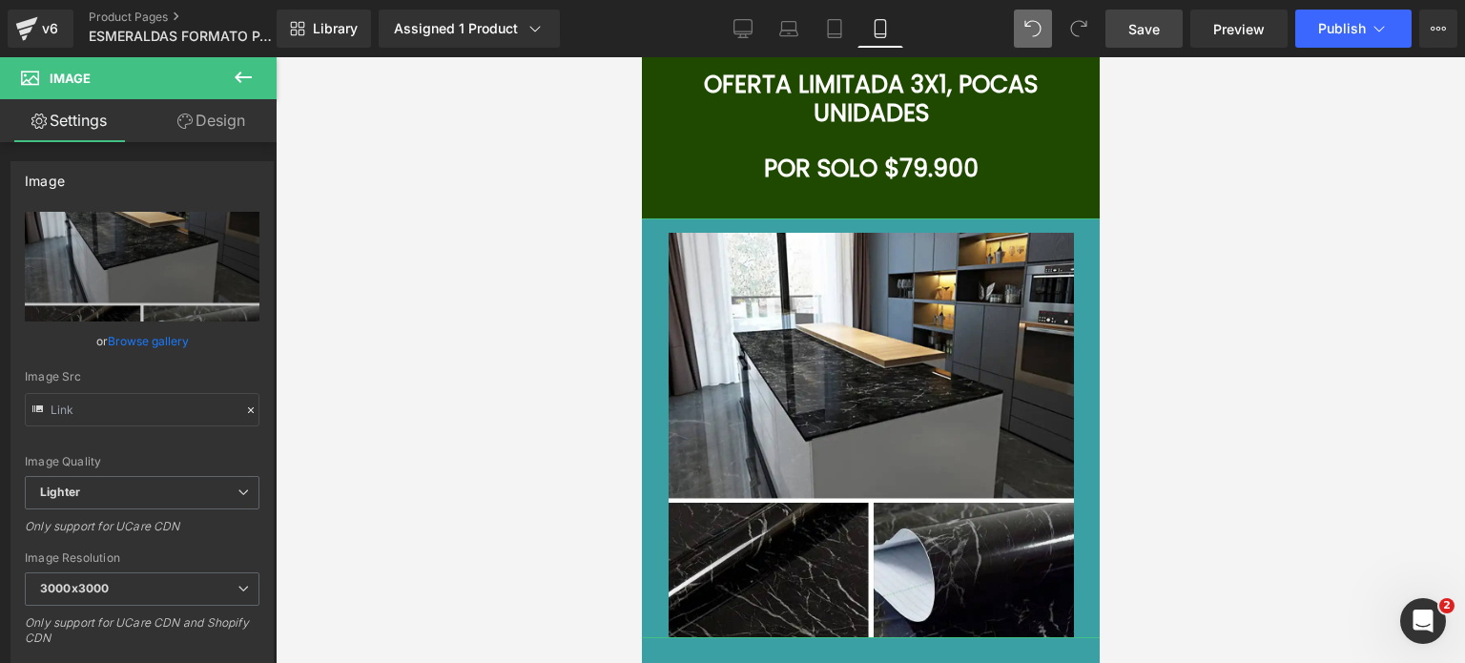
click at [202, 133] on link "Design" at bounding box center [211, 120] width 138 height 43
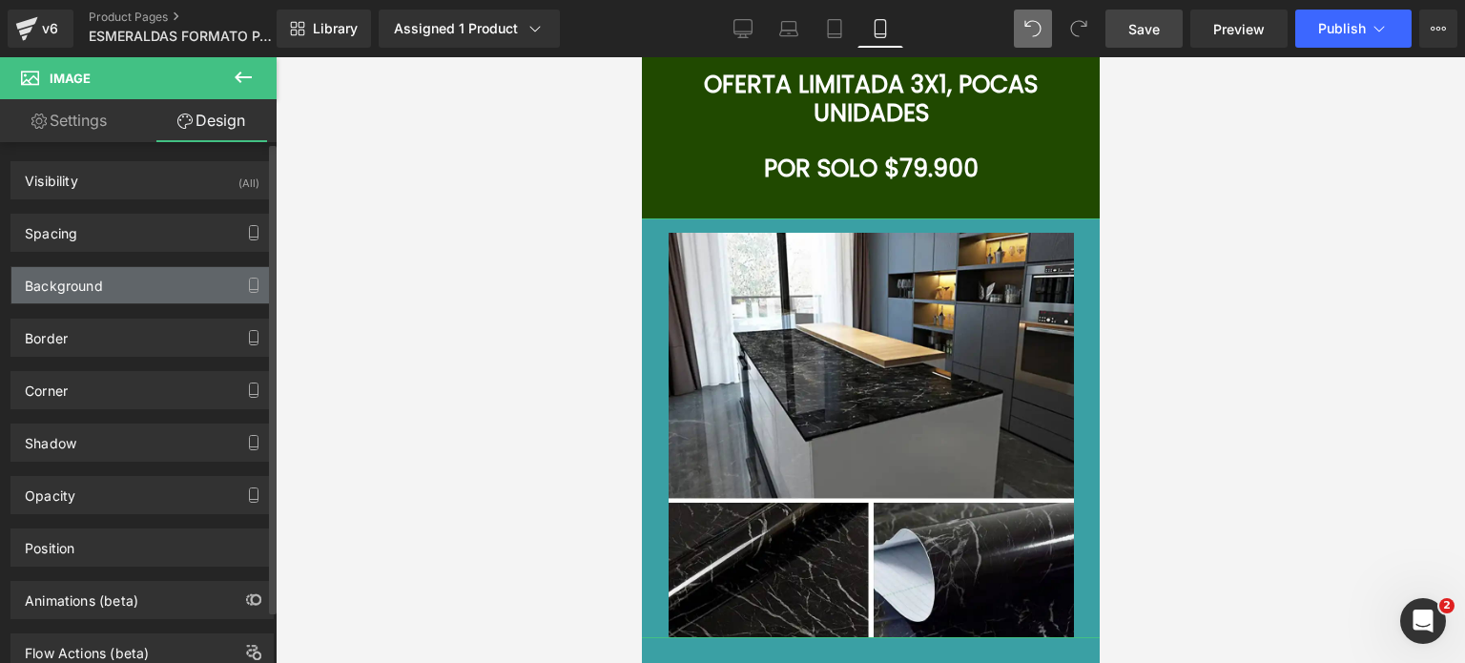
click at [158, 281] on div "Background" at bounding box center [141, 285] width 261 height 36
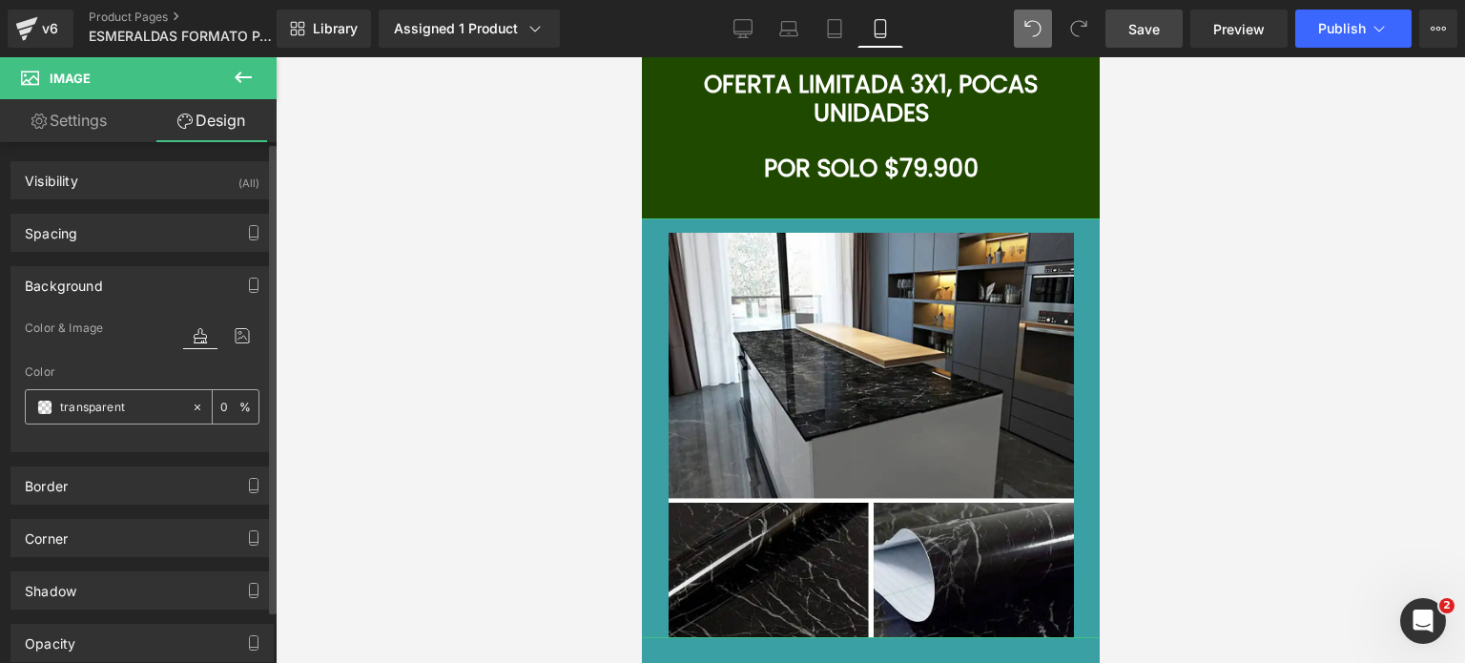
click at [119, 407] on input "transparent" at bounding box center [121, 407] width 122 height 21
click at [119, 406] on input "transparent" at bounding box center [121, 407] width 122 height 21
paste input "204900"
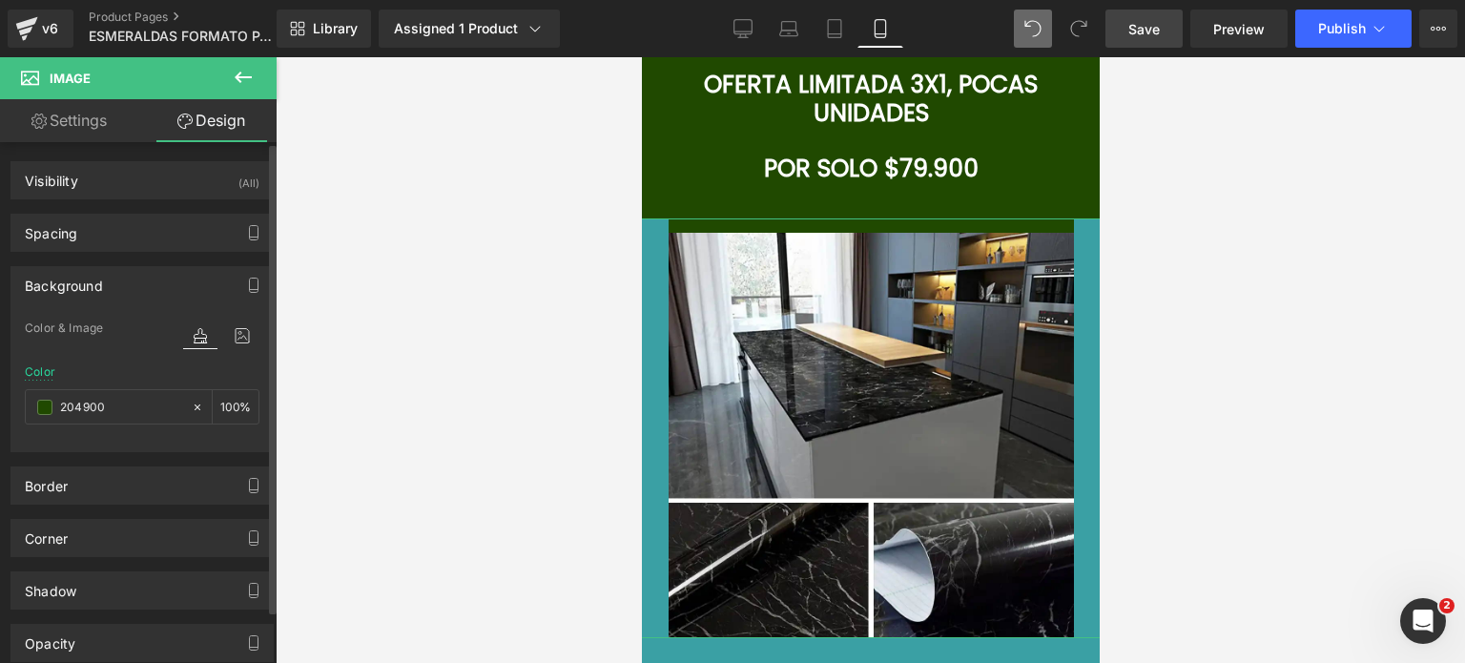
type input "204900"
click at [646, 305] on div at bounding box center [869, 428] width 477 height 420
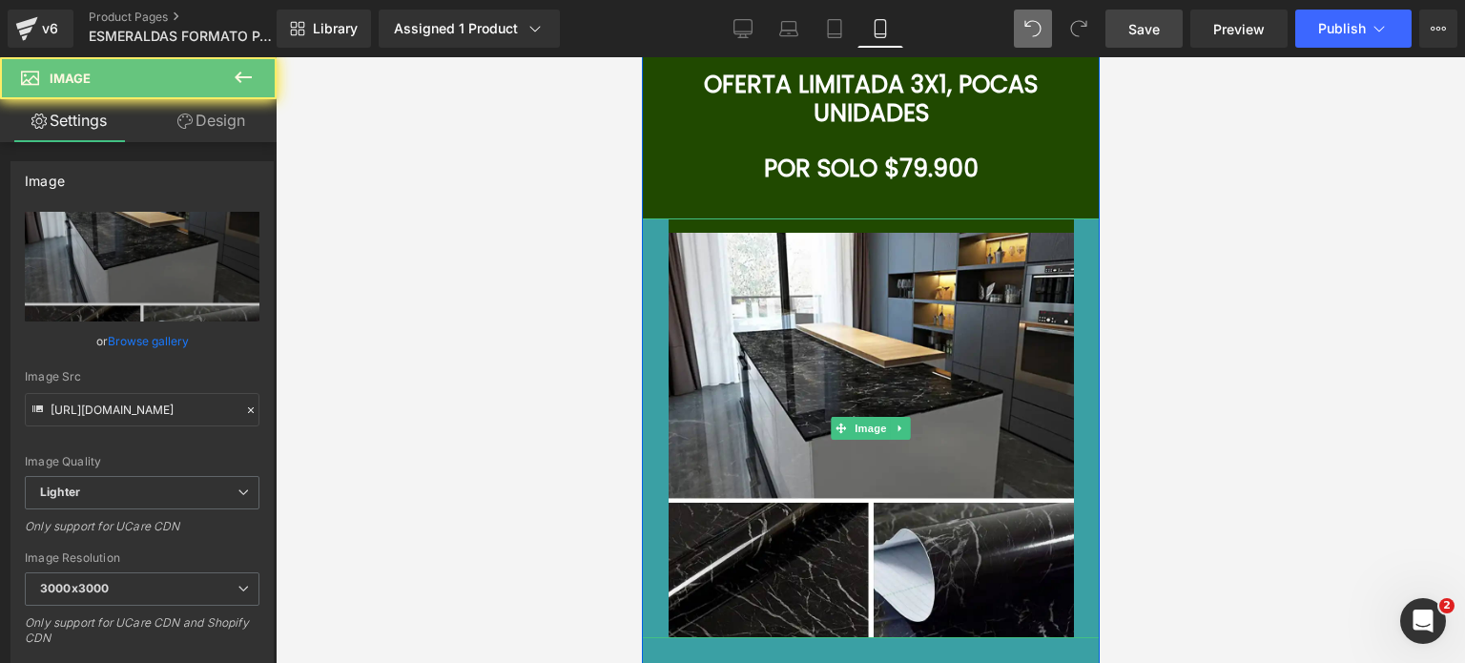
click at [646, 305] on div at bounding box center [869, 428] width 477 height 420
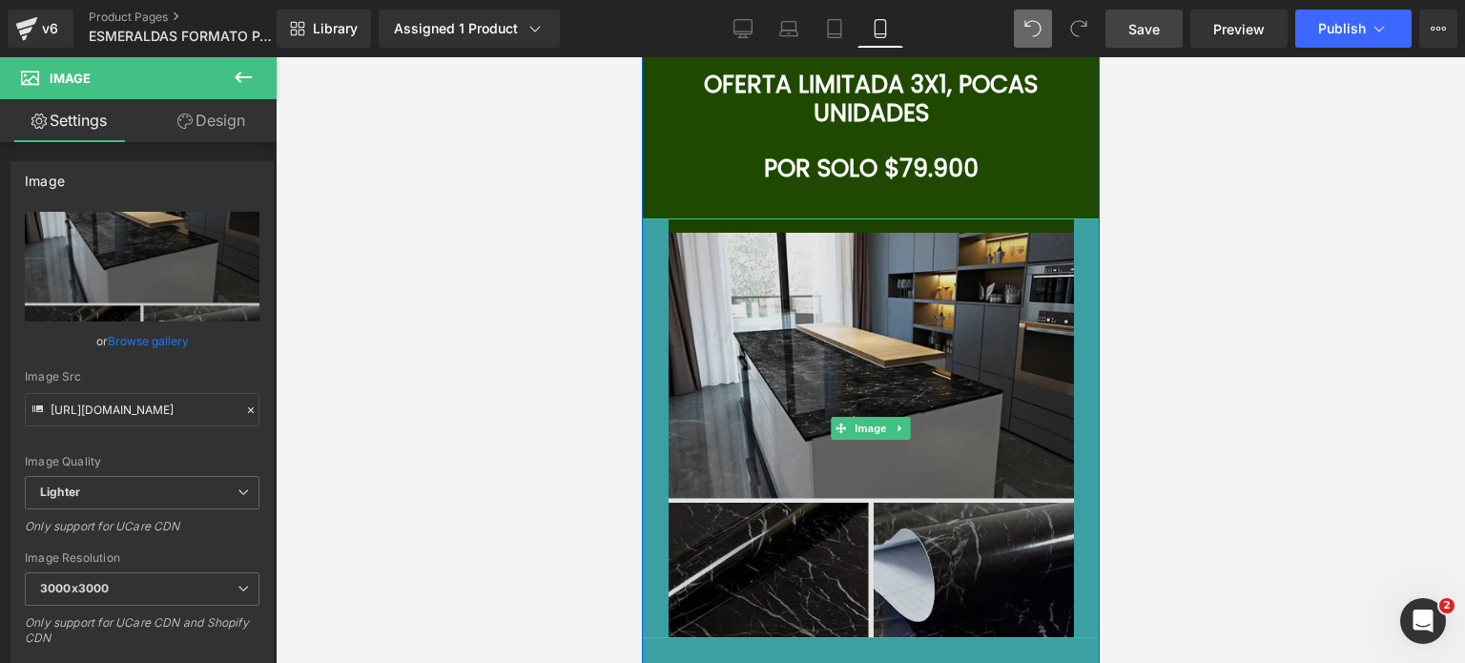
scroll to position [7437, 0]
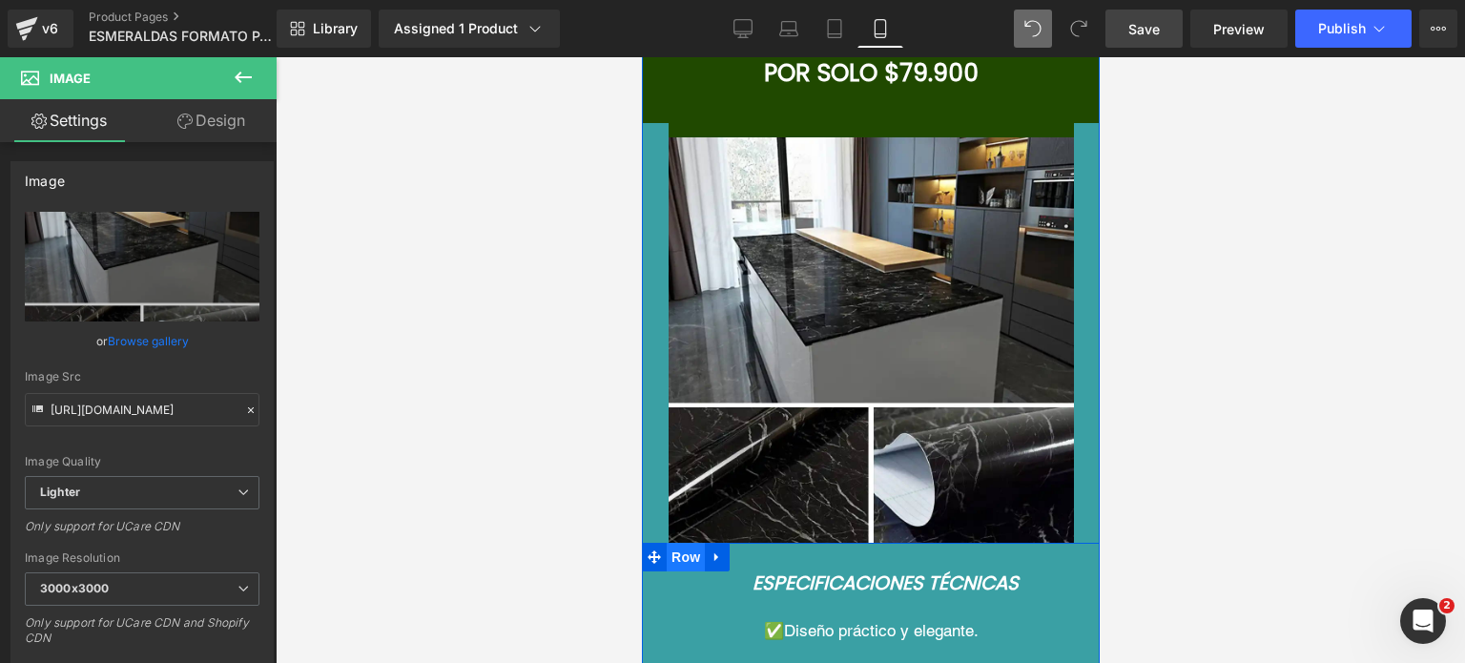
click at [687, 543] on span "Row" at bounding box center [685, 557] width 38 height 29
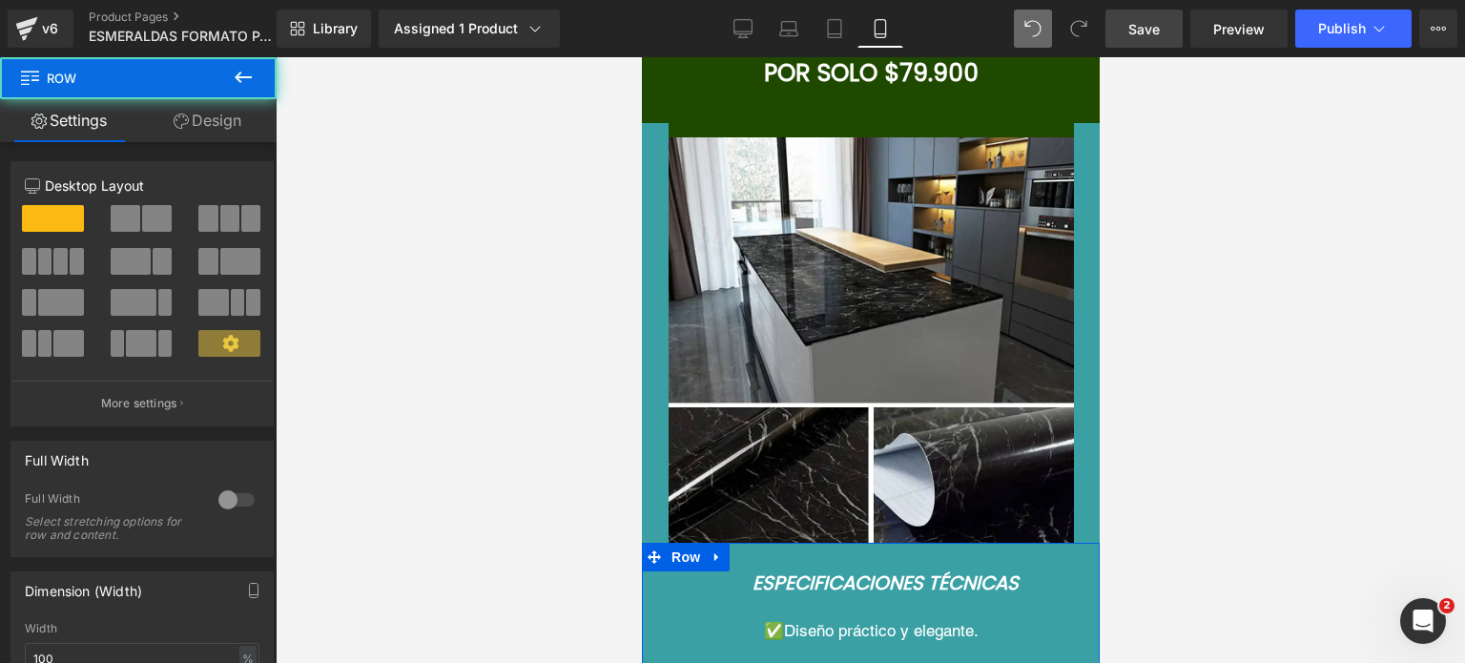
click at [200, 108] on link "Design" at bounding box center [207, 120] width 138 height 43
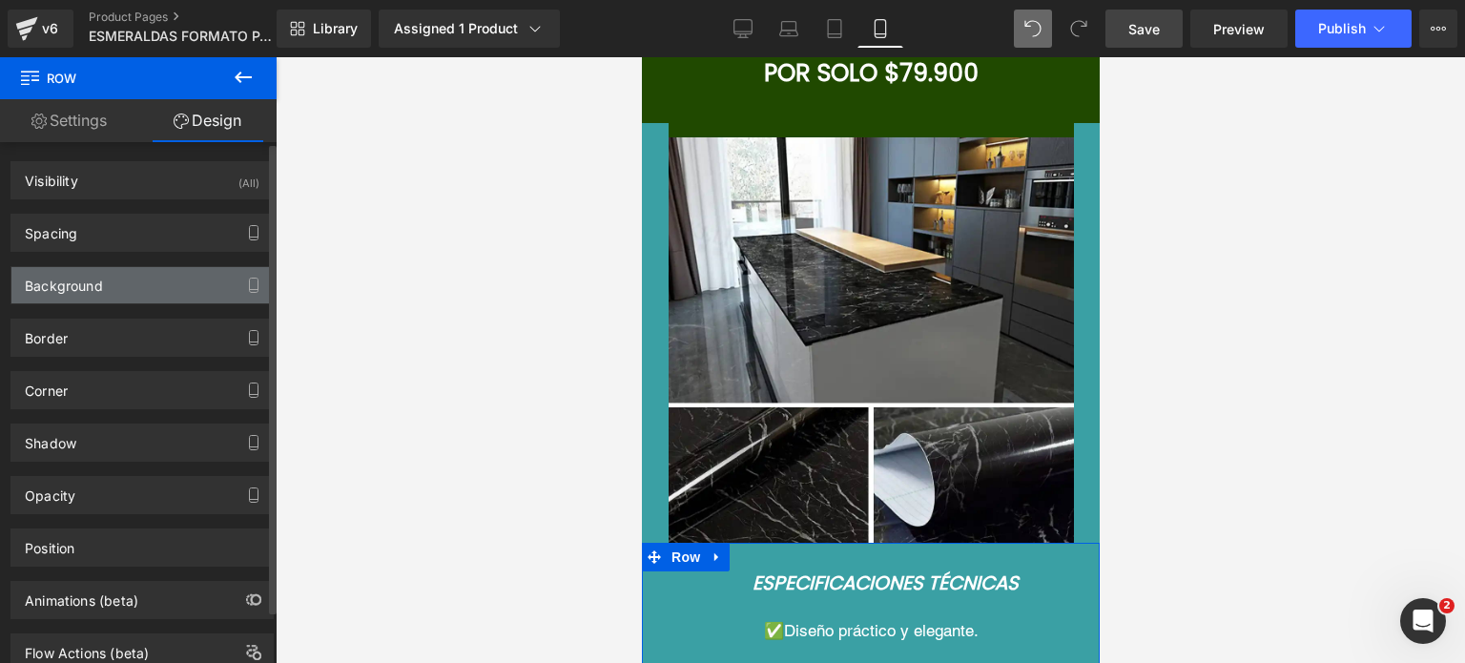
click at [120, 289] on div "Background" at bounding box center [141, 285] width 261 height 36
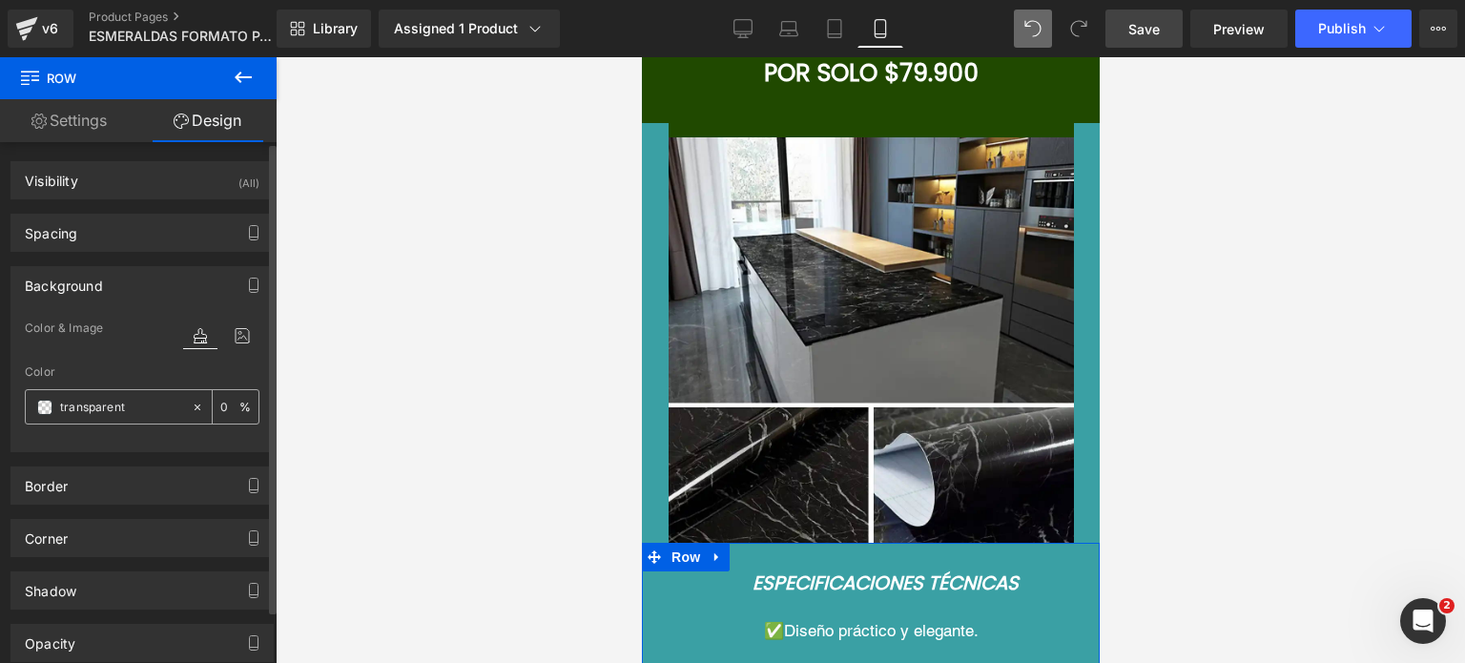
click at [113, 394] on div "transparent" at bounding box center [108, 406] width 165 height 33
click at [117, 406] on input "transparent" at bounding box center [121, 407] width 122 height 21
paste input "204900"
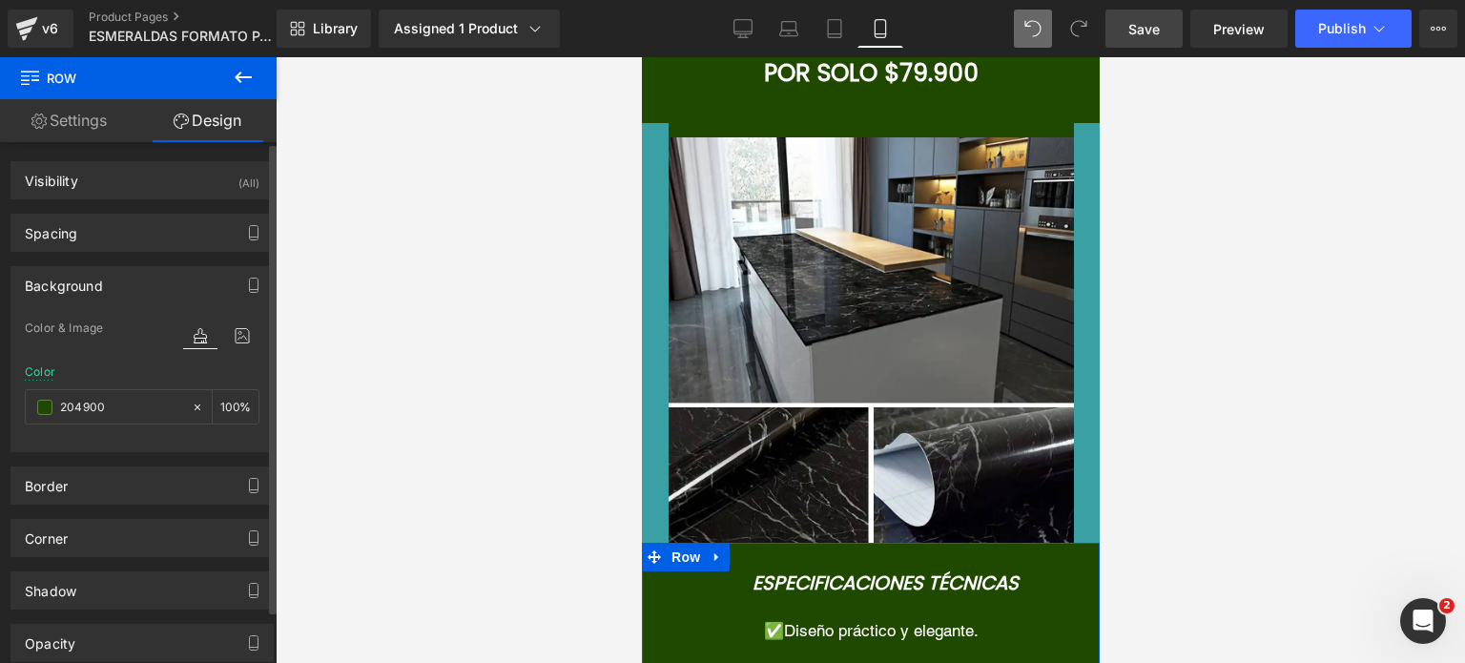
type input "204900"
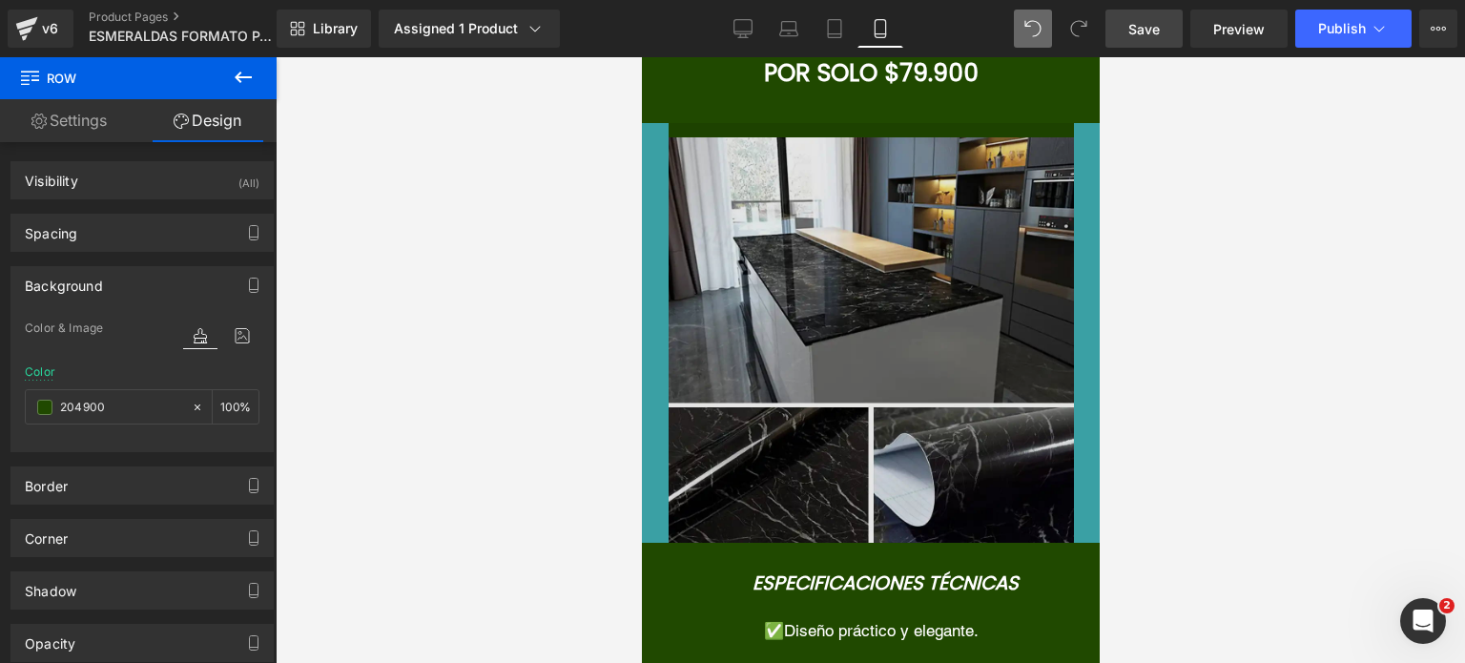
click at [924, 184] on img at bounding box center [869, 333] width 405 height 420
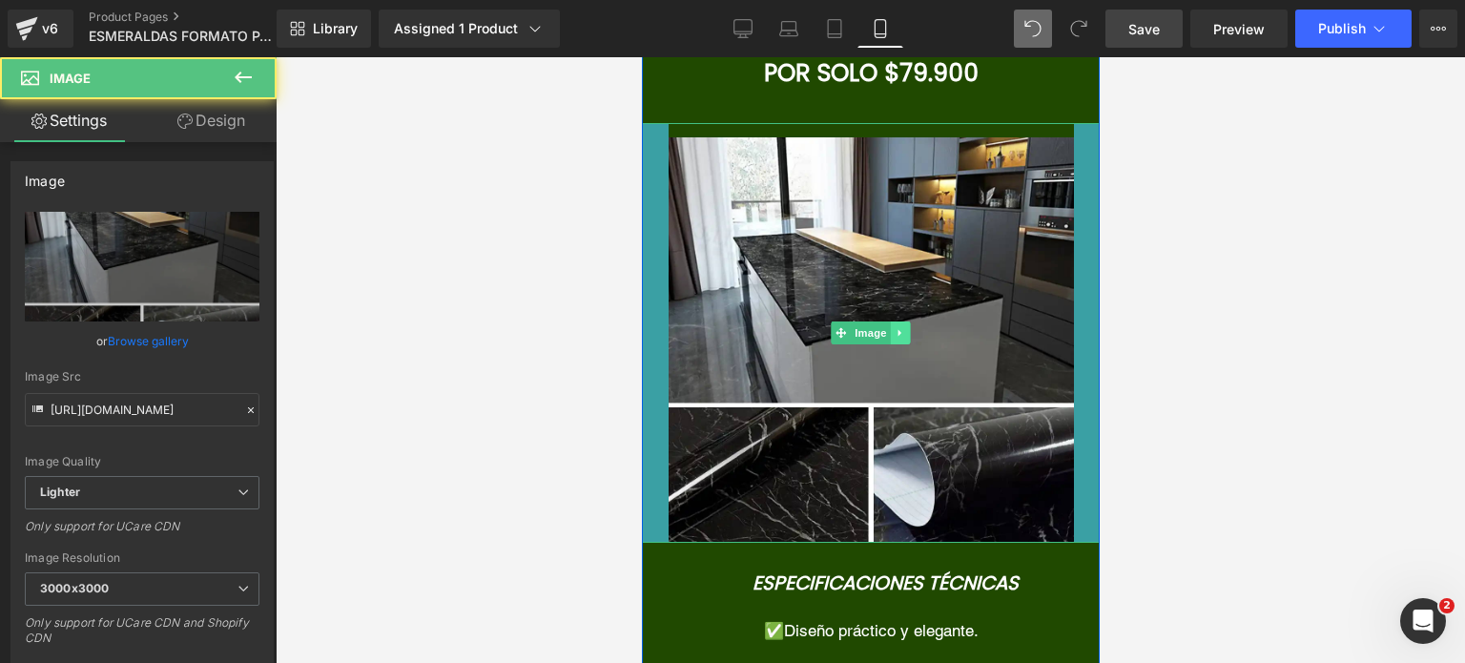
click at [900, 321] on link at bounding box center [900, 332] width 20 height 23
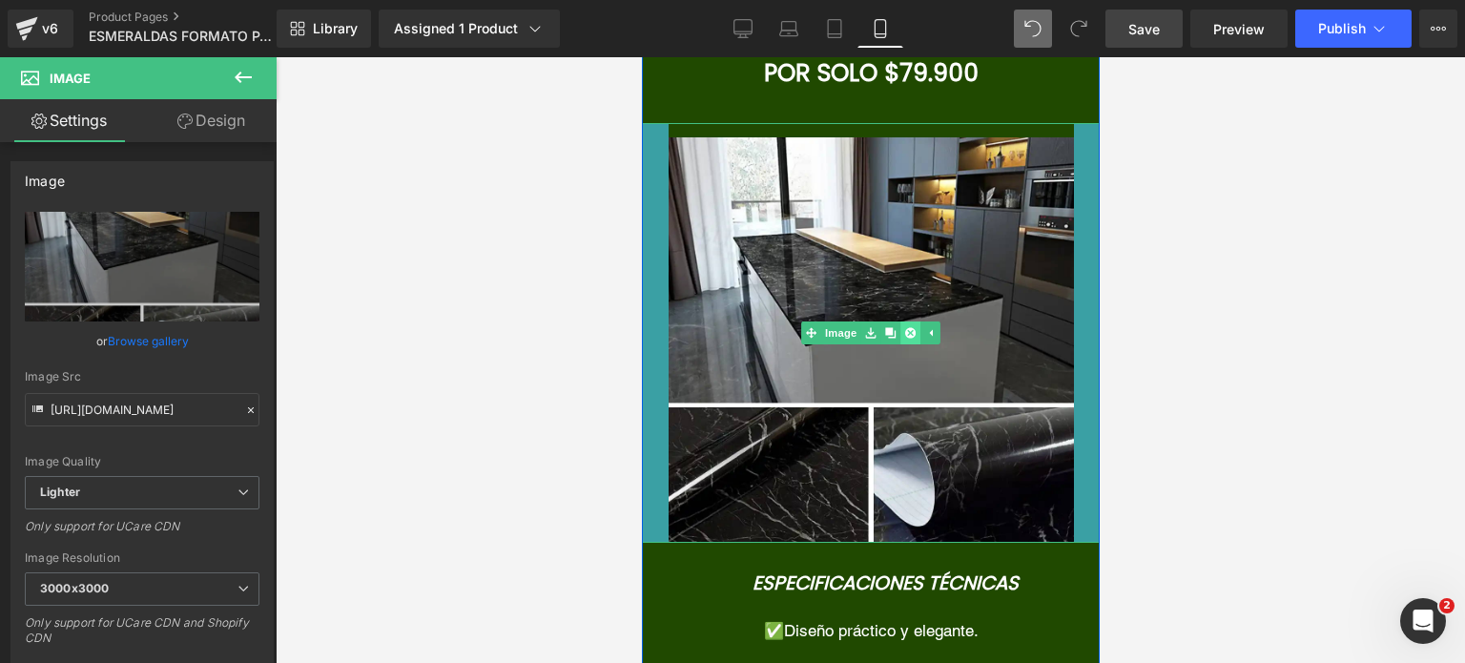
click at [899, 321] on link at bounding box center [909, 332] width 20 height 23
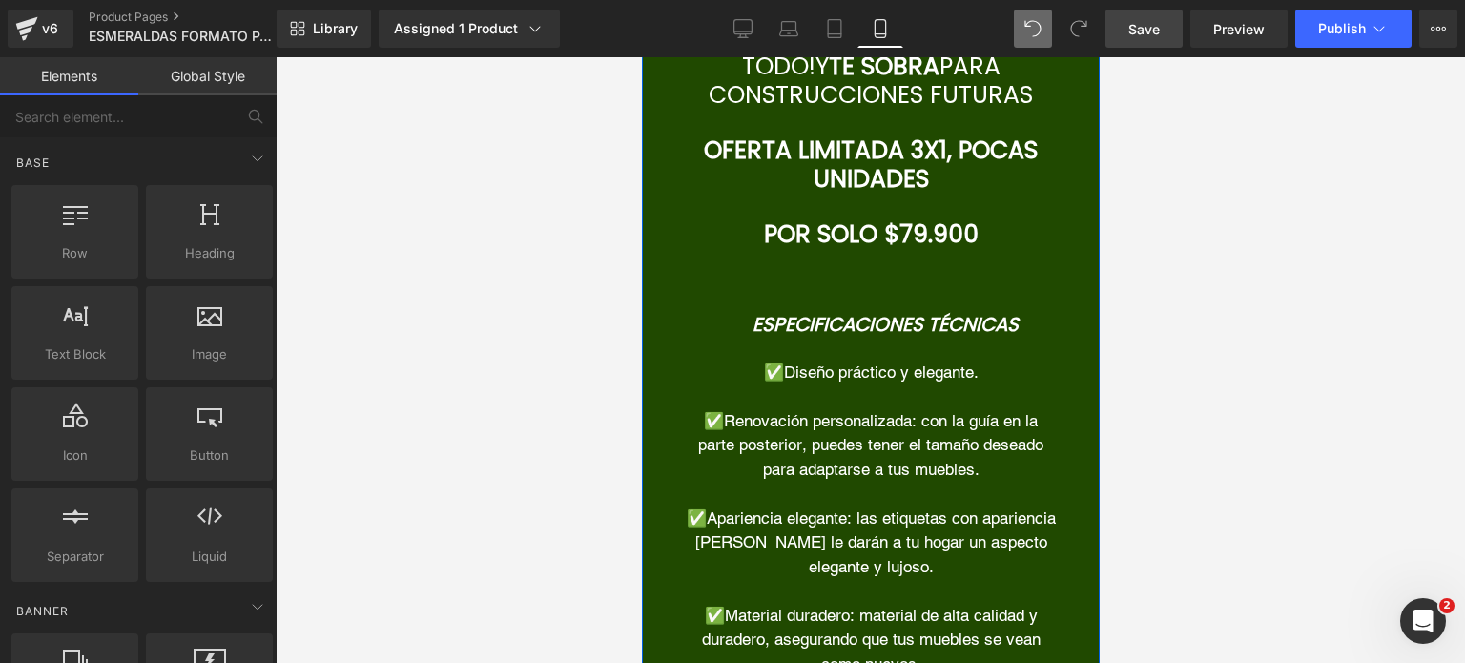
scroll to position [7247, 0]
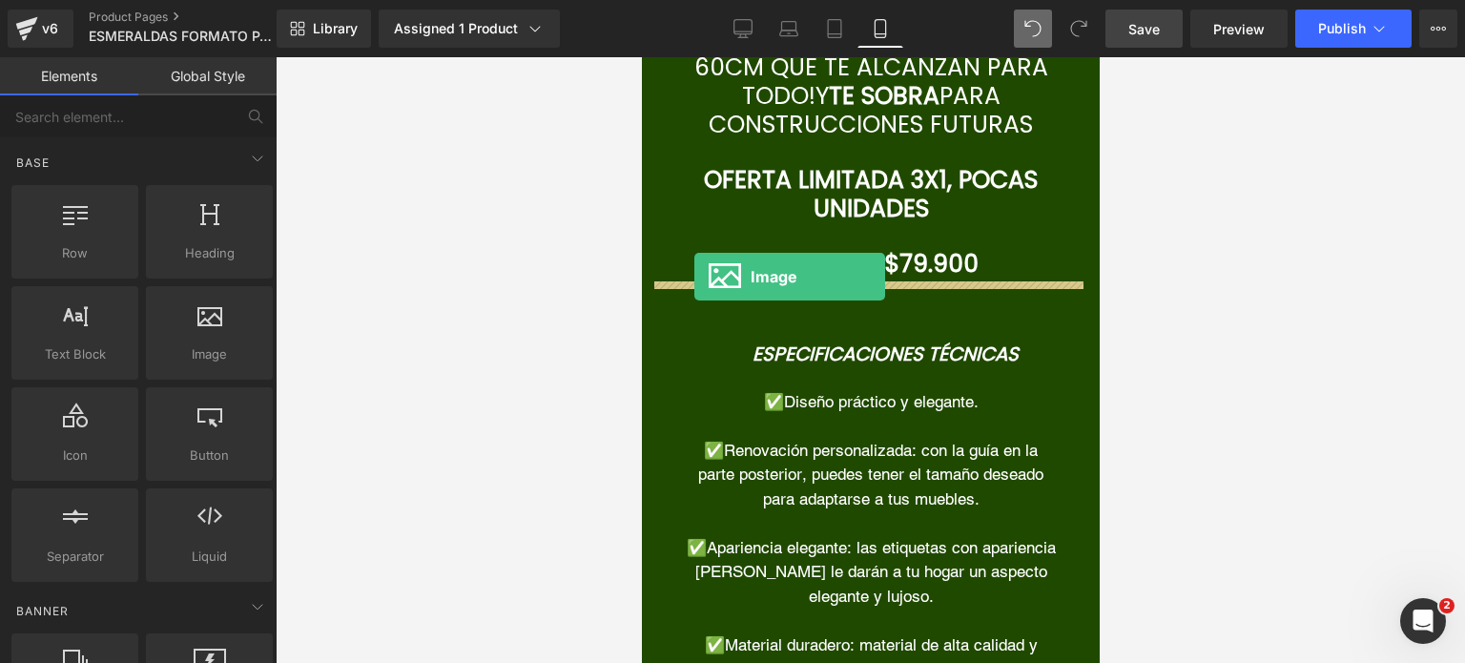
drag, startPoint x: 833, startPoint y: 396, endPoint x: 693, endPoint y: 277, distance: 184.0
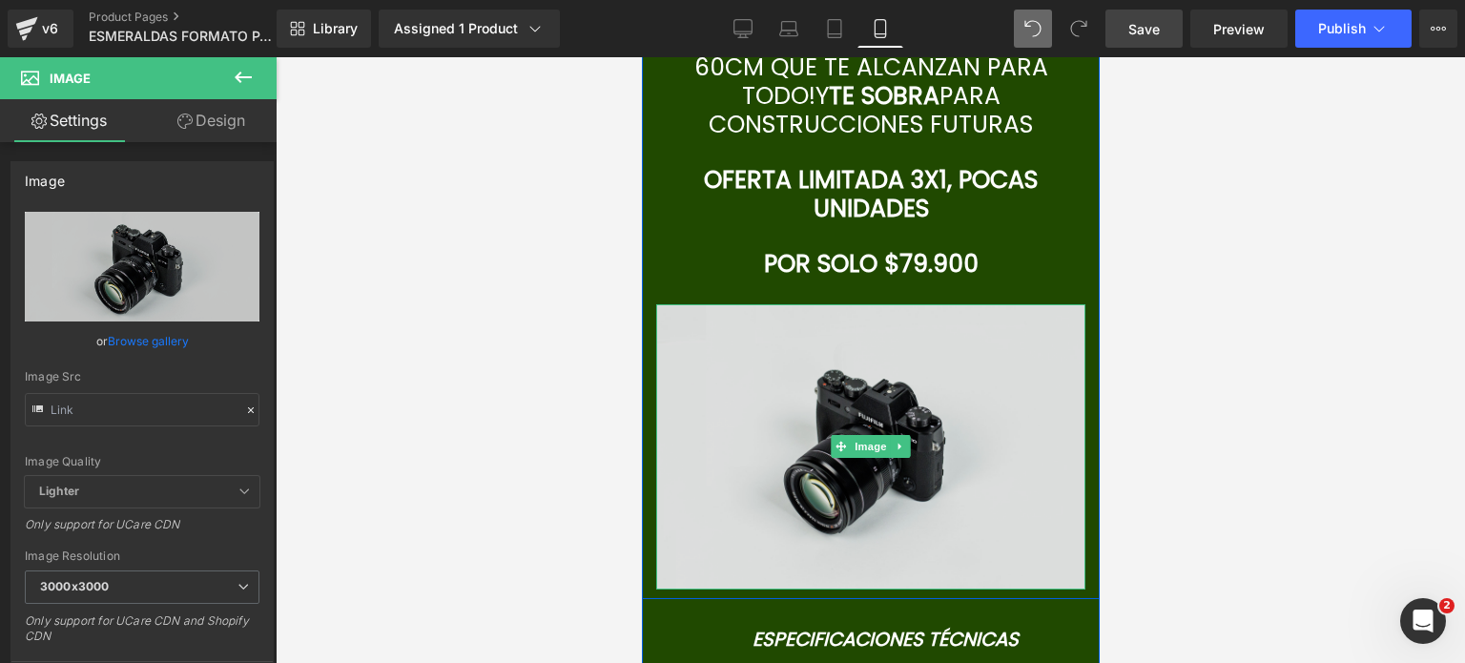
click at [760, 347] on img at bounding box center [869, 446] width 429 height 284
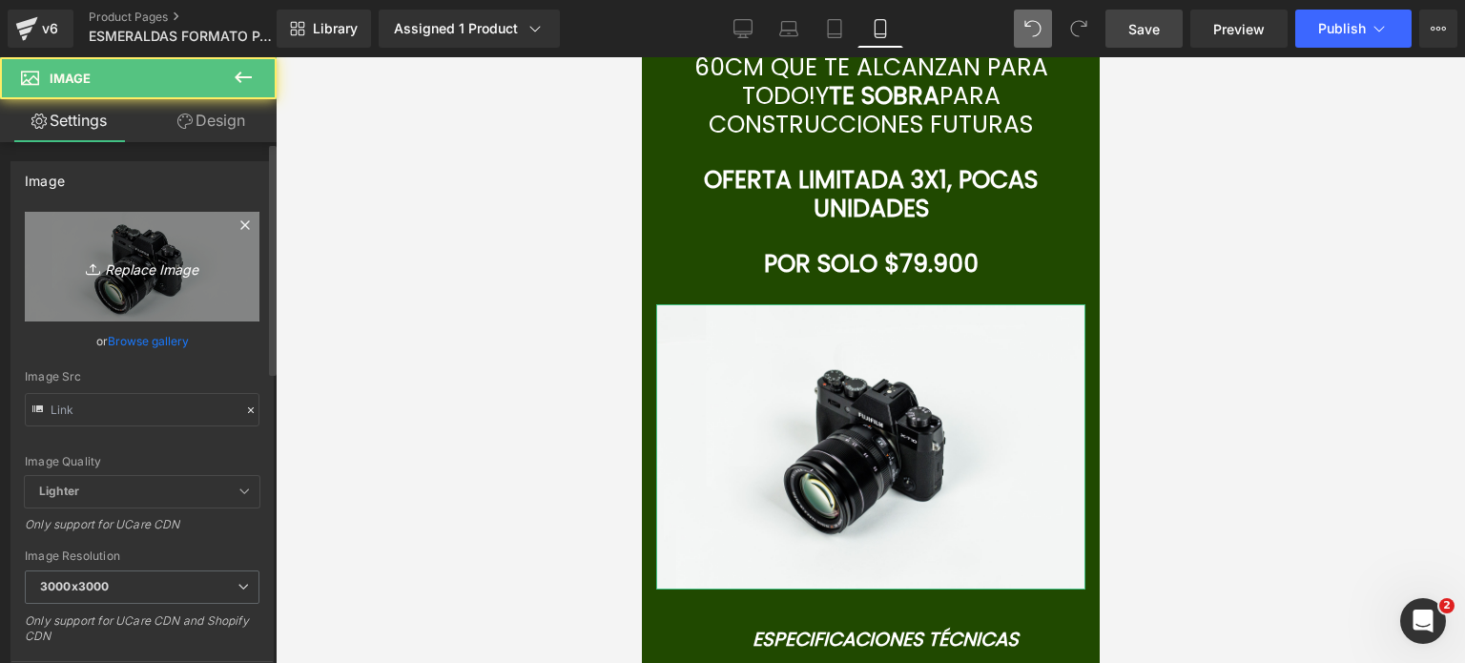
click at [187, 277] on icon "Replace Image" at bounding box center [142, 267] width 153 height 24
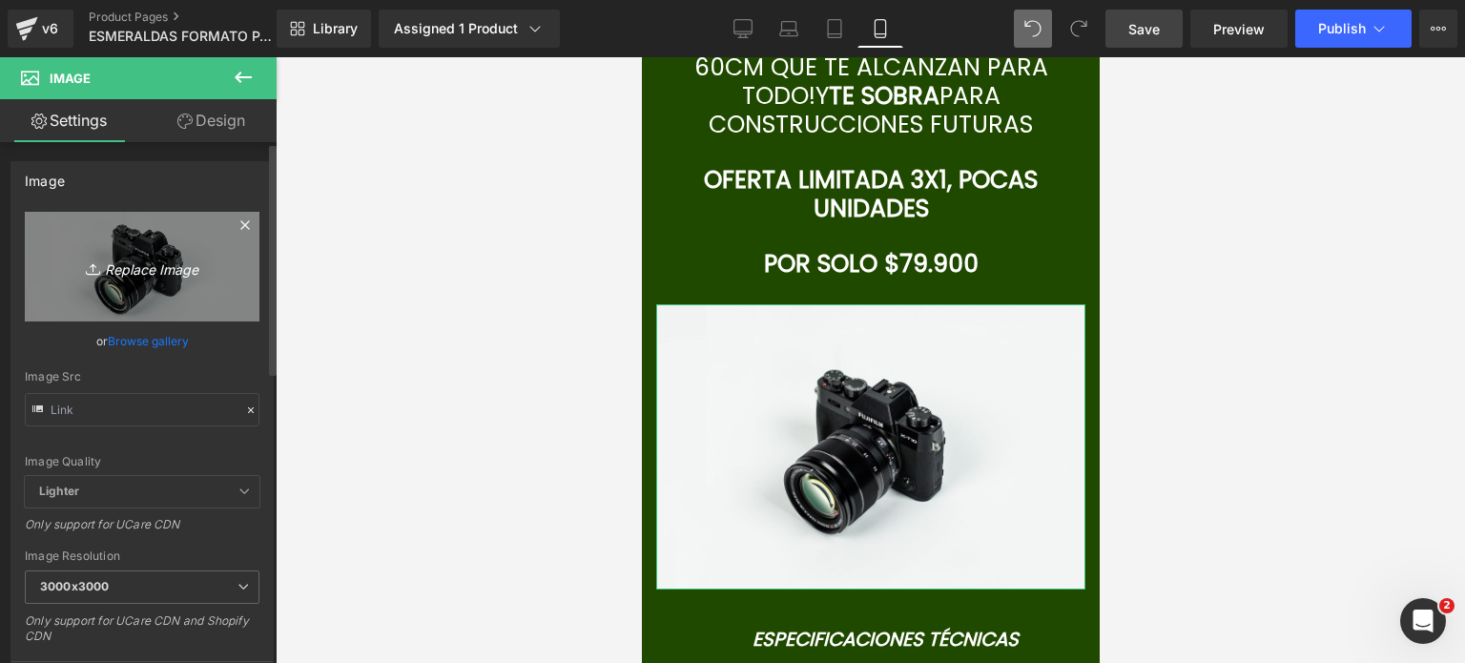
type input "C:\fakepath\SET [PERSON_NAME].zip - 5.png"
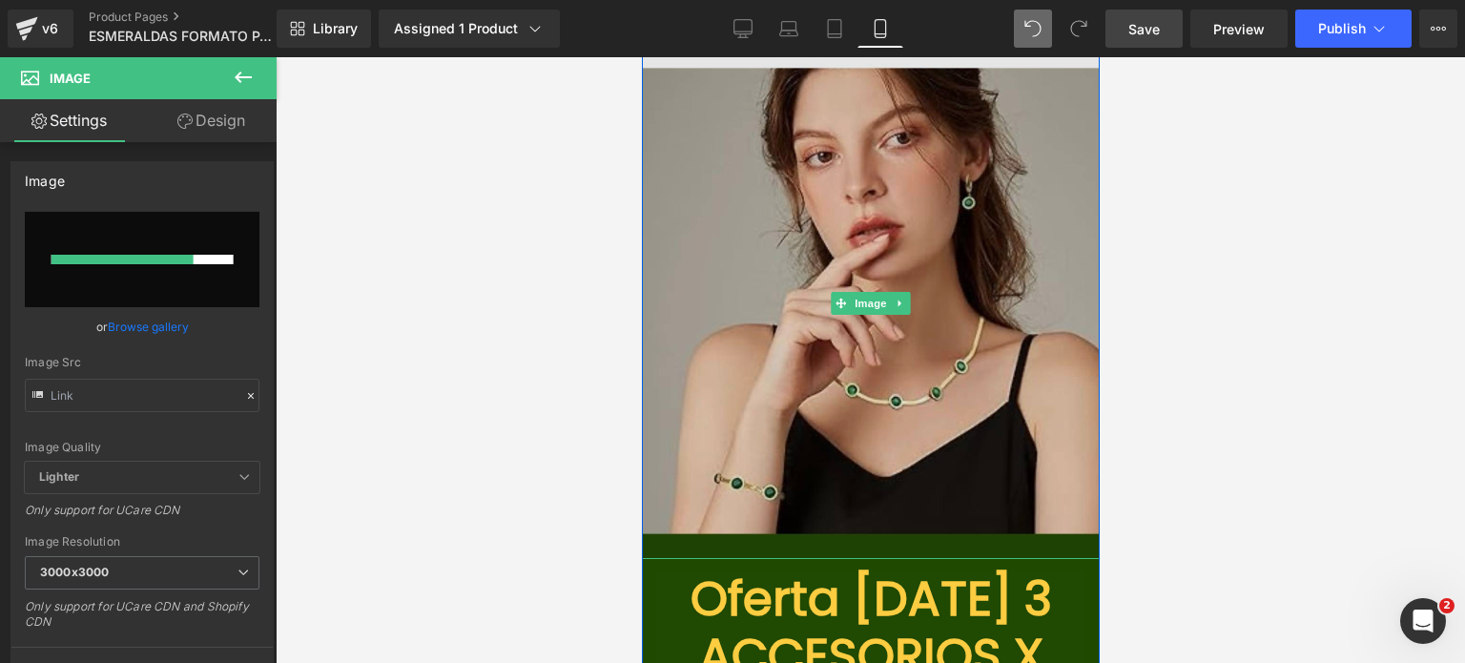
scroll to position [6198, 0]
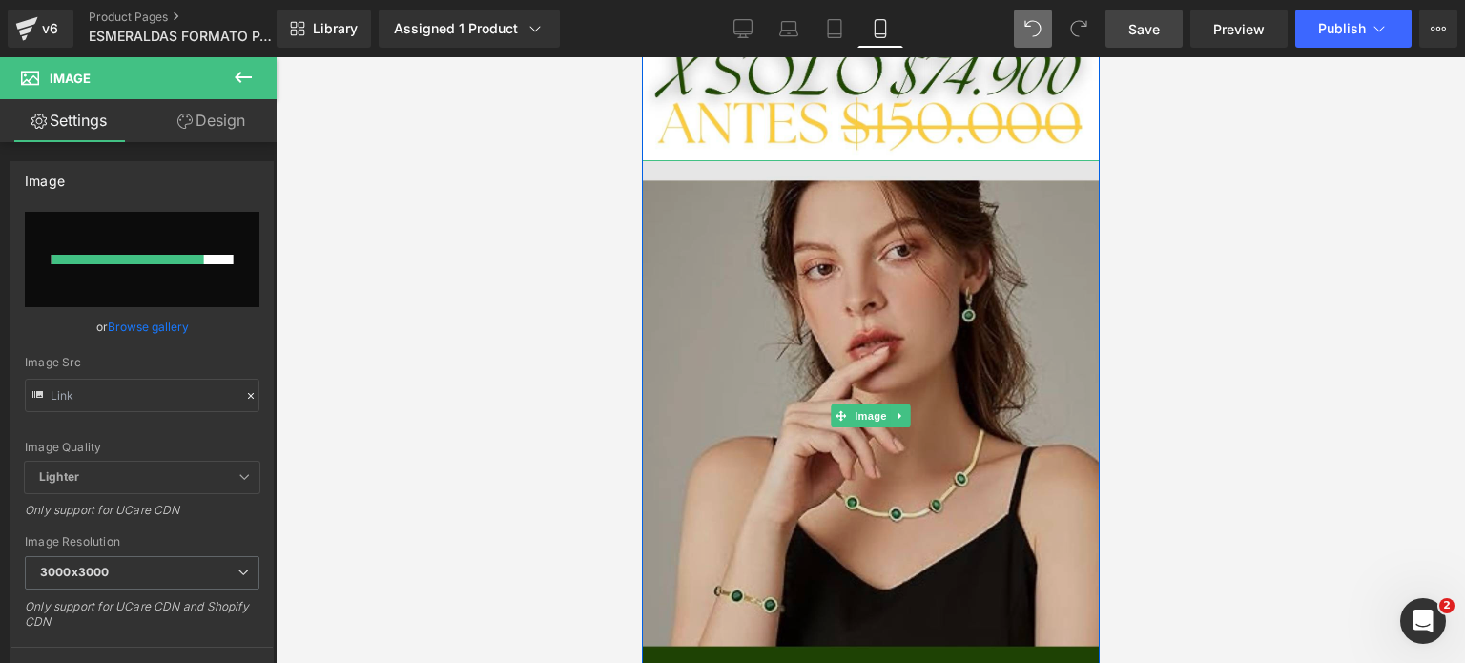
click at [877, 271] on img at bounding box center [869, 415] width 515 height 511
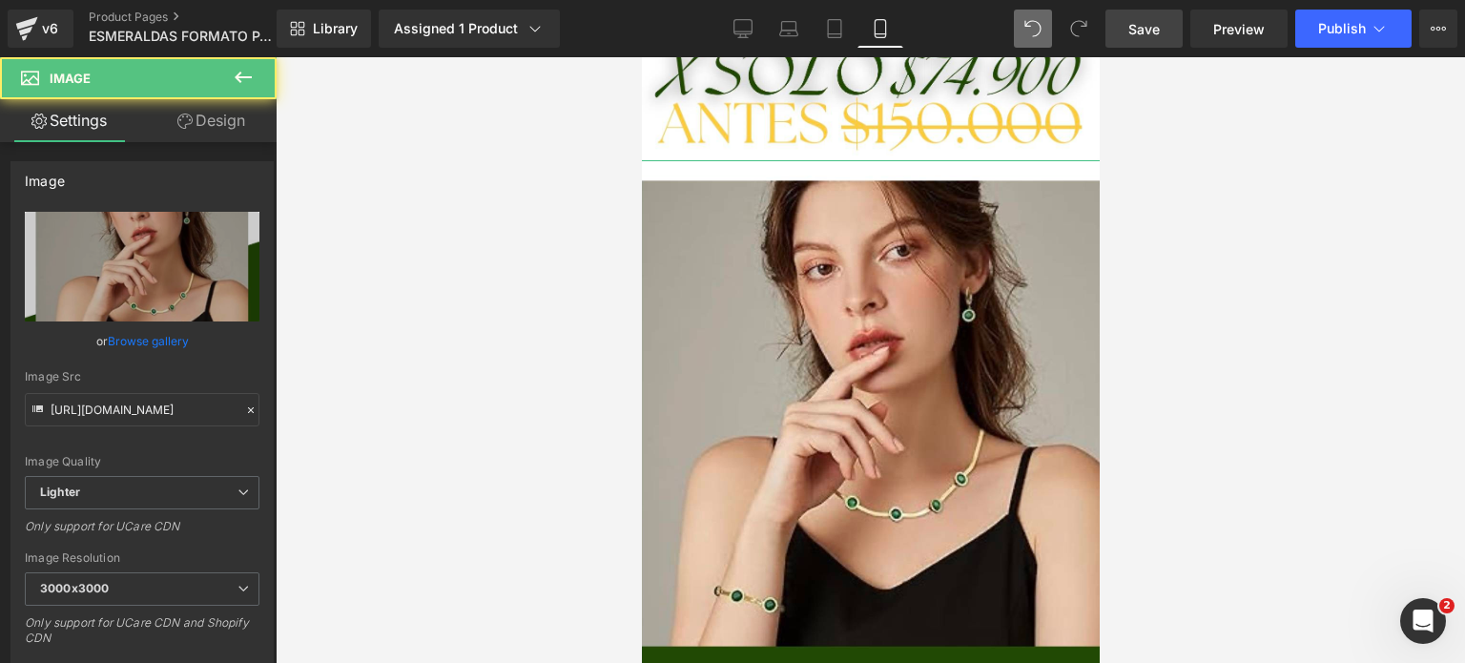
click at [224, 129] on link "Design" at bounding box center [211, 120] width 138 height 43
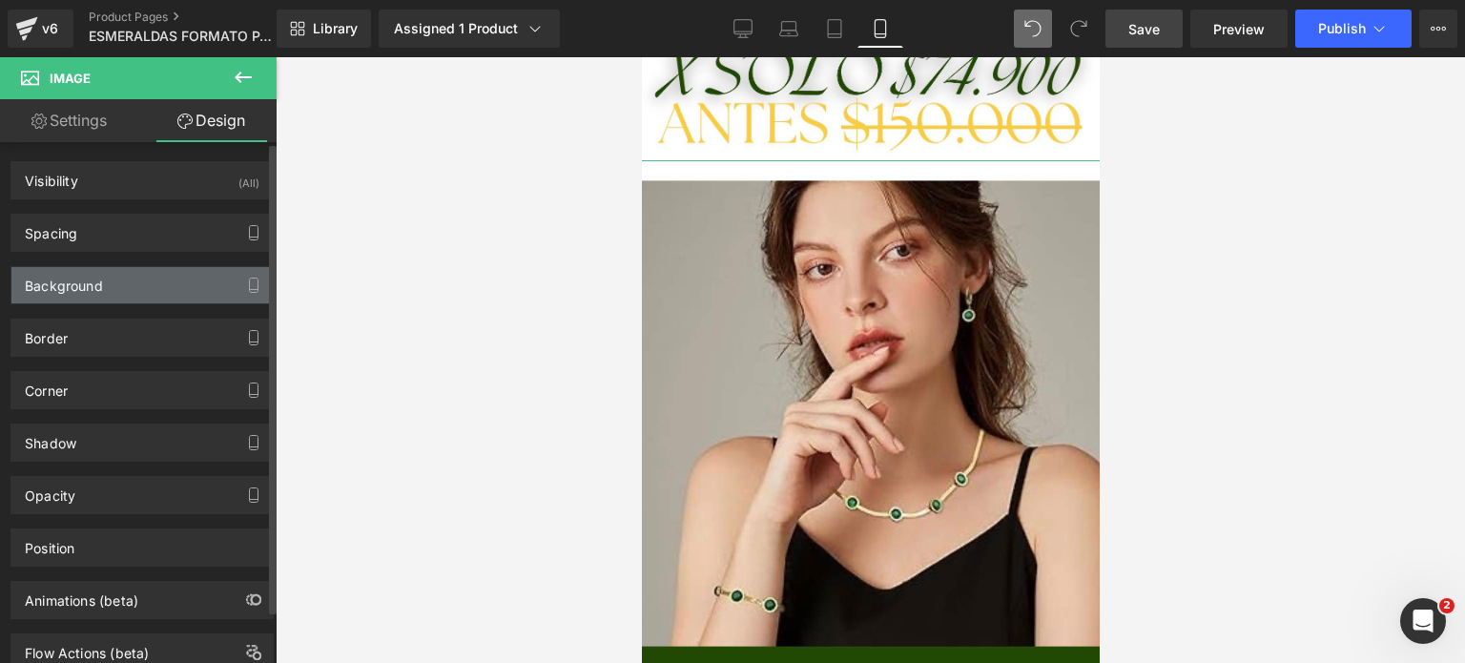
click at [145, 277] on div "Background" at bounding box center [141, 285] width 261 height 36
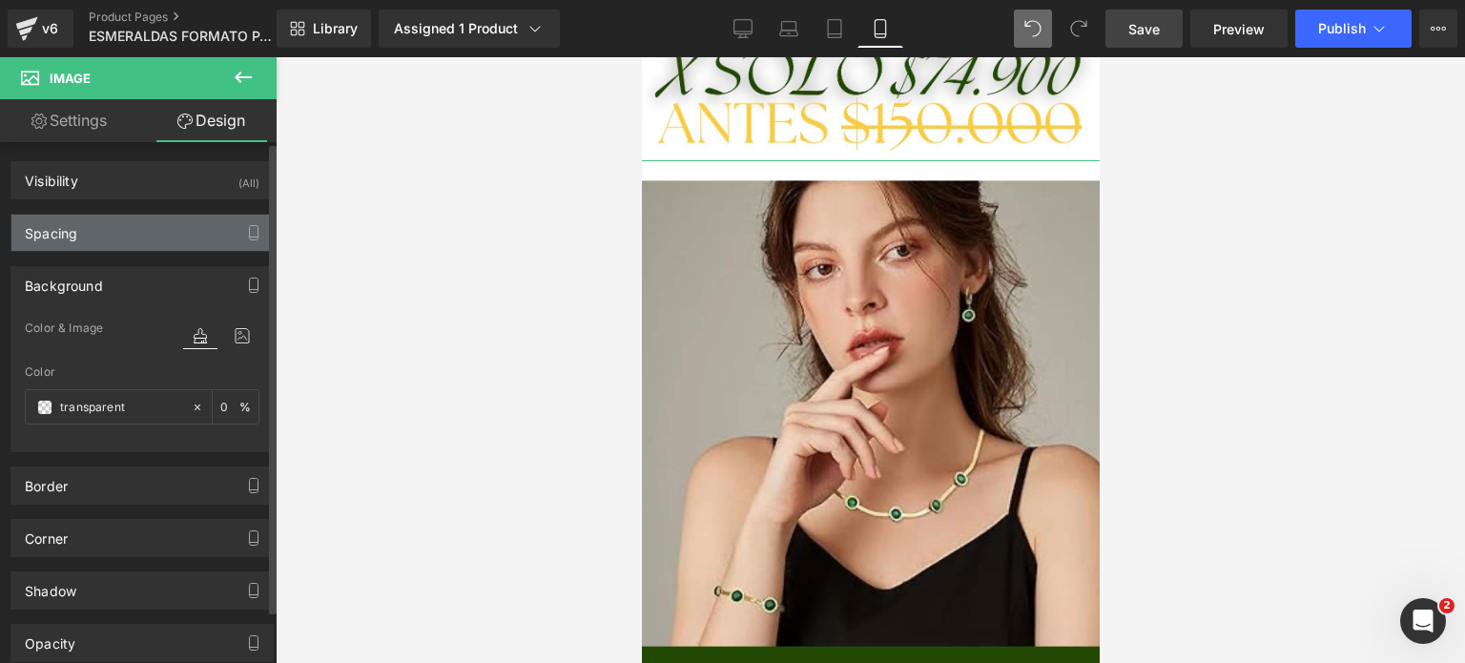
click at [100, 215] on div "Spacing" at bounding box center [141, 233] width 261 height 36
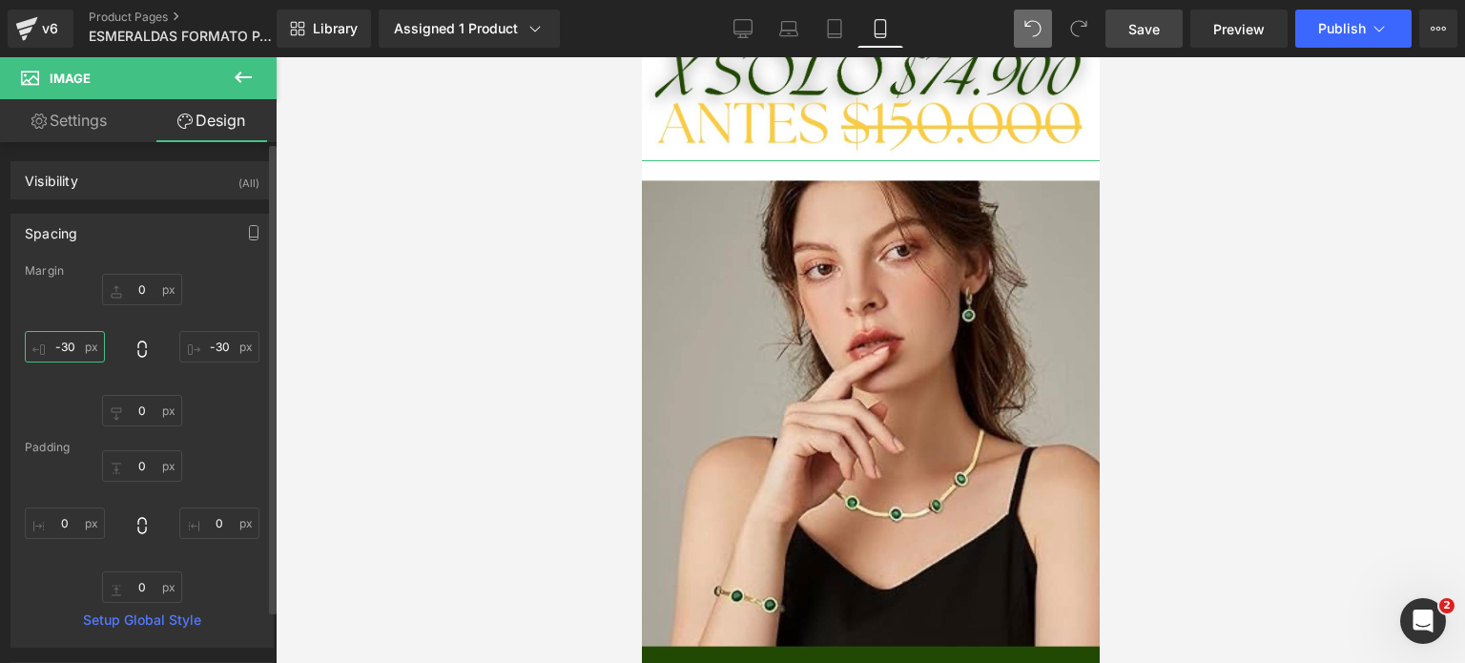
click at [68, 342] on input "-30" at bounding box center [65, 346] width 80 height 31
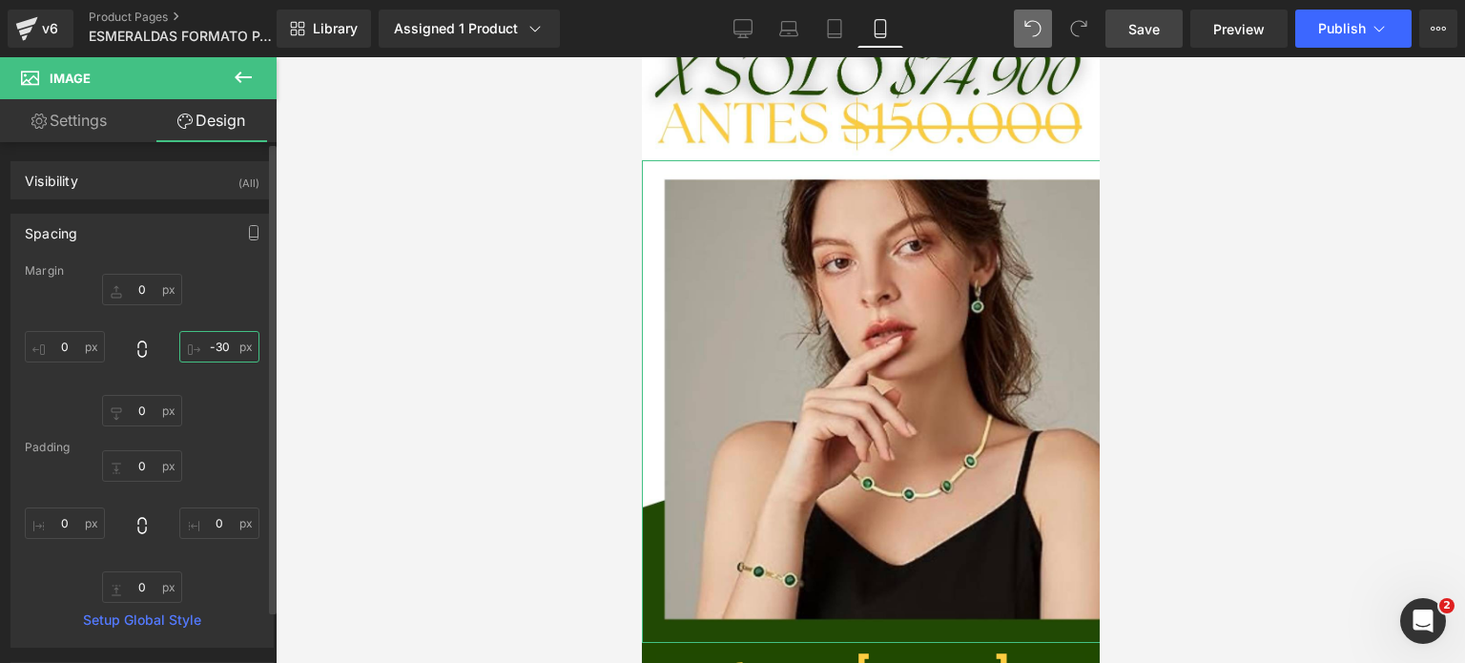
click at [221, 347] on input "-30" at bounding box center [219, 346] width 80 height 31
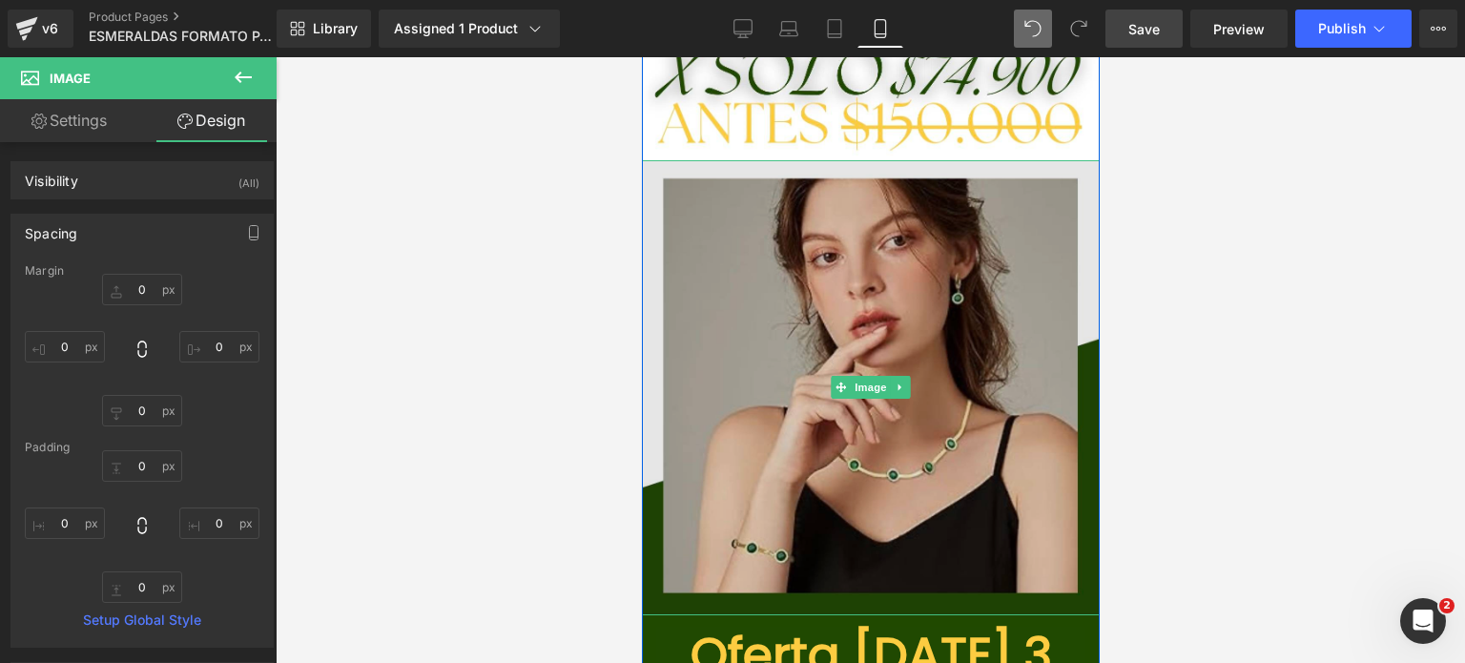
click at [1046, 280] on img at bounding box center [870, 387] width 458 height 455
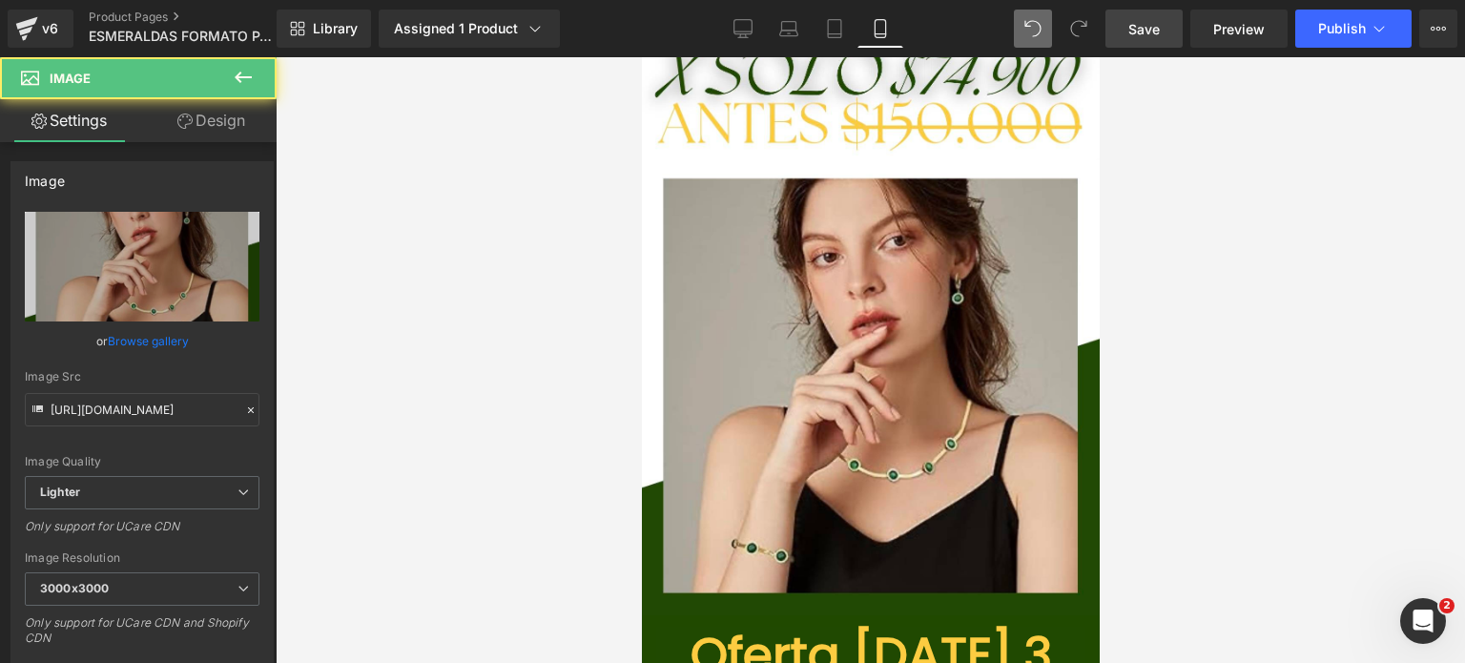
click at [1161, 21] on link "Save" at bounding box center [1143, 29] width 77 height 38
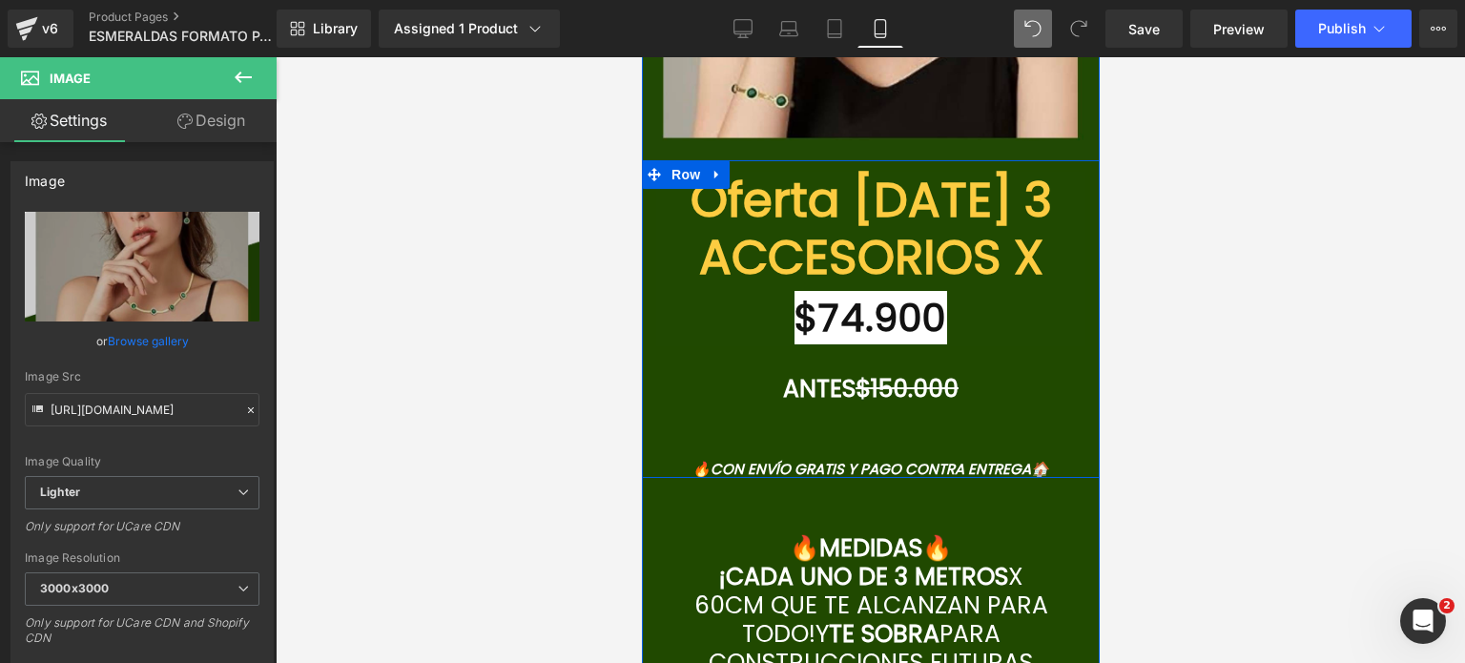
scroll to position [6865, 0]
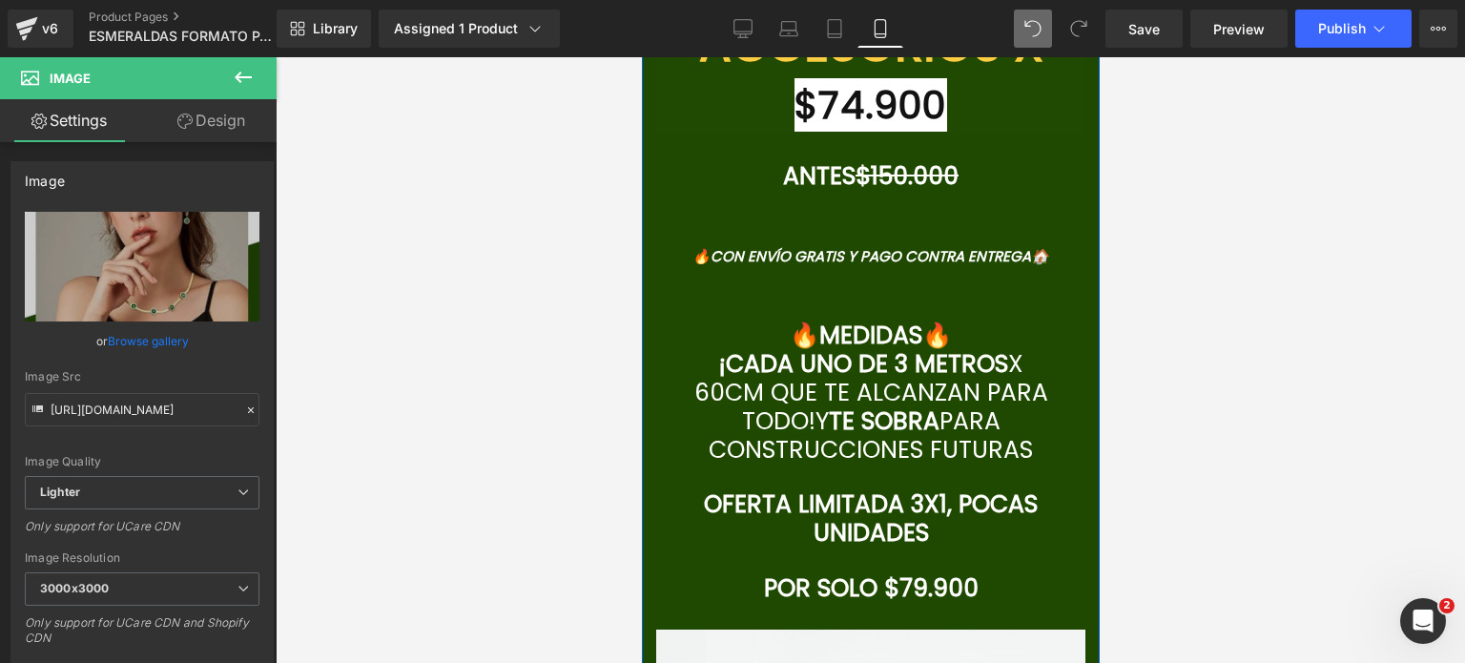
click at [891, 373] on icon at bounding box center [896, 378] width 10 height 10
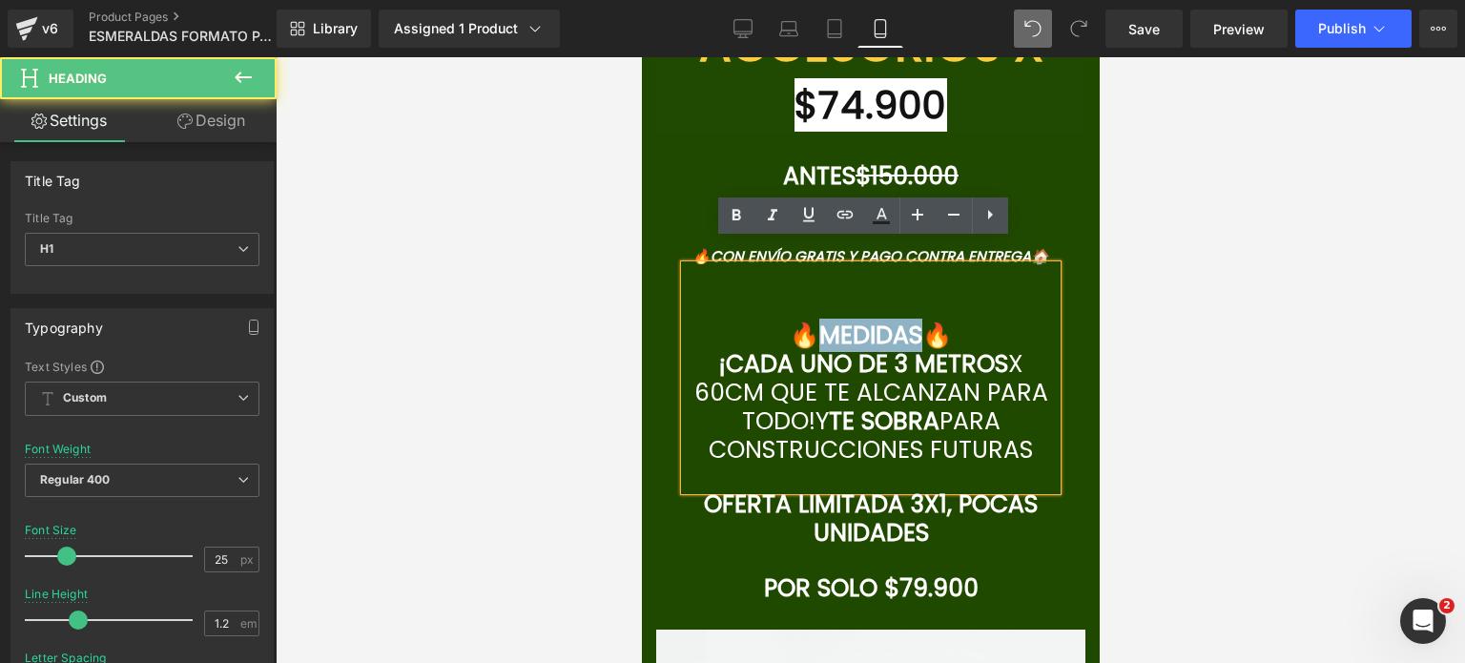
drag, startPoint x: 804, startPoint y: 306, endPoint x: 915, endPoint y: 303, distance: 111.6
click at [915, 318] on font "🔥MEDIDAS🔥" at bounding box center [870, 334] width 162 height 33
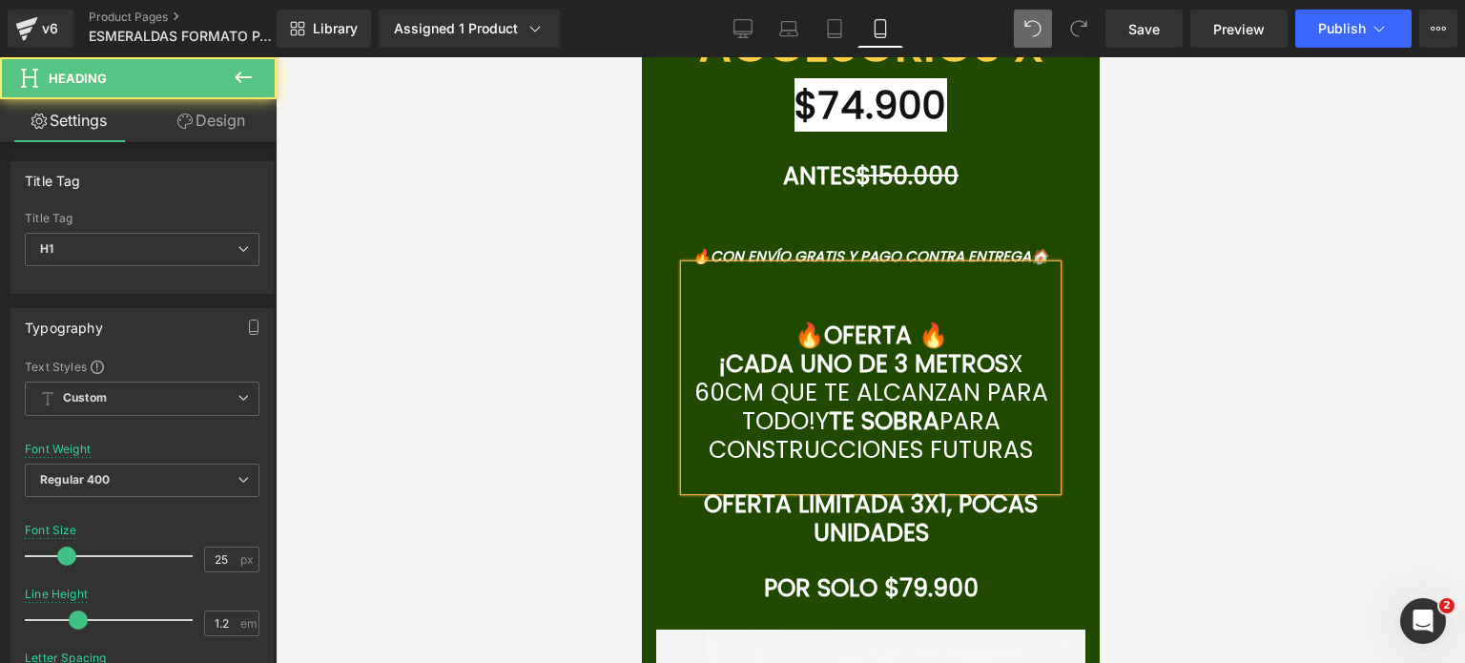
click at [892, 364] on font "X 60CM QUE TE ALCANZAN PARA TODO!" at bounding box center [870, 392] width 354 height 91
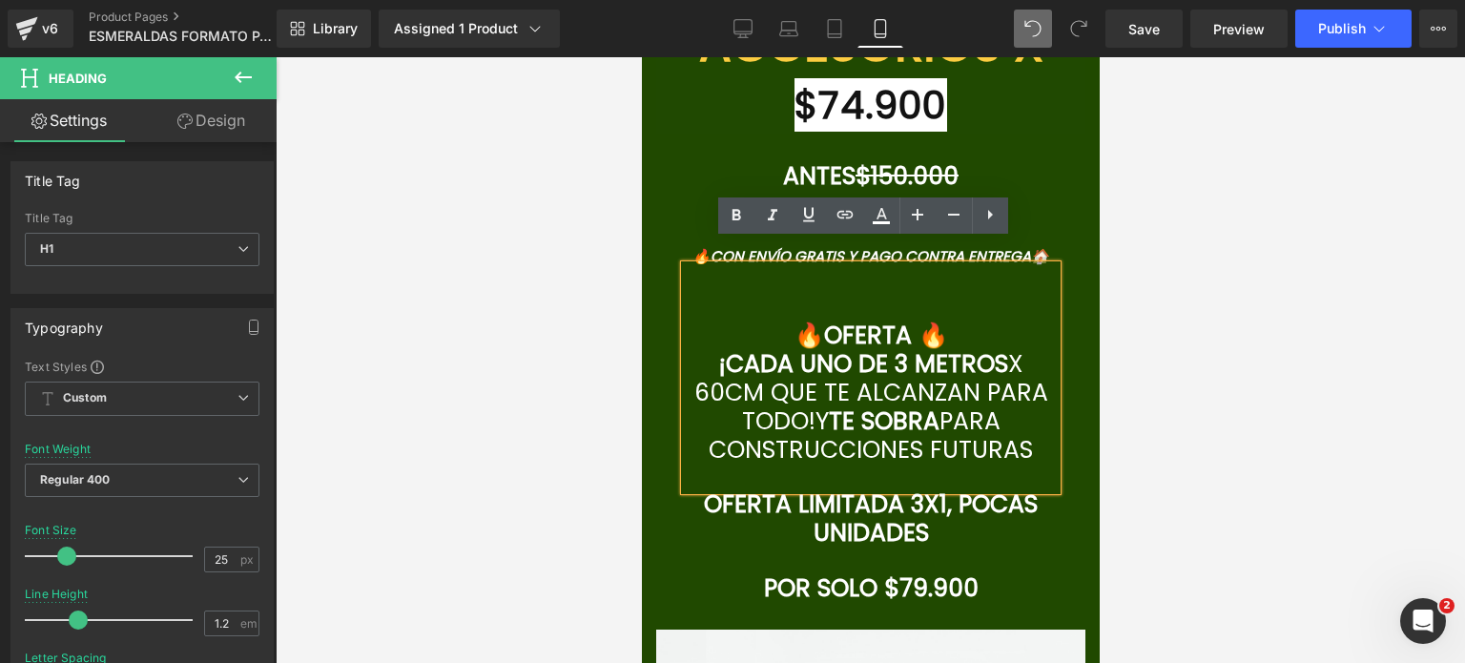
drag, startPoint x: 1036, startPoint y: 423, endPoint x: 696, endPoint y: 351, distance: 348.0
click at [696, 351] on h1 "¡CADA UNO DE 3 METROS X 60CM QUE TE ALCANZAN PARA TODO! Y TE SOBRA PARA CONSTRU…" at bounding box center [870, 407] width 372 height 114
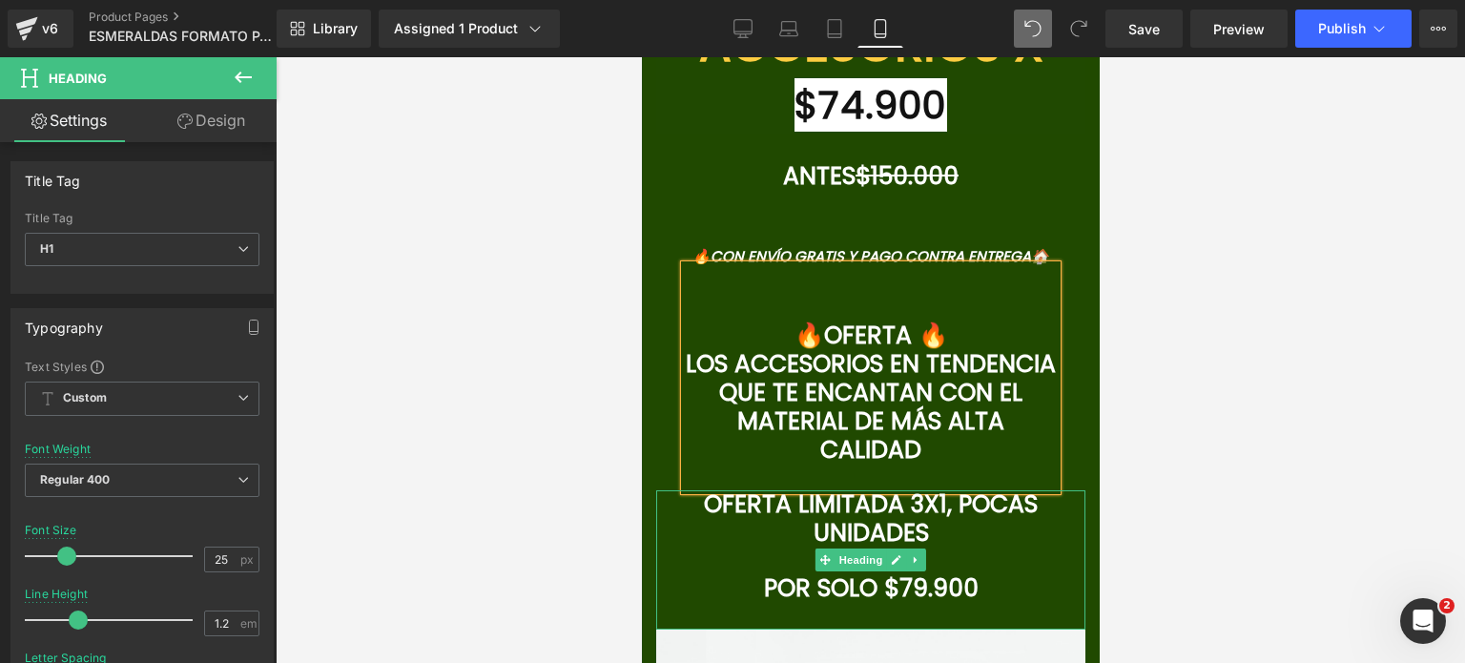
click at [973, 571] on font "POR SOLO $79.900" at bounding box center [870, 587] width 215 height 33
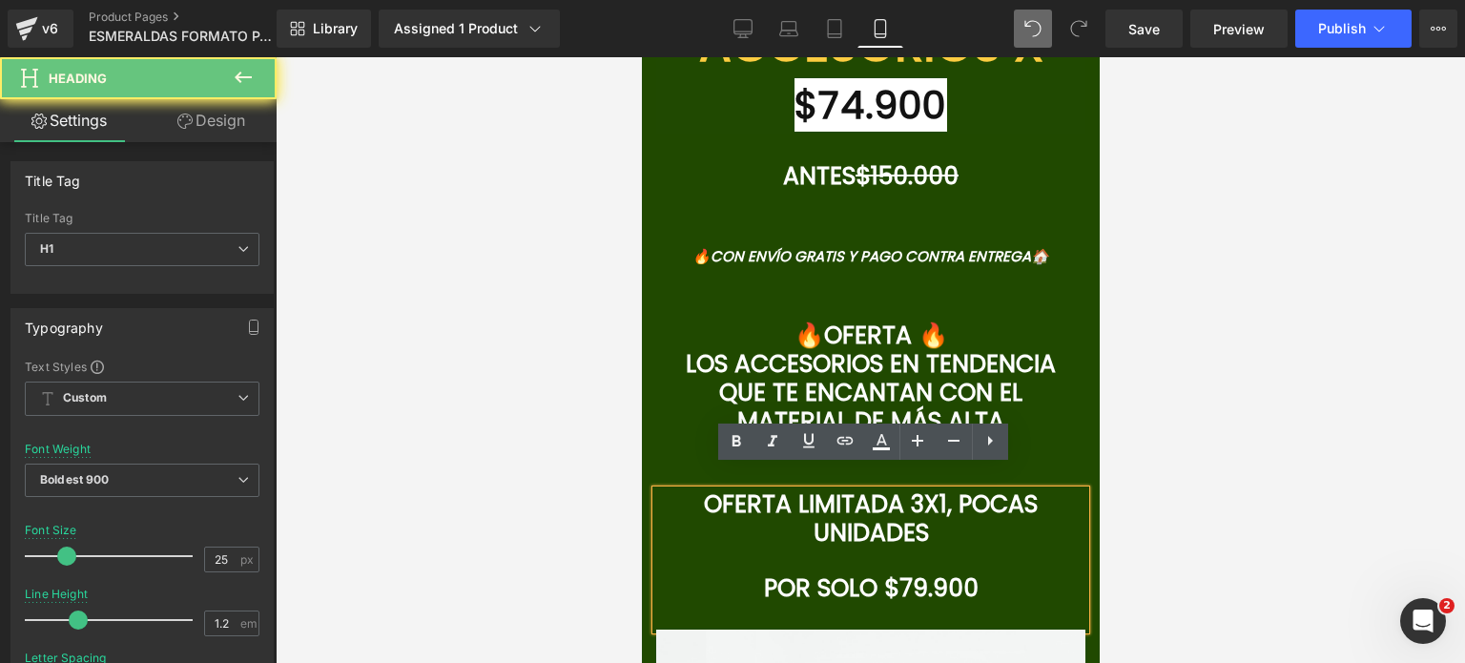
click at [931, 571] on font "POR SOLO $79.900" at bounding box center [870, 587] width 215 height 33
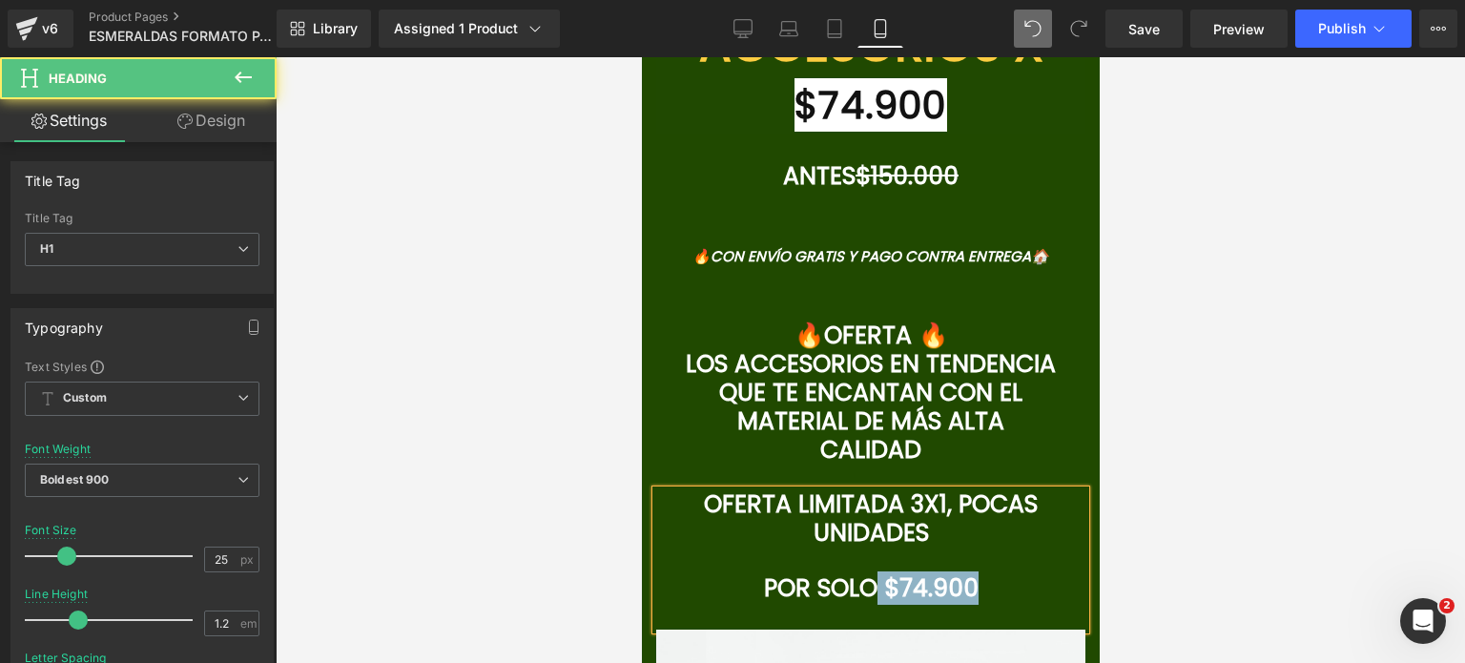
drag, startPoint x: 989, startPoint y: 557, endPoint x: 869, endPoint y: 567, distance: 120.6
click at [869, 574] on h1 "POR SOLO $74.900" at bounding box center [869, 588] width 429 height 29
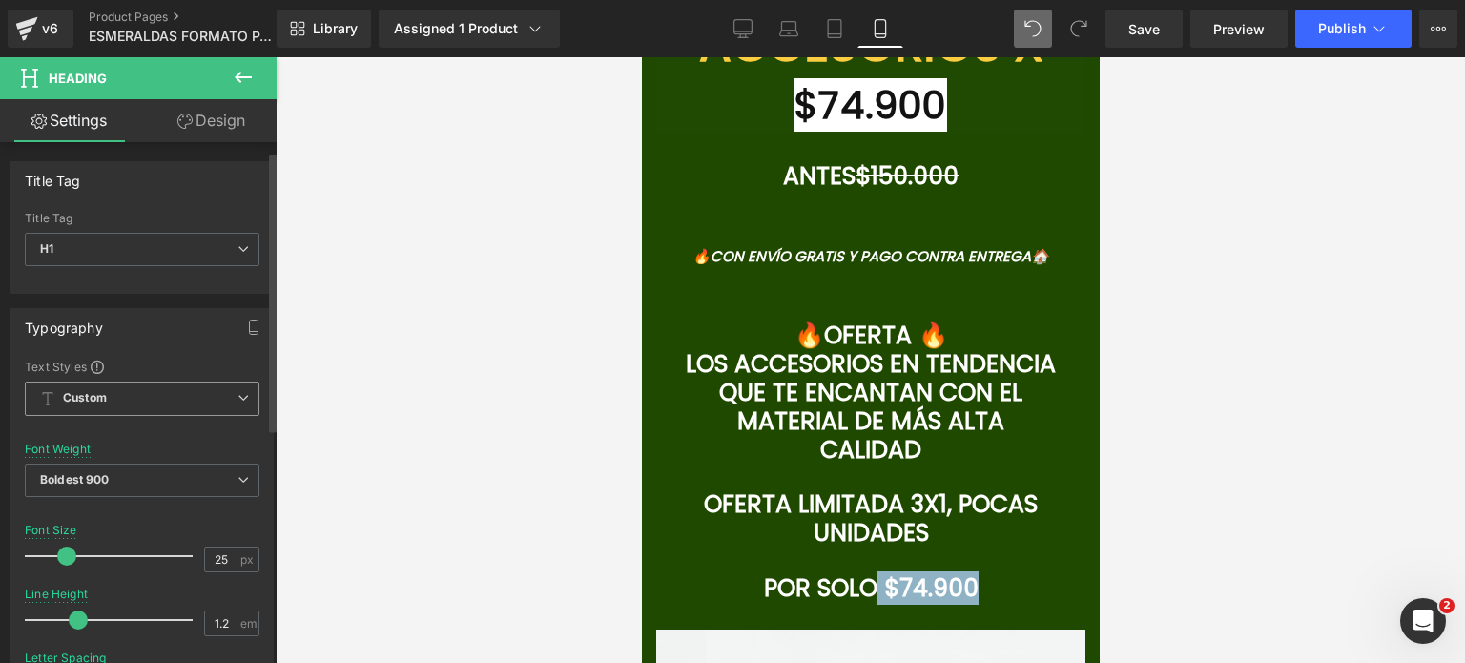
scroll to position [286, 0]
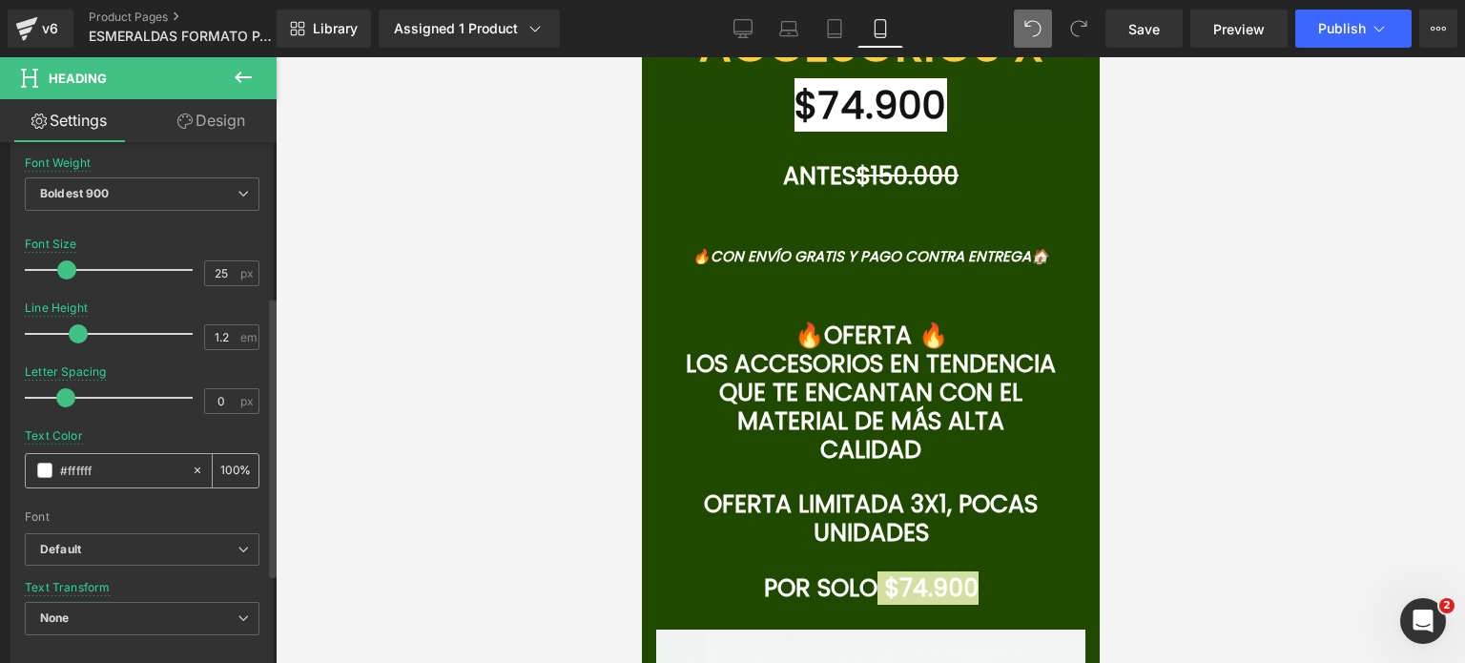
click at [46, 466] on span at bounding box center [44, 469] width 15 height 15
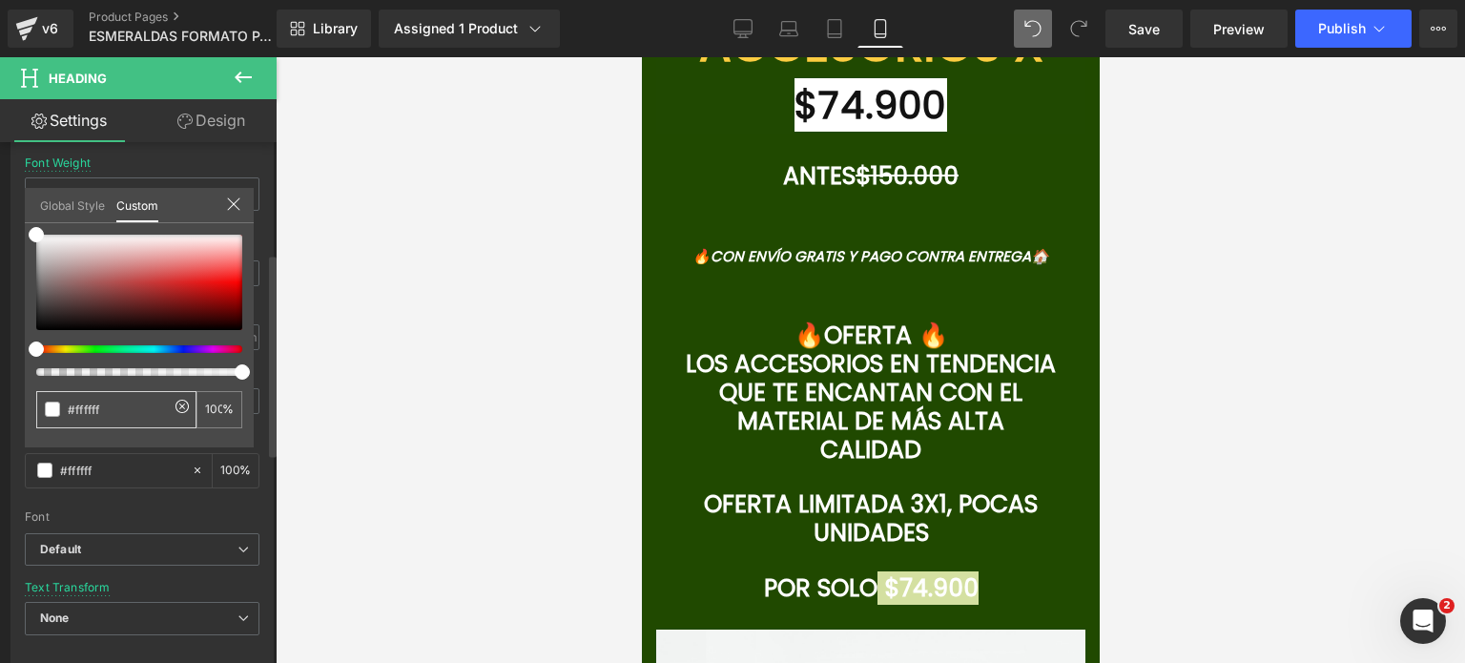
click at [99, 407] on input "#ffffff" at bounding box center [118, 410] width 101 height 20
paste input "FCCC41"
type input "#FCCC41"
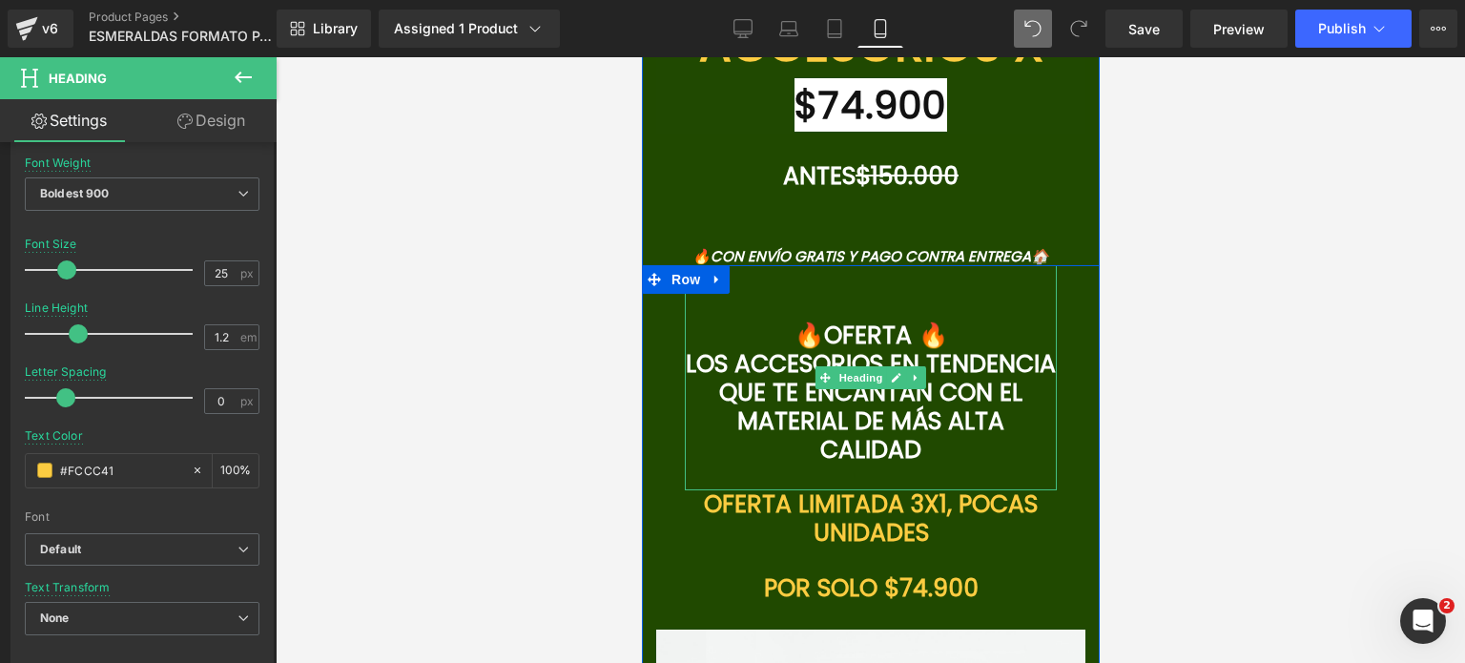
click at [893, 318] on font "🔥OFERTA 🔥" at bounding box center [870, 334] width 154 height 33
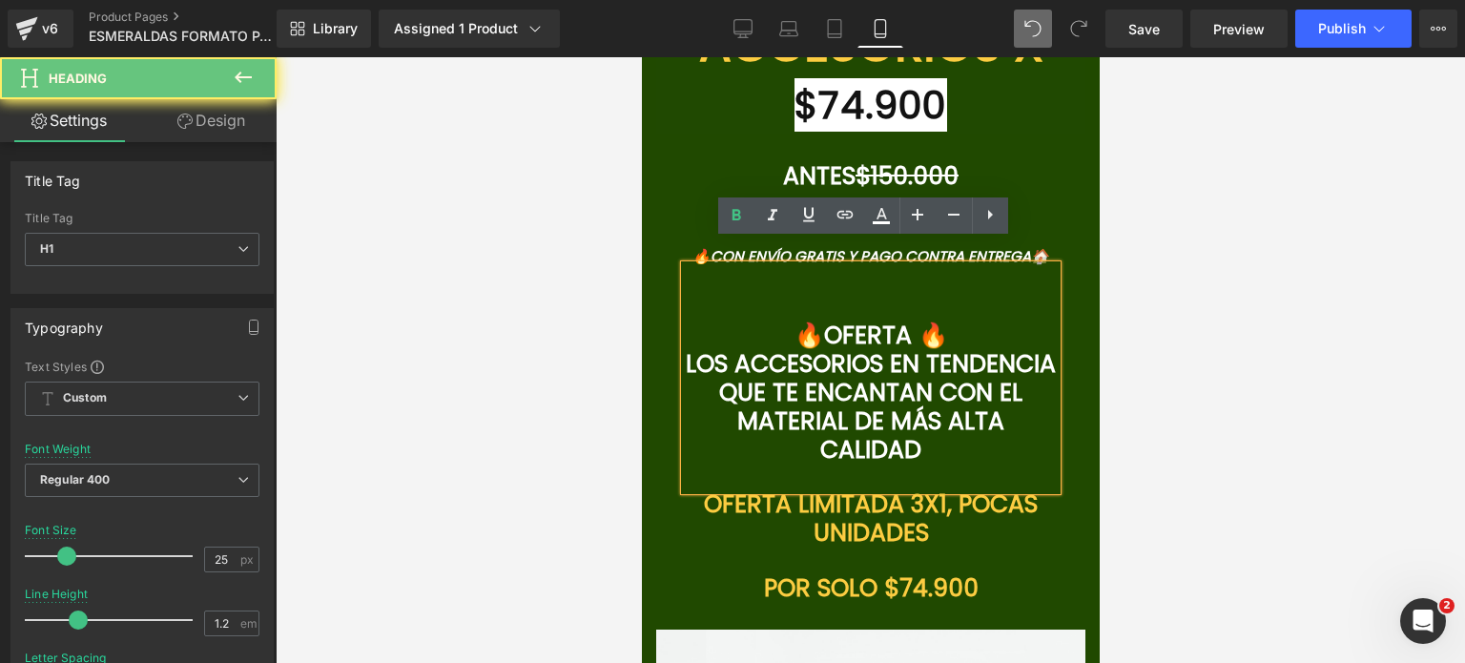
click at [851, 289] on div "🔥OFERTA 🔥 LOS ACCESORIOS EN TENDENCIA QUE TE ENCANTAN CON EL MATERIAL DE MÁS AL…" at bounding box center [870, 378] width 372 height 226
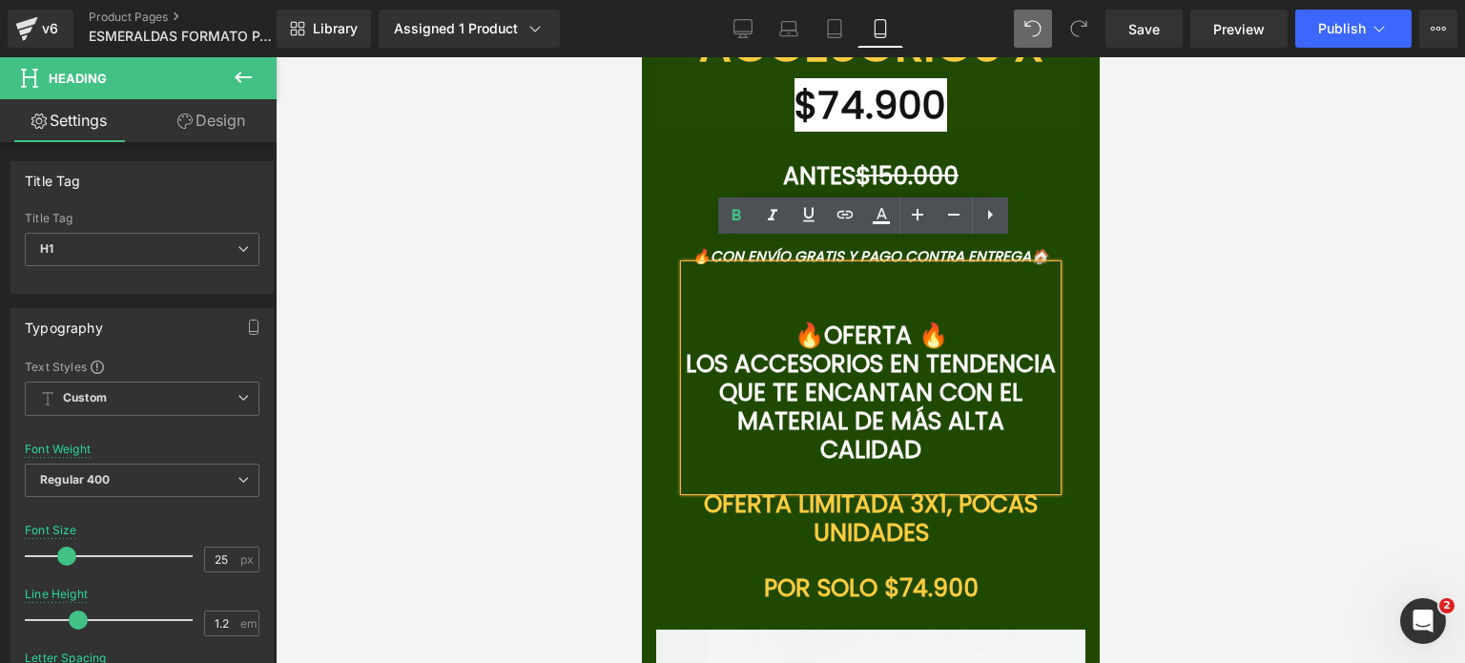
click at [793, 318] on font "🔥OFERTA 🔥" at bounding box center [870, 334] width 154 height 33
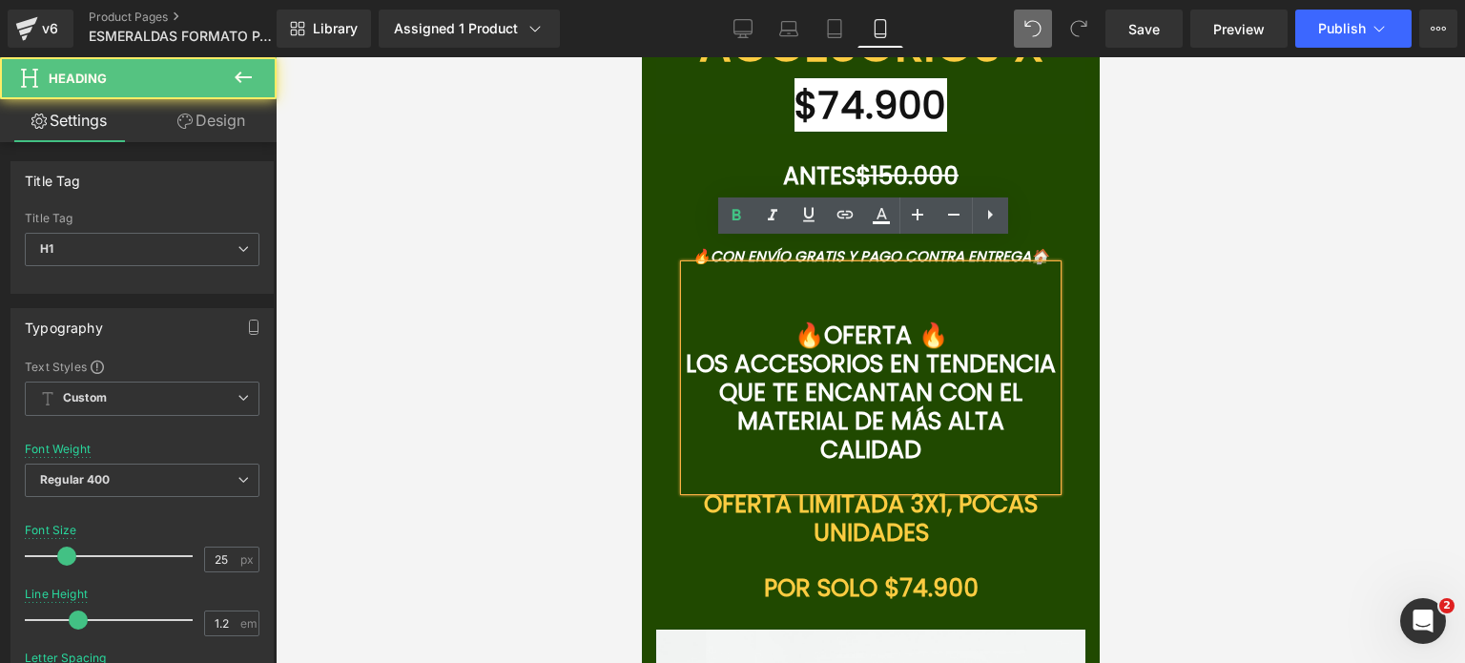
click at [831, 271] on div "🔥OFERTA 🔥 LOS ACCESORIOS EN TENDENCIA QUE TE ENCANTAN CON EL MATERIAL DE MÁS AL…" at bounding box center [870, 378] width 372 height 226
click at [836, 265] on div "🔥OFERTA 🔥 LOS ACCESORIOS EN TENDENCIA QUE TE ENCANTAN CON EL MATERIAL DE MÁS AL…" at bounding box center [870, 378] width 372 height 226
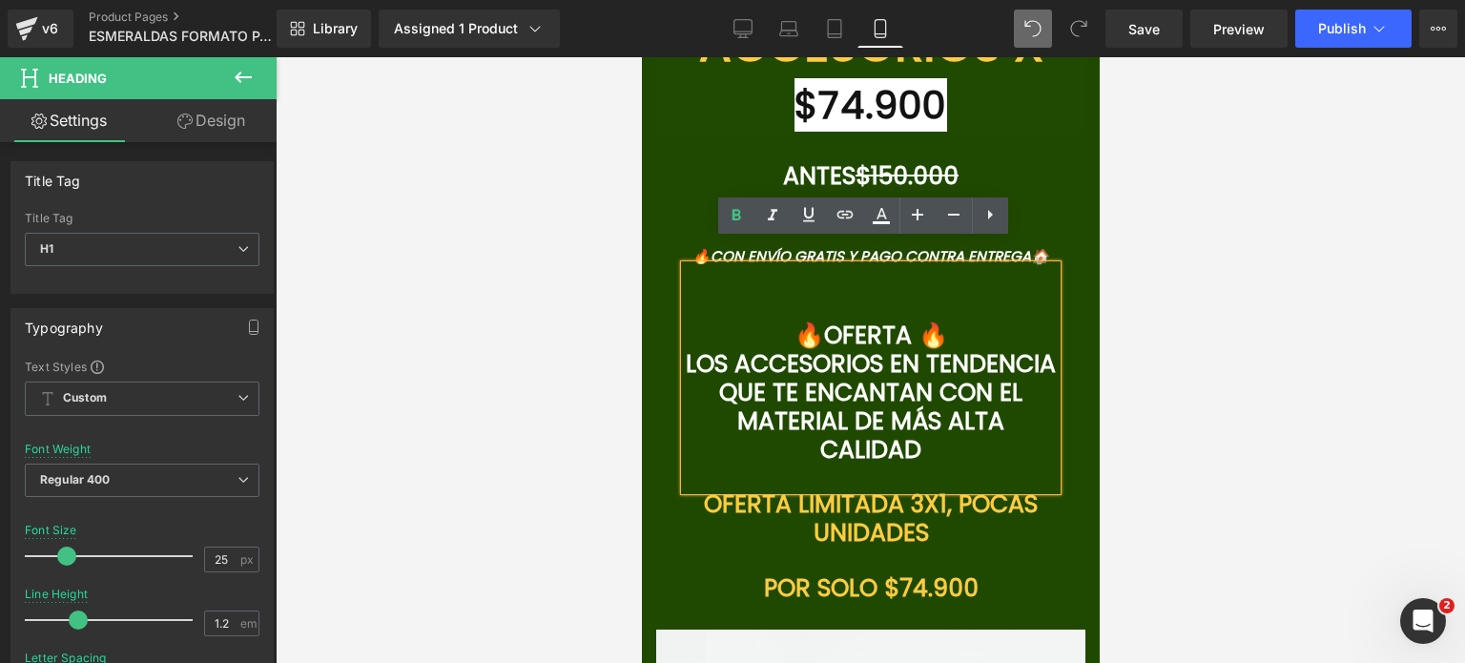
click at [886, 240] on link at bounding box center [896, 251] width 20 height 23
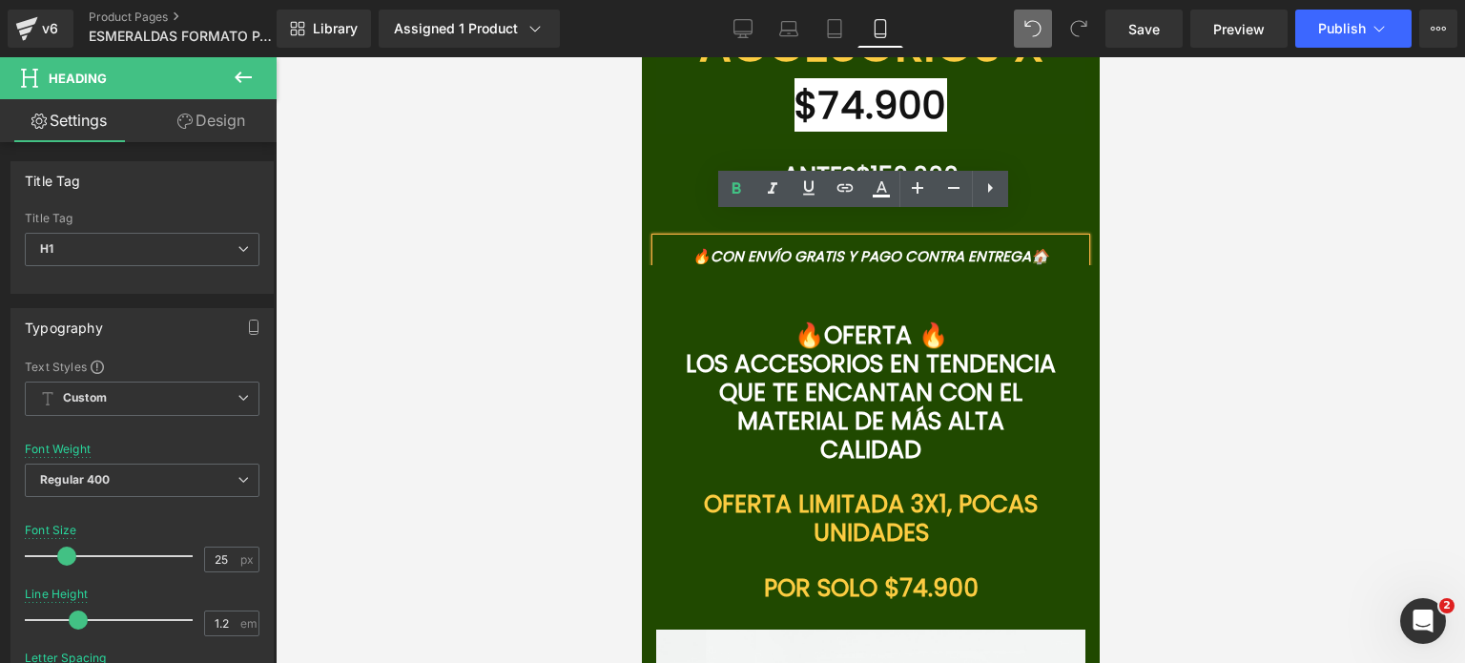
click at [871, 265] on div "🔥OFERTA 🔥 LOS ACCESORIOS EN TENDENCIA QUE TE ENCANTAN CON EL MATERIAL DE MÁS AL…" at bounding box center [870, 378] width 372 height 226
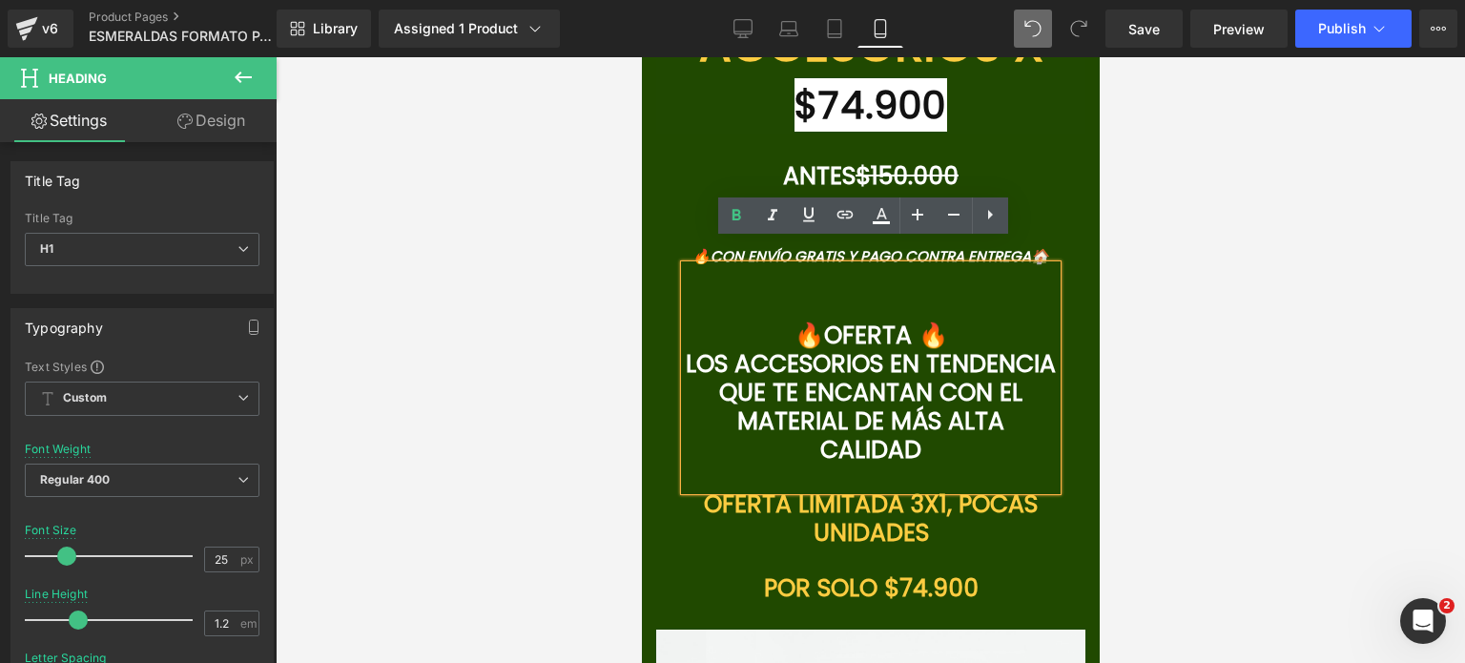
click at [1125, 197] on div at bounding box center [870, 359] width 1189 height 605
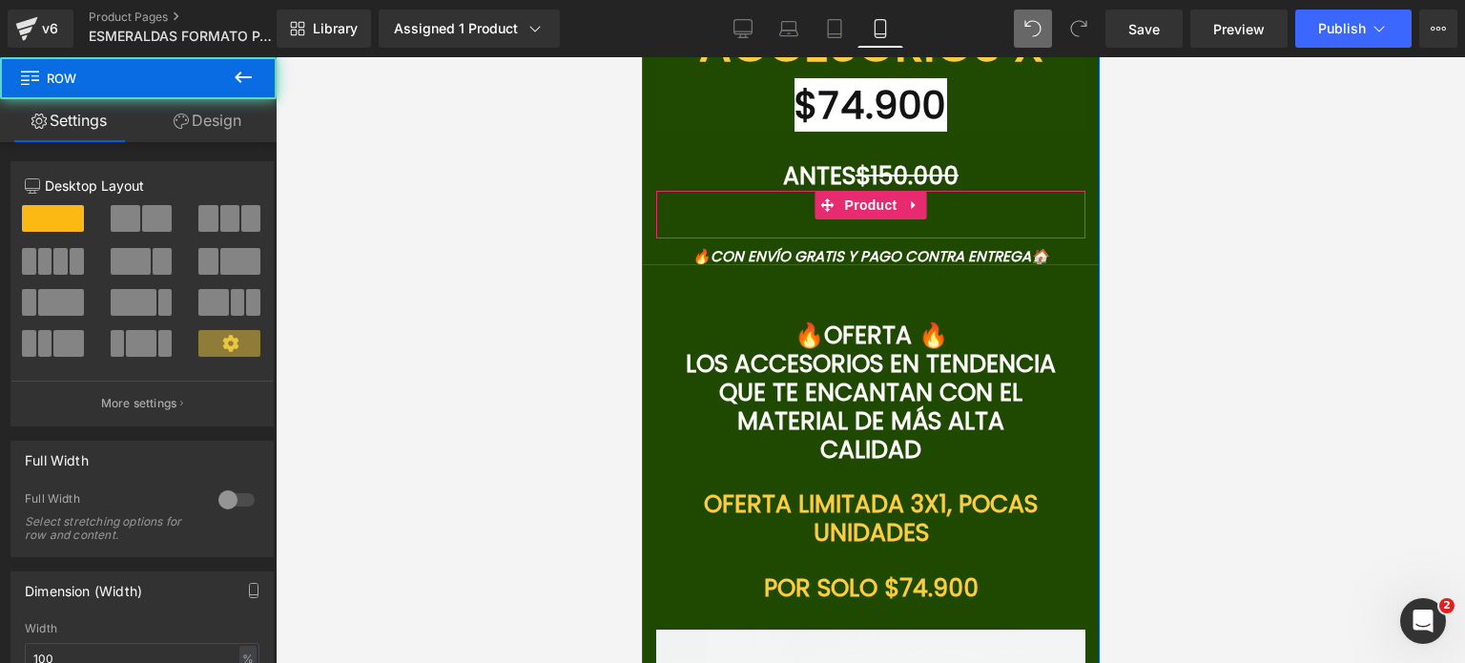
drag, startPoint x: 1019, startPoint y: 243, endPoint x: 1018, endPoint y: 350, distance: 106.8
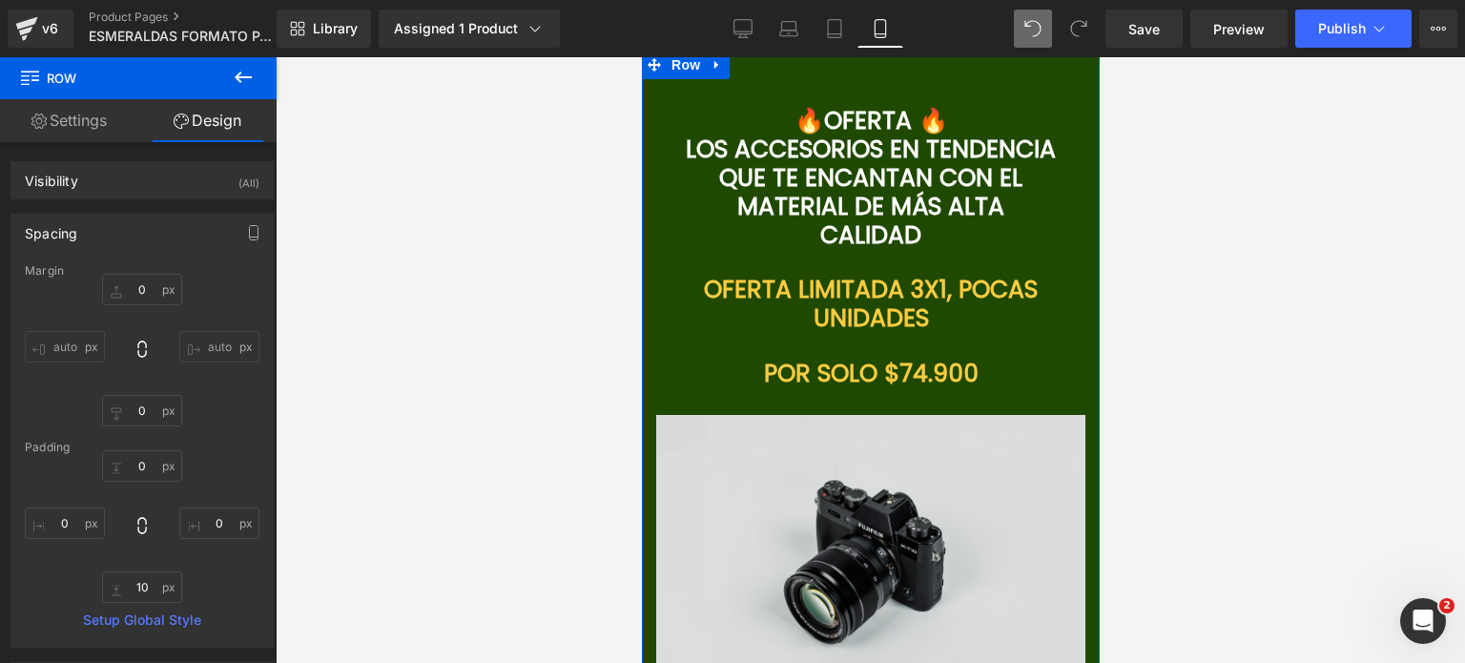
scroll to position [7247, 0]
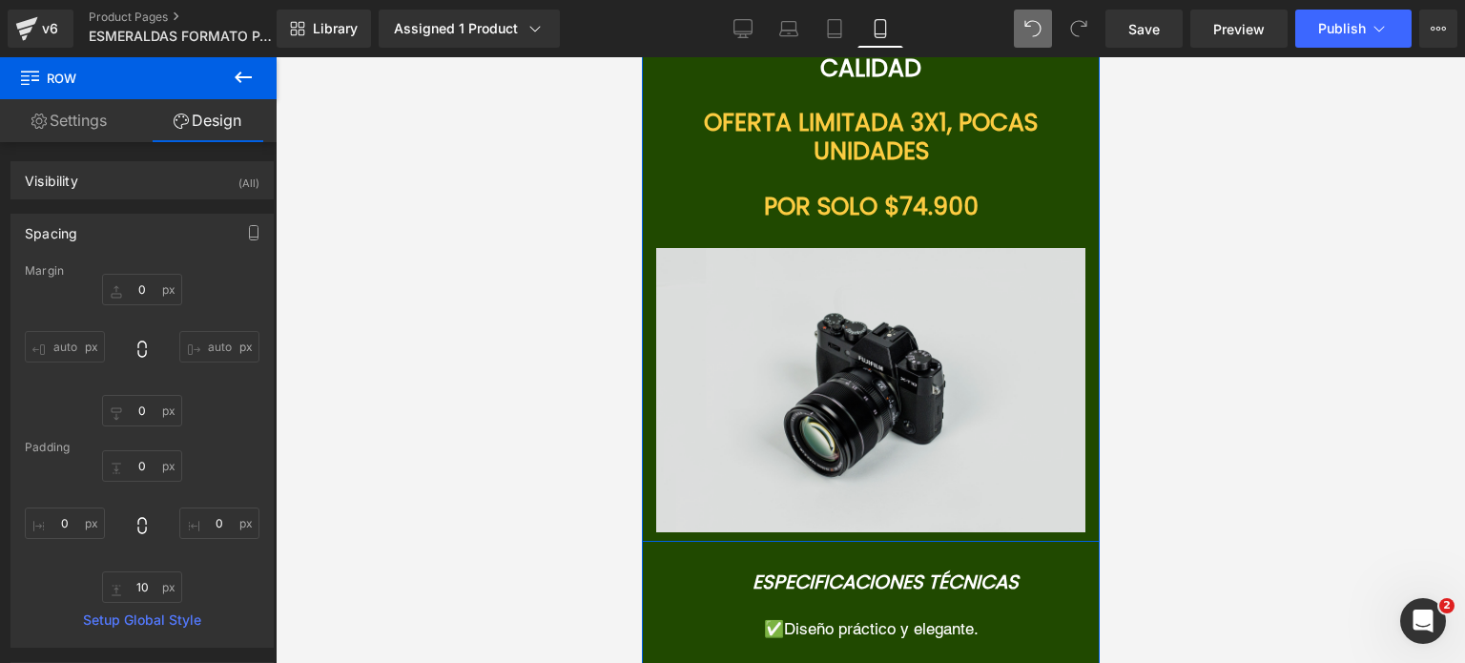
click at [845, 297] on img at bounding box center [869, 390] width 429 height 284
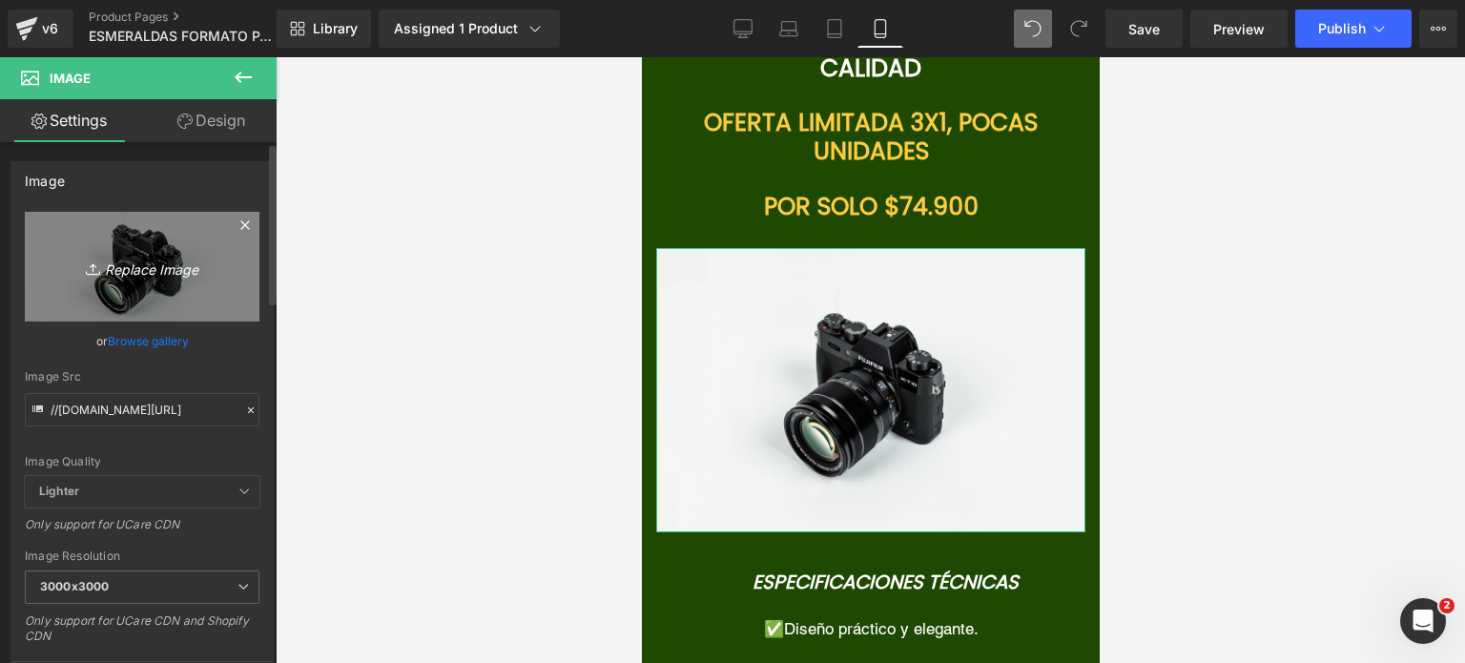
click at [168, 279] on link "Replace Image" at bounding box center [142, 267] width 235 height 110
type input "C:\fakepath\SET [PERSON_NAME].zip - 2.png"
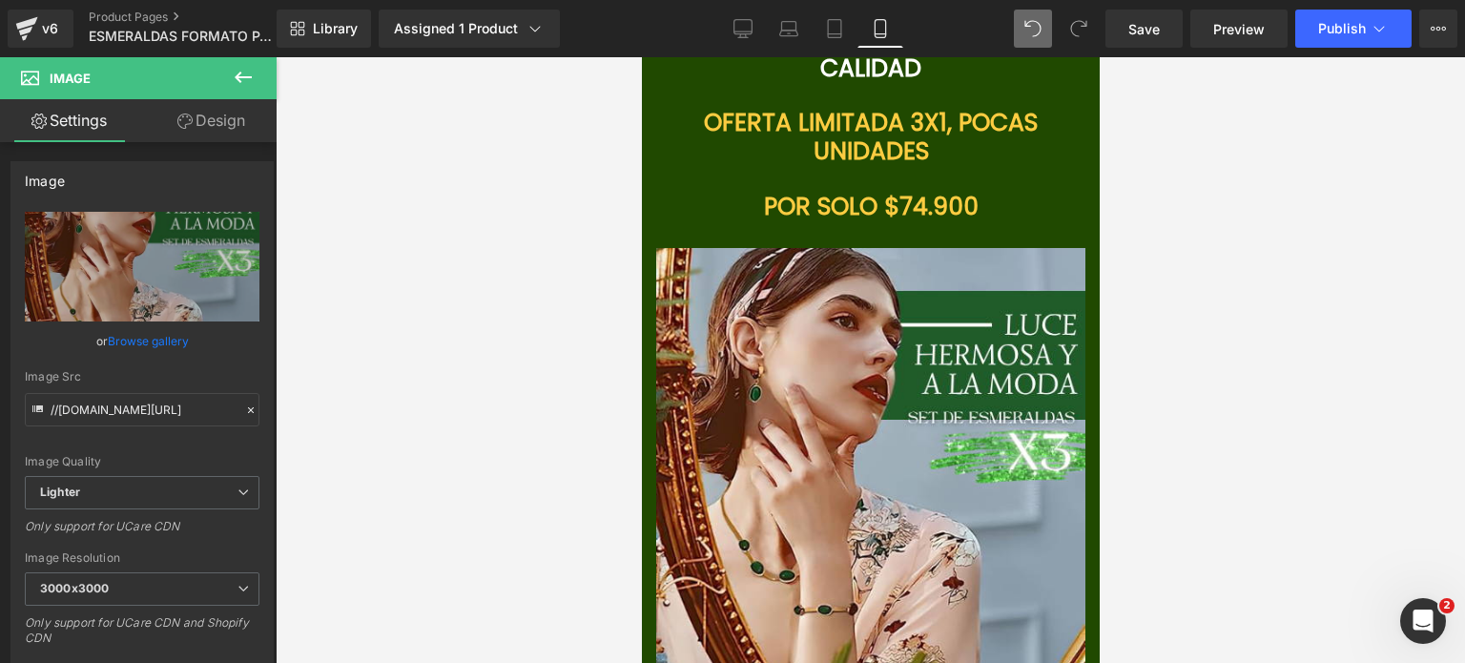
scroll to position [7342, 0]
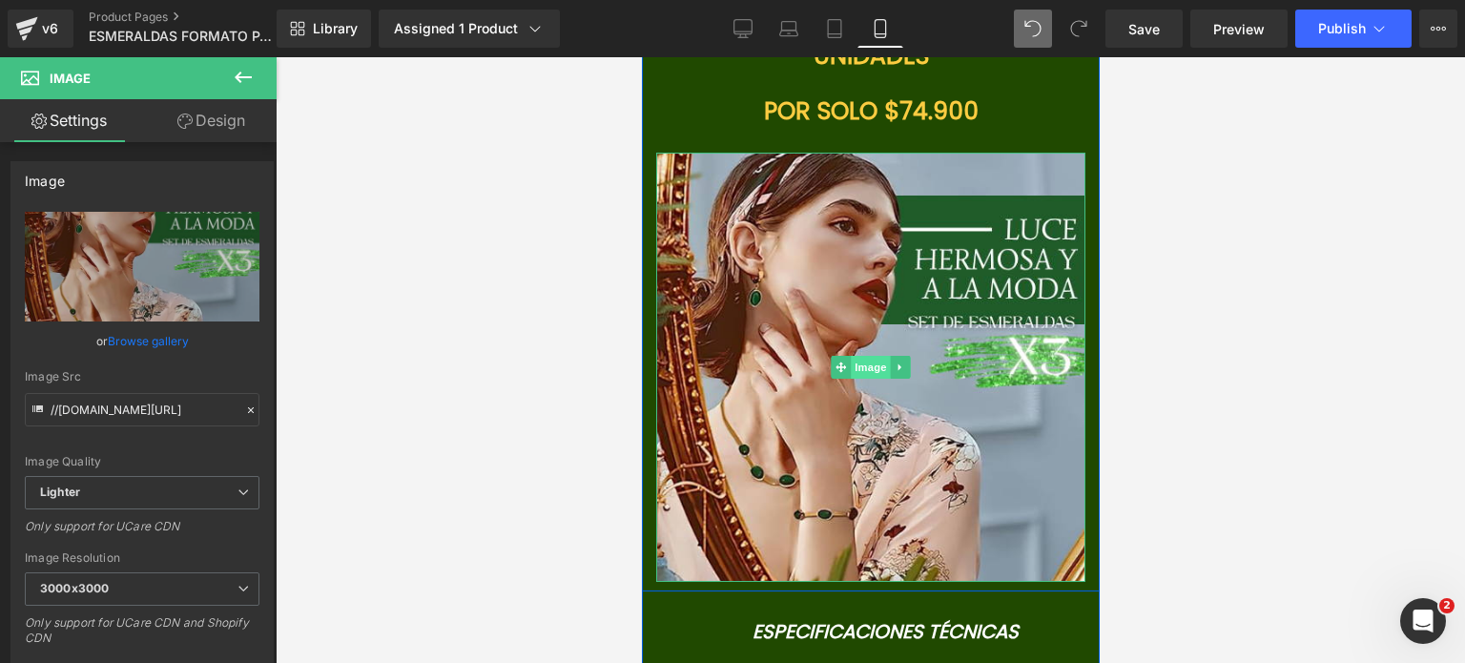
click at [850, 356] on span "Image" at bounding box center [870, 367] width 40 height 23
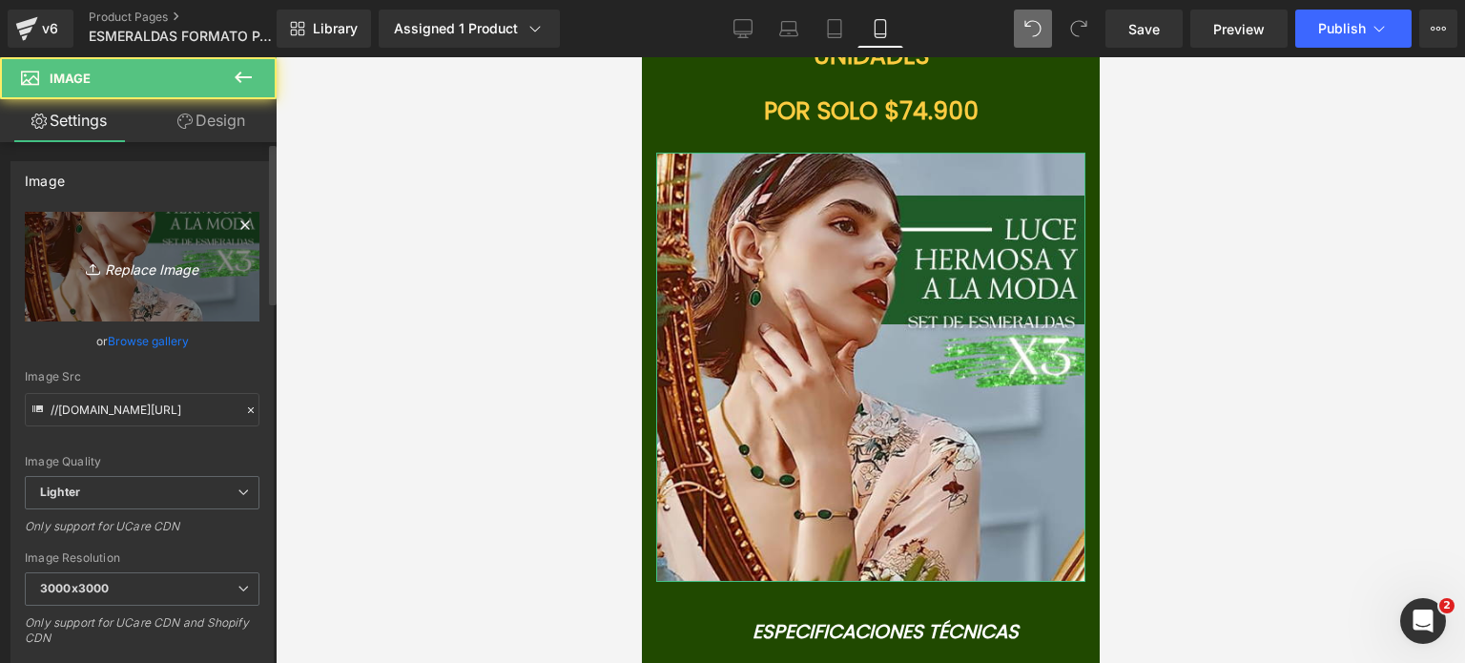
click at [160, 251] on link "Replace Image" at bounding box center [142, 267] width 235 height 110
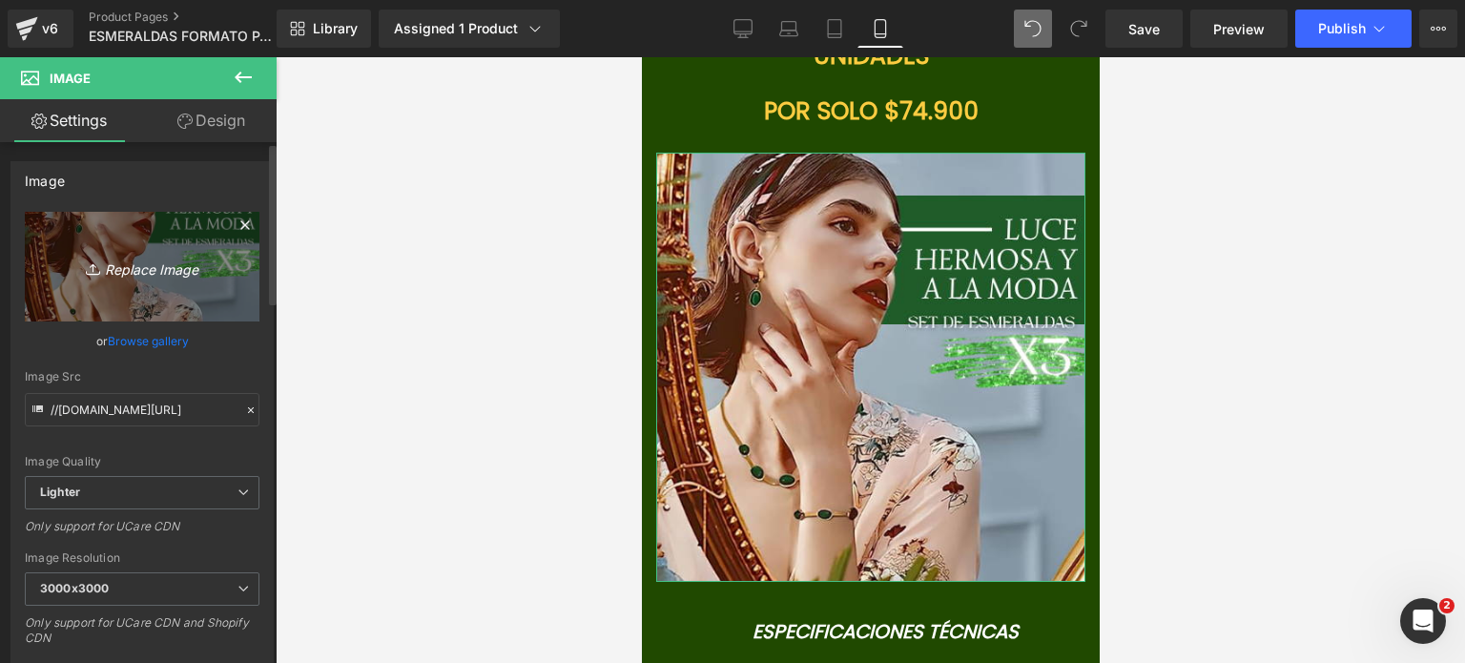
type input "C:\fakepath\71Bw3v3KqXL._AC_SX569_.jpg"
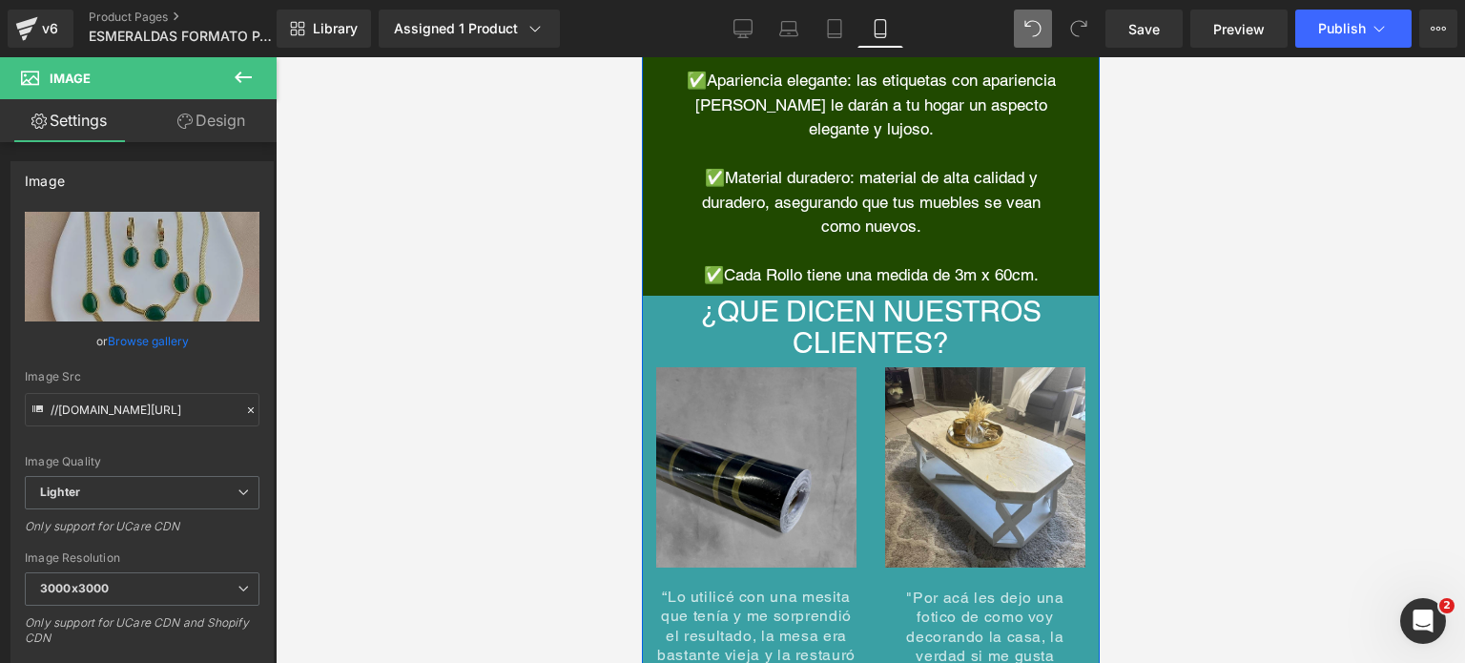
scroll to position [8105, 0]
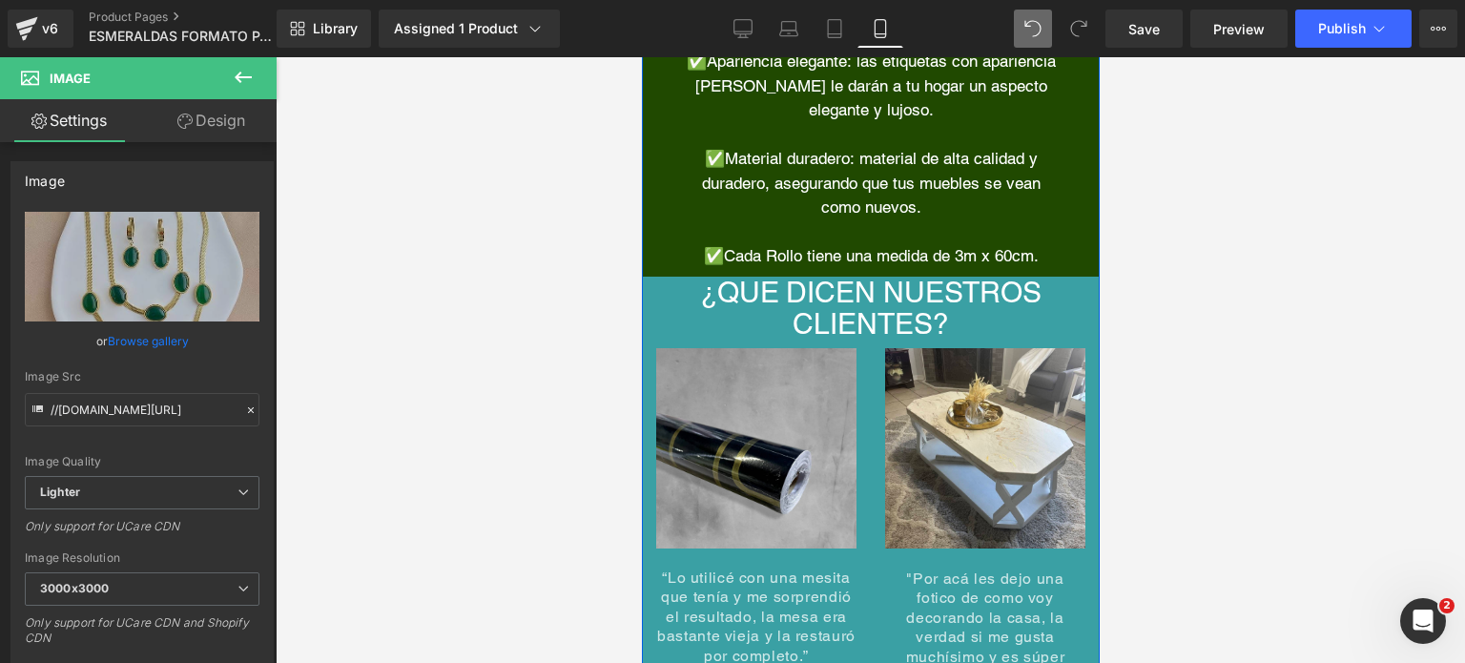
click at [813, 277] on div "¿QUE DICEN NUESTROS CLIENTES?" at bounding box center [870, 308] width 458 height 63
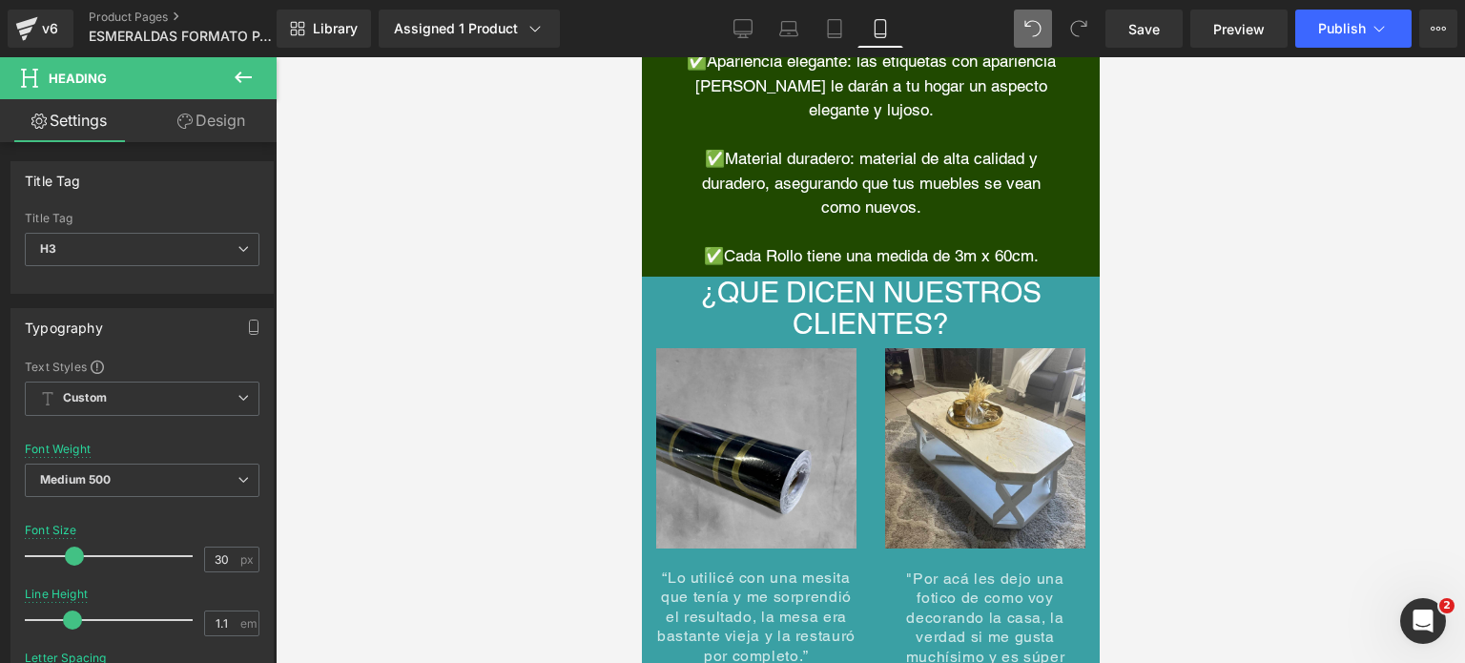
drag, startPoint x: 220, startPoint y: 122, endPoint x: 88, endPoint y: 295, distance: 217.6
click at [220, 122] on link "Design" at bounding box center [211, 120] width 138 height 43
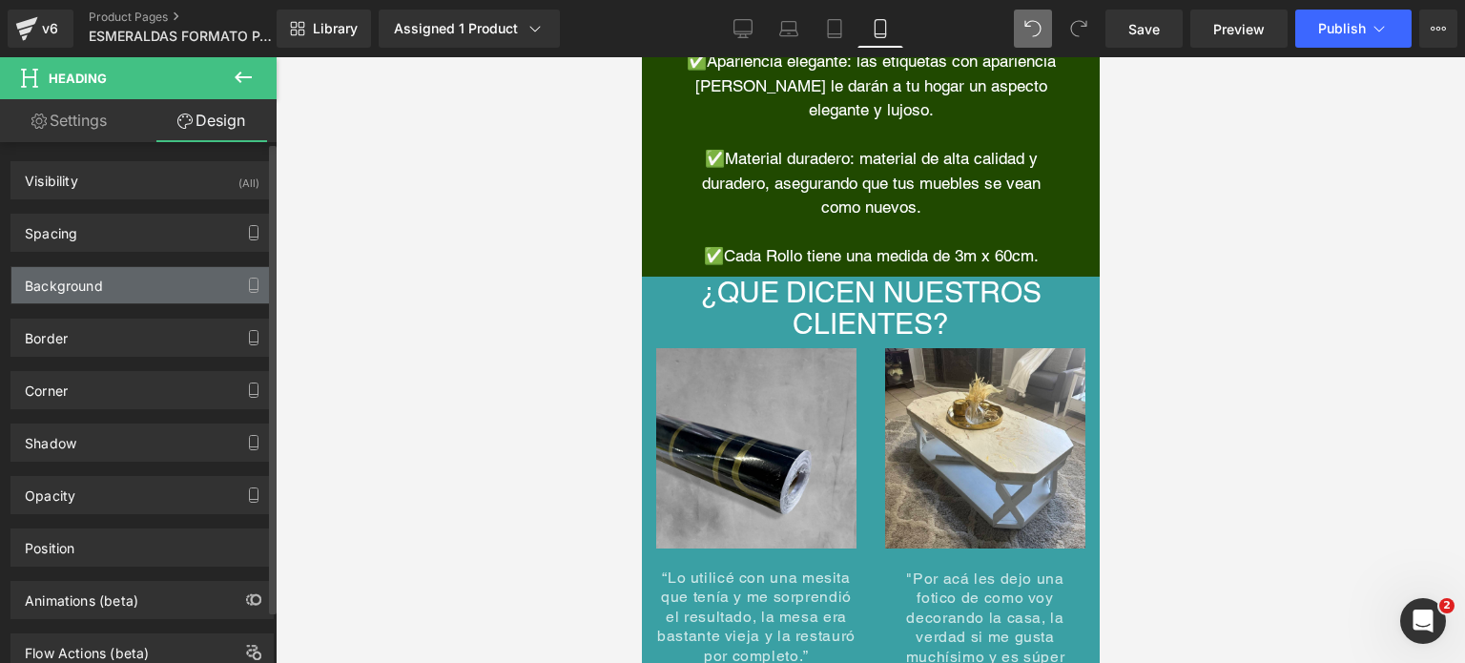
click at [88, 295] on div "Background" at bounding box center [141, 285] width 261 height 36
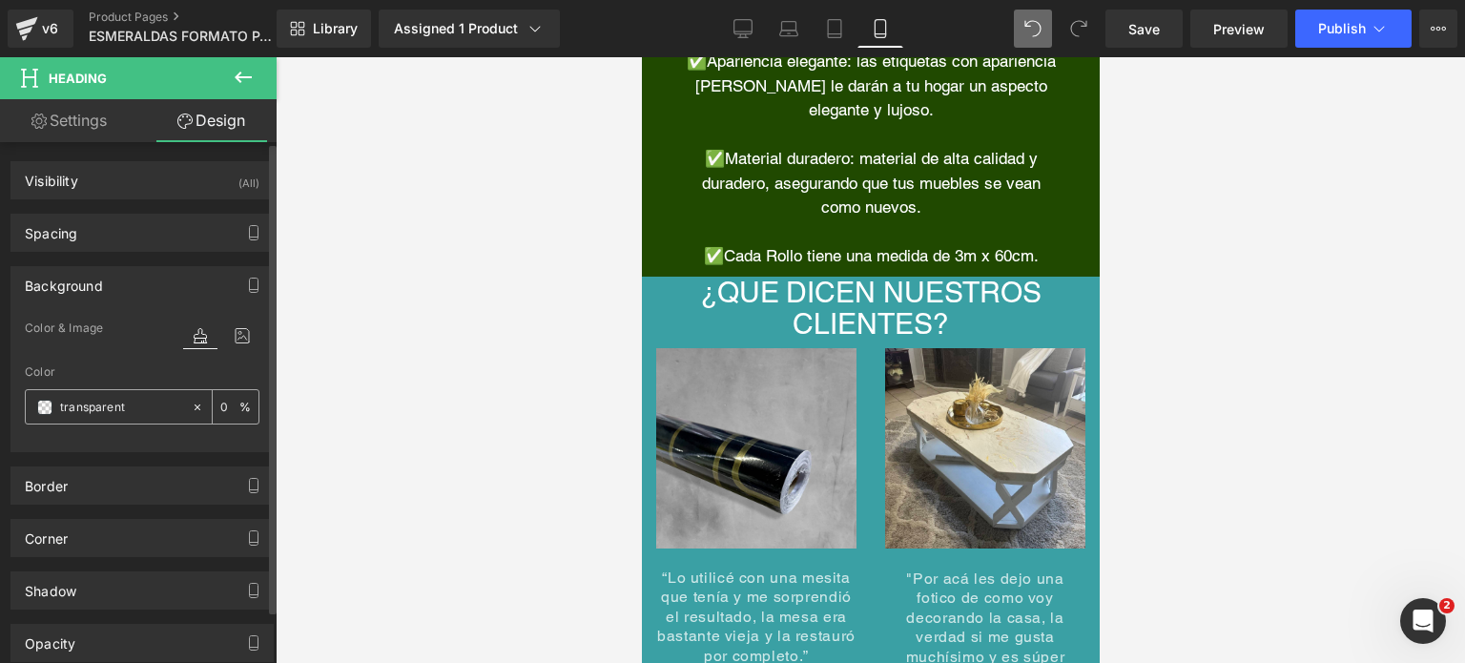
click at [112, 401] on input "transparent" at bounding box center [121, 407] width 122 height 21
paste input "FCCC41"
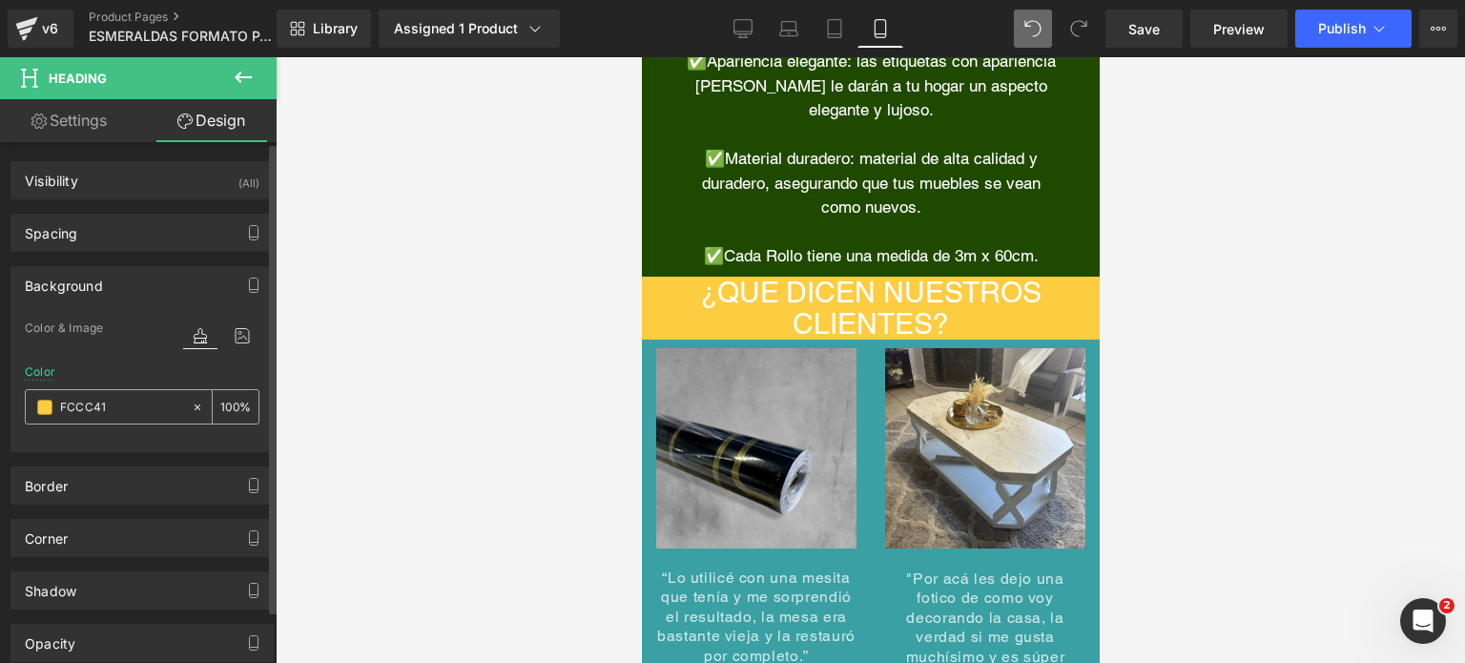
click at [104, 394] on div "FCCC41" at bounding box center [108, 406] width 165 height 33
click at [131, 402] on input "FCCC41" at bounding box center [121, 407] width 122 height 21
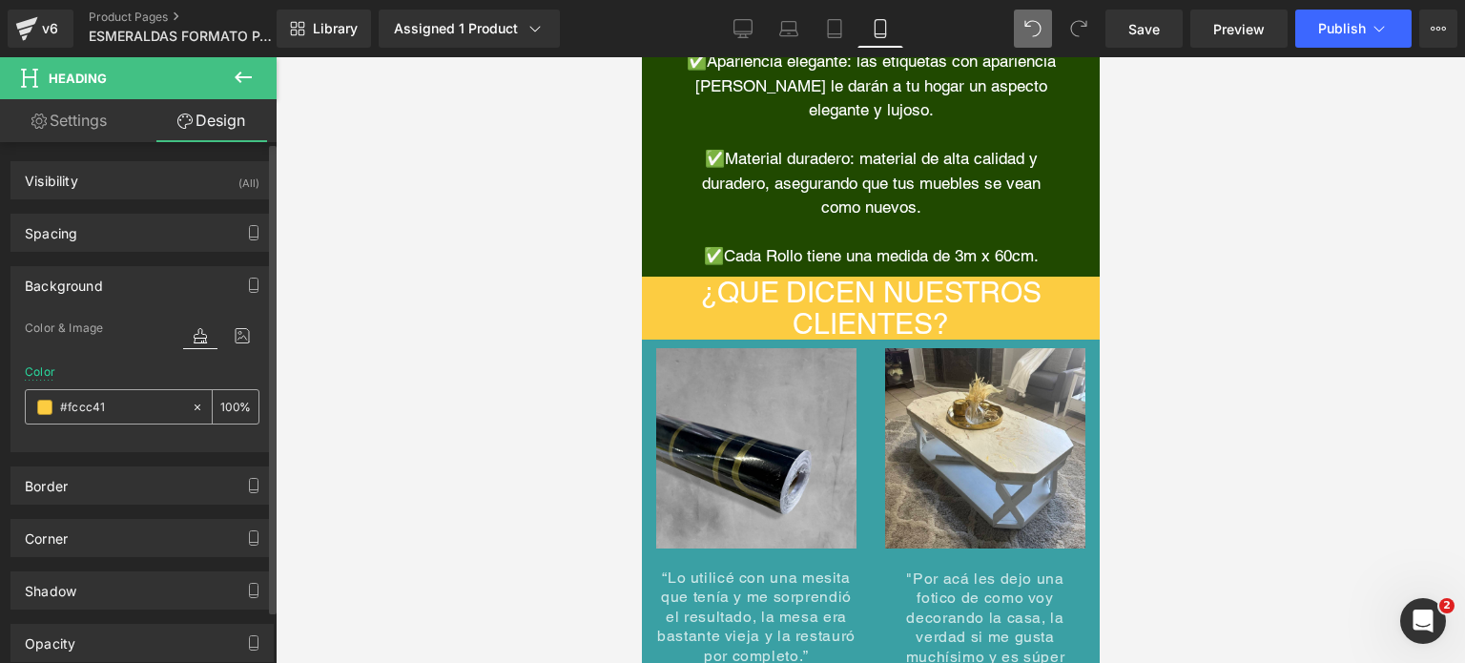
paste input "204900"
type input "204900"
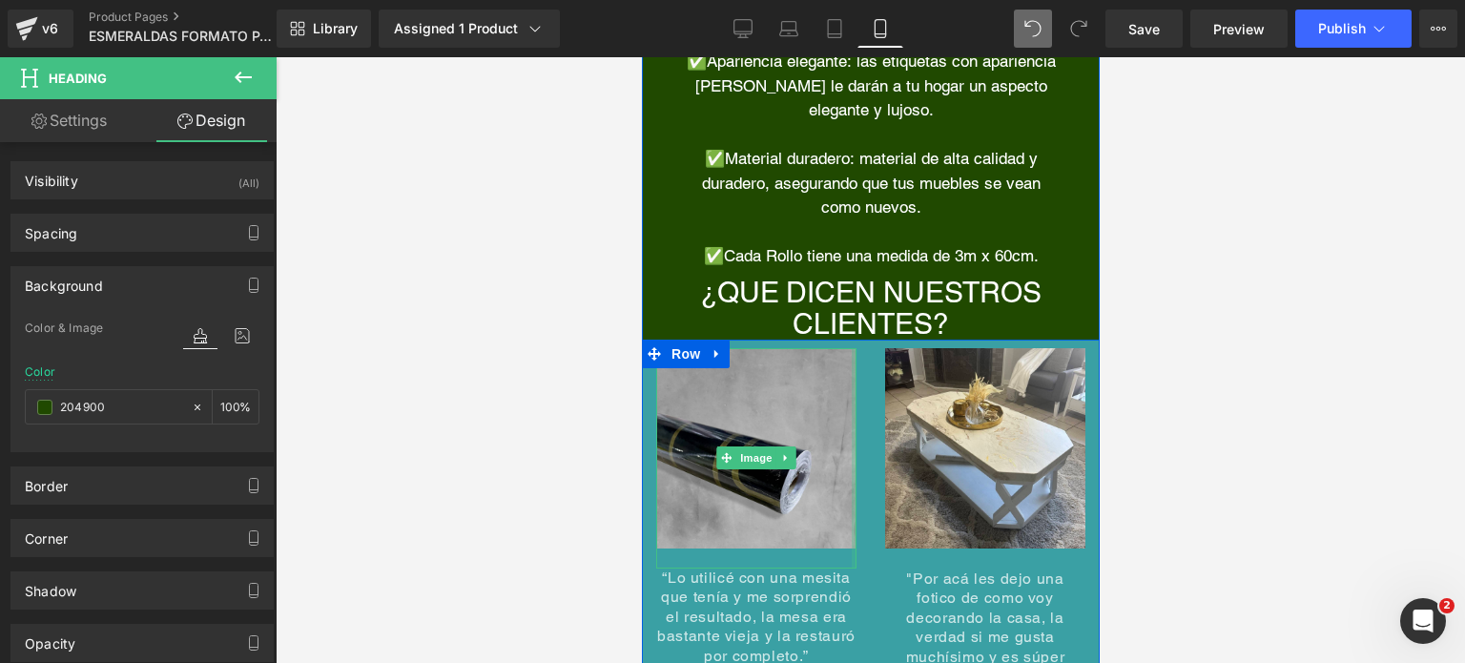
click at [851, 361] on div at bounding box center [853, 458] width 5 height 220
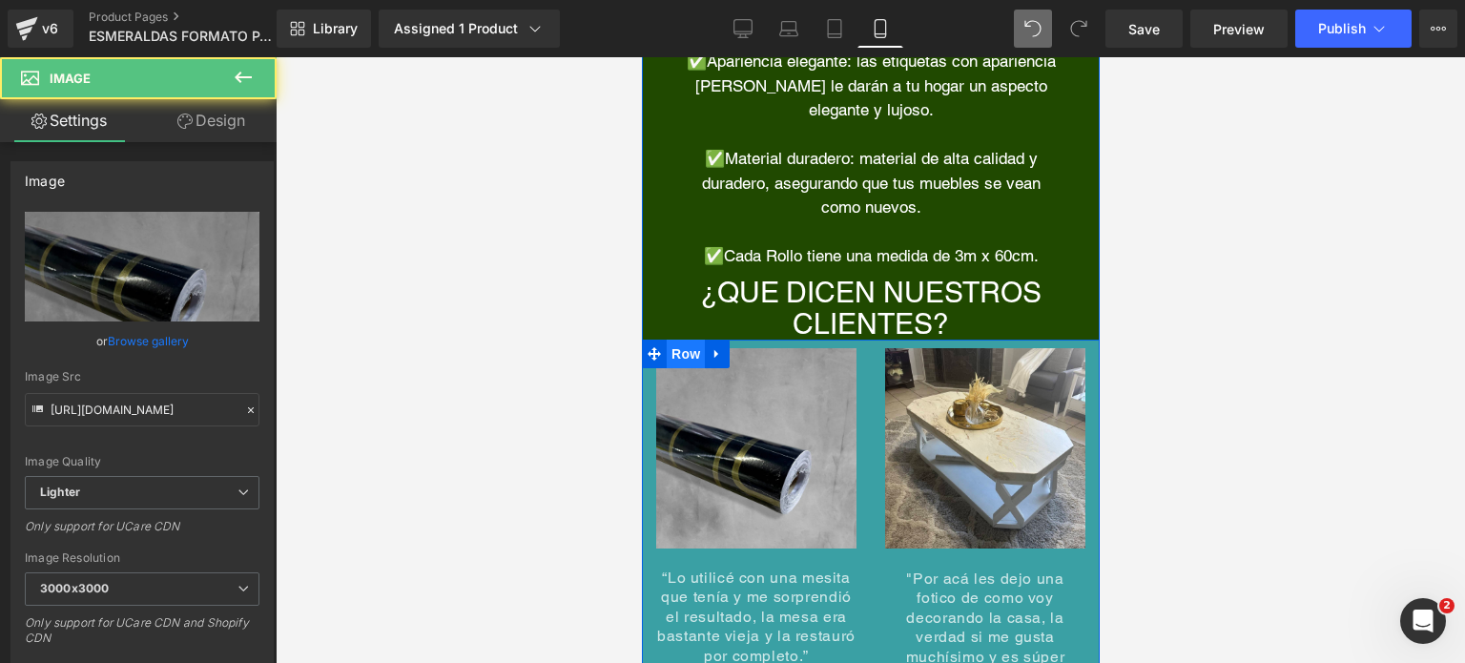
click at [666, 339] on span "Row" at bounding box center [685, 353] width 38 height 29
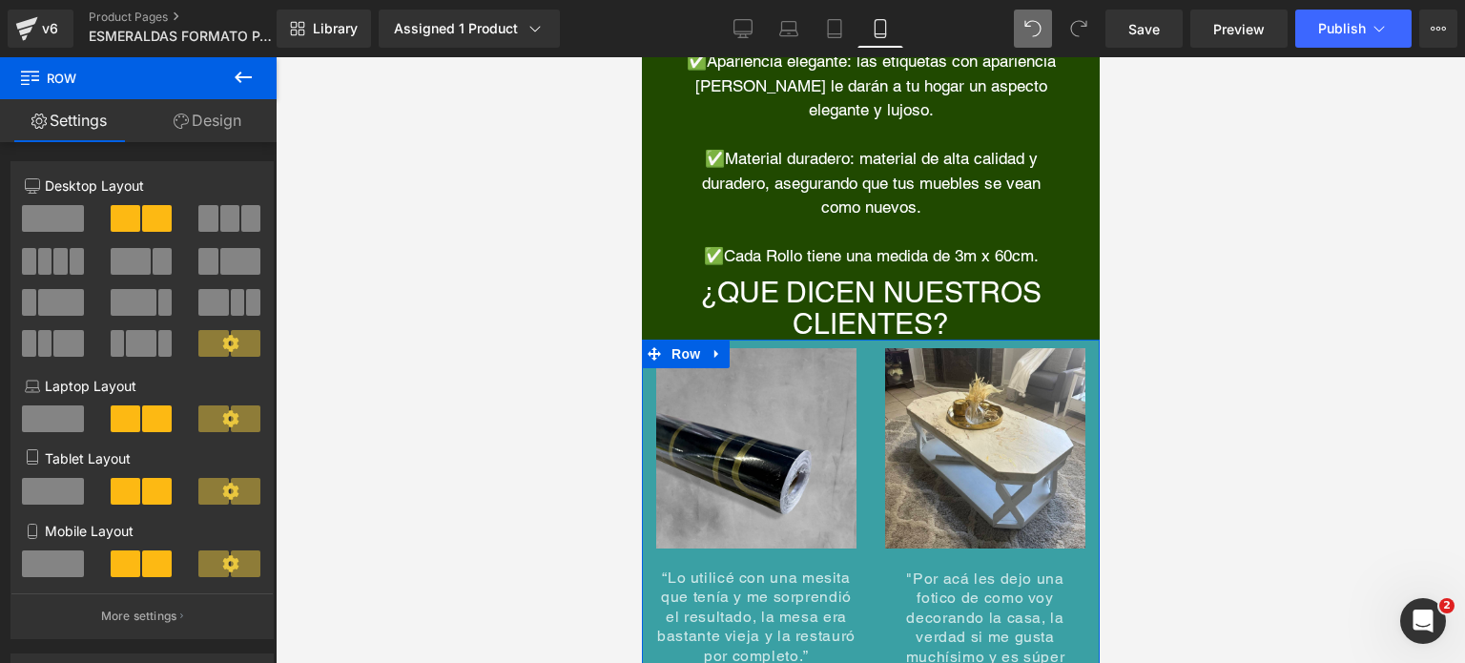
click at [206, 120] on link "Design" at bounding box center [207, 120] width 138 height 43
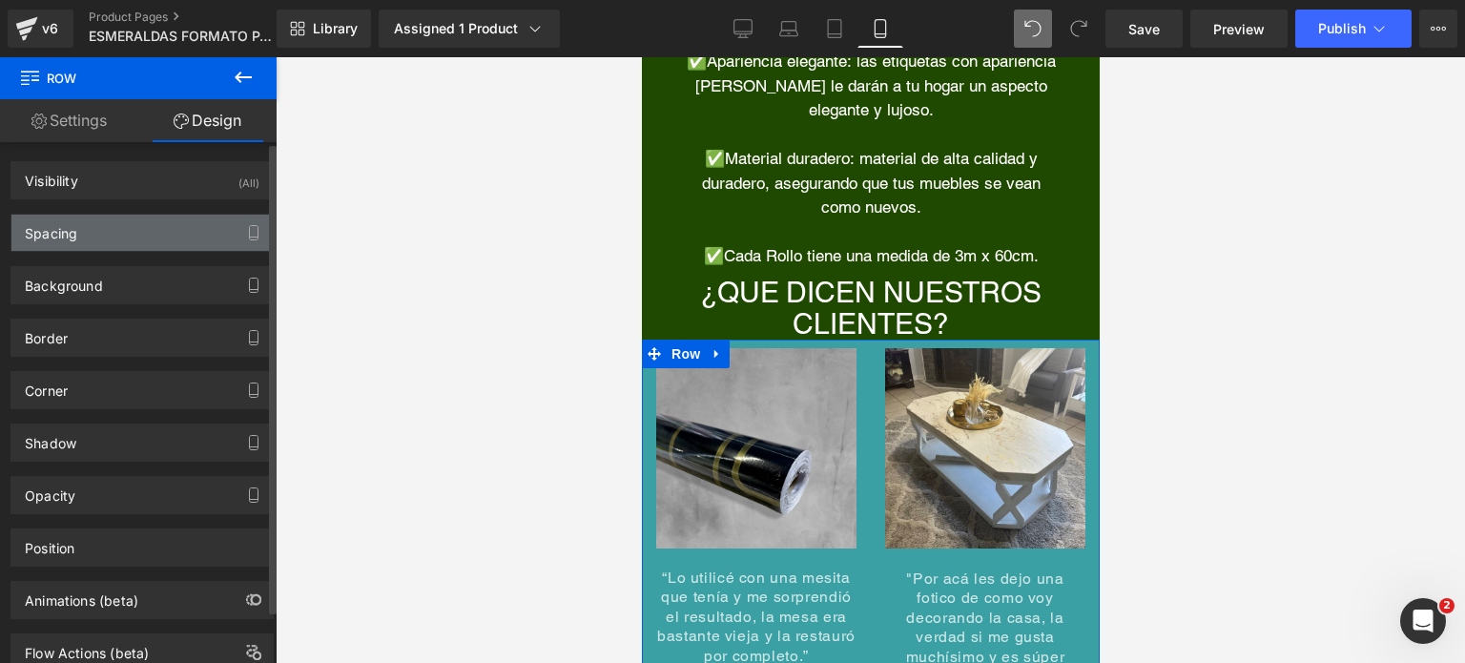
click at [141, 228] on div "Spacing" at bounding box center [141, 233] width 261 height 36
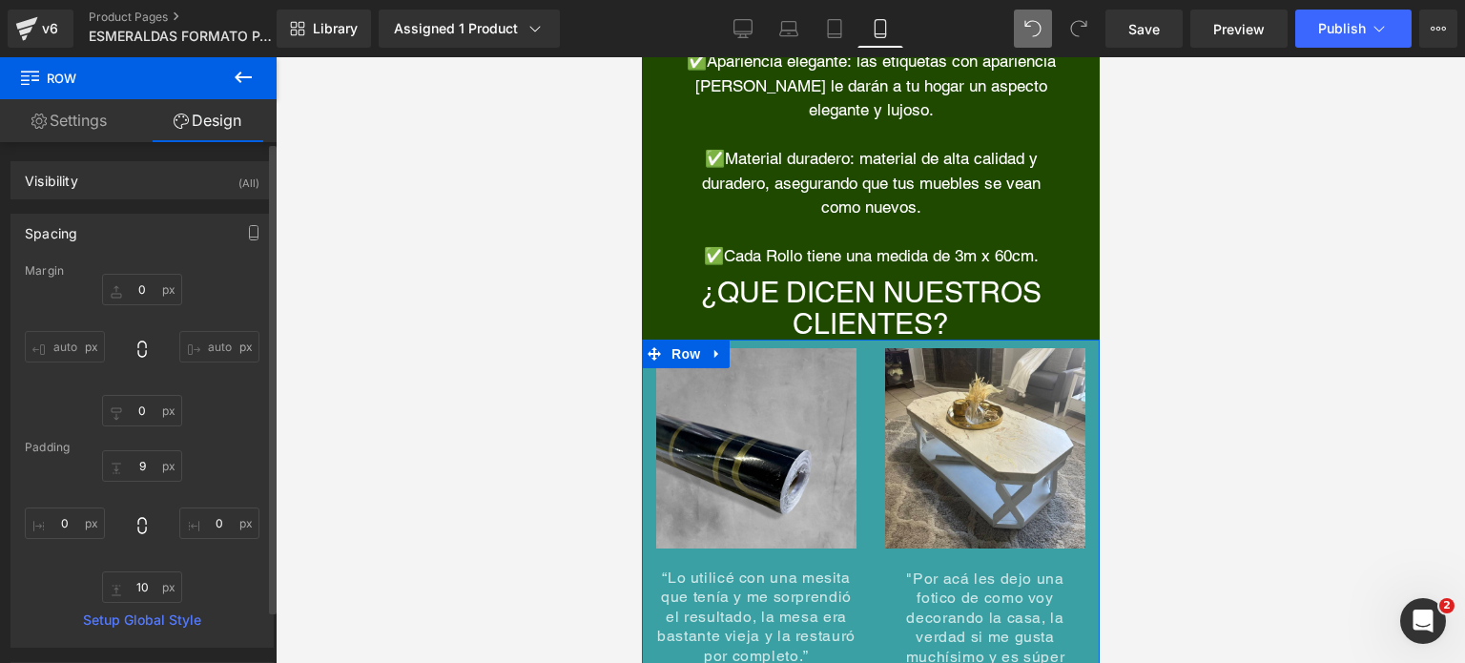
click at [154, 224] on div "Spacing" at bounding box center [141, 233] width 261 height 36
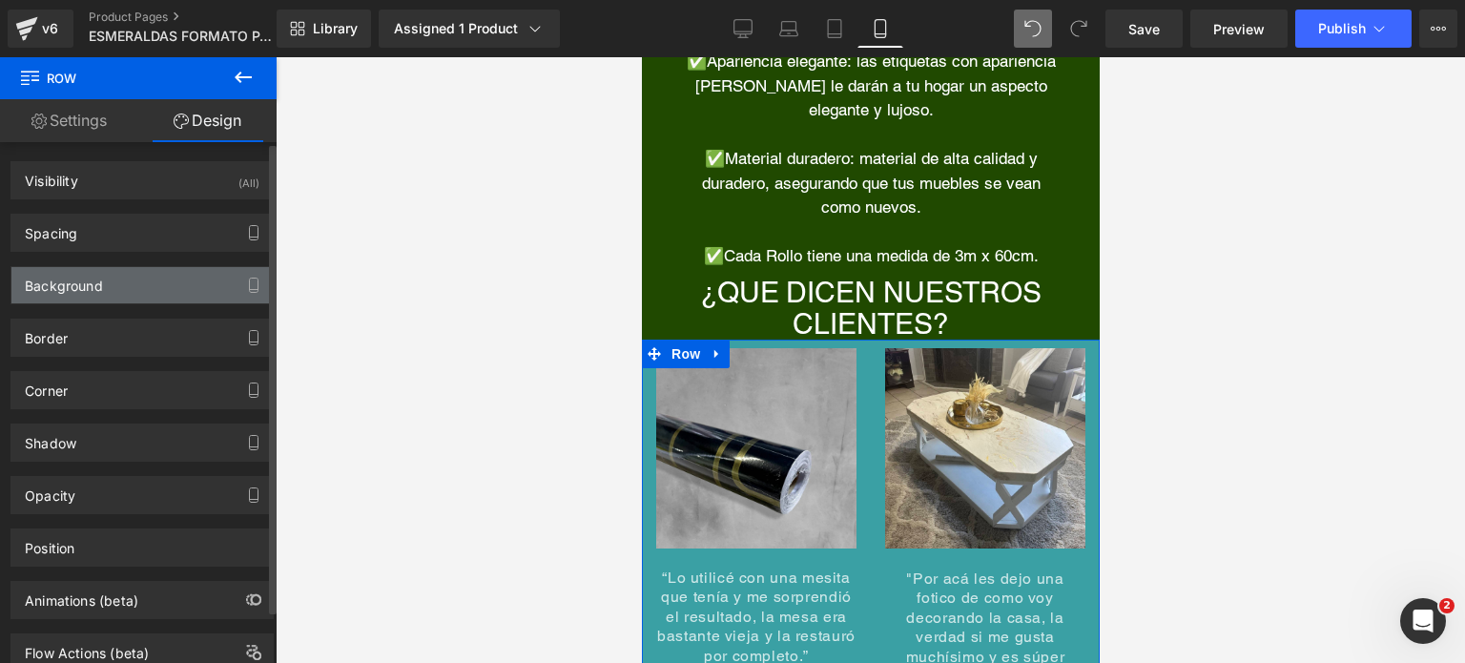
click at [134, 275] on div "Background" at bounding box center [141, 285] width 261 height 36
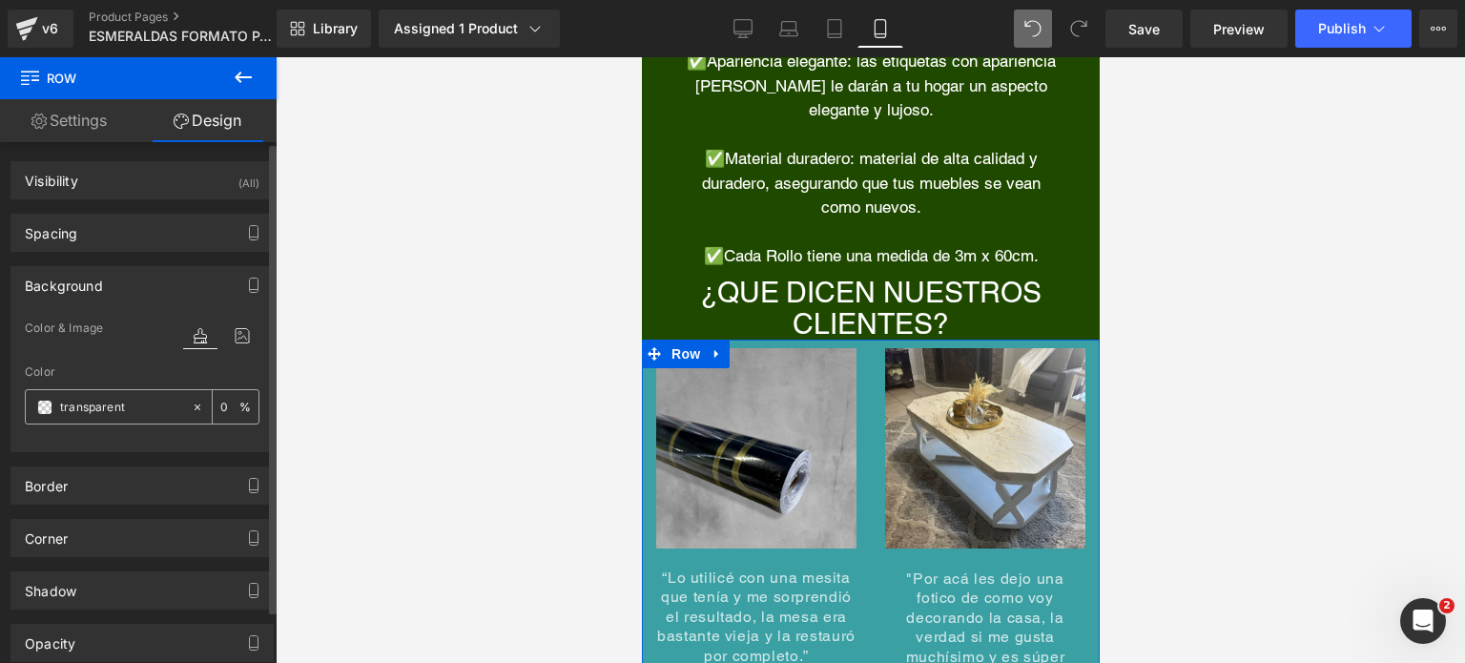
click at [120, 403] on input "transparent" at bounding box center [121, 407] width 122 height 21
paste input "204900"
type input "204900"
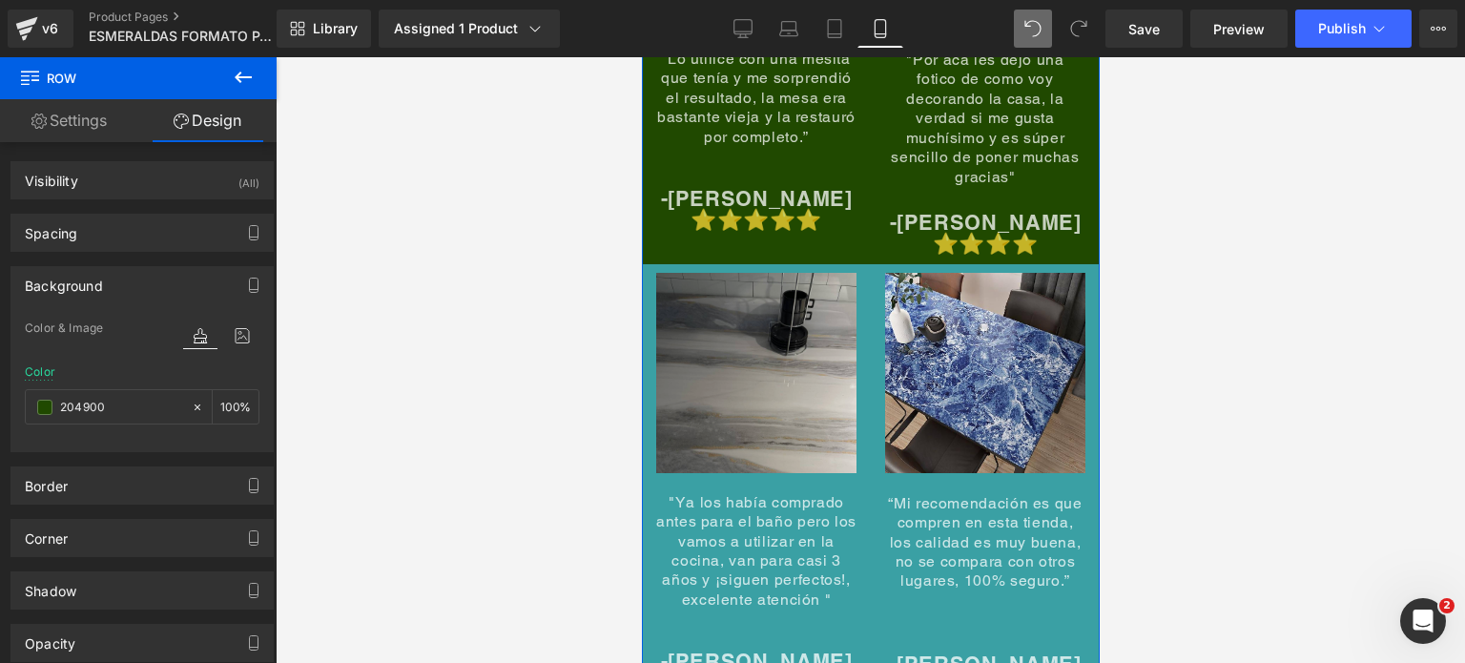
scroll to position [8582, 0]
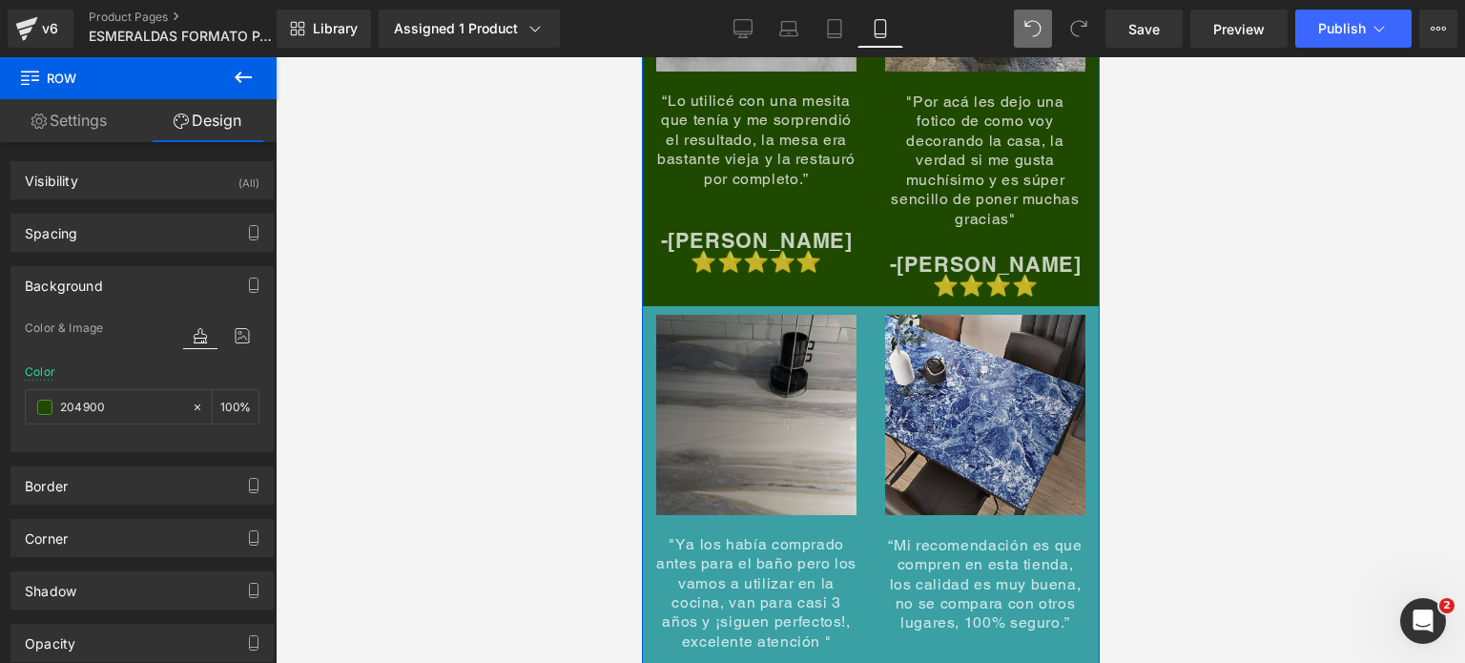
click at [788, 318] on img at bounding box center [755, 425] width 200 height 220
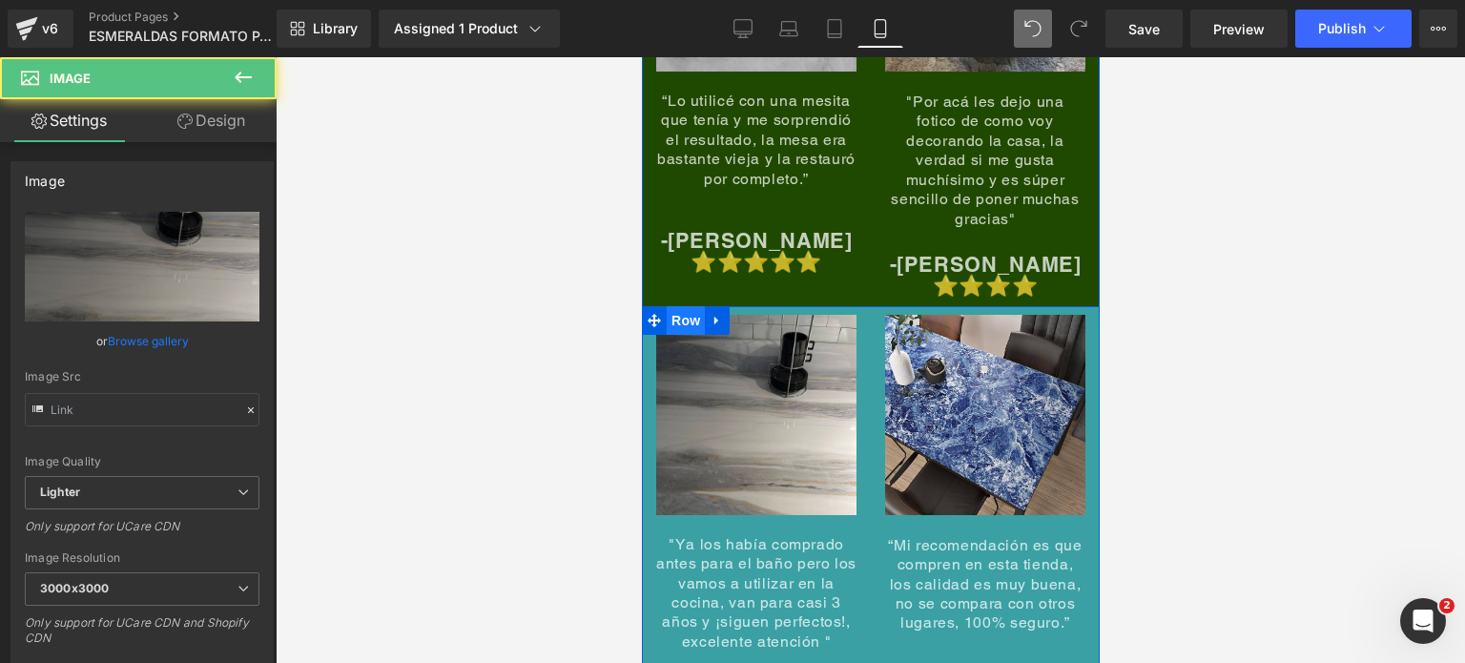
click at [690, 306] on span "Row" at bounding box center [685, 320] width 38 height 29
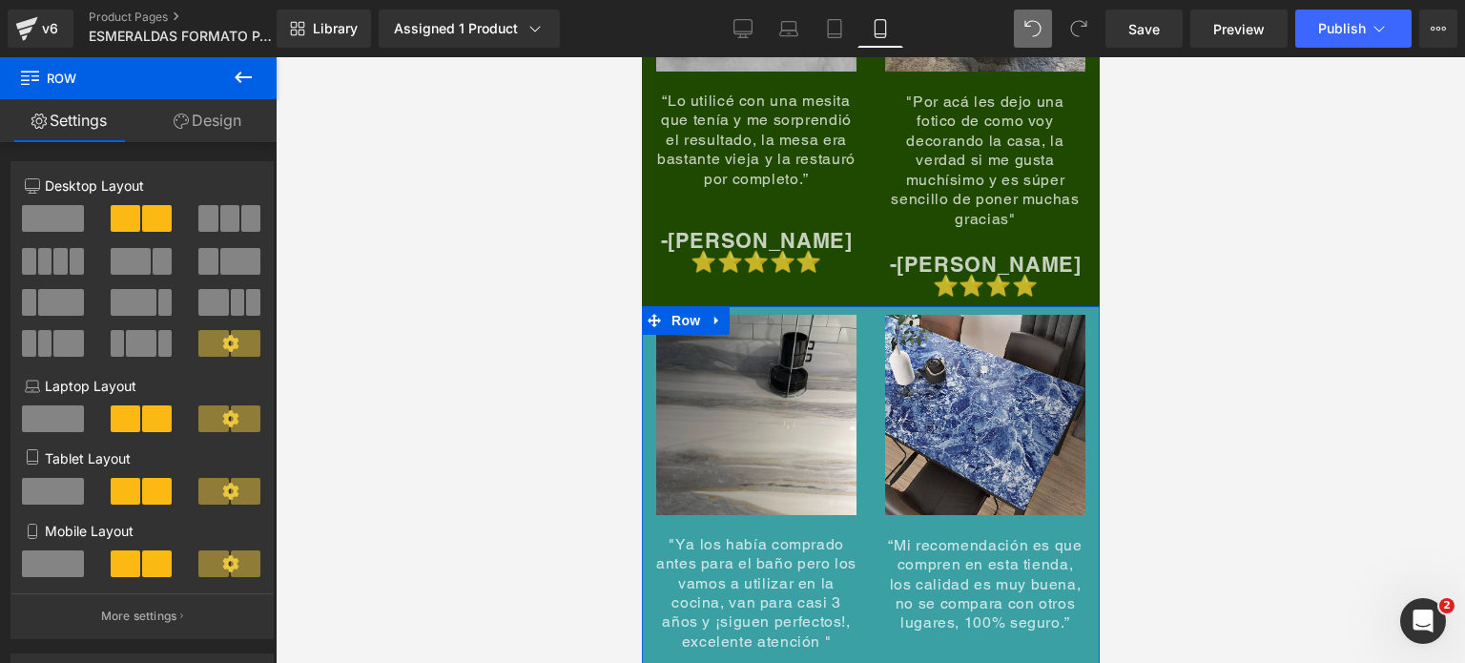
click at [202, 129] on link "Design" at bounding box center [207, 120] width 138 height 43
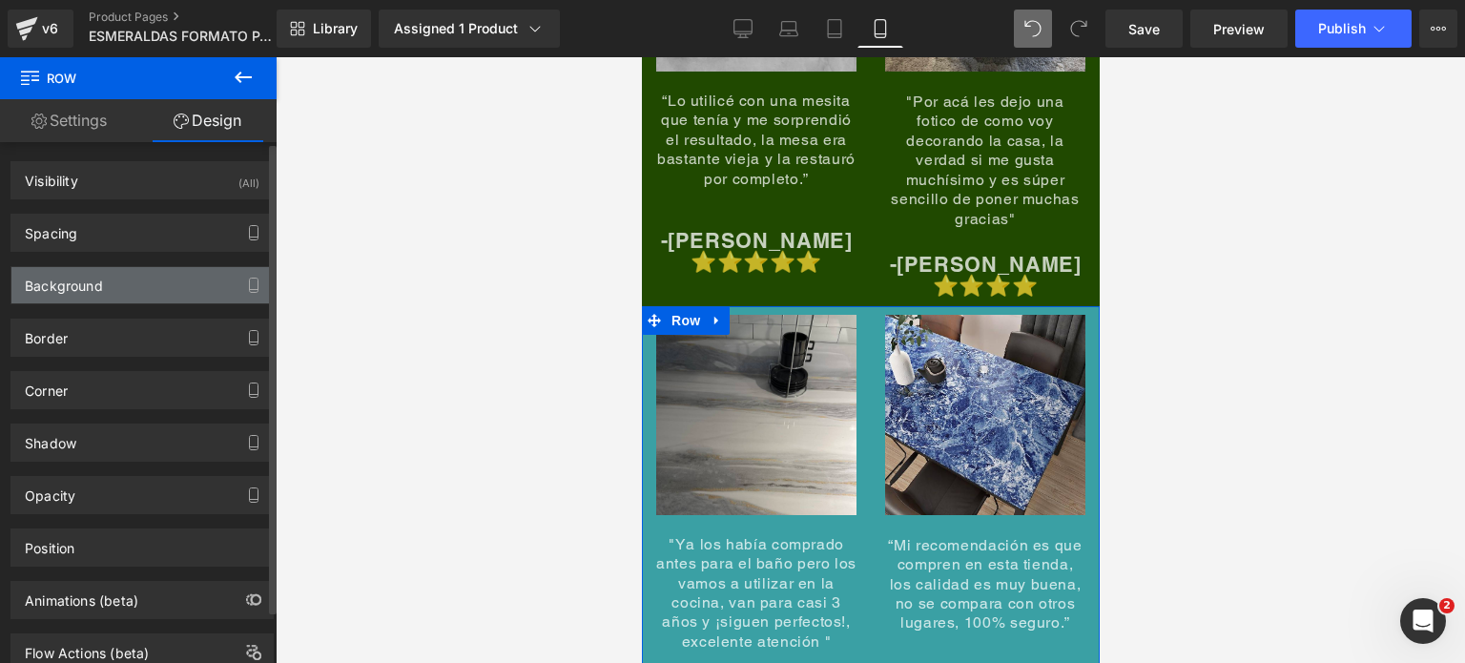
click at [137, 280] on div "Background" at bounding box center [141, 285] width 261 height 36
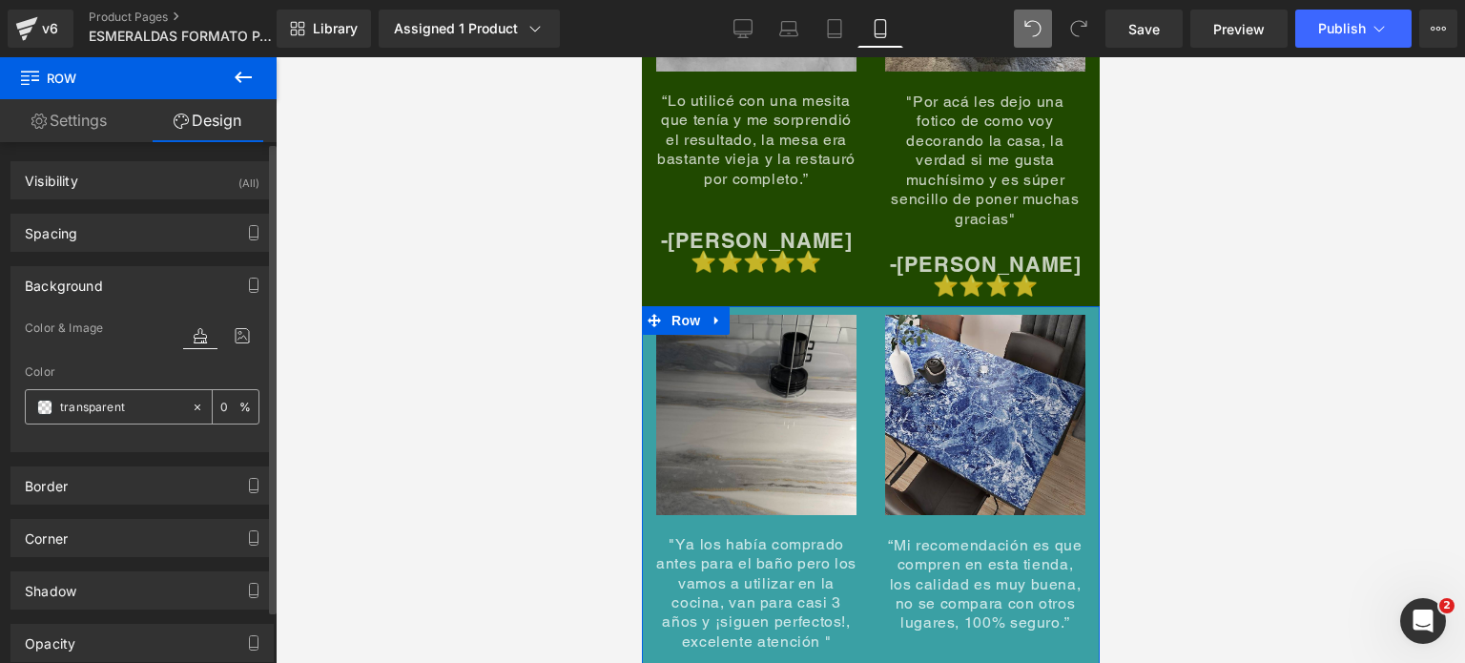
click at [117, 413] on input "transparent" at bounding box center [121, 407] width 122 height 21
paste input "204900"
type input "204900"
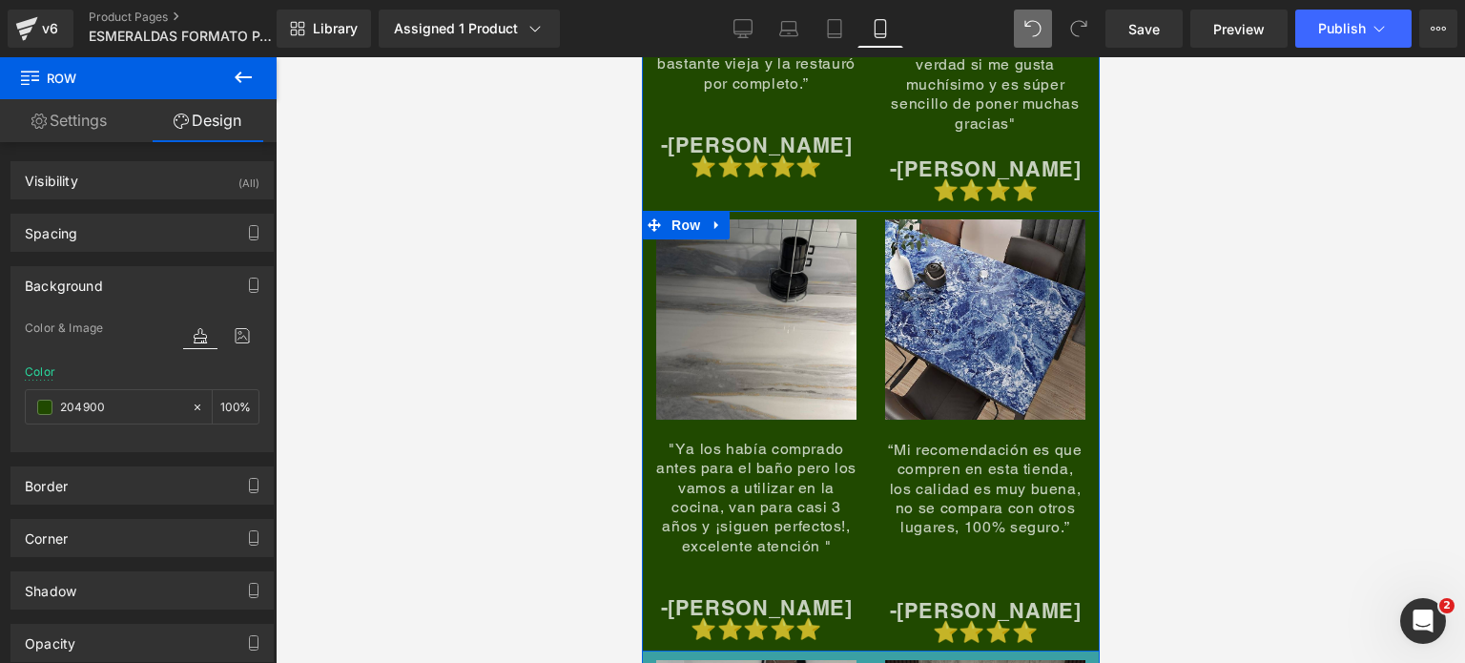
scroll to position [8963, 0]
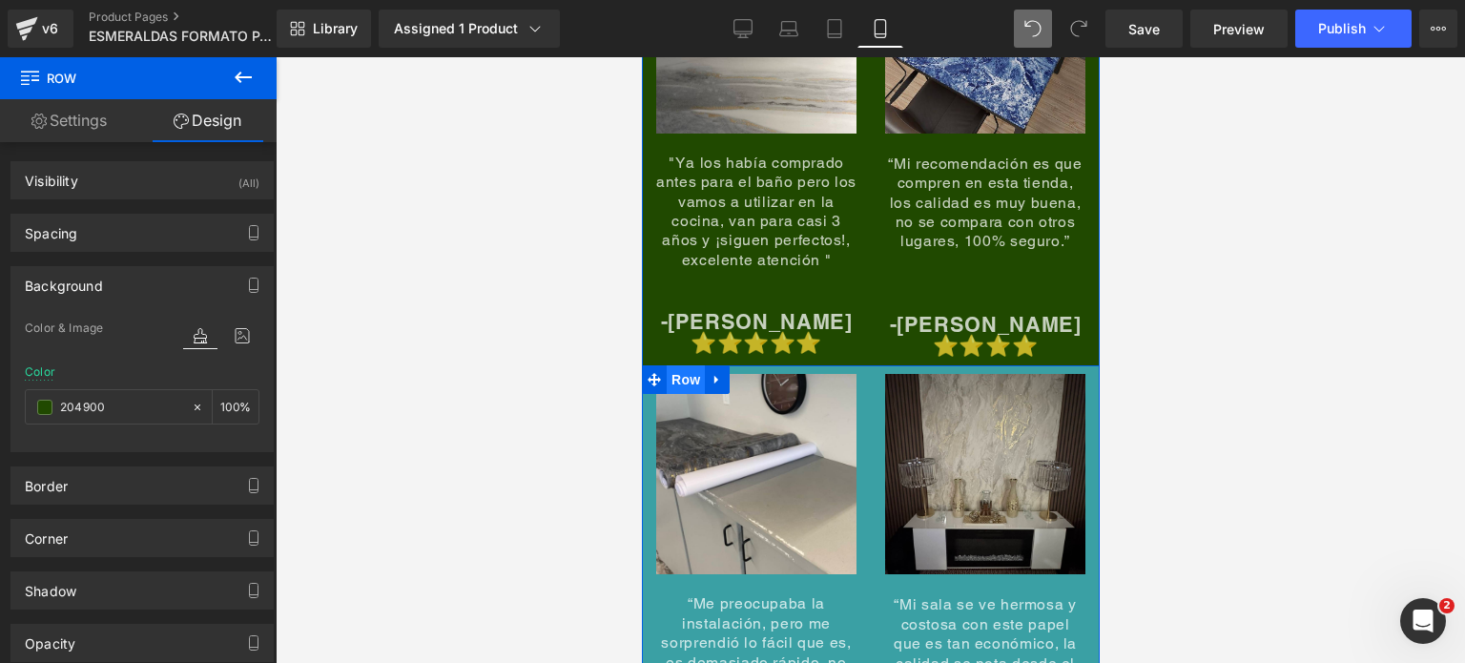
click at [682, 365] on span "Row" at bounding box center [685, 379] width 38 height 29
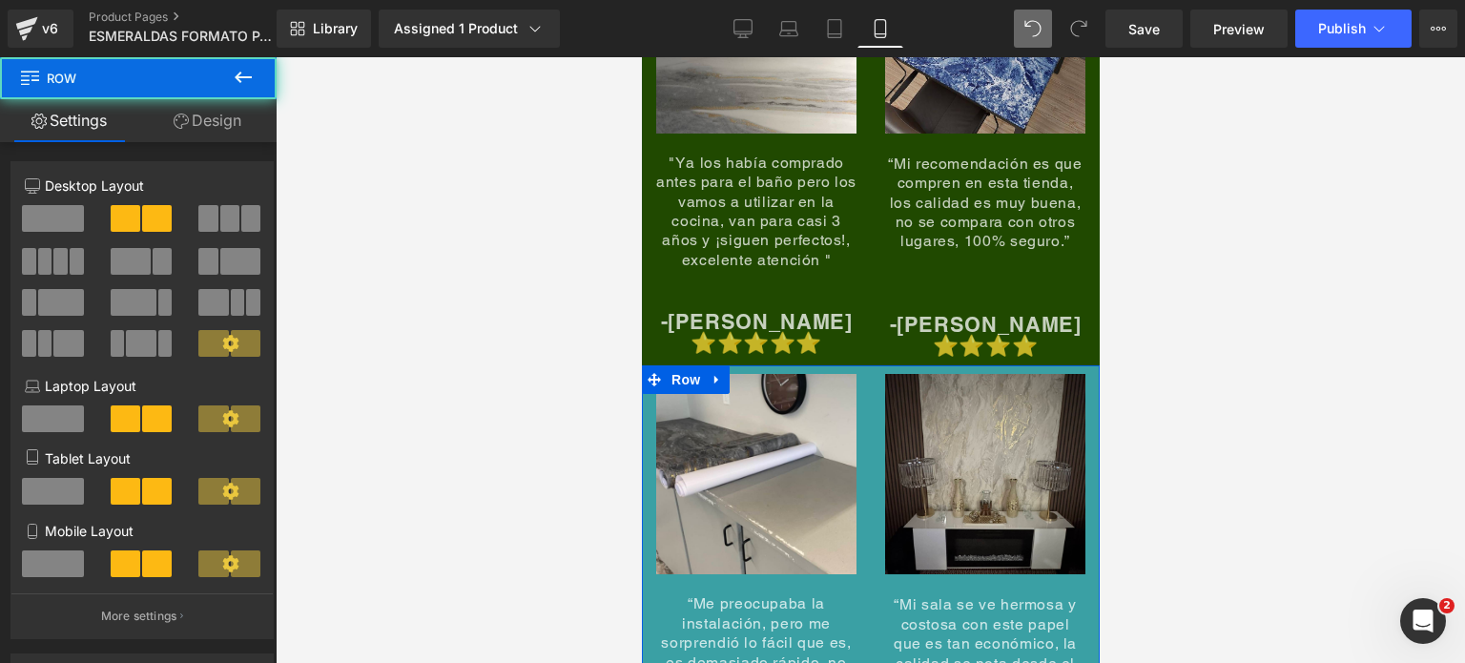
click at [240, 129] on link "Design" at bounding box center [207, 120] width 138 height 43
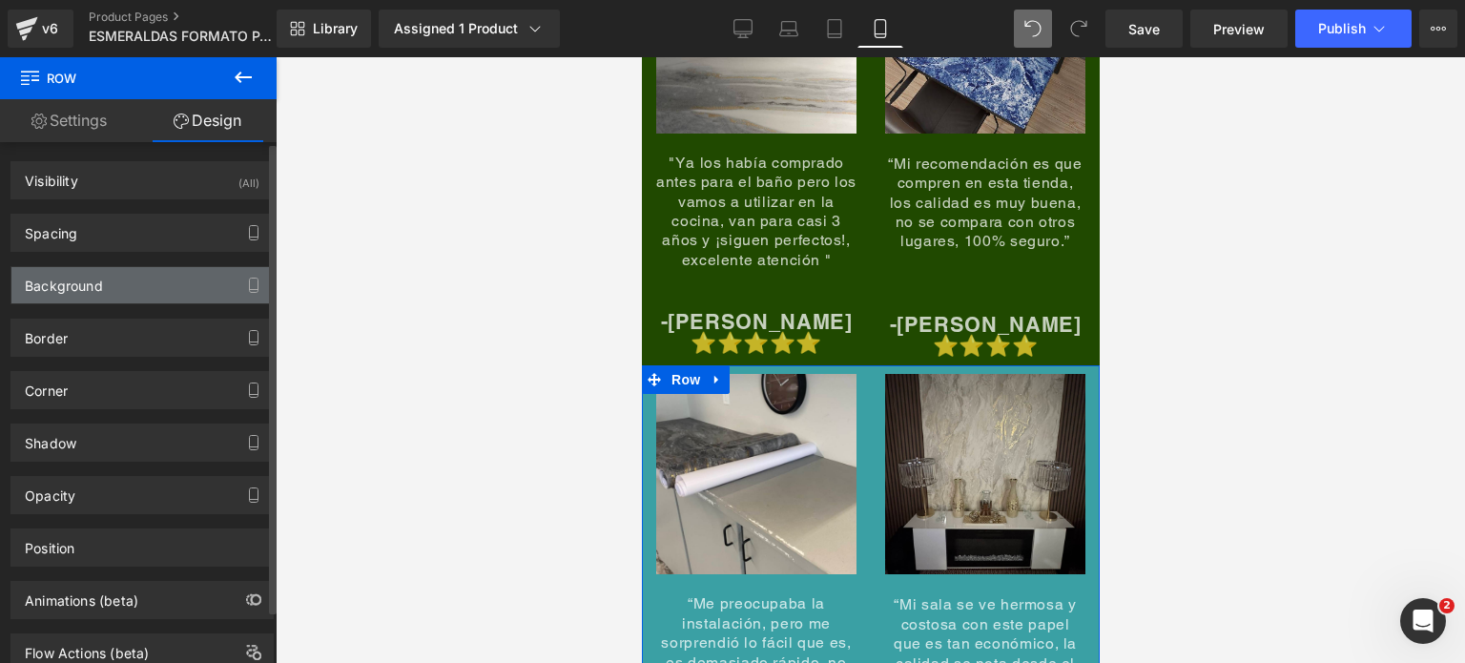
click at [128, 286] on div "Background" at bounding box center [141, 285] width 261 height 36
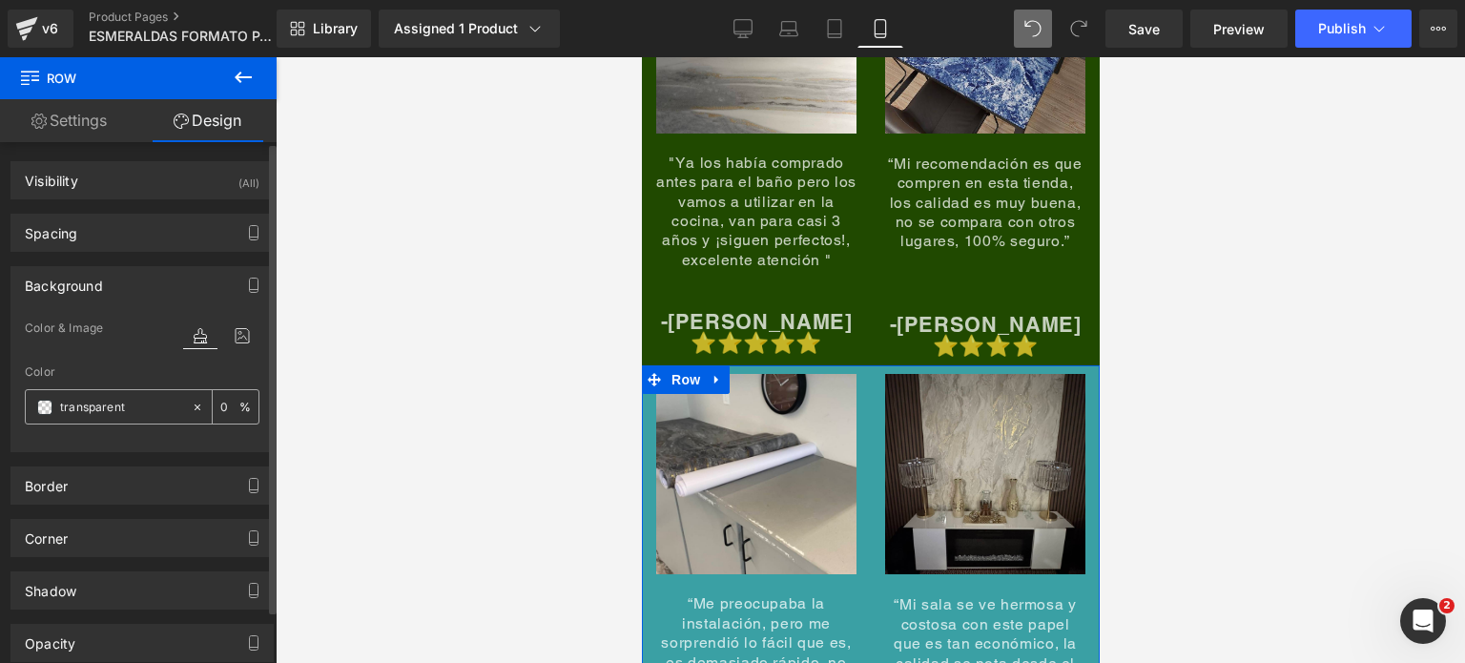
click at [118, 401] on input "transparent" at bounding box center [121, 407] width 122 height 21
paste input "204900"
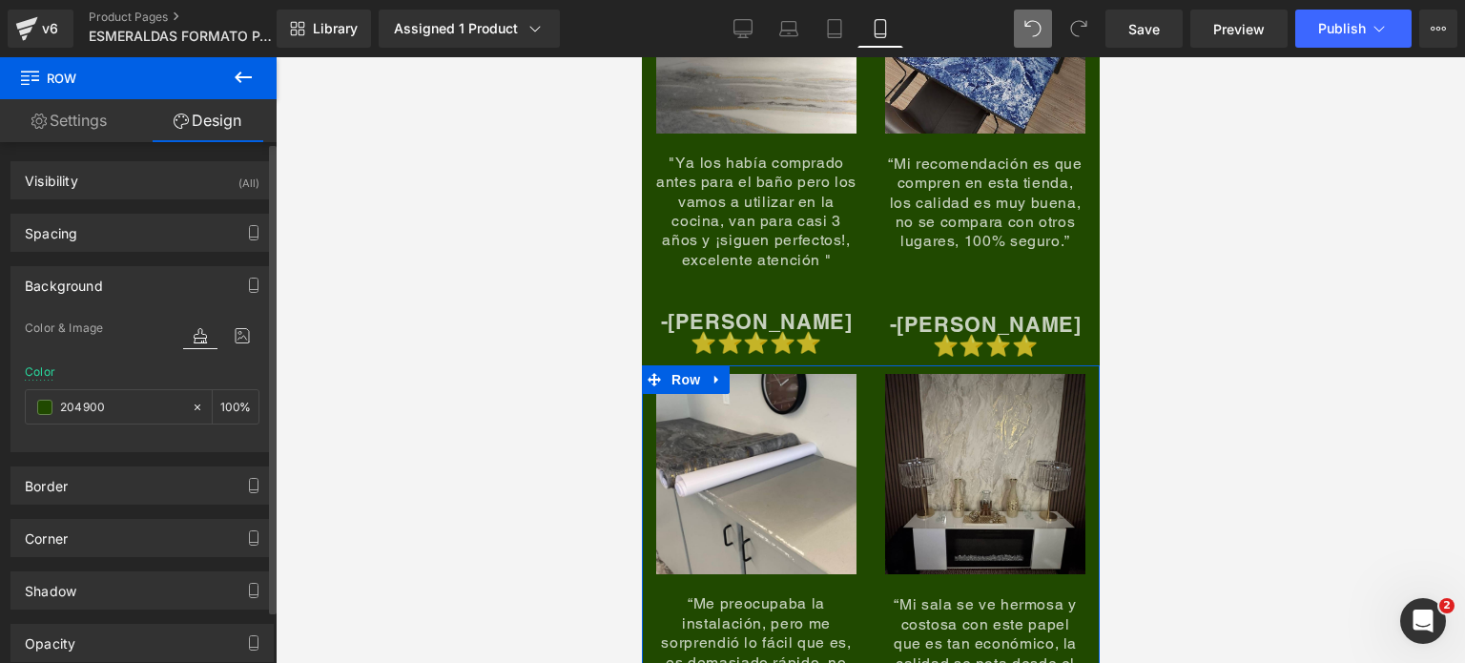
type input "204900"
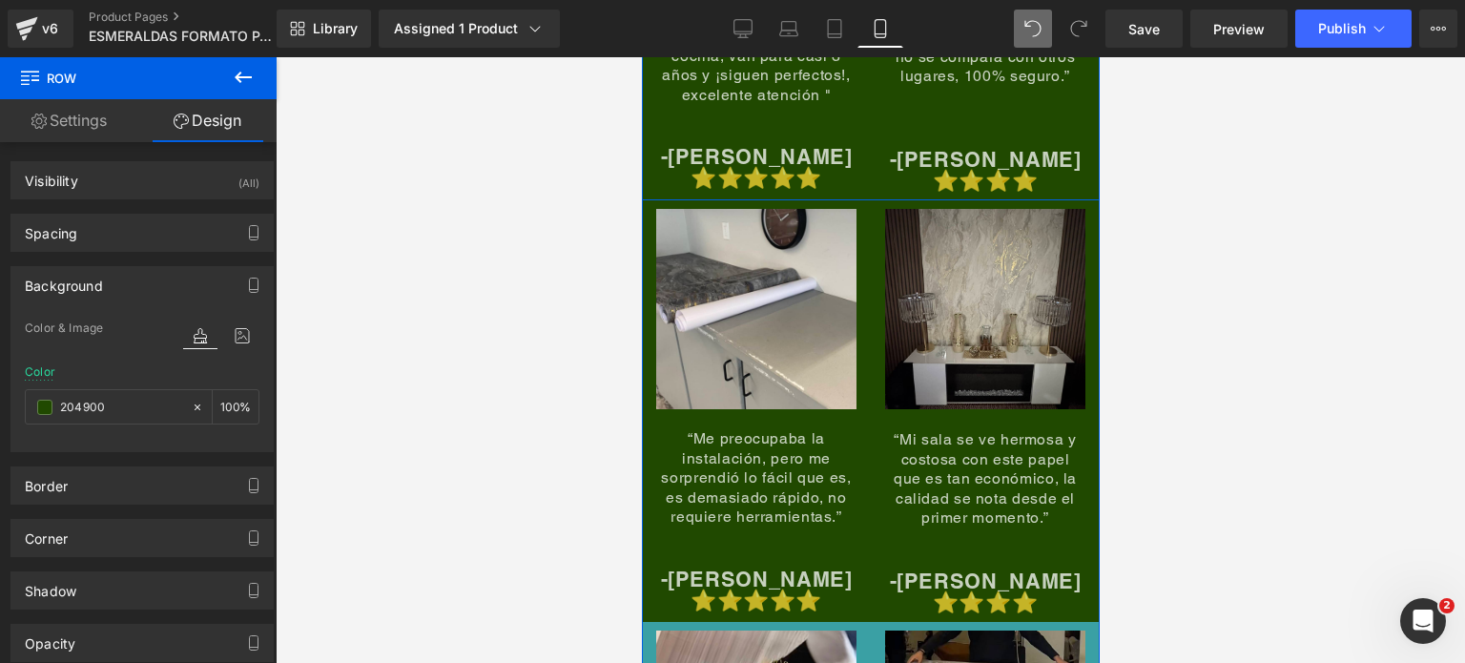
scroll to position [9535, 0]
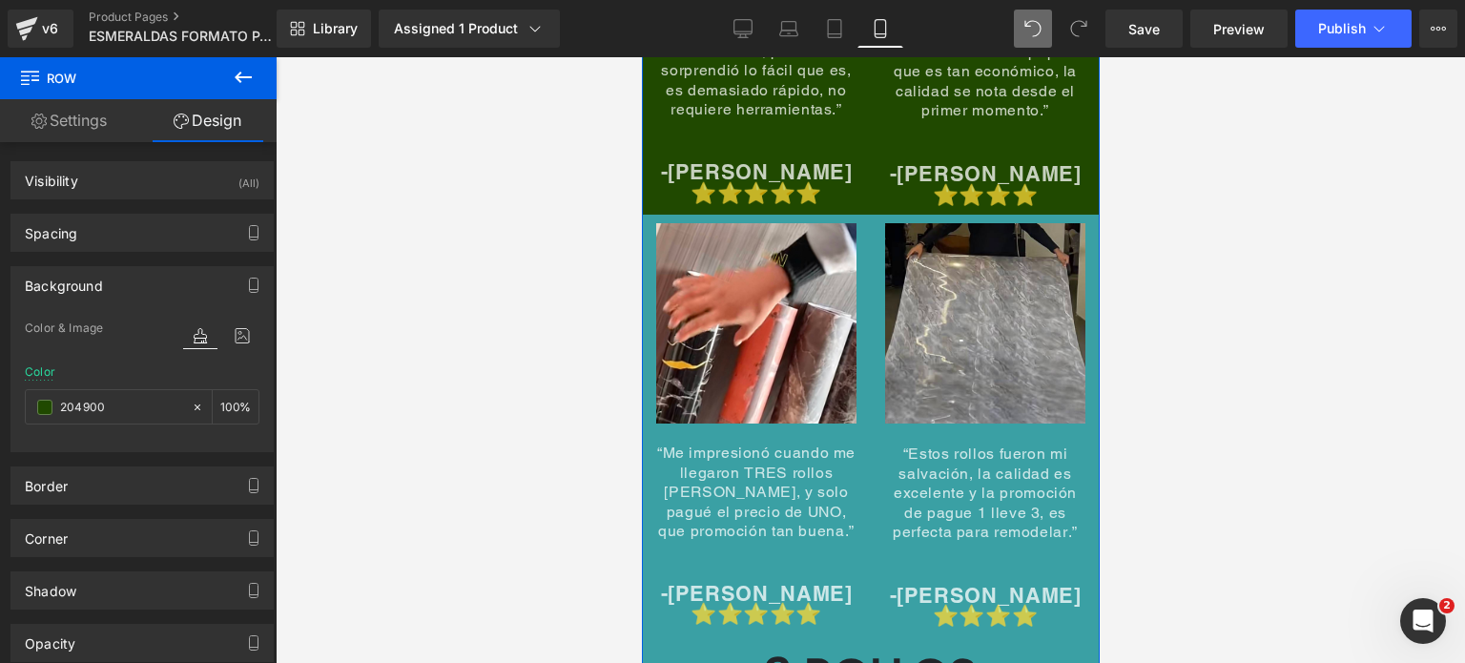
click at [760, 215] on div "Image “Me impresionó cuando me llegaron TRES rollos [PERSON_NAME], y solo pagué…" at bounding box center [870, 425] width 458 height 421
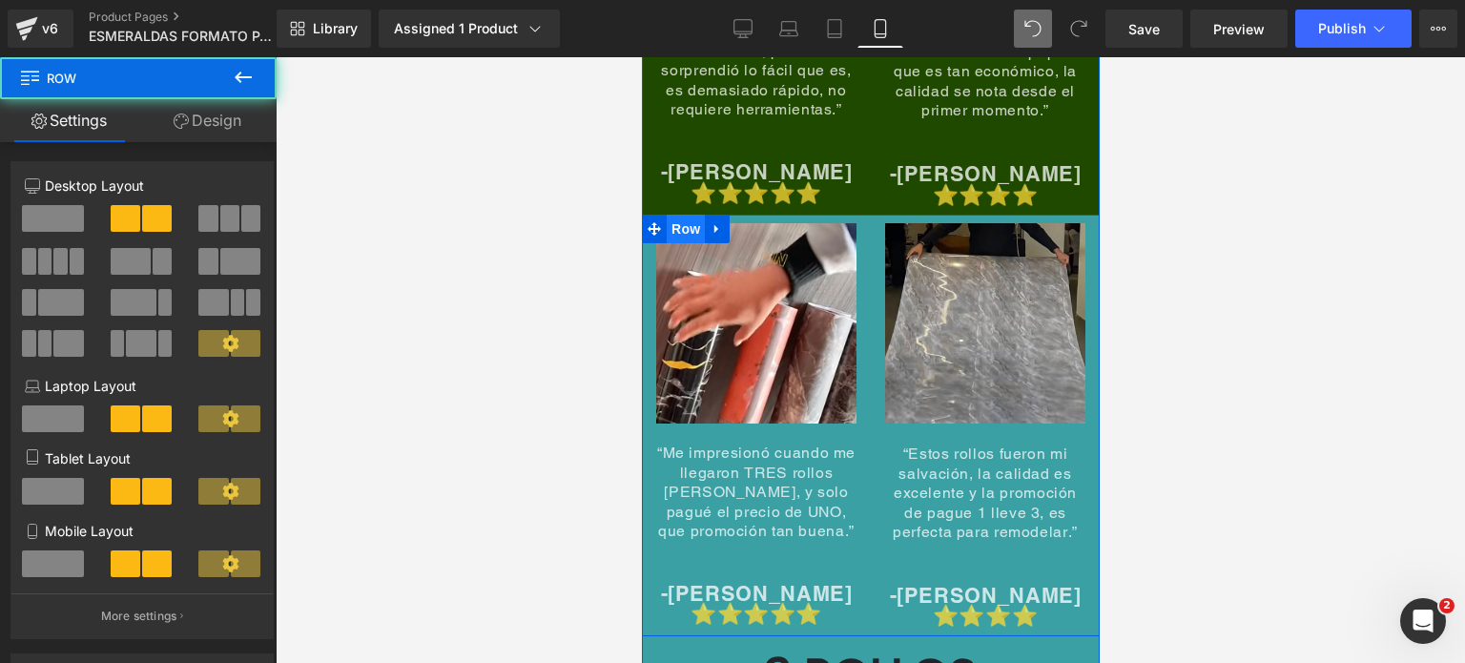
click at [688, 215] on span "Row" at bounding box center [685, 229] width 38 height 29
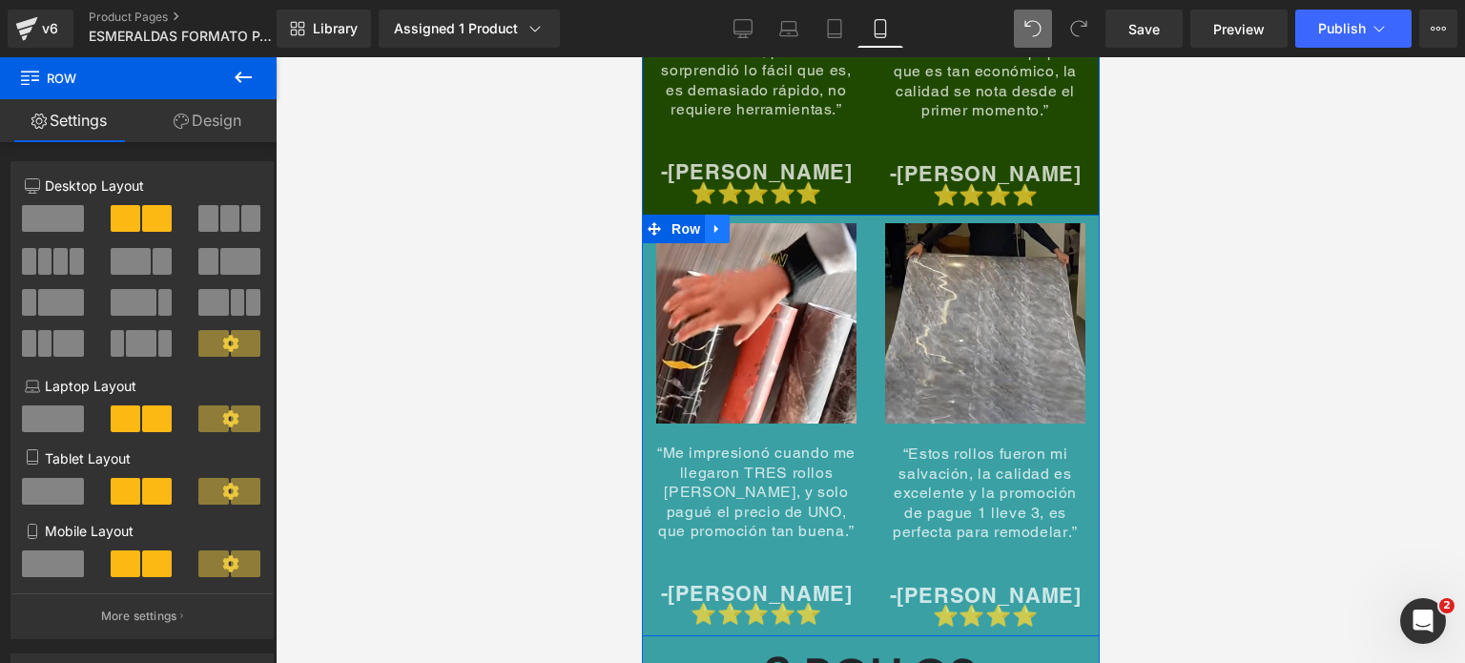
click at [713, 225] on icon at bounding box center [715, 229] width 4 height 9
click at [753, 215] on link at bounding box center [765, 229] width 25 height 29
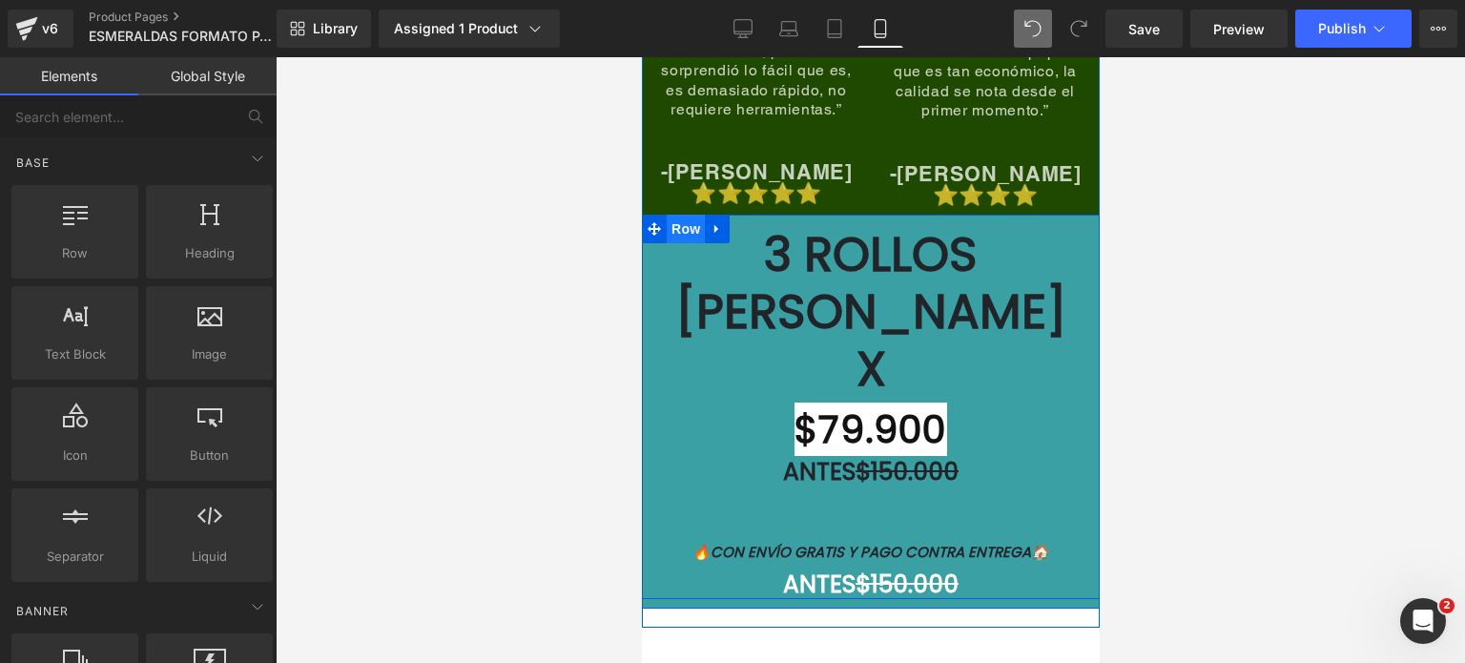
click at [684, 215] on span "Row" at bounding box center [685, 229] width 38 height 29
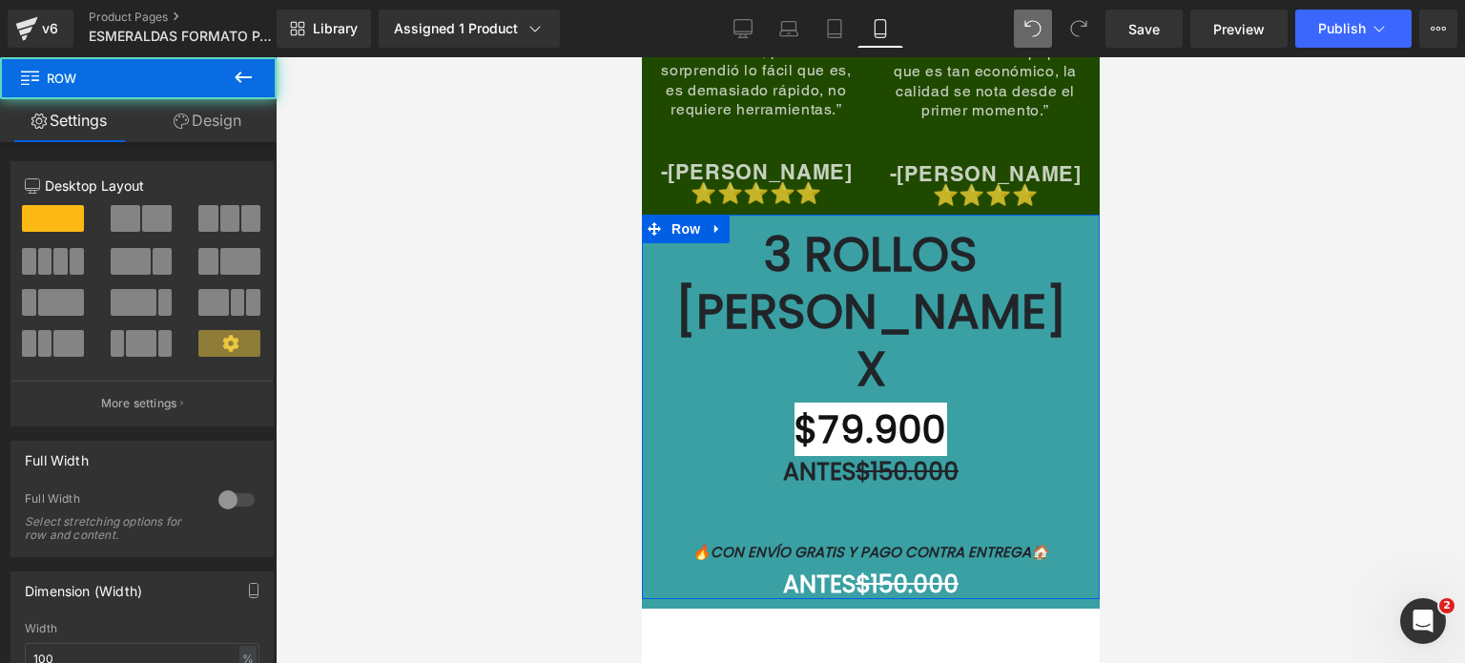
click at [222, 112] on link "Design" at bounding box center [207, 120] width 138 height 43
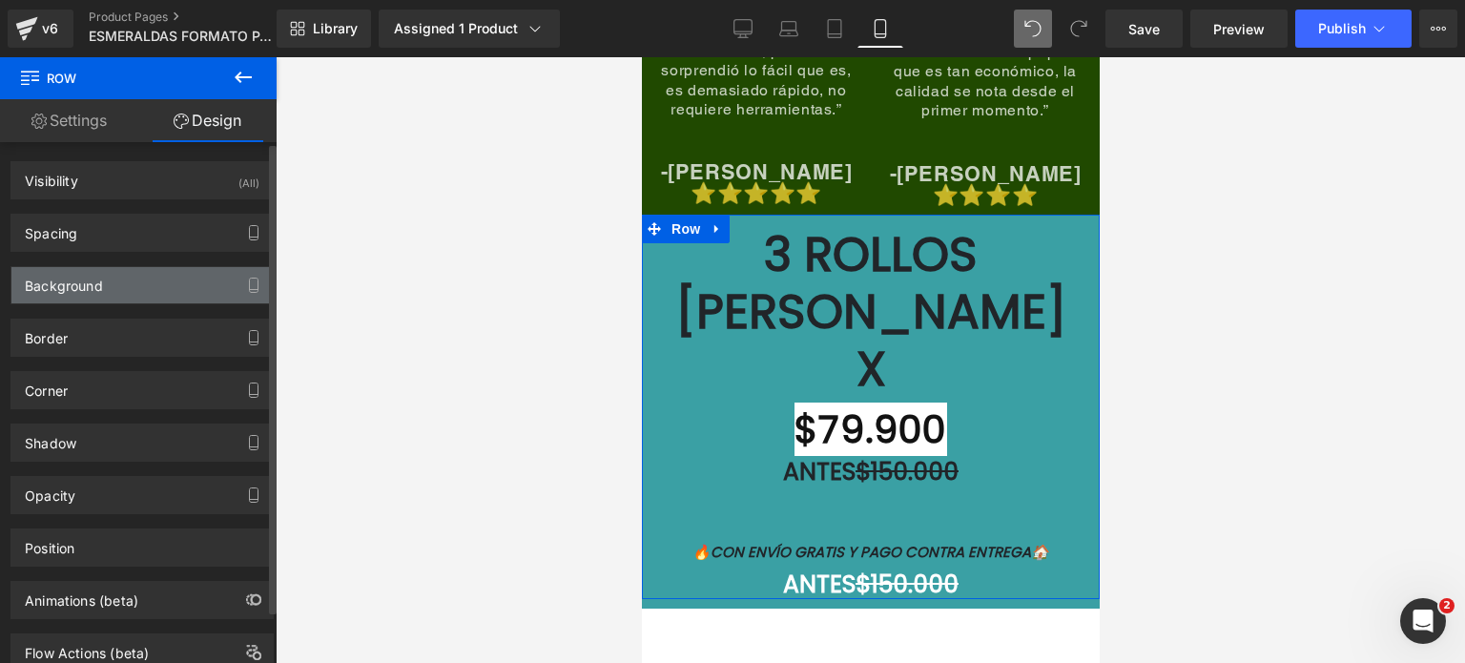
click at [154, 267] on div "Background" at bounding box center [141, 285] width 261 height 36
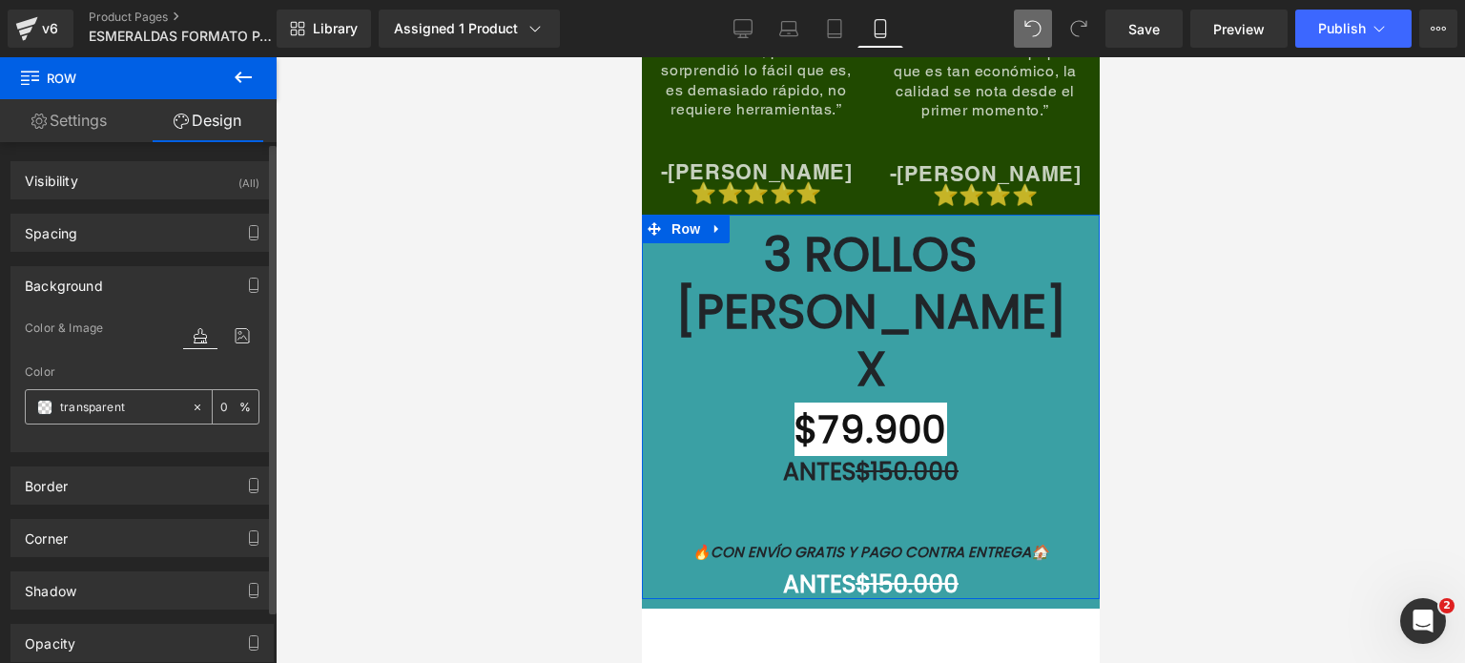
click at [119, 400] on input "transparent" at bounding box center [121, 407] width 122 height 21
paste input "204900"
type input "204900"
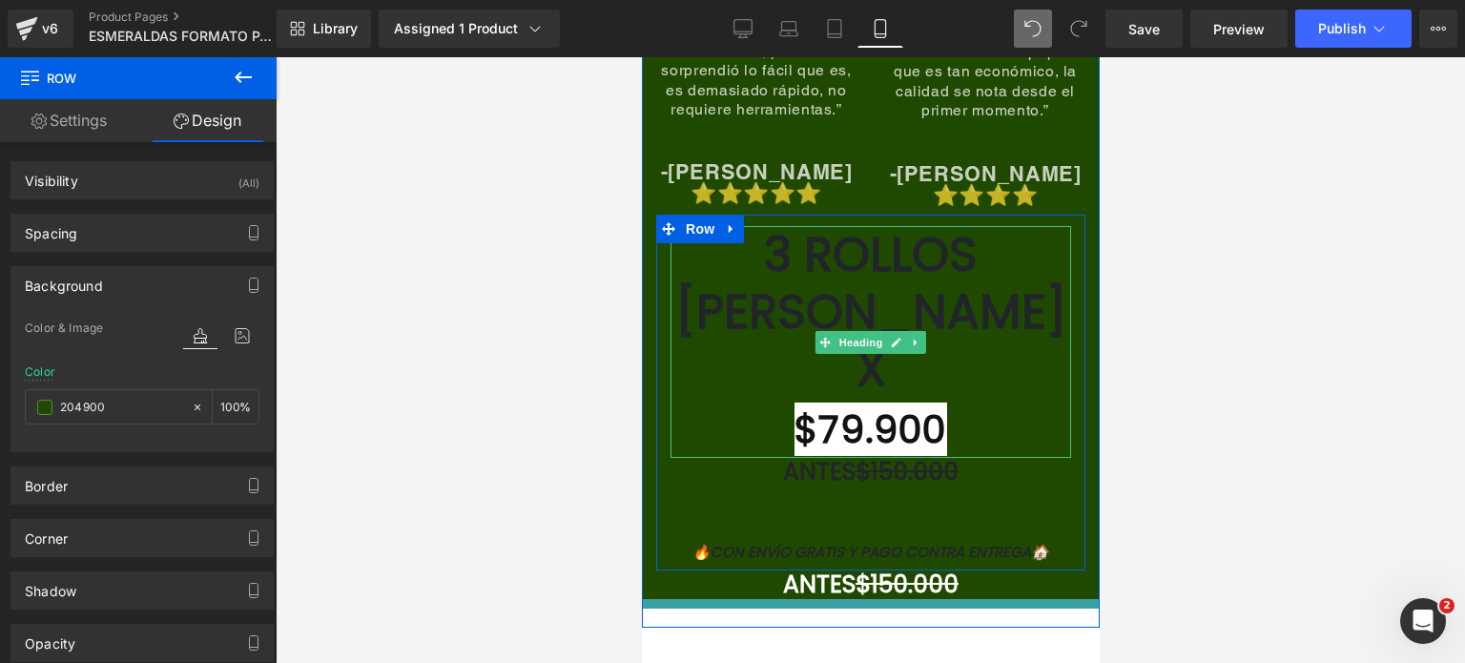
click at [891, 220] on font "3 ROLLOS [PERSON_NAME] X" at bounding box center [869, 311] width 391 height 182
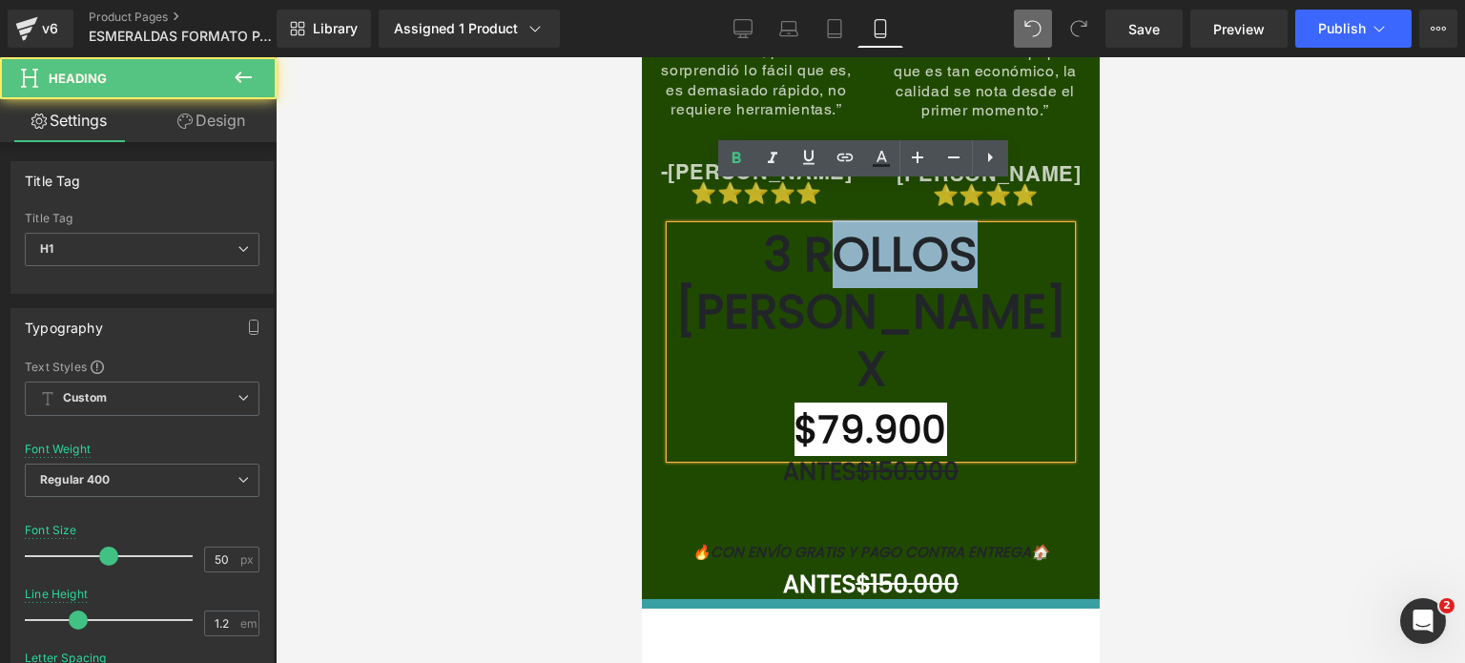
drag, startPoint x: 943, startPoint y: 205, endPoint x: 789, endPoint y: 221, distance: 155.3
click at [789, 221] on font "3 ROLLOS [PERSON_NAME] X" at bounding box center [869, 311] width 391 height 182
click at [929, 274] on font "3 ROLLOS [PERSON_NAME] X" at bounding box center [869, 311] width 391 height 182
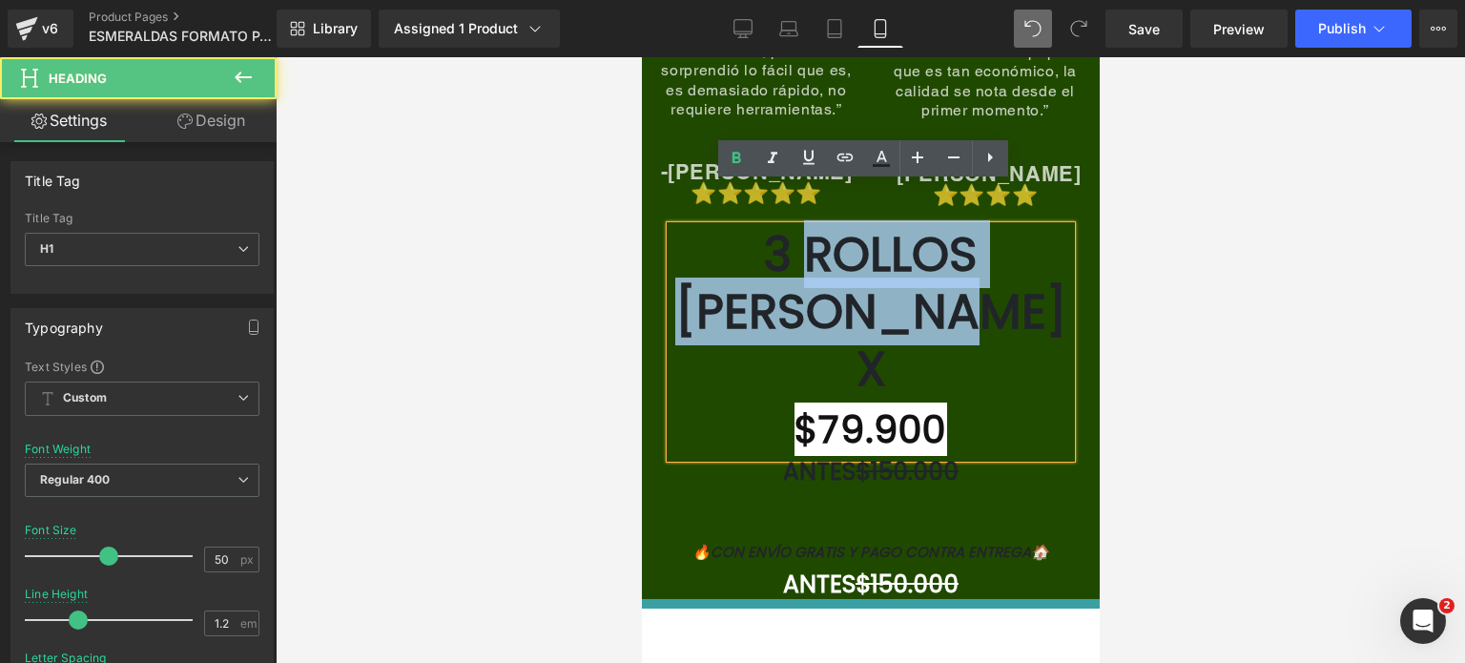
drag, startPoint x: 931, startPoint y: 275, endPoint x: 738, endPoint y: 209, distance: 203.5
click at [738, 220] on font "3 ROLLOS [PERSON_NAME] X" at bounding box center [869, 311] width 391 height 182
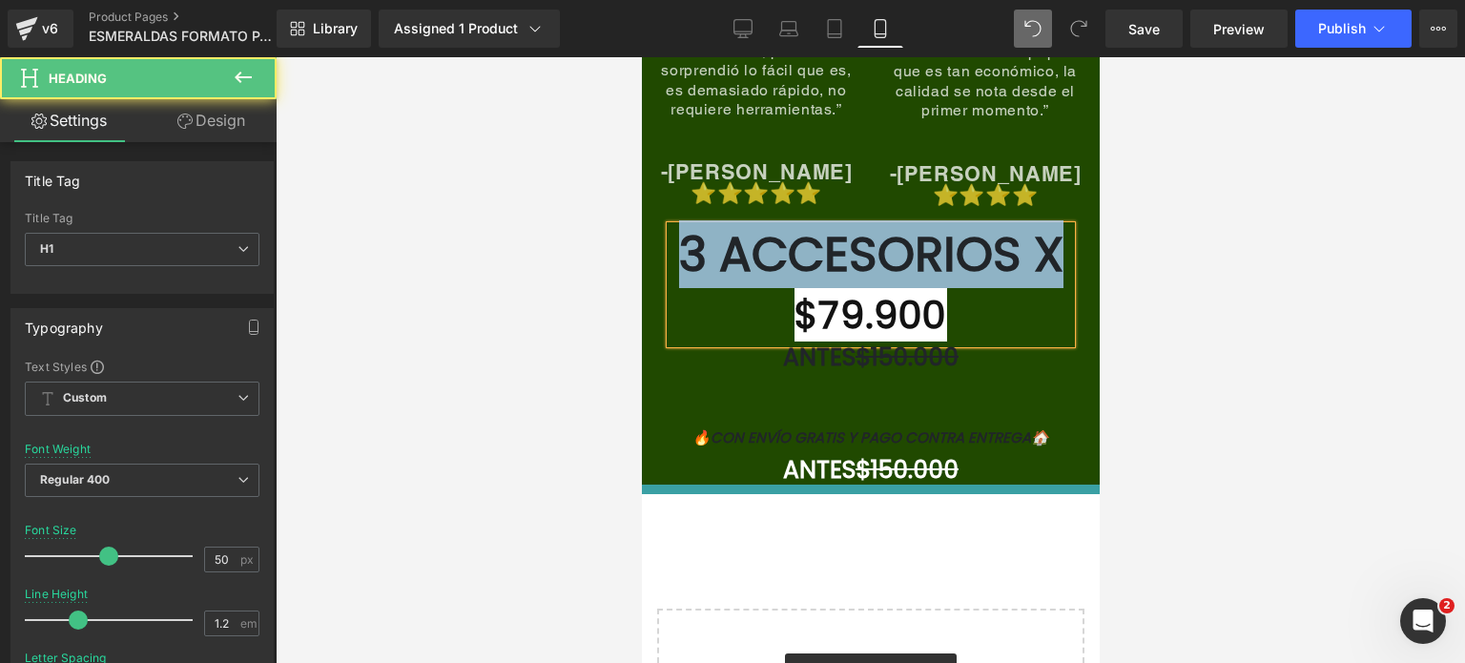
drag, startPoint x: 876, startPoint y: 266, endPoint x: 611, endPoint y: 195, distance: 274.6
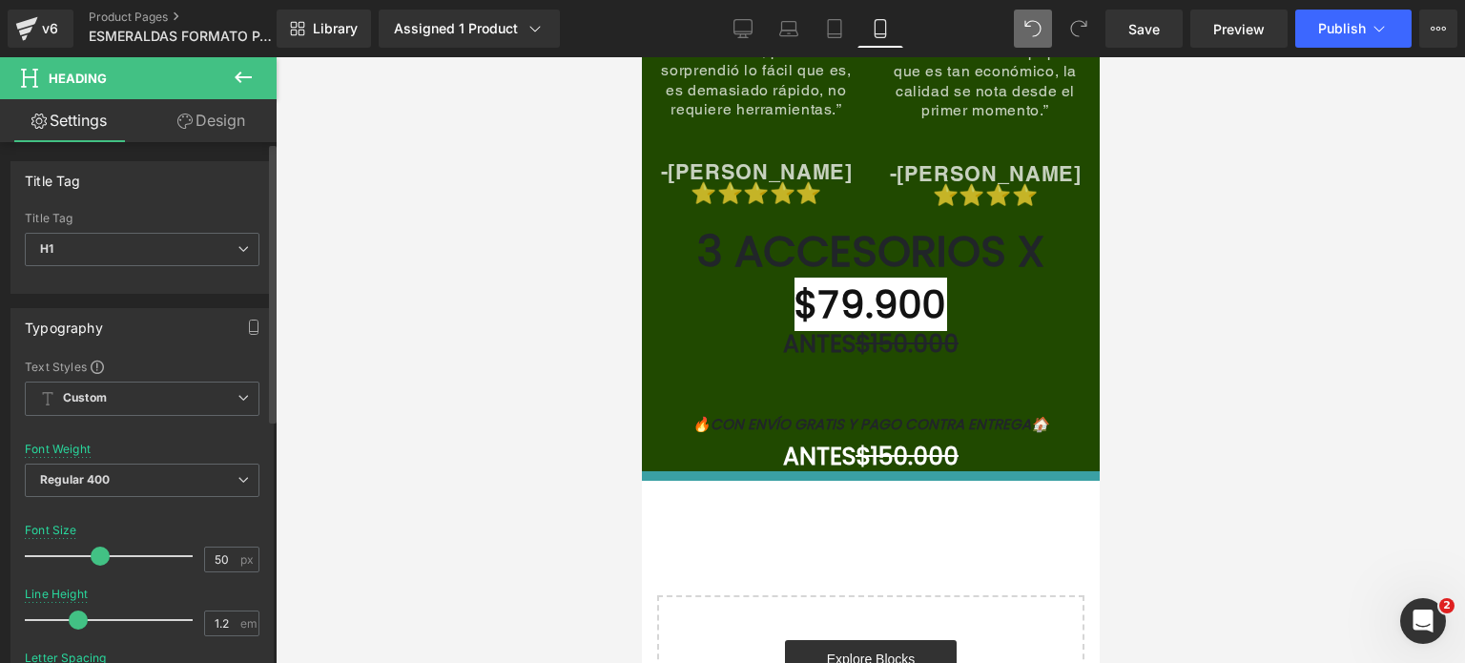
click at [95, 556] on span at bounding box center [100, 555] width 19 height 19
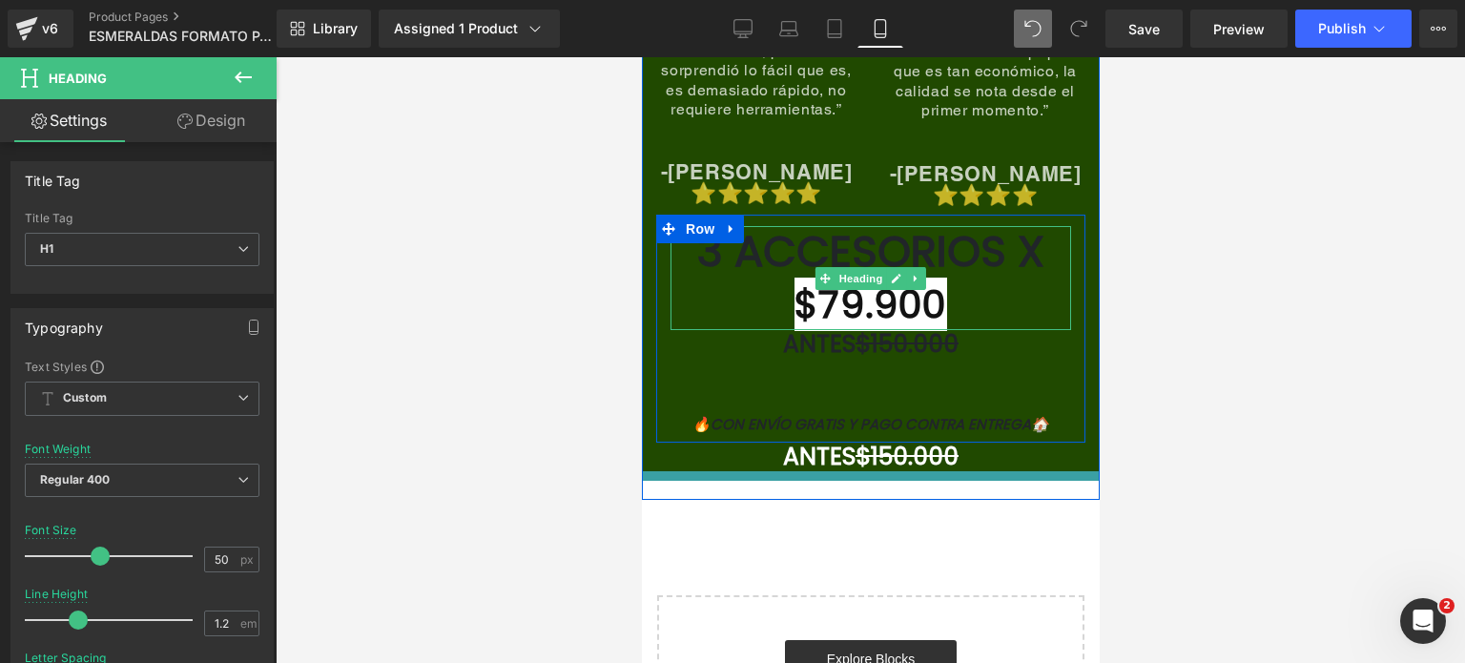
click at [763, 226] on font "3 ACCESORIOS X" at bounding box center [869, 251] width 347 height 60
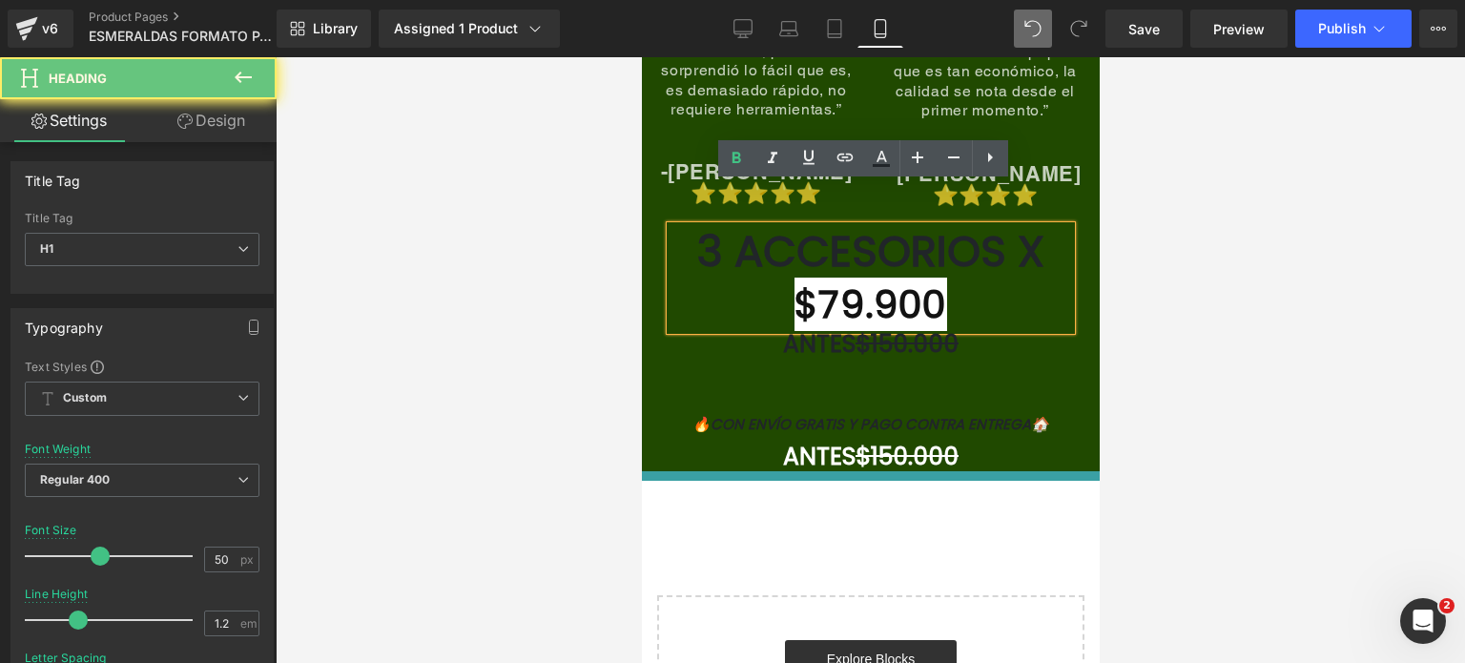
click at [768, 222] on font "3 ACCESORIOS X" at bounding box center [869, 251] width 347 height 60
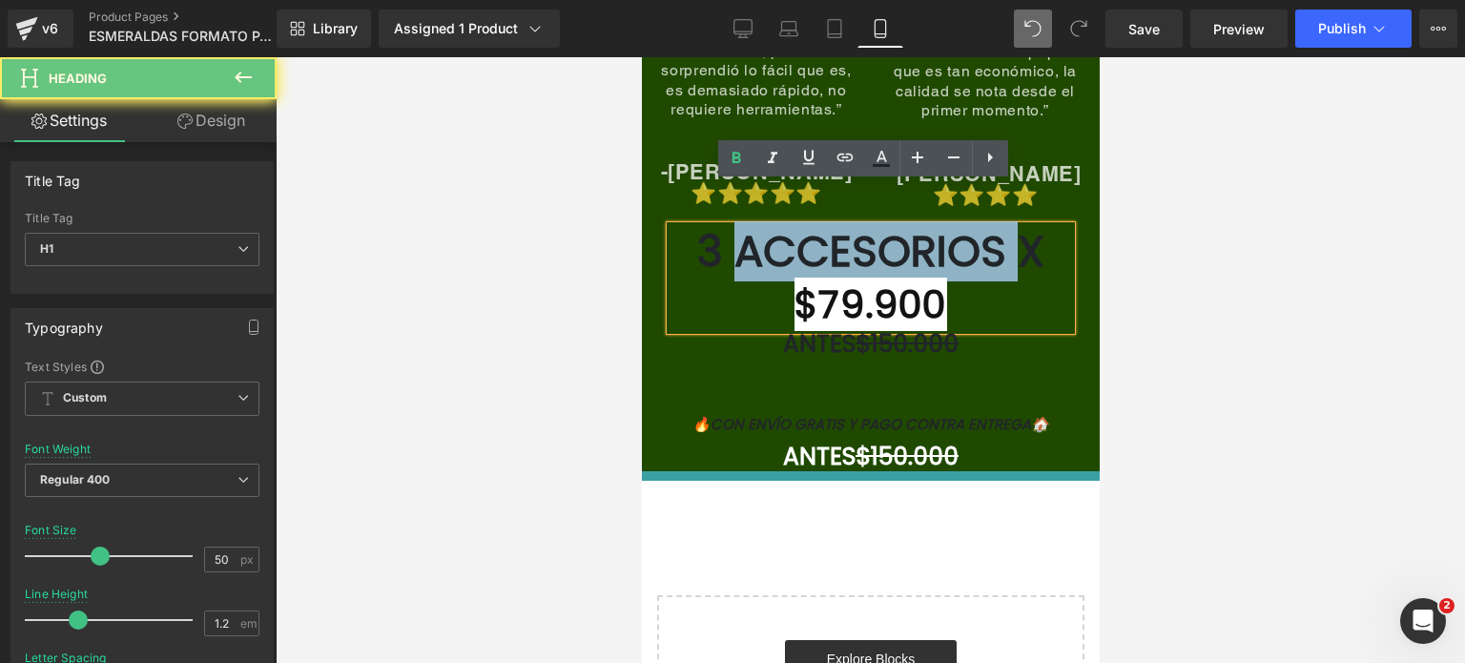
click at [768, 222] on font "3 ACCESORIOS X" at bounding box center [869, 251] width 347 height 60
click at [769, 221] on font "3 ACCESORIOS X" at bounding box center [869, 251] width 347 height 60
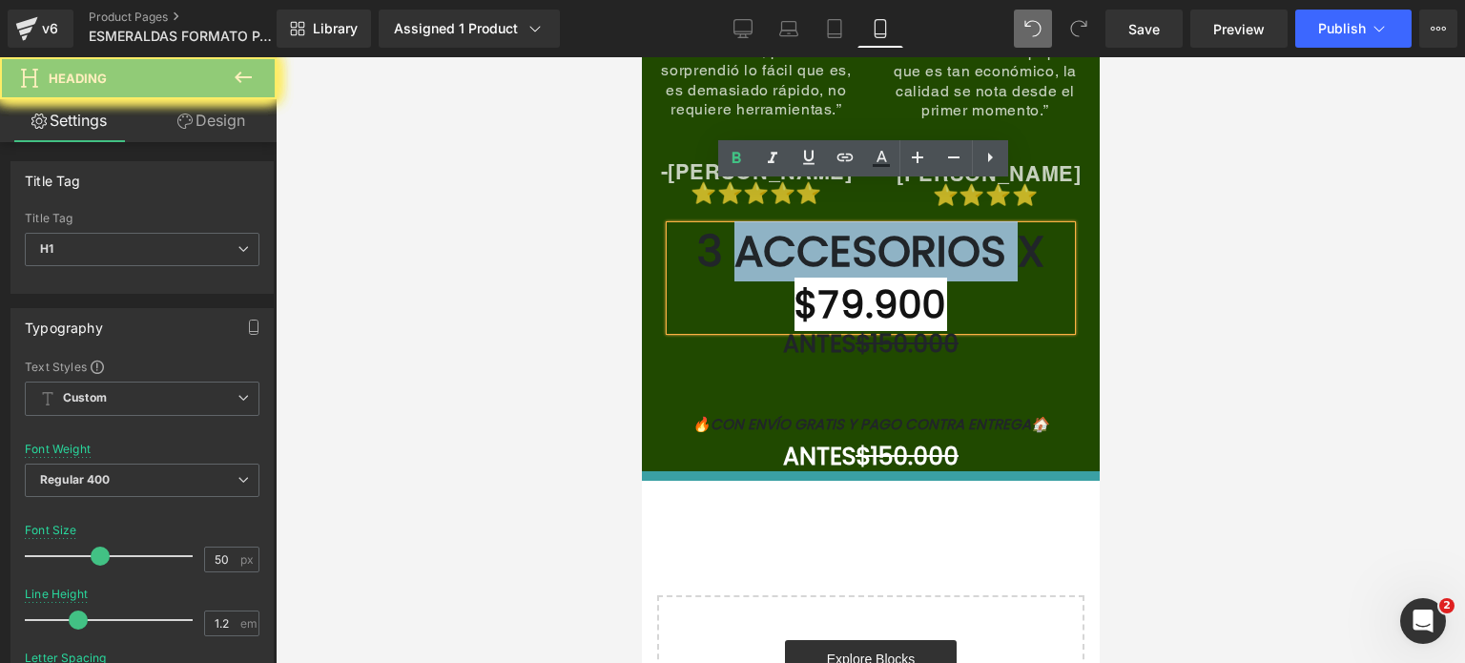
click at [769, 221] on font "3 ACCESORIOS X" at bounding box center [869, 251] width 347 height 60
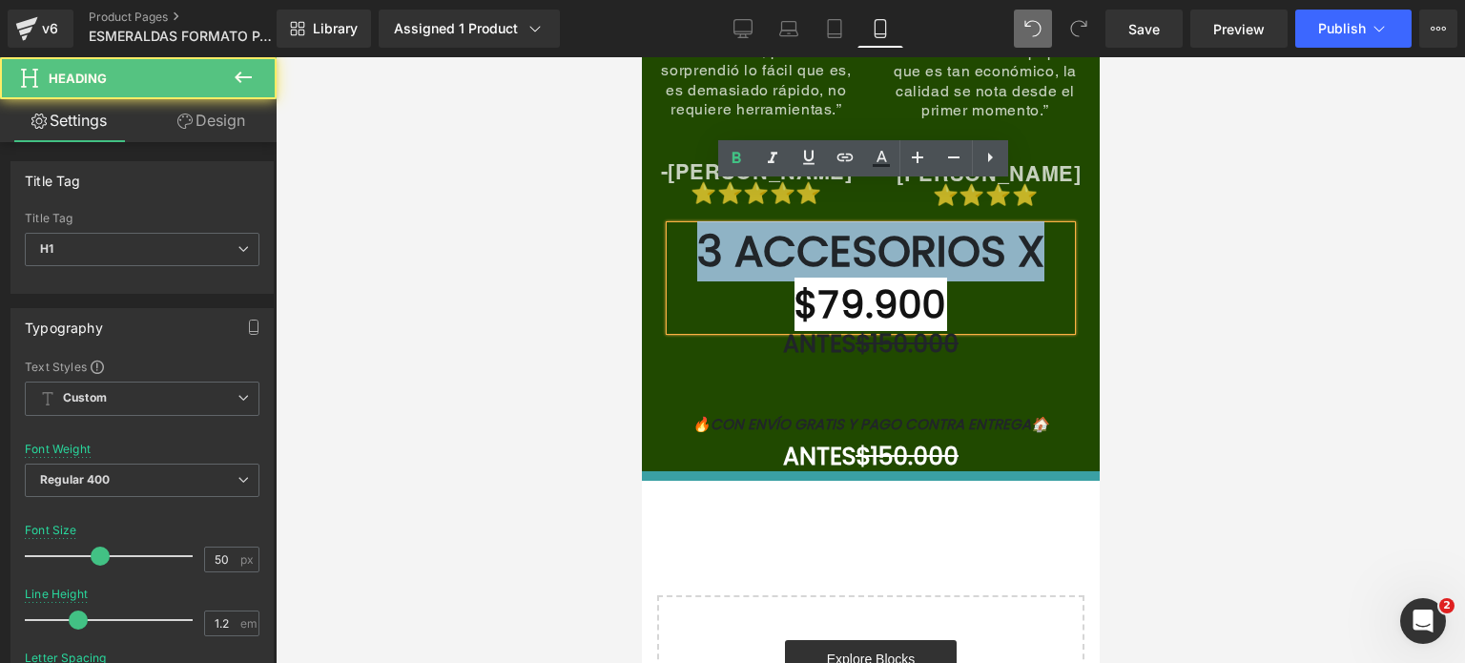
click at [769, 221] on font "3 ACCESORIOS X" at bounding box center [869, 251] width 347 height 60
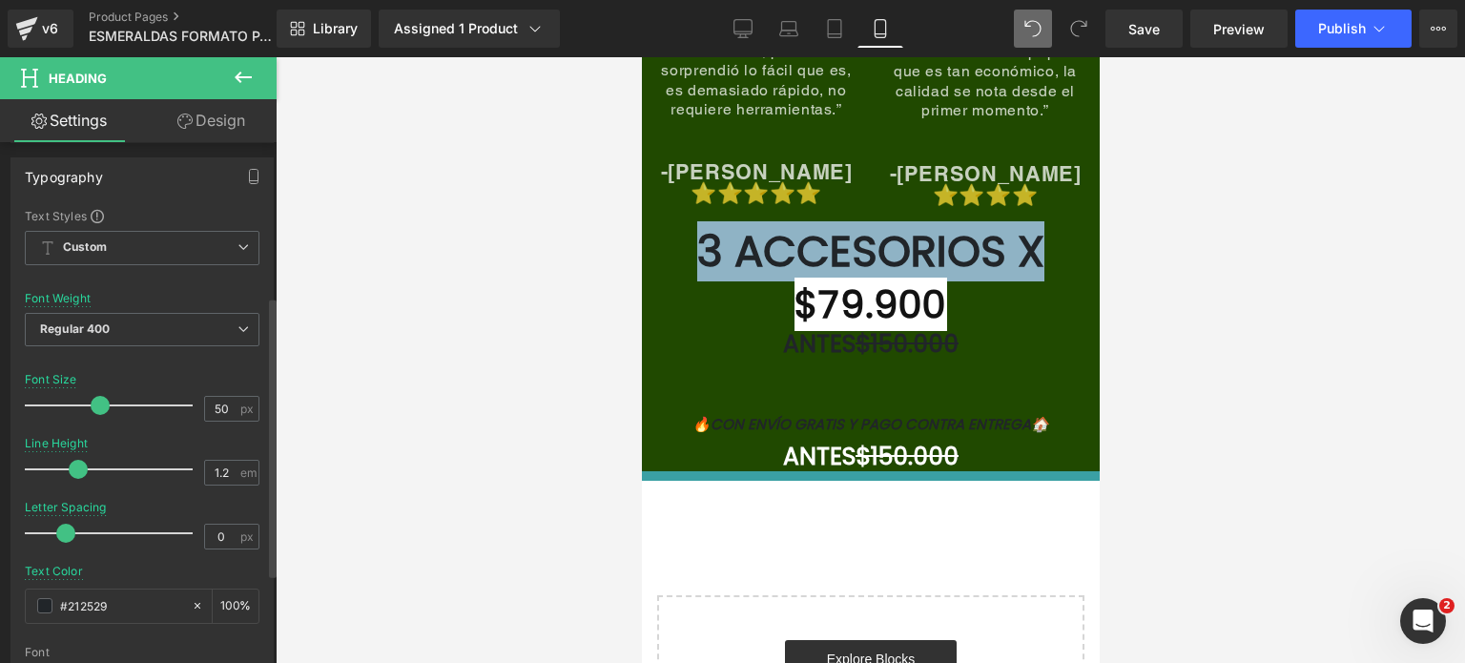
scroll to position [286, 0]
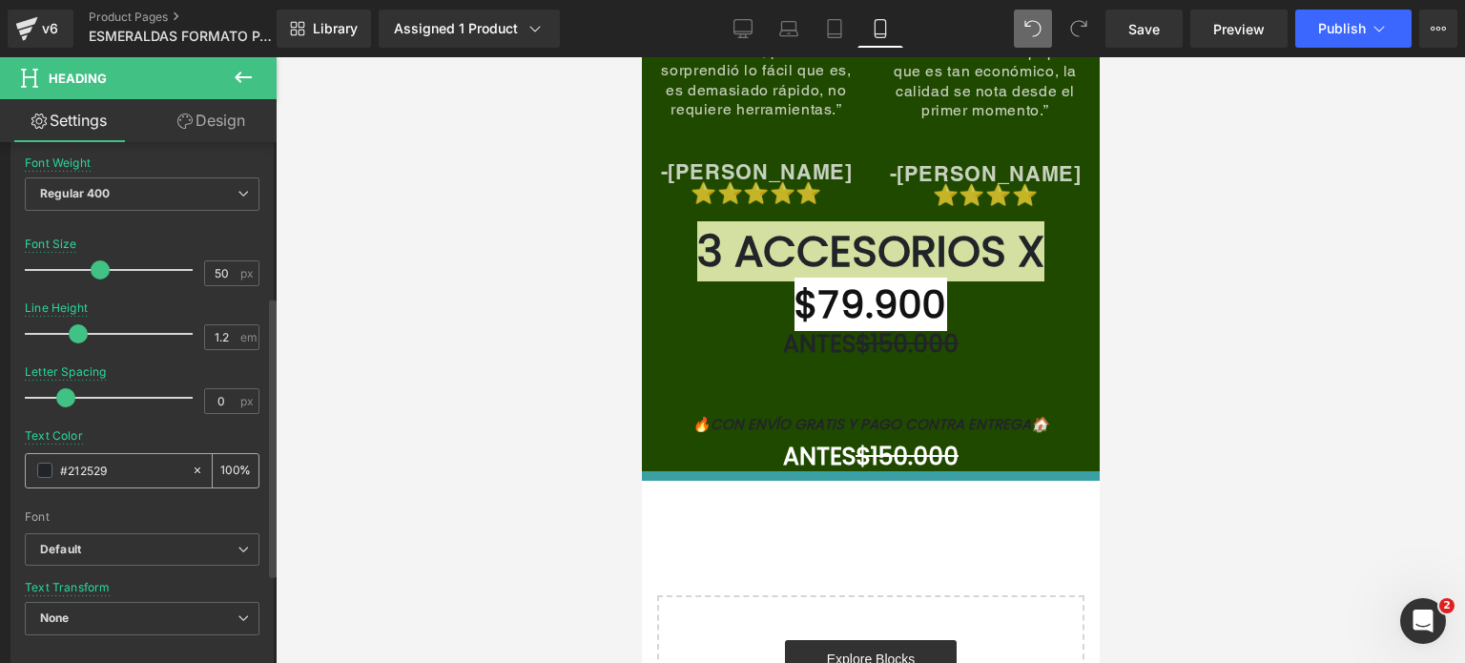
click at [102, 461] on input "#212529" at bounding box center [121, 470] width 122 height 21
click at [103, 461] on input "#212529" at bounding box center [121, 470] width 122 height 21
click at [112, 474] on input "#212529" at bounding box center [121, 470] width 122 height 21
click at [115, 472] on input "#212529" at bounding box center [121, 470] width 122 height 21
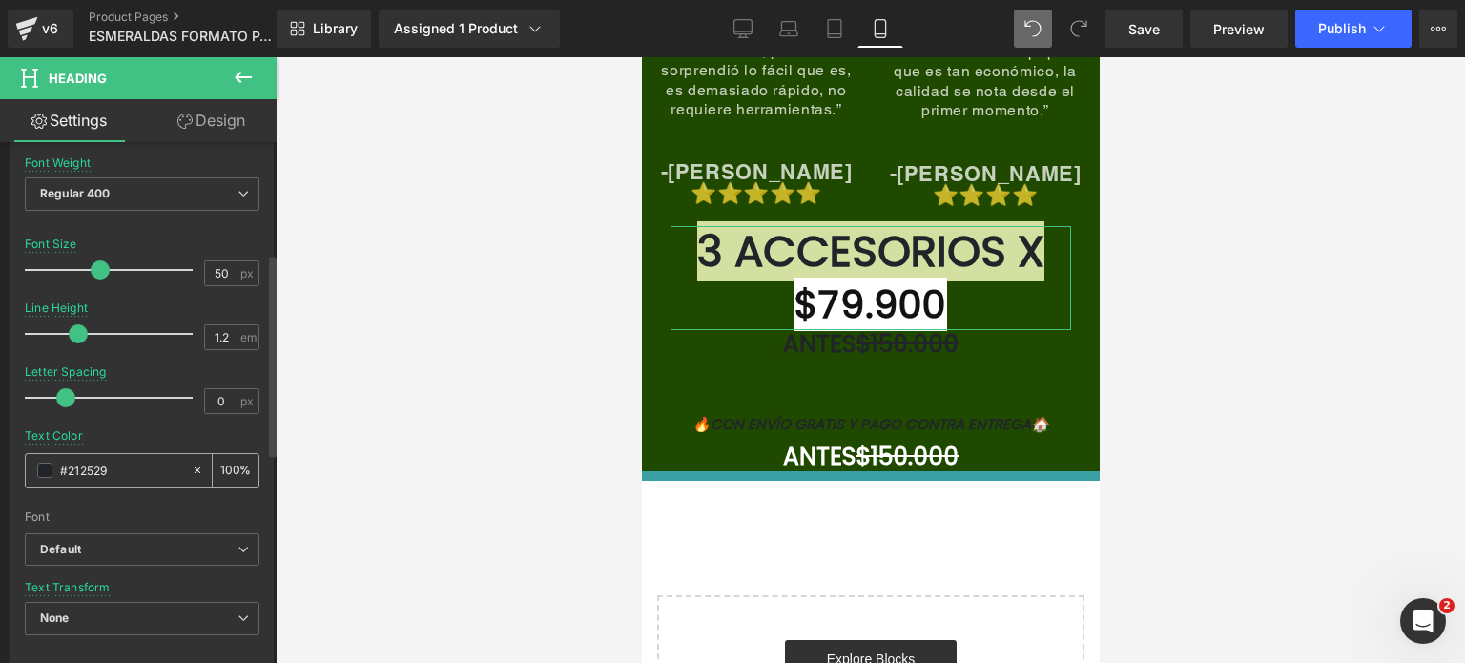
click at [115, 472] on input "#212529" at bounding box center [121, 470] width 122 height 21
paste input "FCCC41"
type input "#FCCC41"
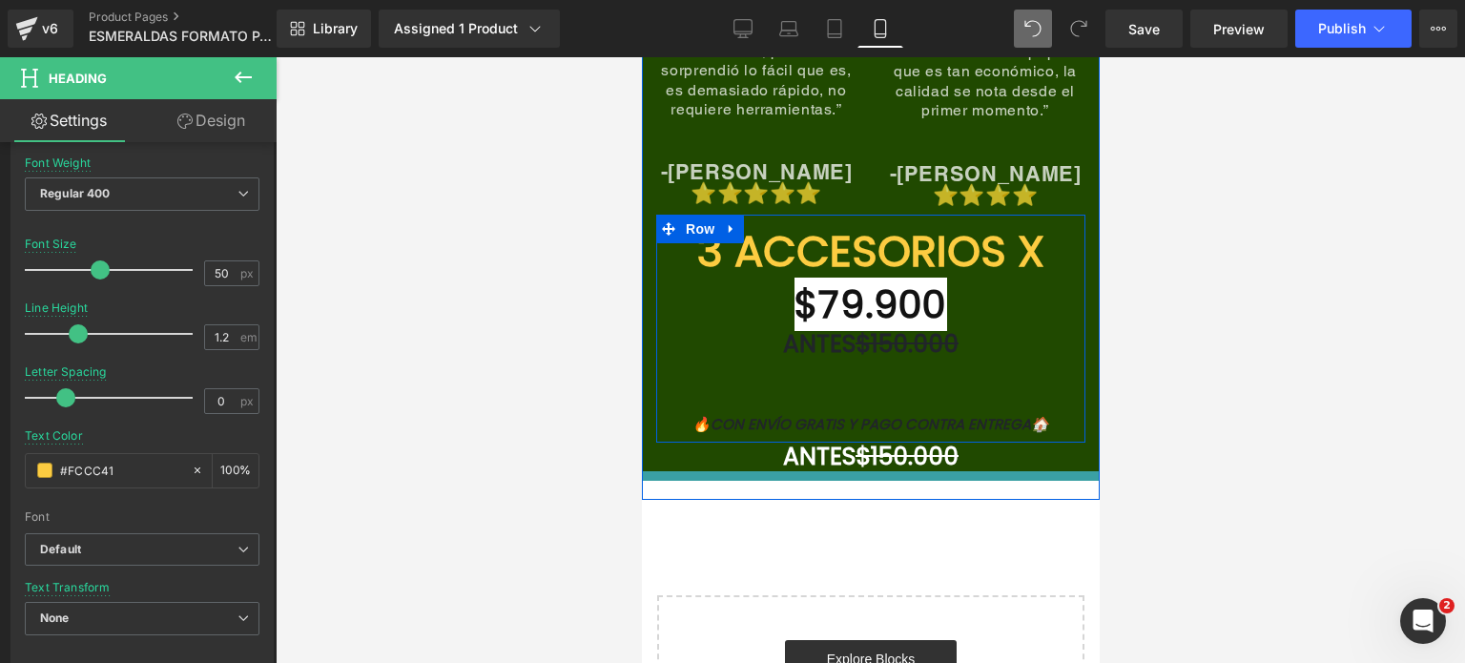
click at [925, 327] on font "$150.000" at bounding box center [905, 343] width 103 height 33
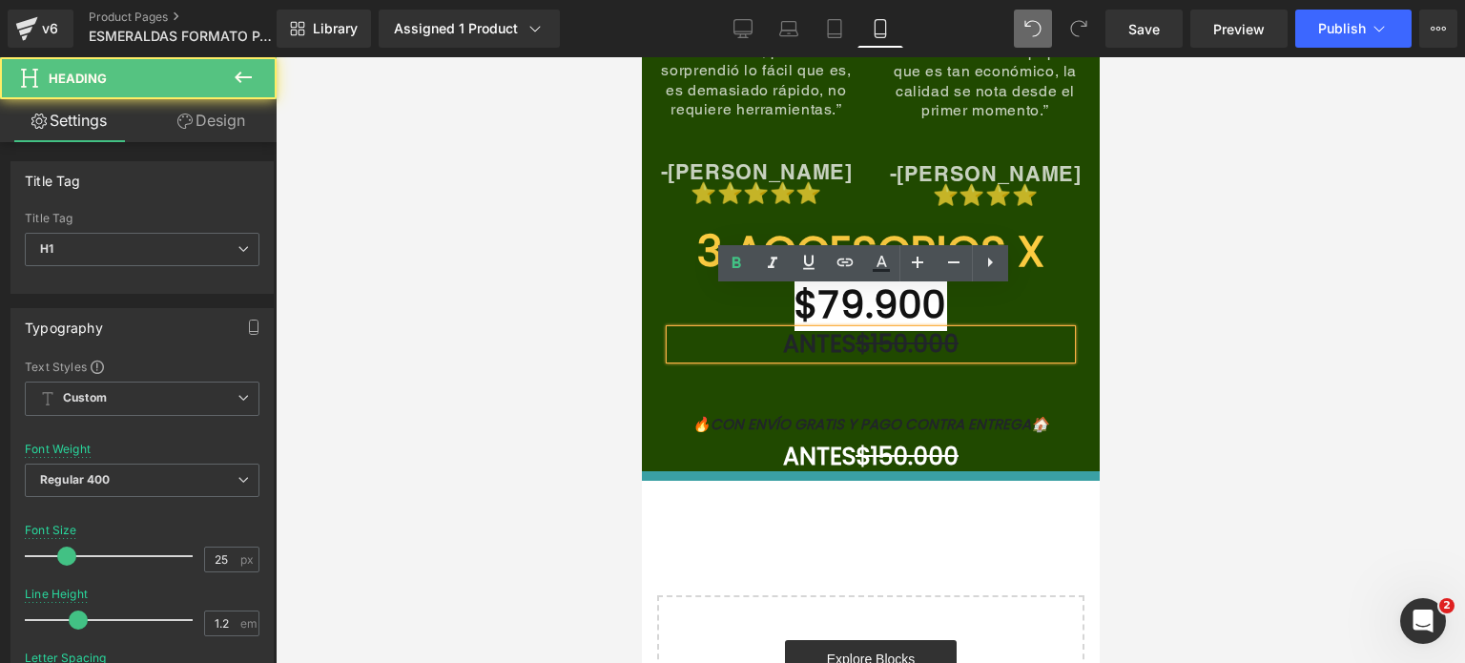
click at [952, 327] on font "$150.000" at bounding box center [905, 343] width 103 height 33
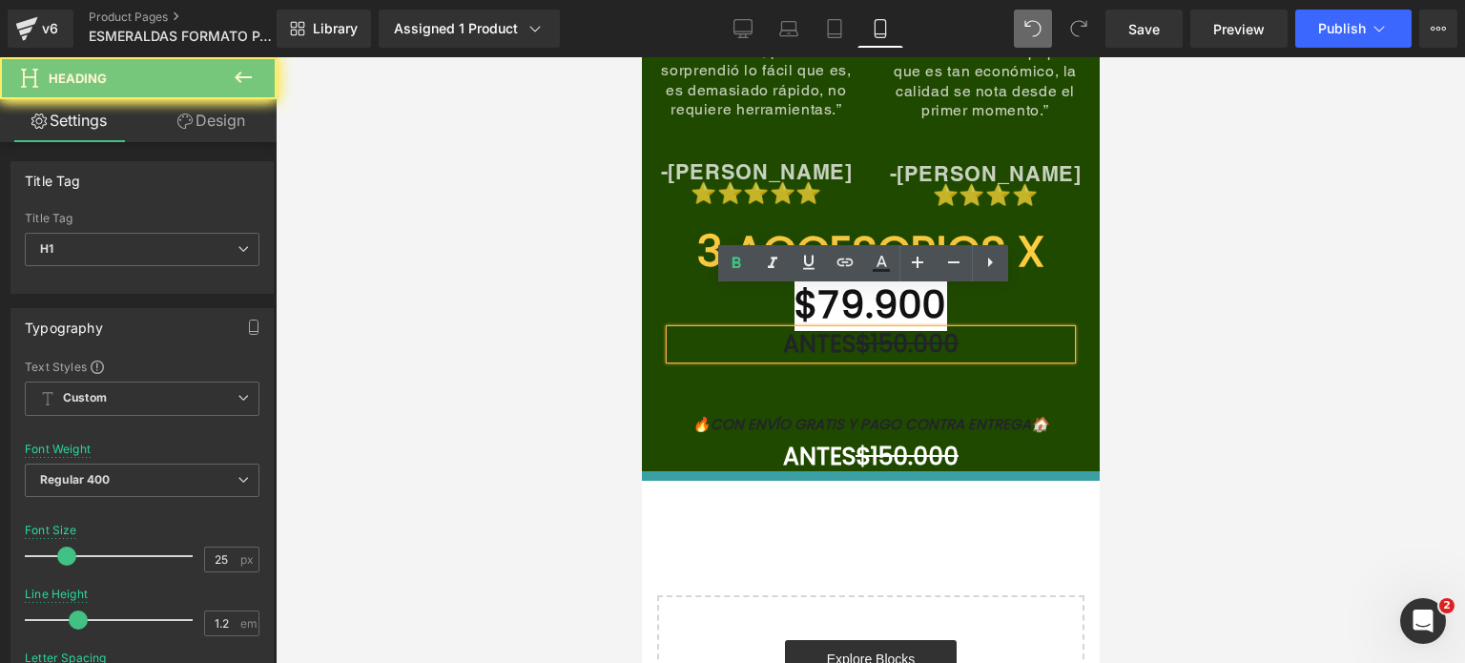
click at [952, 327] on font "$150.000" at bounding box center [905, 343] width 103 height 33
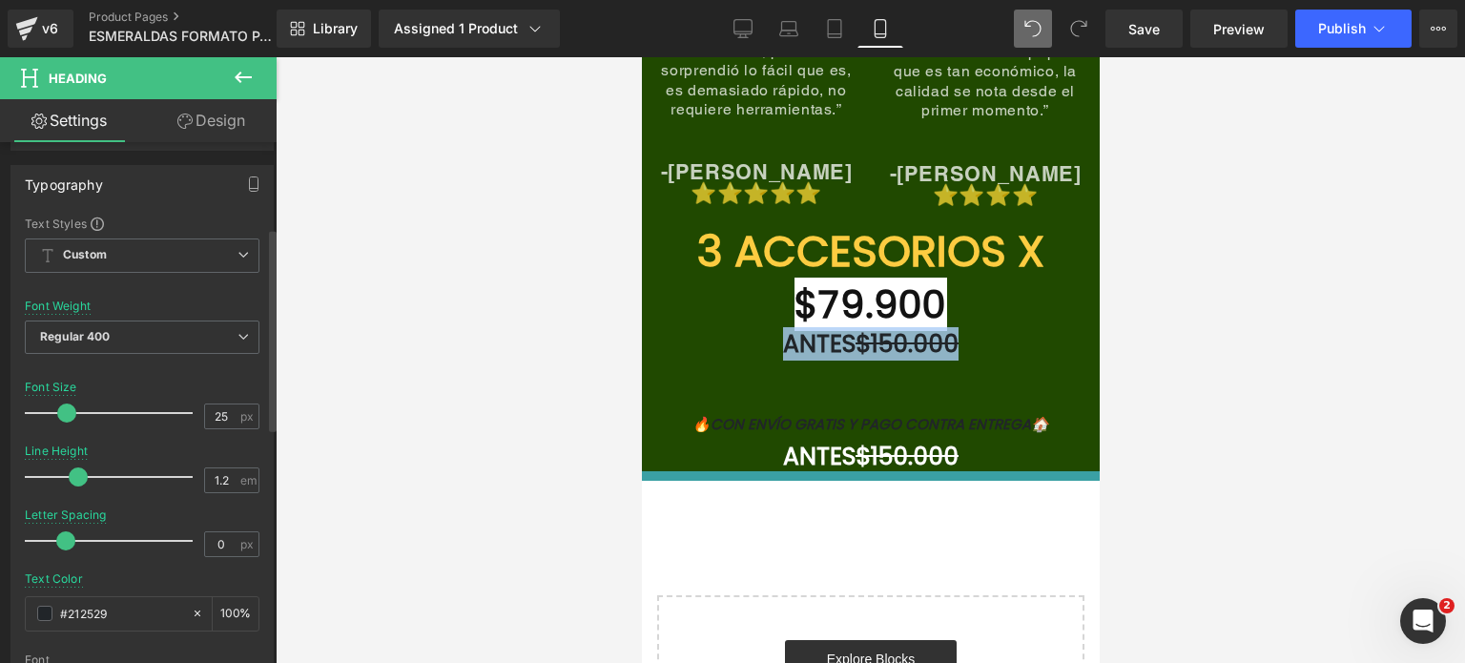
scroll to position [381, 0]
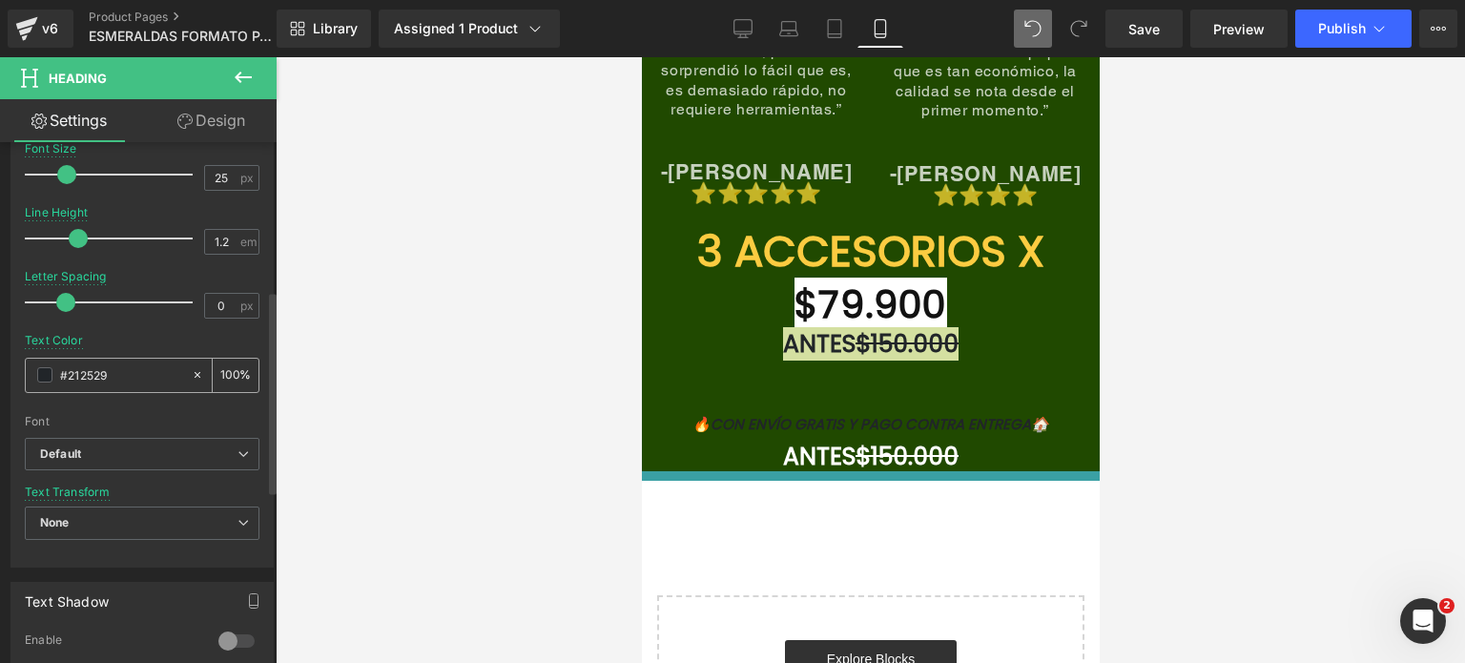
click at [51, 372] on span at bounding box center [44, 374] width 15 height 15
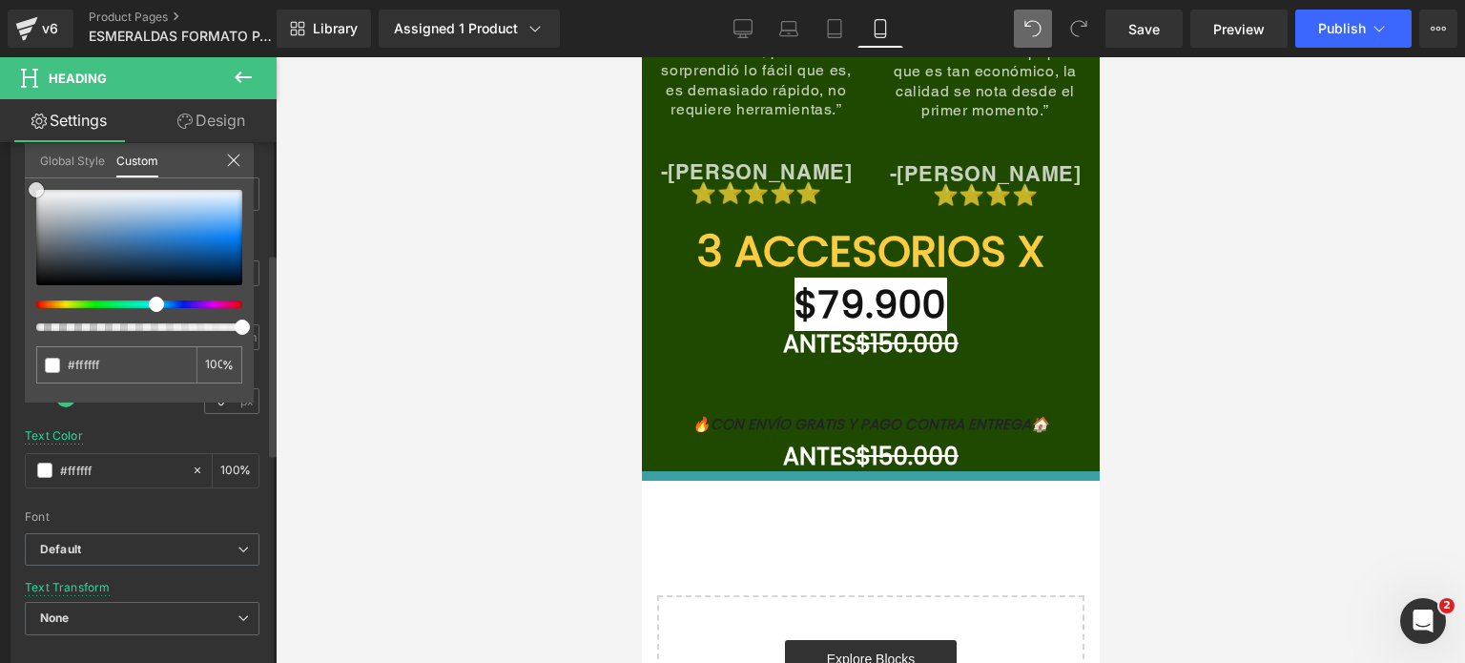
drag, startPoint x: 67, startPoint y: 253, endPoint x: 11, endPoint y: 150, distance: 116.9
click at [11, 150] on div "Typography Text Styles Custom Custom Setup Global Style Custom Setup Global Sty…" at bounding box center [142, 335] width 285 height 655
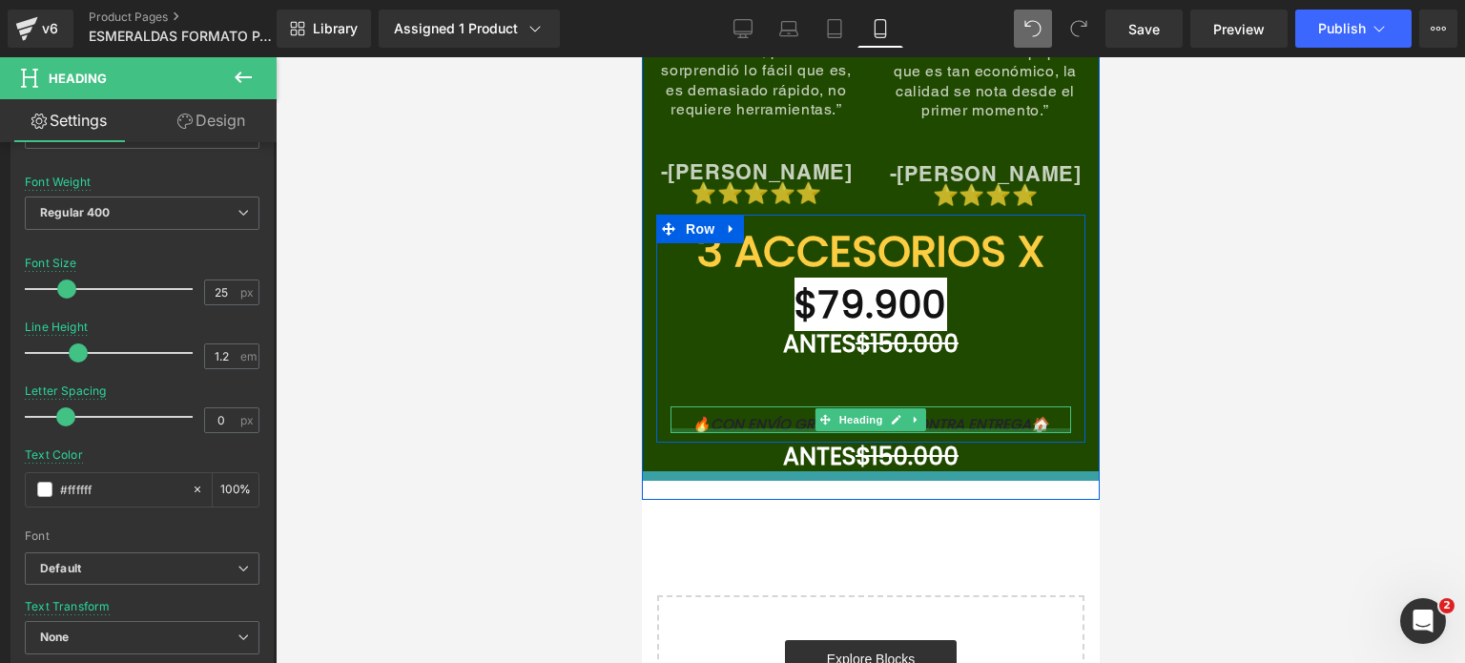
click at [954, 414] on font "🔥CON ENVÍO GRATIS Y PAGO CONTRA ENTREGA🏠" at bounding box center [869, 424] width 357 height 20
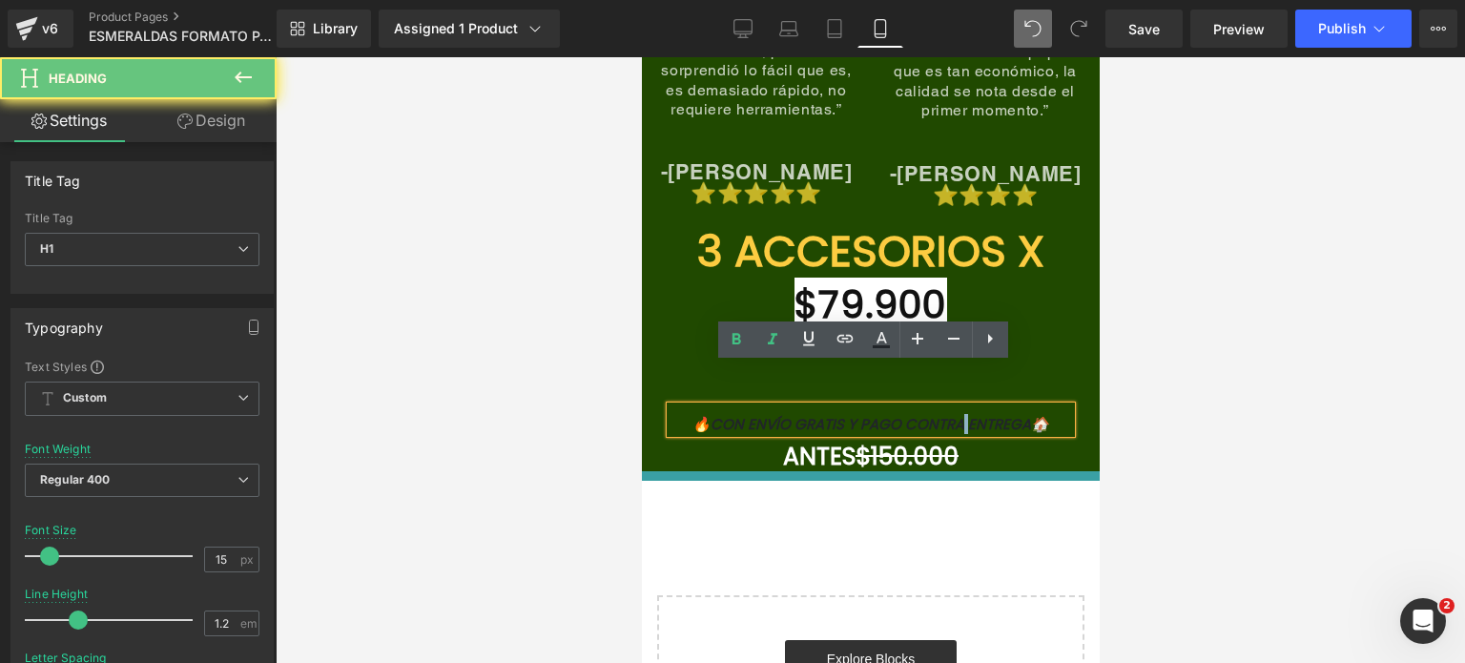
click at [954, 414] on font "🔥CON ENVÍO GRATIS Y PAGO CONTRA ENTREGA🏠" at bounding box center [869, 424] width 357 height 20
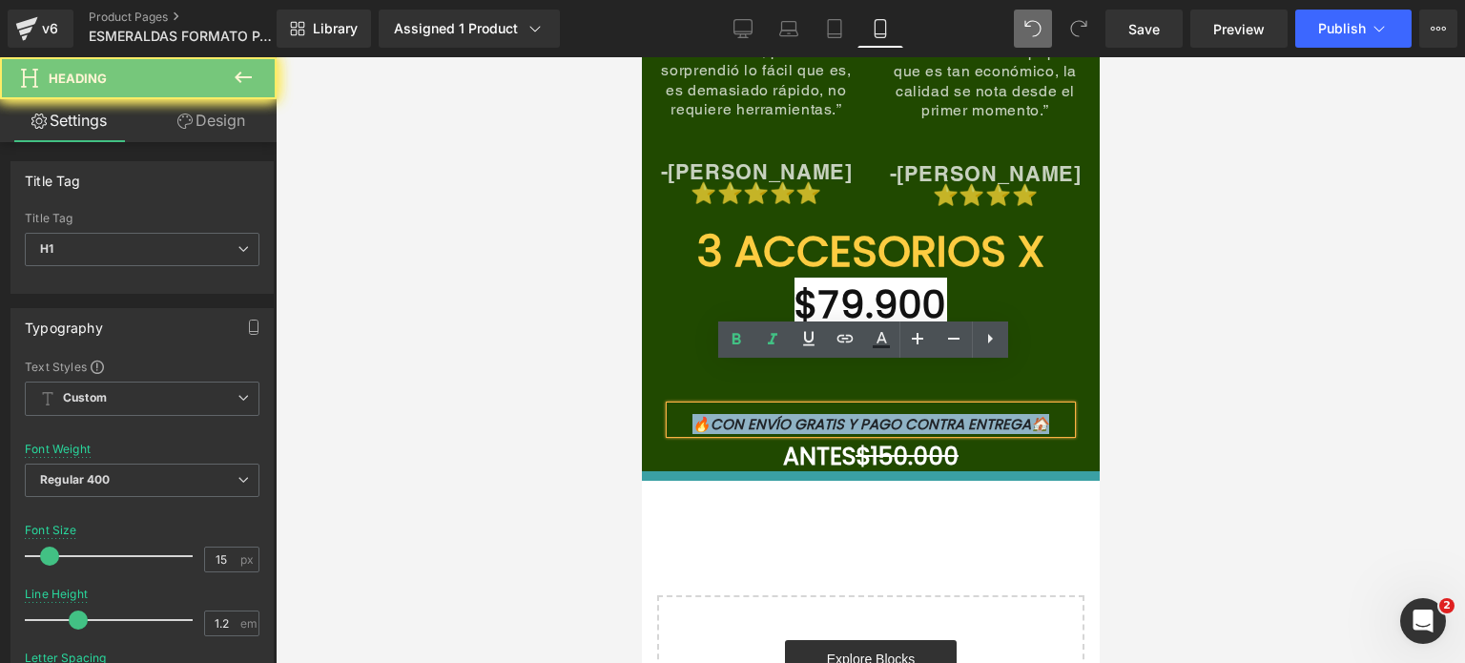
click at [954, 414] on font "🔥CON ENVÍO GRATIS Y PAGO CONTRA ENTREGA🏠" at bounding box center [869, 424] width 357 height 20
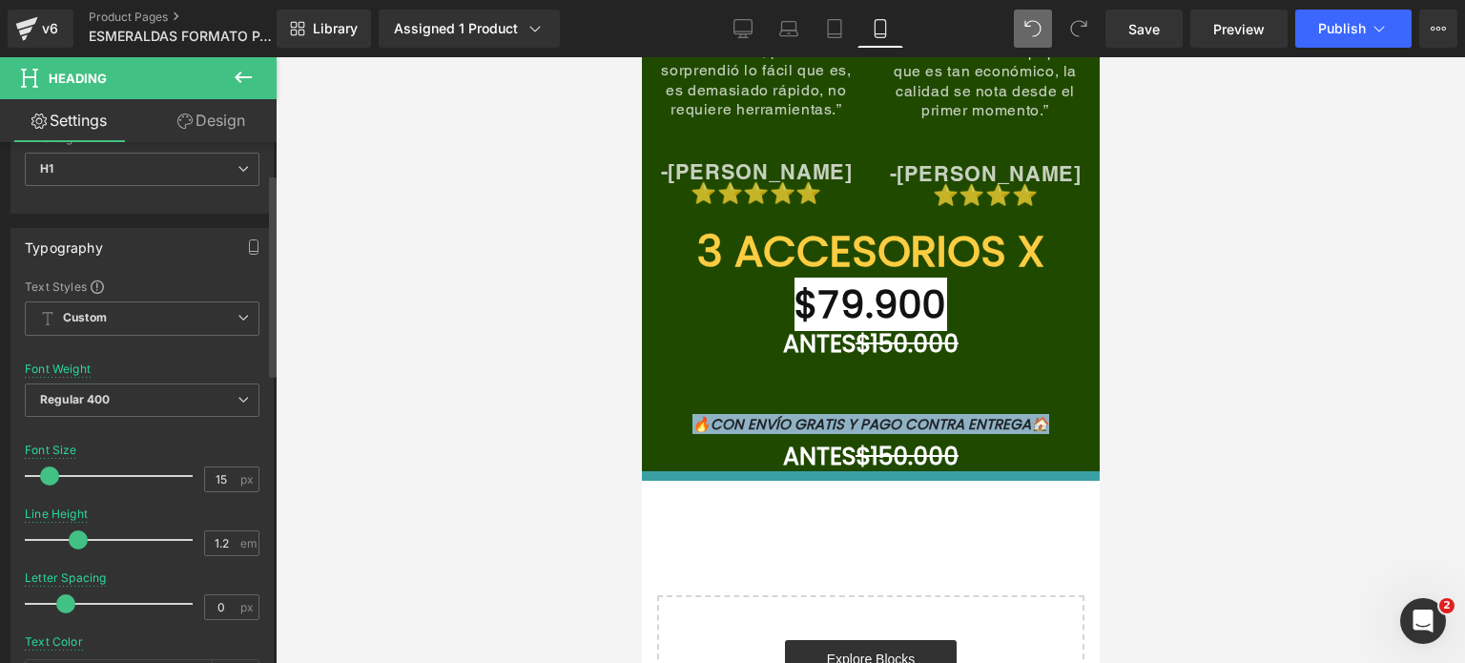
scroll to position [381, 0]
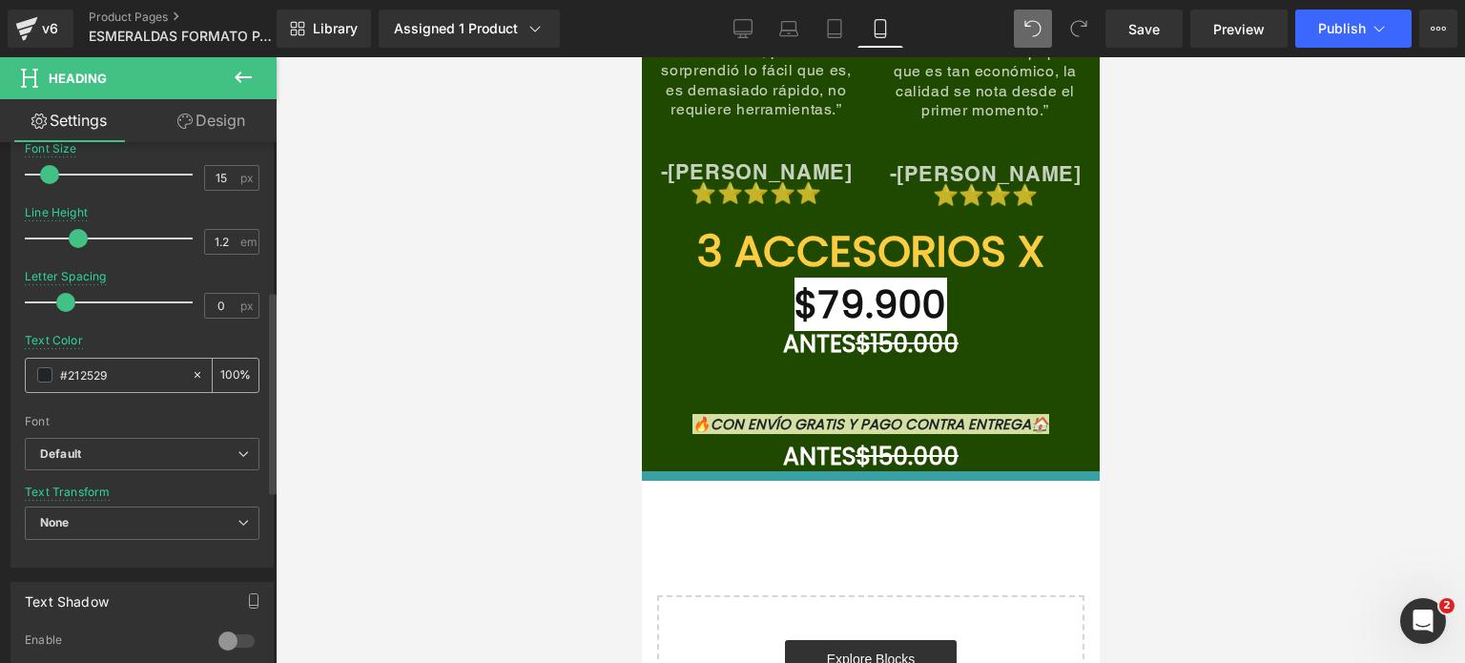
click at [33, 368] on div "#212529" at bounding box center [108, 375] width 165 height 33
click at [42, 368] on span at bounding box center [44, 374] width 15 height 15
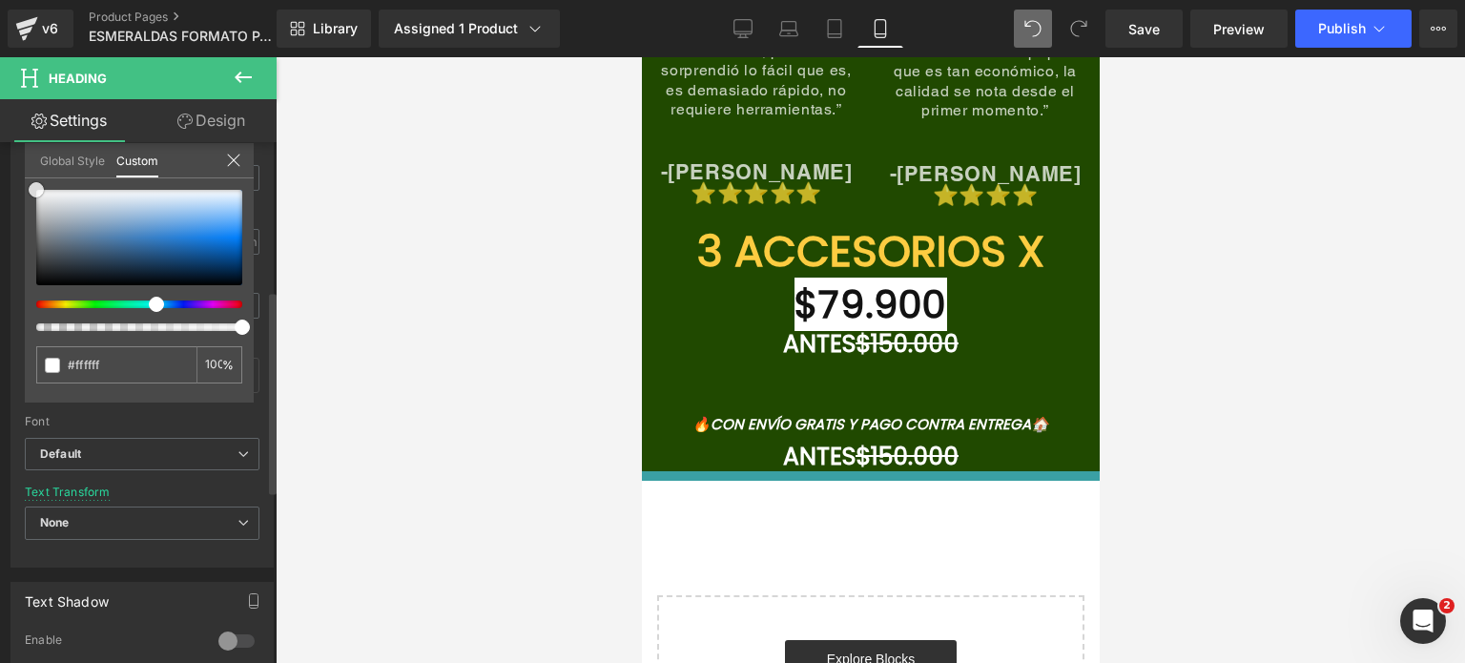
drag, startPoint x: 54, startPoint y: 227, endPoint x: 34, endPoint y: 169, distance: 61.5
click at [34, 169] on div "Global Style Custom Setup Global Style #212529 100 %" at bounding box center [139, 172] width 229 height 58
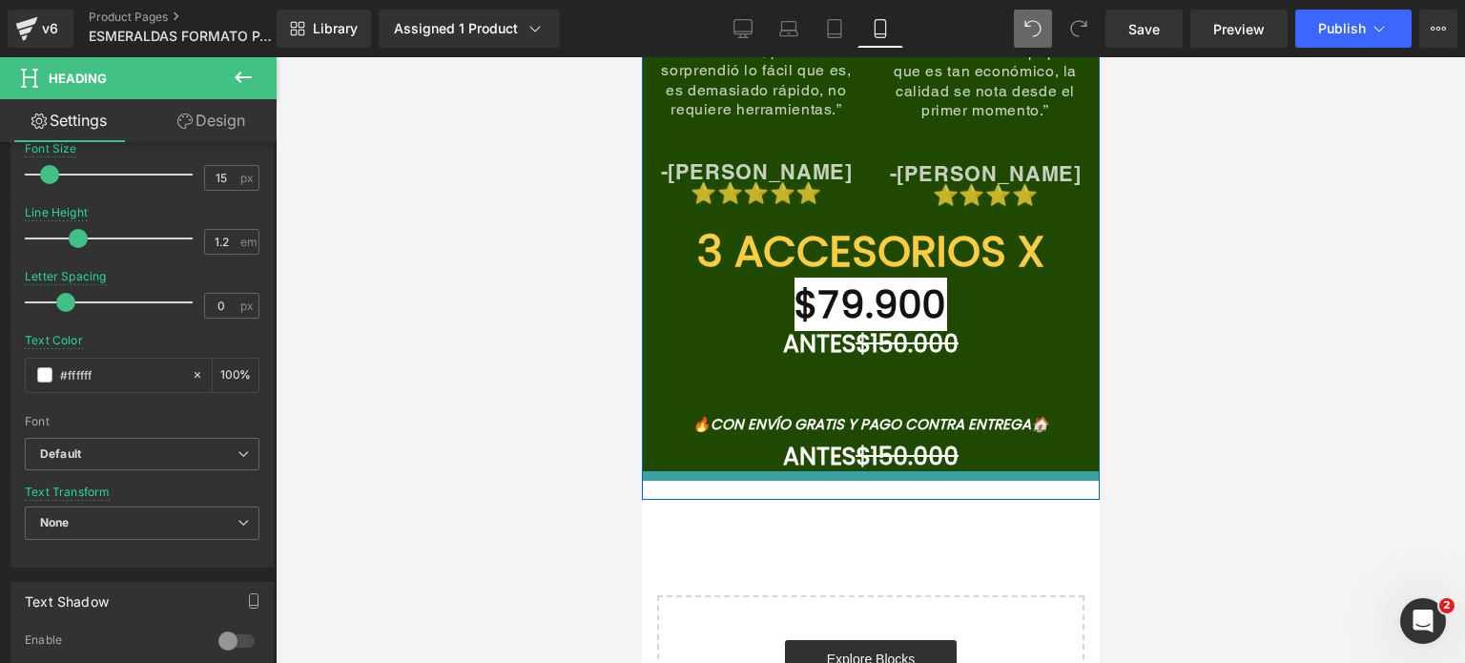
click at [641, 57] on div at bounding box center [641, 57] width 0 height 0
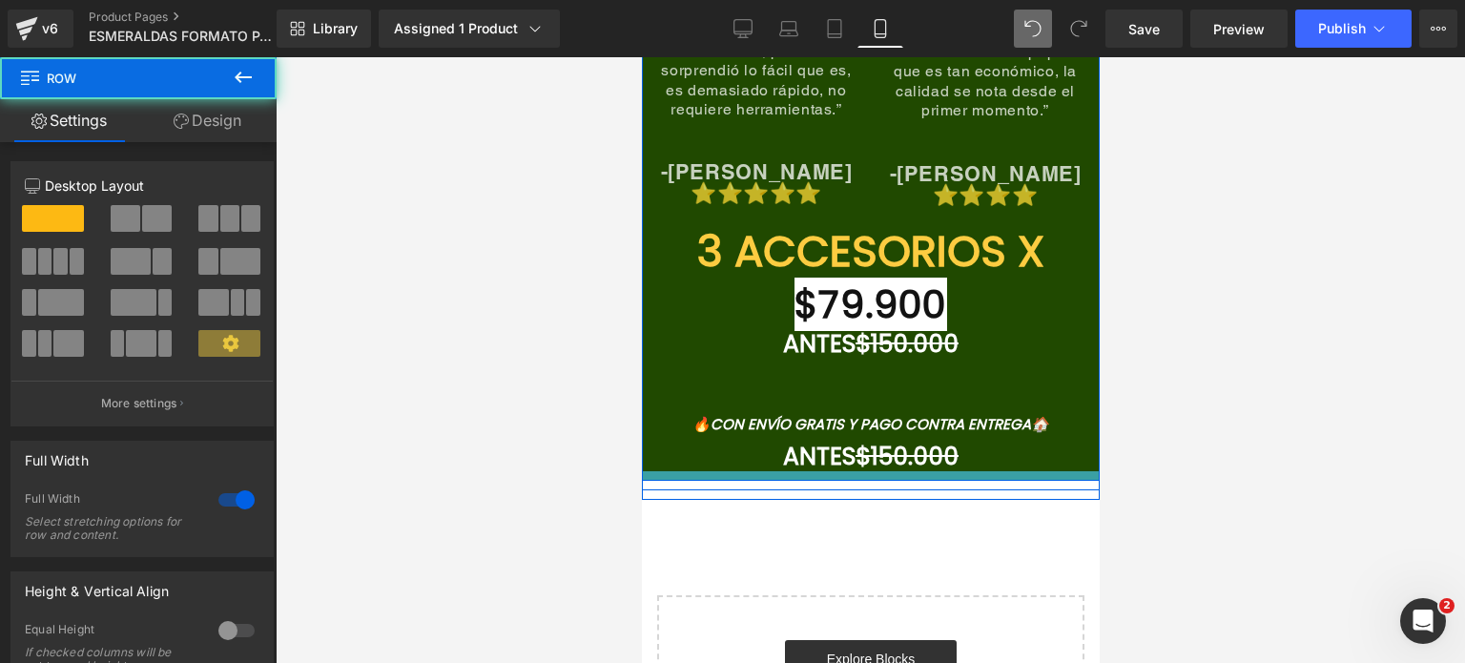
click at [972, 471] on div at bounding box center [870, 476] width 458 height 10
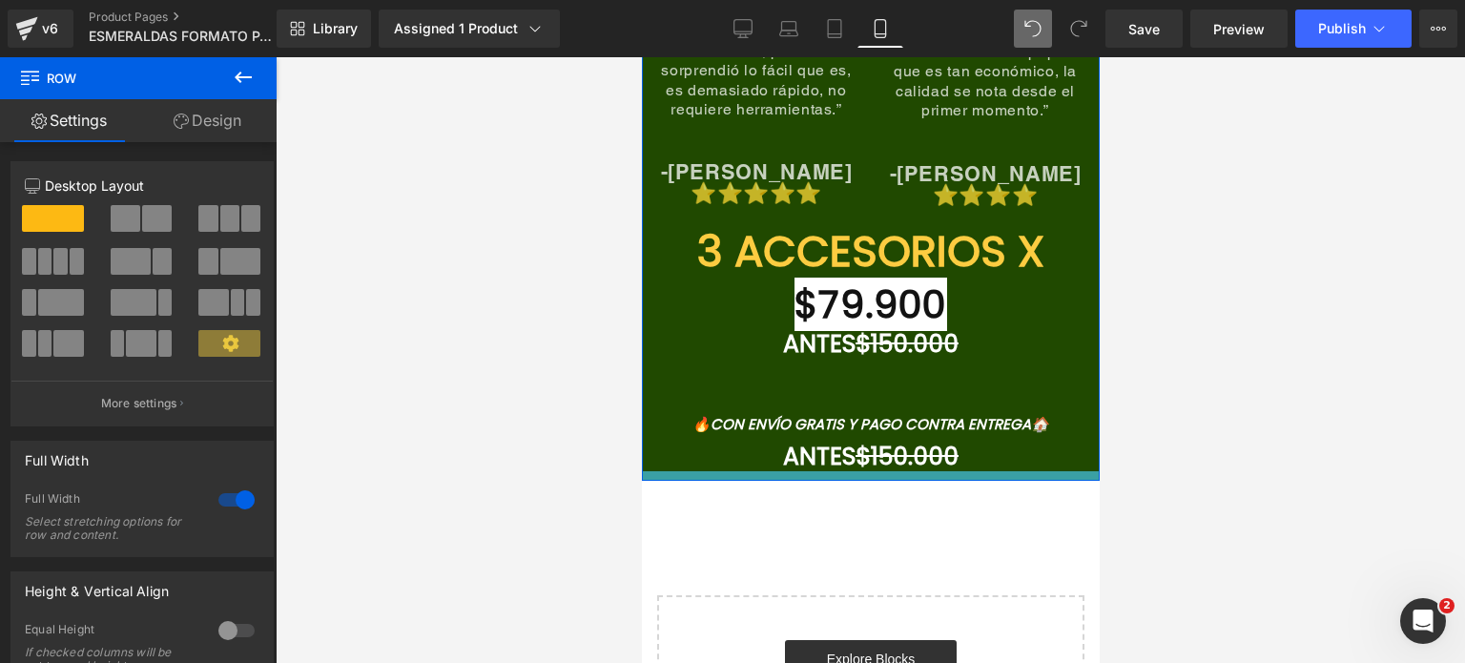
click at [214, 129] on link "Design" at bounding box center [207, 120] width 138 height 43
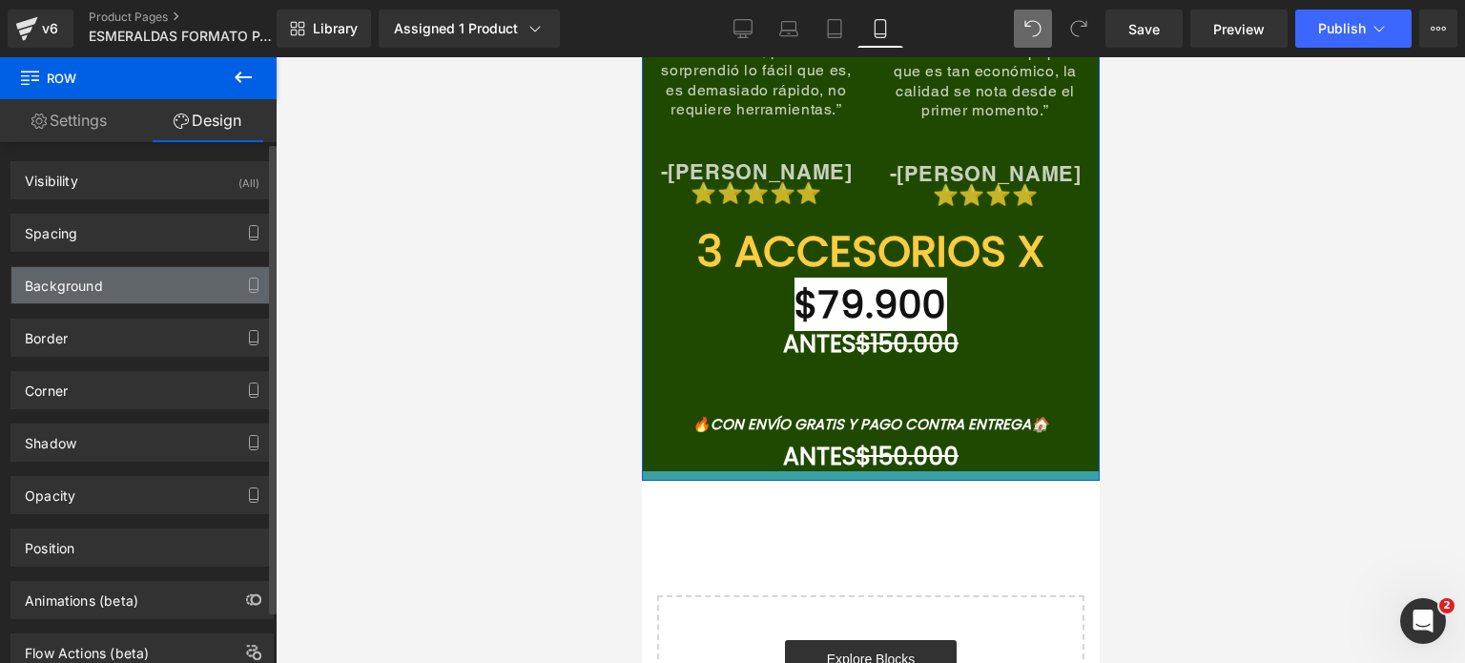
click at [151, 288] on div "Background" at bounding box center [141, 285] width 261 height 36
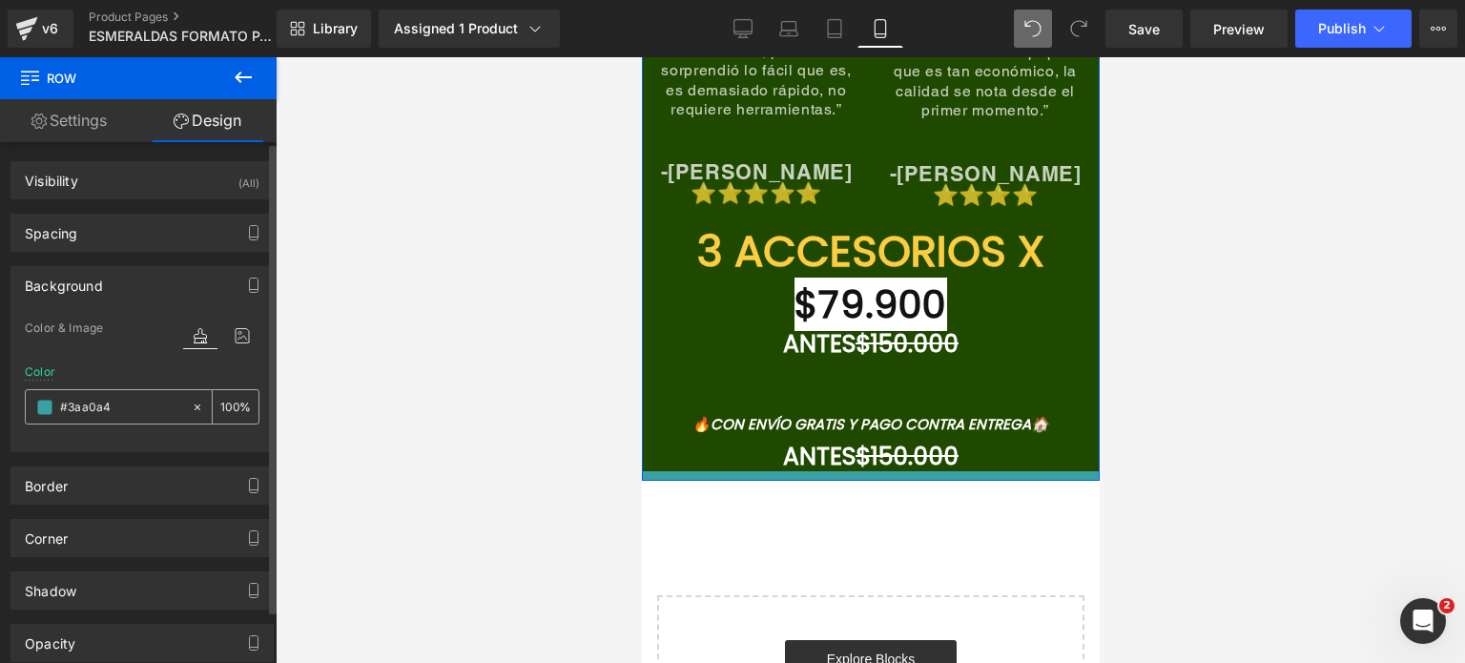
click at [110, 400] on input "#3aa0a4" at bounding box center [121, 407] width 122 height 21
paste input "204900"
type input "204900"
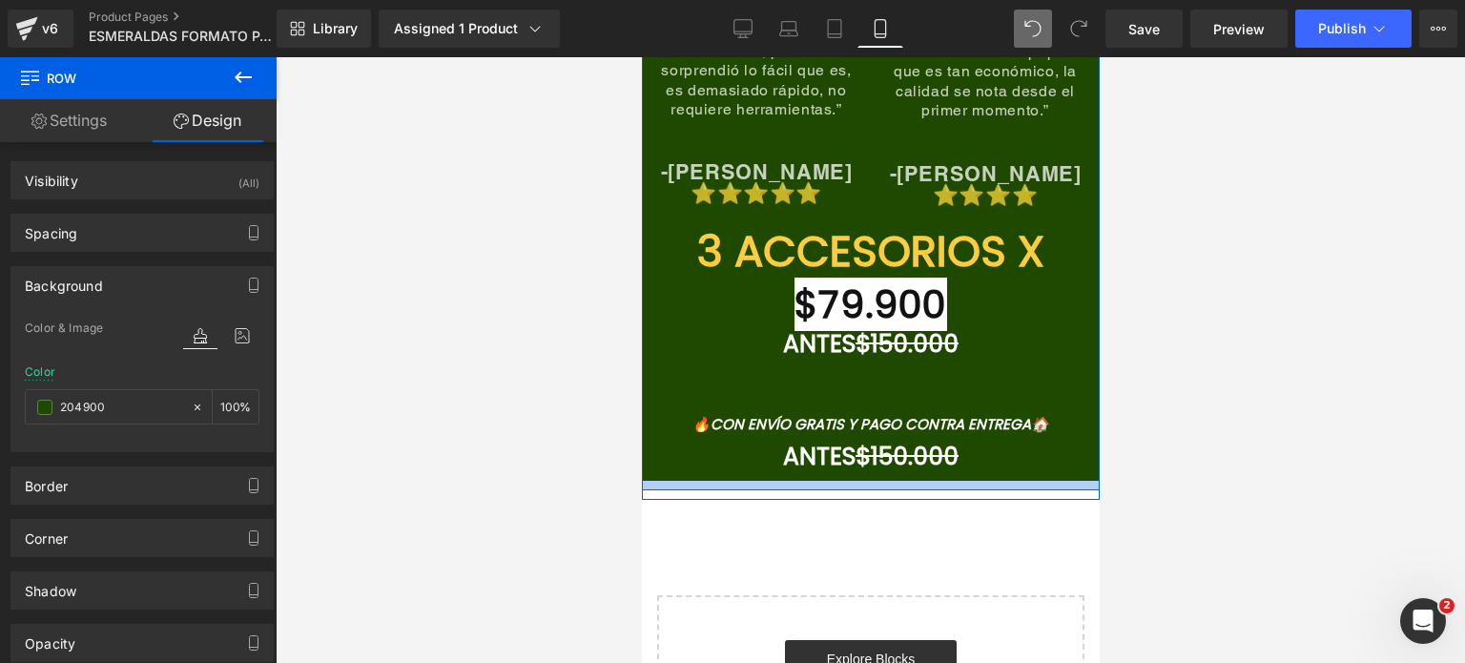
click at [888, 481] on div at bounding box center [870, 486] width 458 height 10
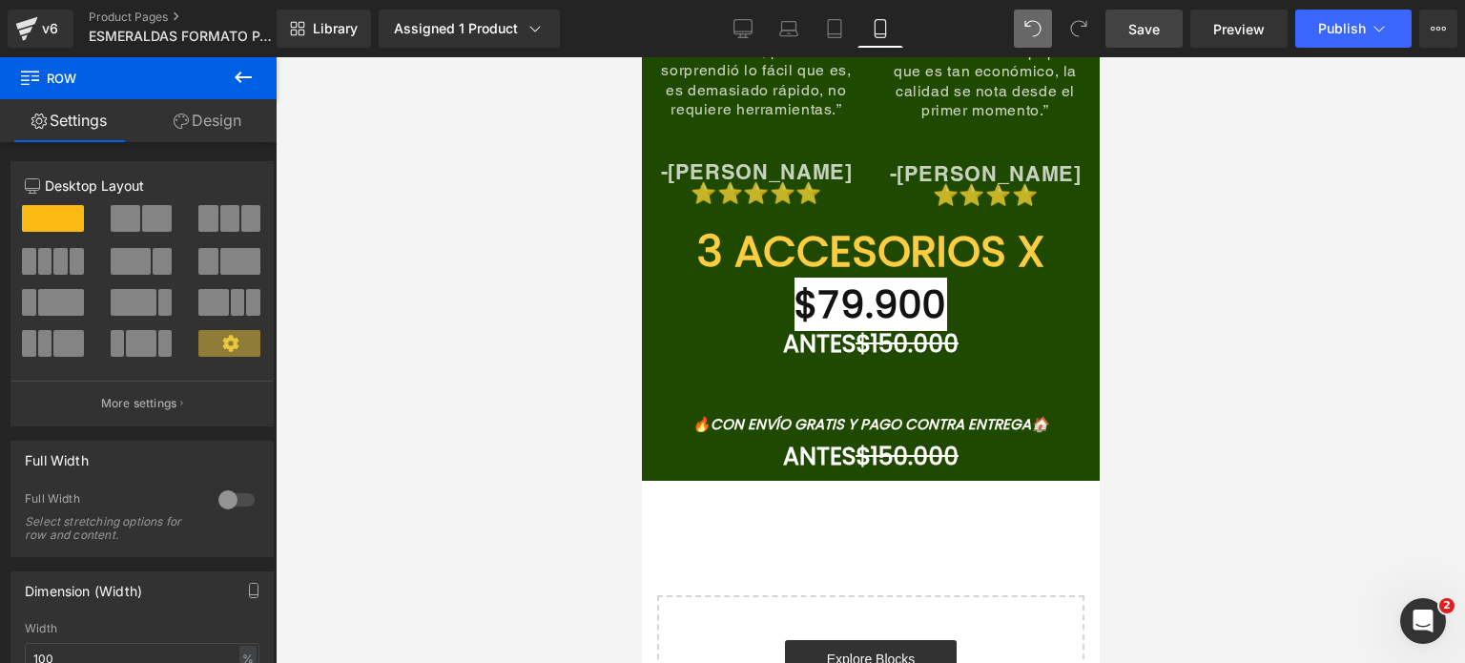
click at [1153, 27] on span "Save" at bounding box center [1143, 29] width 31 height 20
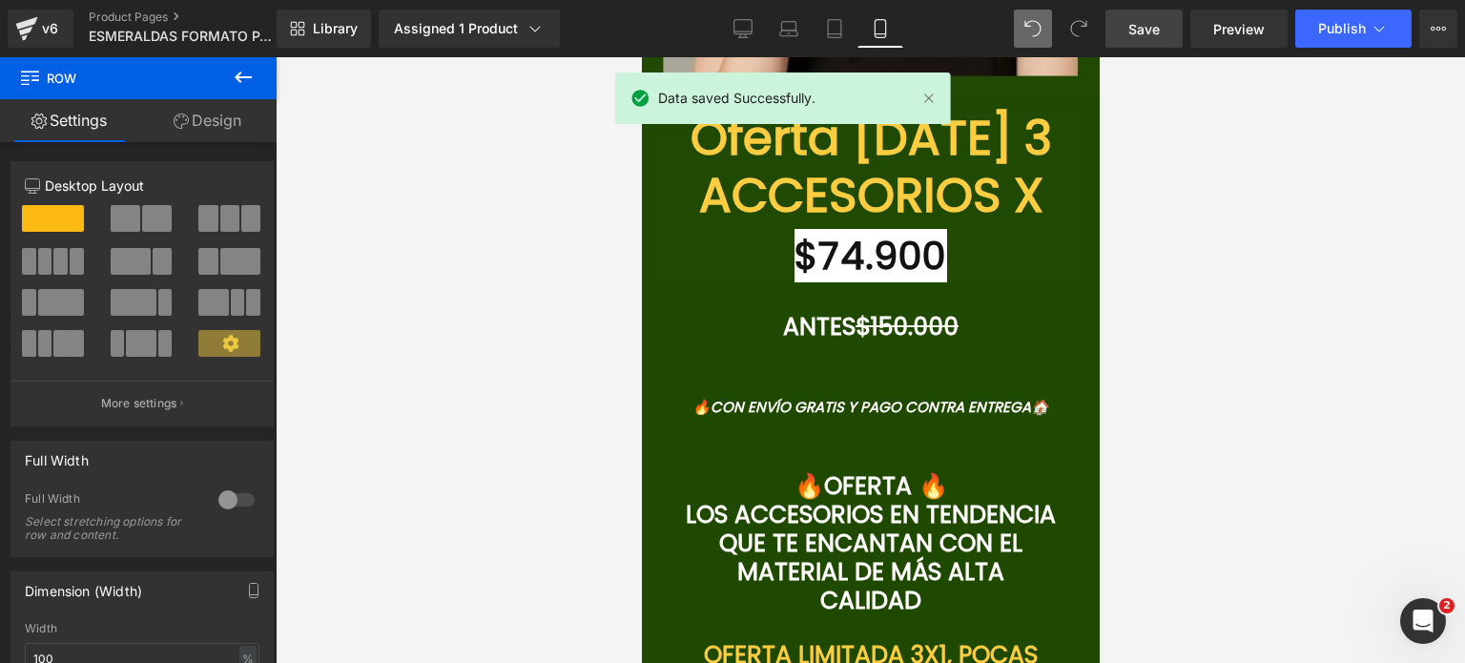
scroll to position [6484, 0]
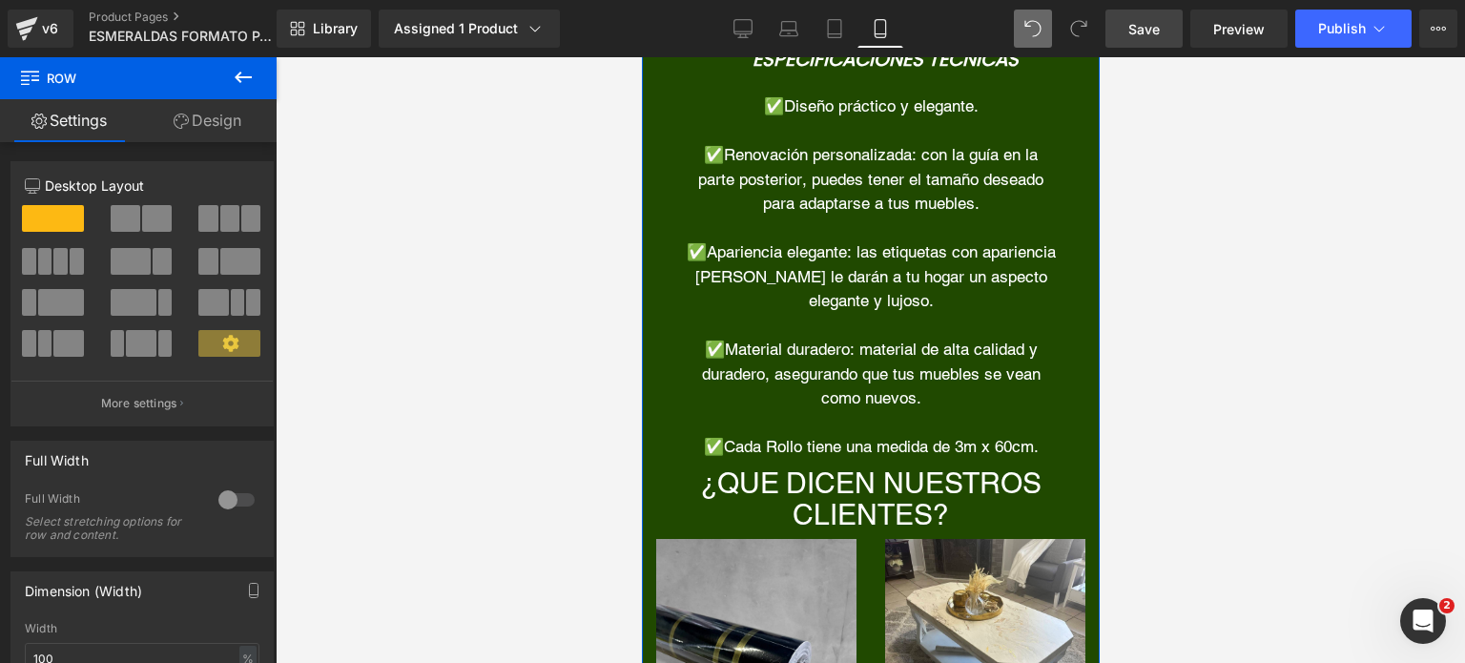
click at [867, 339] on font "✅Material duradero: material de alta calidad y duradero, asegurando que tus mue…" at bounding box center [870, 373] width 338 height 68
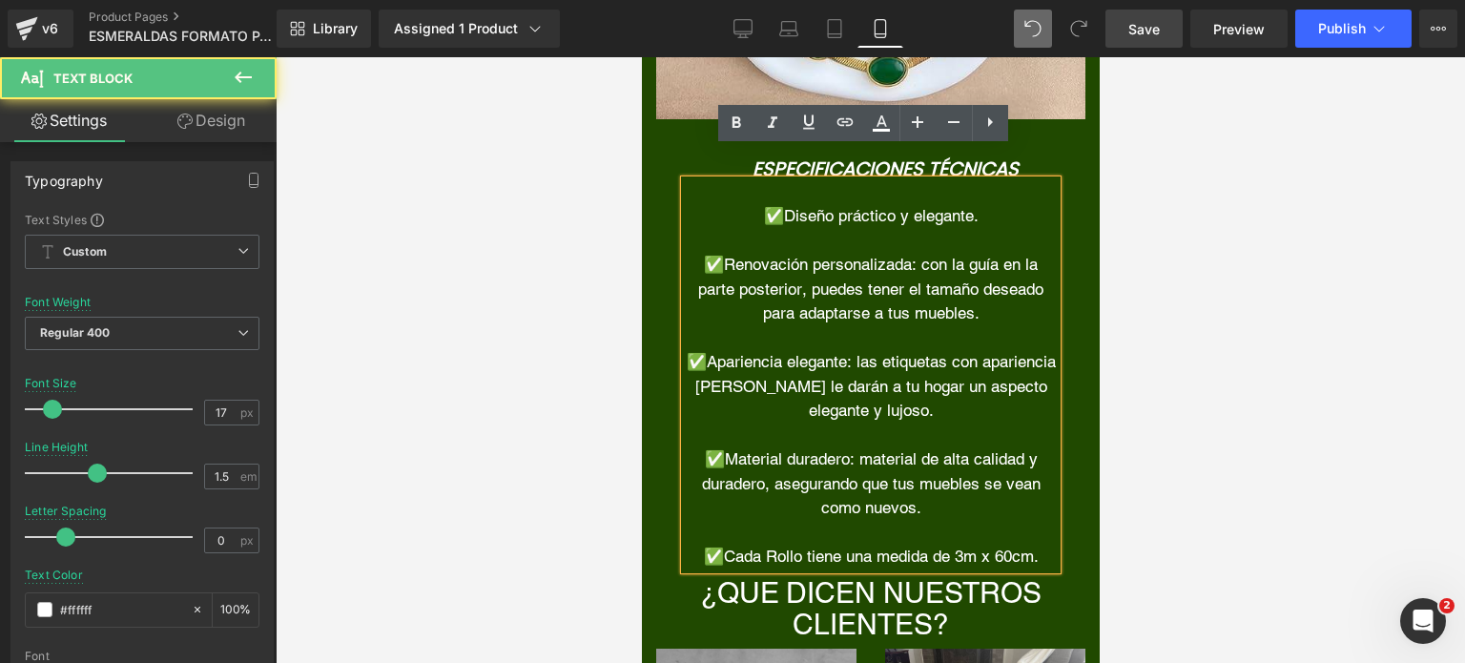
scroll to position [7723, 0]
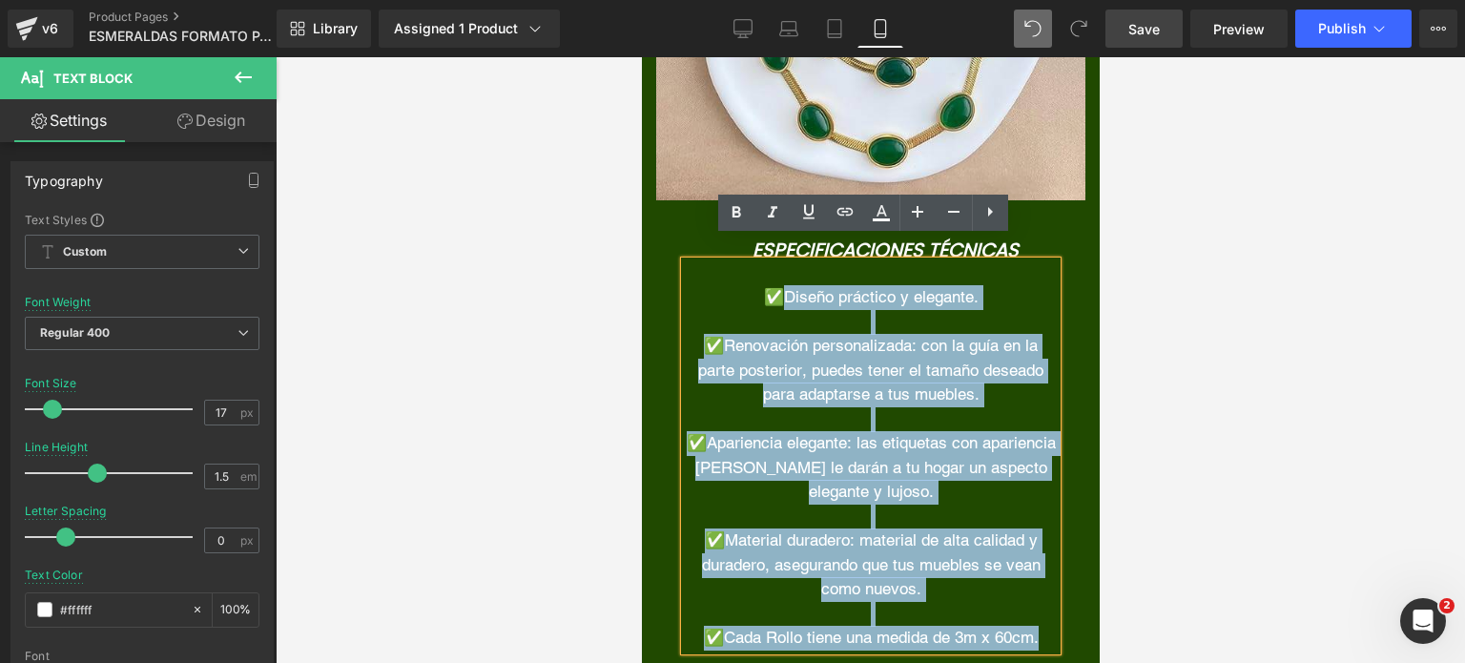
drag, startPoint x: 1035, startPoint y: 613, endPoint x: 774, endPoint y: 278, distance: 424.0
click at [774, 278] on div "✅Diseño práctico y elegante. ✅Renovación personalizada: con la guía en la parte…" at bounding box center [870, 455] width 372 height 389
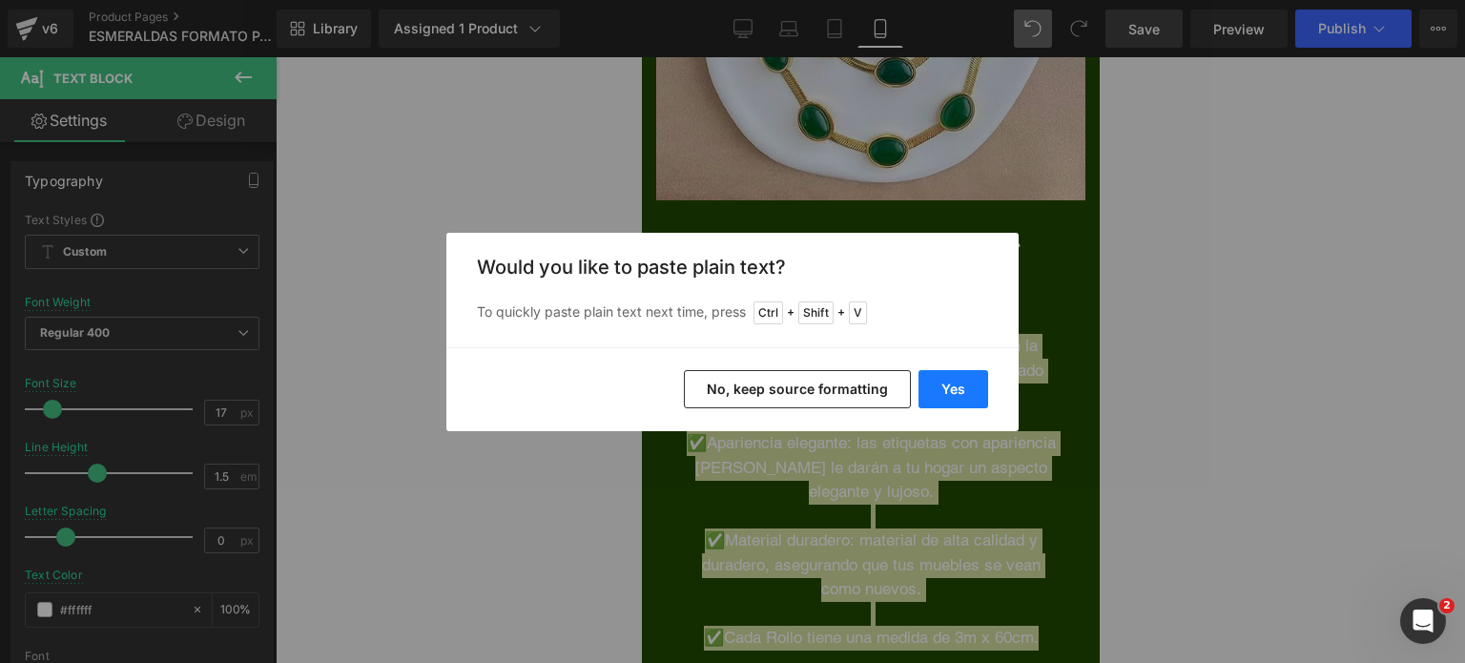
click at [976, 393] on button "Yes" at bounding box center [953, 389] width 70 height 38
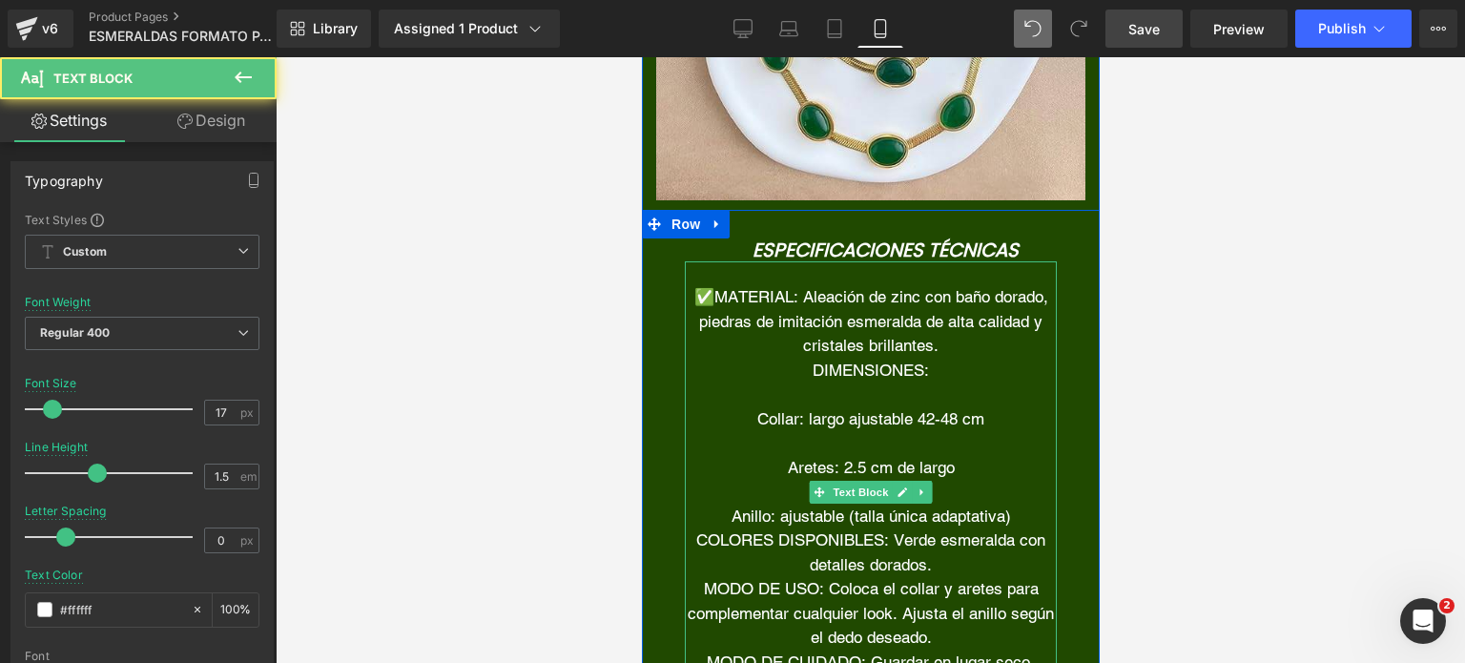
click at [784, 287] on font "✅MATERIAL: Aleación de zinc con baño dorado, piedras de imitación esmeralda de …" at bounding box center [870, 321] width 354 height 68
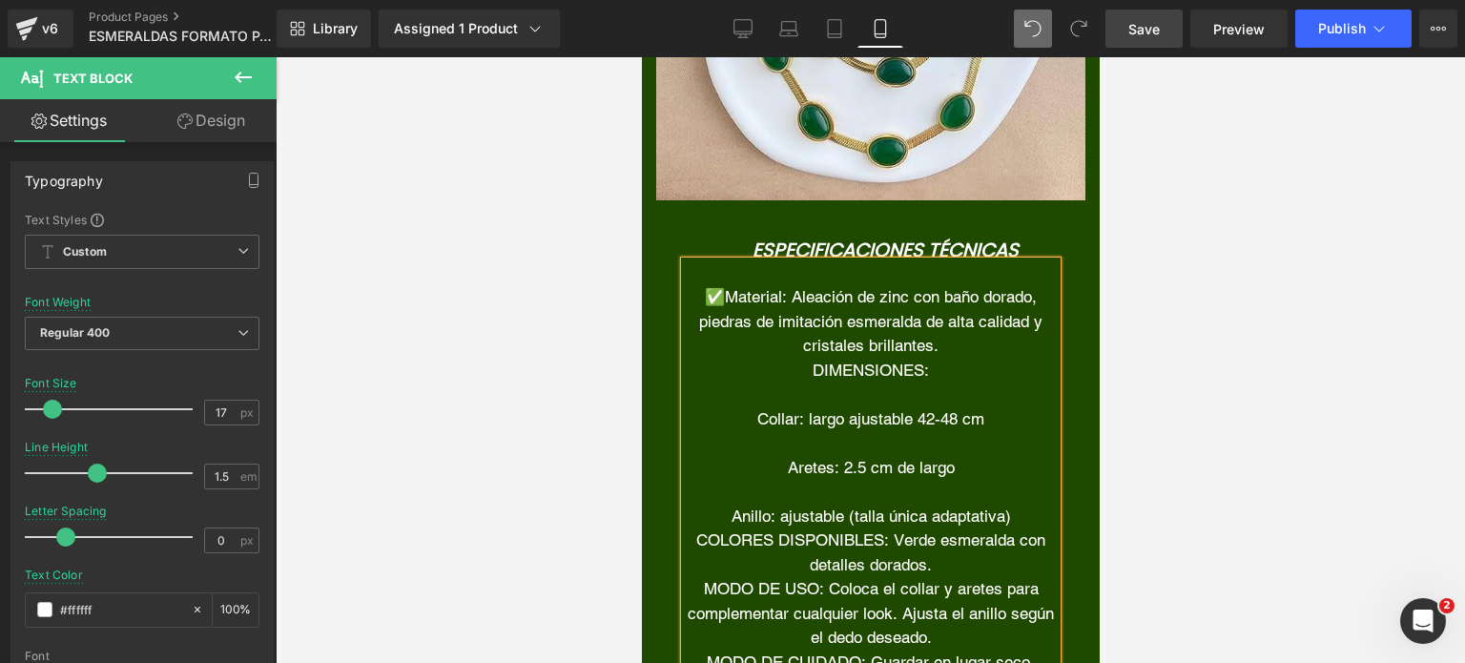
click at [800, 359] on p "DIMENSIONES:" at bounding box center [870, 371] width 372 height 25
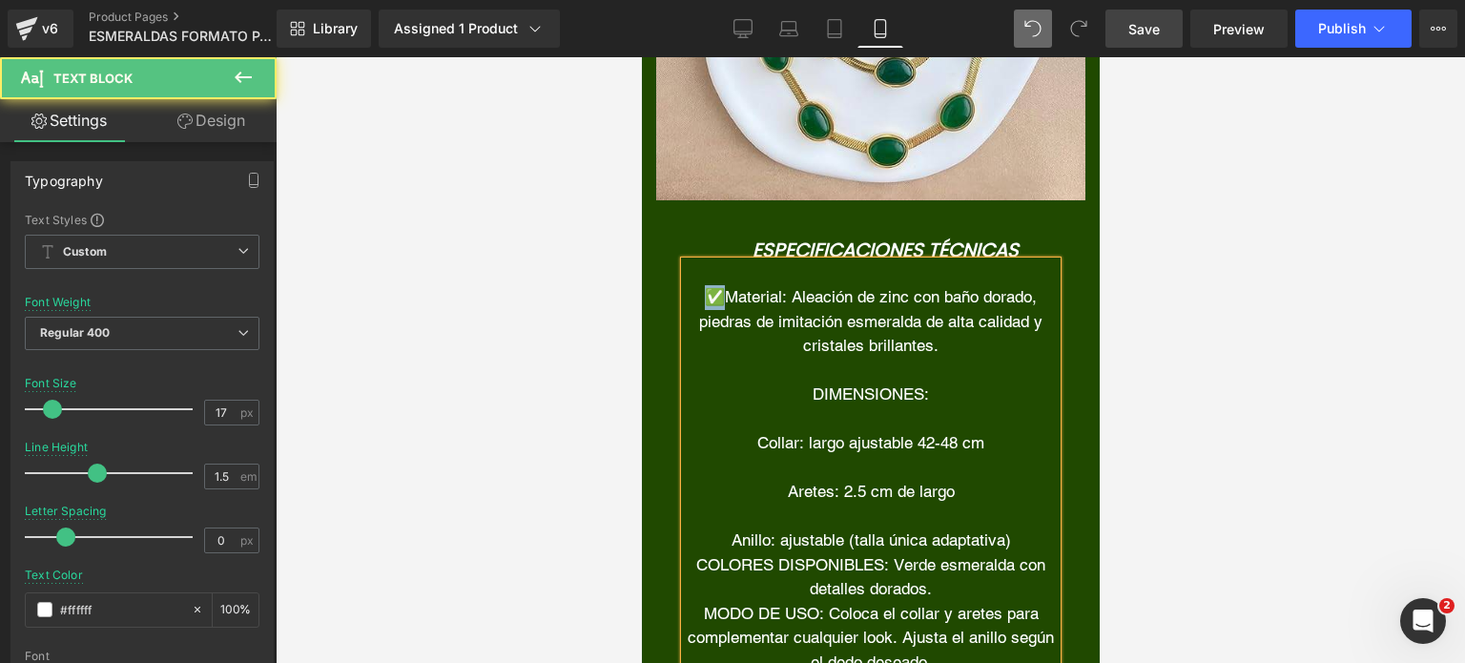
drag, startPoint x: 714, startPoint y: 272, endPoint x: 700, endPoint y: 279, distance: 16.2
click at [700, 287] on font "✅Material: Aleación de zinc con baño dorado, piedras de imitación esmeralda de …" at bounding box center [869, 321] width 343 height 68
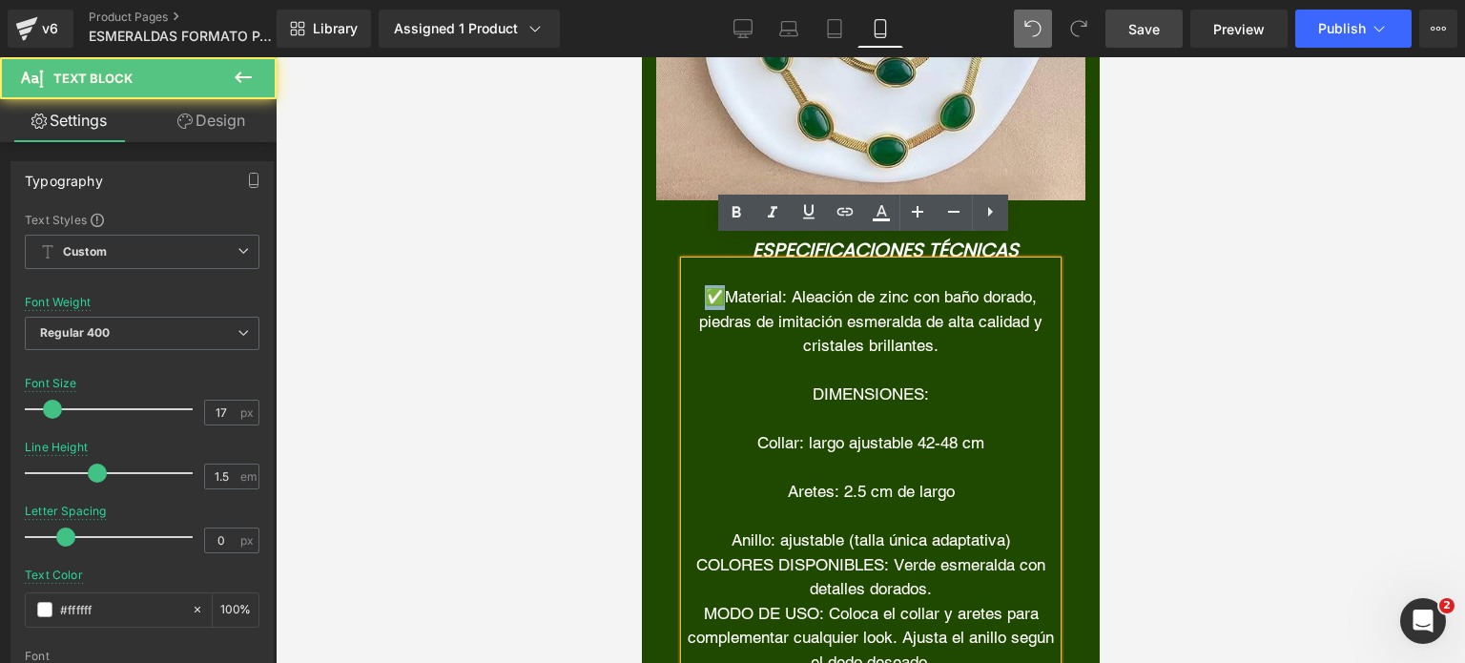
copy font "✅"
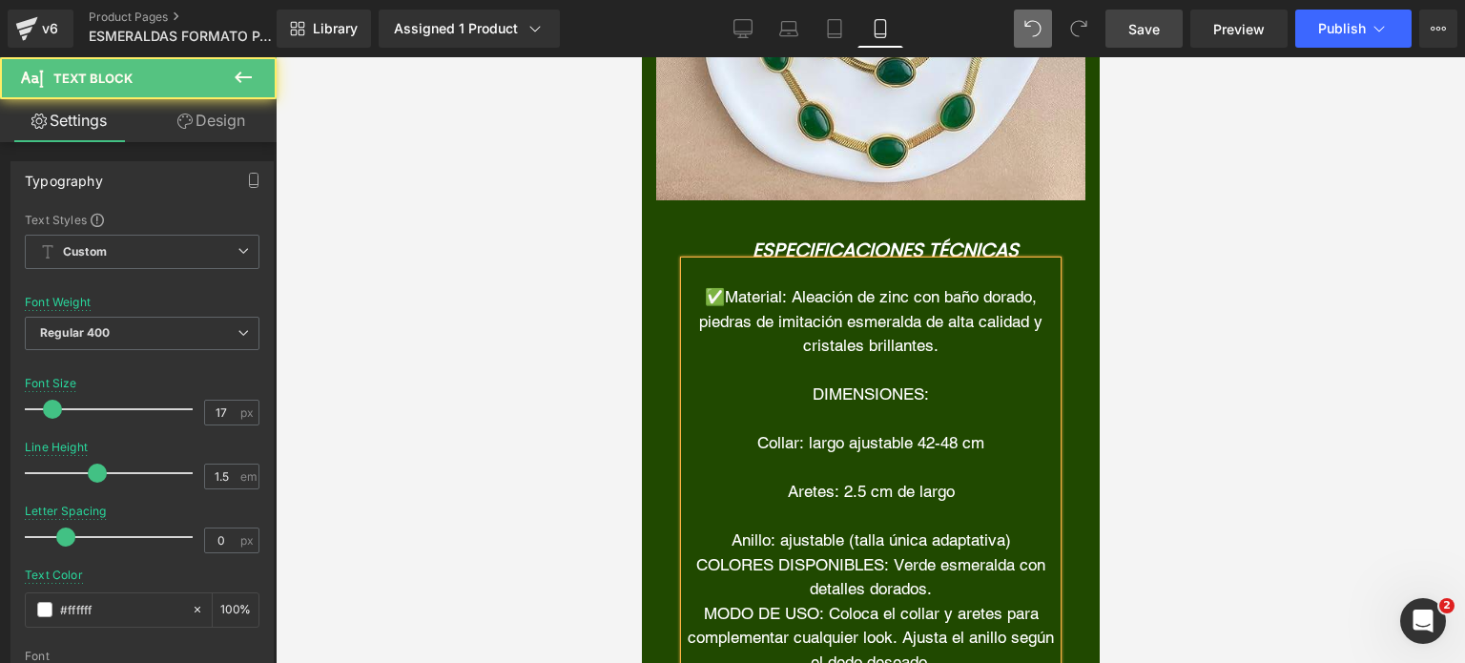
click at [796, 382] on p "DIMENSIONES:" at bounding box center [870, 394] width 372 height 25
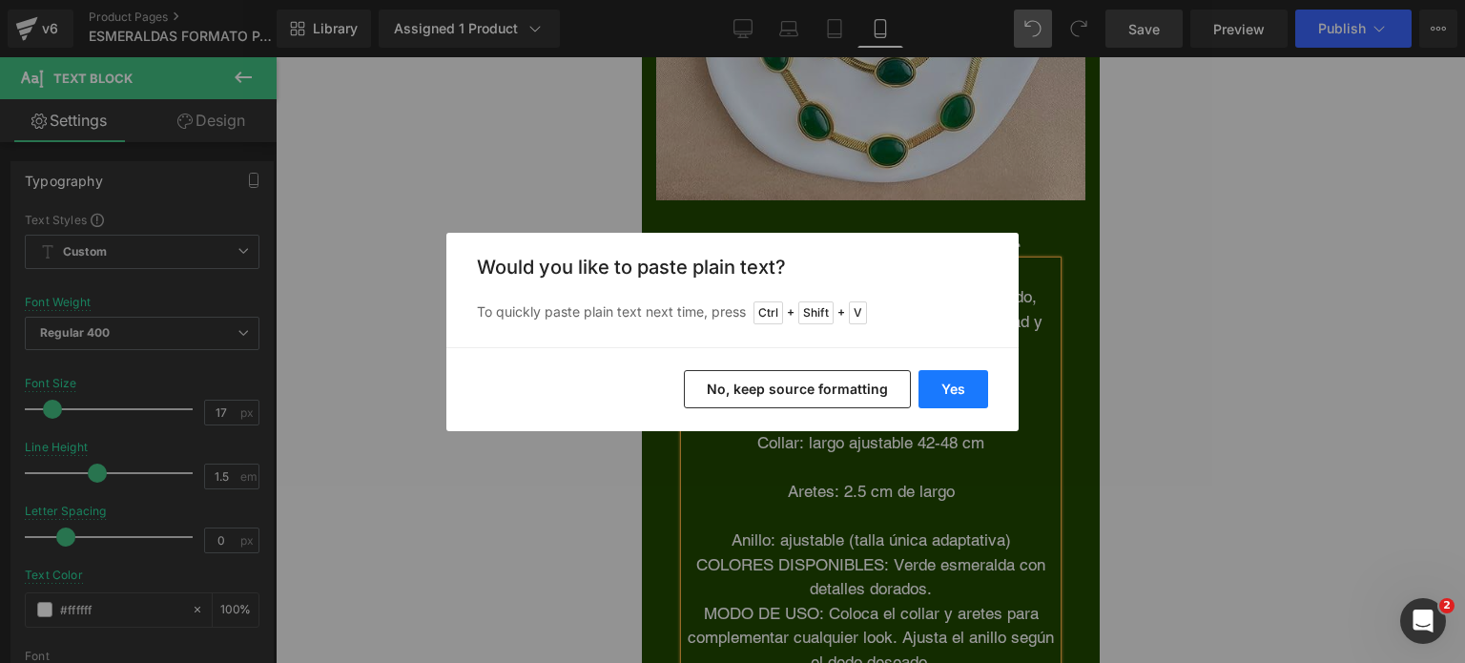
click at [918, 388] on button "Yes" at bounding box center [953, 389] width 70 height 38
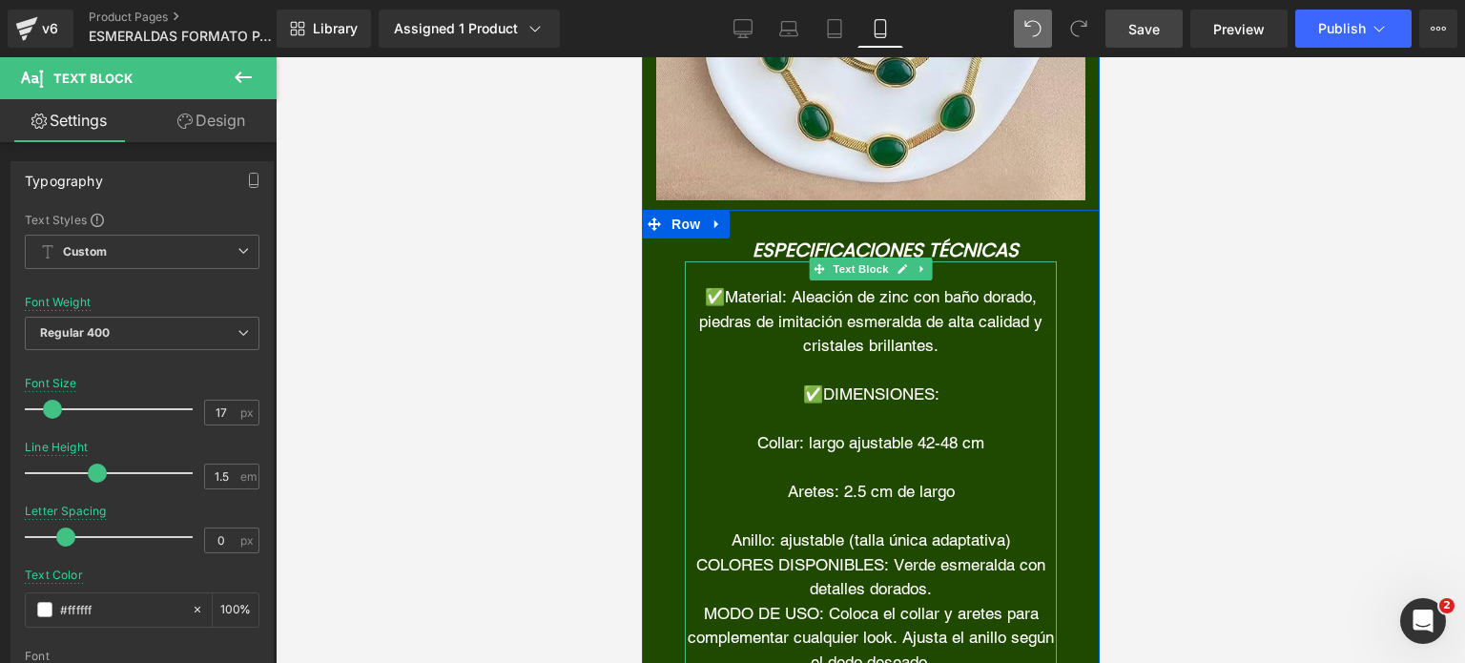
click at [810, 384] on font "✅DIMENSIONES:" at bounding box center [870, 393] width 136 height 19
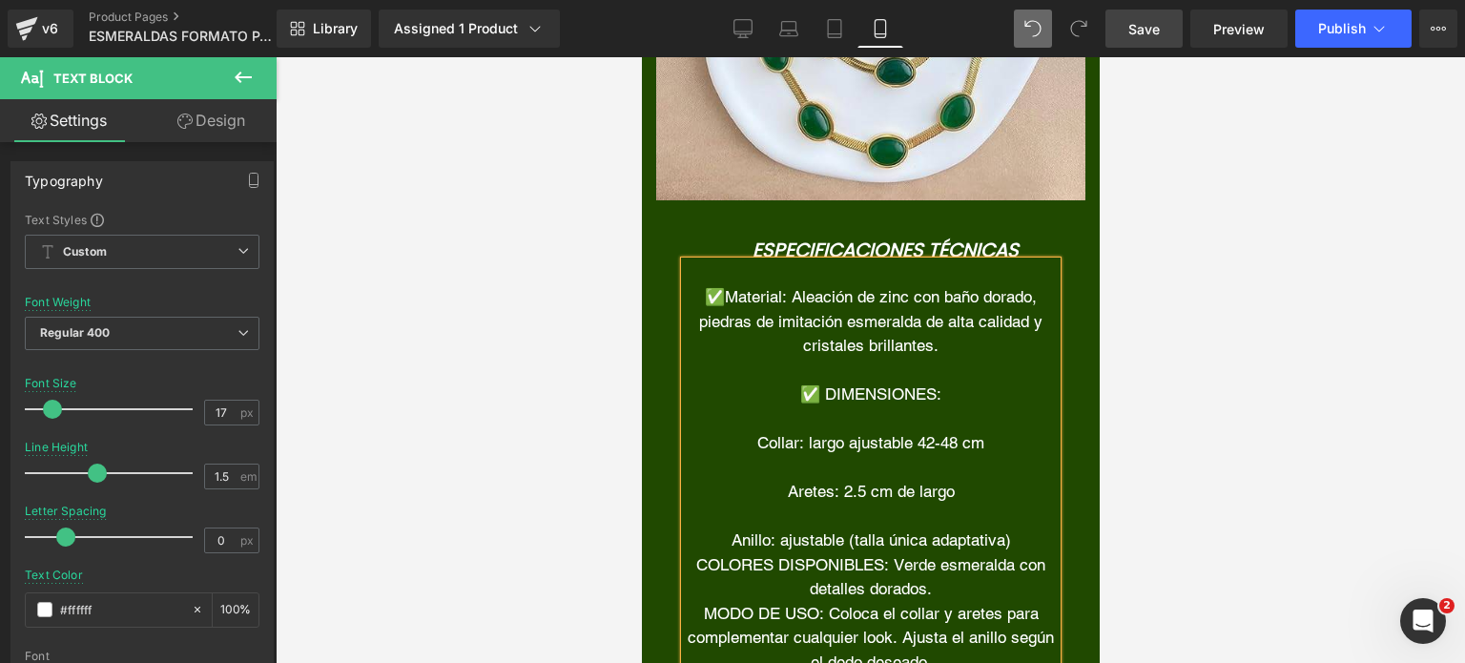
click at [741, 431] on p "Collar: largo ajustable 42-48 cm" at bounding box center [870, 443] width 372 height 25
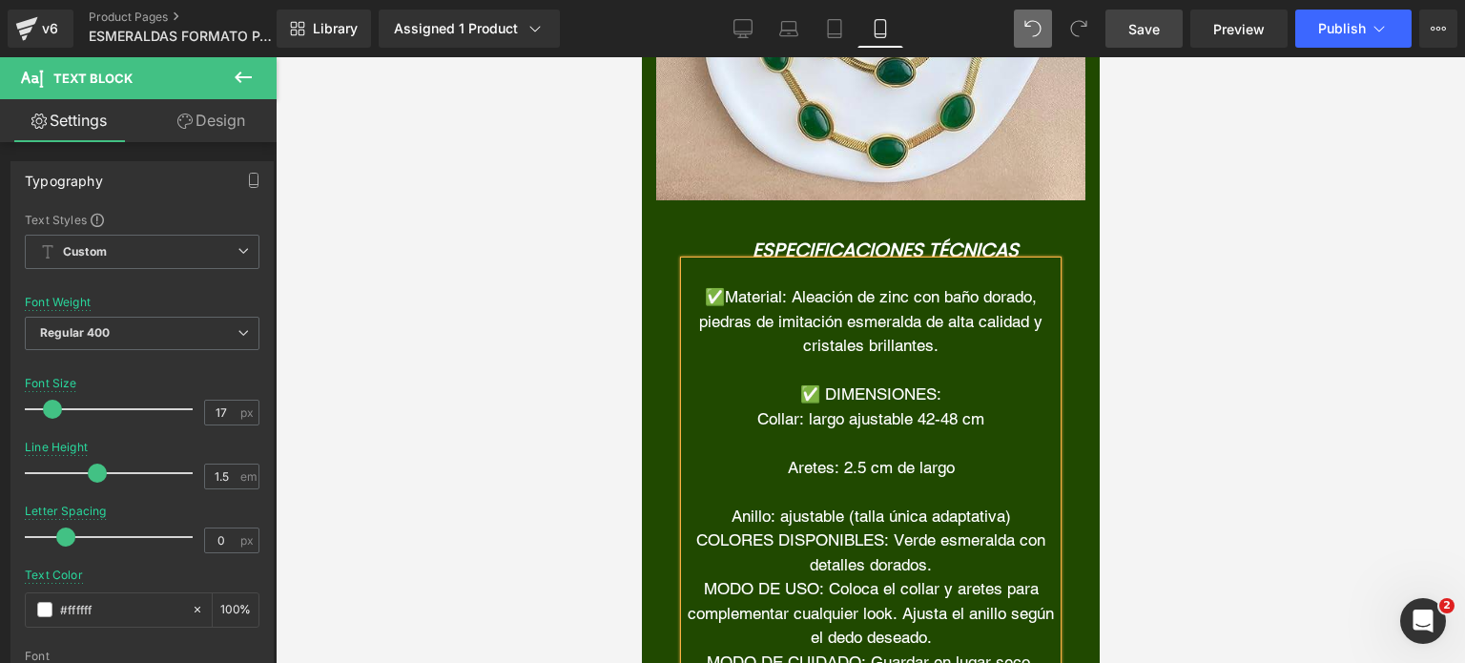
click at [776, 456] on p "Aretes: 2.5 cm de largo" at bounding box center [870, 468] width 372 height 25
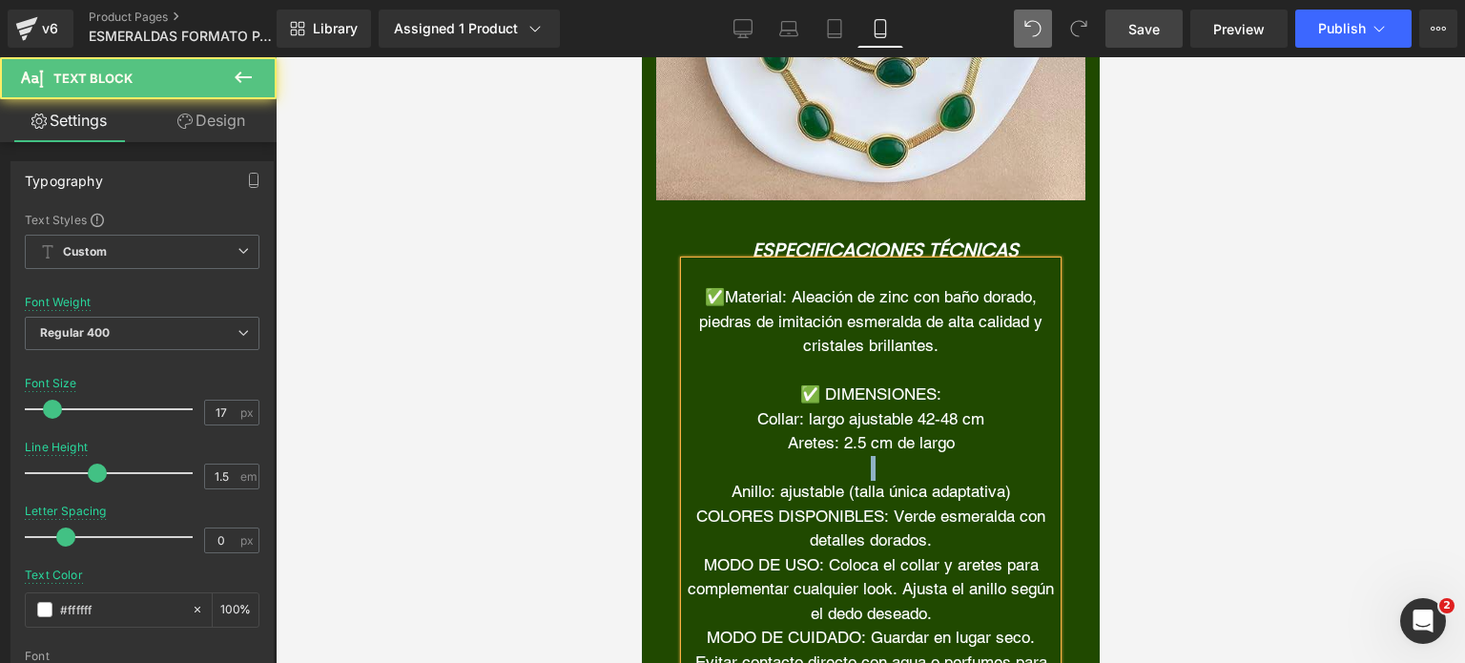
drag, startPoint x: 714, startPoint y: 467, endPoint x: 1016, endPoint y: 454, distance: 302.6
click at [1016, 454] on div "✅Material: Aleación de zinc con baño dorado, piedras de imitación esmeralda de …" at bounding box center [870, 480] width 372 height 438
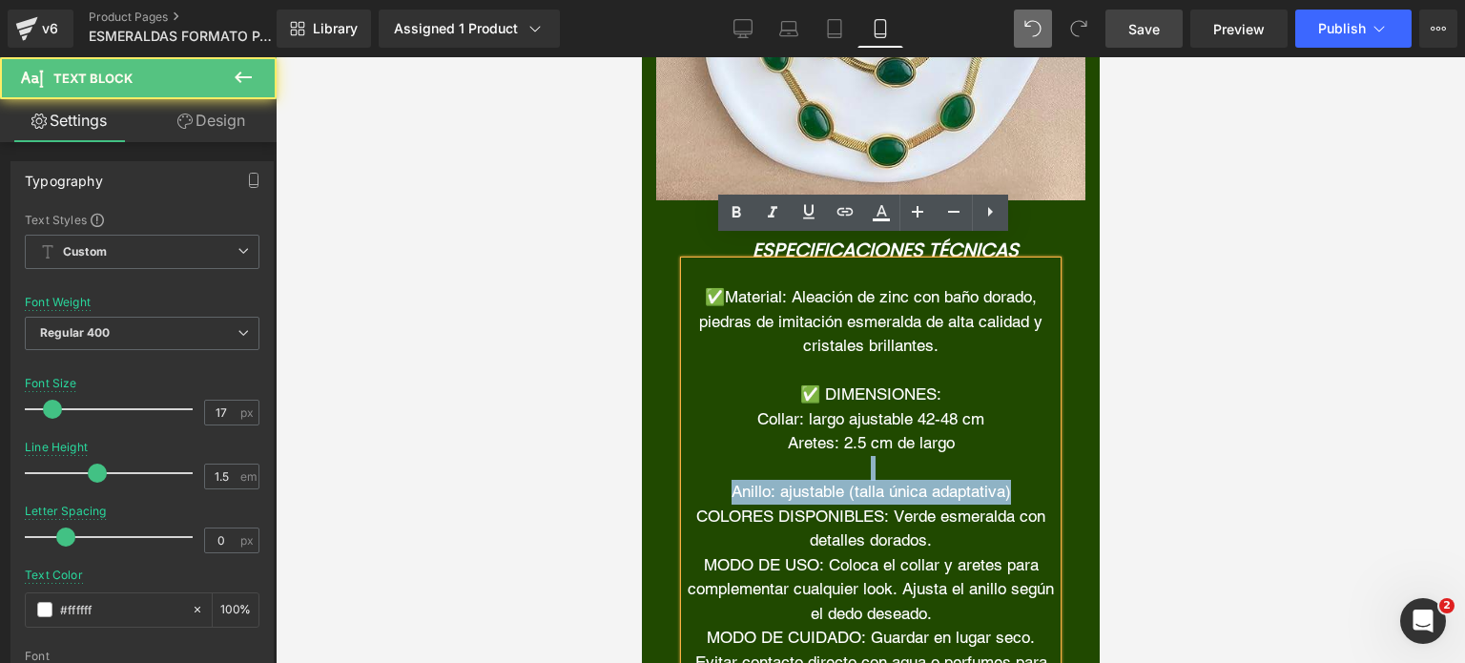
drag, startPoint x: 1012, startPoint y: 464, endPoint x: 874, endPoint y: 445, distance: 138.6
click at [874, 445] on div "✅Material: Aleación de zinc con baño dorado, piedras de imitación esmeralda de …" at bounding box center [870, 480] width 372 height 438
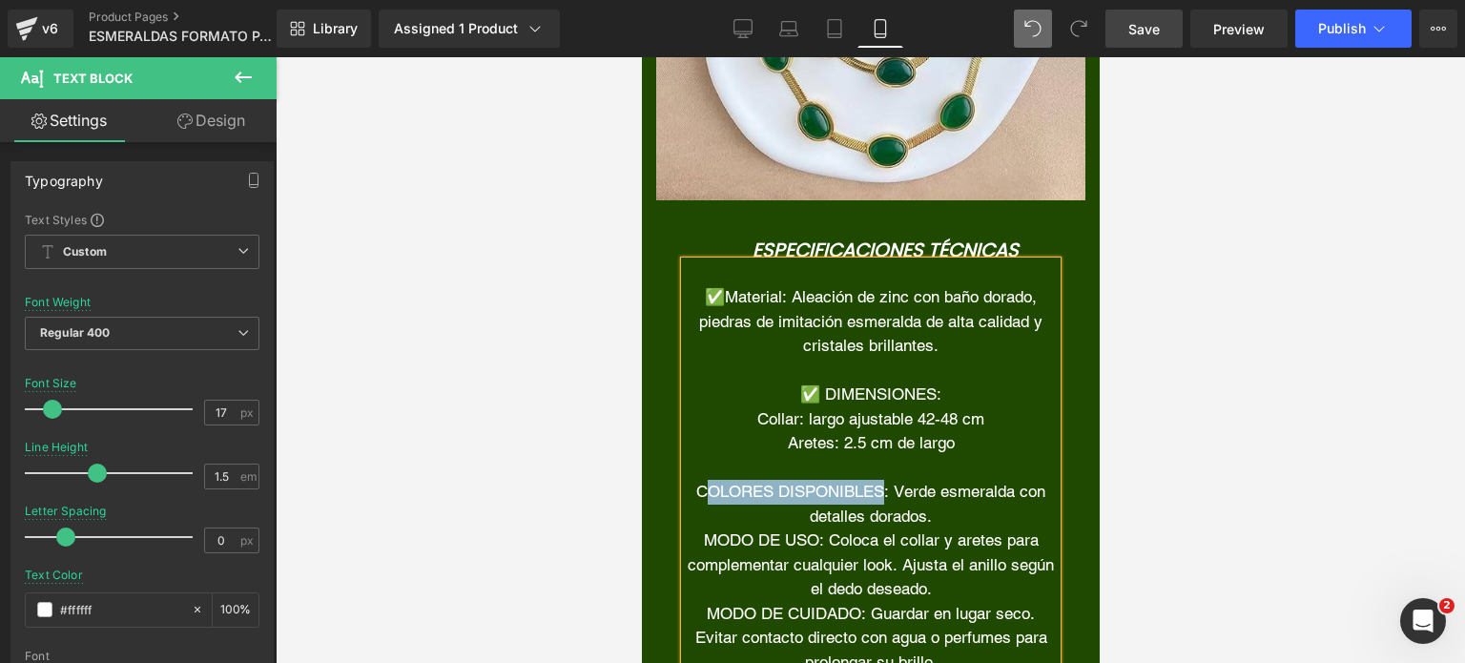
drag, startPoint x: 874, startPoint y: 467, endPoint x: 698, endPoint y: 473, distance: 176.5
click at [698, 482] on font "COLORES DISPONIBLES: Verde esmeralda con detalles dorados." at bounding box center [869, 504] width 349 height 44
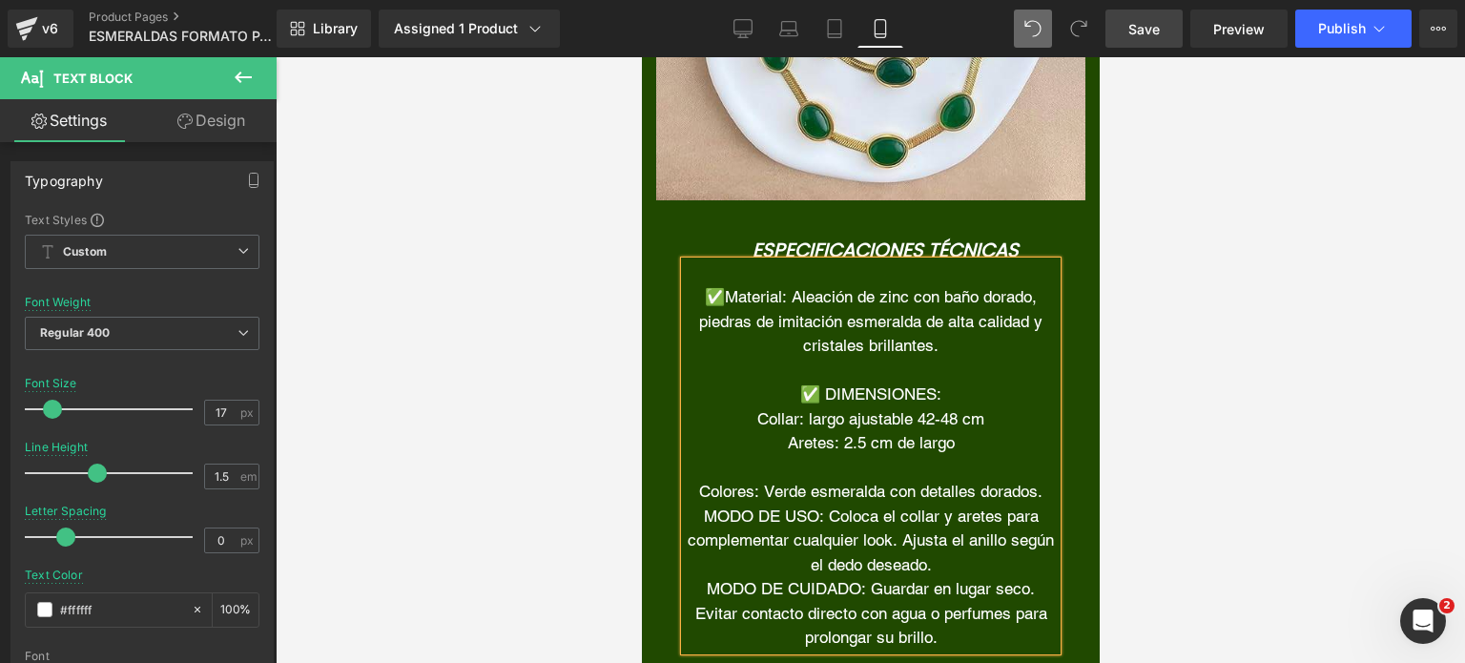
click at [698, 482] on font "Colores: Verde esmeralda con detalles dorados." at bounding box center [869, 491] width 343 height 19
click at [918, 490] on p "✅ Colores: Verde esmeralda con detalles dorados." at bounding box center [870, 492] width 372 height 25
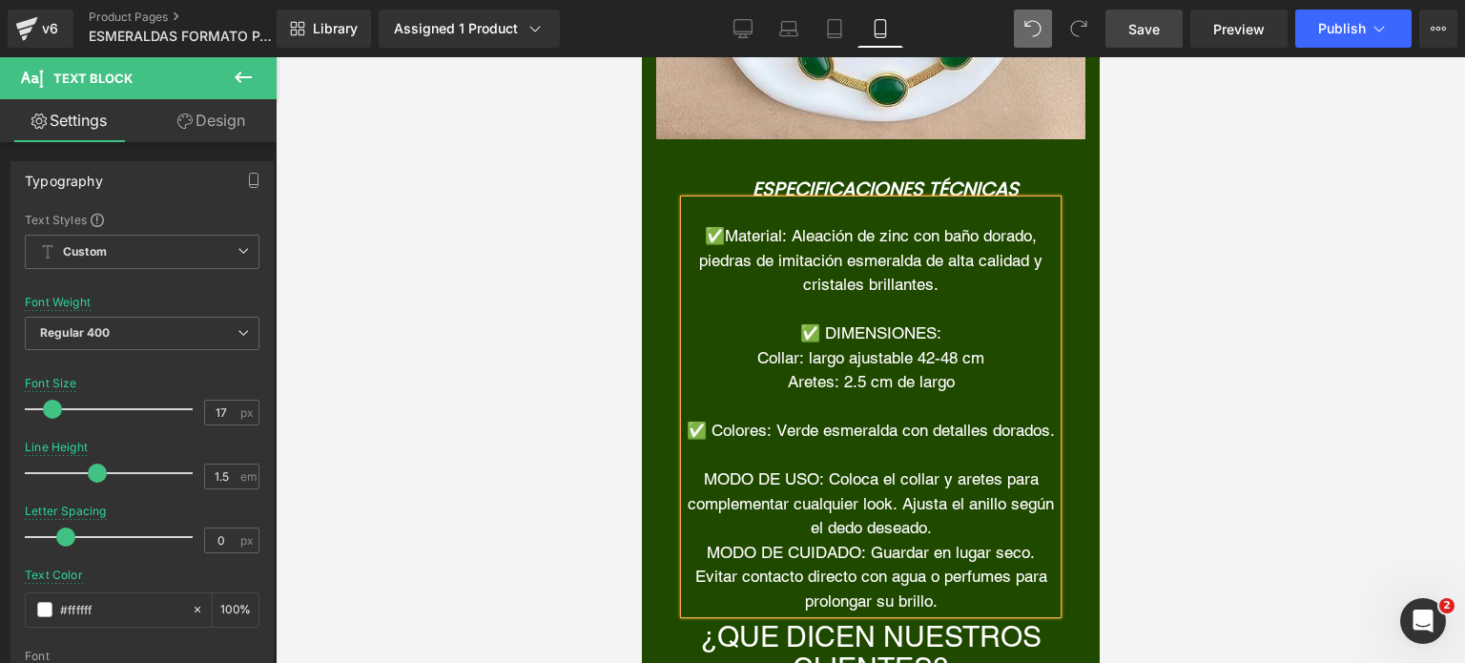
scroll to position [7819, 0]
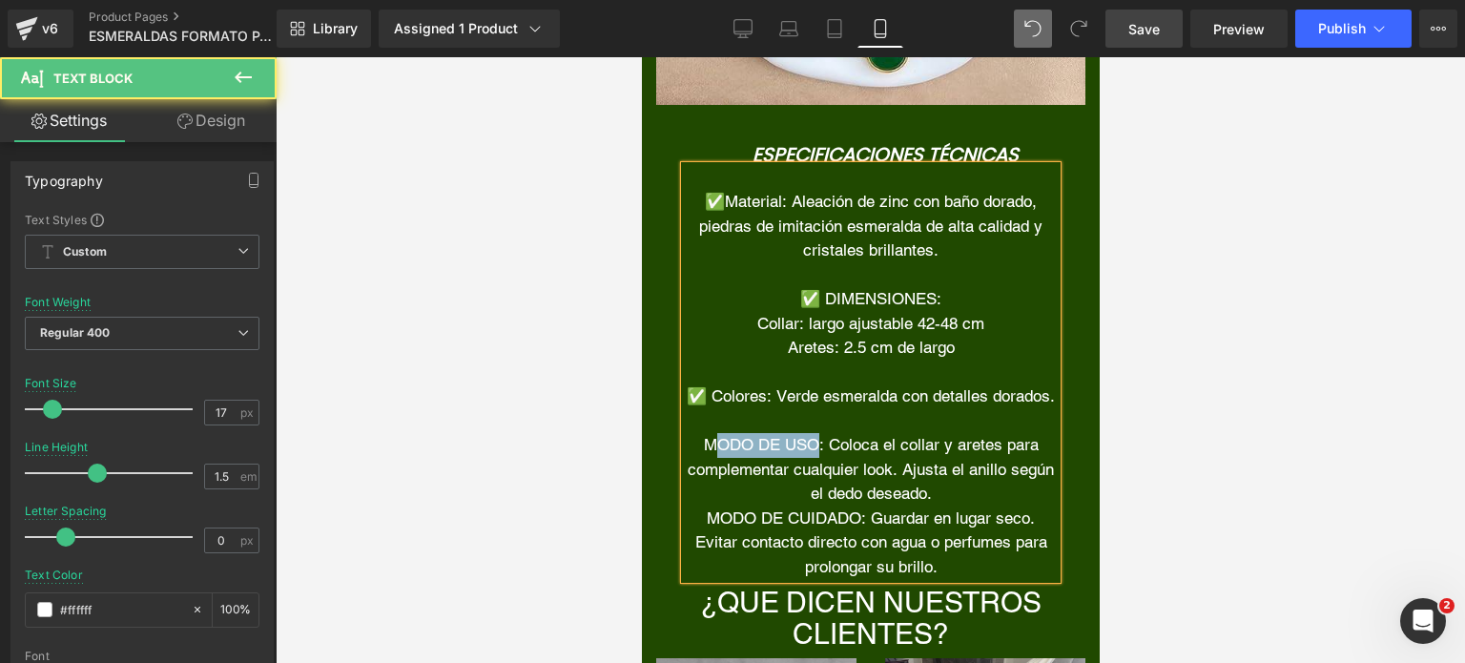
drag, startPoint x: 809, startPoint y: 441, endPoint x: 712, endPoint y: 453, distance: 97.0
click at [712, 453] on font "MODO DE USO: Coloca el collar y aretes para complementar cualquier look. Ajusta…" at bounding box center [870, 469] width 366 height 68
click at [704, 445] on p "Modo de uso: Coloca el collar y aretes para complementar cualquier look. Ajusta…" at bounding box center [870, 469] width 372 height 73
click at [942, 511] on font "MODO DE CUIDADO: Guardar en lugar seco. Evitar contacto directo con agua o perf…" at bounding box center [870, 542] width 352 height 68
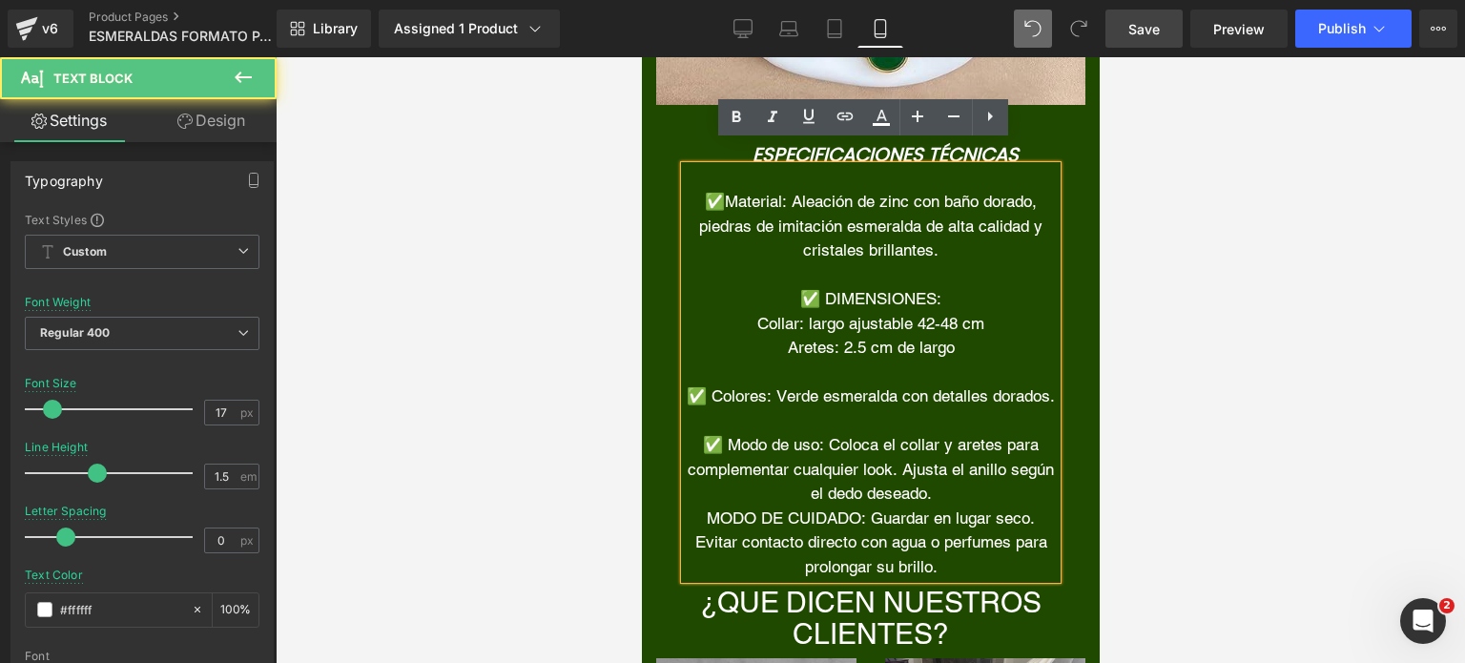
click at [938, 487] on p "✅ Modo de uso: Coloca el collar y aretes para complementar cualquier look. Ajus…" at bounding box center [870, 469] width 372 height 73
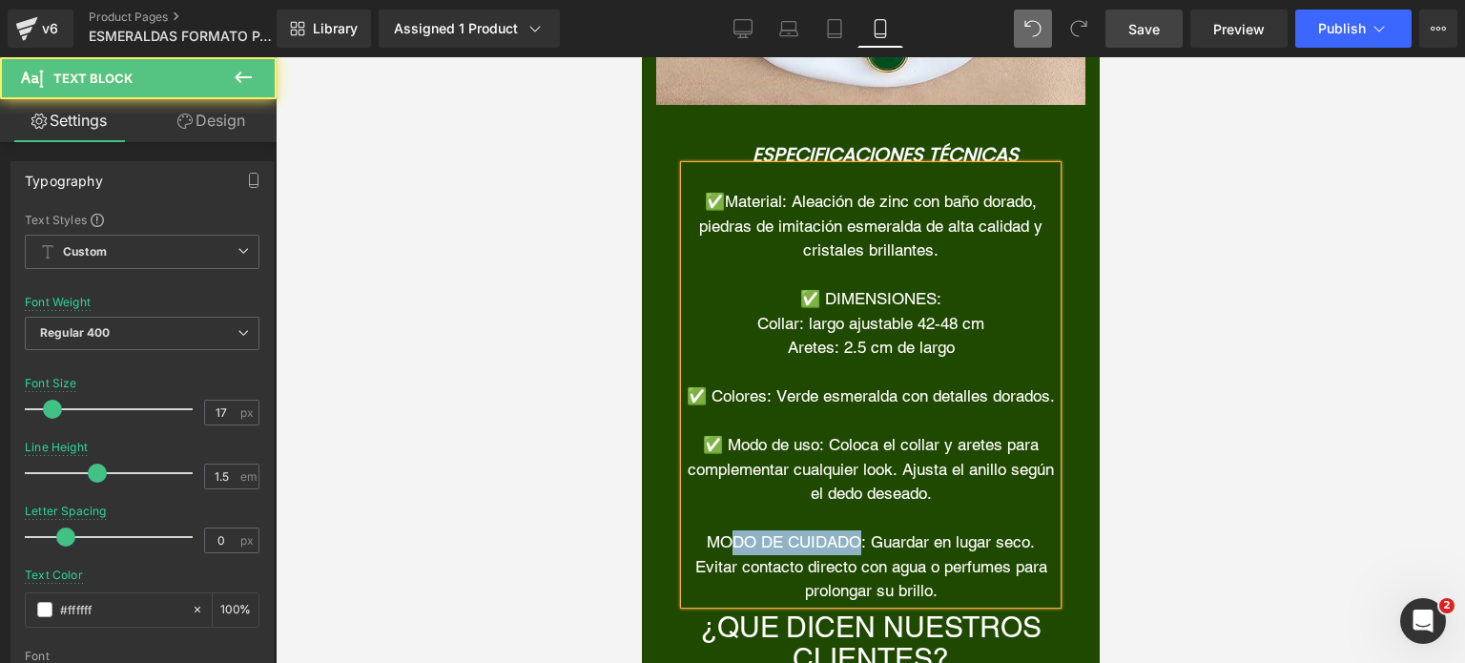
drag, startPoint x: 852, startPoint y: 539, endPoint x: 710, endPoint y: 550, distance: 142.5
click at [710, 550] on font "MODO DE CUIDADO: Guardar en lugar seco. Evitar contacto directo con agua o perf…" at bounding box center [870, 566] width 352 height 68
click at [699, 544] on font "Modo de cuidado: Guardar en lugar seco. Evitar contacto directo con agua o perf…" at bounding box center [869, 566] width 341 height 68
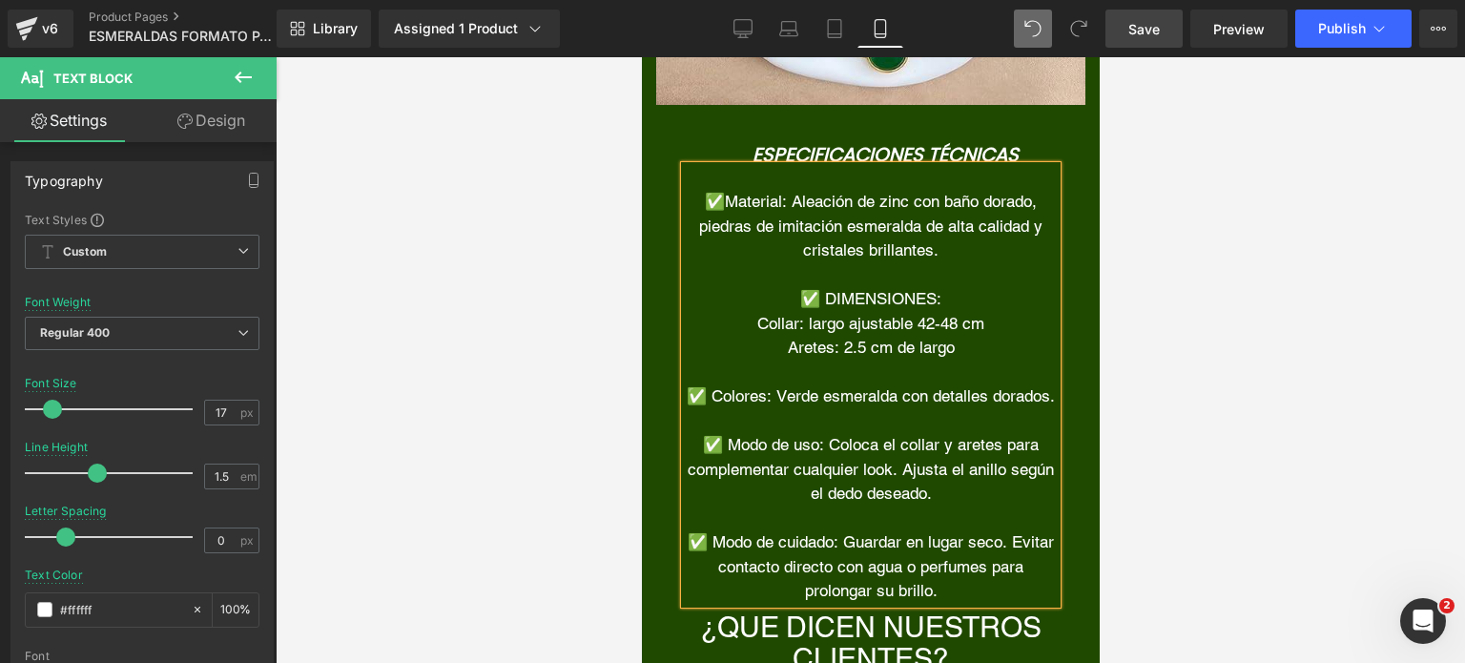
click at [954, 590] on p "✅ Modo de cuidado: Guardar en lugar seco. Evitar contacto directo con agua o pe…" at bounding box center [870, 566] width 372 height 73
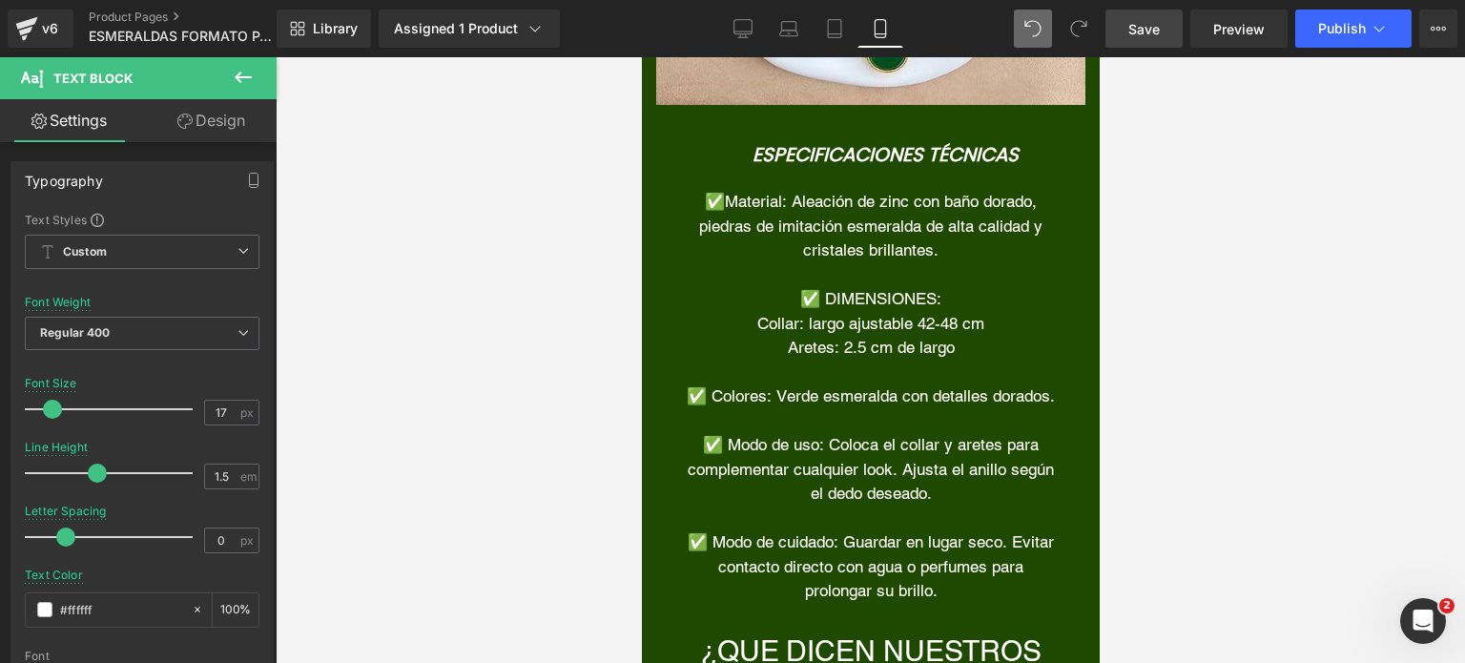
click at [1186, 386] on div at bounding box center [870, 359] width 1189 height 605
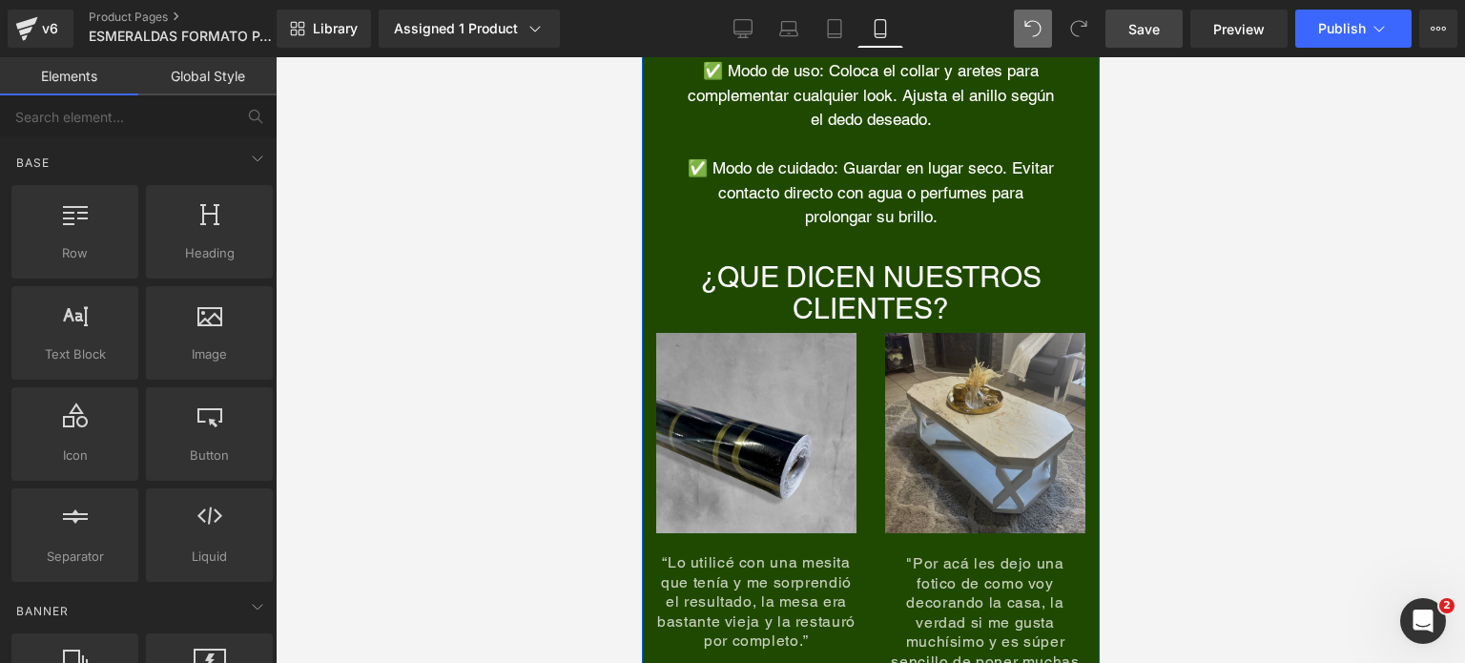
scroll to position [8200, 0]
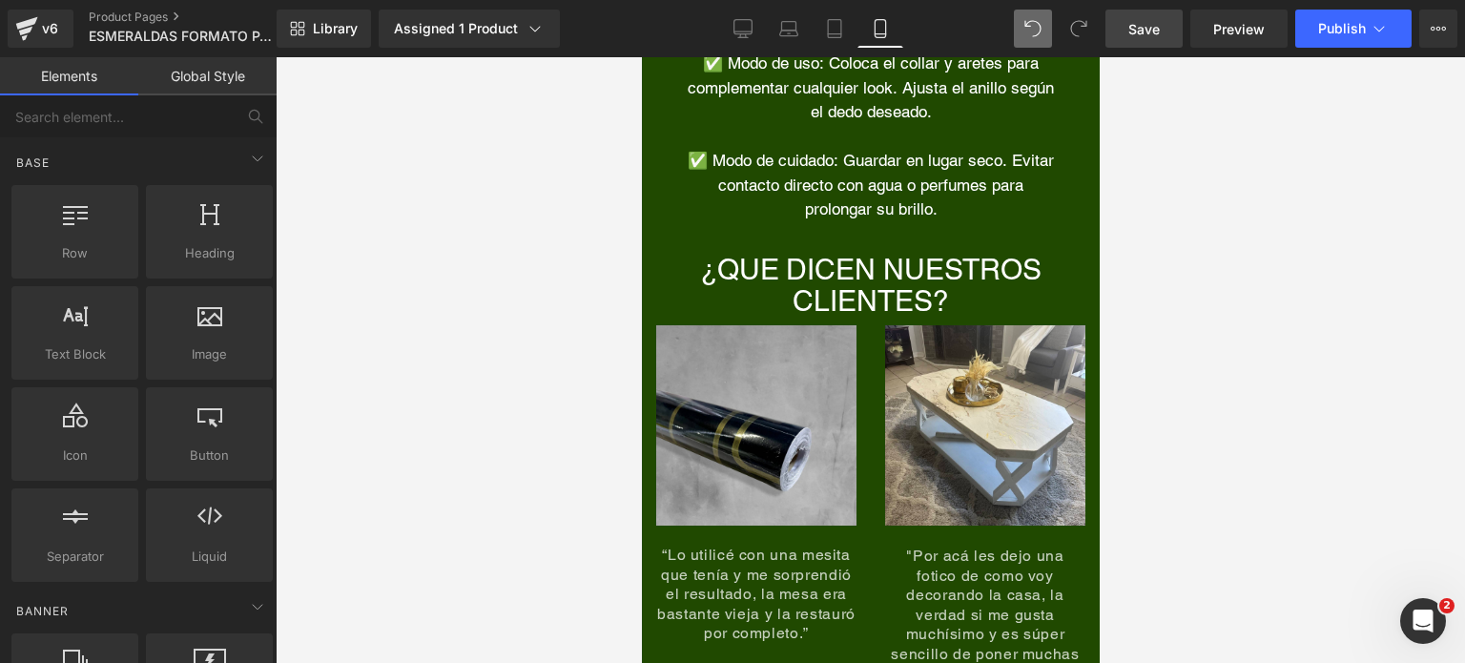
click at [1133, 24] on span "Save" at bounding box center [1143, 29] width 31 height 20
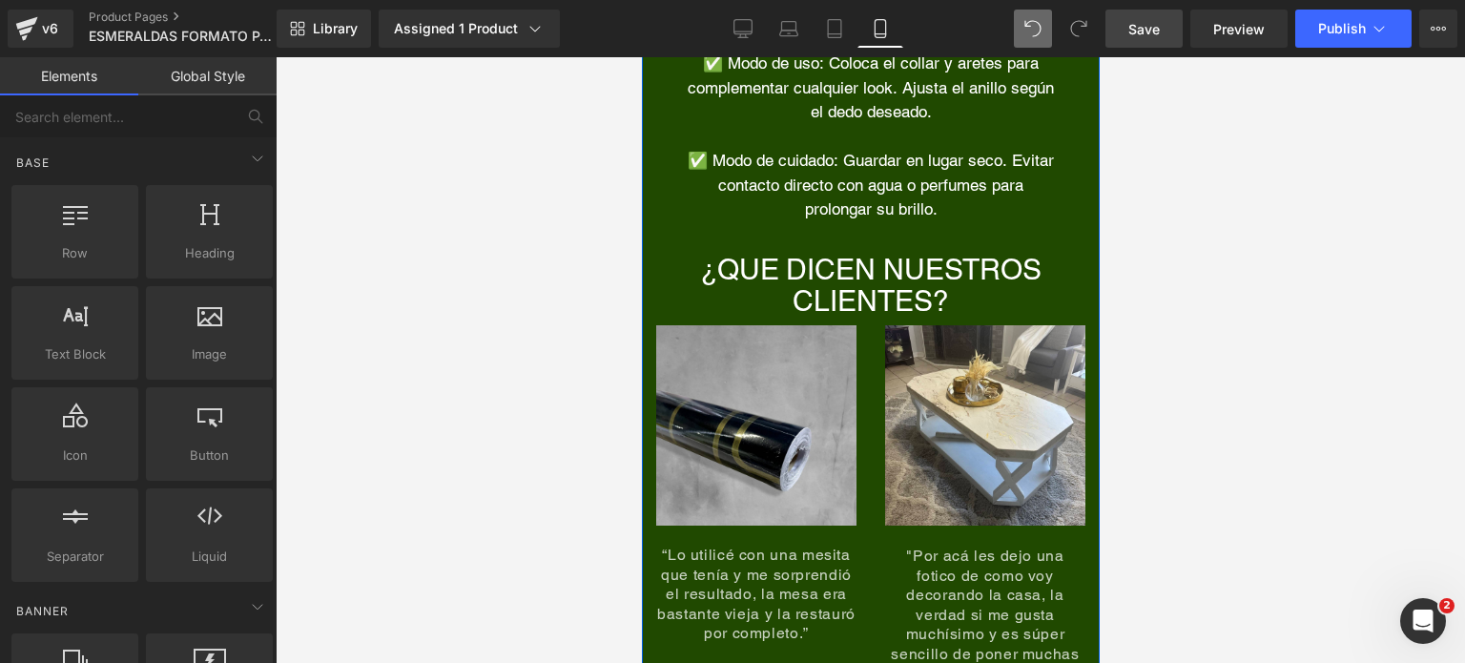
click at [738, 426] on div "Image" at bounding box center [755, 435] width 200 height 220
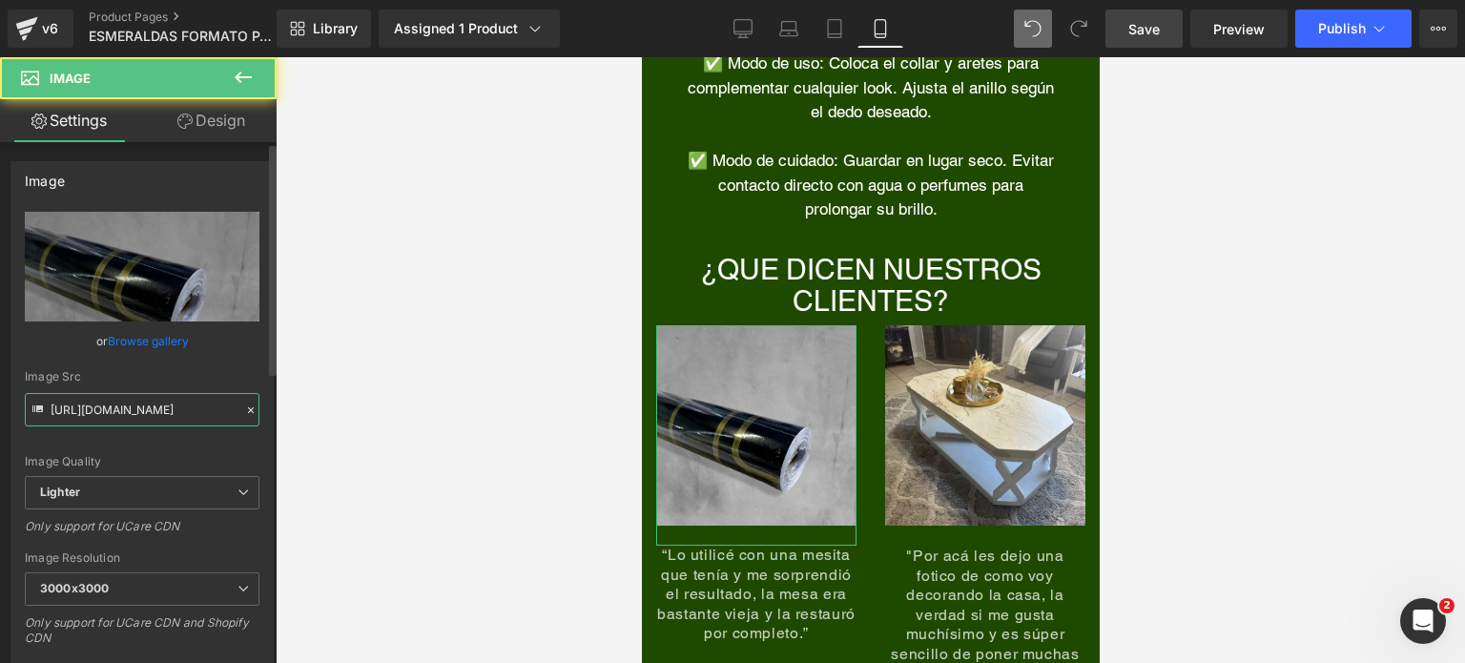
click at [137, 421] on input "[URL][DOMAIN_NAME]" at bounding box center [142, 409] width 235 height 33
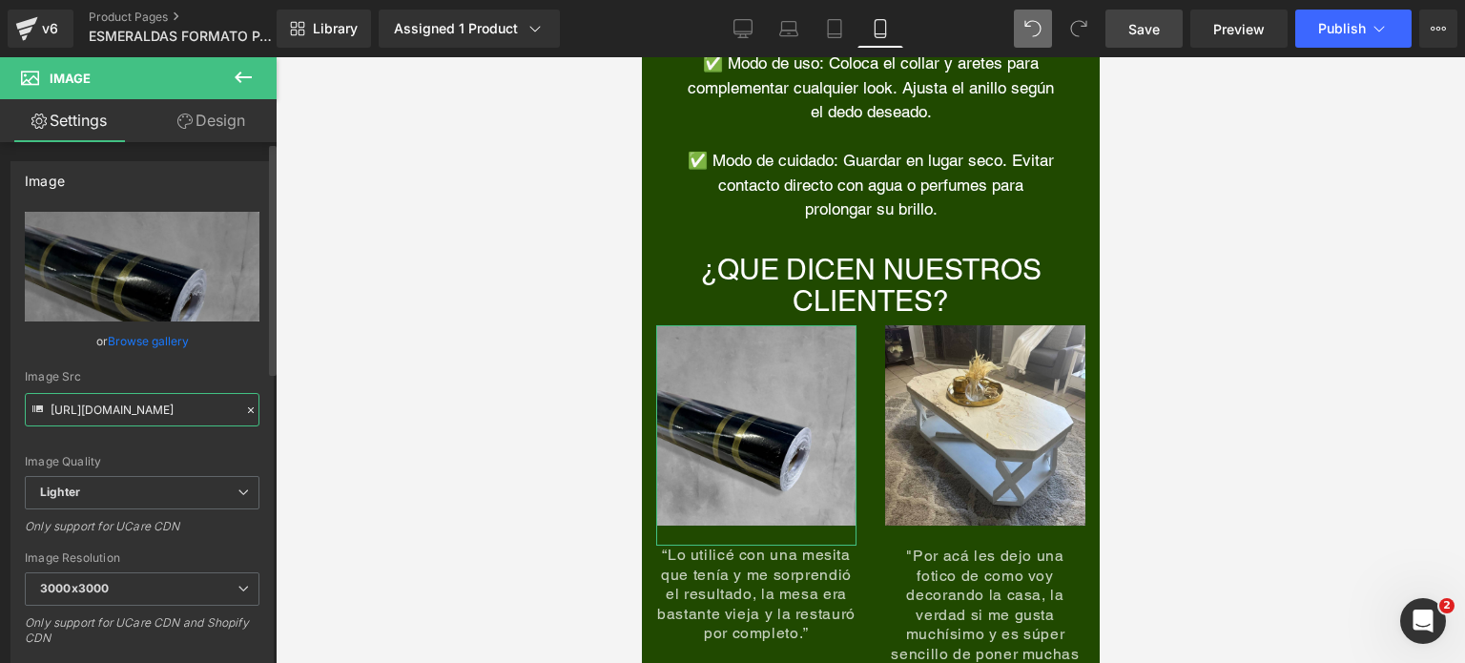
click at [138, 421] on input "[URL][DOMAIN_NAME]" at bounding box center [142, 409] width 235 height 33
paste input "[DOMAIN_NAME][URL]"
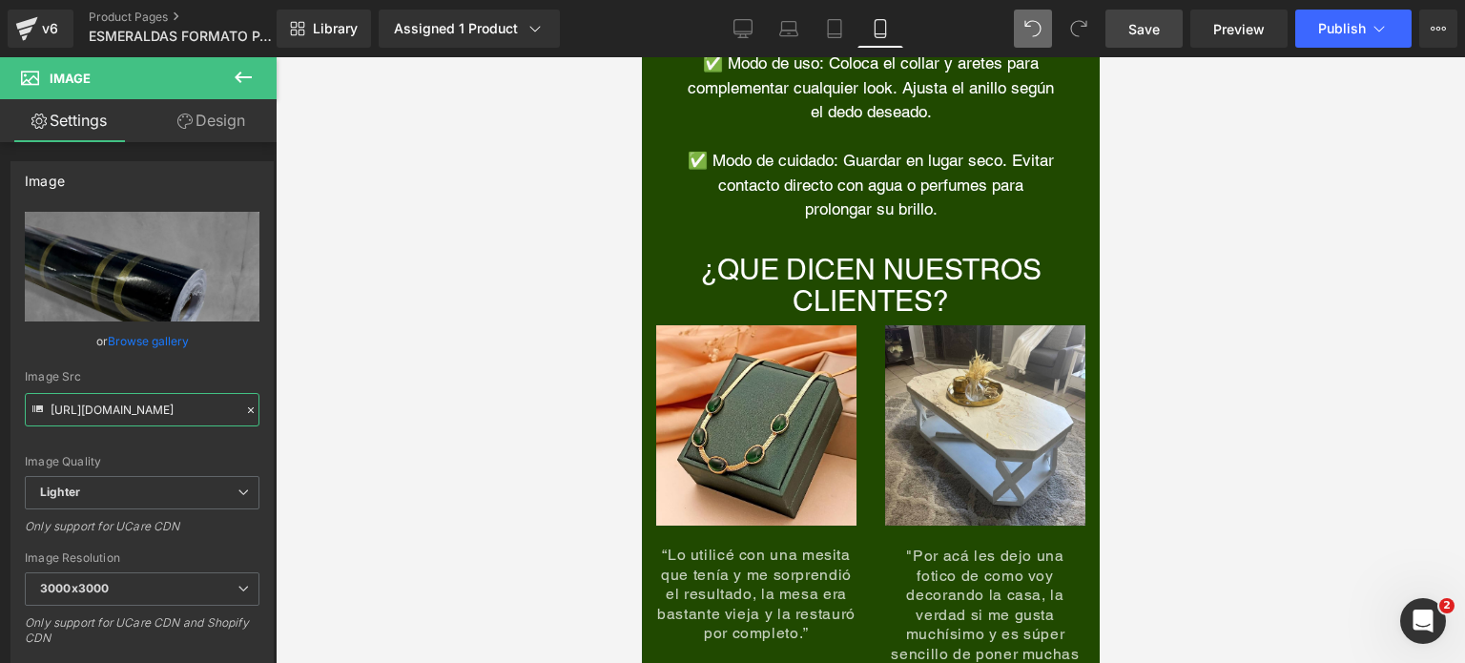
type input "[URL][DOMAIN_NAME]"
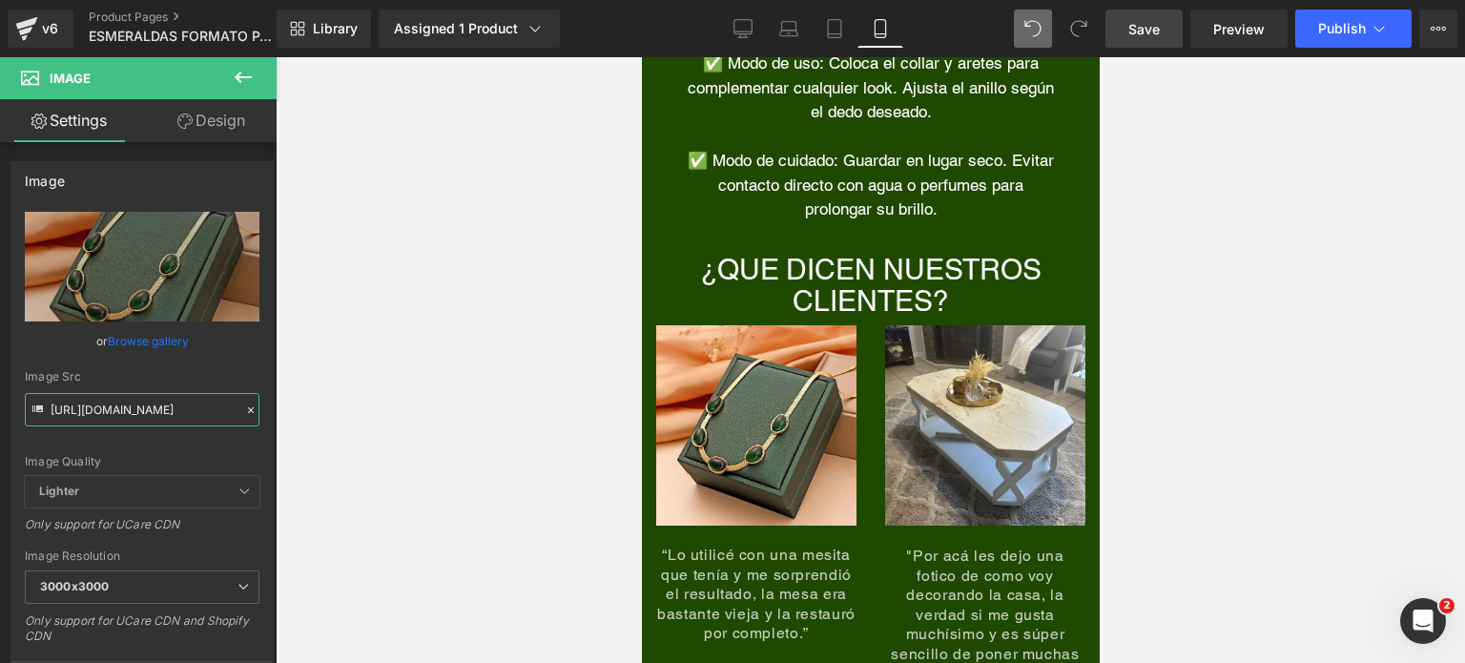
scroll to position [0, 0]
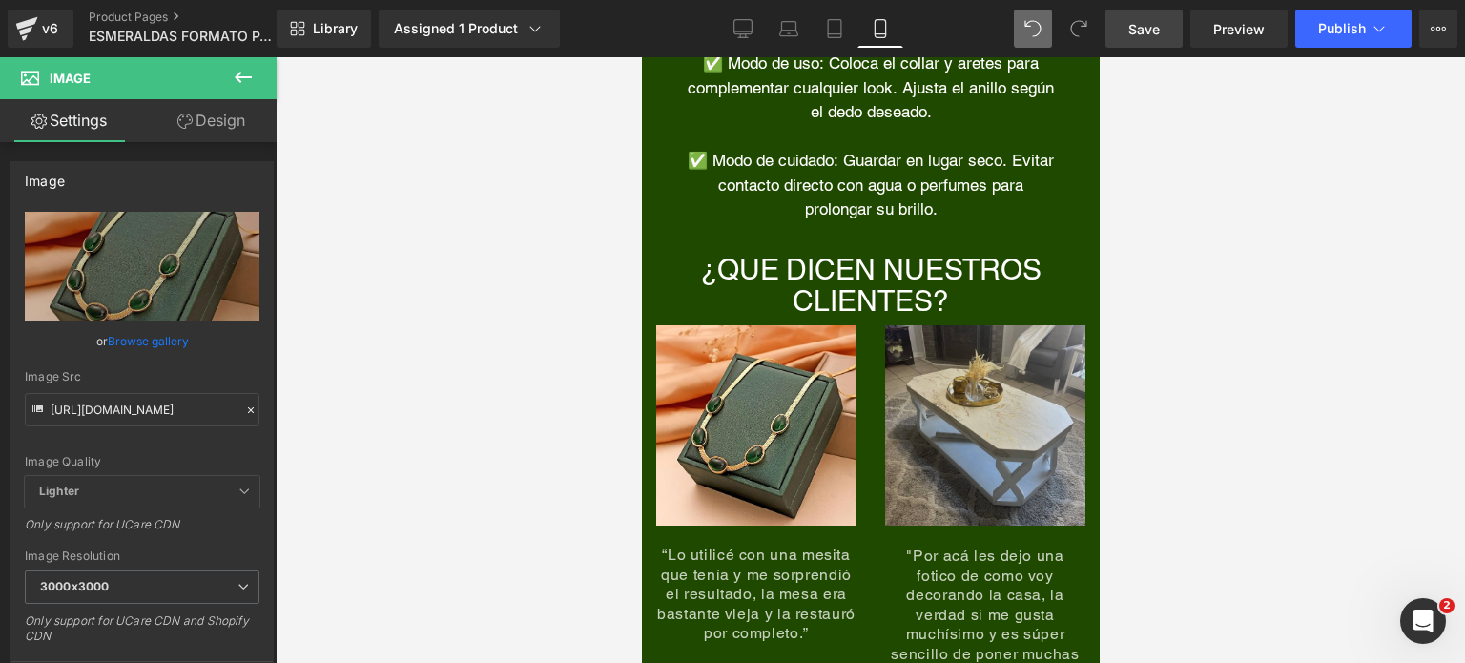
click at [962, 384] on img at bounding box center [984, 425] width 200 height 200
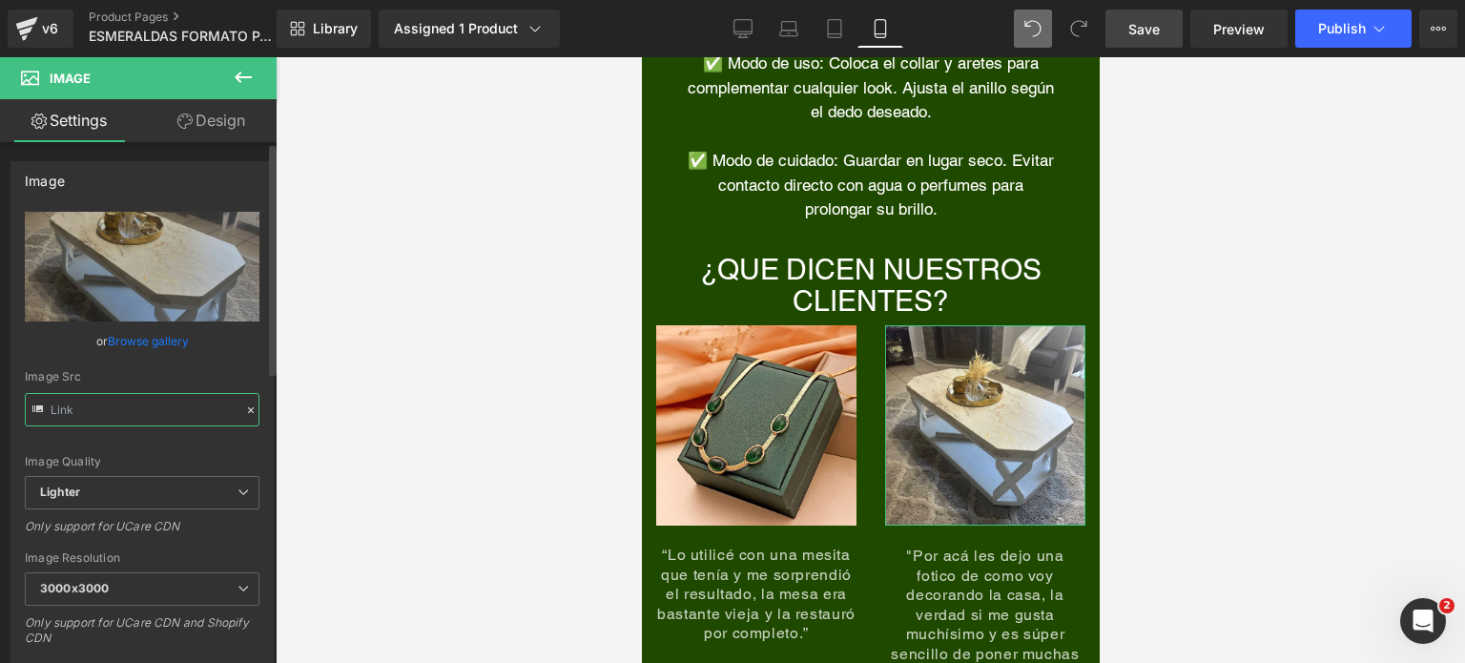
click at [195, 404] on input "text" at bounding box center [142, 409] width 235 height 33
paste input "[DOMAIN_NAME][URL]"
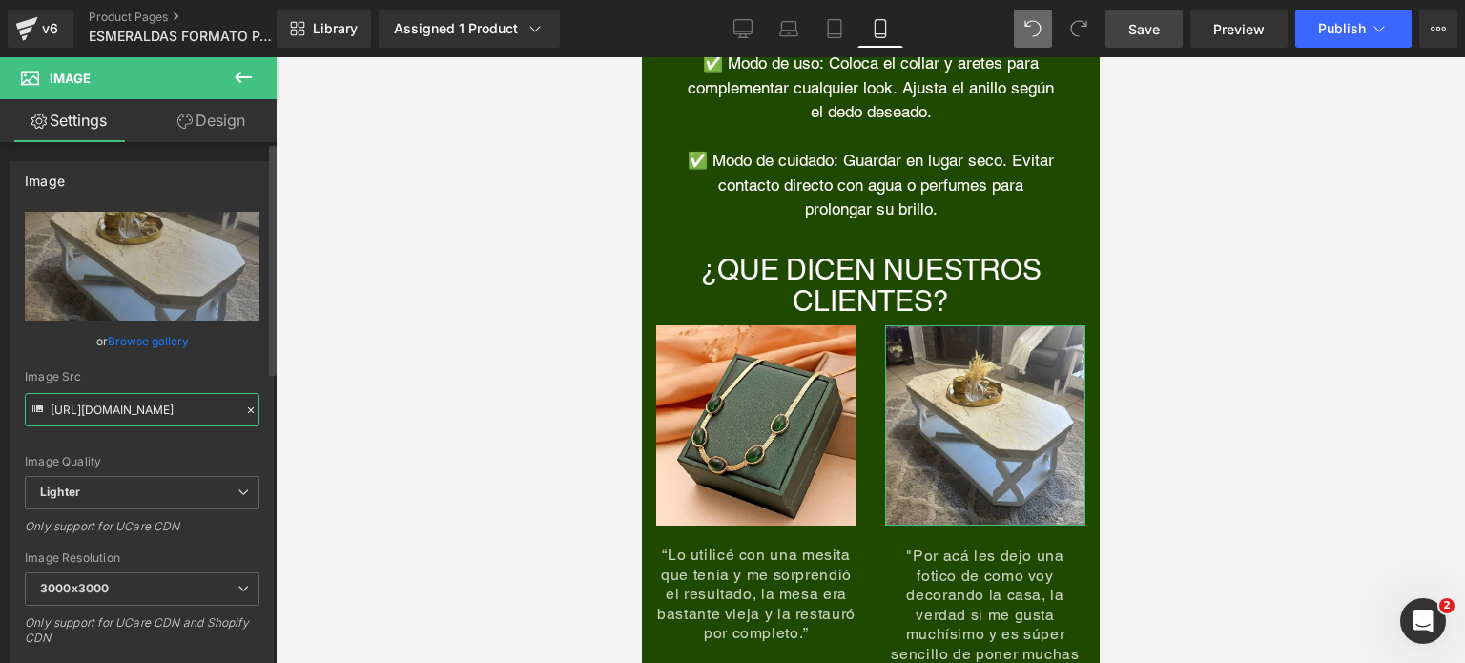
type input "[URL][DOMAIN_NAME]"
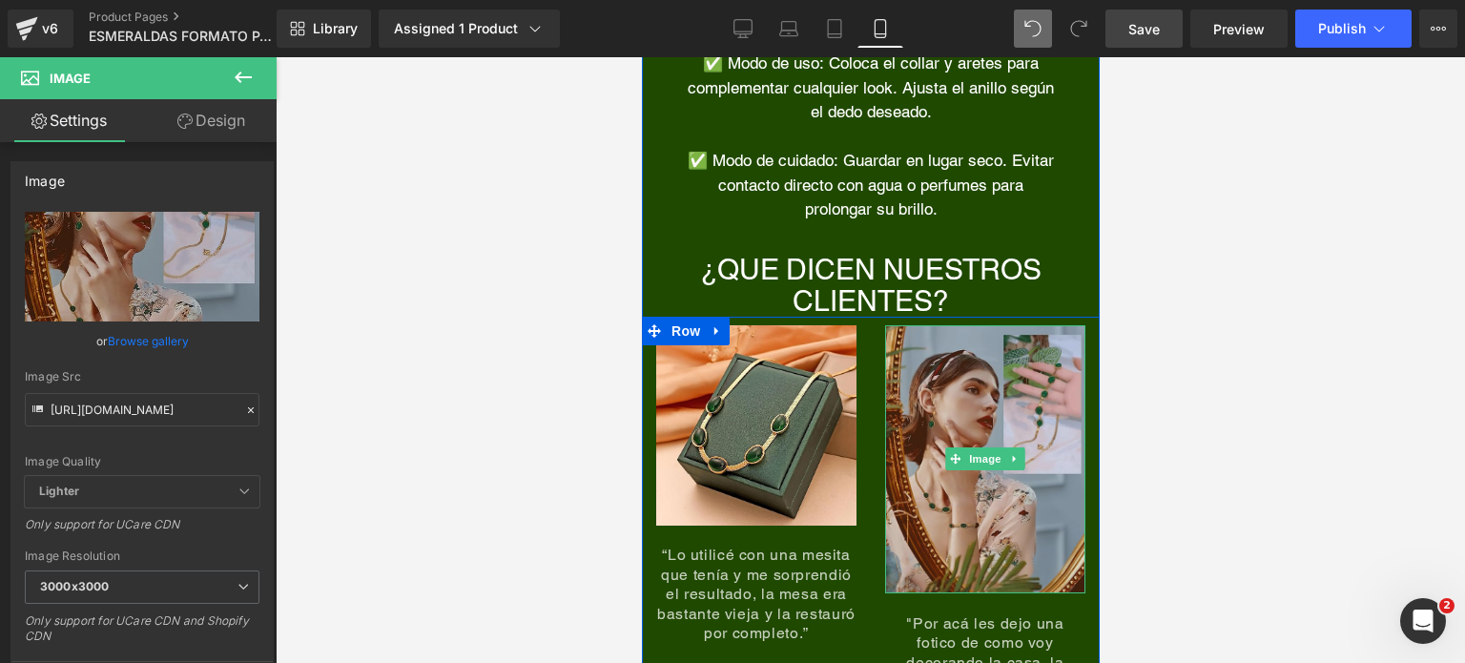
click at [992, 382] on img at bounding box center [984, 458] width 200 height 267
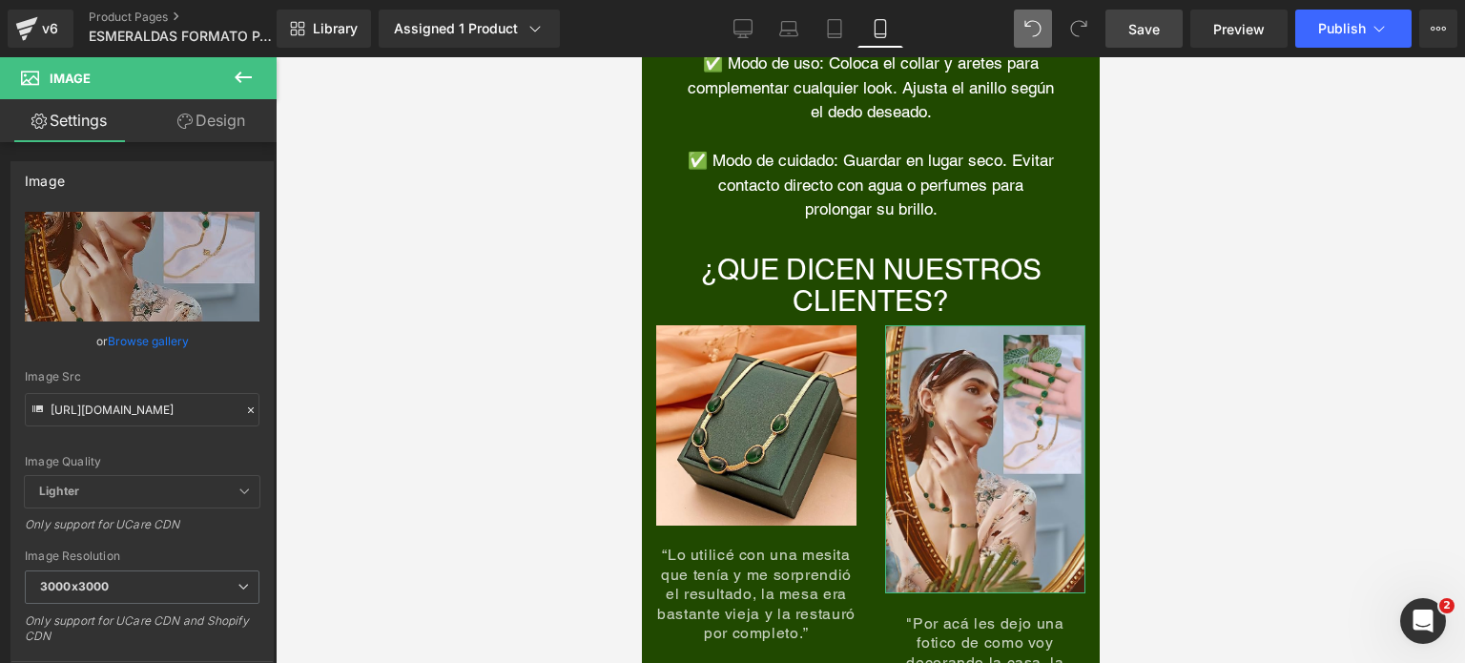
drag, startPoint x: 214, startPoint y: 123, endPoint x: 123, endPoint y: 230, distance: 140.0
click at [214, 123] on link "Design" at bounding box center [211, 120] width 138 height 43
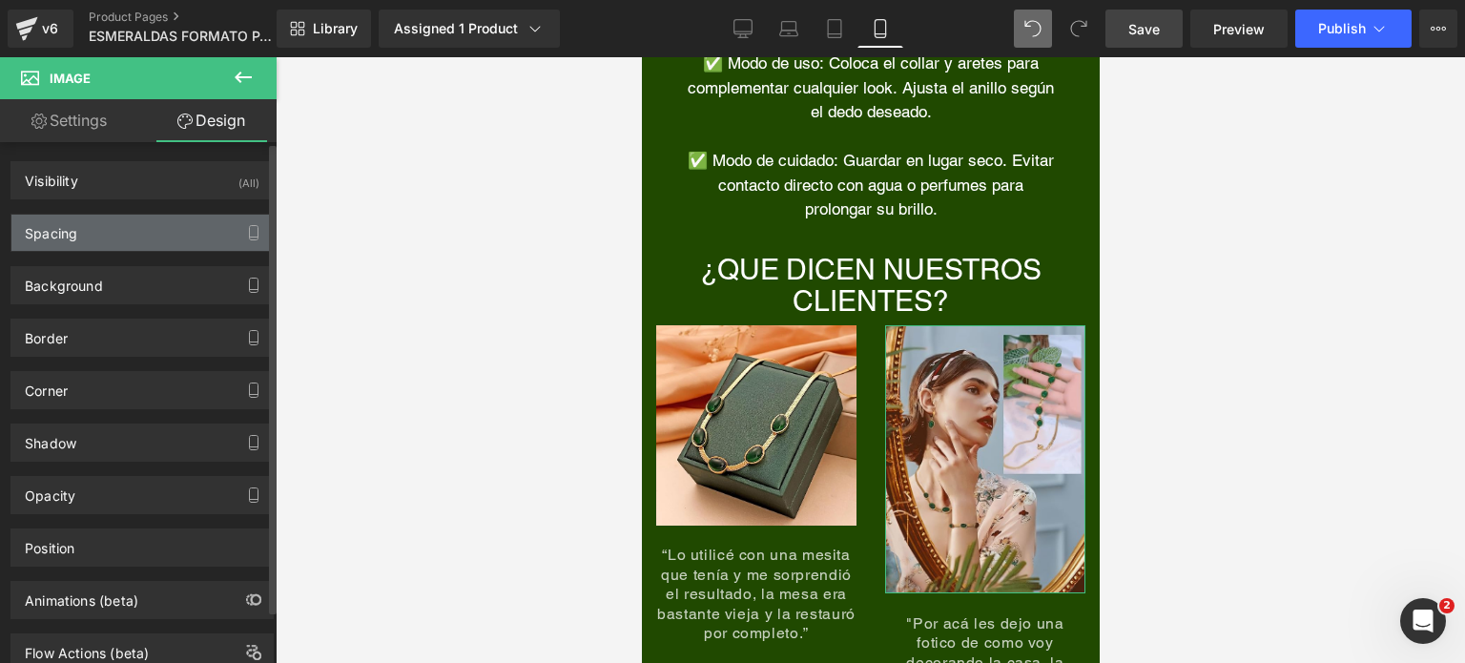
click at [116, 244] on div "Spacing" at bounding box center [141, 233] width 261 height 36
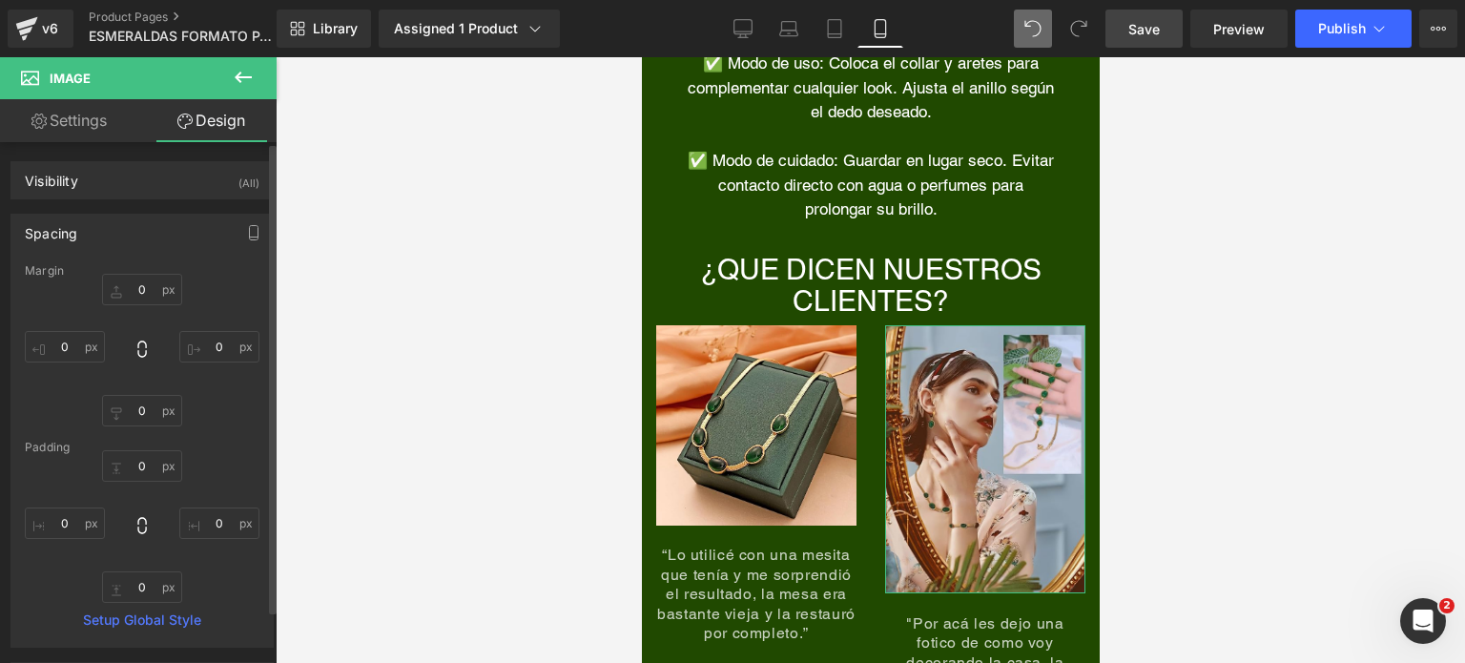
click at [117, 244] on div "Spacing" at bounding box center [141, 233] width 261 height 36
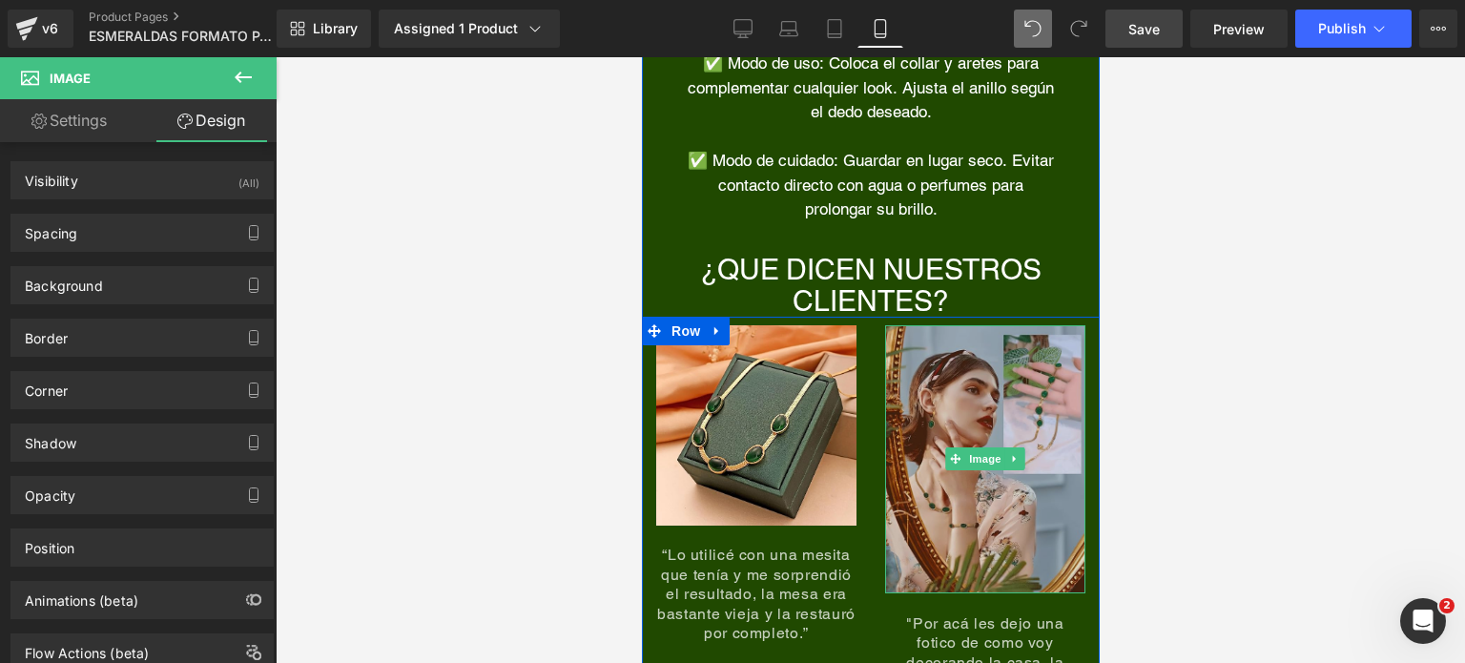
click at [981, 518] on img at bounding box center [984, 458] width 200 height 267
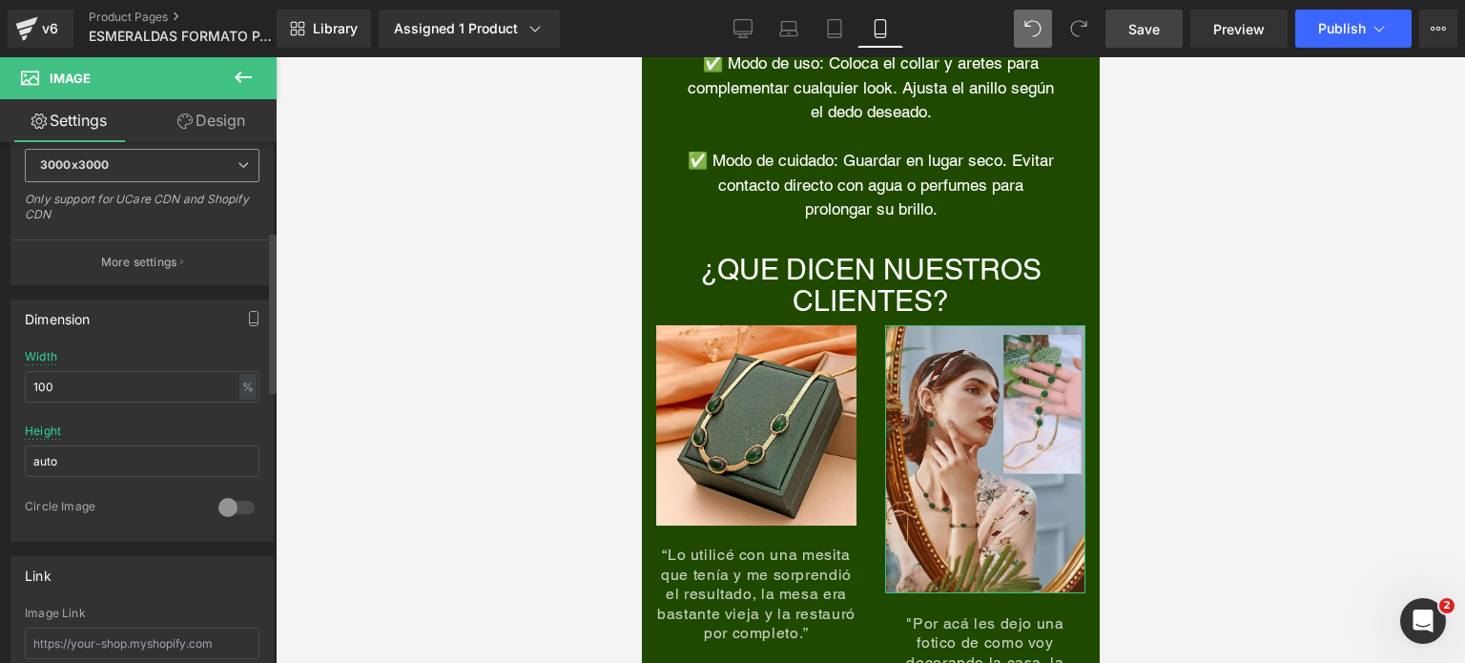
scroll to position [286, 0]
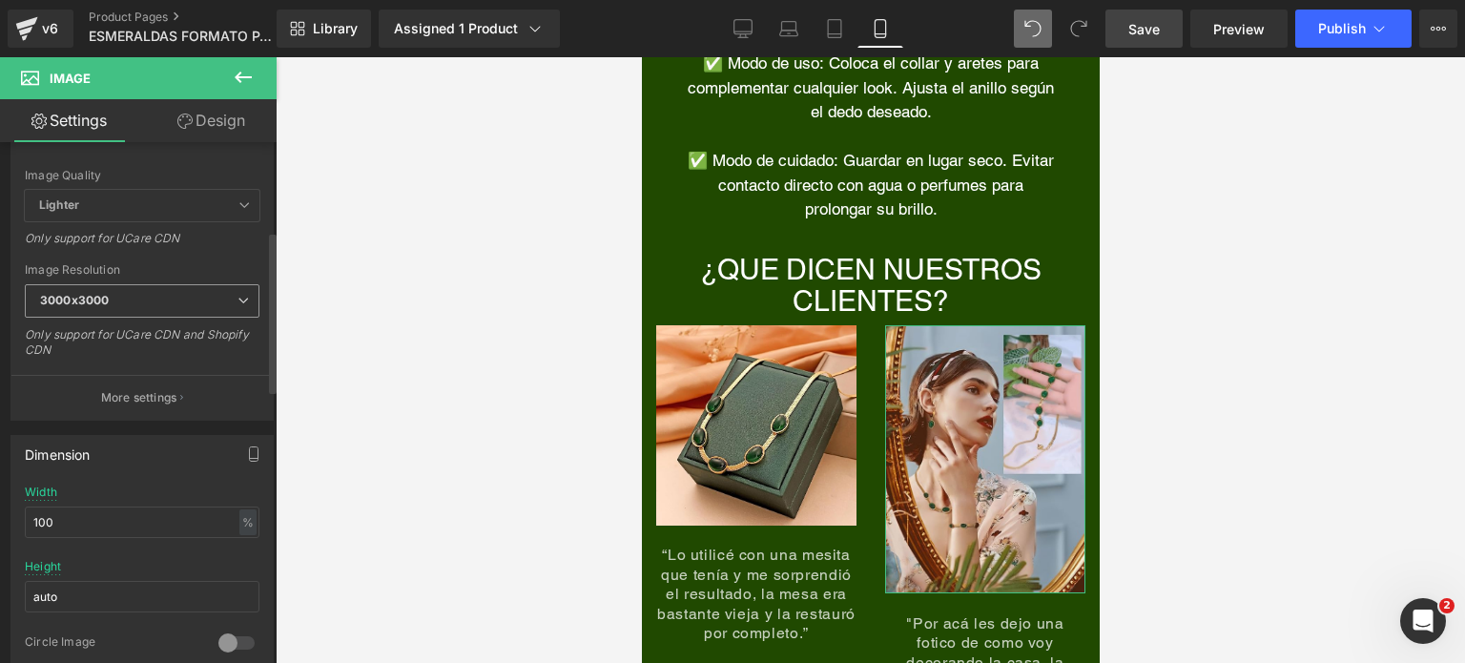
click at [149, 296] on span "3000x3000" at bounding box center [142, 300] width 235 height 33
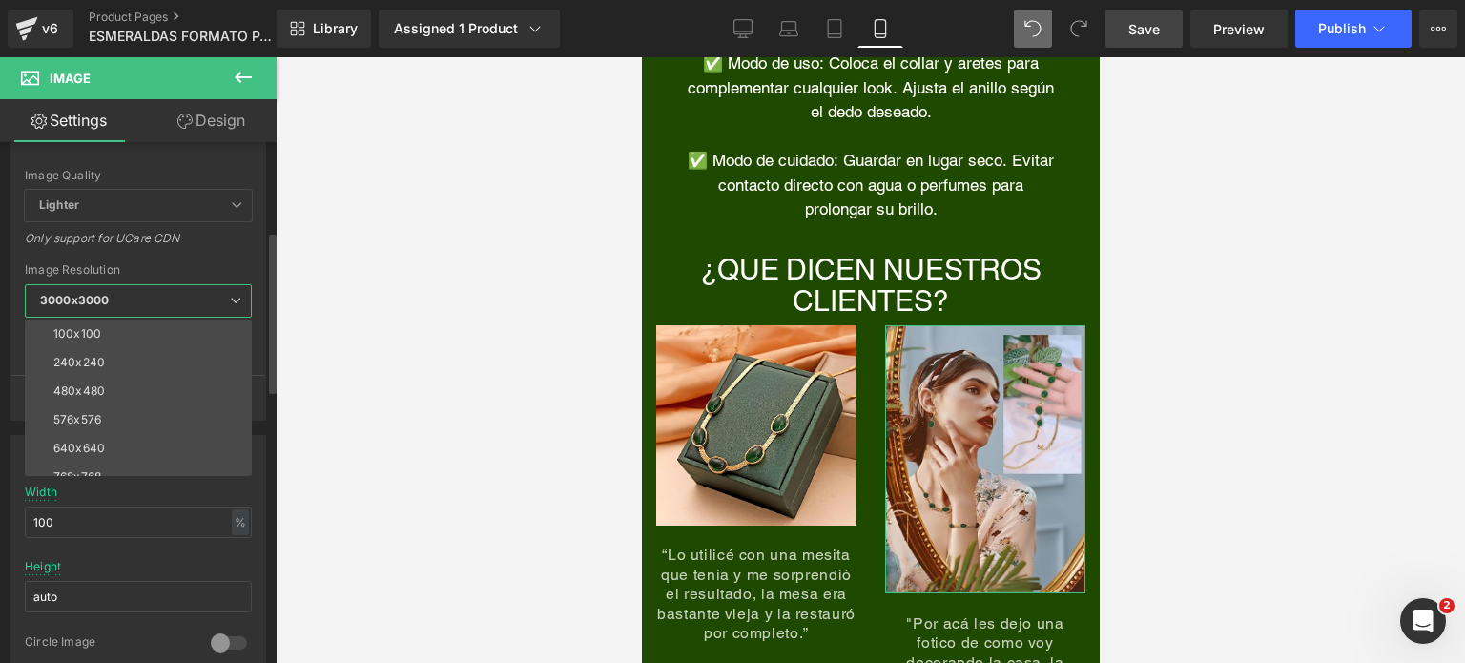
click at [149, 296] on span "3000x3000" at bounding box center [138, 300] width 227 height 33
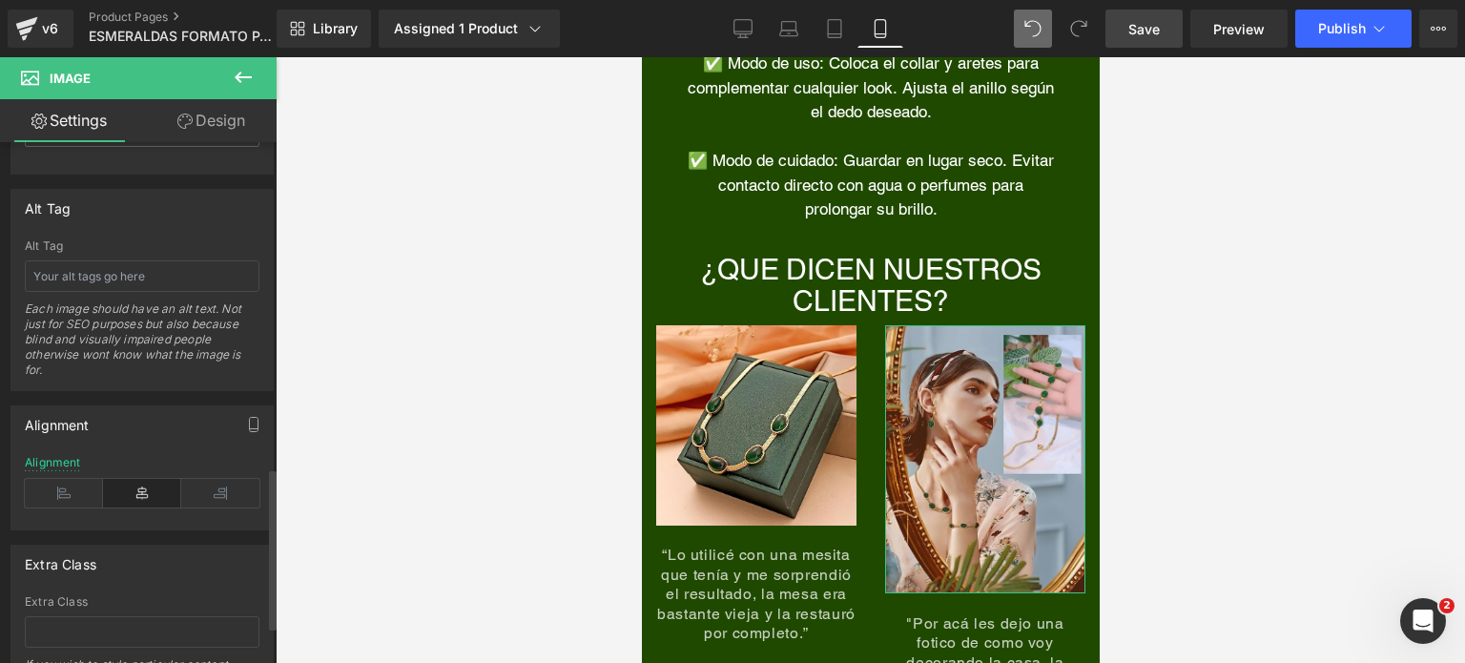
scroll to position [1167, 0]
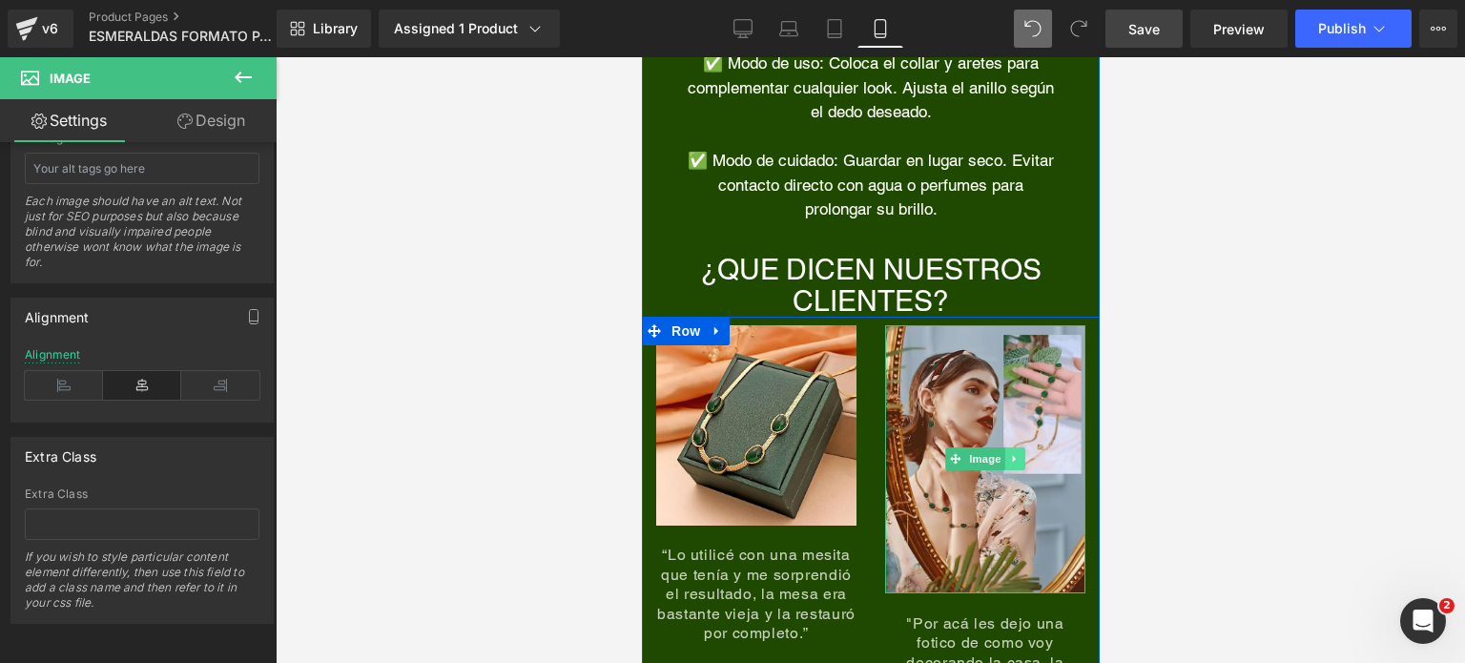
click at [1010, 456] on icon at bounding box center [1014, 458] width 10 height 11
click at [1014, 456] on link at bounding box center [1024, 458] width 20 height 23
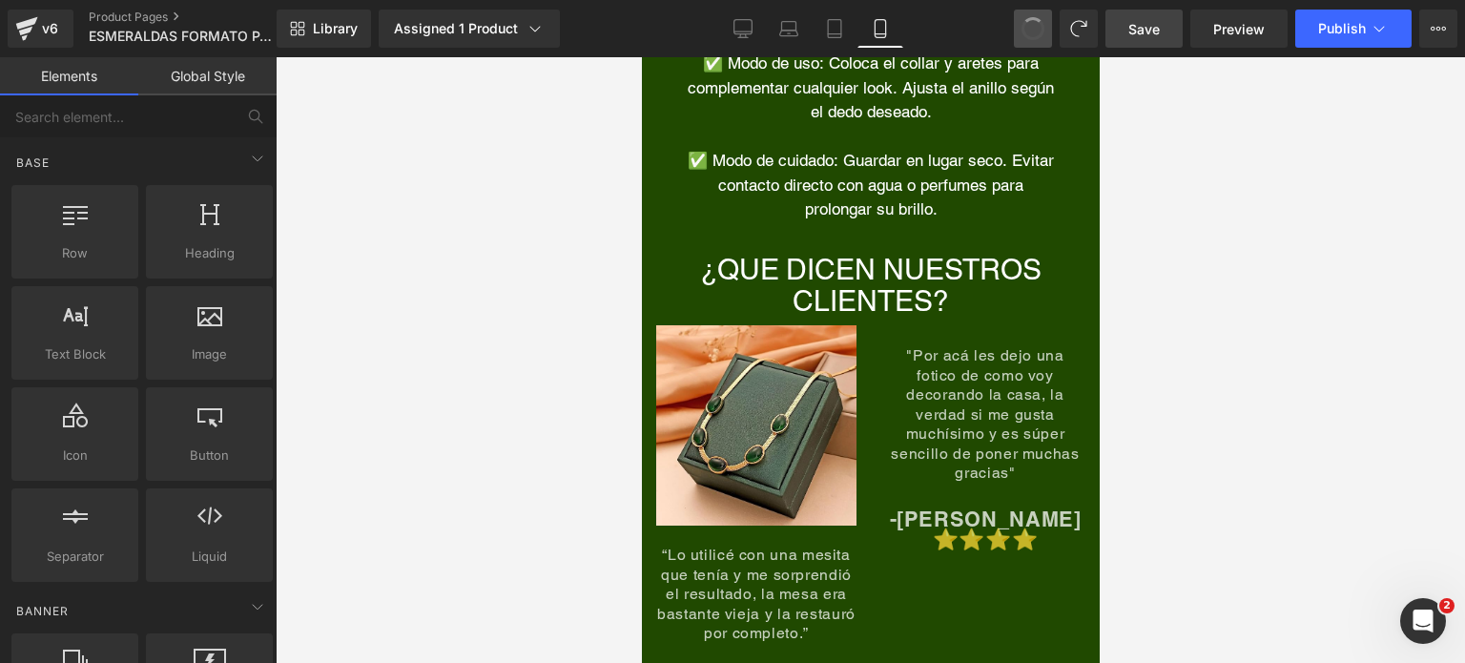
drag, startPoint x: 1031, startPoint y: 25, endPoint x: 396, endPoint y: 13, distance: 635.1
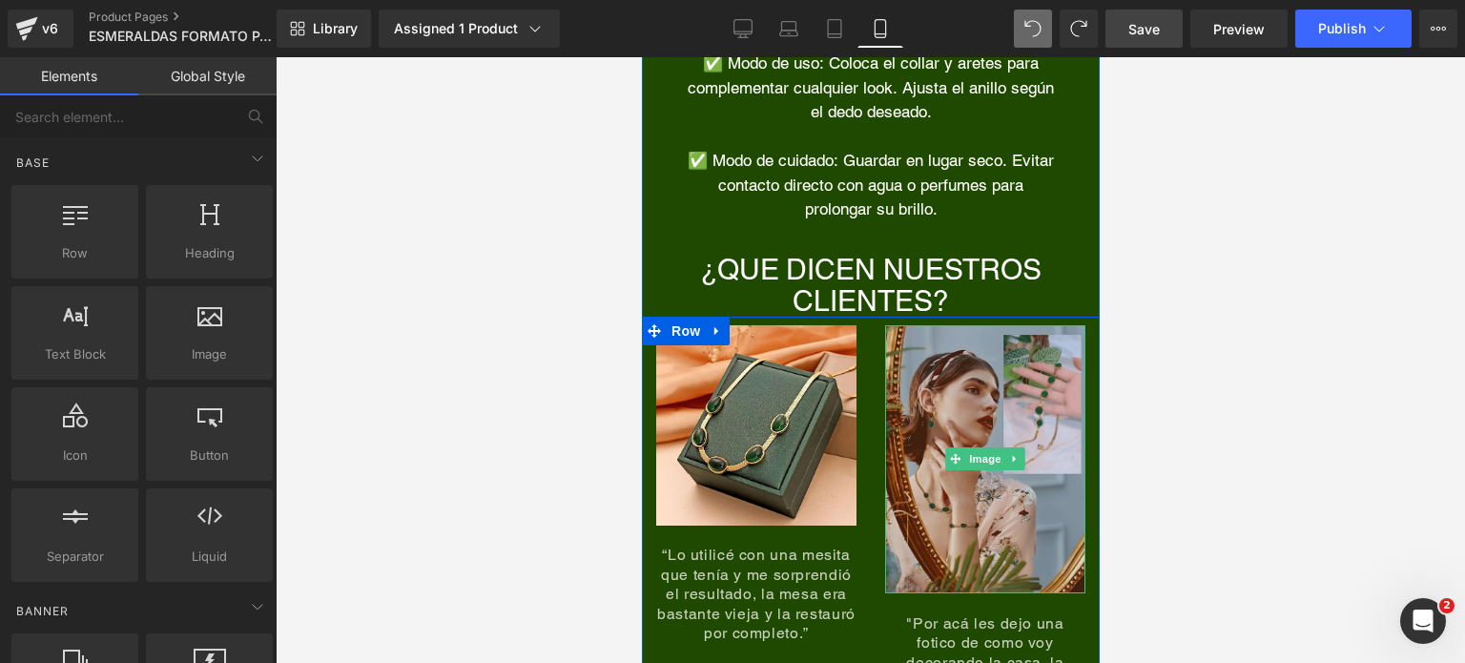
click at [962, 421] on img at bounding box center [984, 458] width 200 height 267
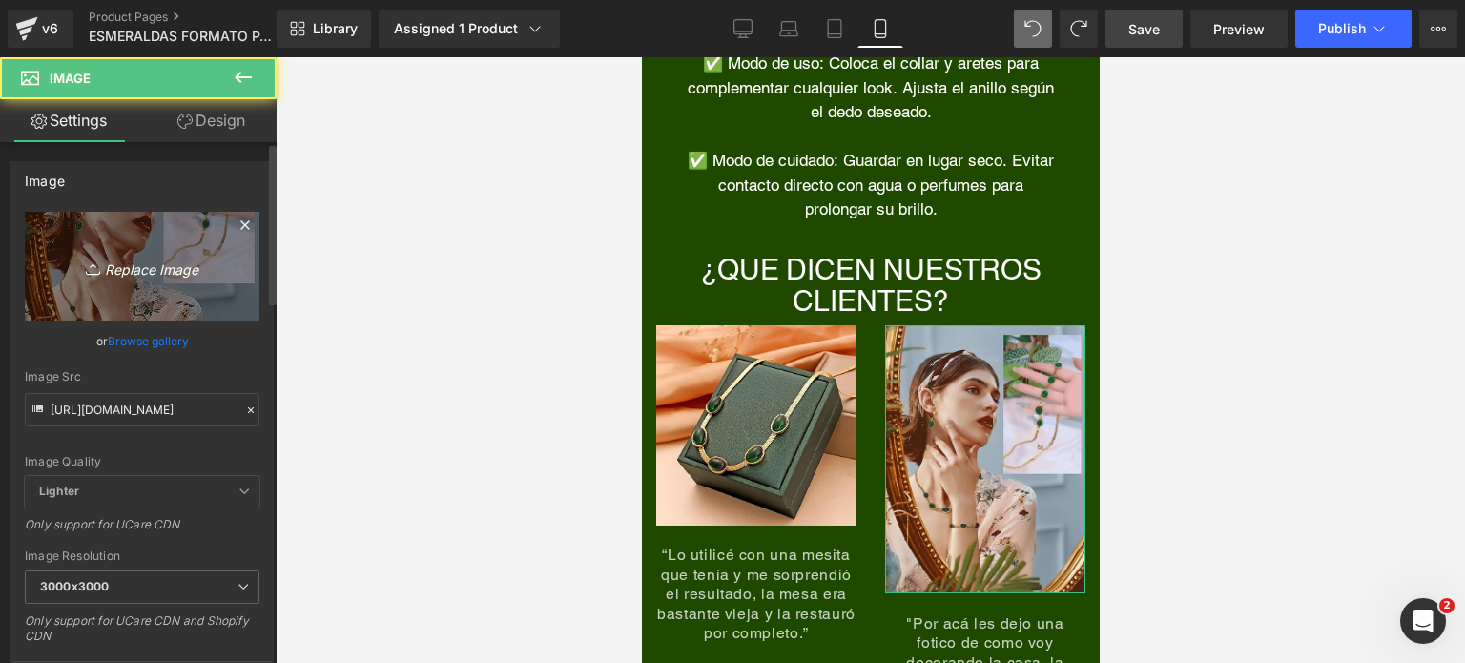
click at [107, 260] on icon "Replace Image" at bounding box center [142, 267] width 153 height 24
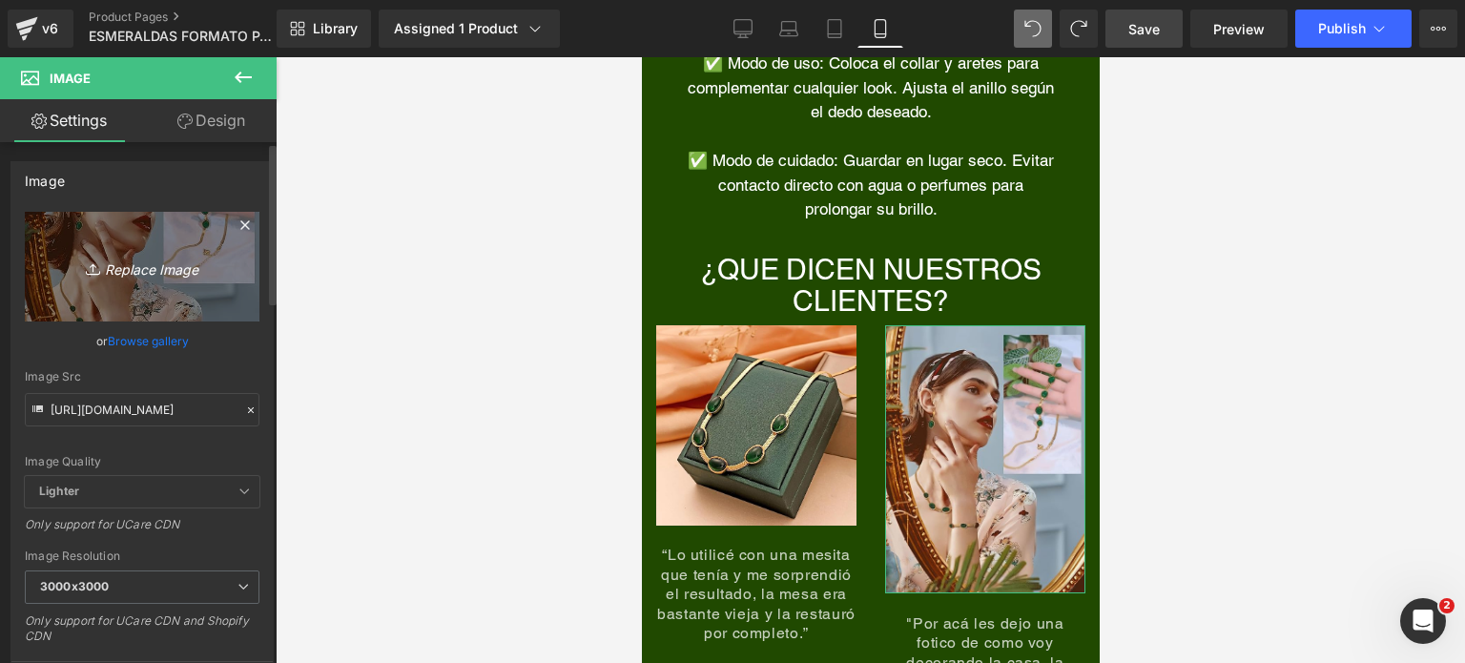
type input "C:\fakepath\Captura de pantalla [DATE] 185433.png"
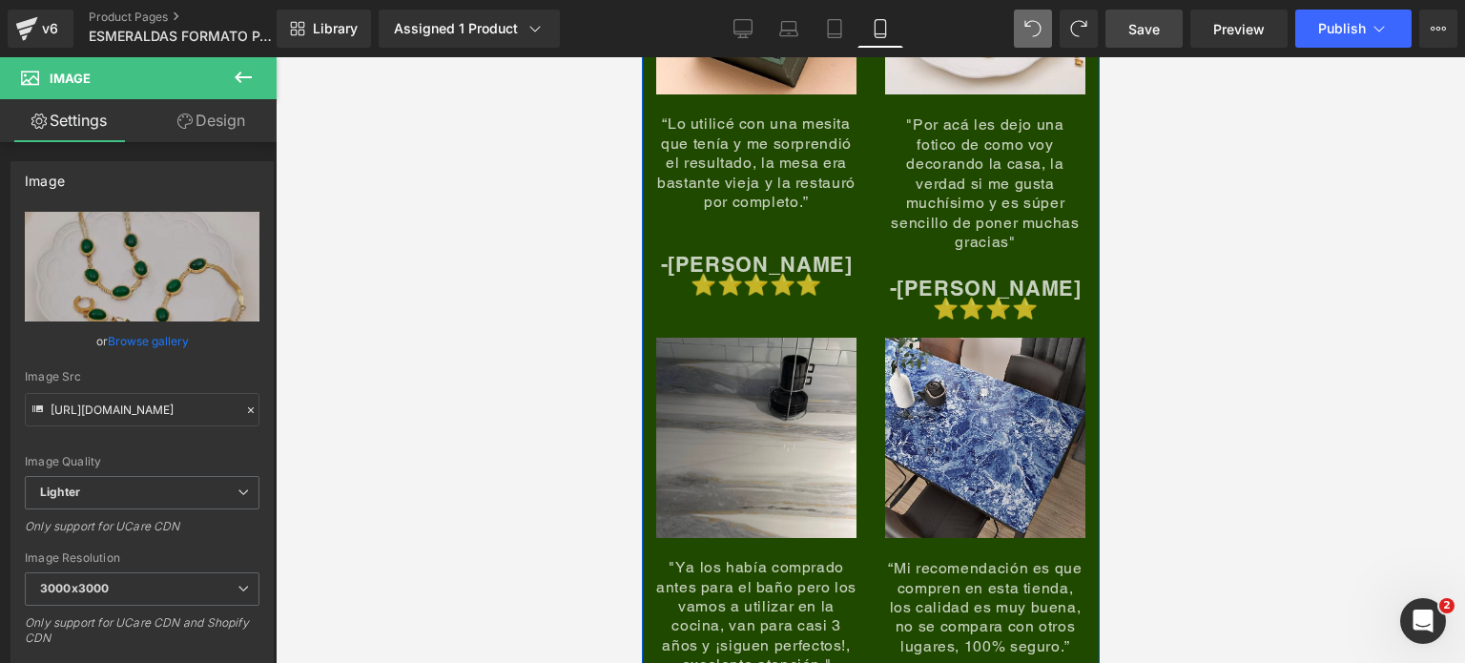
scroll to position [8677, 0]
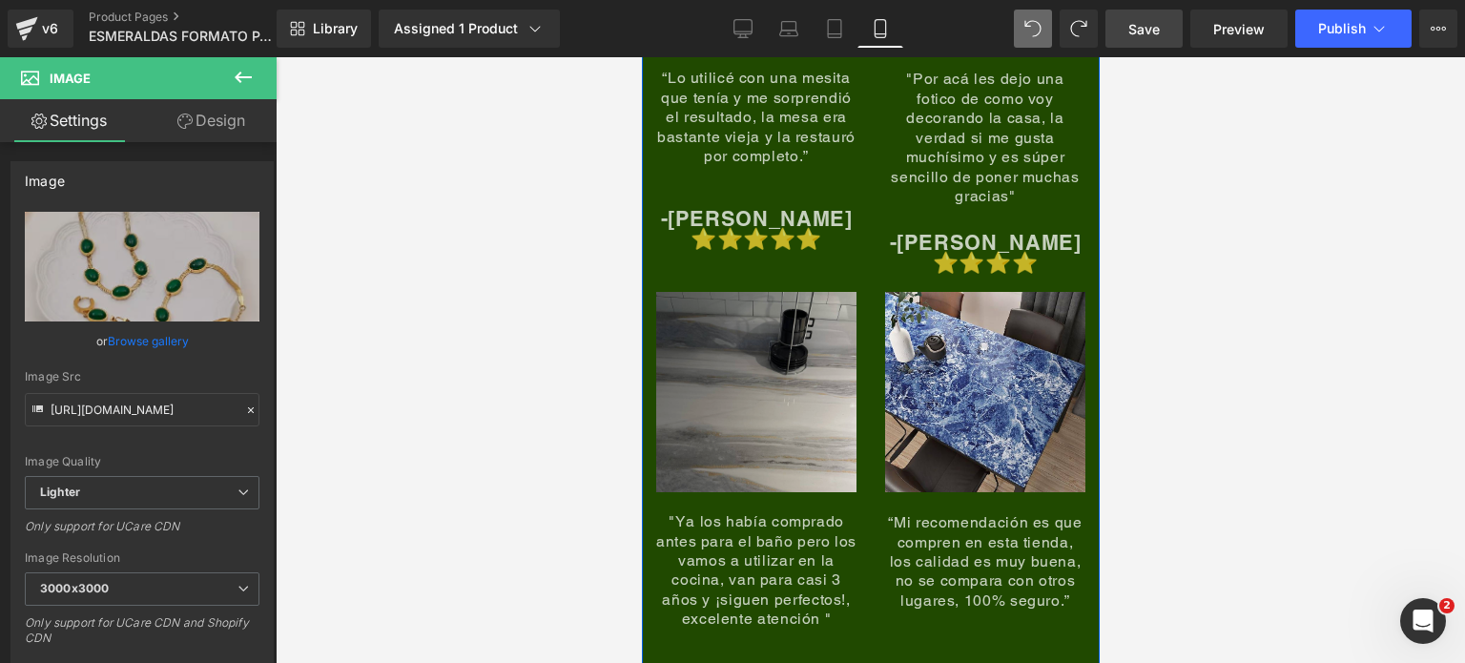
click at [737, 356] on img at bounding box center [755, 402] width 200 height 220
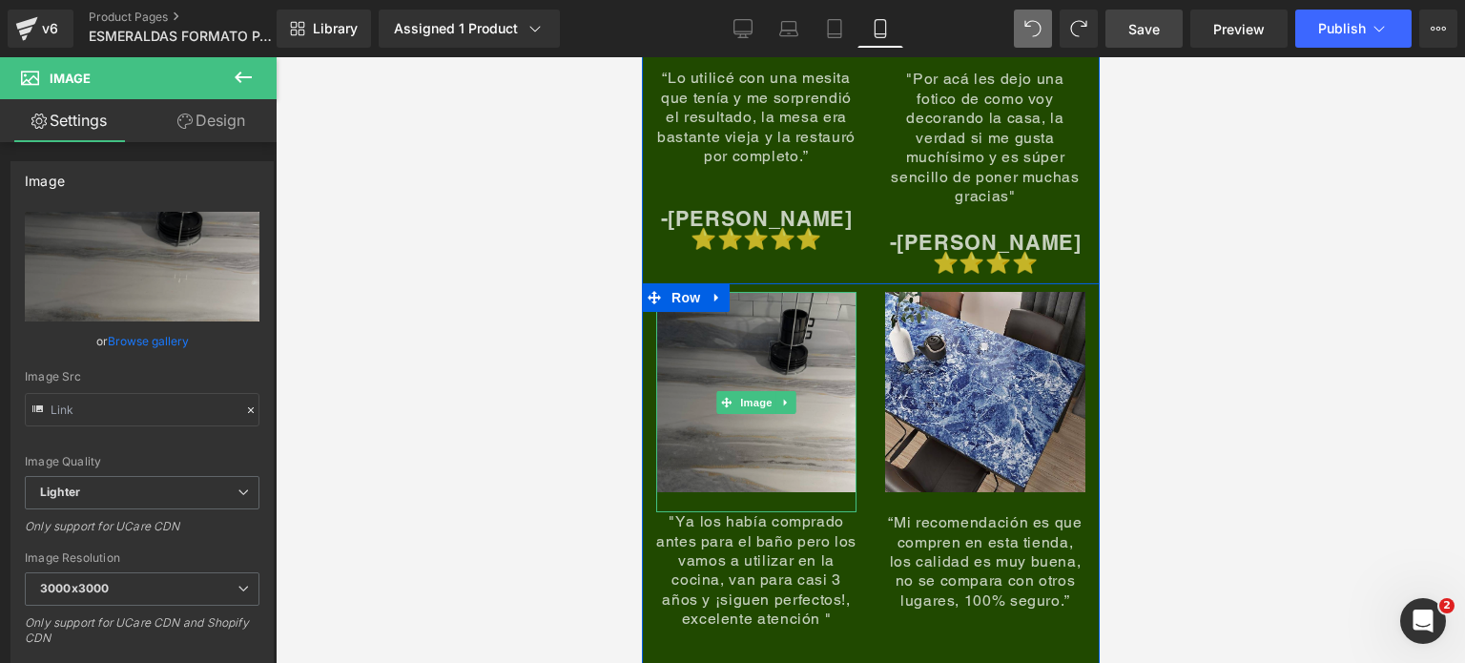
click at [746, 304] on img at bounding box center [755, 402] width 200 height 220
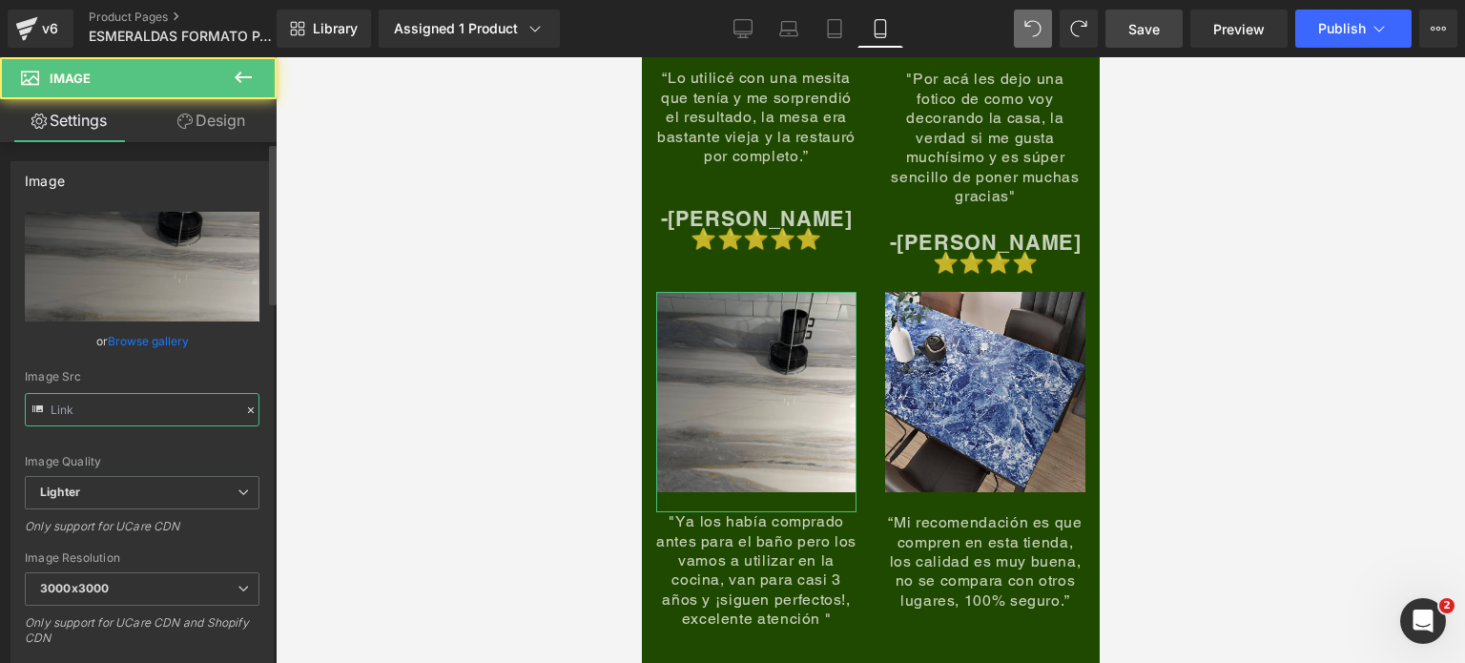
click at [206, 403] on input "text" at bounding box center [142, 409] width 235 height 33
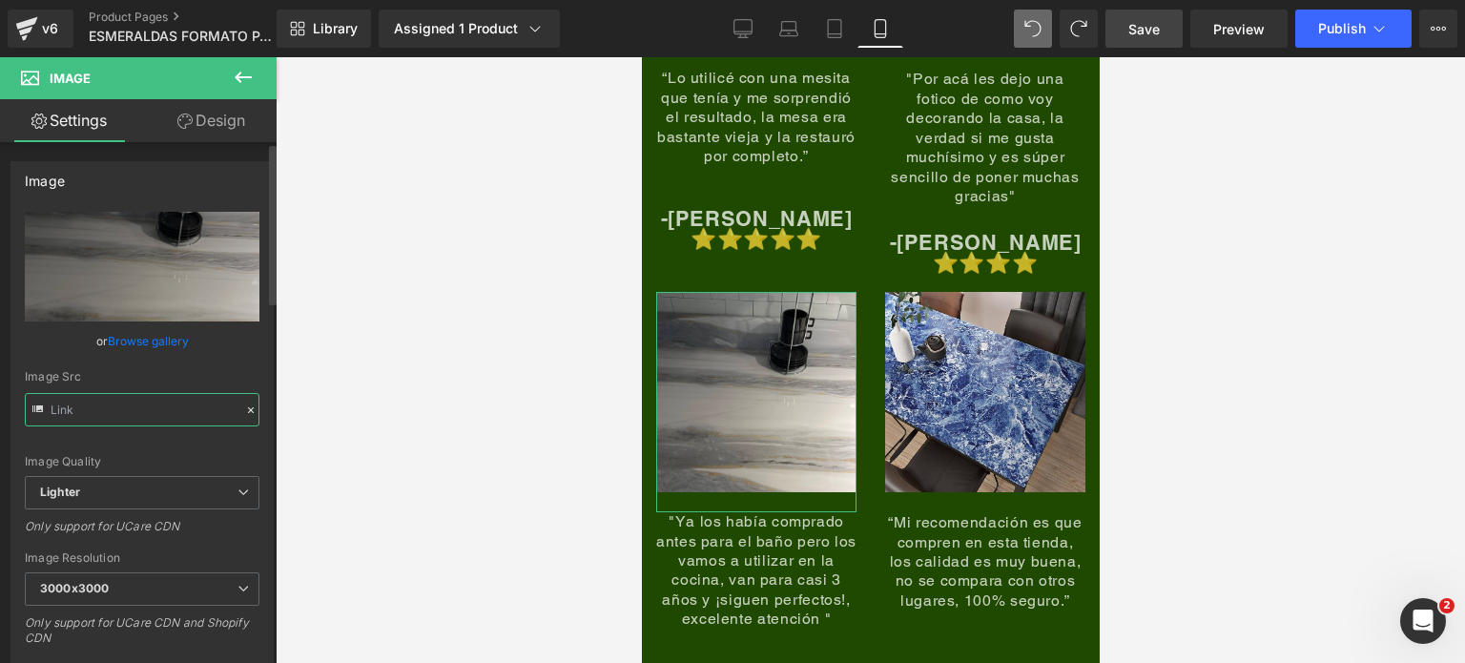
click at [206, 403] on input "text" at bounding box center [142, 409] width 235 height 33
paste input "[DOMAIN_NAME][URL]"
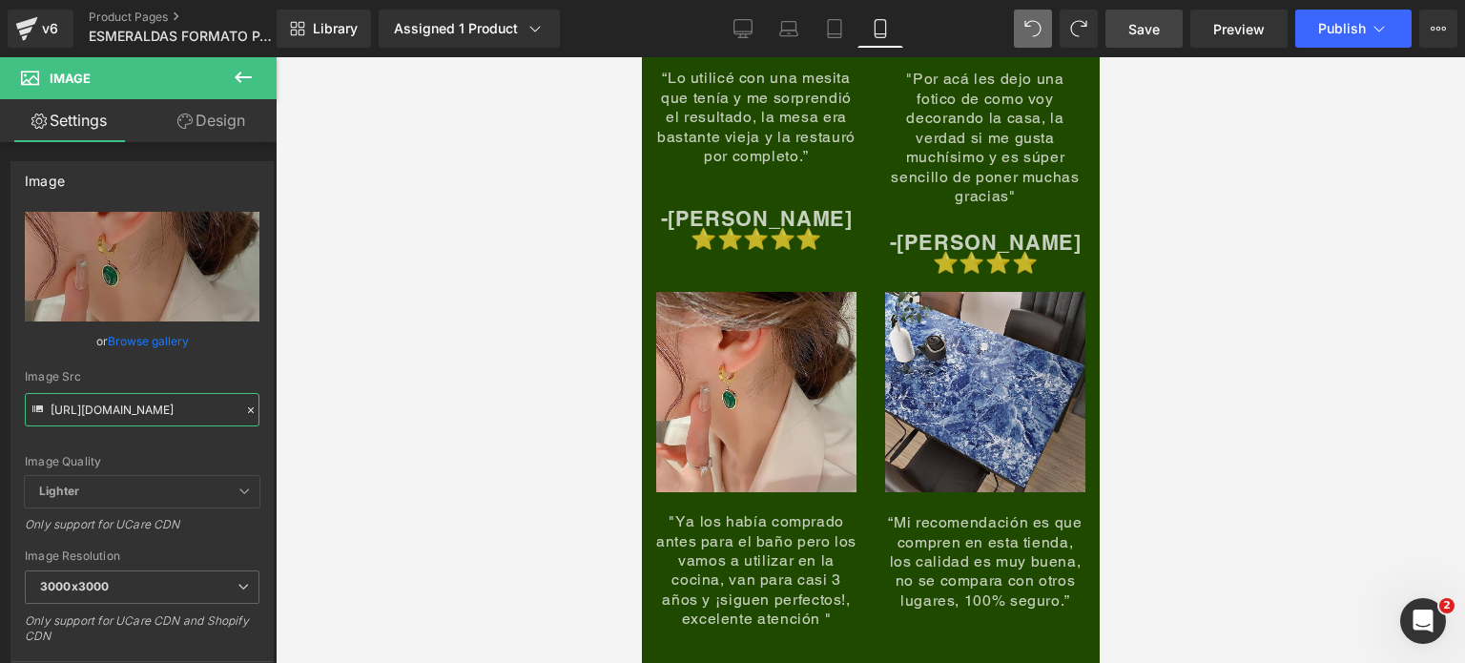
type input "[URL][DOMAIN_NAME]"
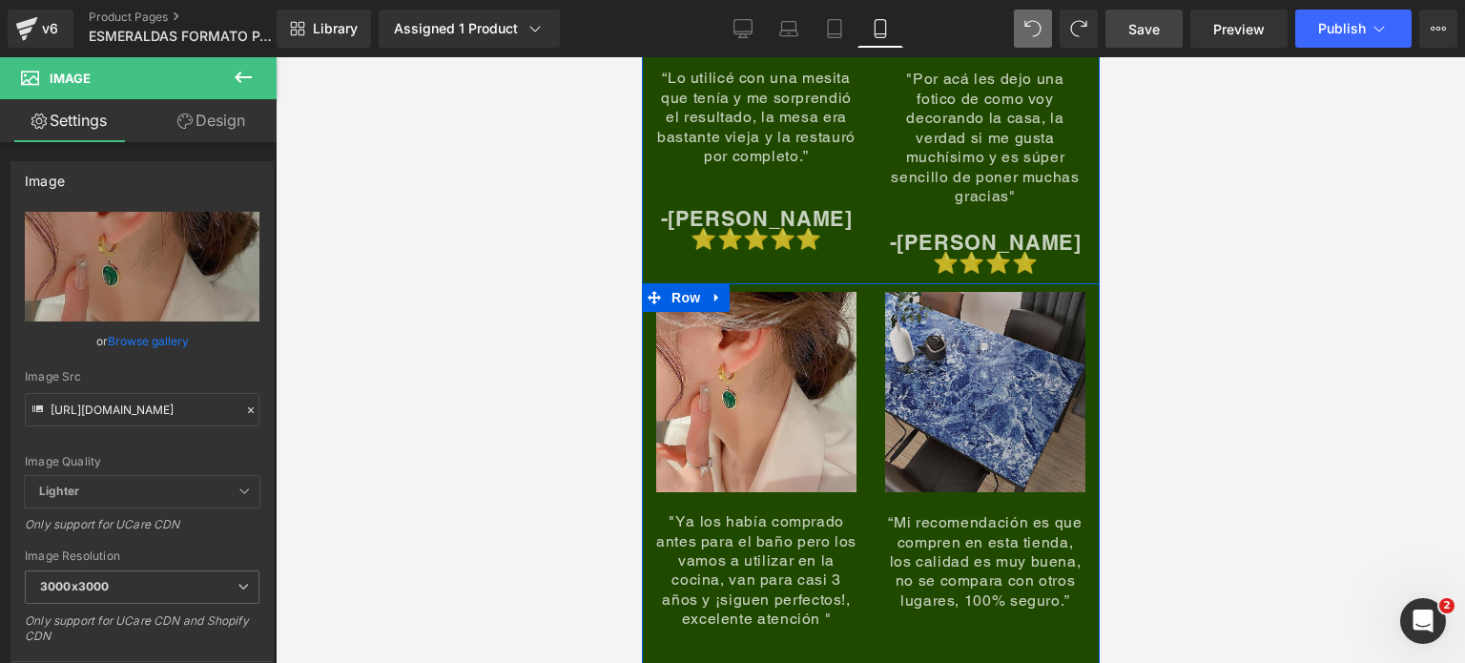
click at [937, 315] on img at bounding box center [984, 392] width 200 height 200
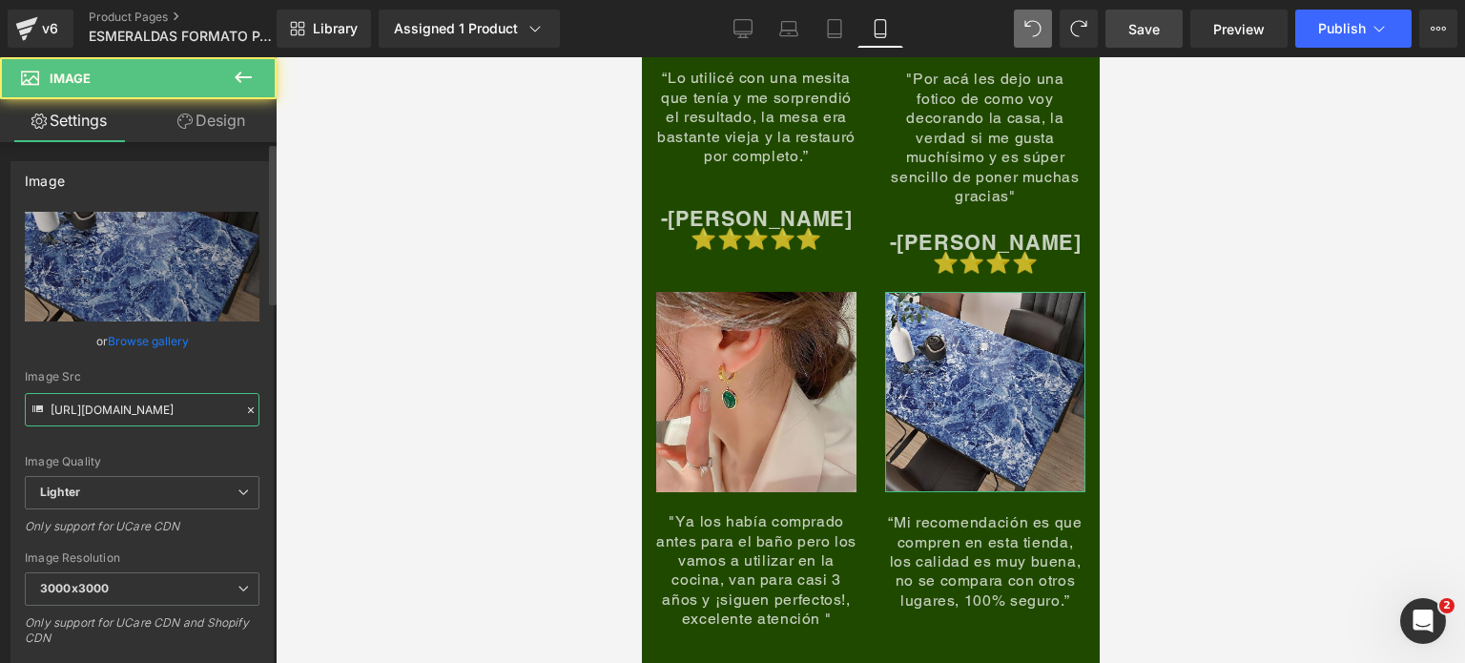
click at [179, 403] on input "[URL][DOMAIN_NAME]" at bounding box center [142, 409] width 235 height 33
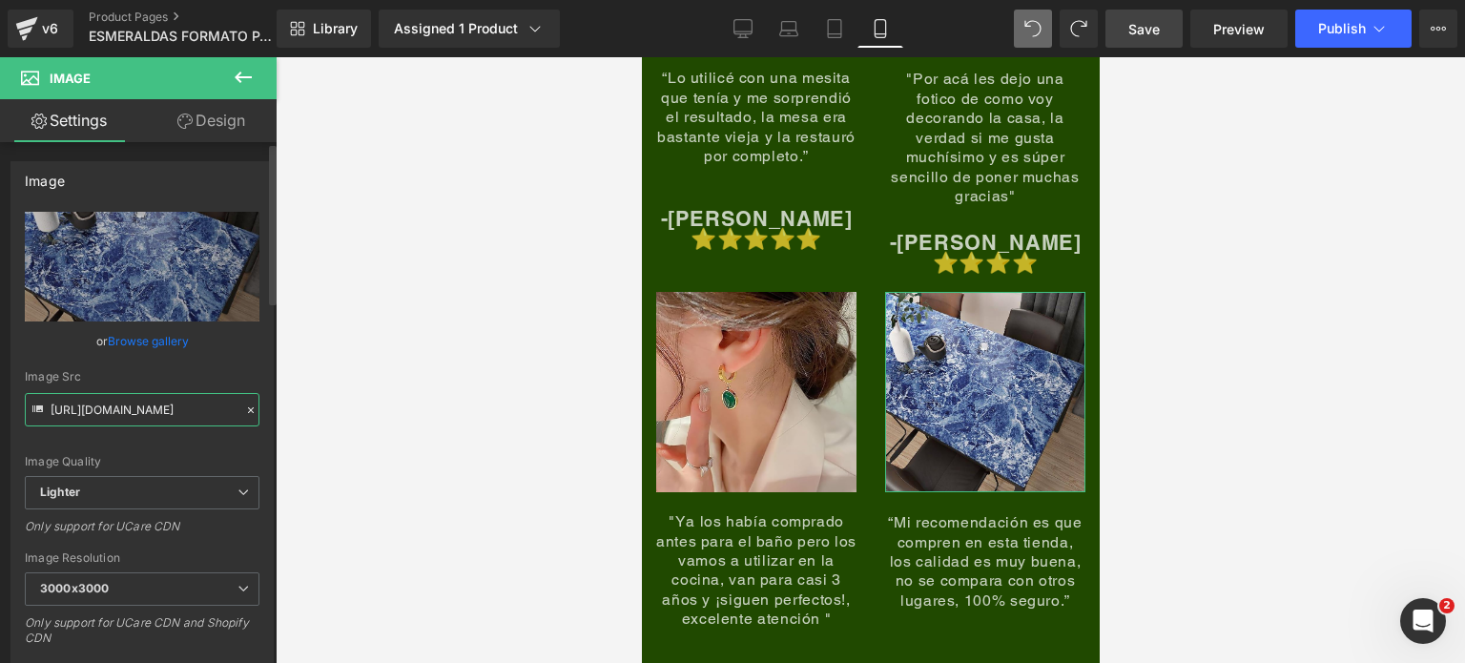
click at [179, 403] on input "[URL][DOMAIN_NAME]" at bounding box center [142, 409] width 235 height 33
paste input "[DOMAIN_NAME][URL]"
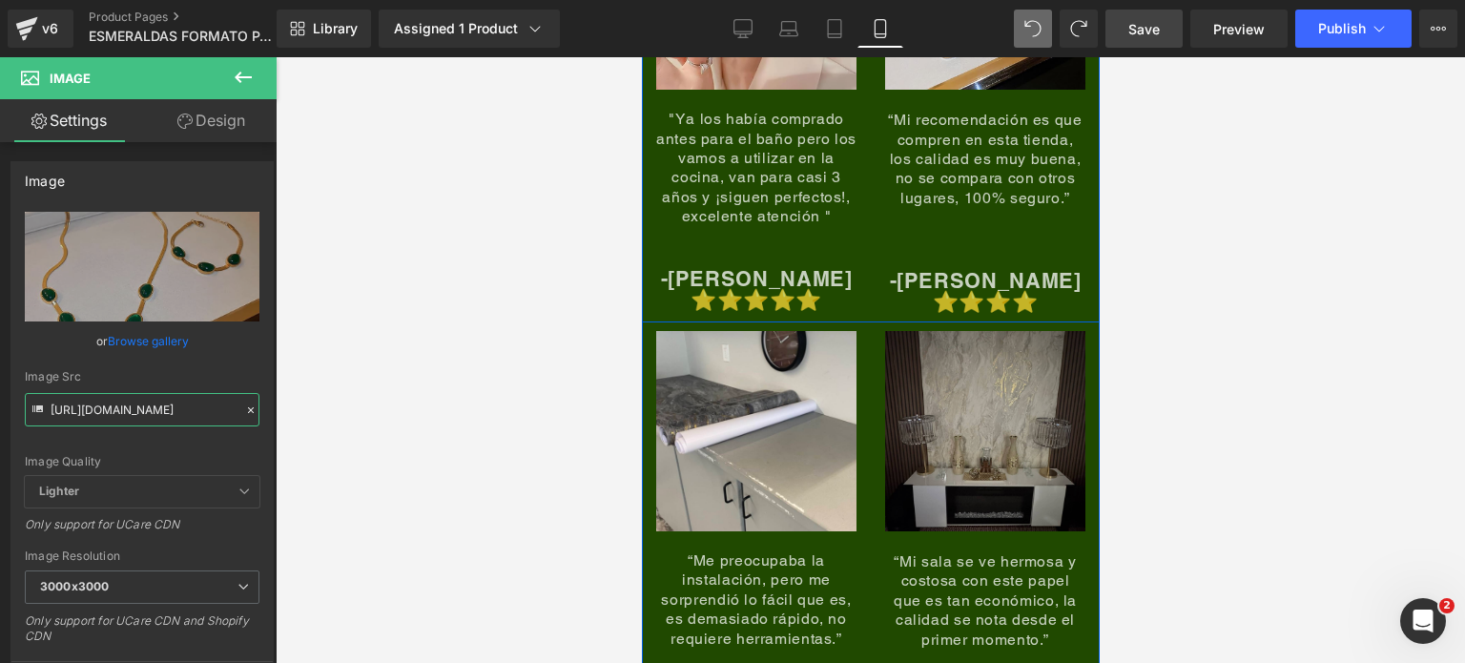
scroll to position [9154, 0]
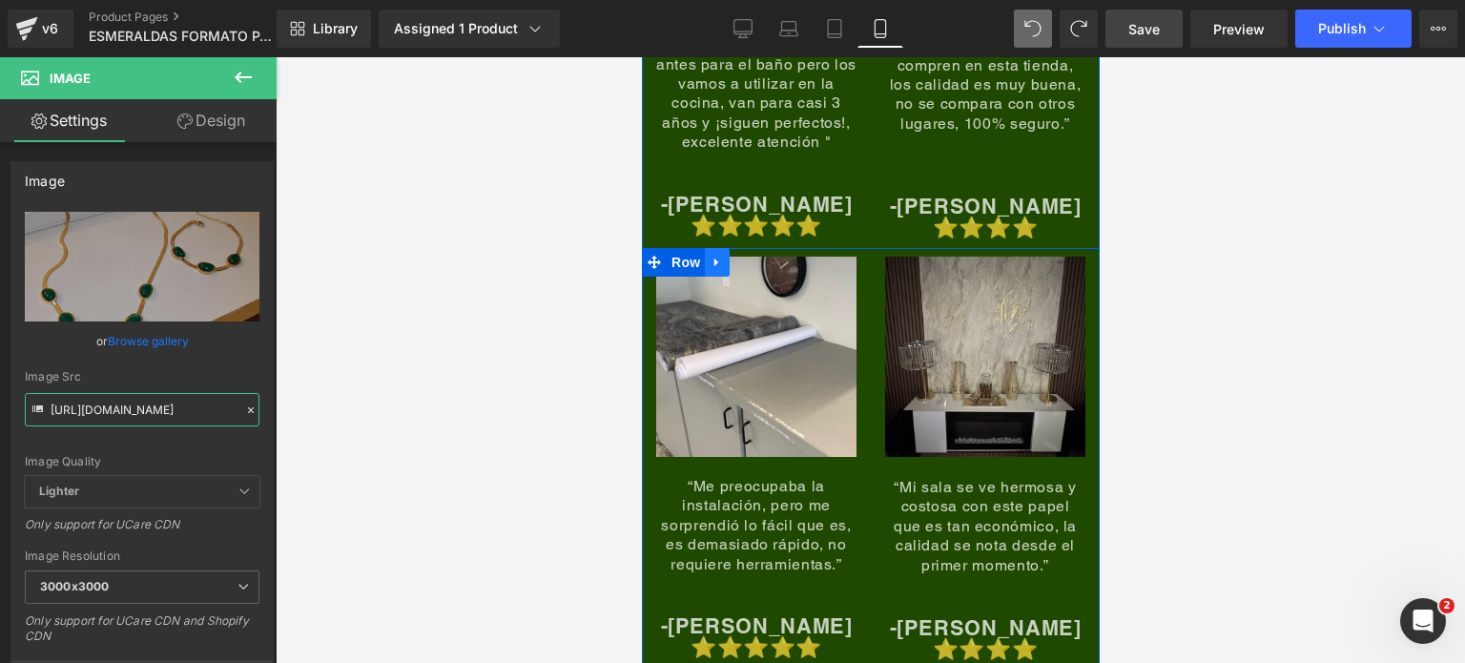
type input "[URL][DOMAIN_NAME]"
click at [709, 255] on icon at bounding box center [715, 262] width 13 height 14
click at [759, 255] on icon at bounding box center [765, 262] width 13 height 14
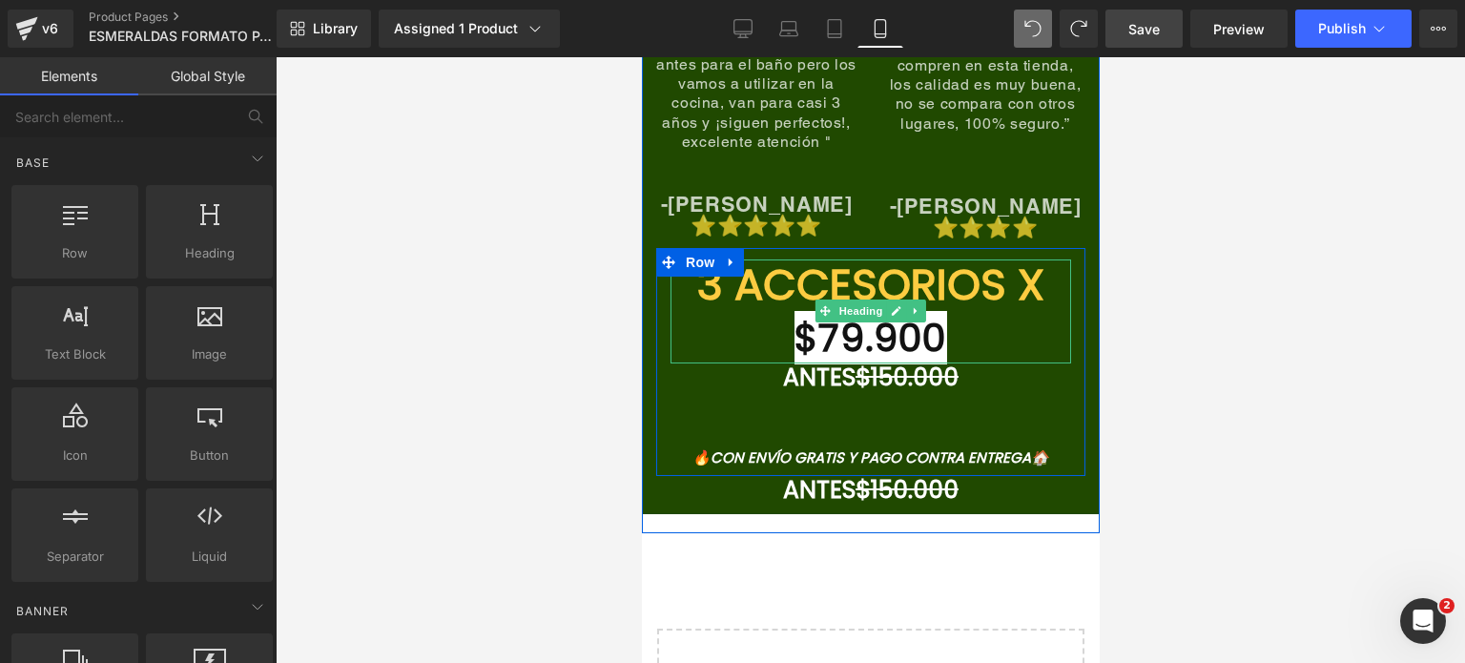
click at [844, 311] on font "$79.900" at bounding box center [869, 337] width 153 height 53
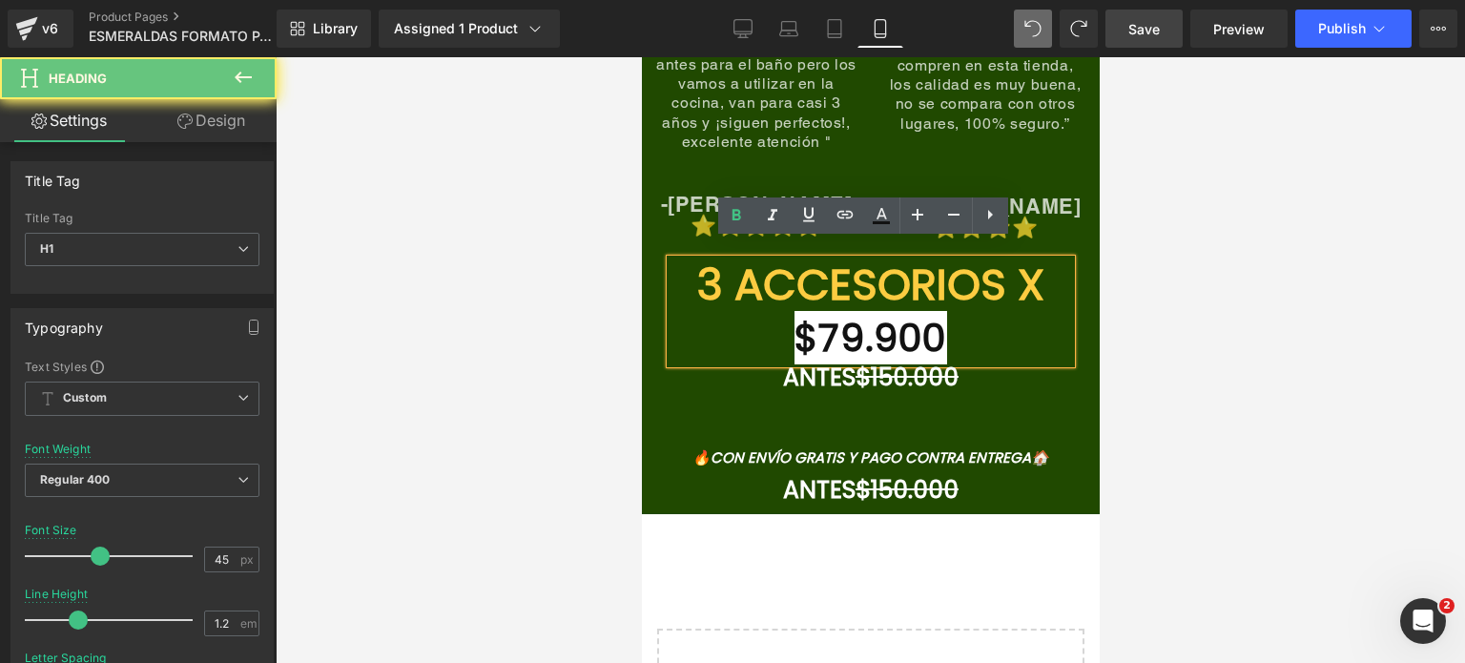
click at [852, 319] on font "$79.900" at bounding box center [869, 337] width 153 height 53
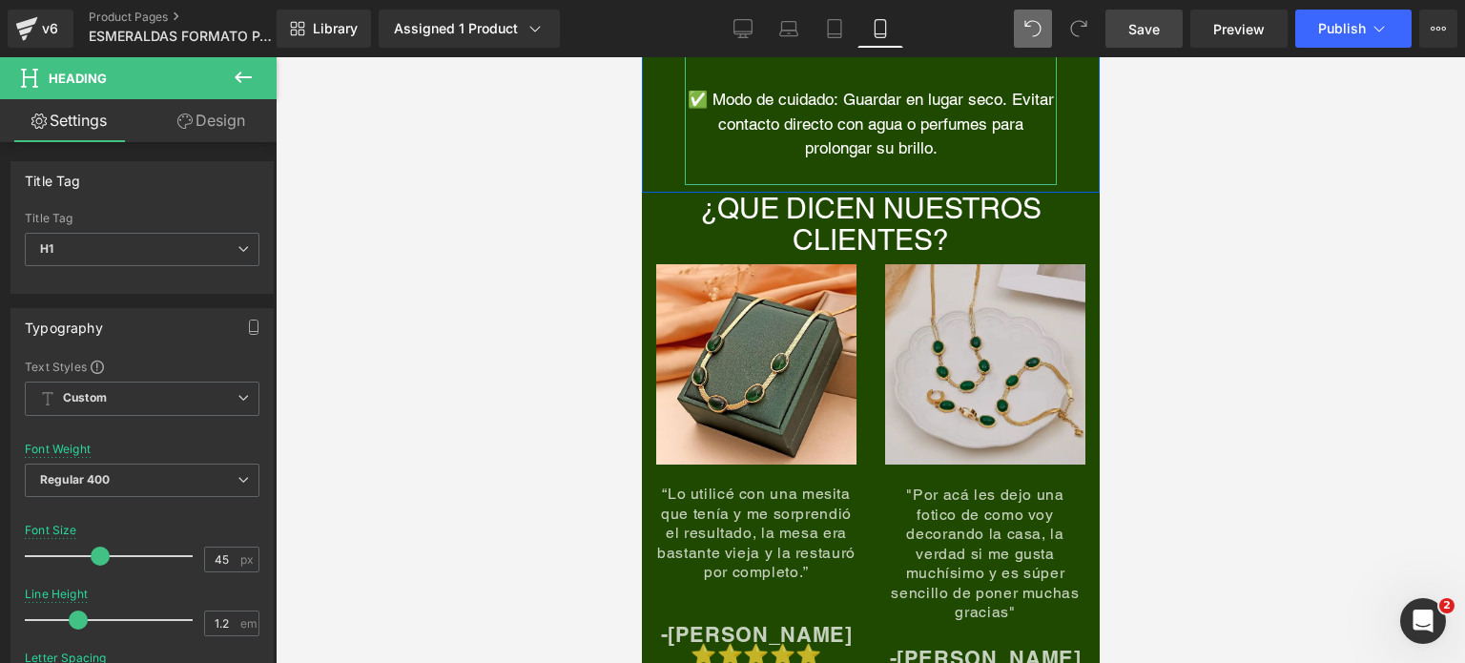
scroll to position [8391, 0]
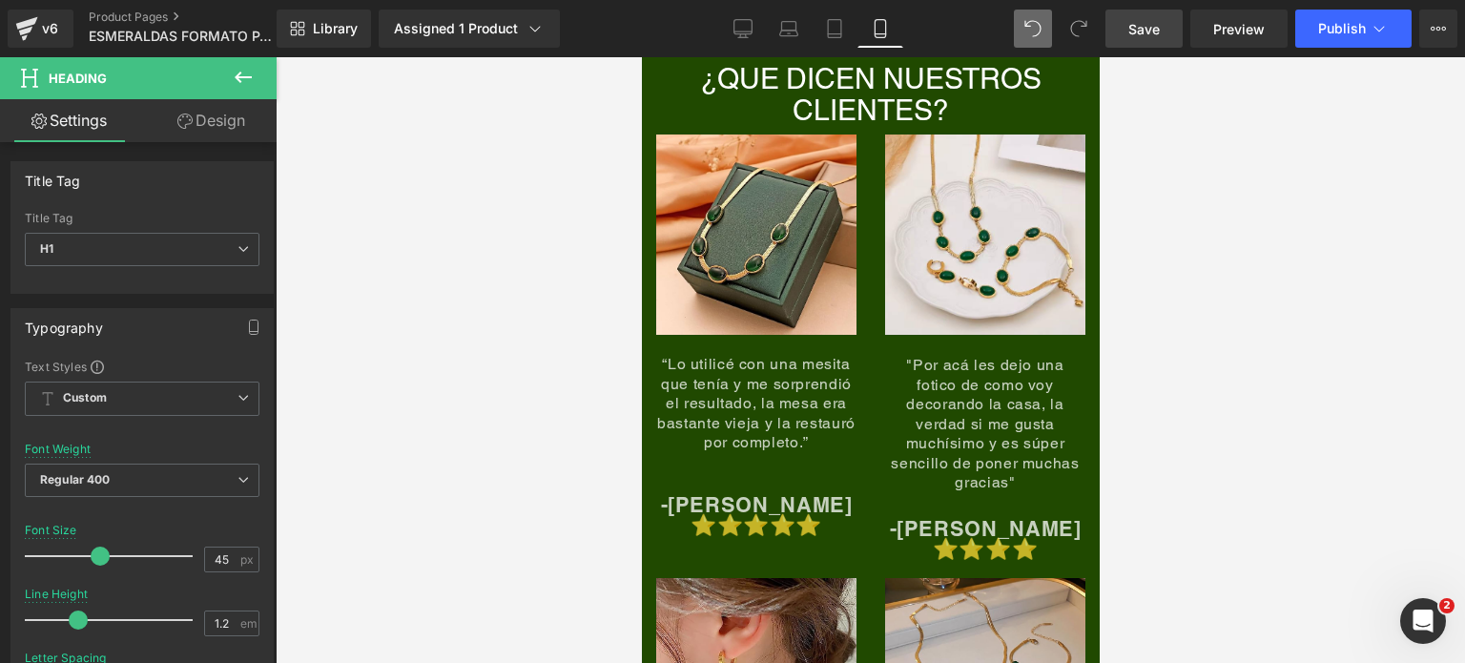
click at [824, 417] on span "“Lo utilicé con una mesita que tenía y me sorprendió el resultado, la mesa era …" at bounding box center [755, 403] width 198 height 96
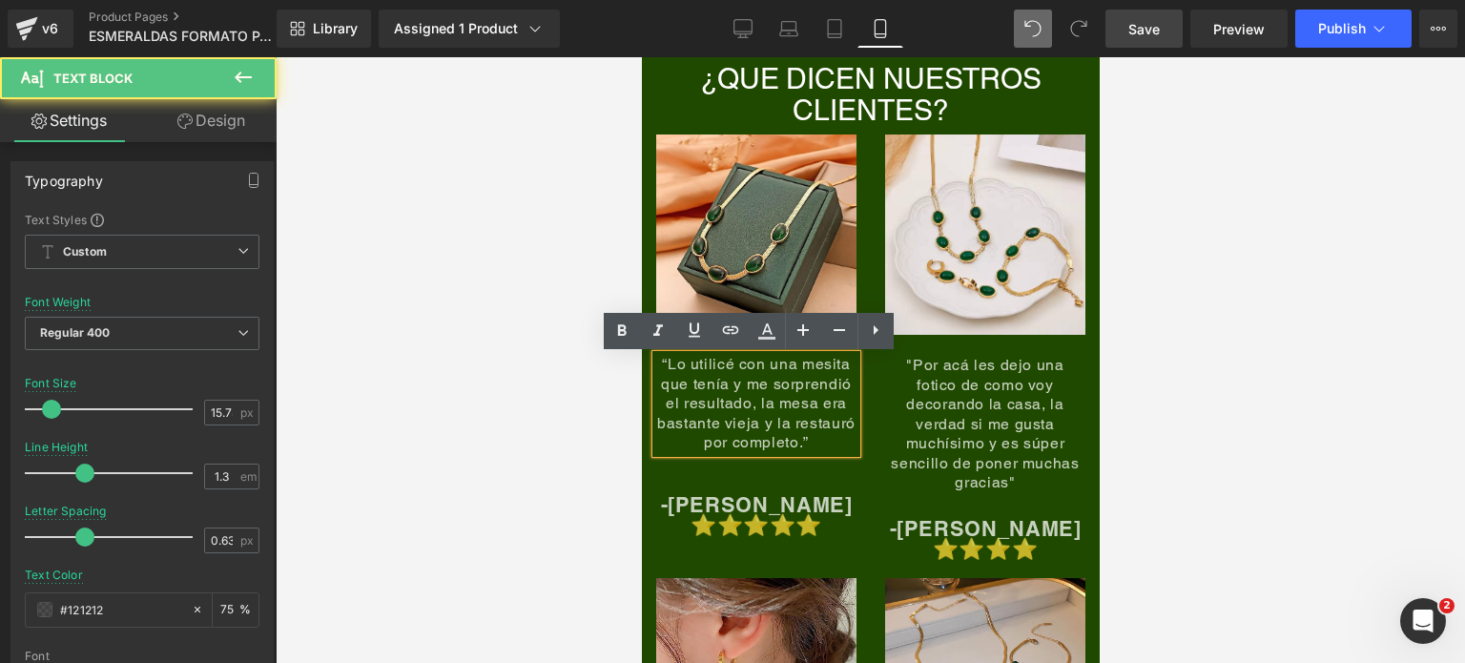
click at [766, 411] on span "“Lo utilicé con una mesita que tenía y me sorprendió el resultado, la mesa era …" at bounding box center [755, 403] width 198 height 96
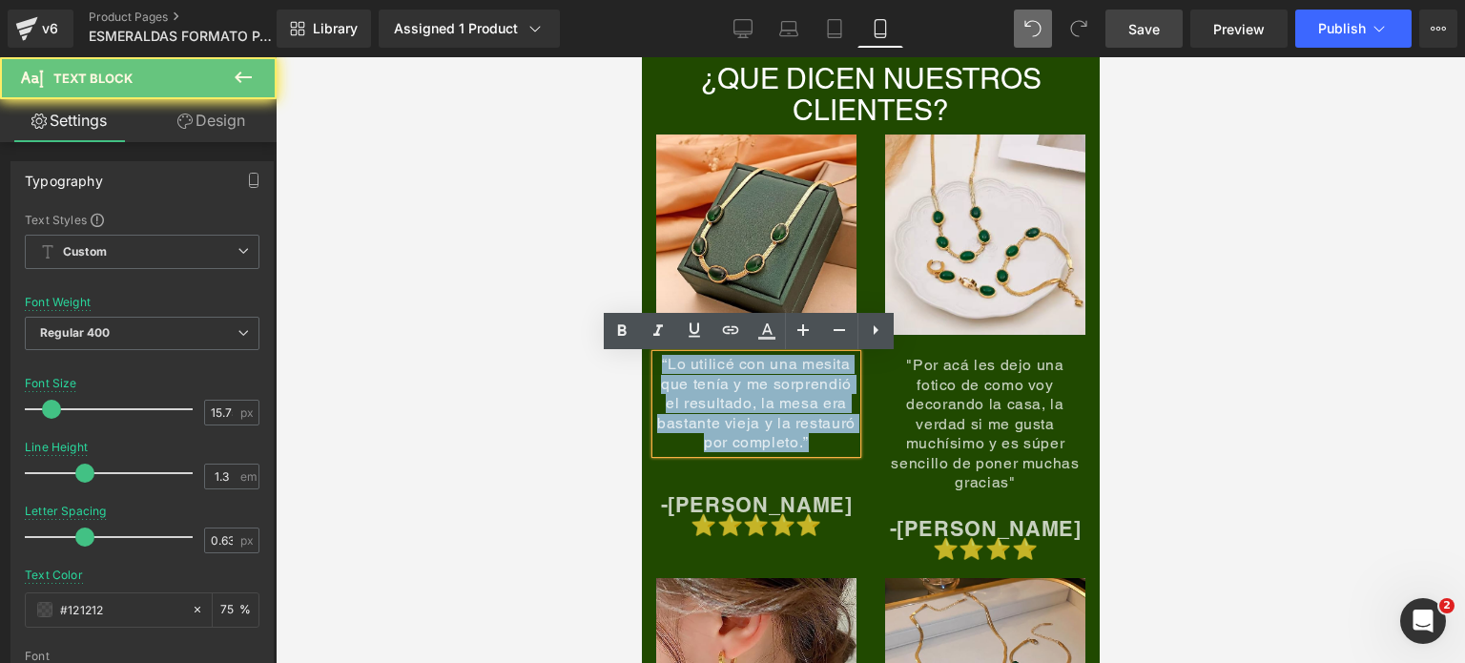
click at [766, 411] on span "“Lo utilicé con una mesita que tenía y me sorprendió el resultado, la mesa era …" at bounding box center [755, 403] width 198 height 96
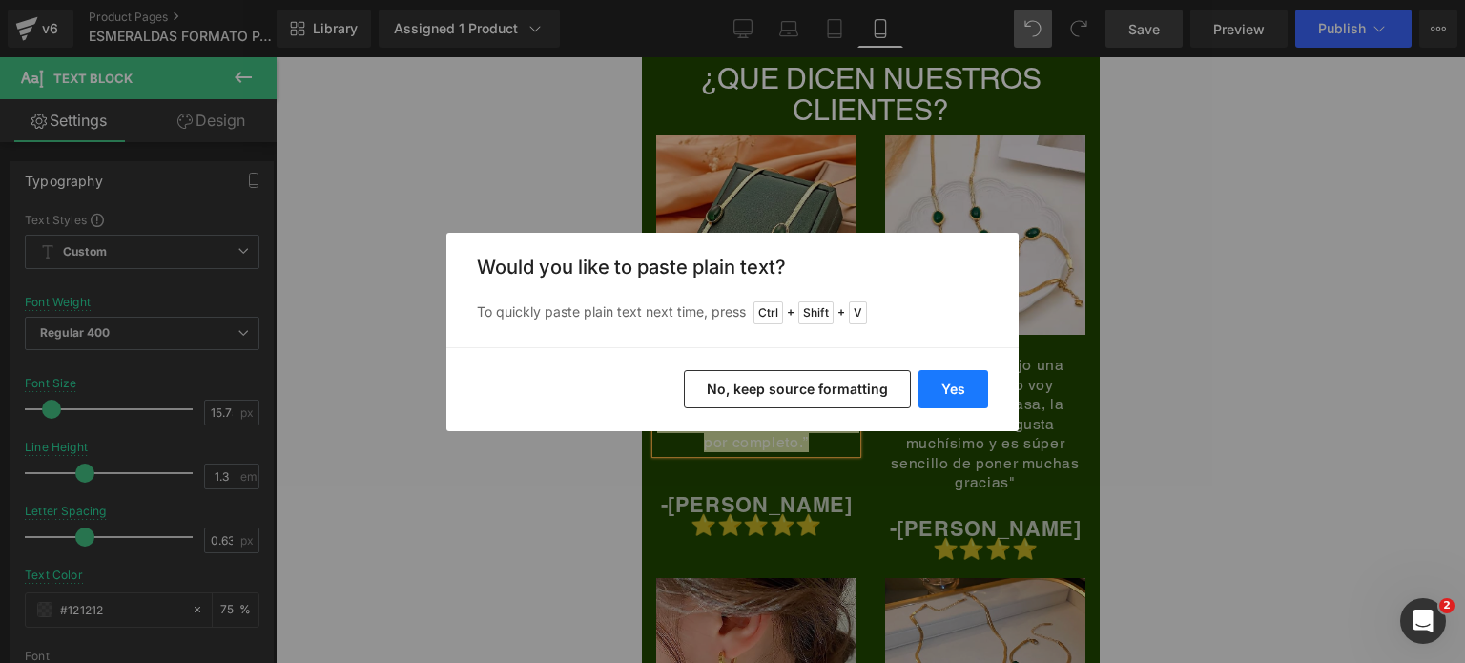
click at [950, 371] on button "Yes" at bounding box center [953, 389] width 70 height 38
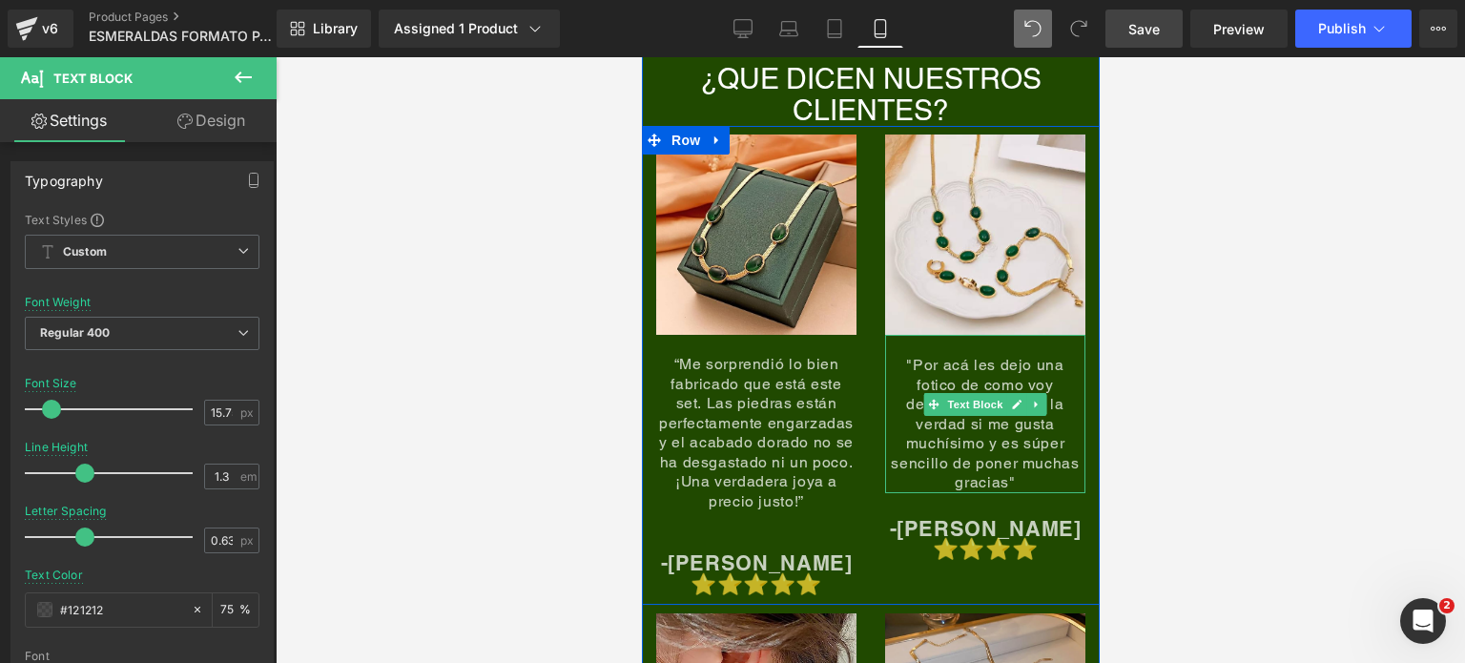
click at [1018, 377] on span ""Por acá les dejo una fotico de como voy decorando la casa, la verdad si me gus…" at bounding box center [984, 423] width 188 height 135
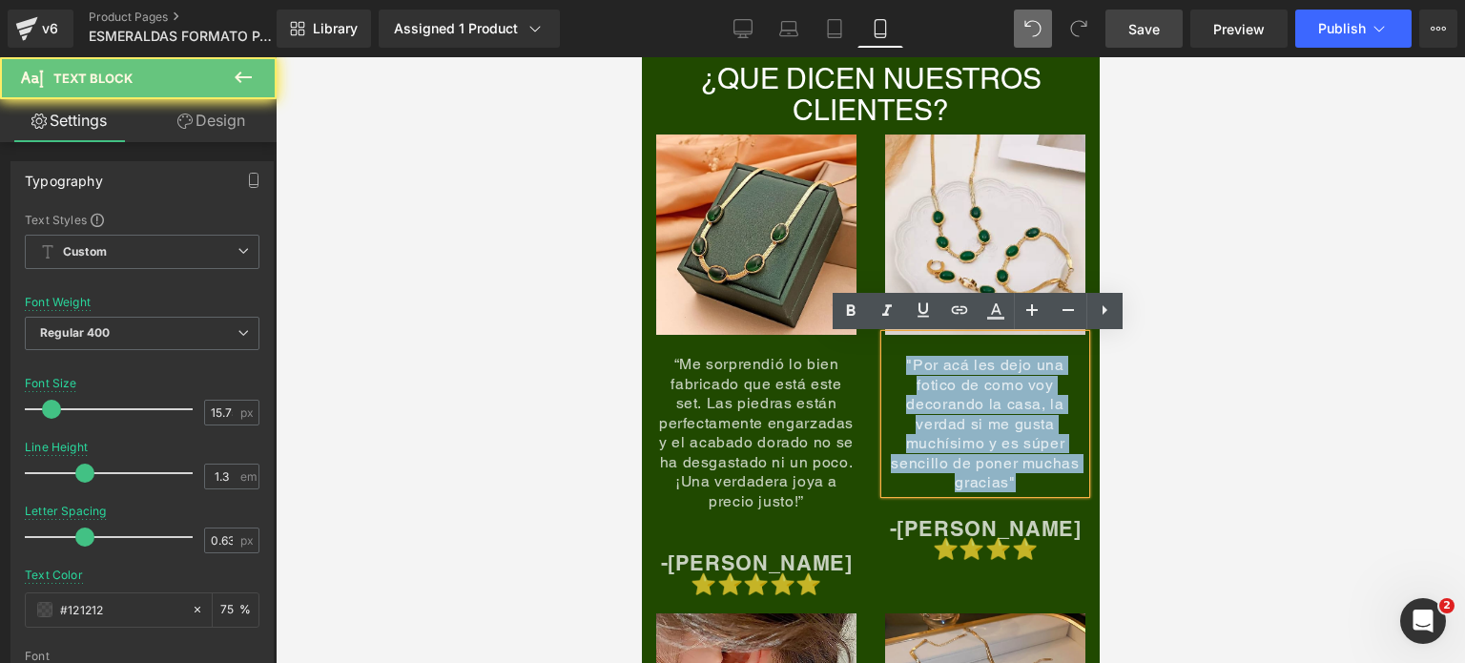
click at [1018, 377] on span ""Por acá les dejo una fotico de como voy decorando la casa, la verdad si me gus…" at bounding box center [984, 423] width 188 height 135
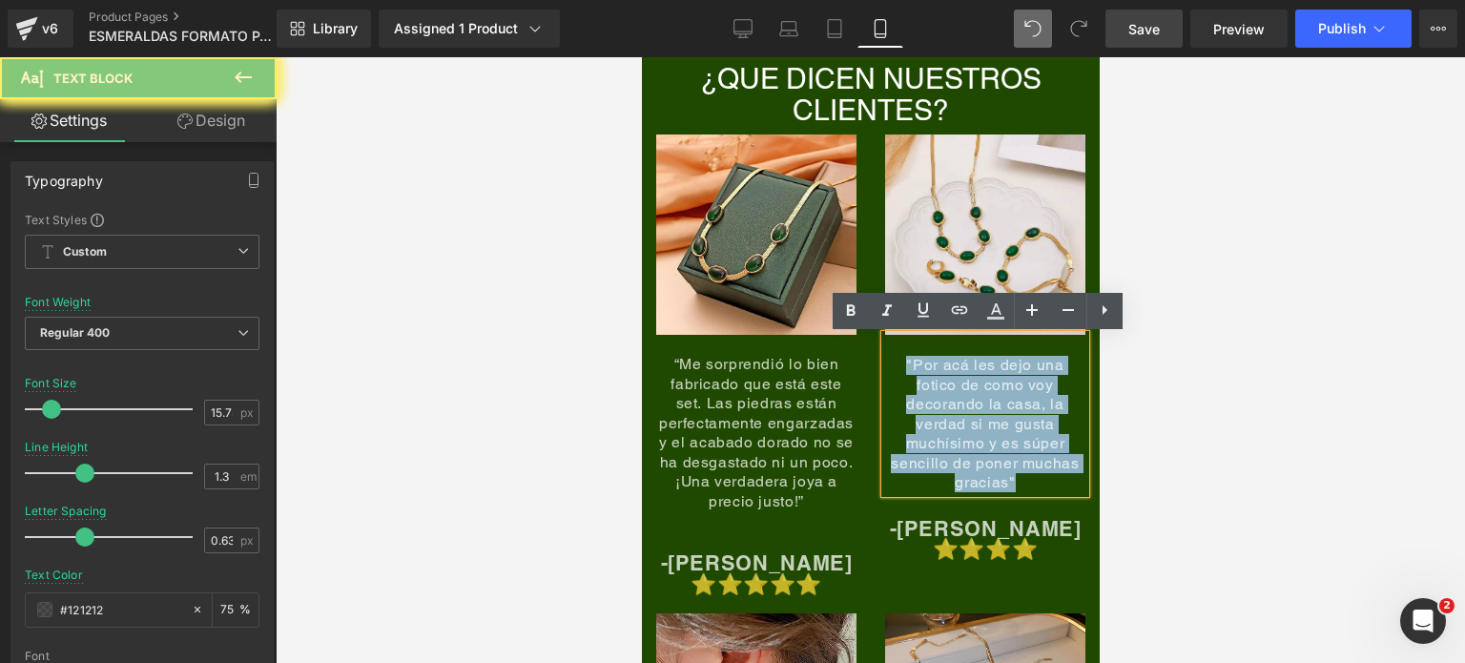
click at [1018, 377] on span ""Por acá les dejo una fotico de como voy decorando la casa, la verdad si me gus…" at bounding box center [984, 423] width 188 height 135
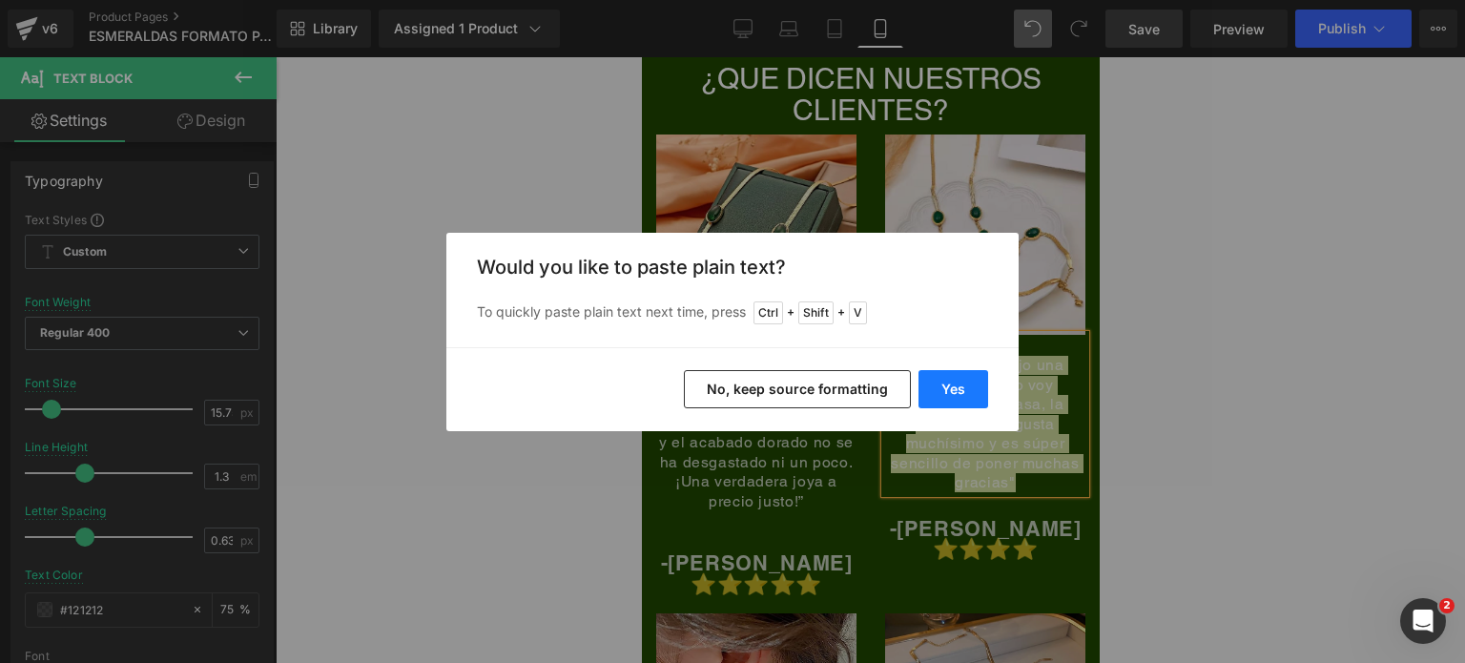
click at [952, 397] on button "Yes" at bounding box center [953, 389] width 70 height 38
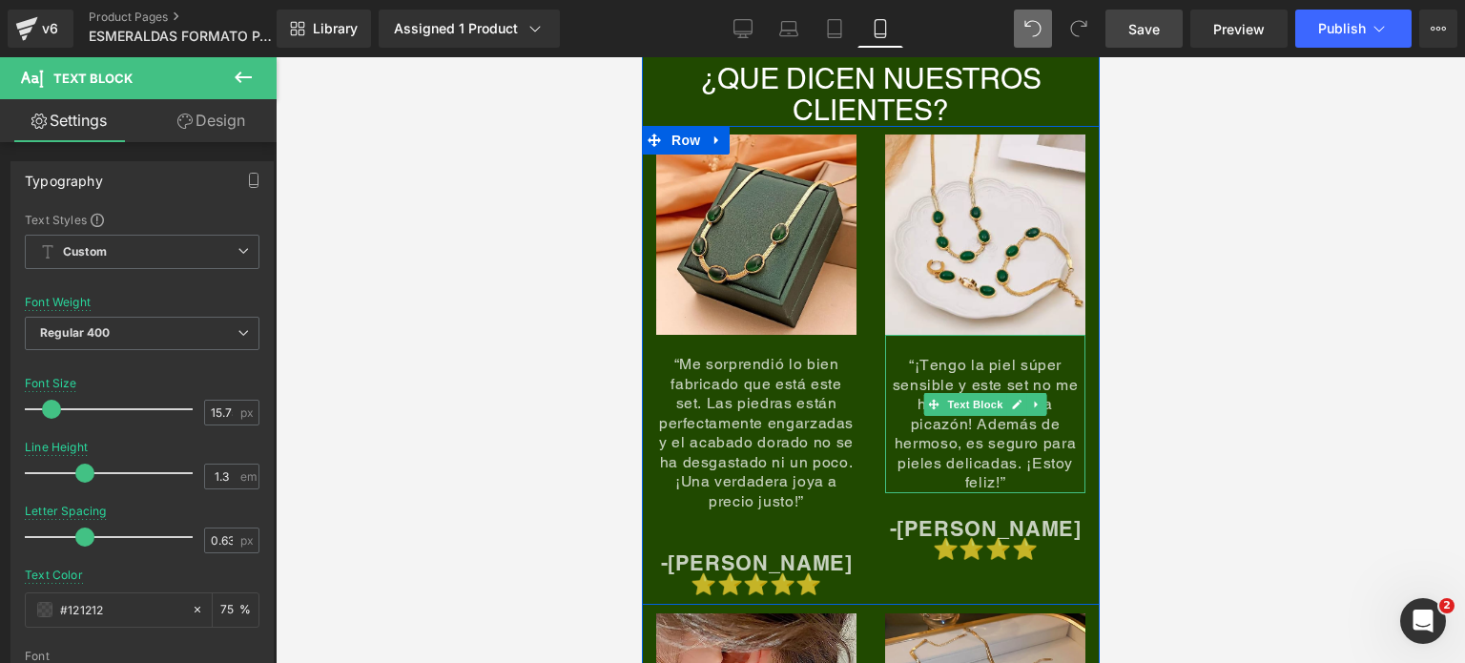
click at [1015, 373] on span "“¡Tengo la piel súper sensible y este set no me ha causado ni una picazón! Adem…" at bounding box center [985, 423] width 186 height 135
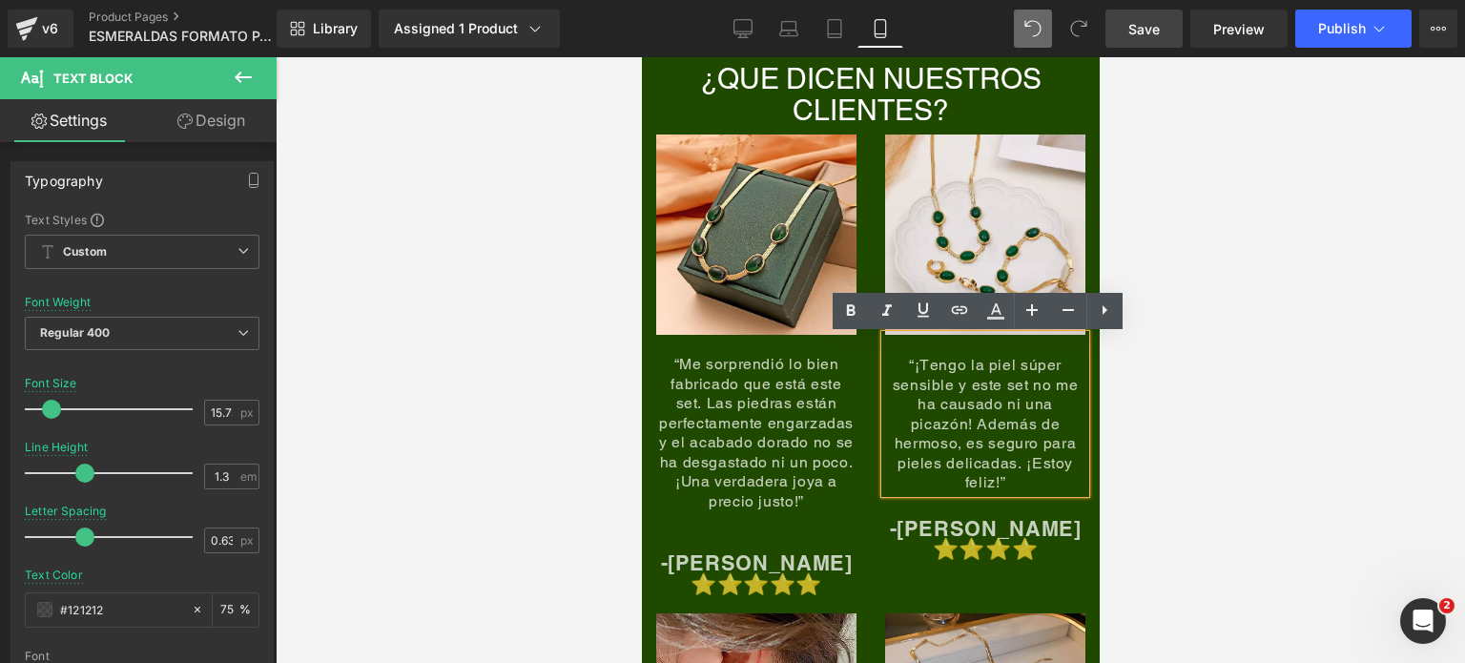
click at [1159, 439] on div at bounding box center [870, 359] width 1189 height 605
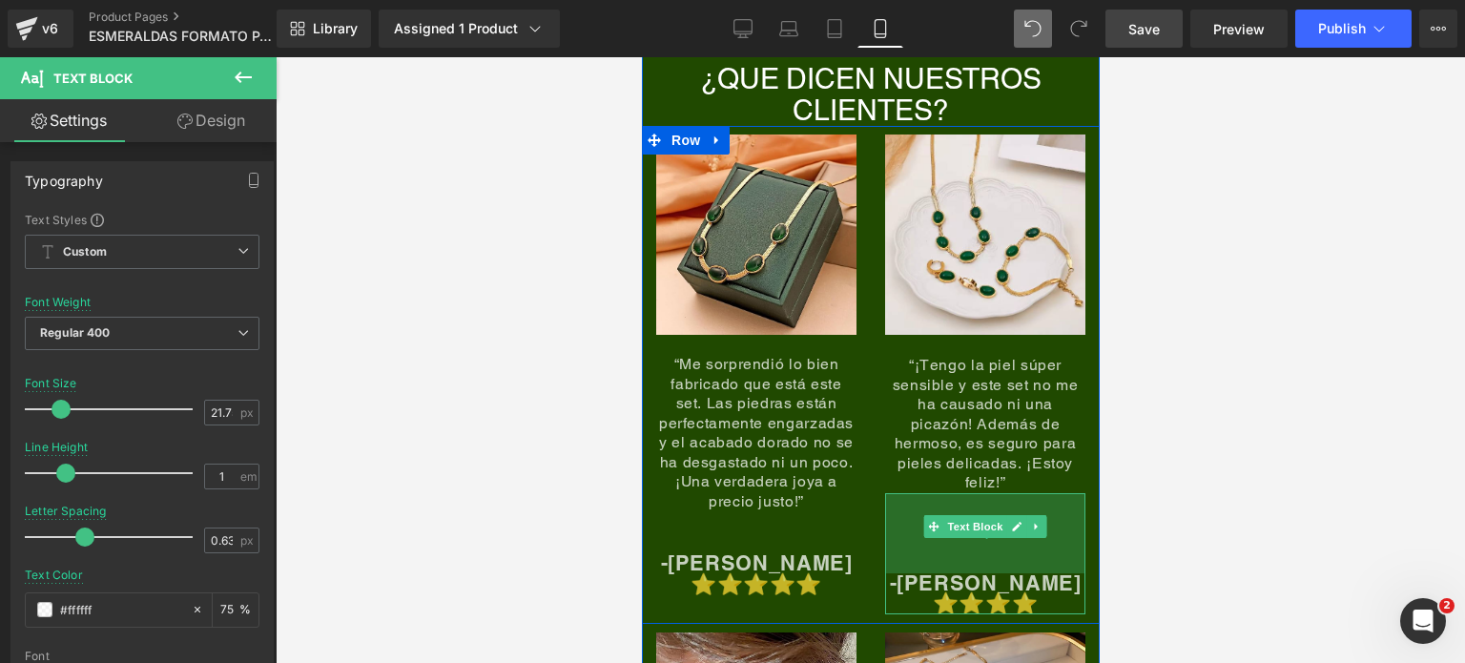
drag, startPoint x: 970, startPoint y: 477, endPoint x: 978, endPoint y: 531, distance: 55.0
click at [978, 531] on div "84px" at bounding box center [984, 533] width 200 height 80
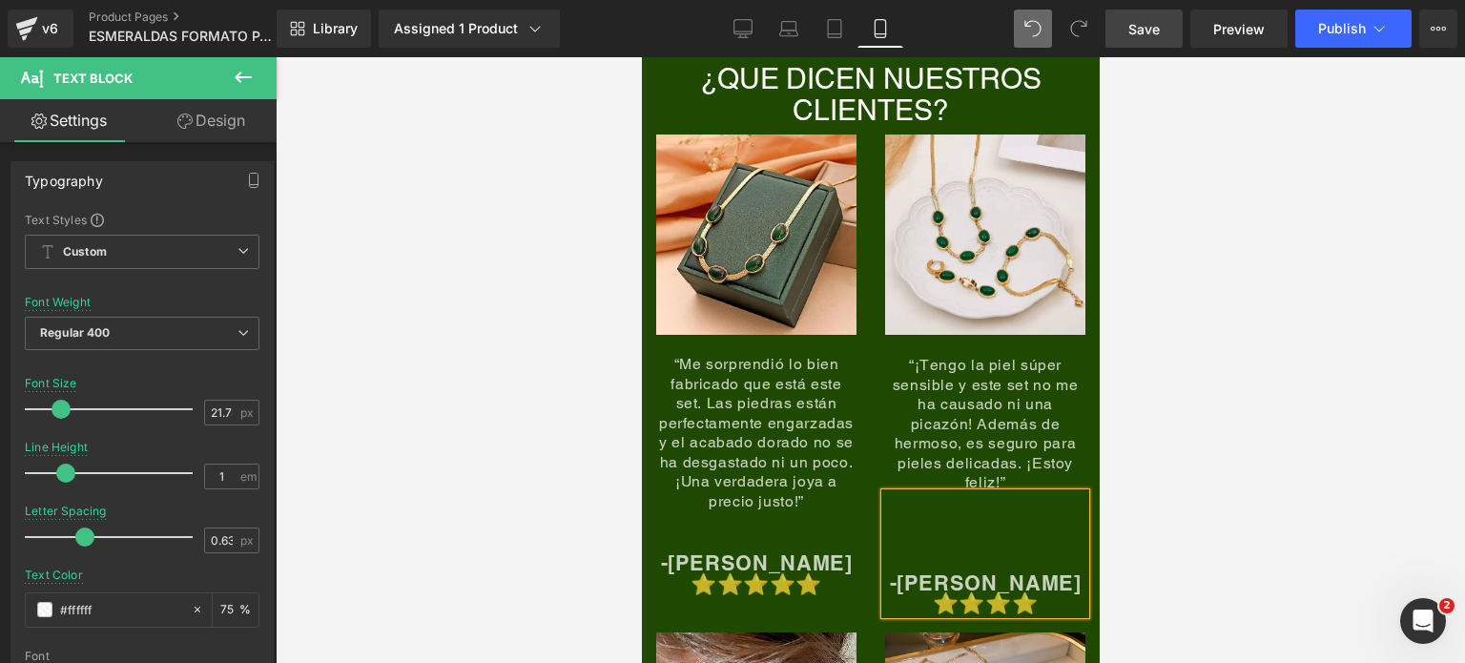
click at [1116, 394] on div at bounding box center [870, 359] width 1189 height 605
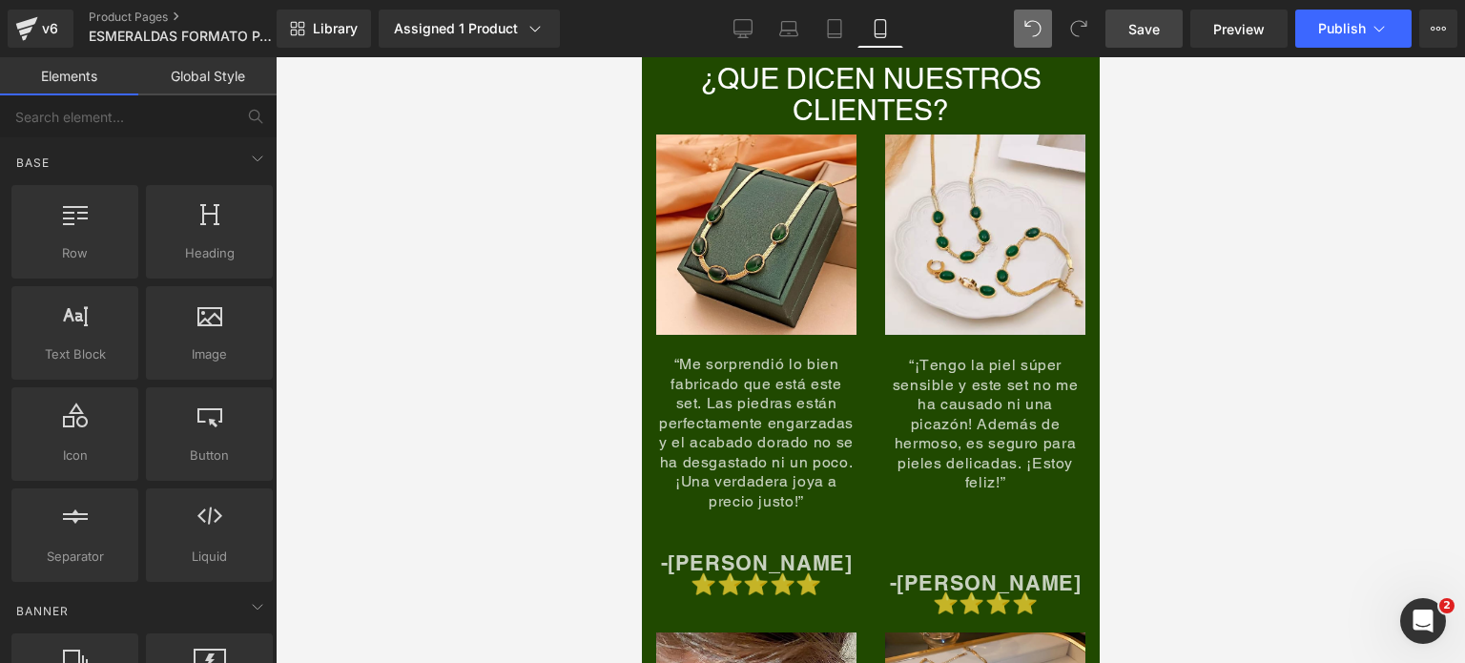
click at [1135, 31] on span "Save" at bounding box center [1143, 29] width 31 height 20
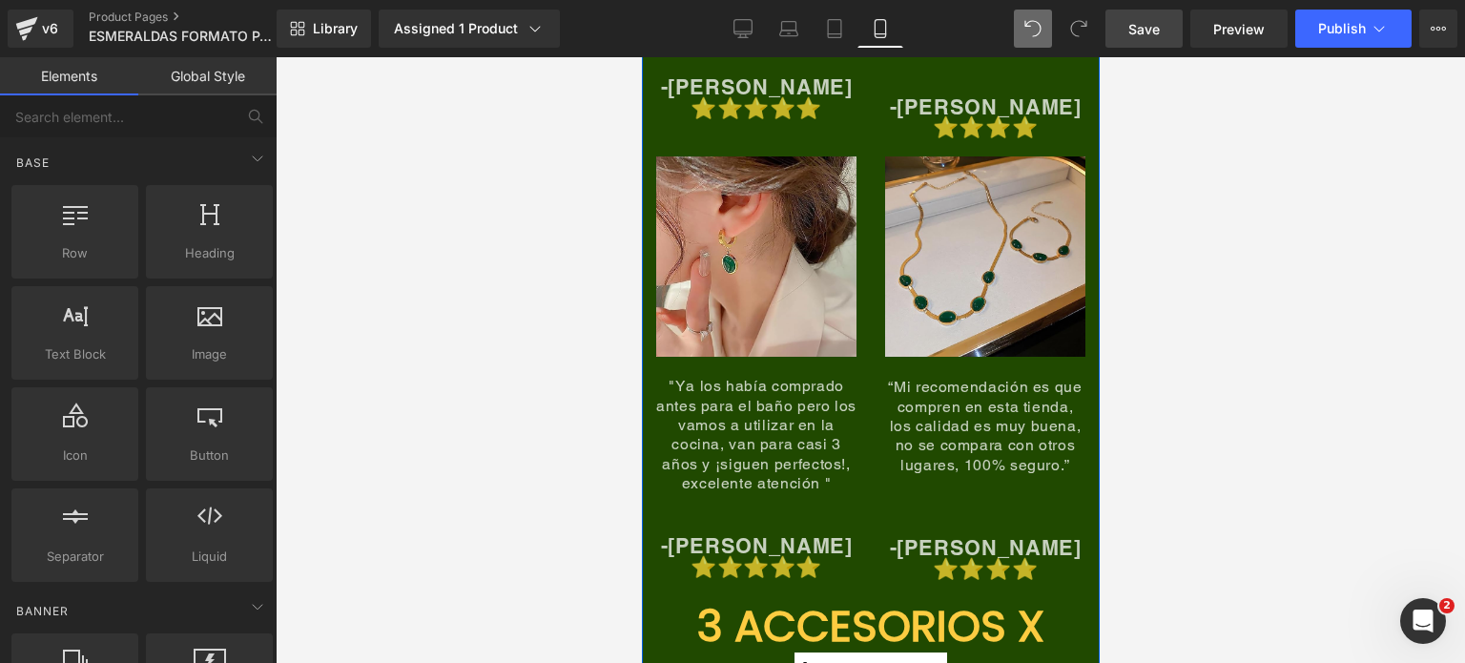
scroll to position [8868, 0]
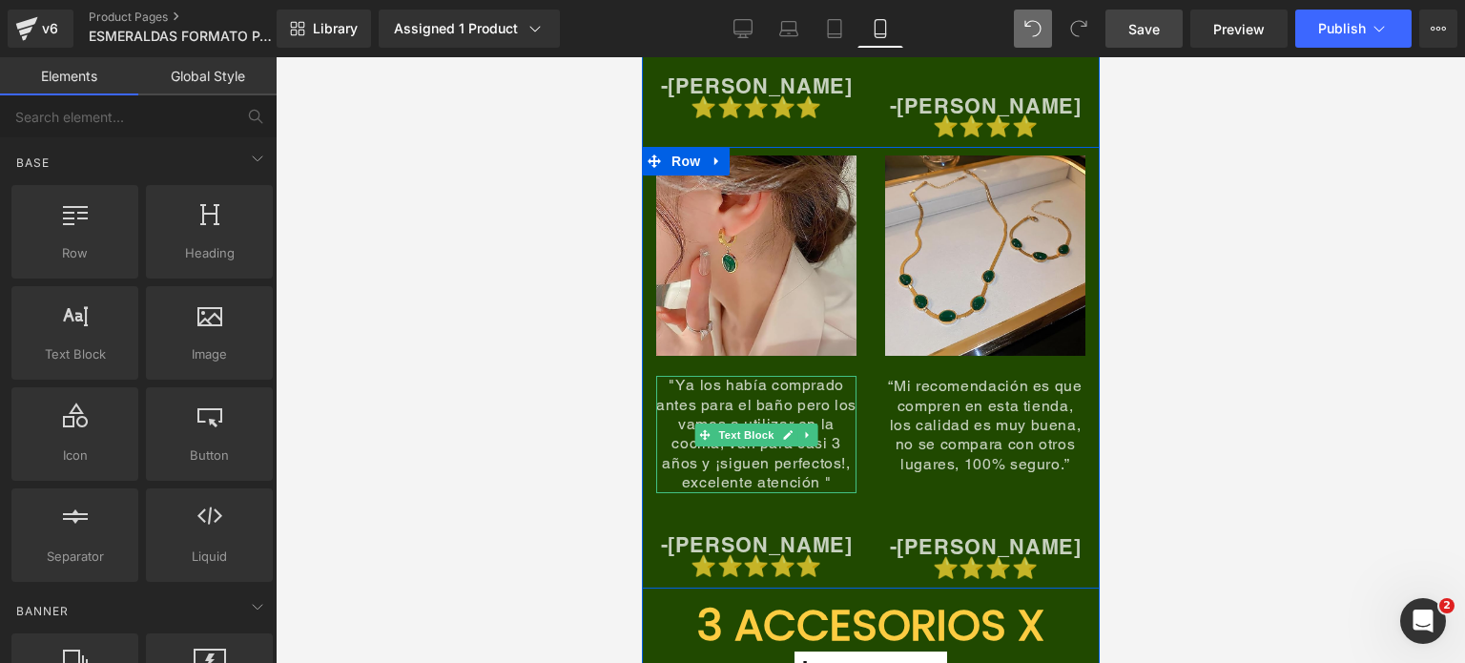
click at [790, 390] on span ""Ya los había comprado antes para el baño pero los vamos a utilizar en la cocin…" at bounding box center [755, 433] width 200 height 115
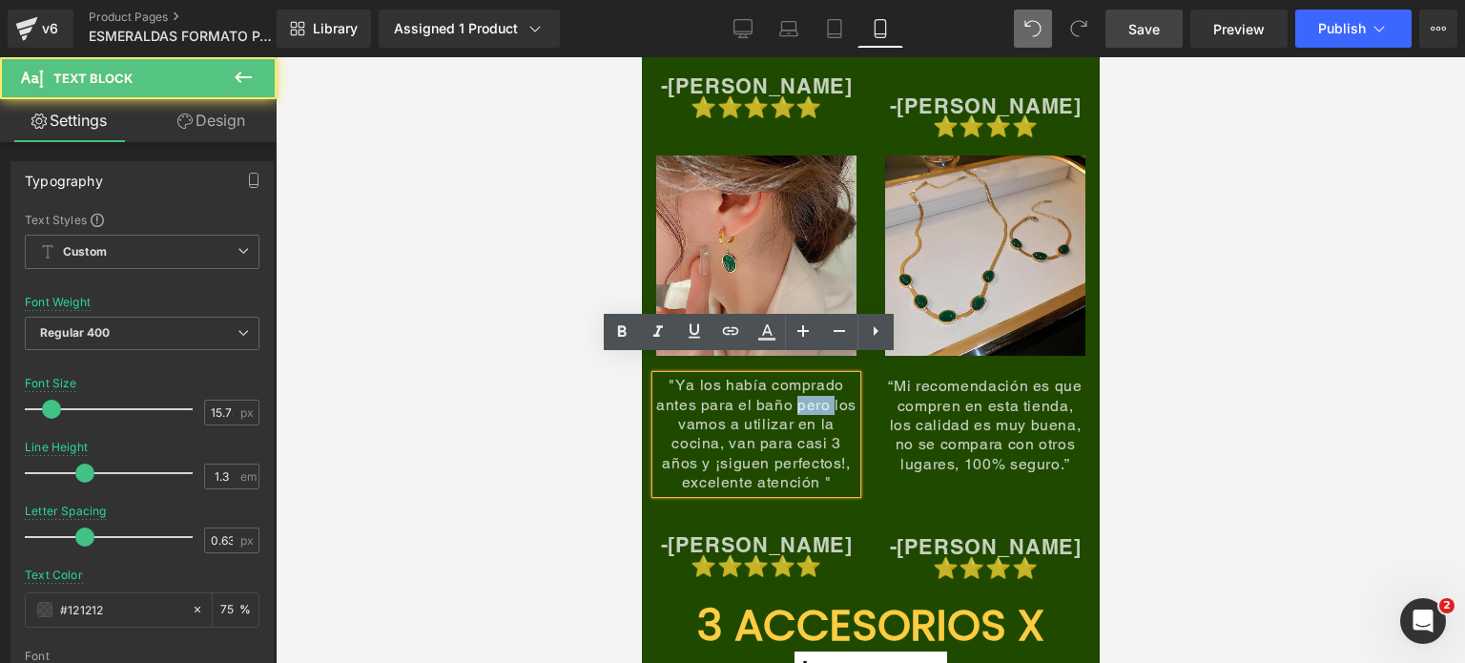
click at [790, 390] on span ""Ya los había comprado antes para el baño pero los vamos a utilizar en la cocin…" at bounding box center [755, 433] width 200 height 115
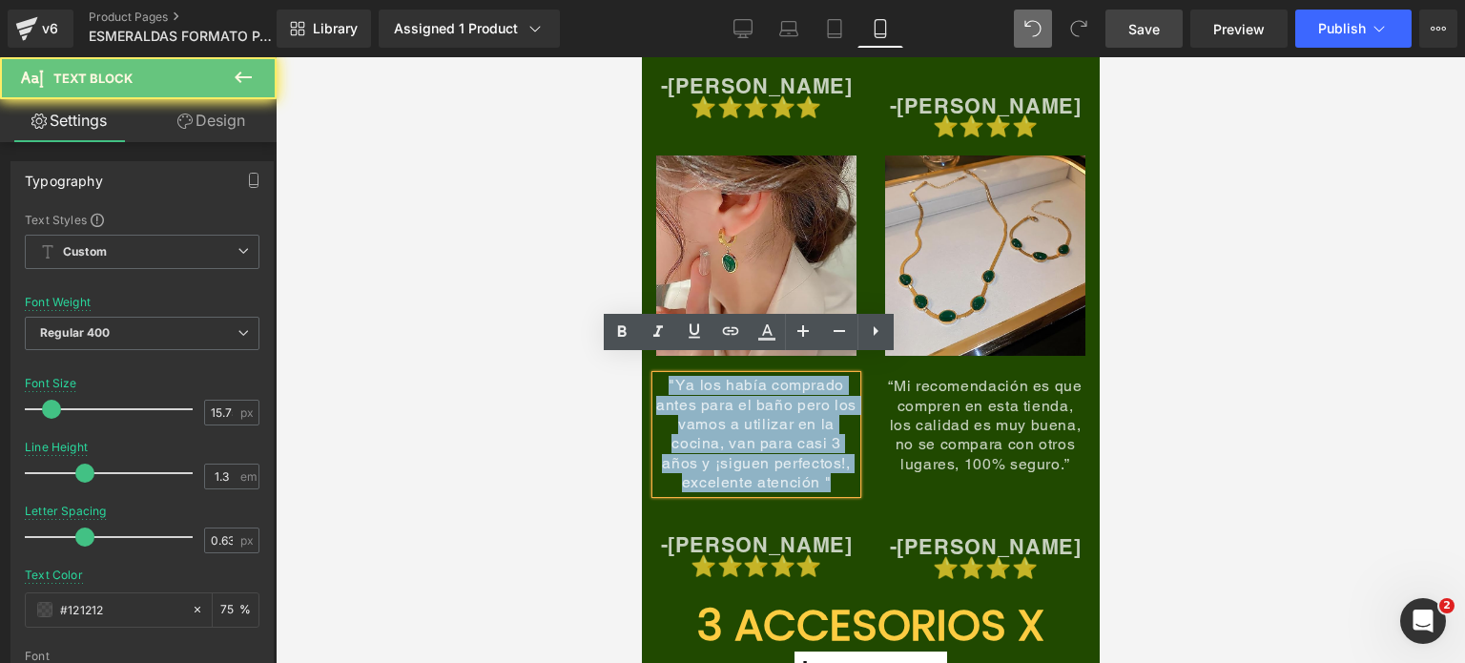
click at [790, 390] on span ""Ya los había comprado antes para el baño pero los vamos a utilizar en la cocin…" at bounding box center [755, 433] width 200 height 115
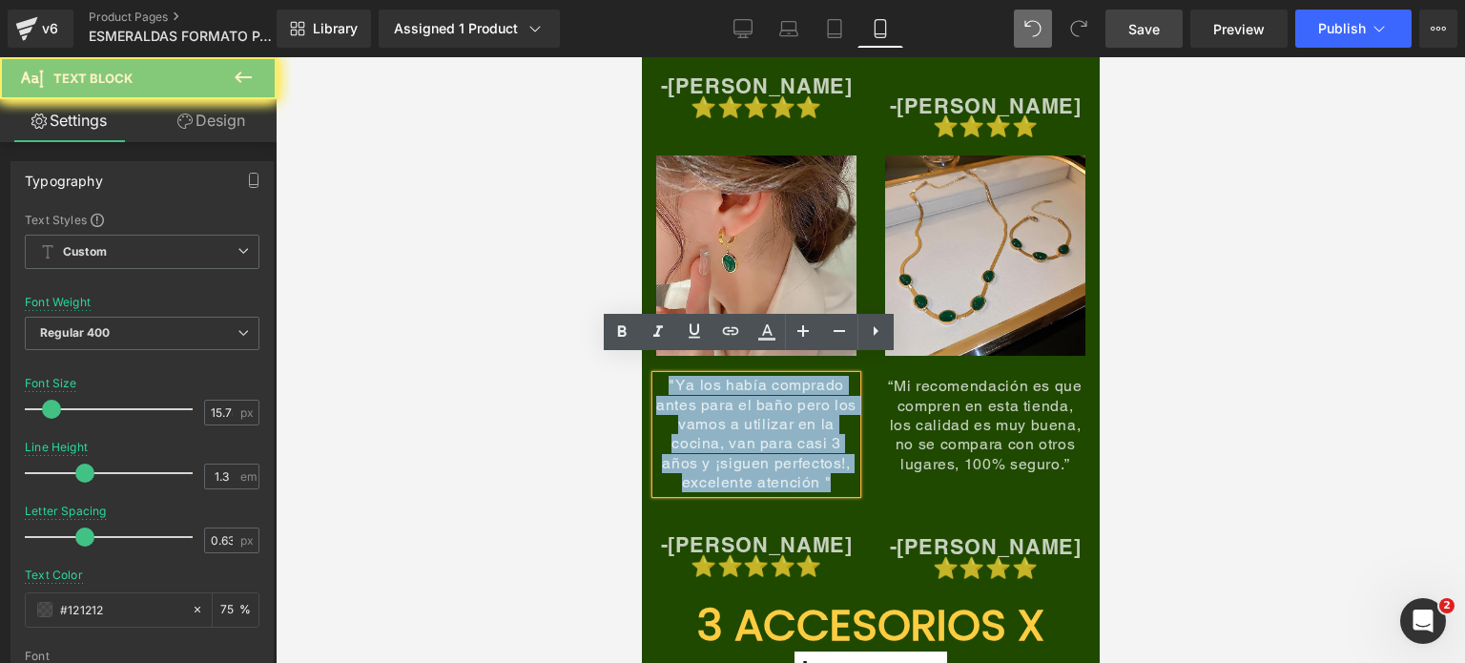
click at [790, 390] on span ""Ya los había comprado antes para el baño pero los vamos a utilizar en la cocin…" at bounding box center [755, 433] width 200 height 115
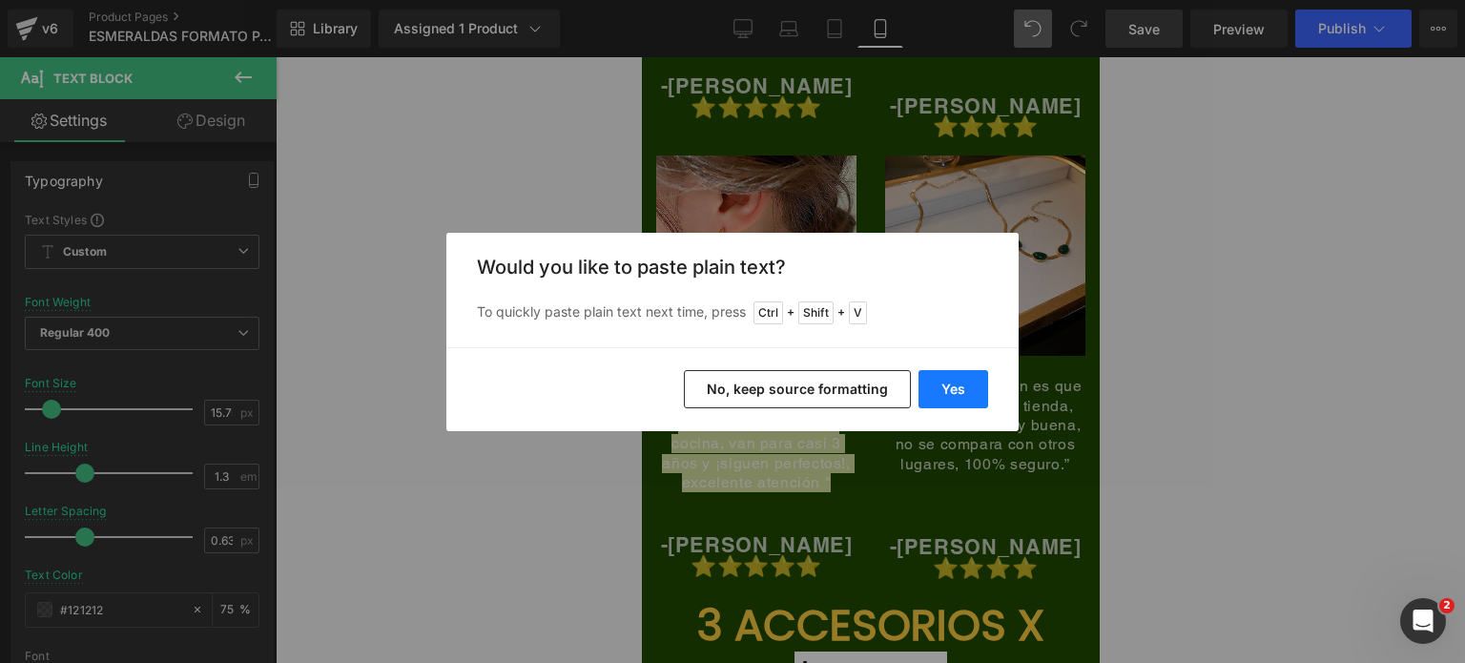
click at [943, 385] on button "Yes" at bounding box center [953, 389] width 70 height 38
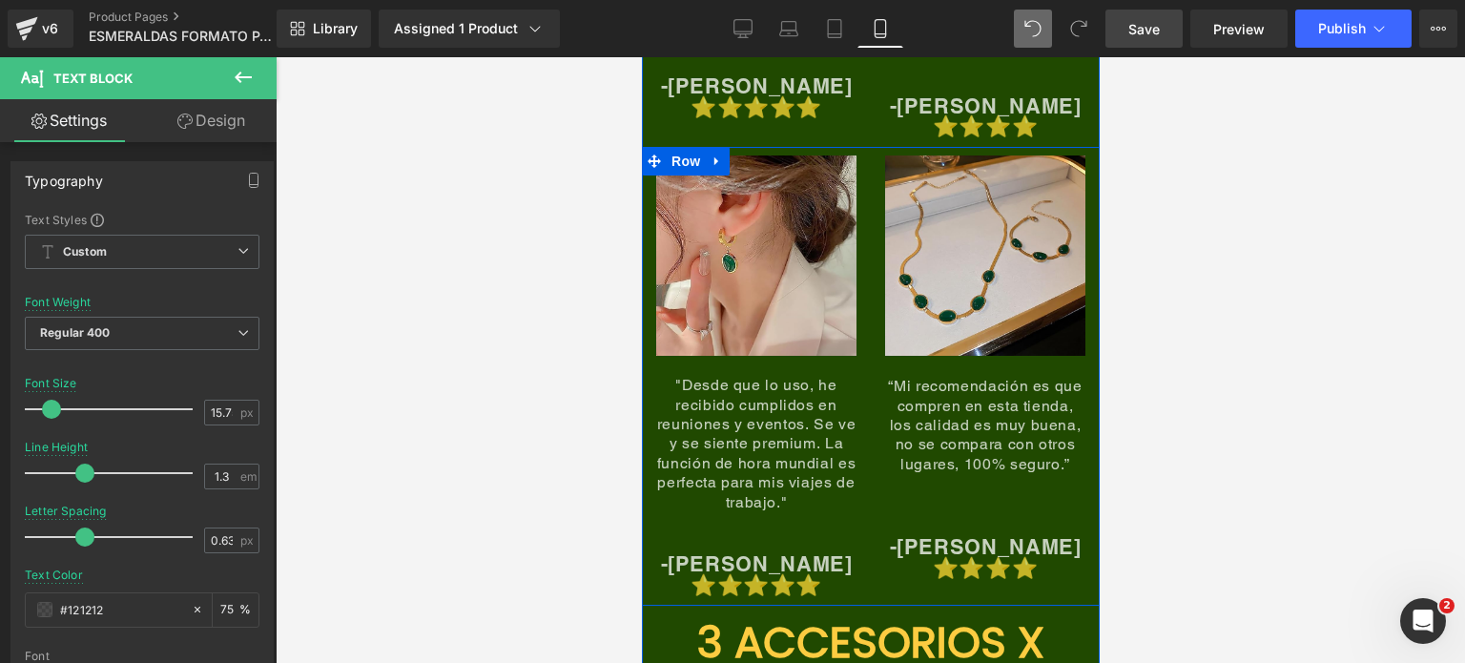
click at [1015, 417] on p "“Mi recomendación es que compren en esta tienda, los calidad es muy buena, no s…" at bounding box center [984, 425] width 200 height 97
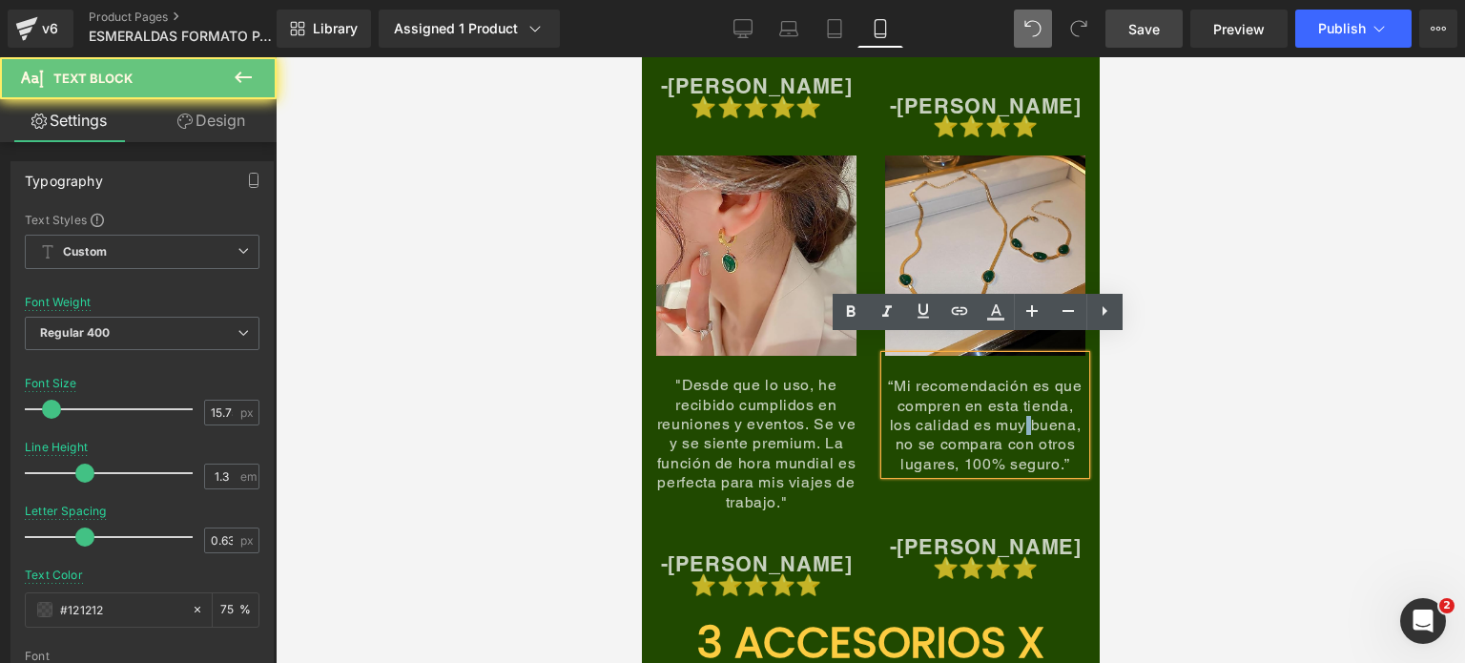
click at [1015, 417] on p "“Mi recomendación es que compren en esta tienda, los calidad es muy buena, no s…" at bounding box center [984, 425] width 200 height 97
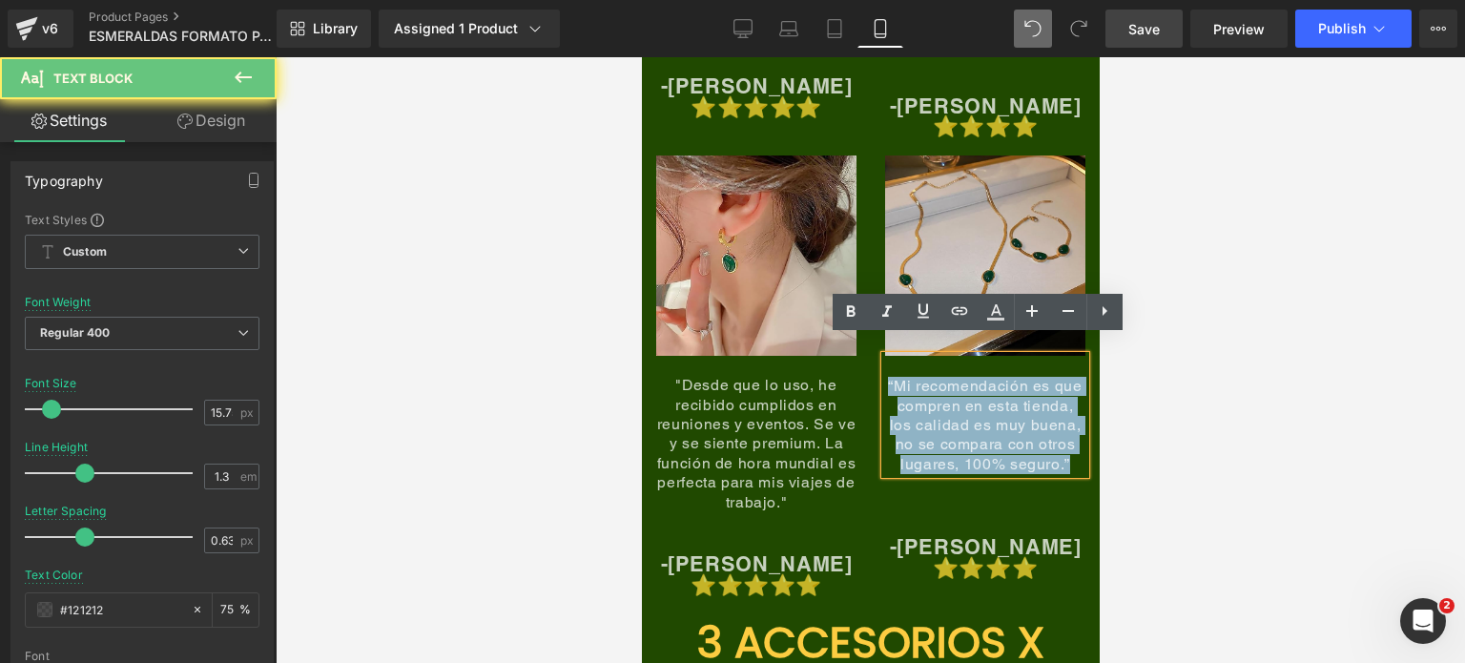
click at [1015, 417] on p "“Mi recomendación es que compren en esta tienda, los calidad es muy buena, no s…" at bounding box center [984, 425] width 200 height 97
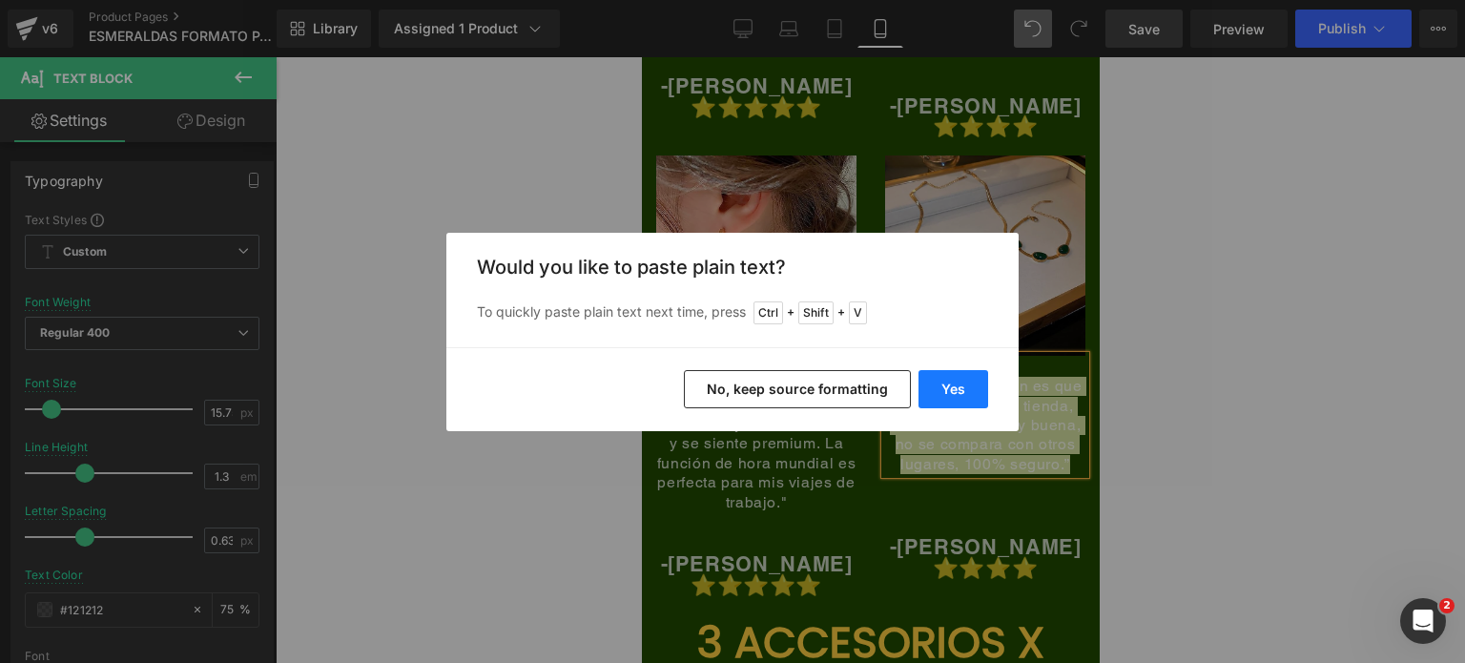
click at [954, 381] on button "Yes" at bounding box center [953, 389] width 70 height 38
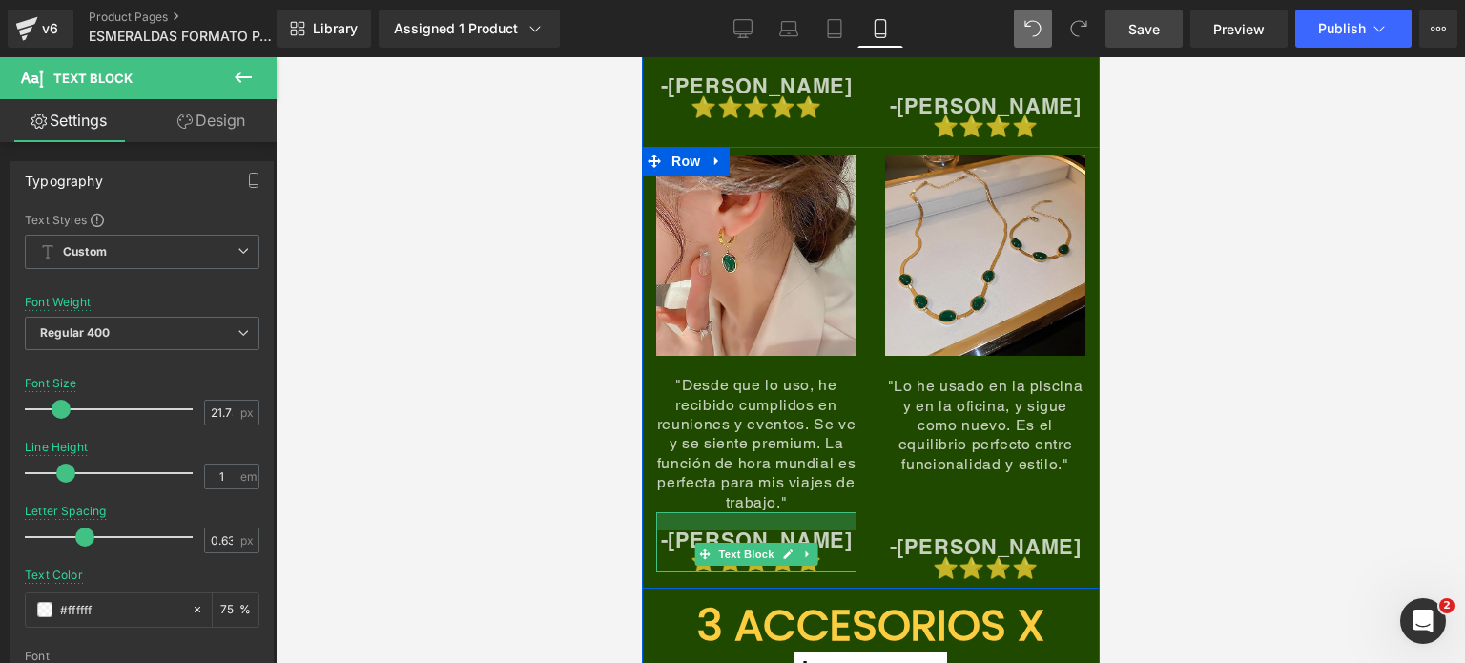
drag, startPoint x: 769, startPoint y: 499, endPoint x: 802, endPoint y: 475, distance: 40.2
click at [802, 475] on div "Image "Desde que lo uso, he recibido cumplidos en reuniones y eventos. Se ve y …" at bounding box center [755, 363] width 229 height 417
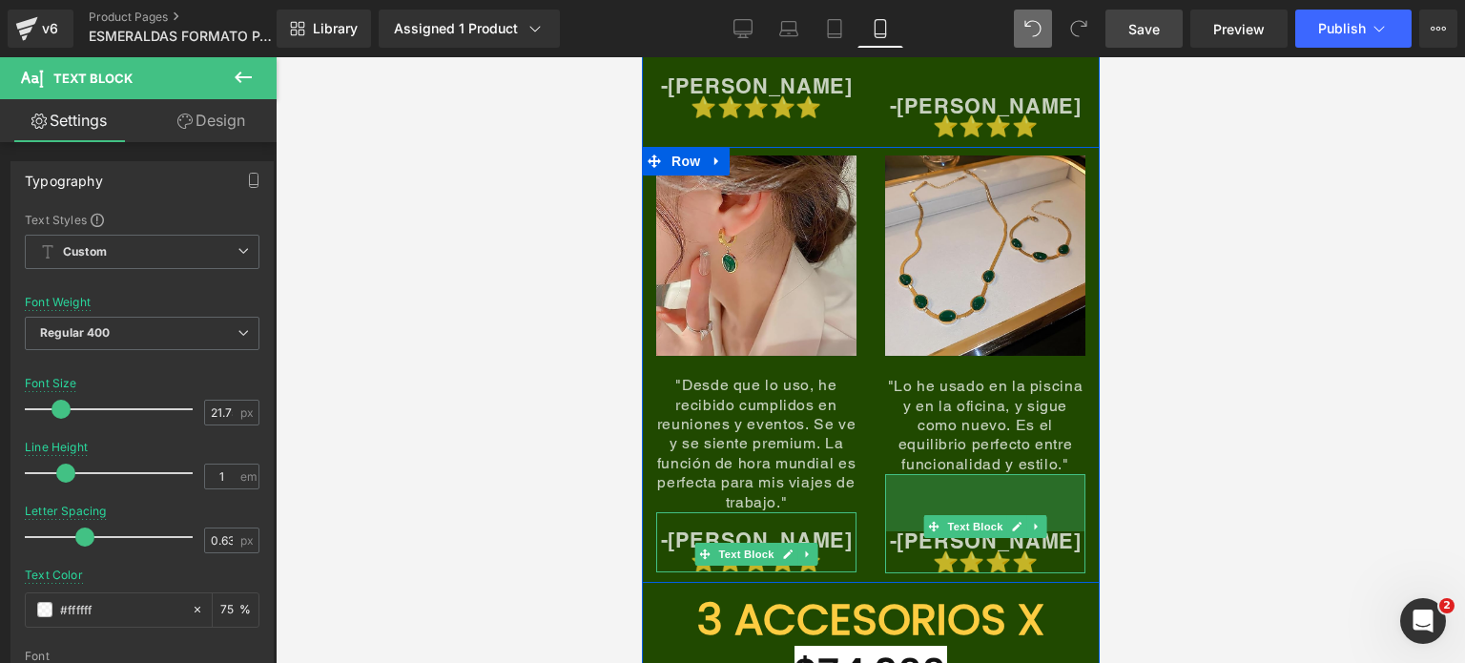
click at [1008, 452] on div "Image "Lo he usado en la piscina y en la oficina, y sigue como nuevo. Es el equ…" at bounding box center [984, 364] width 229 height 418
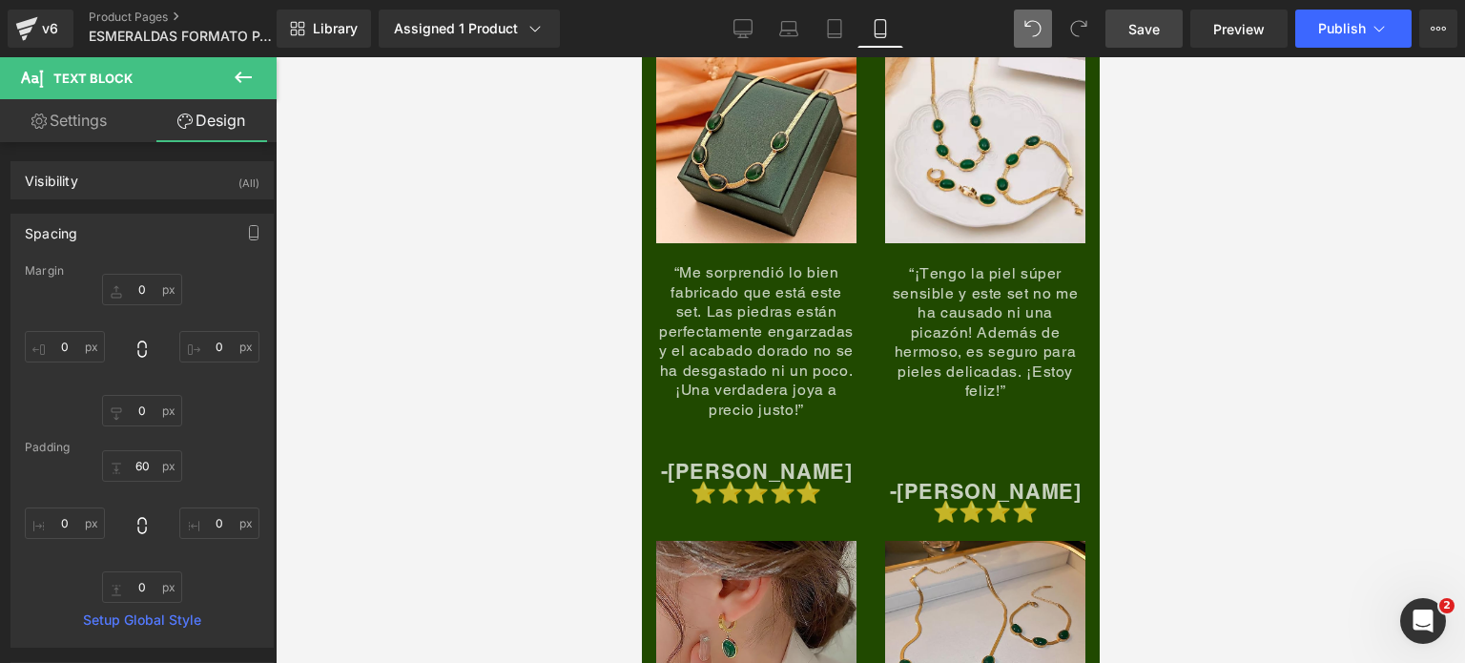
scroll to position [8528, 0]
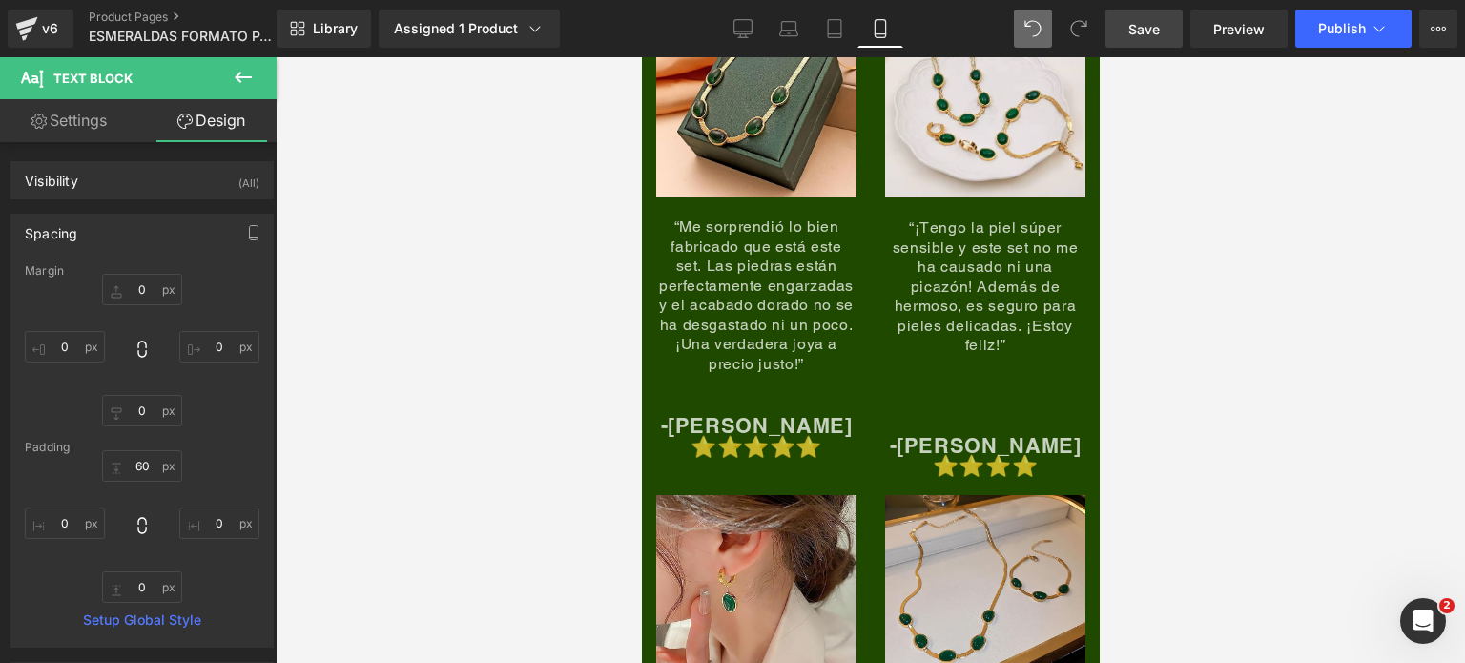
click at [752, 392] on div "-[PERSON_NAME] ⭐⭐⭐⭐⭐" at bounding box center [755, 416] width 200 height 84
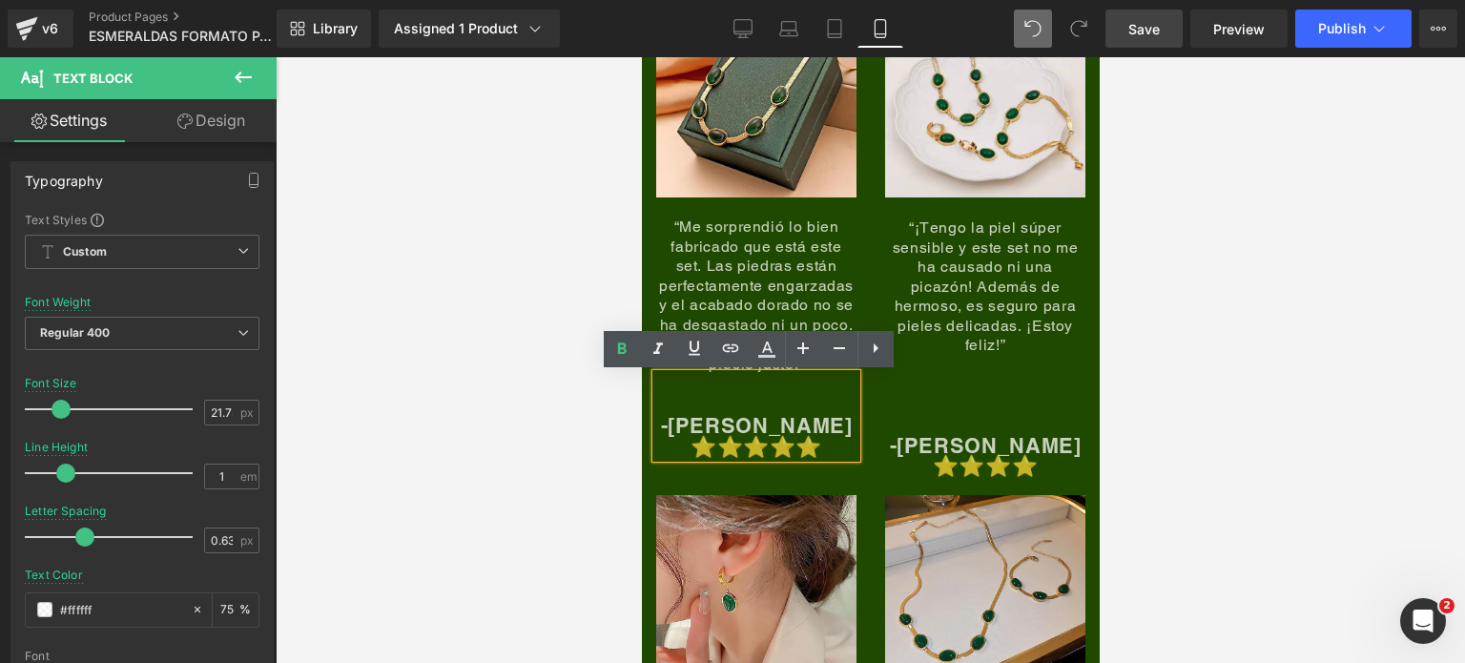
click at [641, 57] on div "84px" at bounding box center [641, 57] width 0 height 0
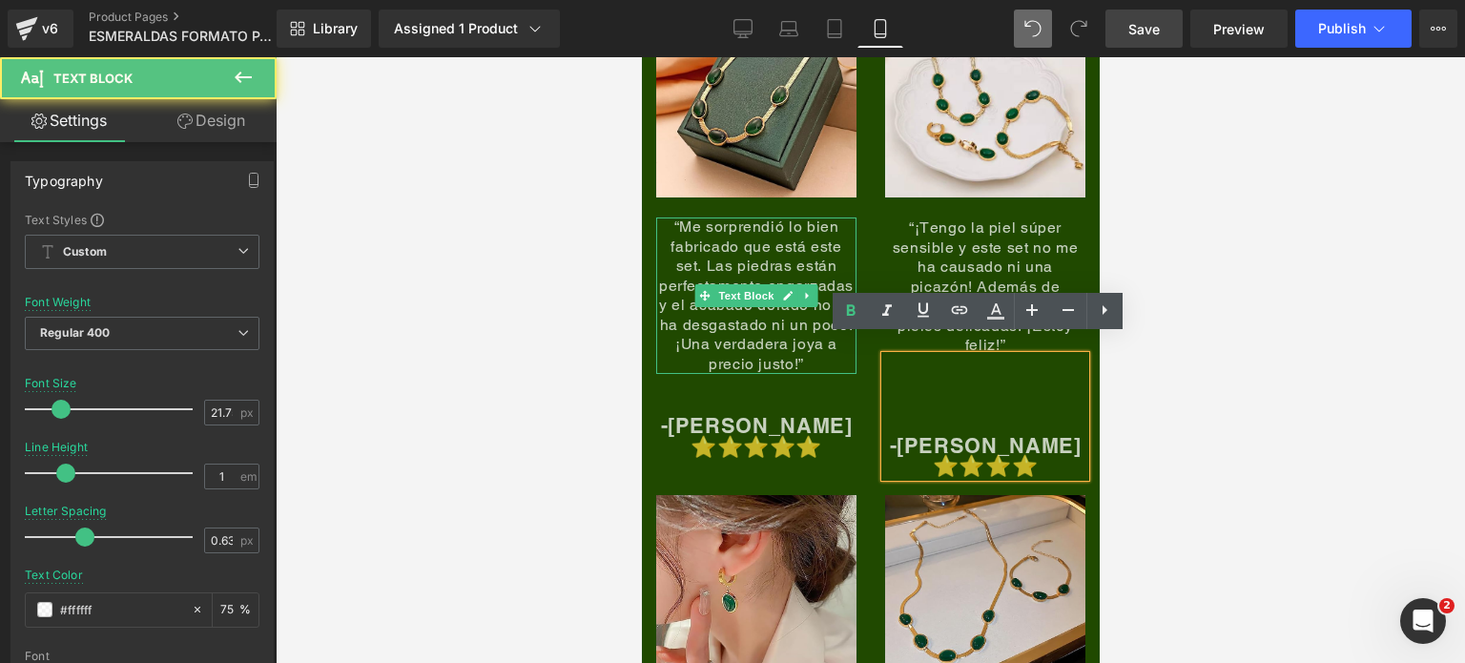
drag, startPoint x: 831, startPoint y: 265, endPoint x: 827, endPoint y: 296, distance: 30.9
click at [831, 265] on p "“Me sorprendió lo bien fabricado que está este set. Las piedras están perfectam…" at bounding box center [755, 295] width 200 height 156
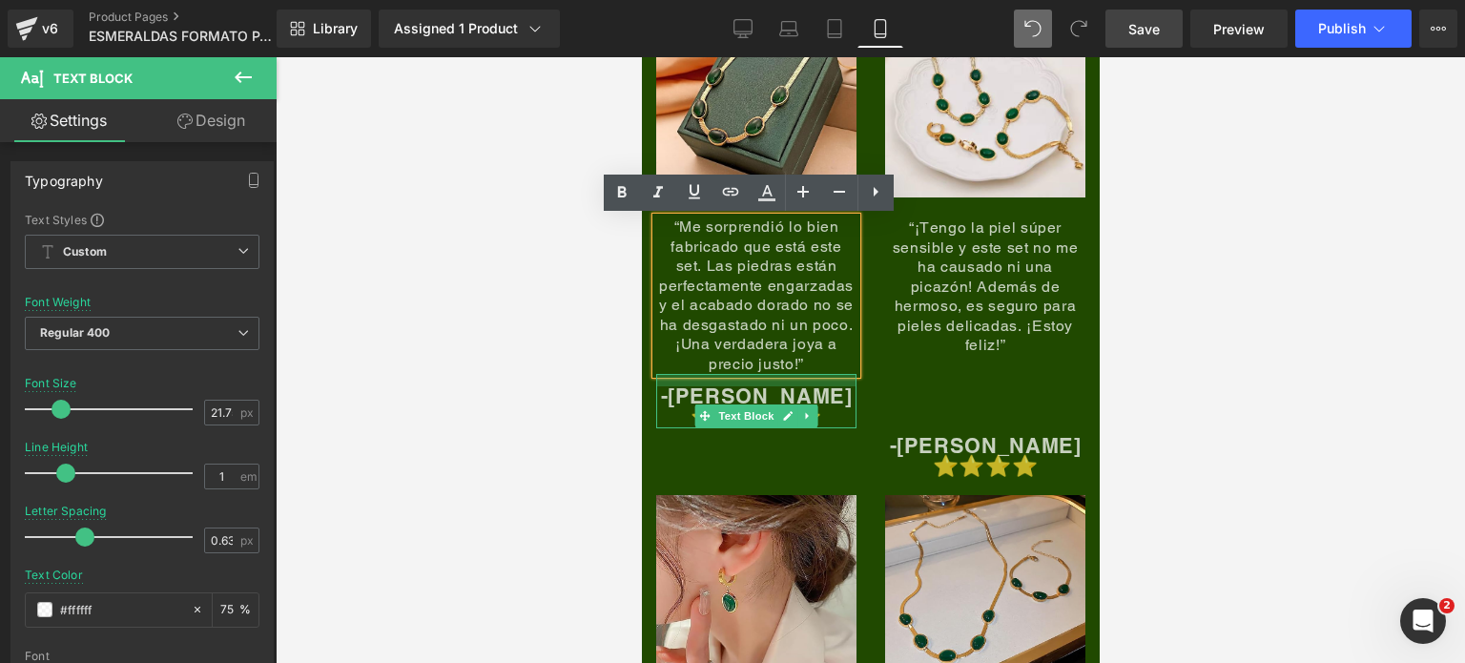
drag, startPoint x: 810, startPoint y: 375, endPoint x: 826, endPoint y: 346, distance: 32.9
click at [826, 346] on div "Image “Me sorprendió lo bien fabricado que está este set. Las piedras están per…" at bounding box center [755, 212] width 229 height 430
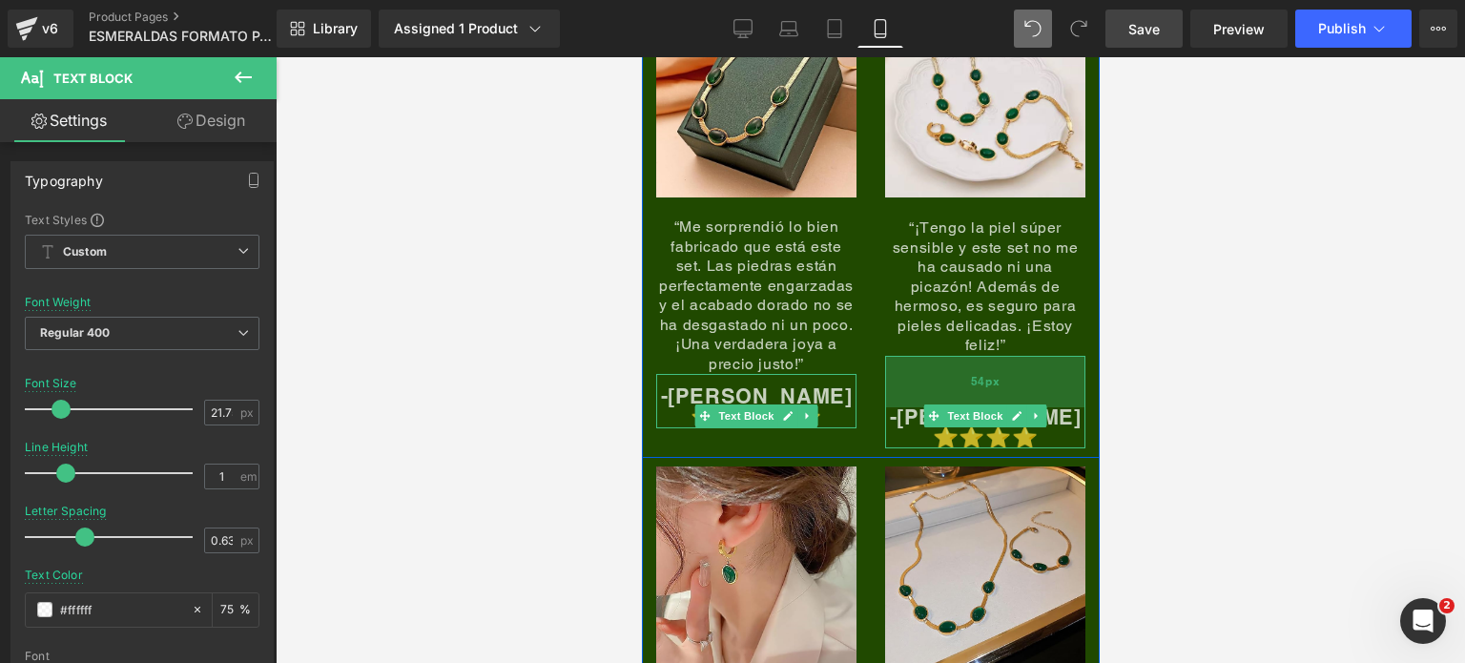
drag, startPoint x: 912, startPoint y: 367, endPoint x: 916, endPoint y: 338, distance: 29.0
click at [916, 356] on div "54px" at bounding box center [984, 381] width 200 height 51
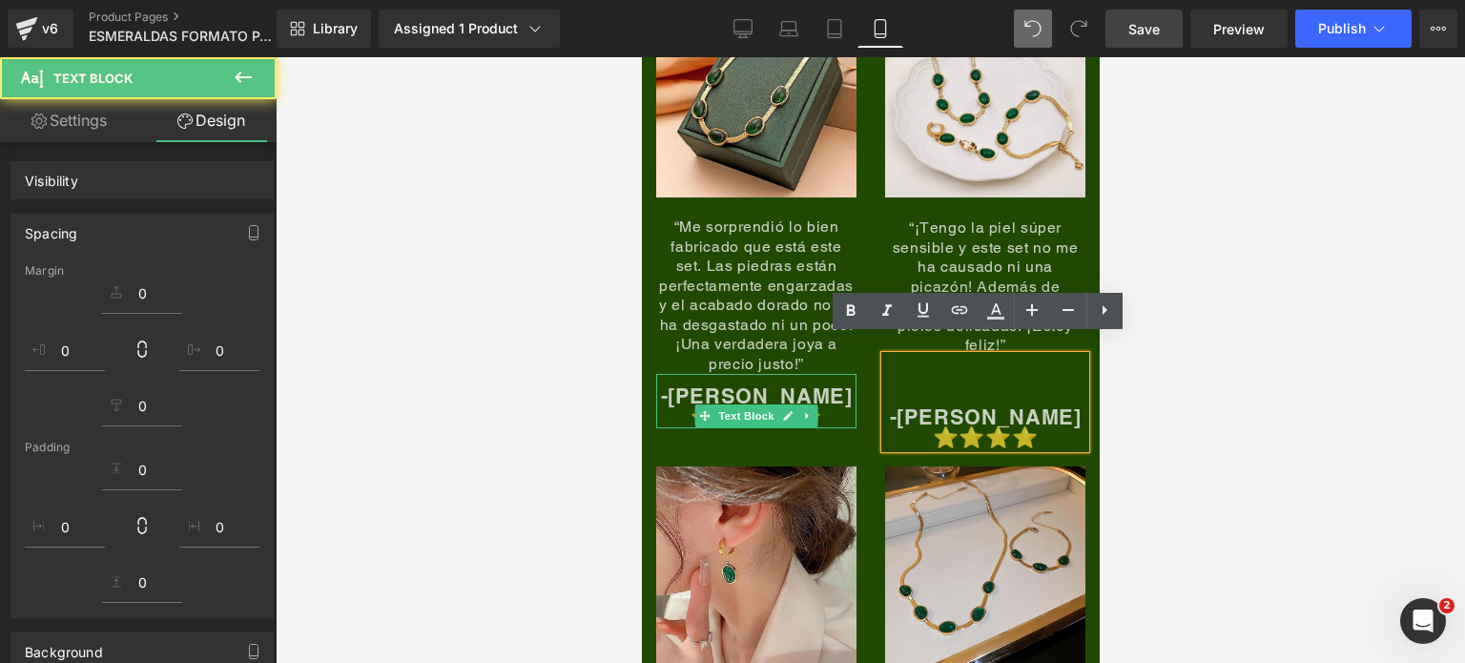
click at [1240, 453] on div at bounding box center [870, 359] width 1189 height 605
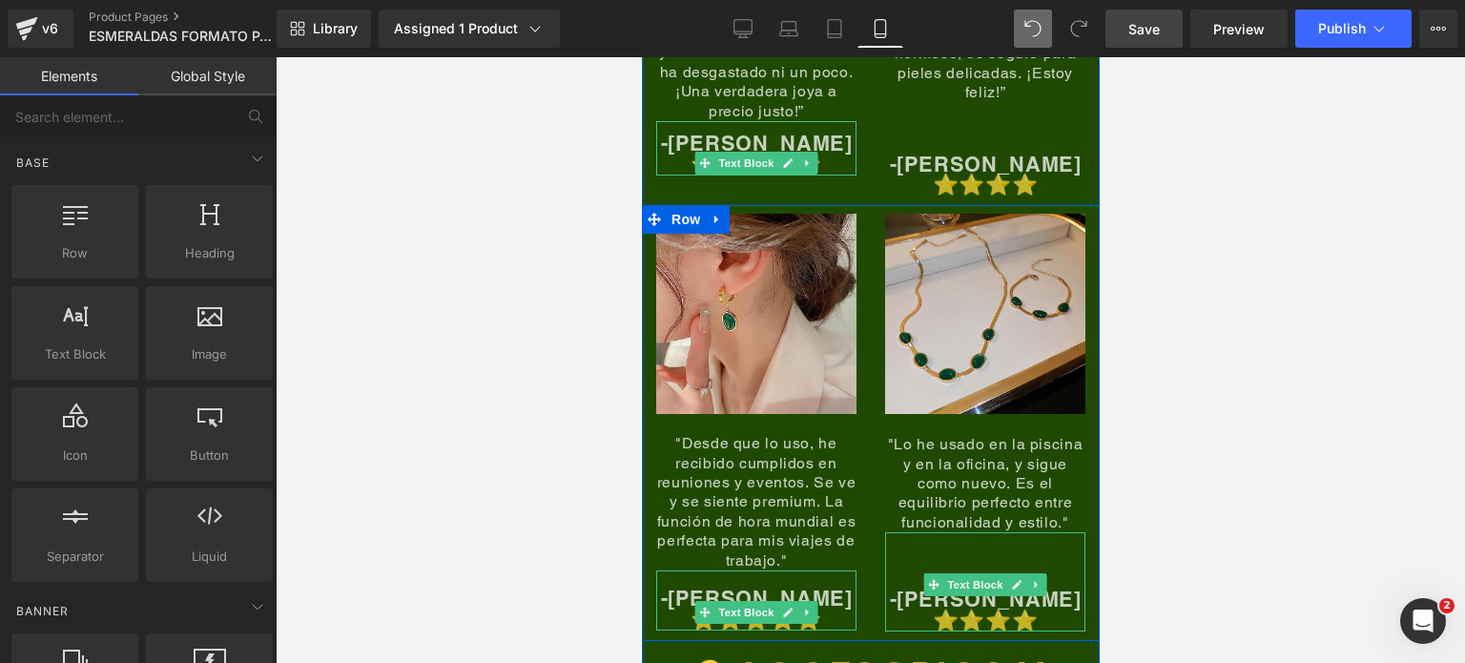
scroll to position [8814, 0]
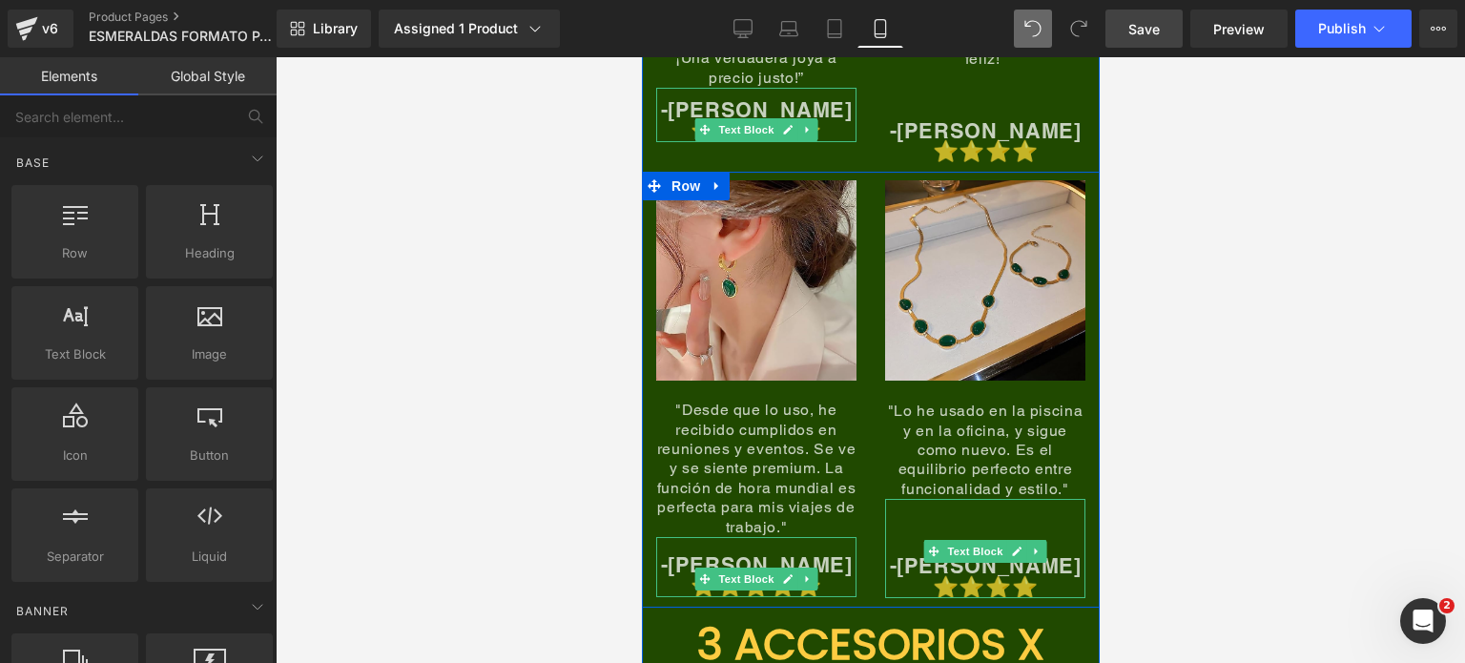
click at [813, 555] on p "-[PERSON_NAME] ⭐⭐⭐⭐⭐" at bounding box center [755, 576] width 200 height 42
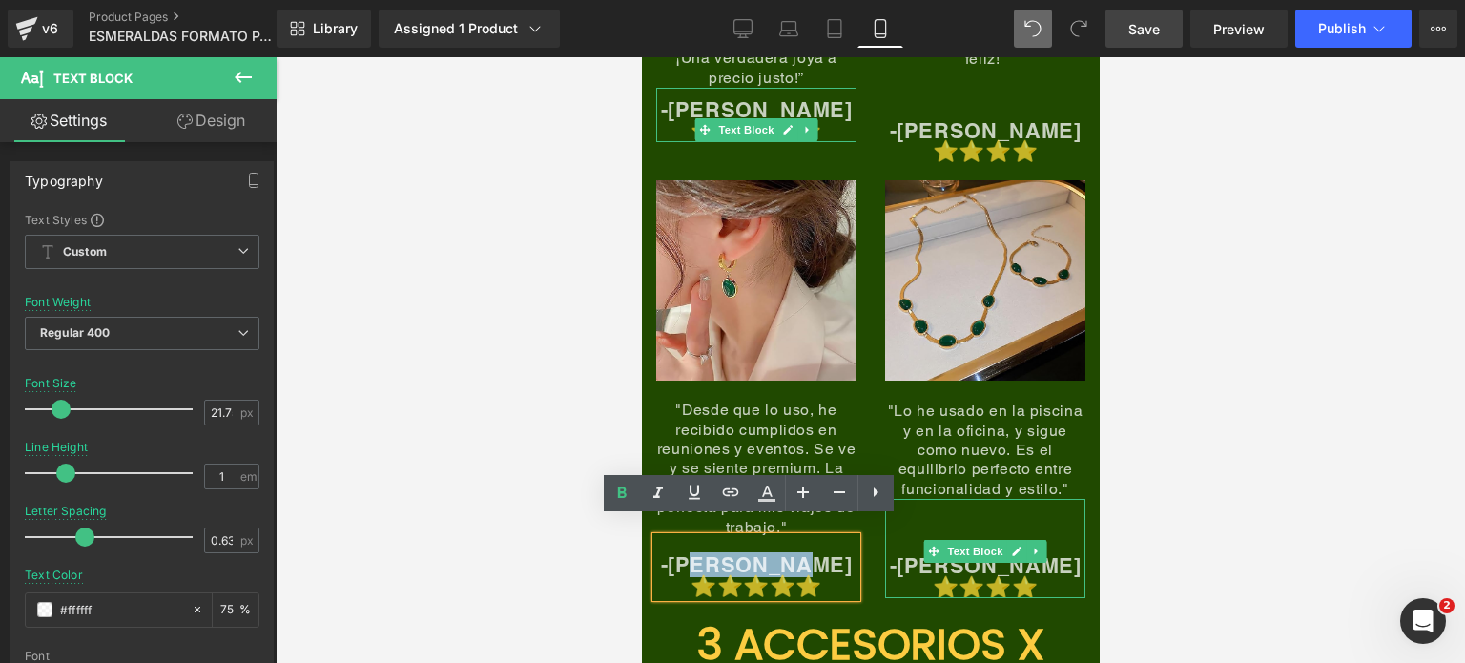
drag, startPoint x: 821, startPoint y: 543, endPoint x: 710, endPoint y: 538, distance: 110.7
click at [710, 555] on p "-[PERSON_NAME] ⭐⭐⭐⭐⭐" at bounding box center [755, 576] width 200 height 42
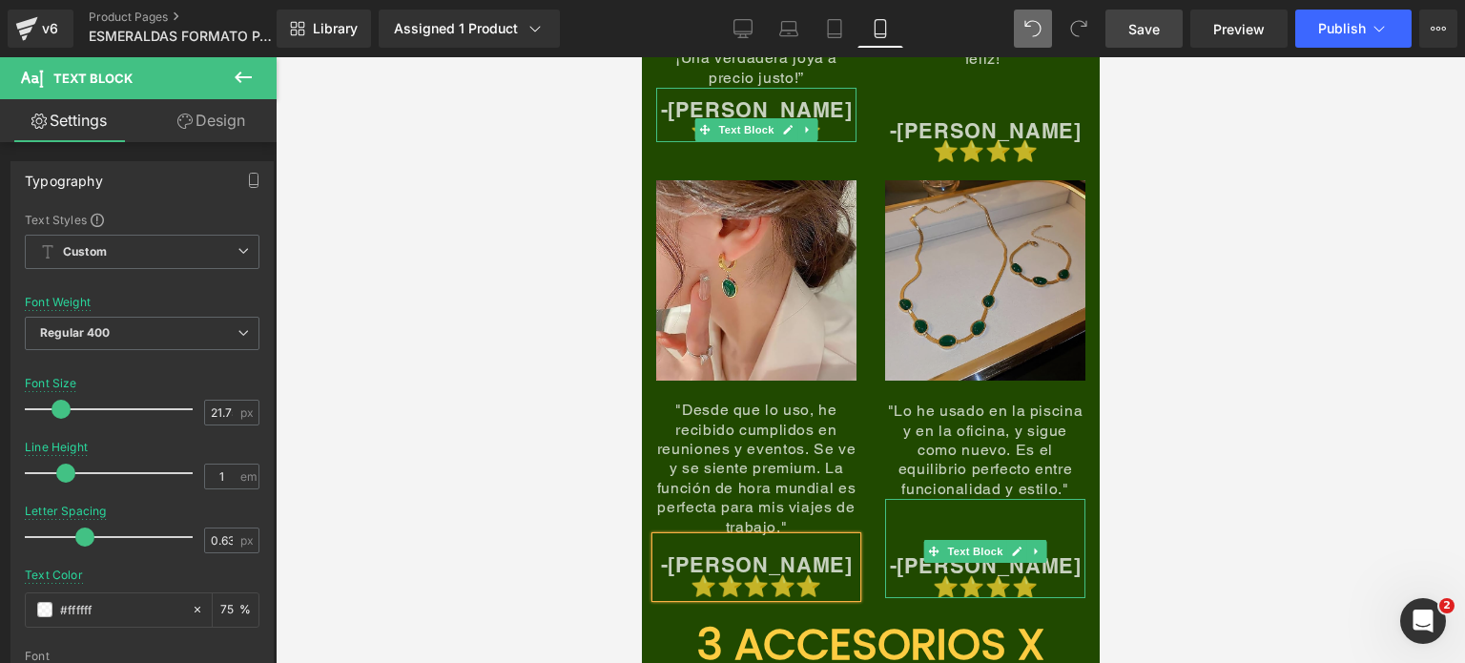
click at [996, 352] on img at bounding box center [984, 280] width 200 height 200
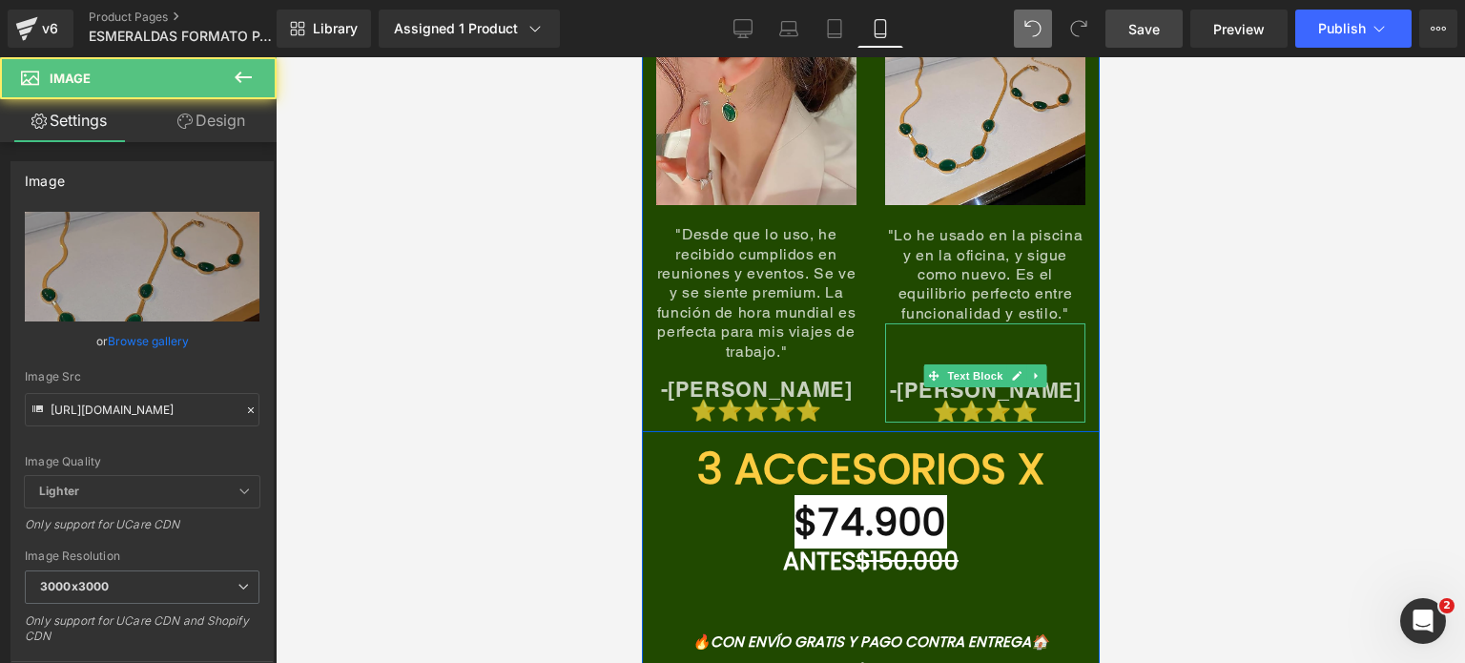
scroll to position [9005, 0]
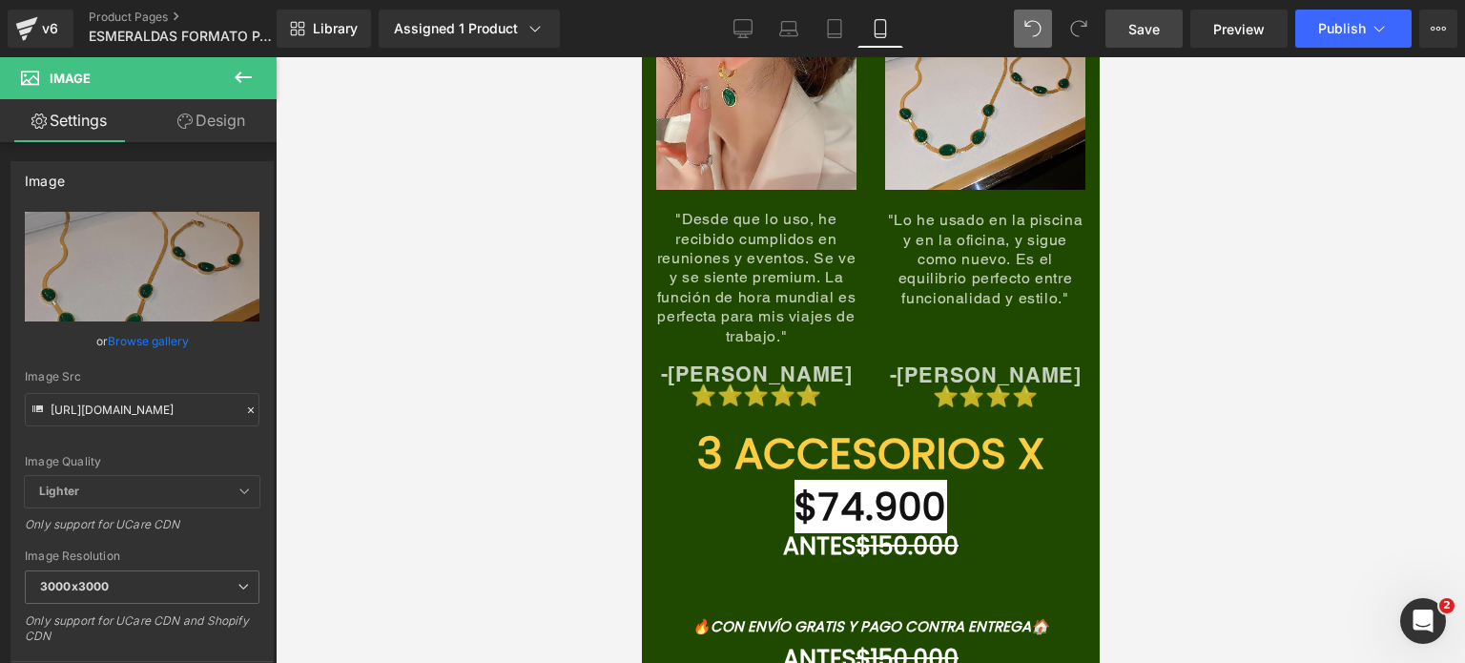
click at [1149, 25] on span "Save" at bounding box center [1143, 29] width 31 height 20
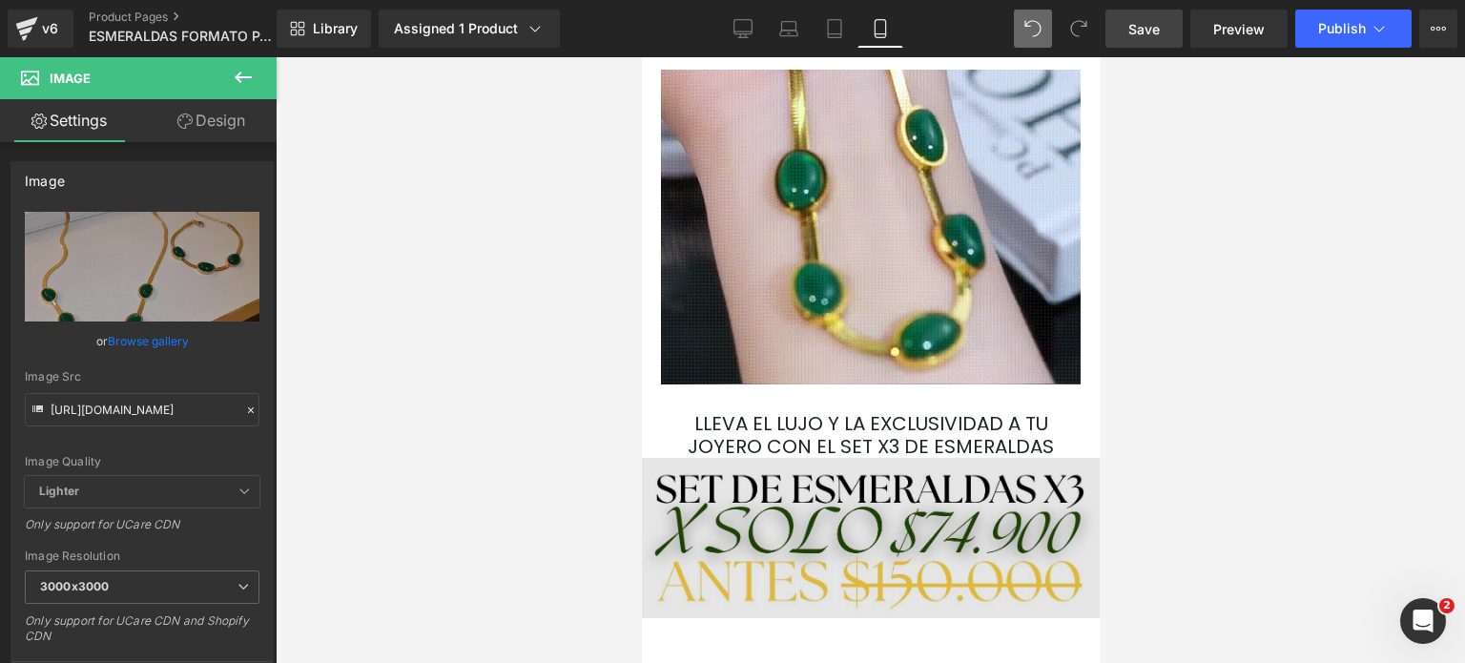
scroll to position [1049, 0]
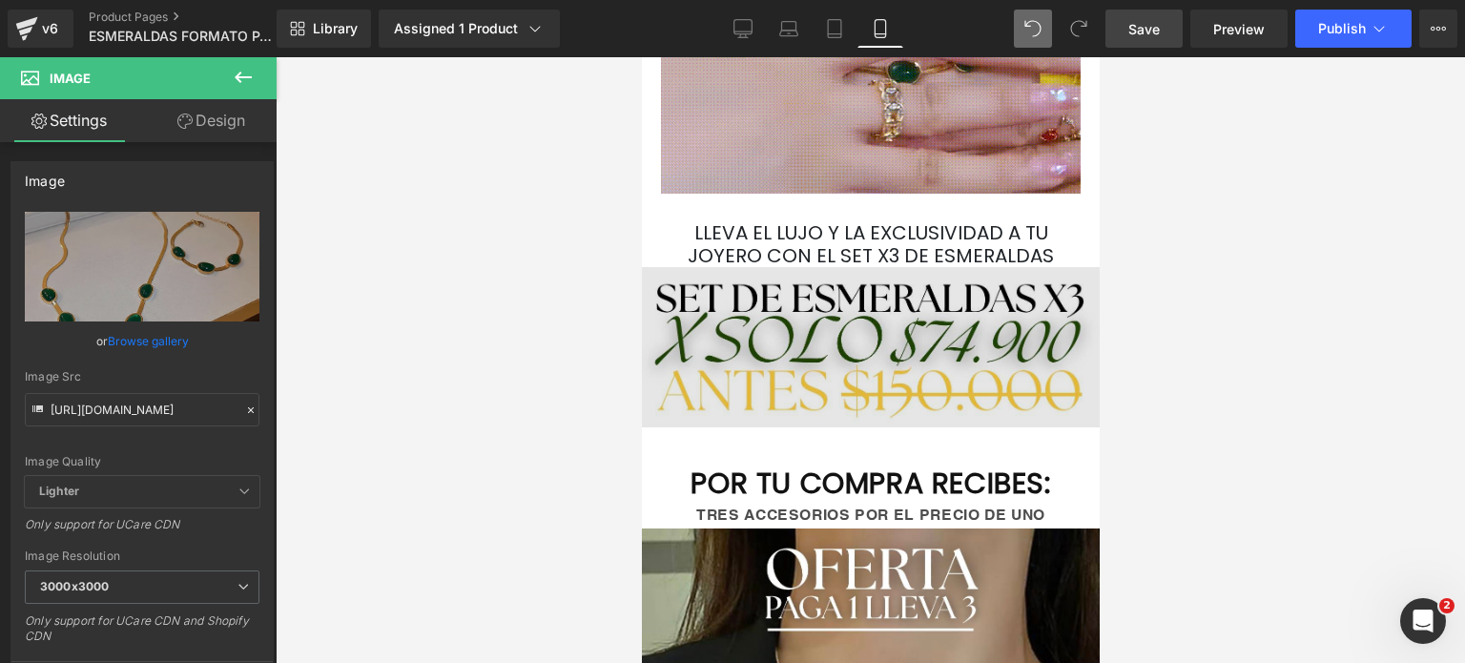
click at [676, 288] on img at bounding box center [870, 347] width 458 height 161
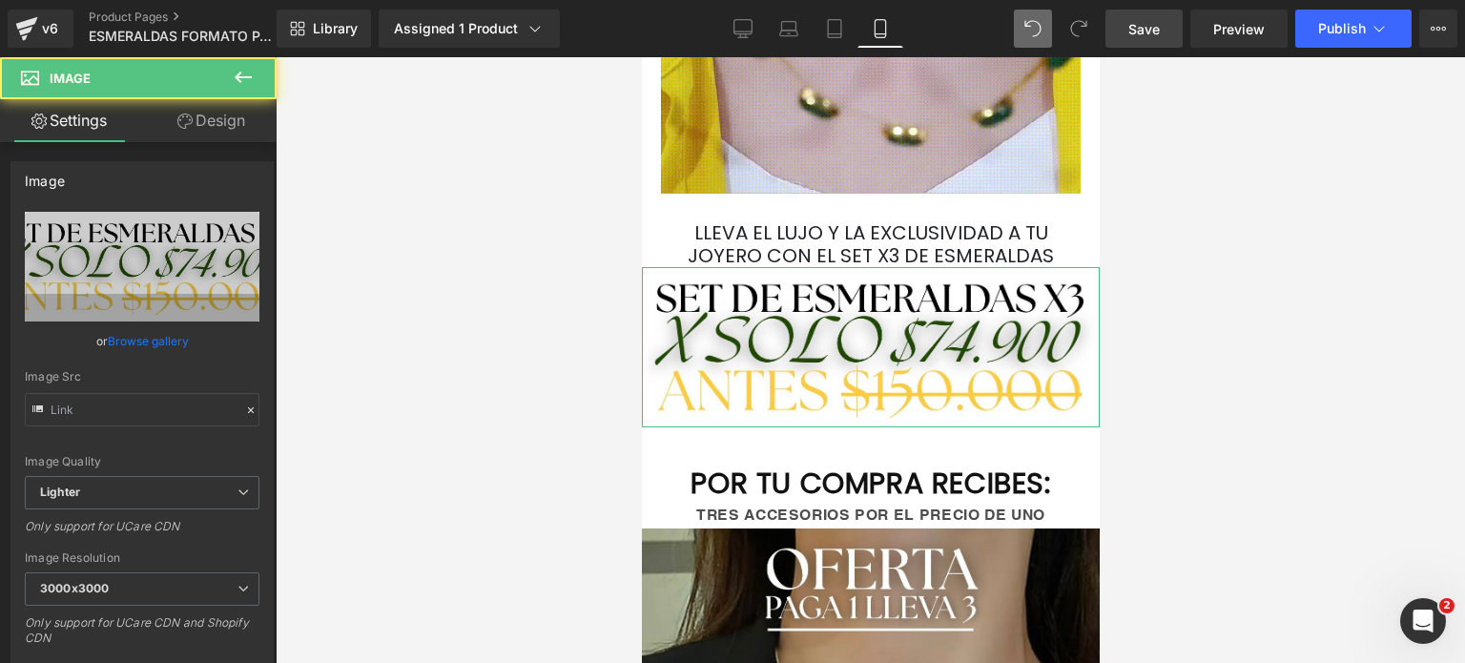
click at [191, 125] on link "Design" at bounding box center [211, 120] width 138 height 43
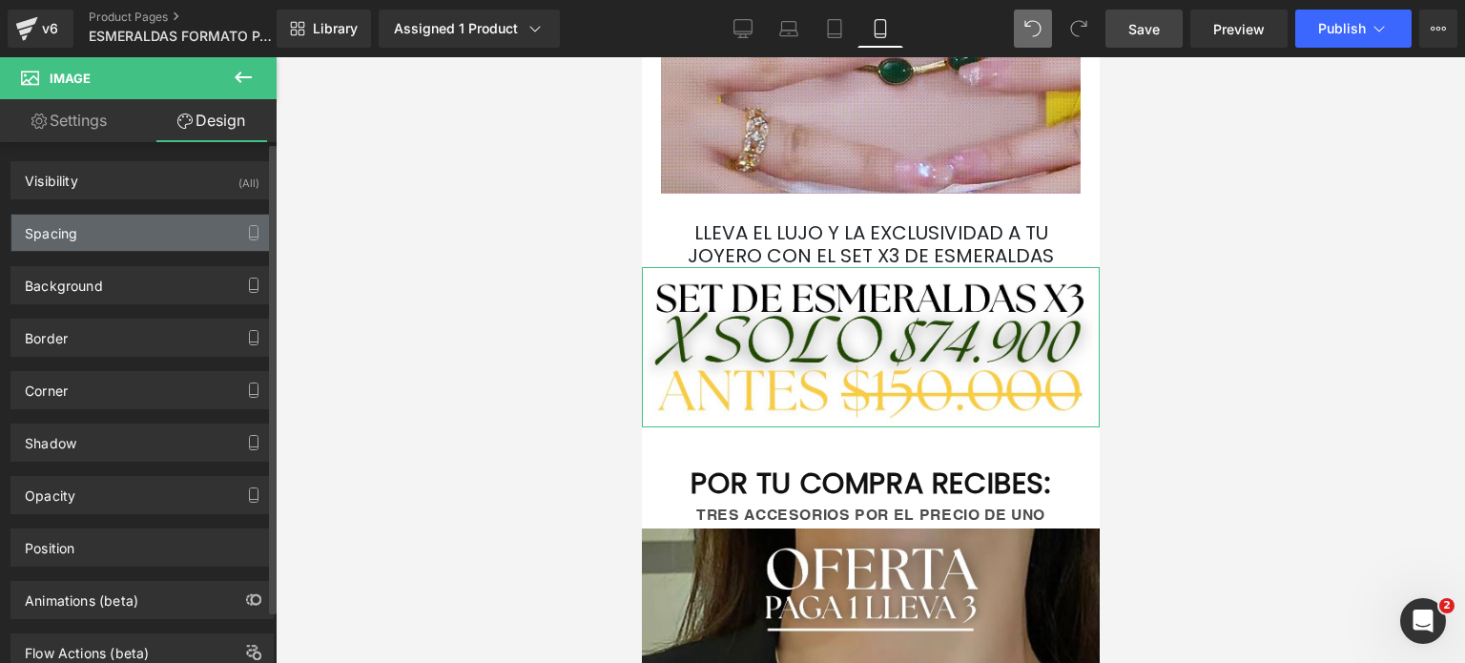
click at [111, 231] on div "Spacing" at bounding box center [141, 233] width 261 height 36
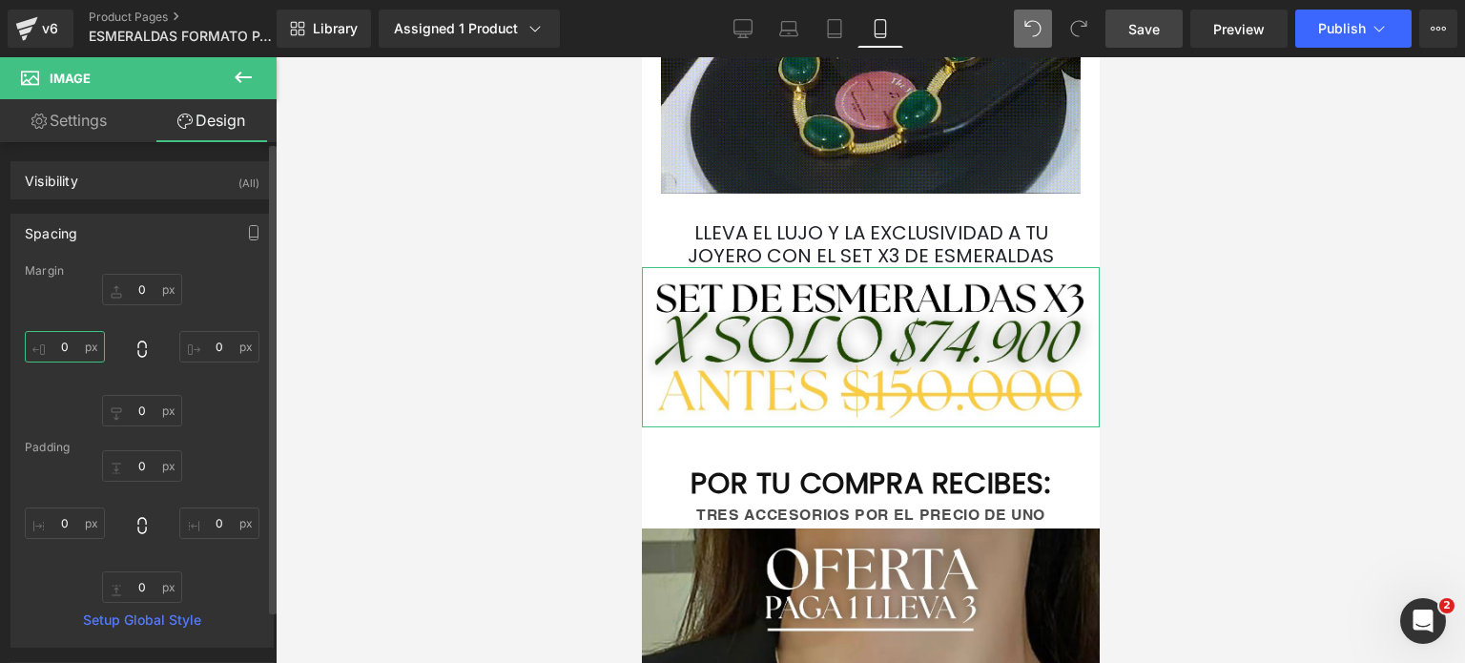
click at [73, 341] on input "0" at bounding box center [65, 346] width 80 height 31
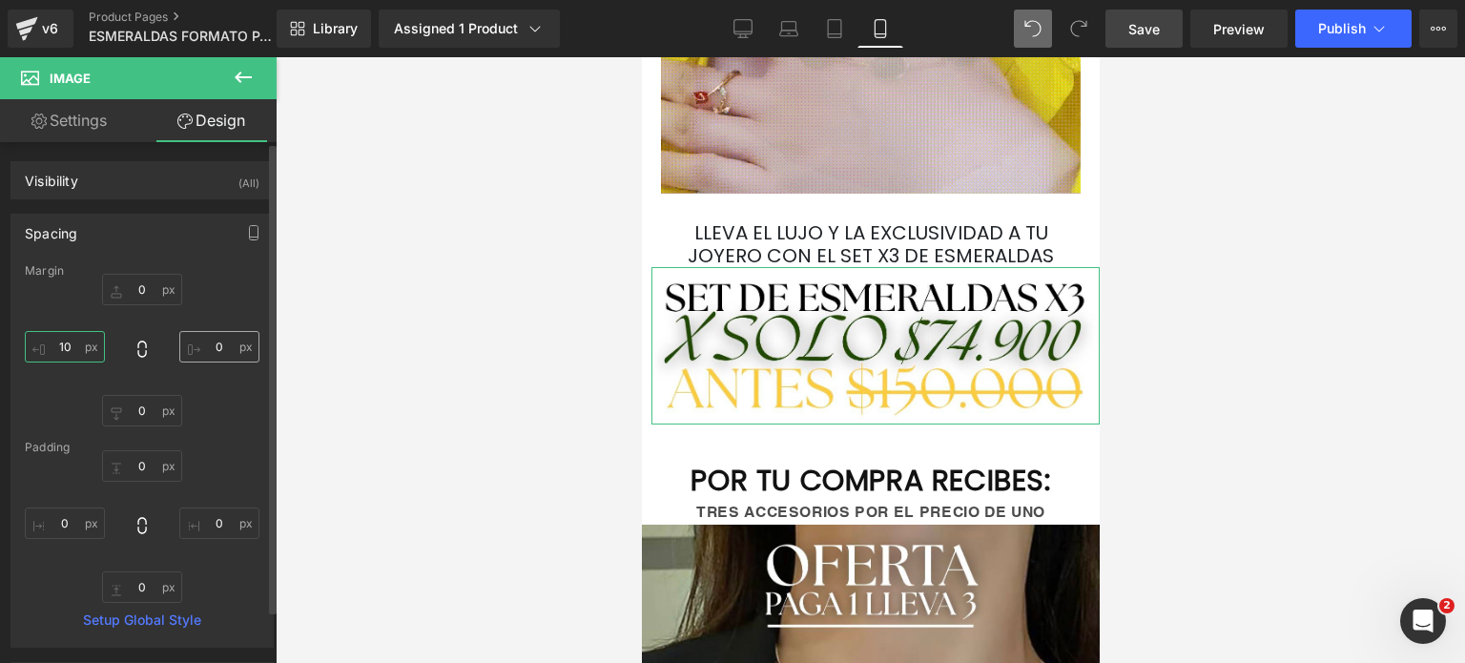
type input "10"
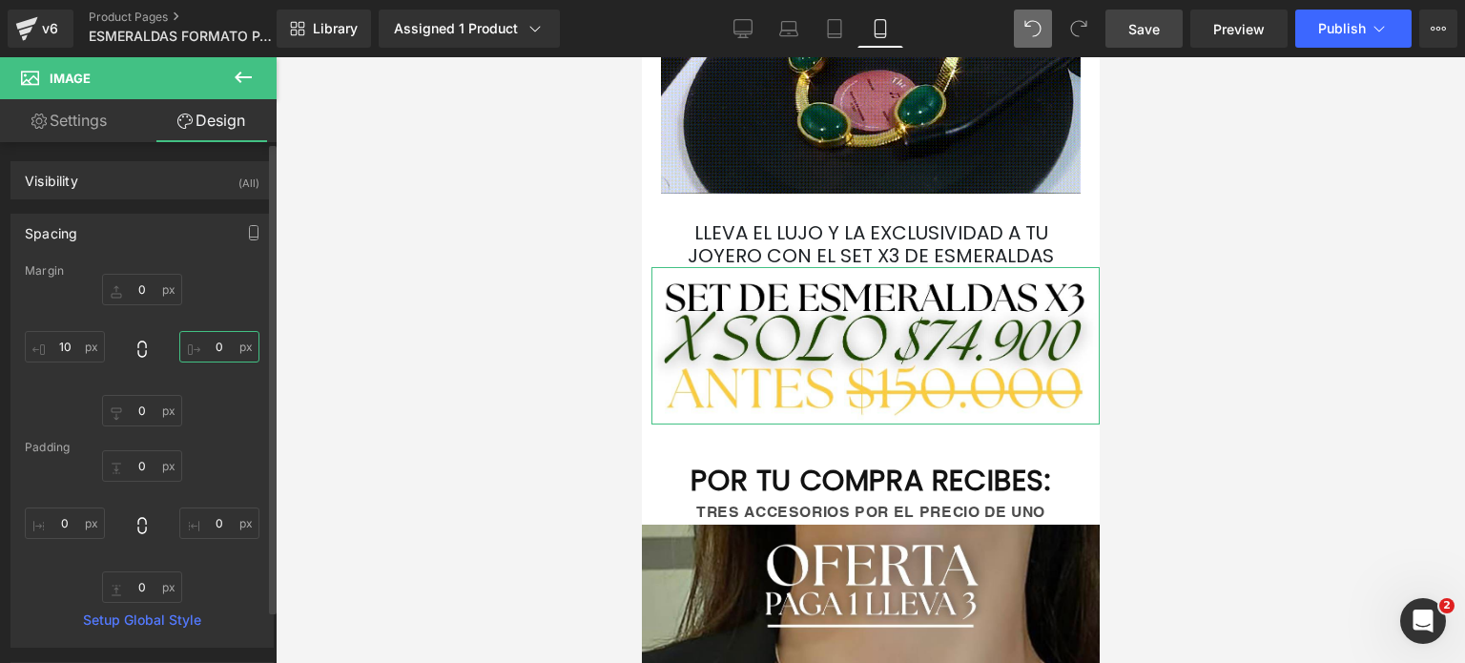
click at [225, 351] on input "0" at bounding box center [219, 346] width 80 height 31
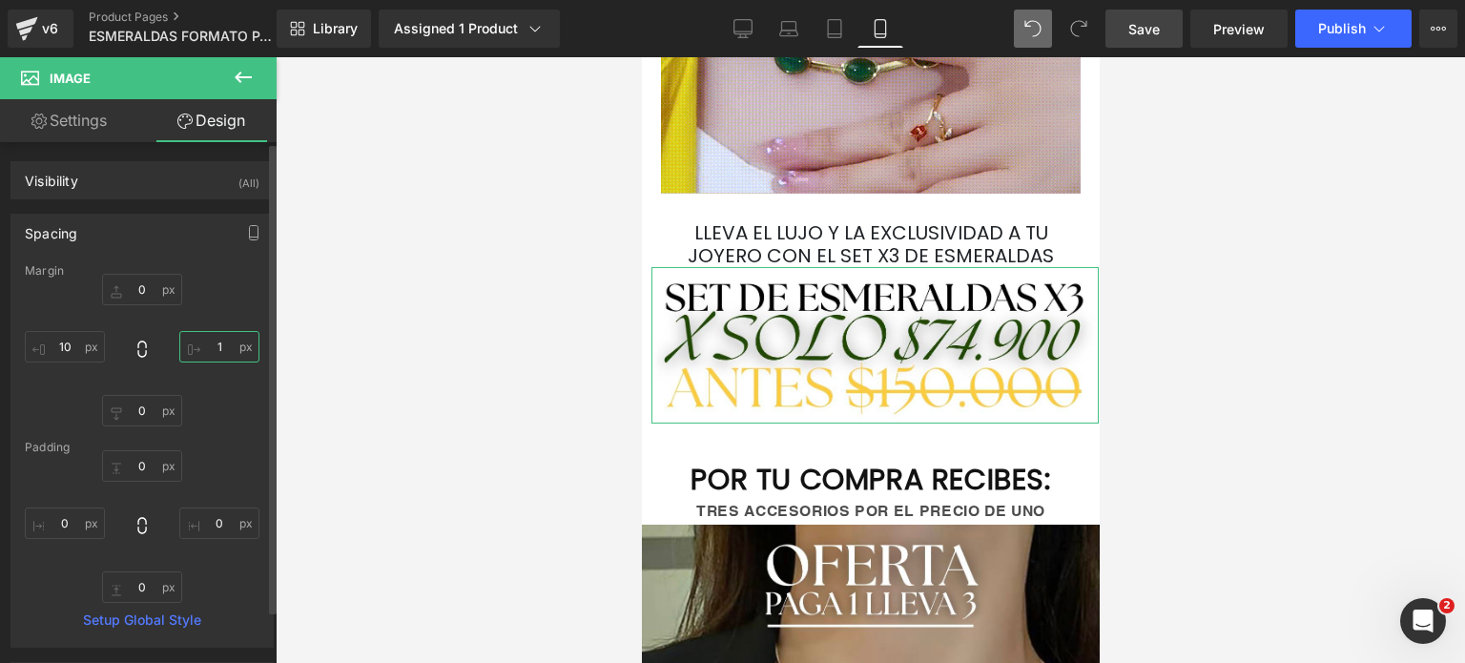
type input "10"
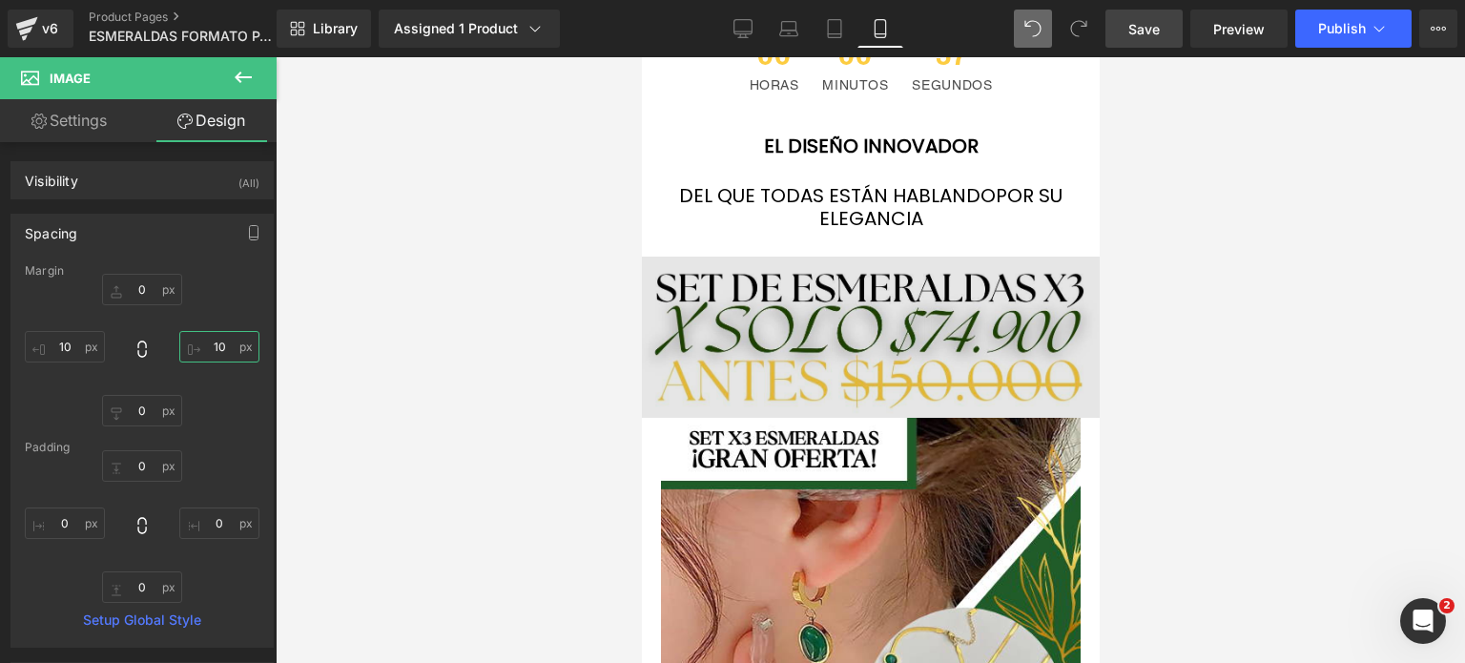
scroll to position [4481, 0]
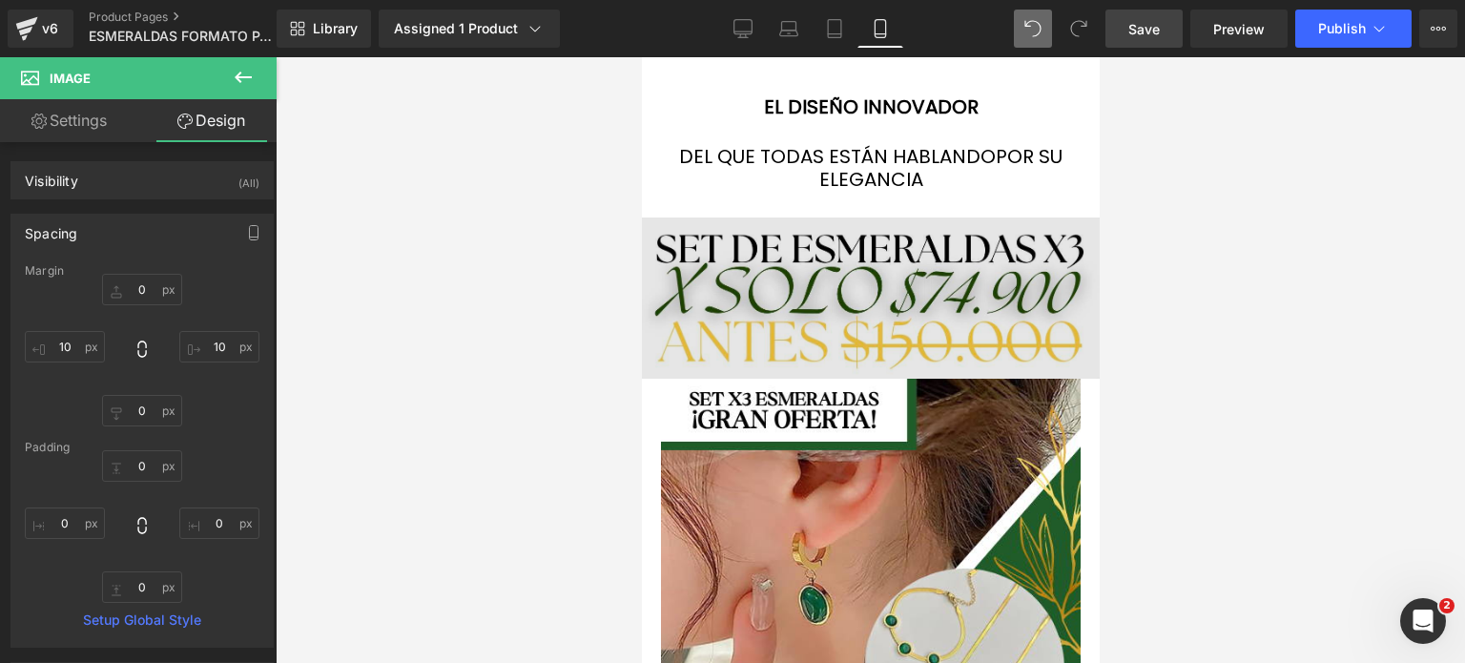
click at [752, 263] on img at bounding box center [870, 297] width 458 height 161
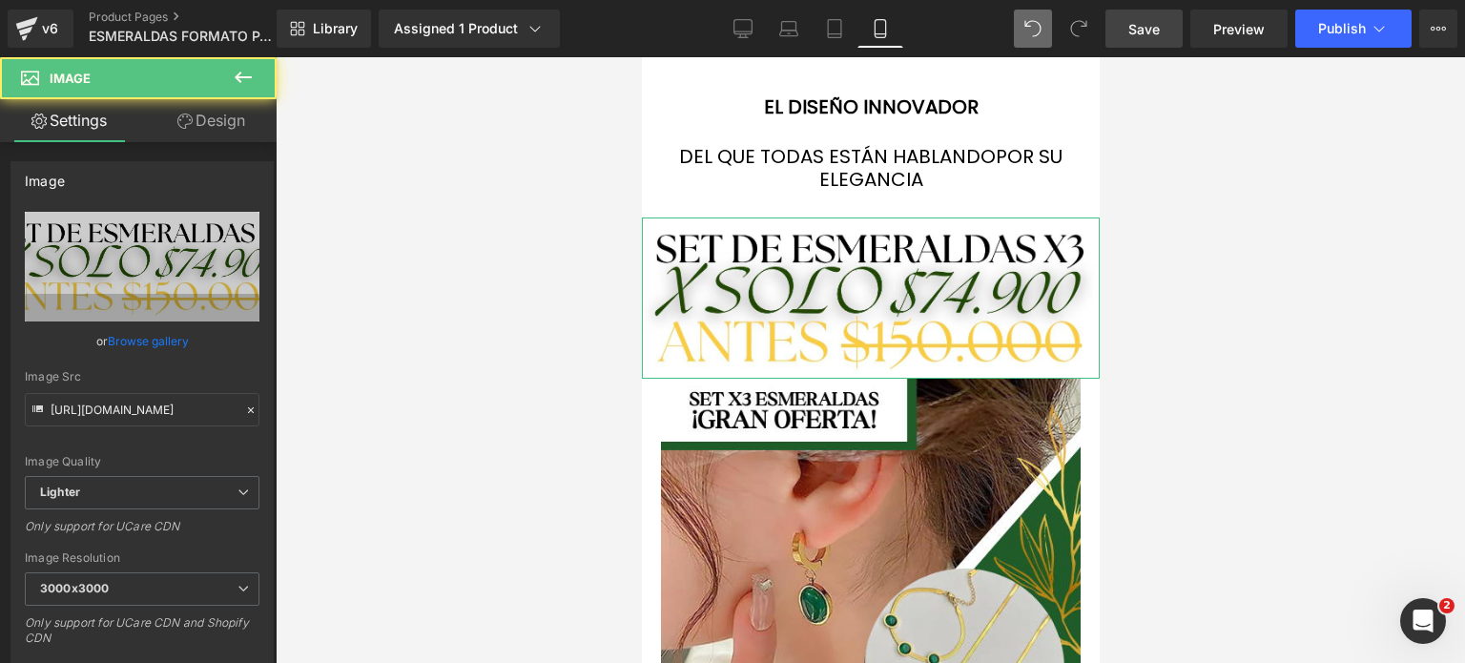
click at [246, 125] on link "Design" at bounding box center [211, 120] width 138 height 43
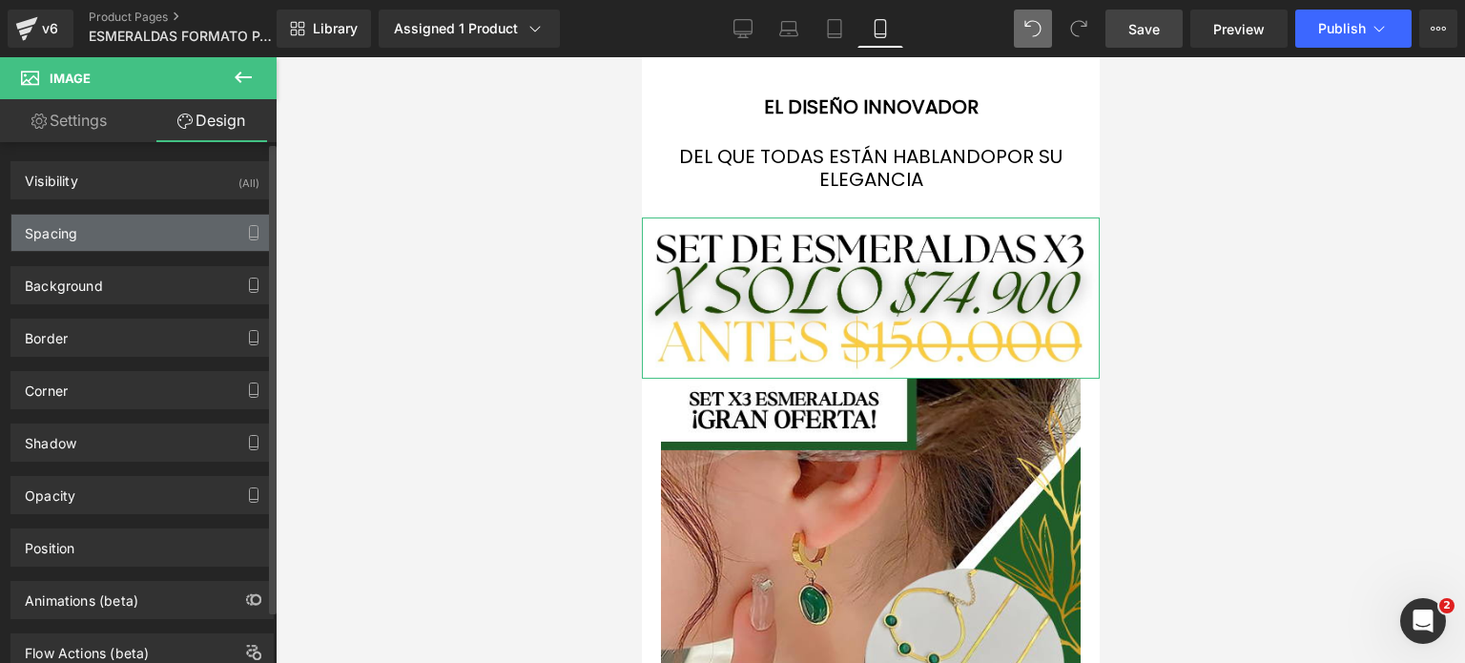
click at [118, 229] on div "Spacing" at bounding box center [141, 233] width 261 height 36
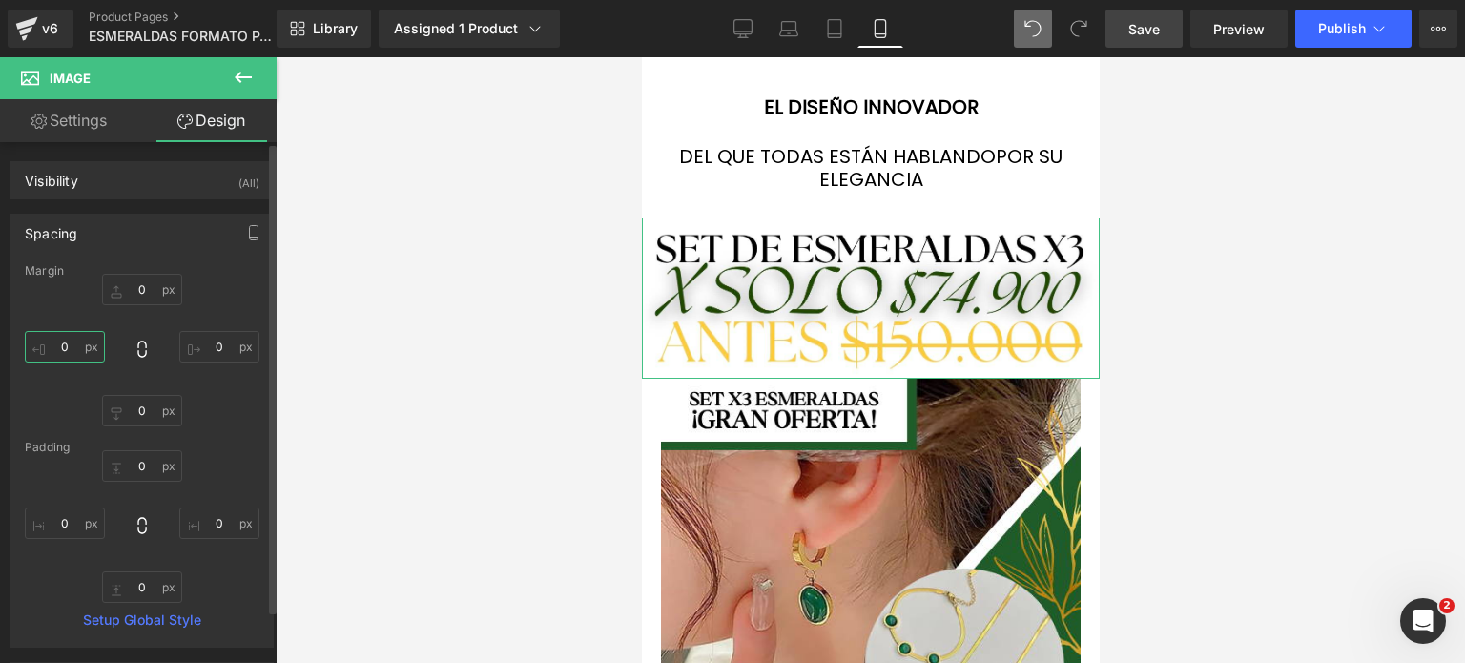
click at [74, 342] on input "0" at bounding box center [65, 346] width 80 height 31
type input "2"
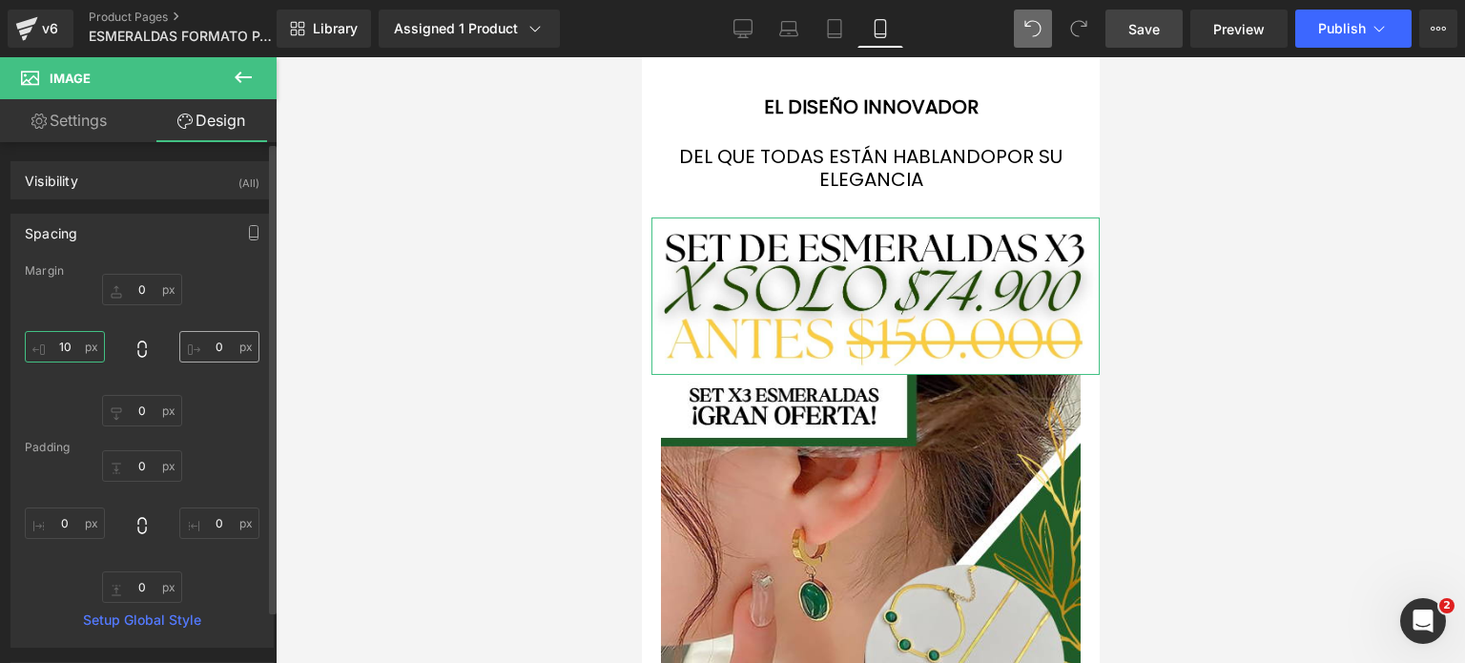
type input "10"
click at [220, 358] on input "0" at bounding box center [219, 346] width 80 height 31
type input "10"
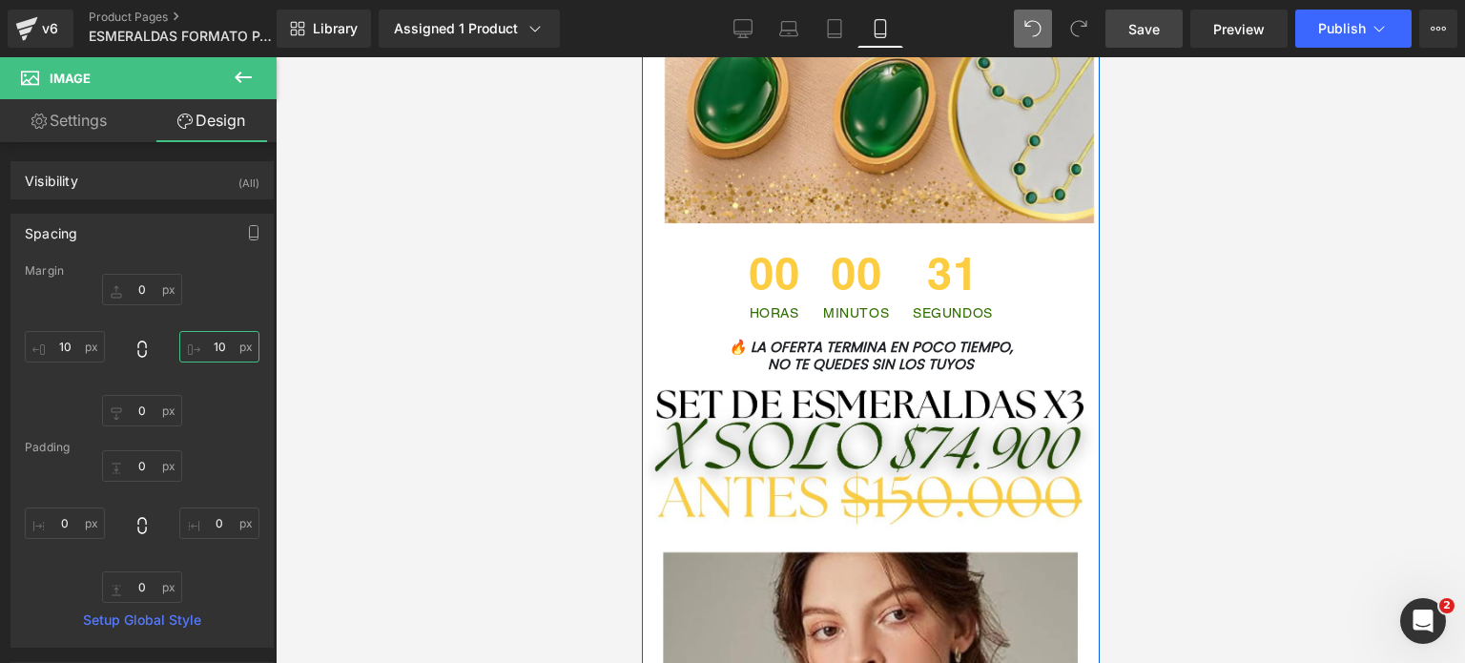
scroll to position [5816, 0]
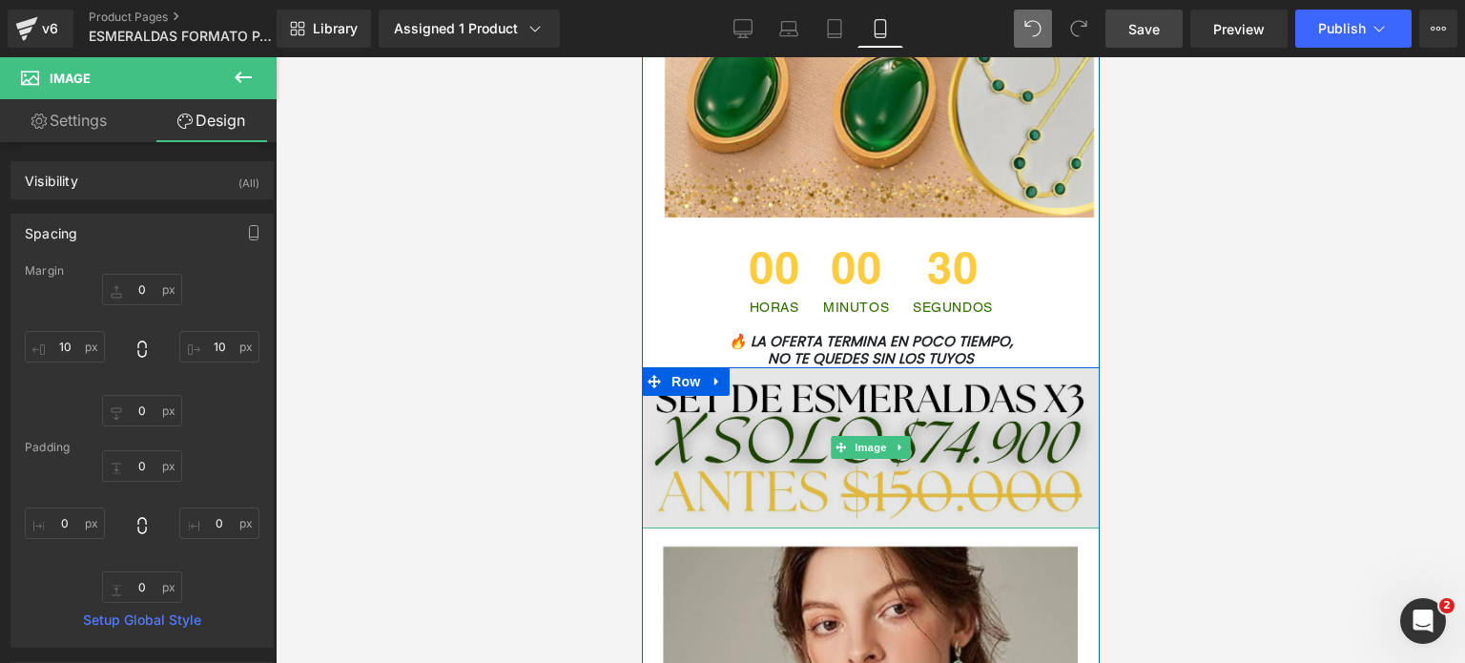
click at [787, 406] on img at bounding box center [870, 447] width 458 height 161
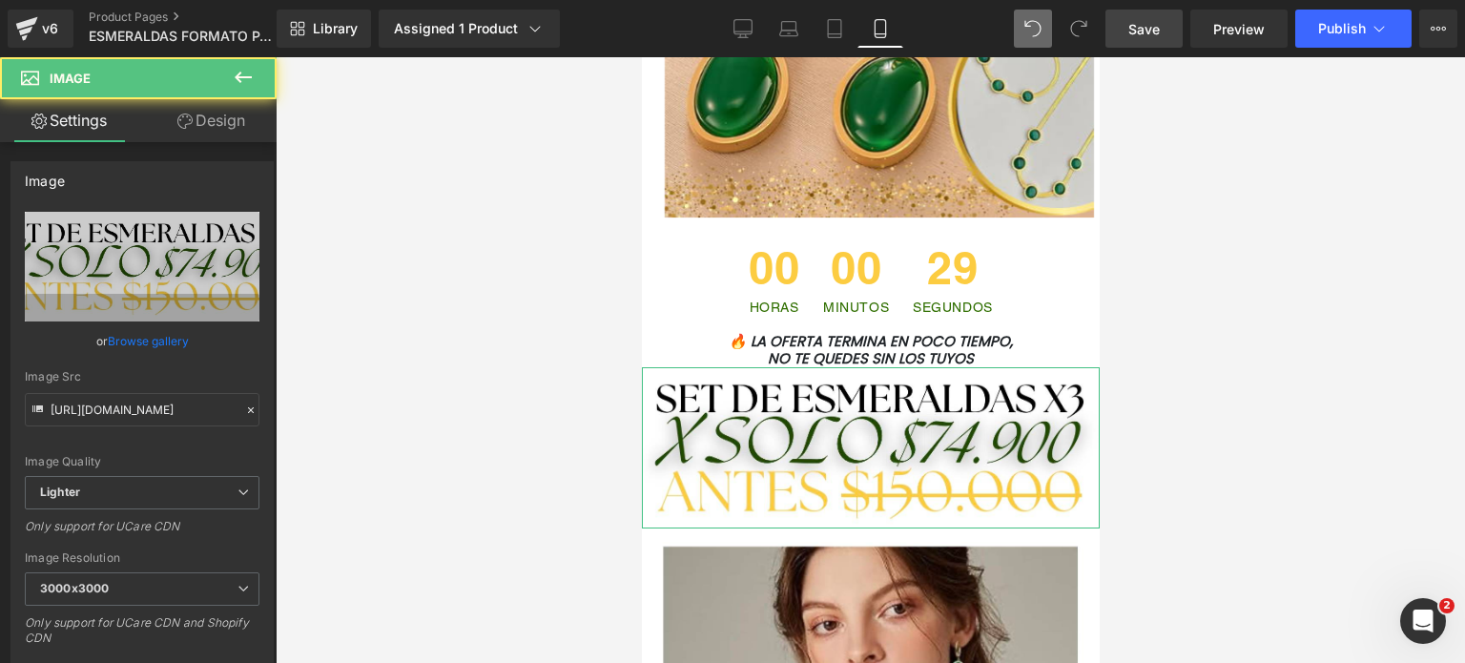
click at [228, 121] on link "Design" at bounding box center [211, 120] width 138 height 43
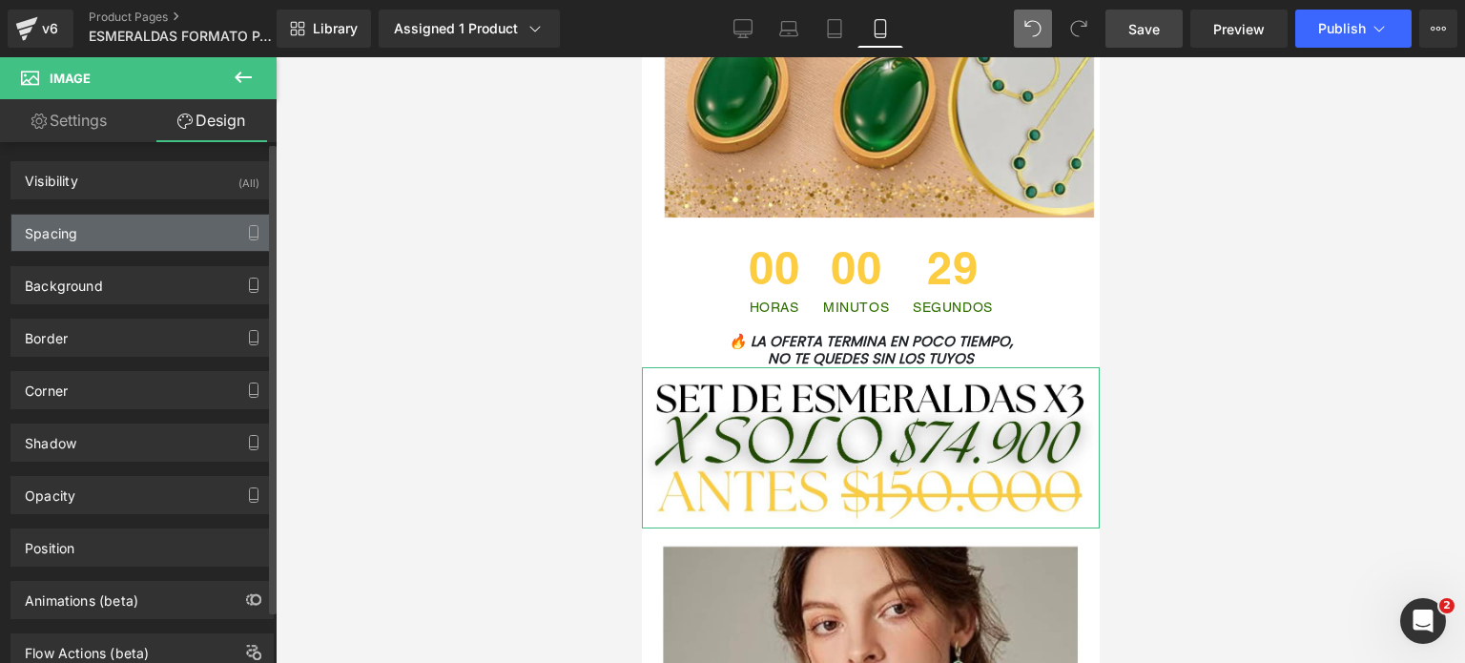
click at [86, 236] on div "Spacing" at bounding box center [141, 233] width 261 height 36
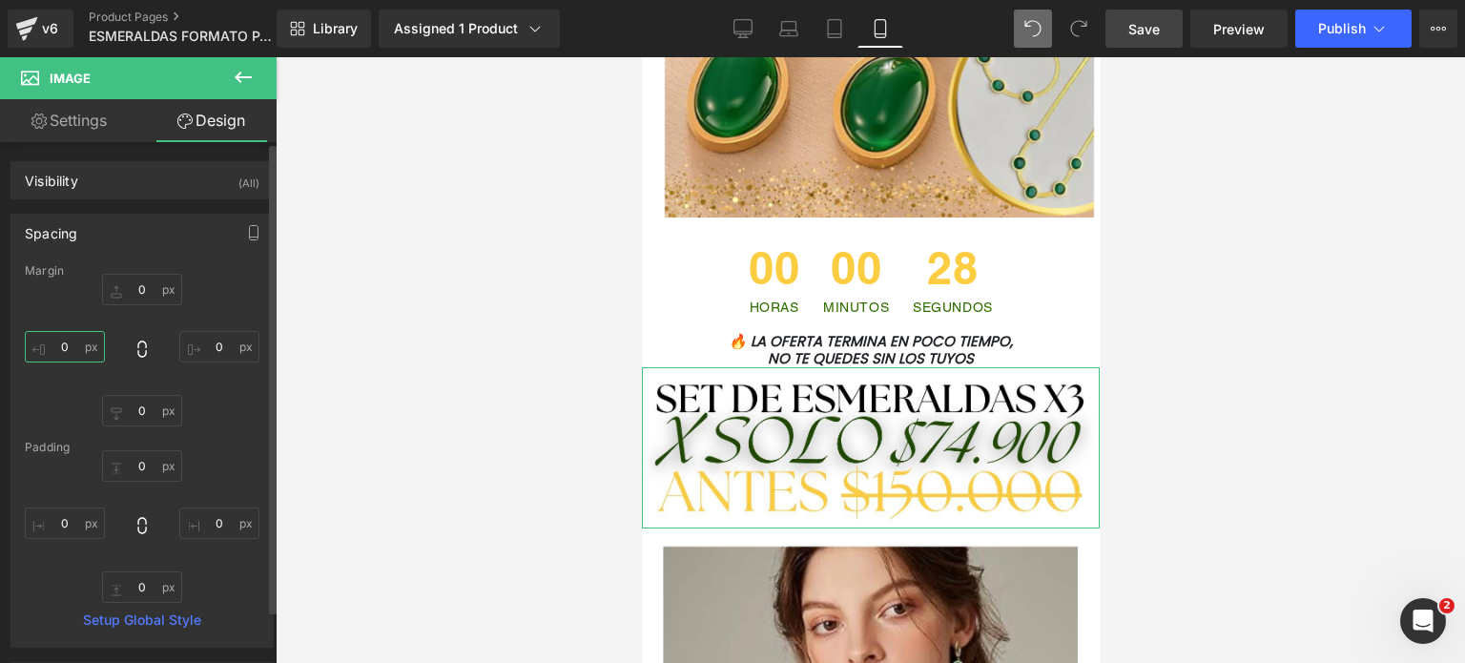
click at [85, 338] on input "0" at bounding box center [65, 346] width 80 height 31
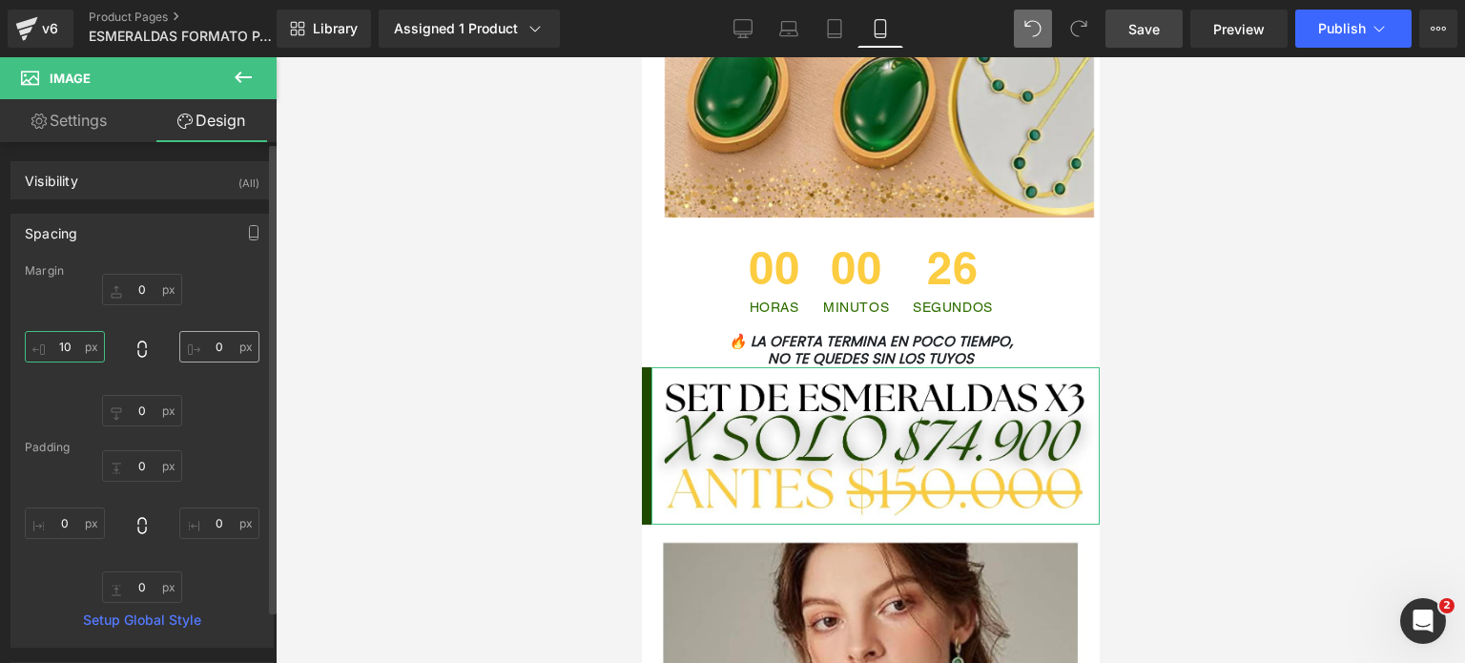
type input "10"
click at [211, 341] on input "0" at bounding box center [219, 346] width 80 height 31
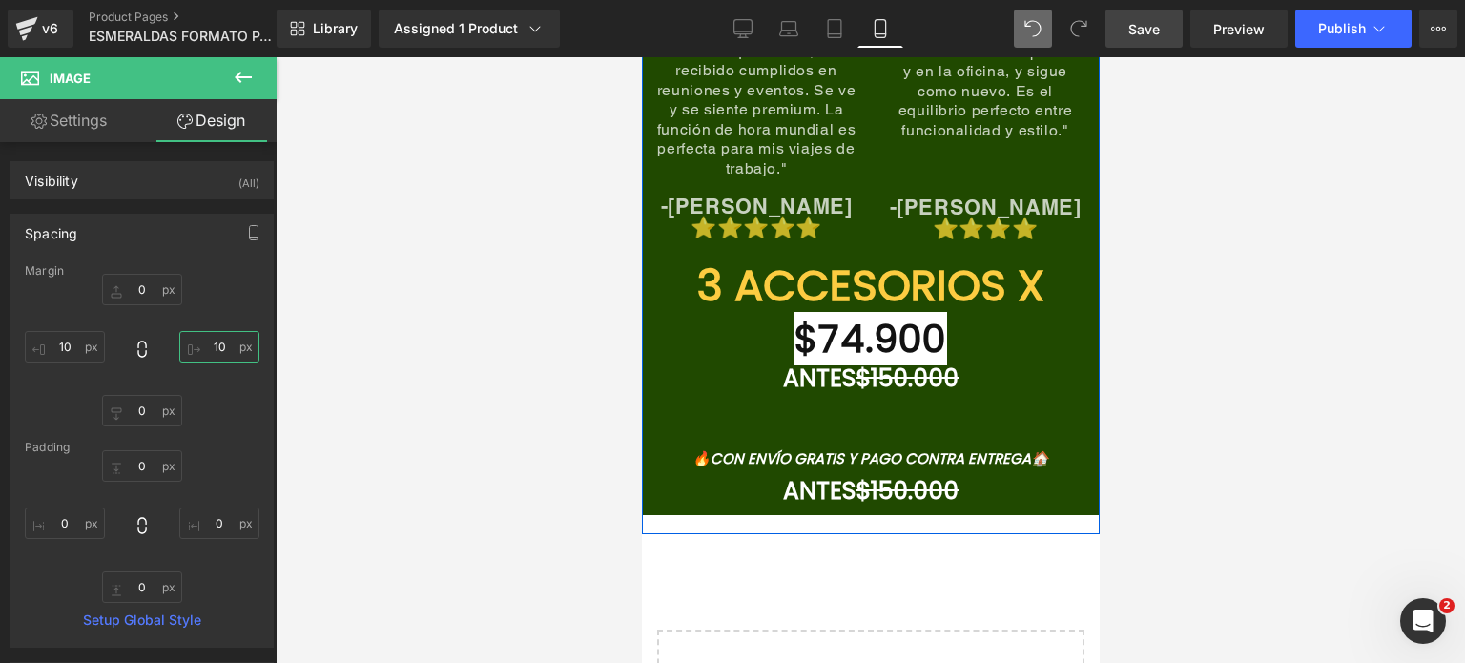
scroll to position [9154, 0]
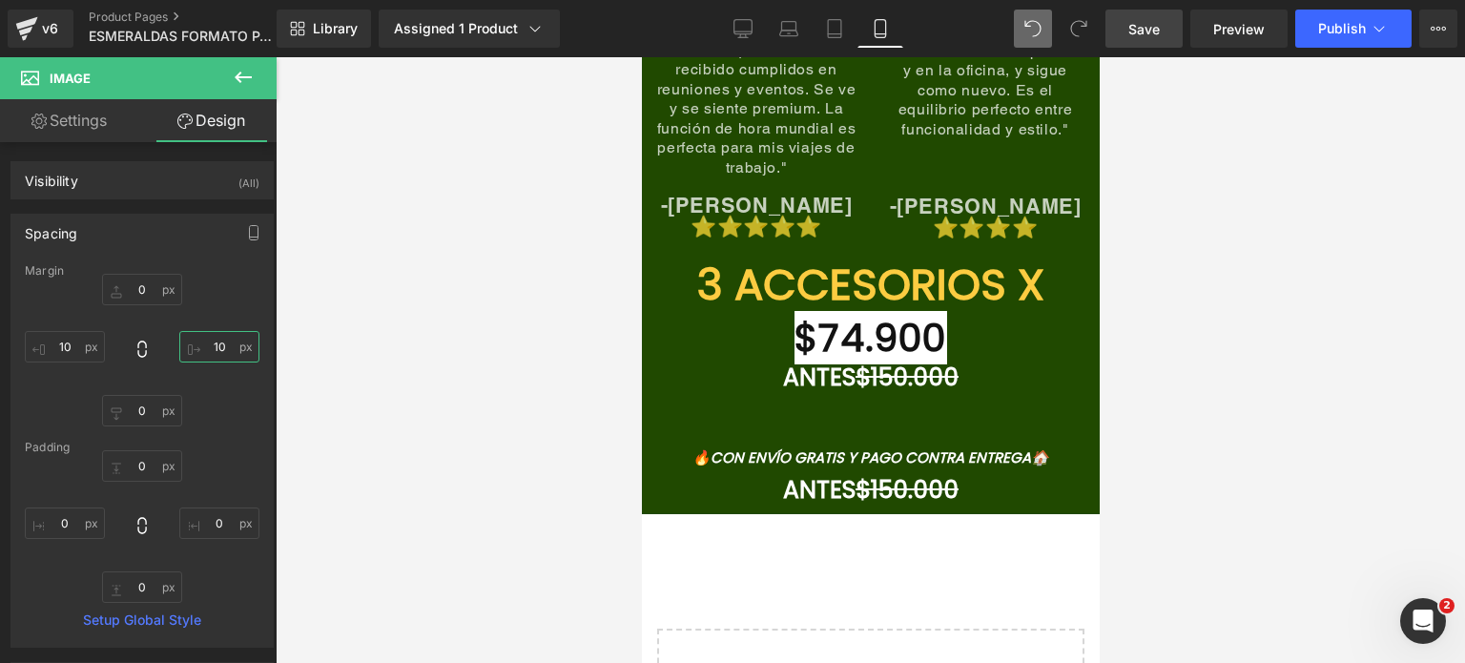
type input "10"
click at [1152, 21] on span "Save" at bounding box center [1143, 29] width 31 height 20
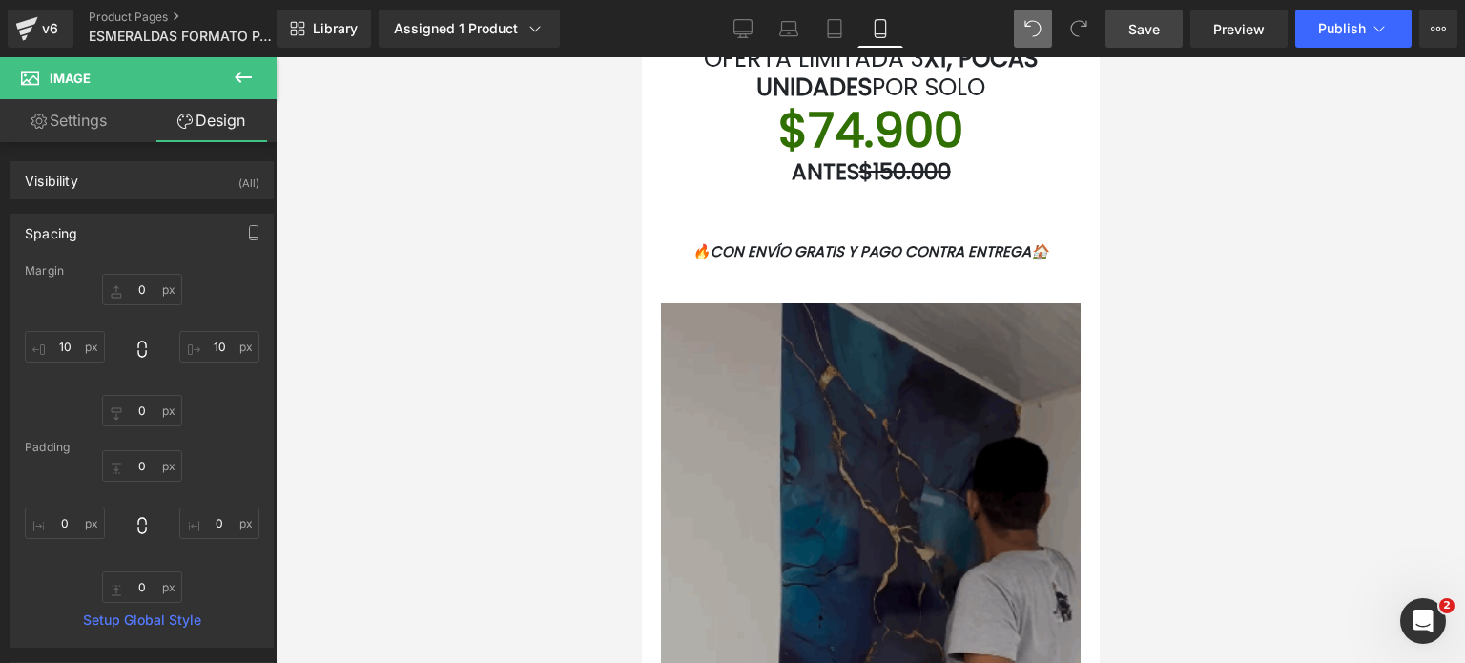
scroll to position [3814, 0]
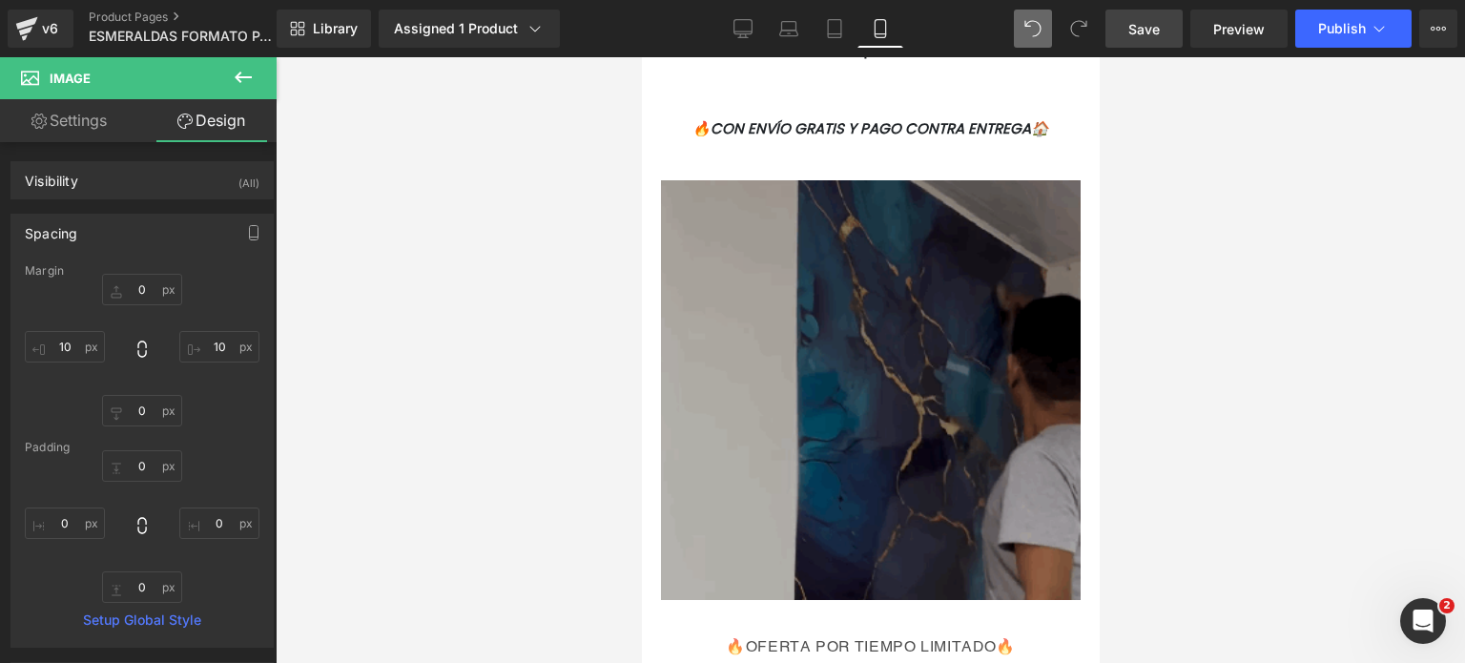
click at [803, 309] on img at bounding box center [870, 390] width 420 height 420
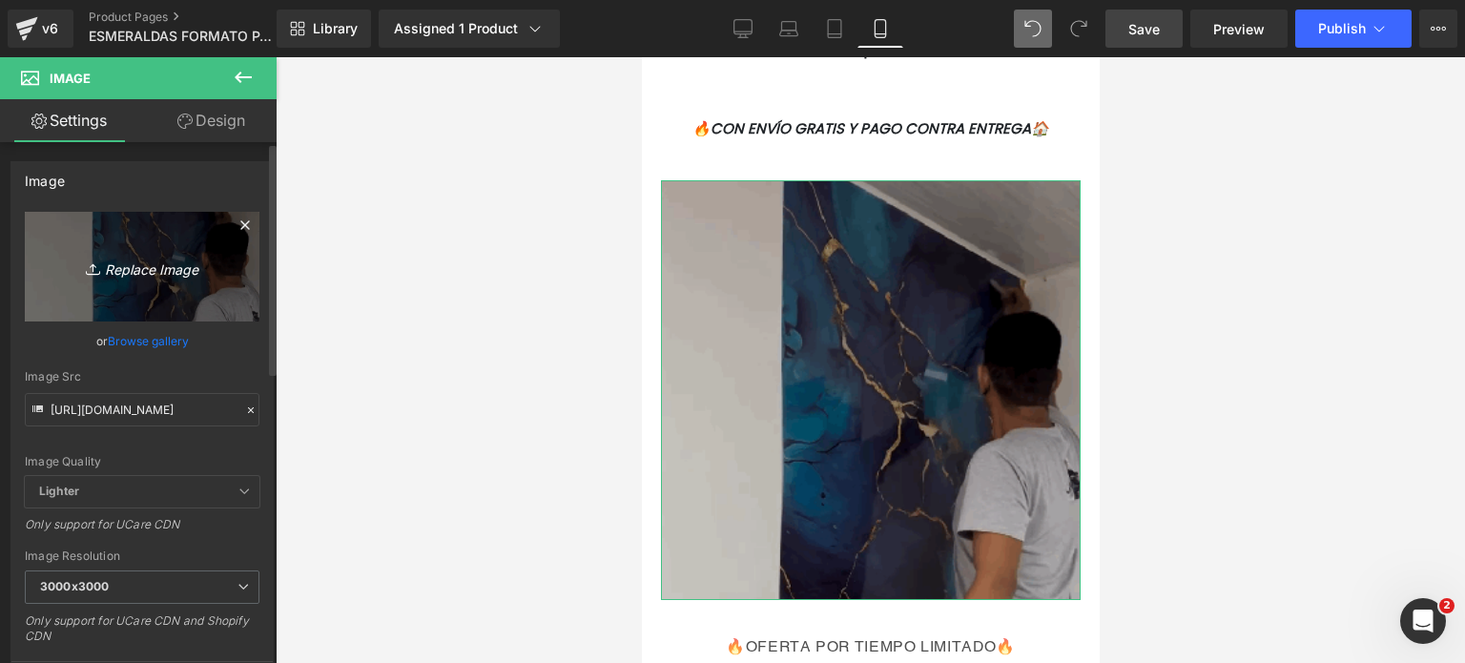
click at [231, 277] on link "Replace Image" at bounding box center [142, 267] width 235 height 110
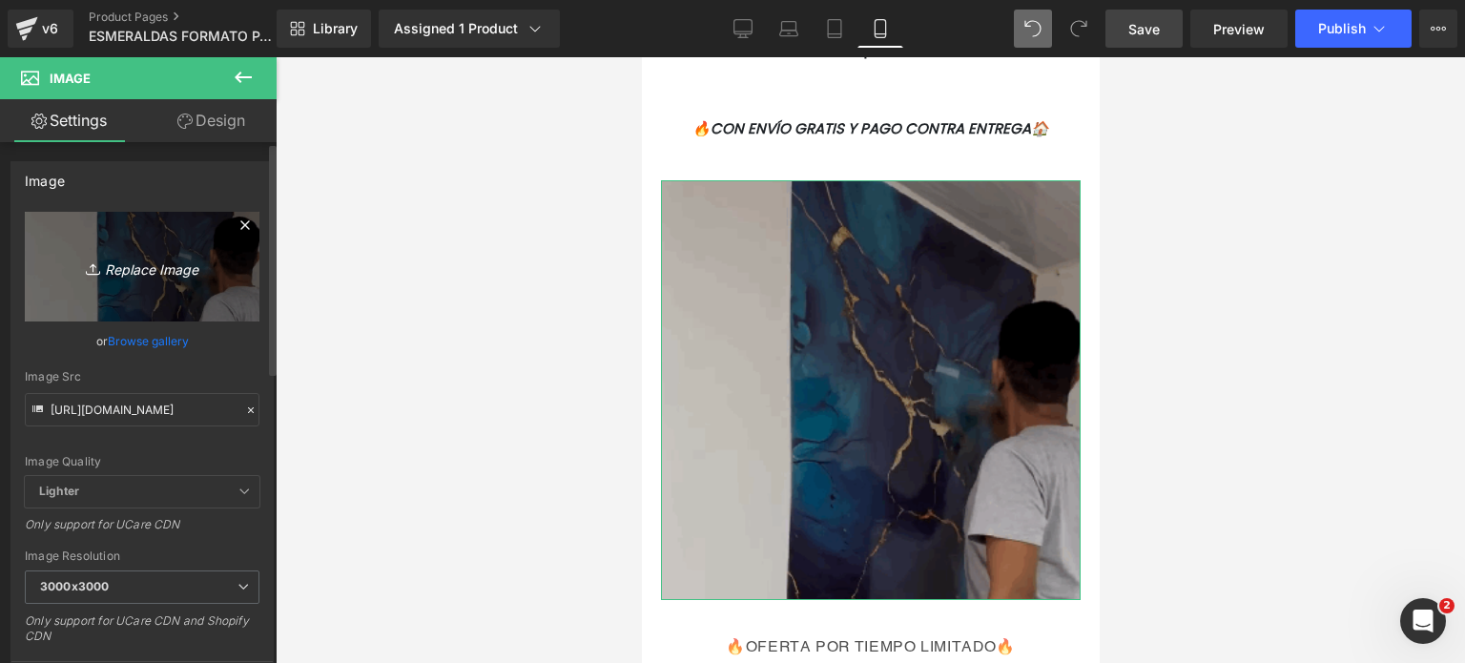
type input "C:\fakepath\giphy (87).gif"
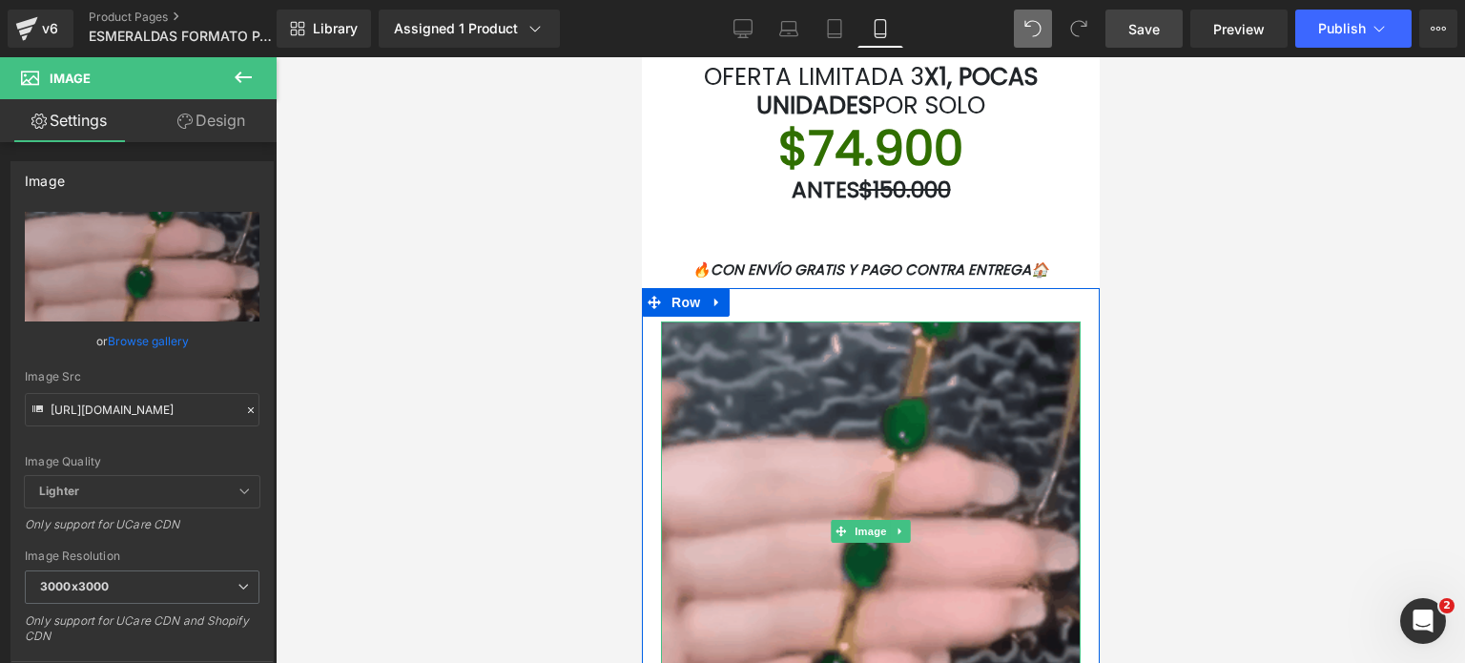
scroll to position [3433, 0]
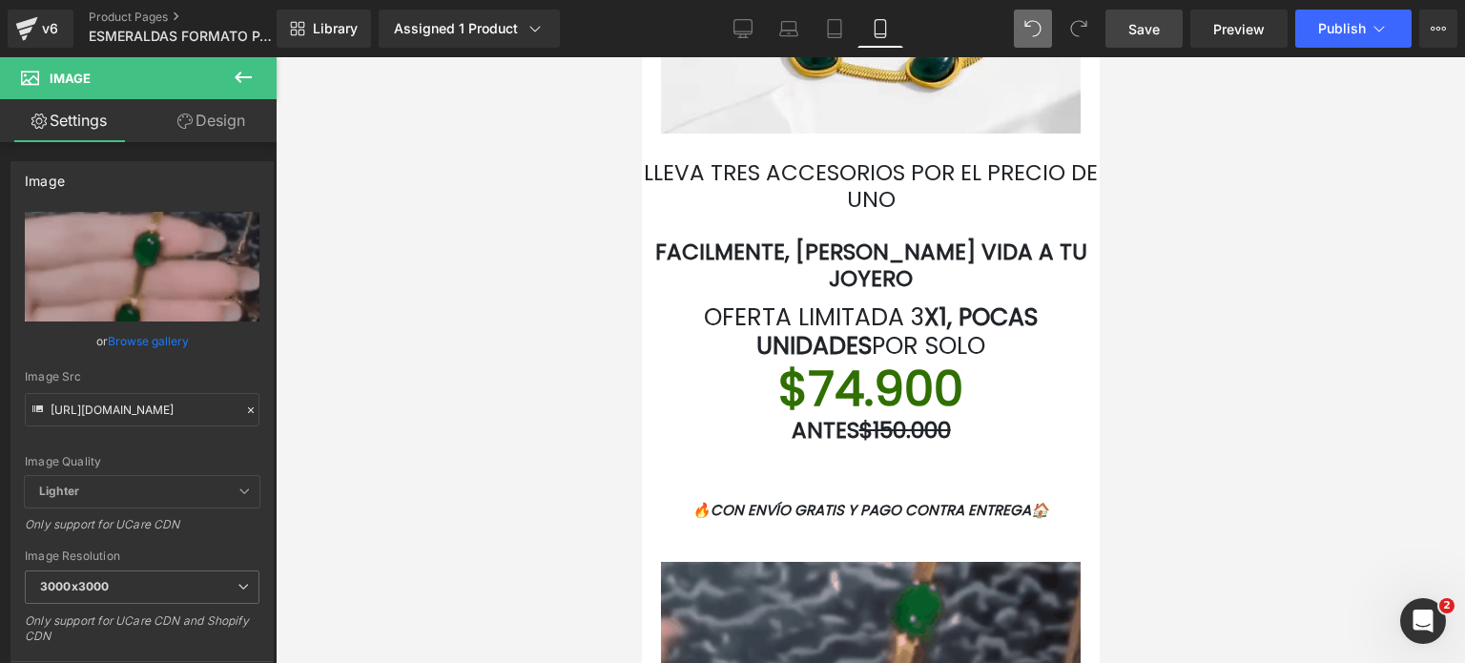
drag, startPoint x: 1138, startPoint y: 25, endPoint x: 277, endPoint y: 258, distance: 891.2
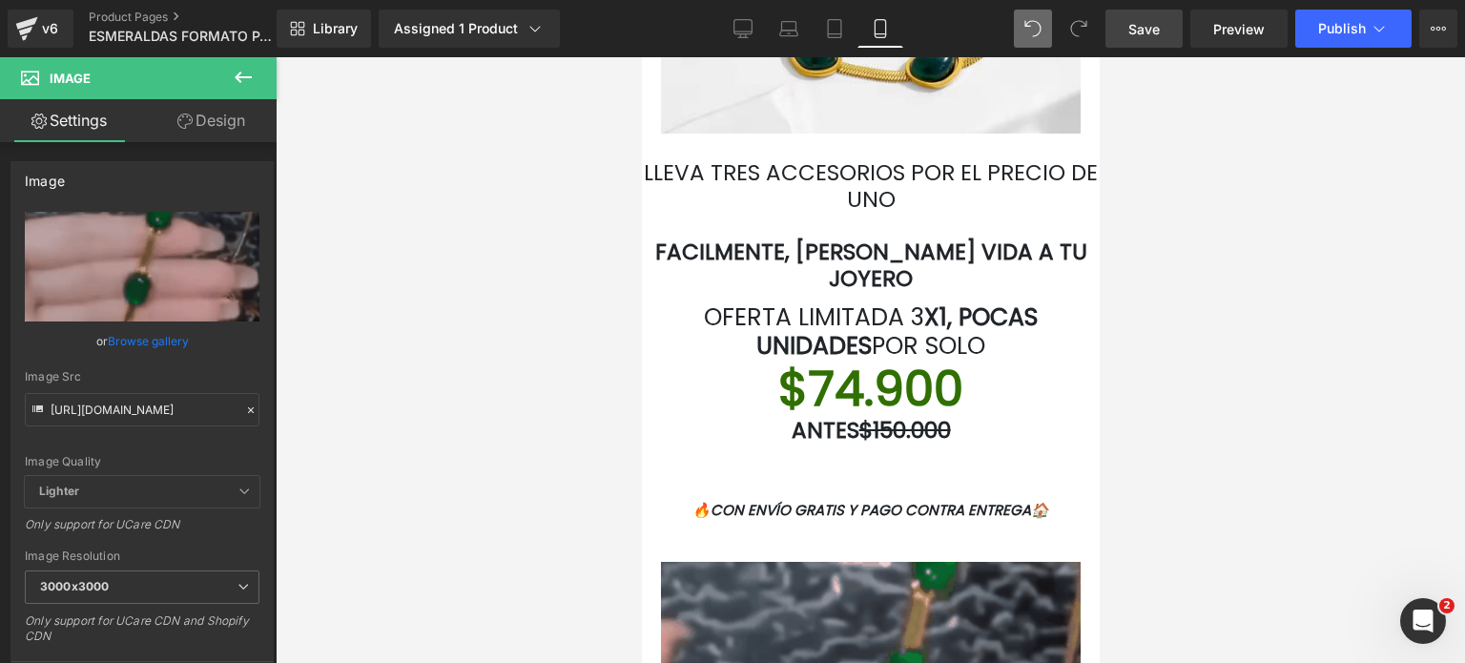
click at [1138, 25] on span "Save" at bounding box center [1143, 29] width 31 height 20
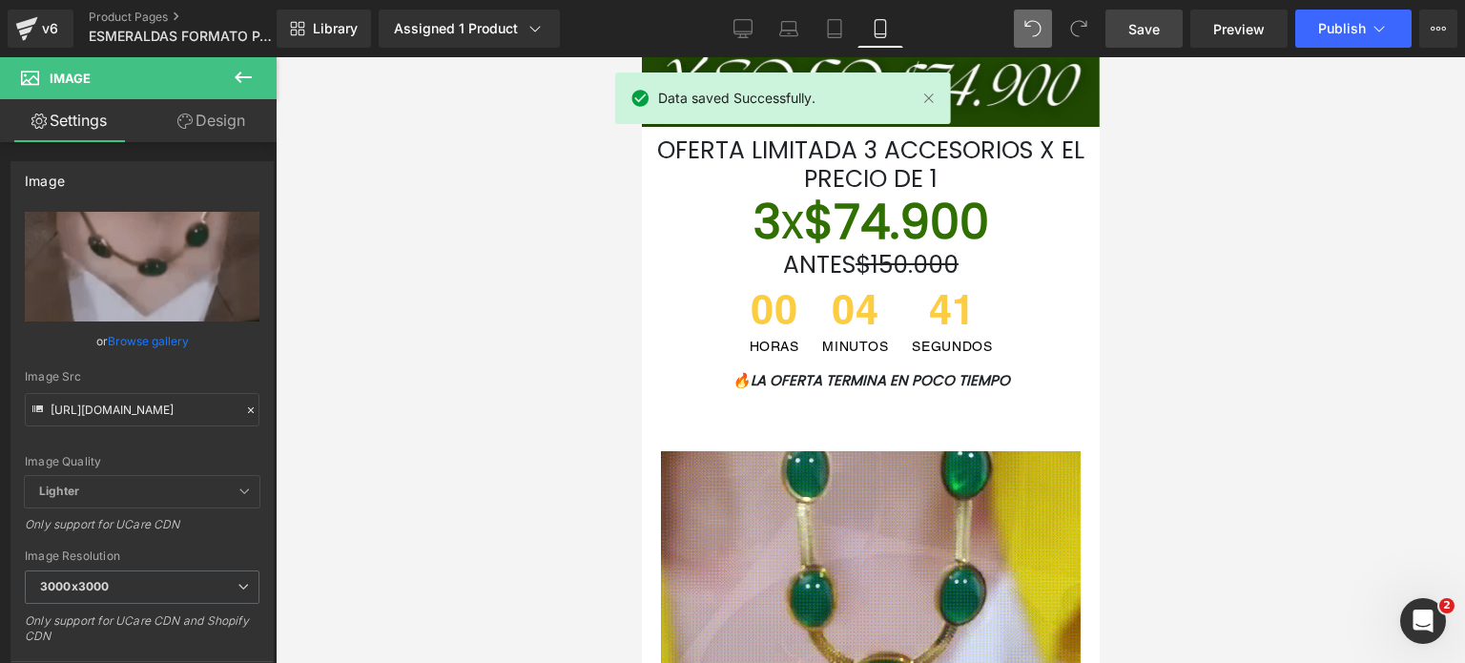
scroll to position [0, 0]
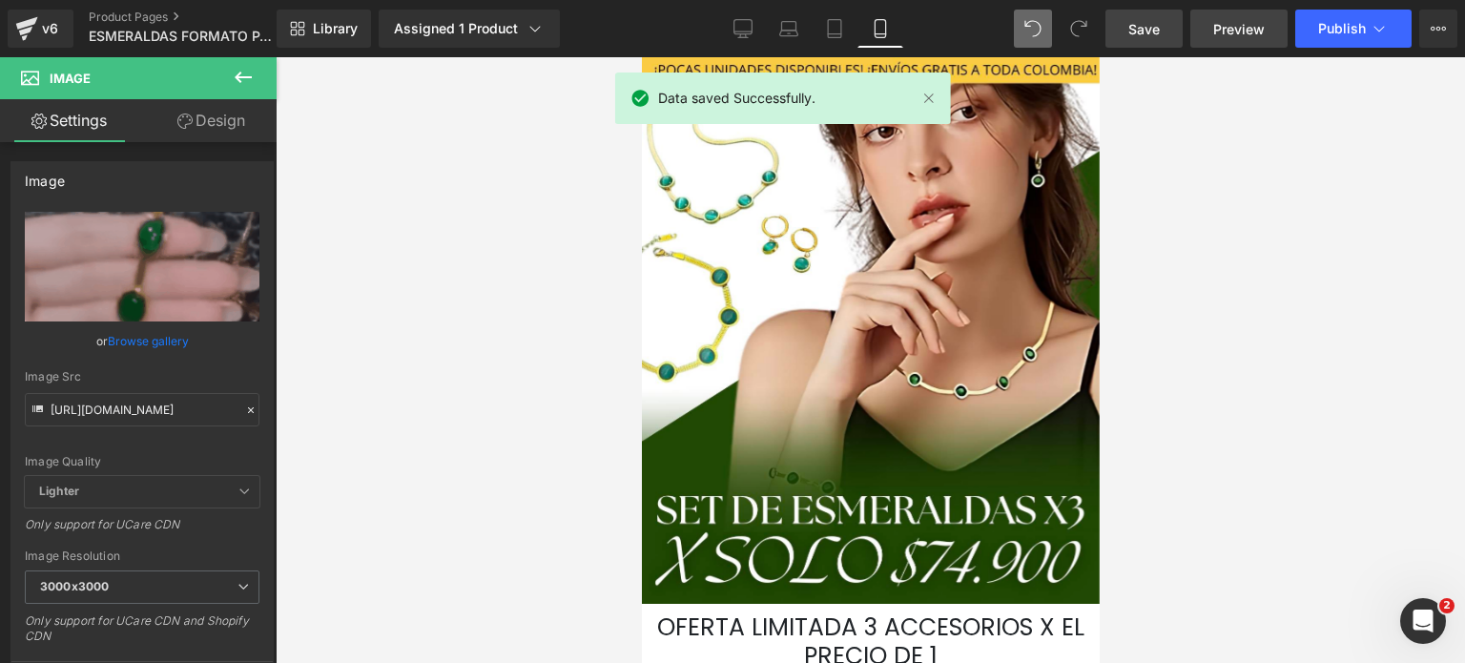
click at [1247, 20] on span "Preview" at bounding box center [1238, 29] width 51 height 20
